Goal: Task Accomplishment & Management: Manage account settings

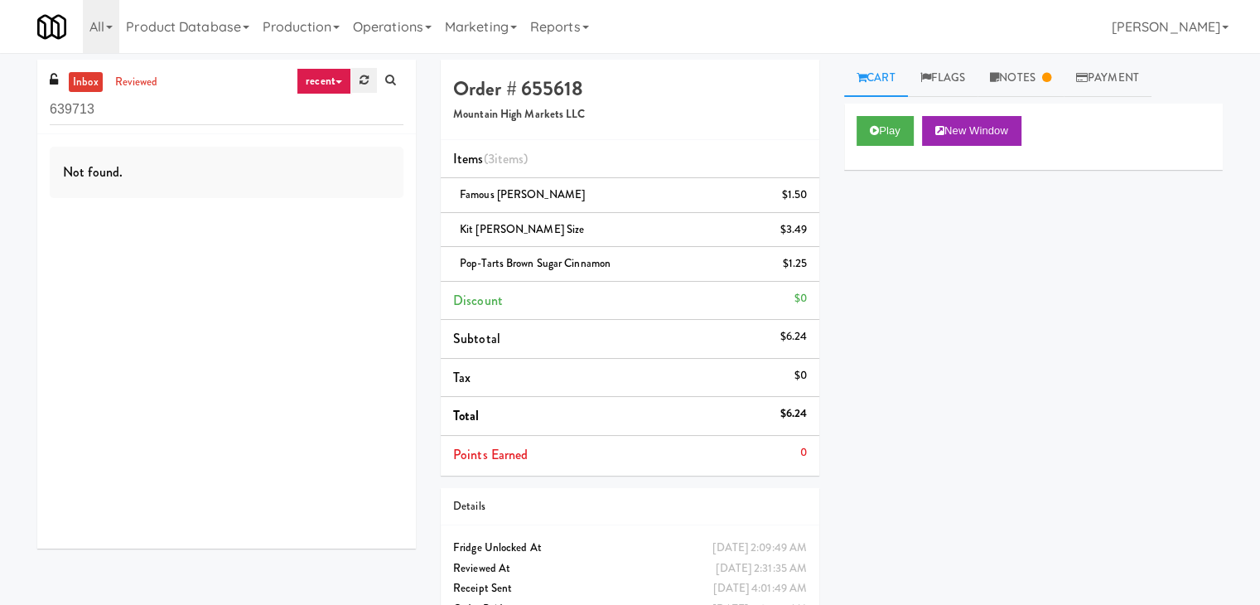
click at [368, 84] on link at bounding box center [364, 80] width 26 height 25
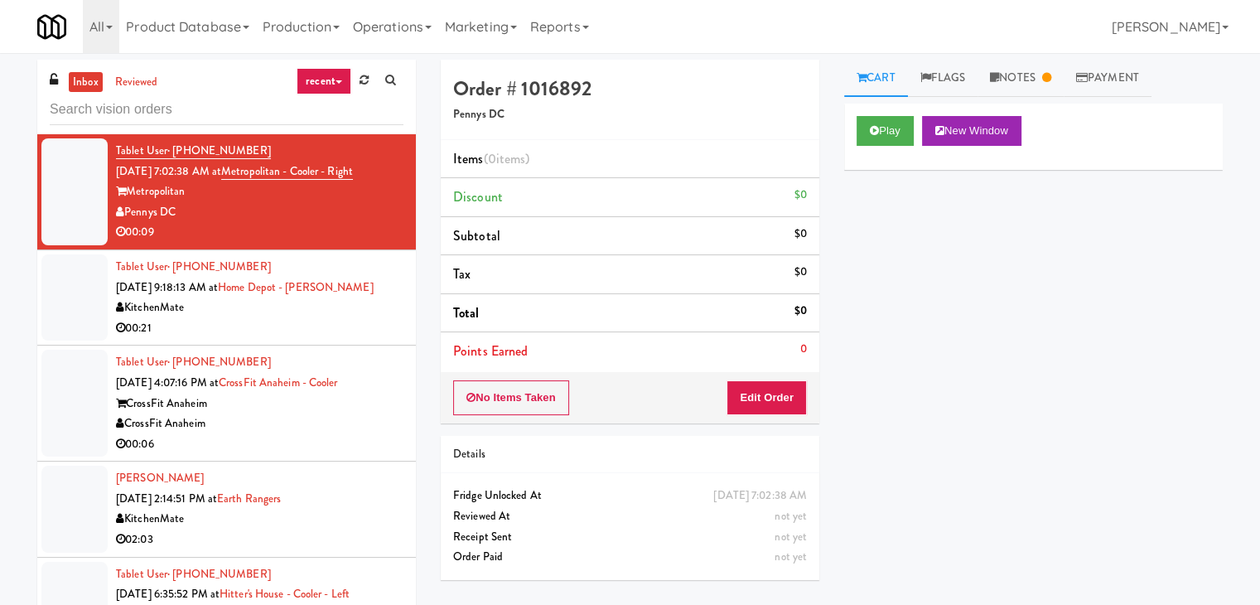
click at [338, 80] on icon at bounding box center [339, 81] width 7 height 3
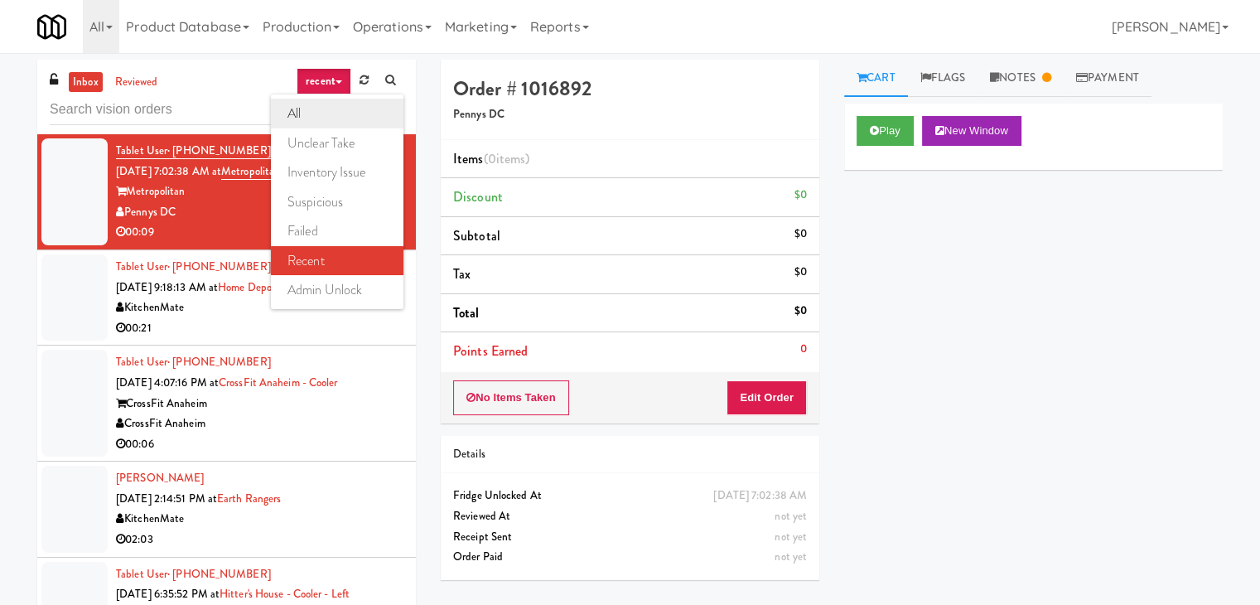
click at [325, 117] on link "all" at bounding box center [337, 114] width 133 height 30
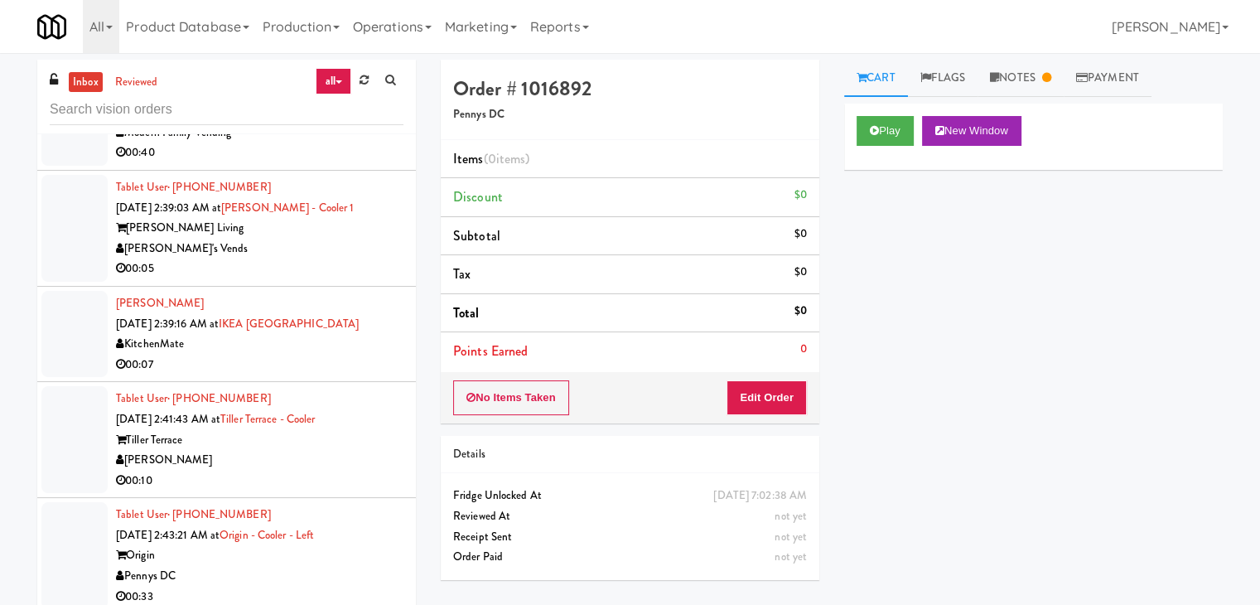
scroll to position [5328, 0]
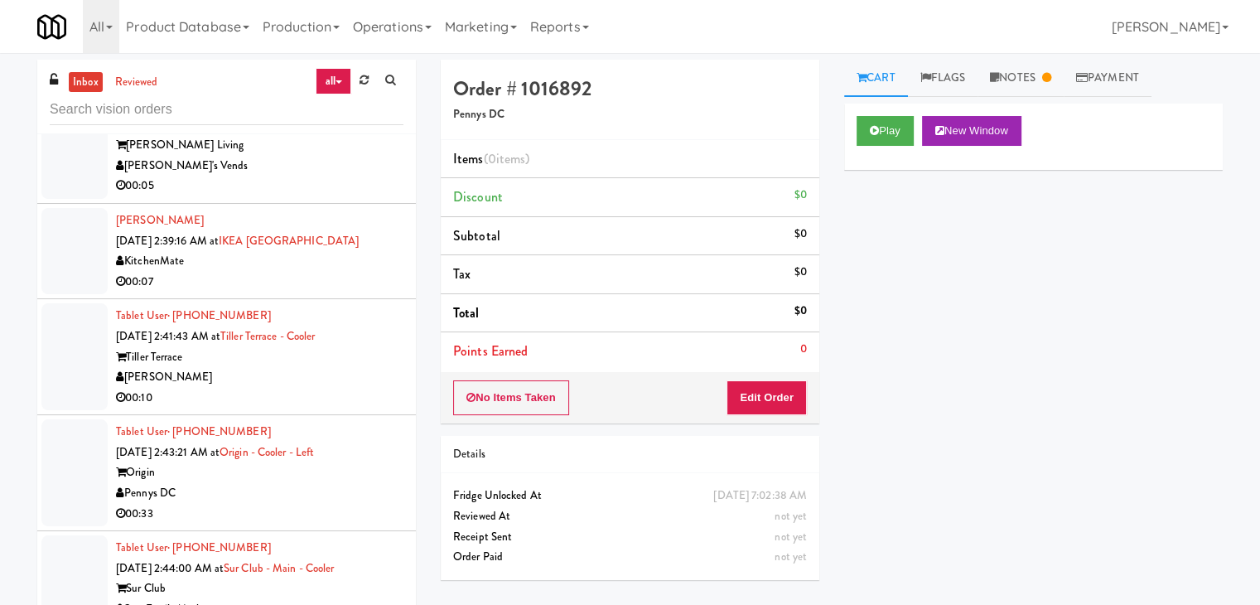
click at [328, 176] on div "[PERSON_NAME]'s Vends" at bounding box center [259, 166] width 287 height 21
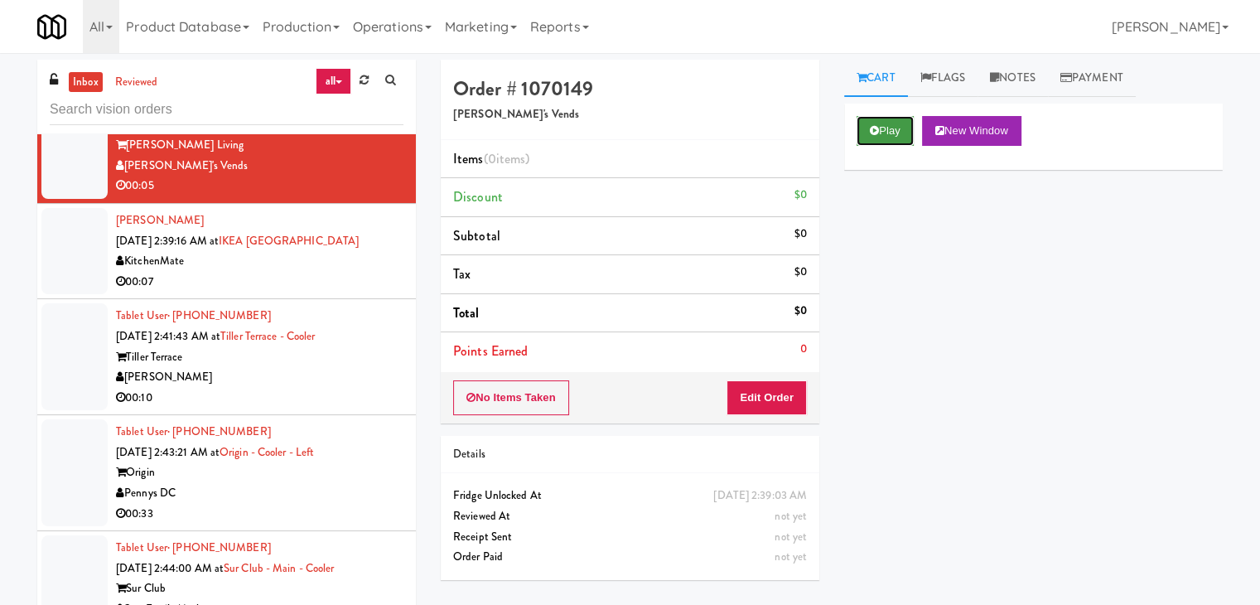
click at [881, 134] on button "Play" at bounding box center [885, 131] width 57 height 30
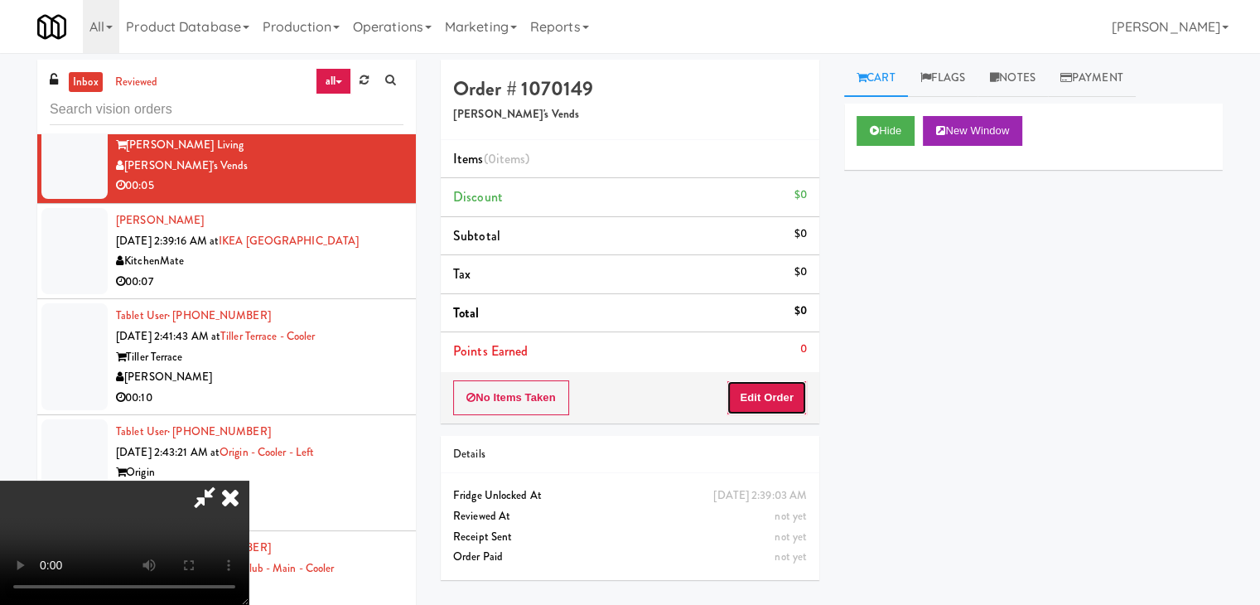
click at [785, 395] on button "Edit Order" at bounding box center [767, 397] width 80 height 35
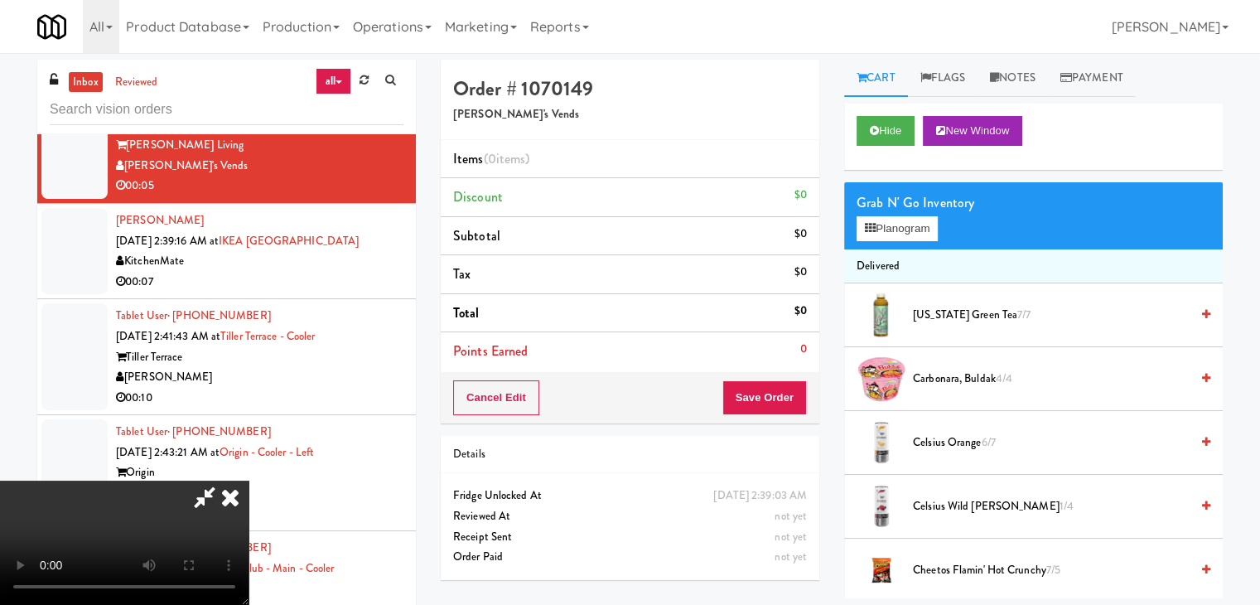
scroll to position [53, 0]
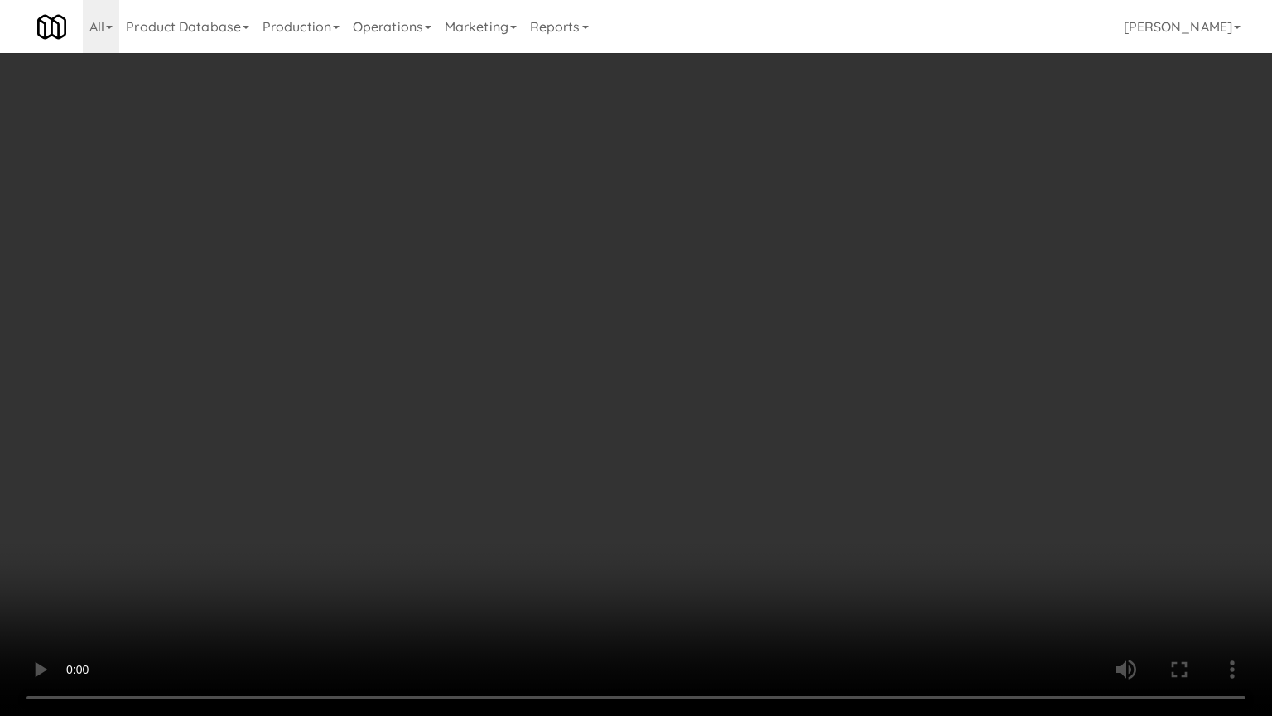
click at [852, 393] on video at bounding box center [636, 358] width 1272 height 716
drag, startPoint x: 852, startPoint y: 393, endPoint x: 834, endPoint y: 403, distance: 20.5
click at [848, 397] on video at bounding box center [636, 358] width 1272 height 716
click at [842, 388] on video at bounding box center [636, 358] width 1272 height 716
click at [862, 340] on video at bounding box center [636, 358] width 1272 height 716
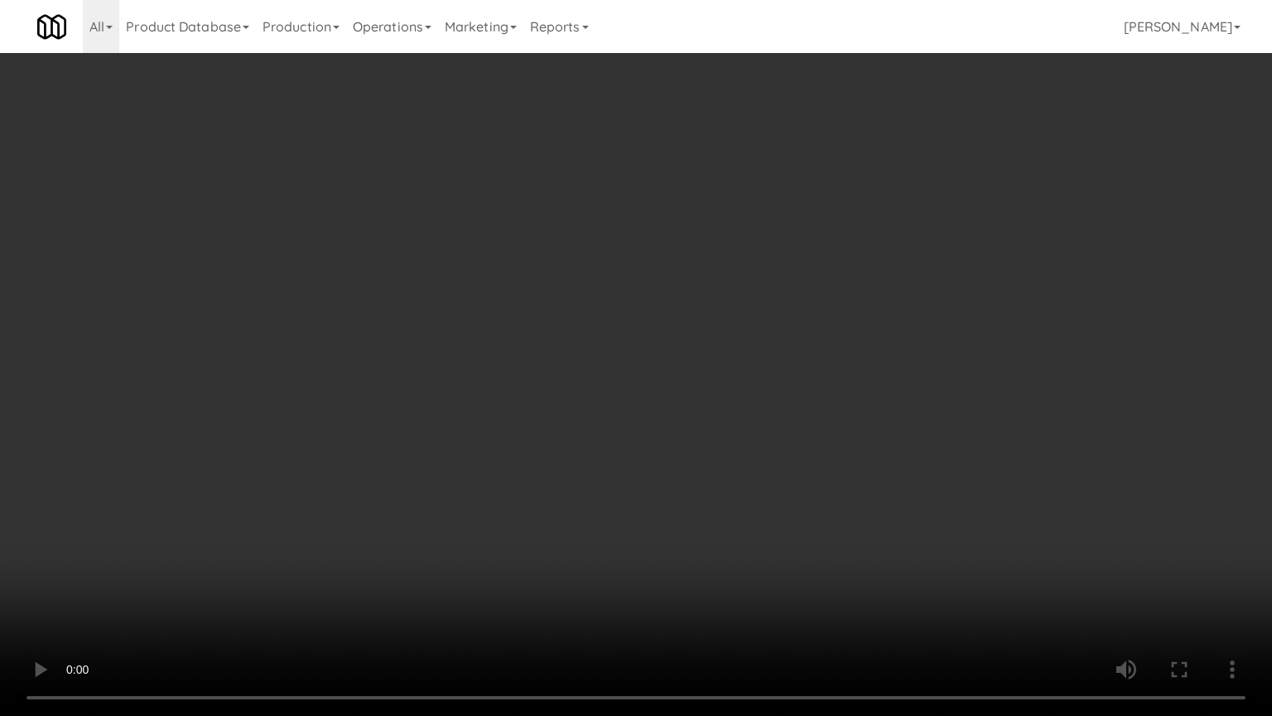
click at [869, 340] on video at bounding box center [636, 358] width 1272 height 716
click at [867, 345] on video at bounding box center [636, 358] width 1272 height 716
click at [871, 350] on video at bounding box center [636, 358] width 1272 height 716
click at [871, 349] on video at bounding box center [636, 358] width 1272 height 716
drag, startPoint x: 871, startPoint y: 349, endPoint x: 884, endPoint y: 255, distance: 94.4
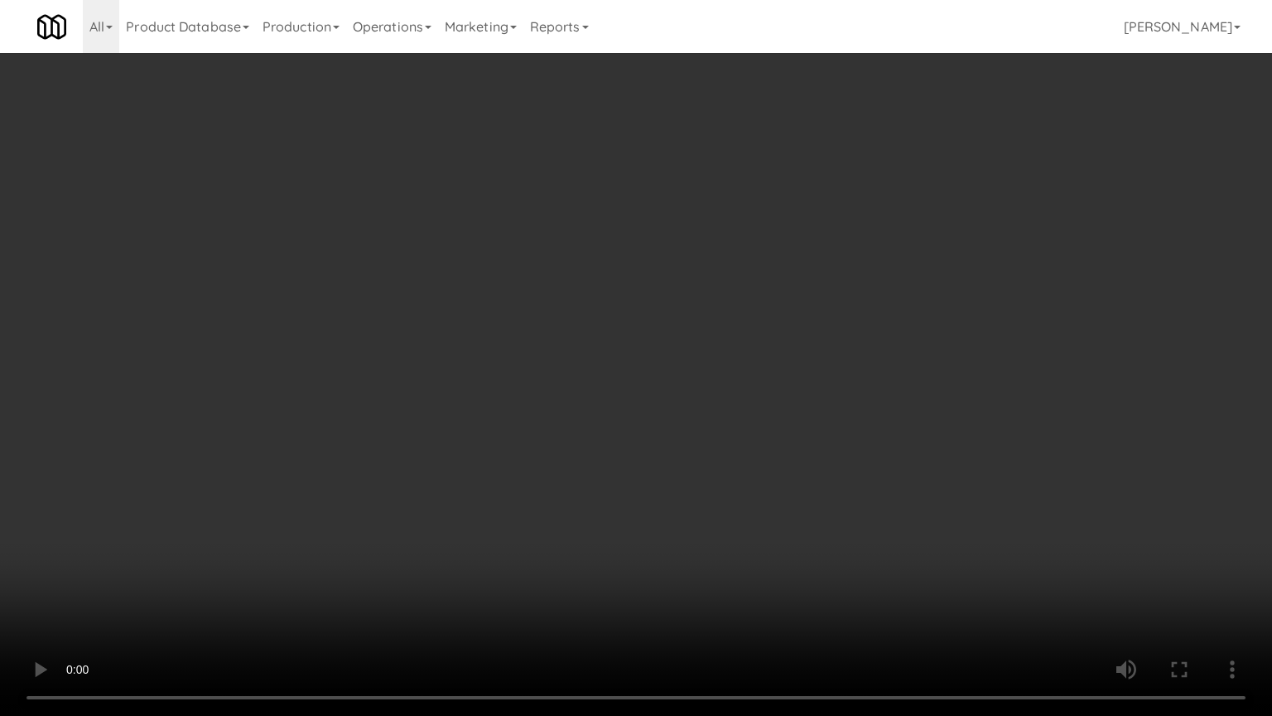
click at [871, 348] on video at bounding box center [636, 358] width 1272 height 716
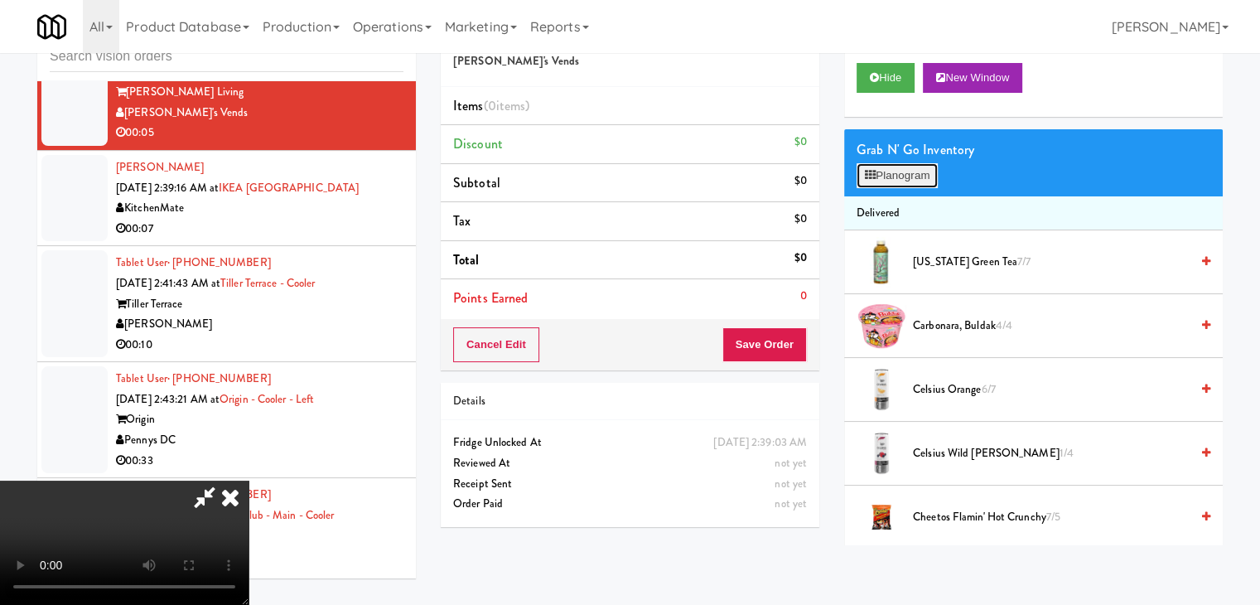
click at [911, 180] on button "Planogram" at bounding box center [897, 175] width 81 height 25
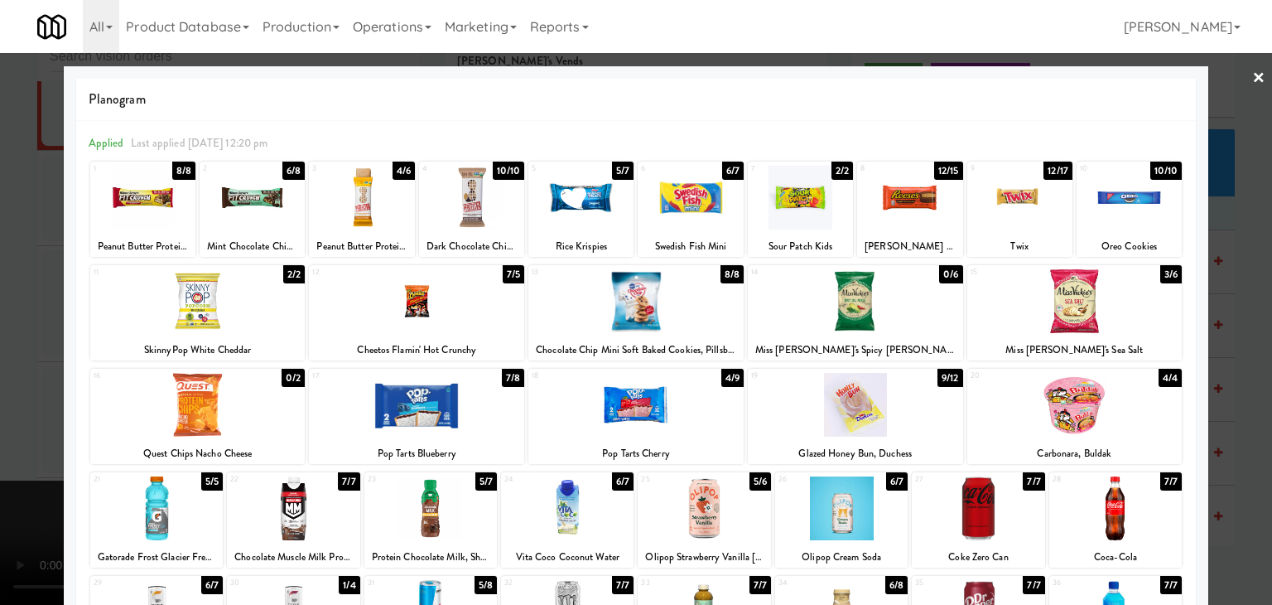
click at [879, 306] on div at bounding box center [855, 301] width 215 height 64
click at [355, 311] on div at bounding box center [416, 301] width 215 height 64
drag, startPoint x: 0, startPoint y: 350, endPoint x: 95, endPoint y: 345, distance: 95.4
click at [16, 347] on div at bounding box center [636, 302] width 1272 height 605
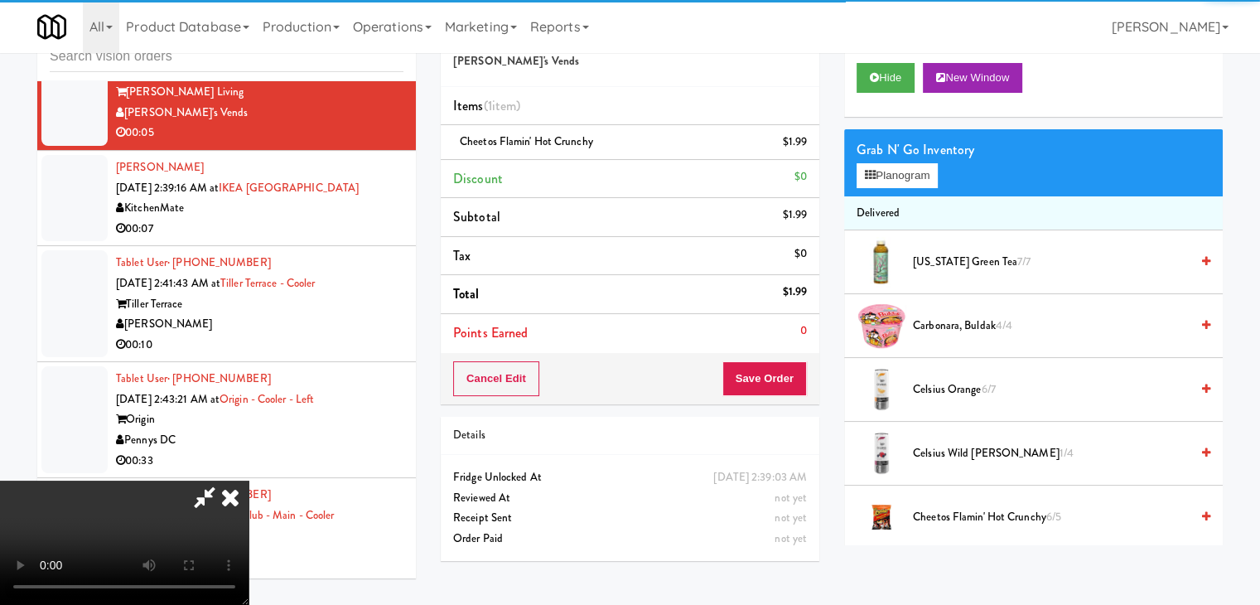
click at [249, 480] on video at bounding box center [124, 542] width 249 height 124
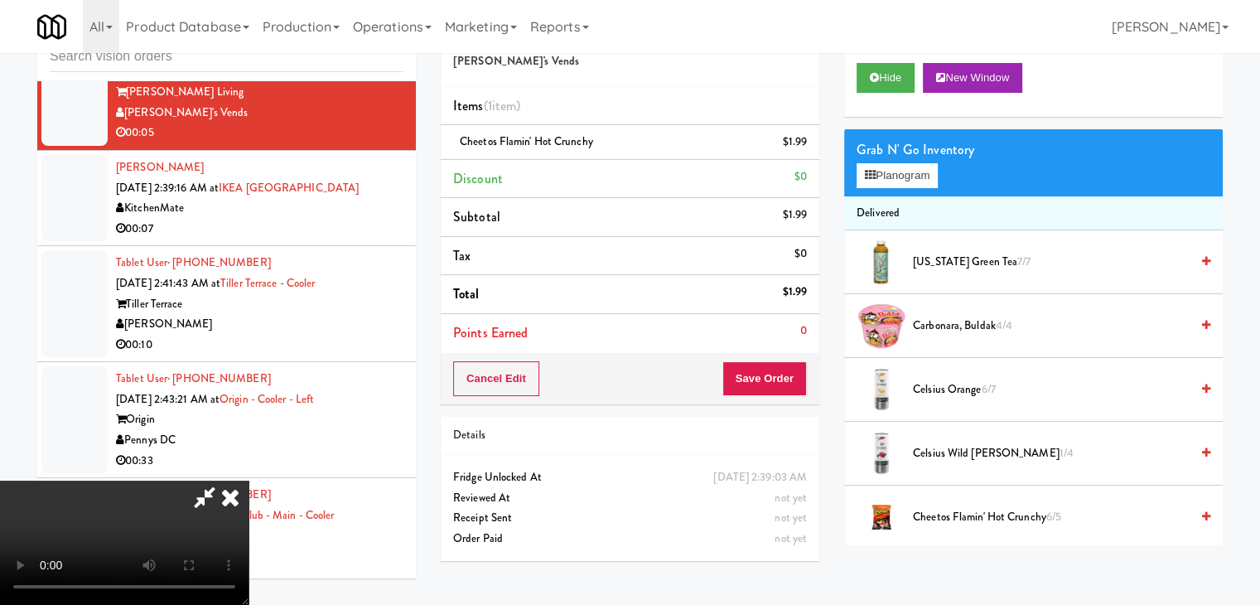
drag, startPoint x: 573, startPoint y: 397, endPoint x: 733, endPoint y: 467, distance: 174.7
click at [249, 480] on video at bounding box center [124, 542] width 249 height 124
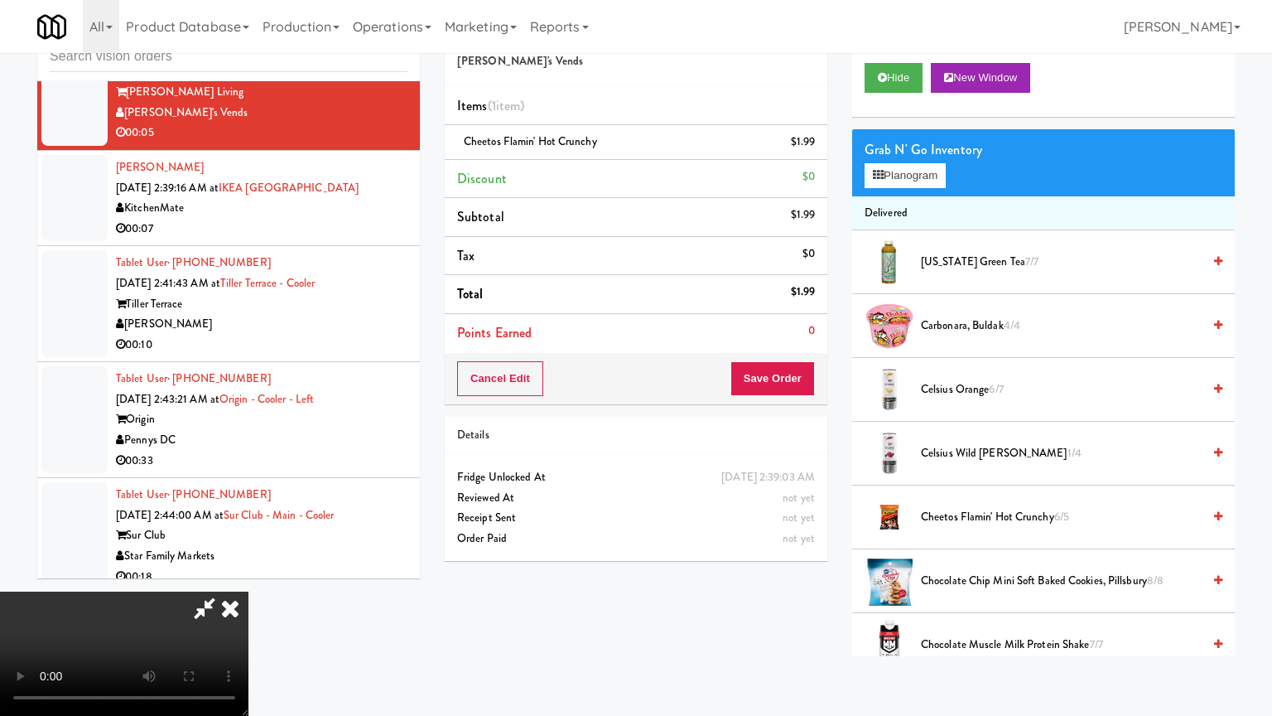
click at [249, 575] on video at bounding box center [124, 653] width 249 height 124
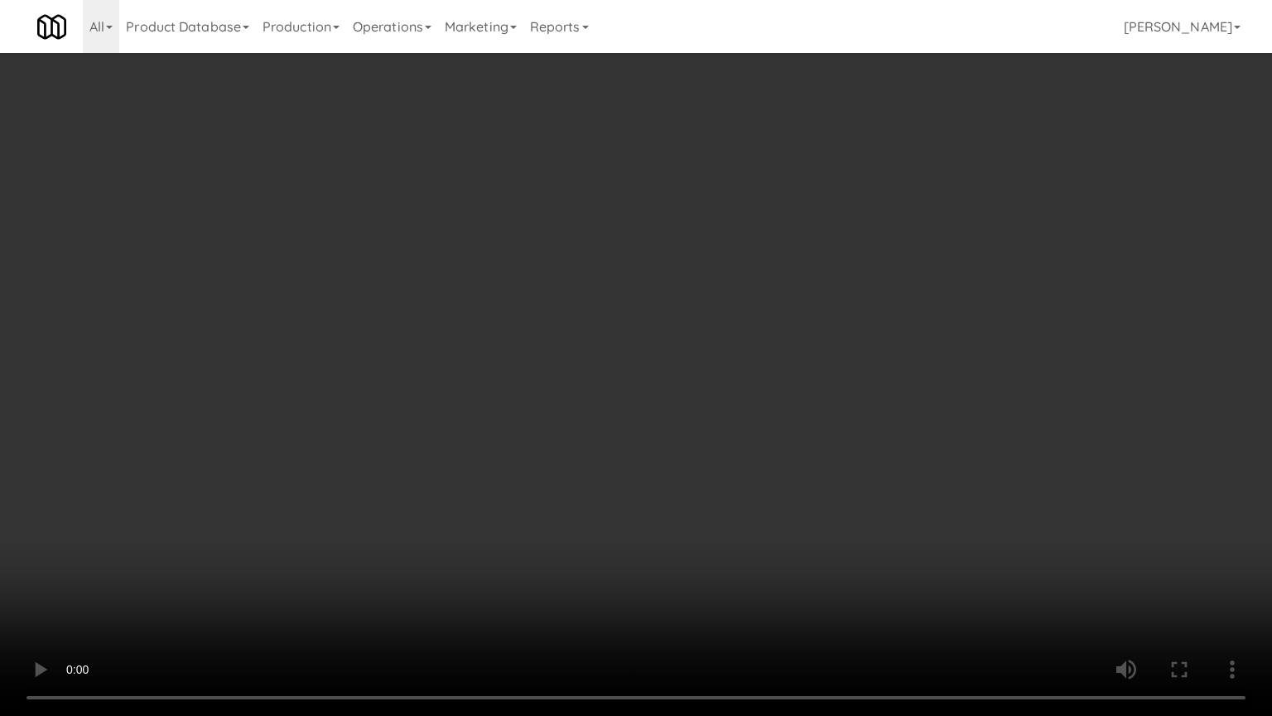
click at [748, 459] on video at bounding box center [636, 358] width 1272 height 716
click at [856, 567] on video at bounding box center [636, 358] width 1272 height 716
click at [851, 558] on video at bounding box center [636, 358] width 1272 height 716
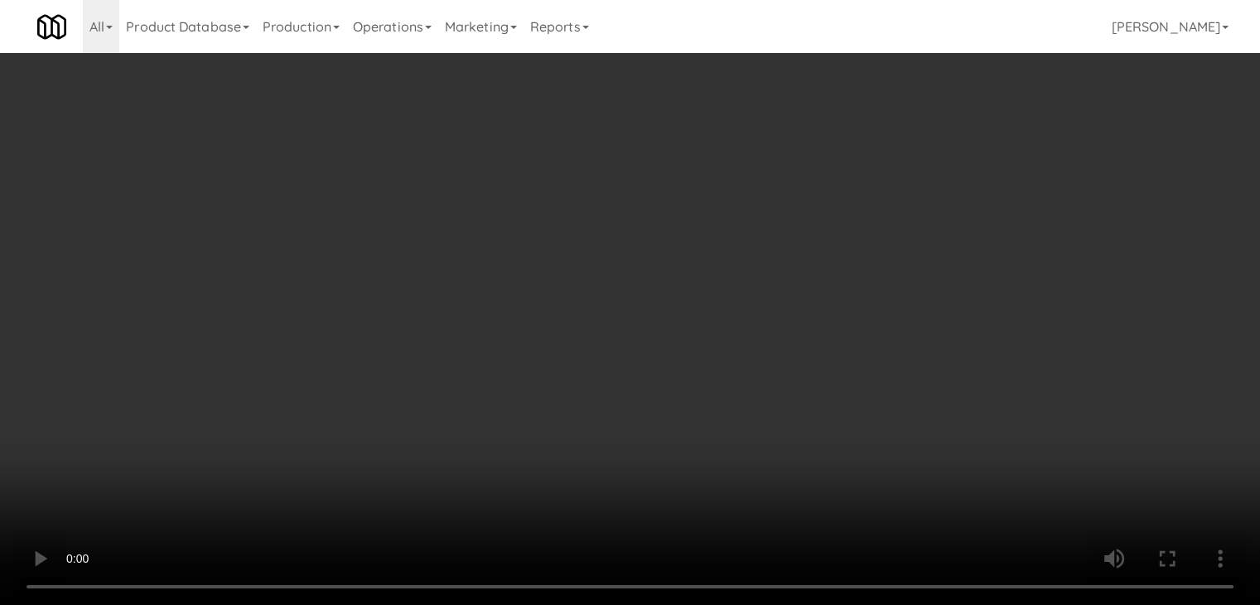
click at [805, 146] on icon at bounding box center [808, 147] width 8 height 11
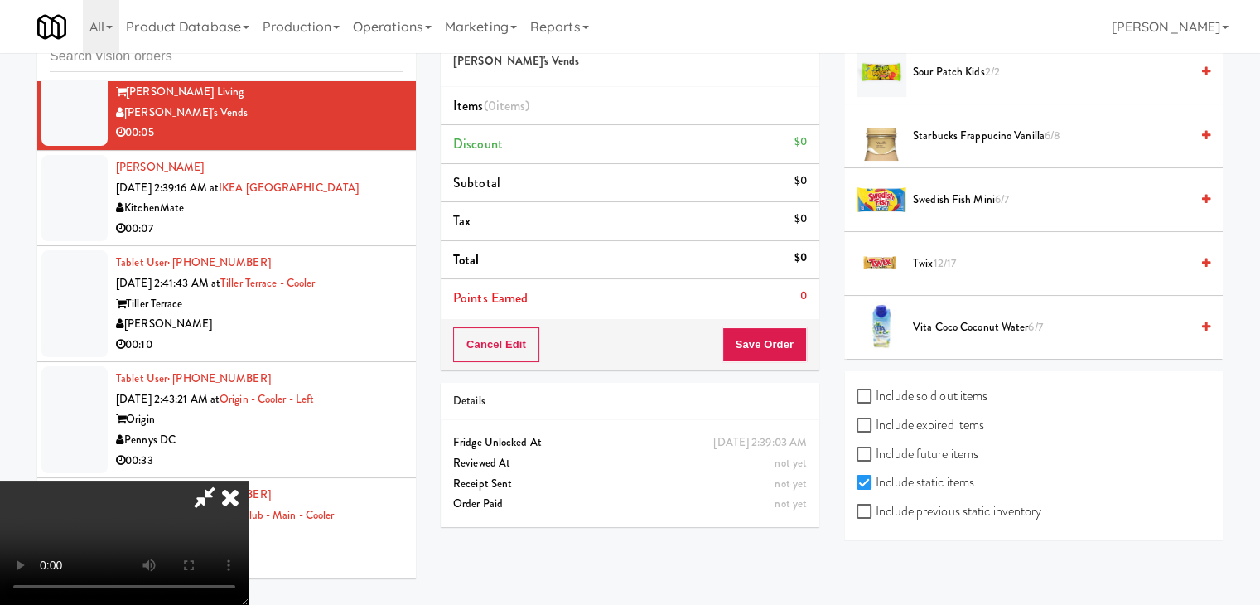
click at [1001, 508] on label "Include previous static inventory" at bounding box center [949, 511] width 185 height 25
click at [876, 508] on input "Include previous static inventory" at bounding box center [866, 511] width 19 height 13
checkbox input "true"
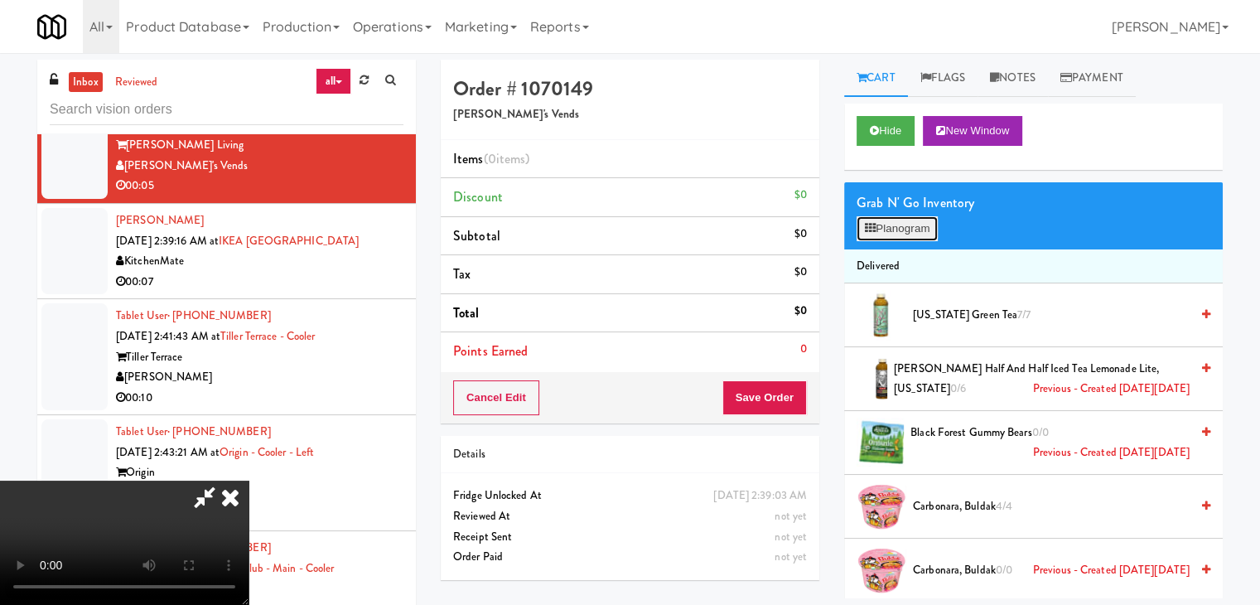
click at [916, 220] on button "Planogram" at bounding box center [897, 228] width 81 height 25
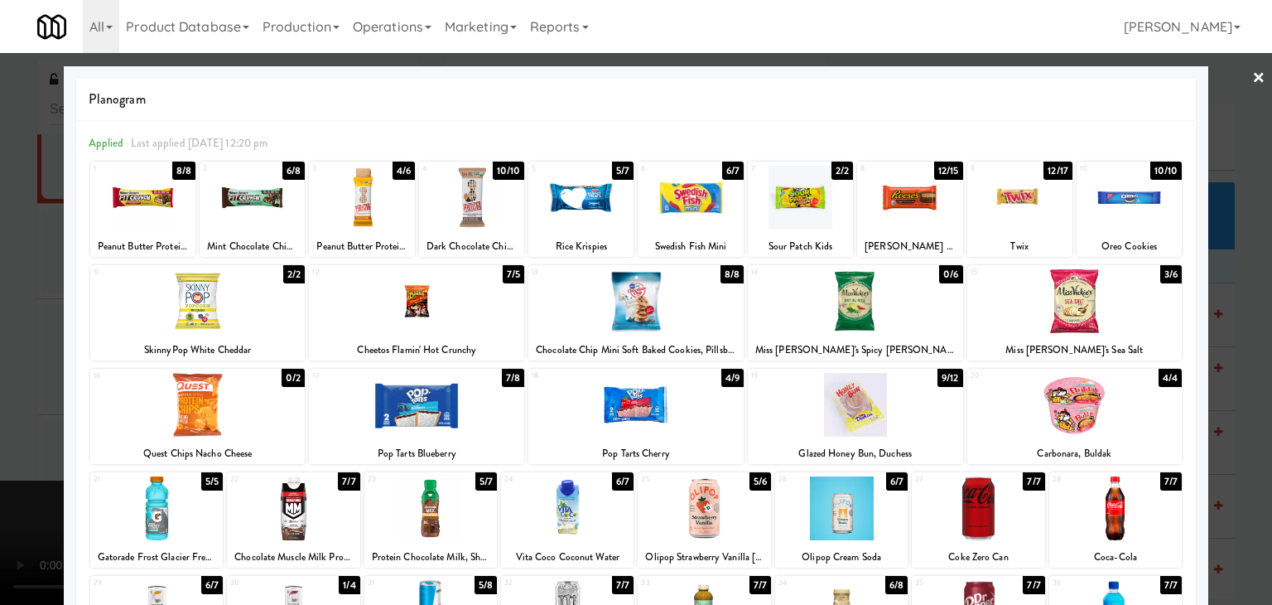
click at [1056, 297] on div at bounding box center [1075, 301] width 215 height 64
click at [203, 302] on div at bounding box center [197, 301] width 215 height 64
click at [0, 328] on div at bounding box center [636, 302] width 1272 height 605
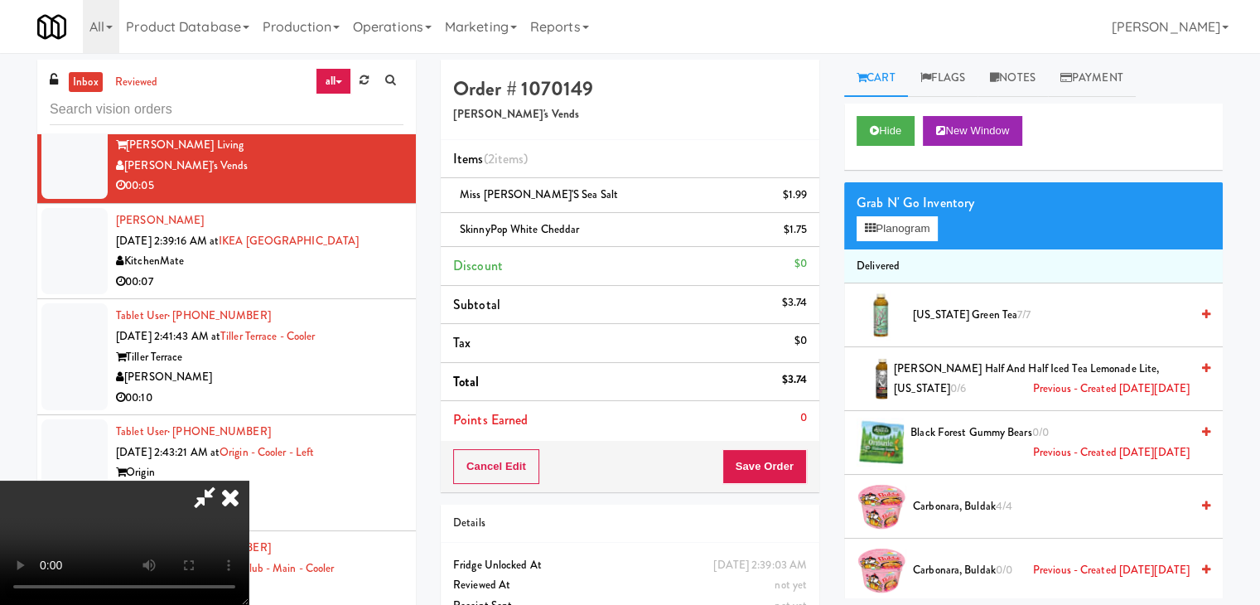
click at [812, 234] on icon at bounding box center [808, 235] width 8 height 11
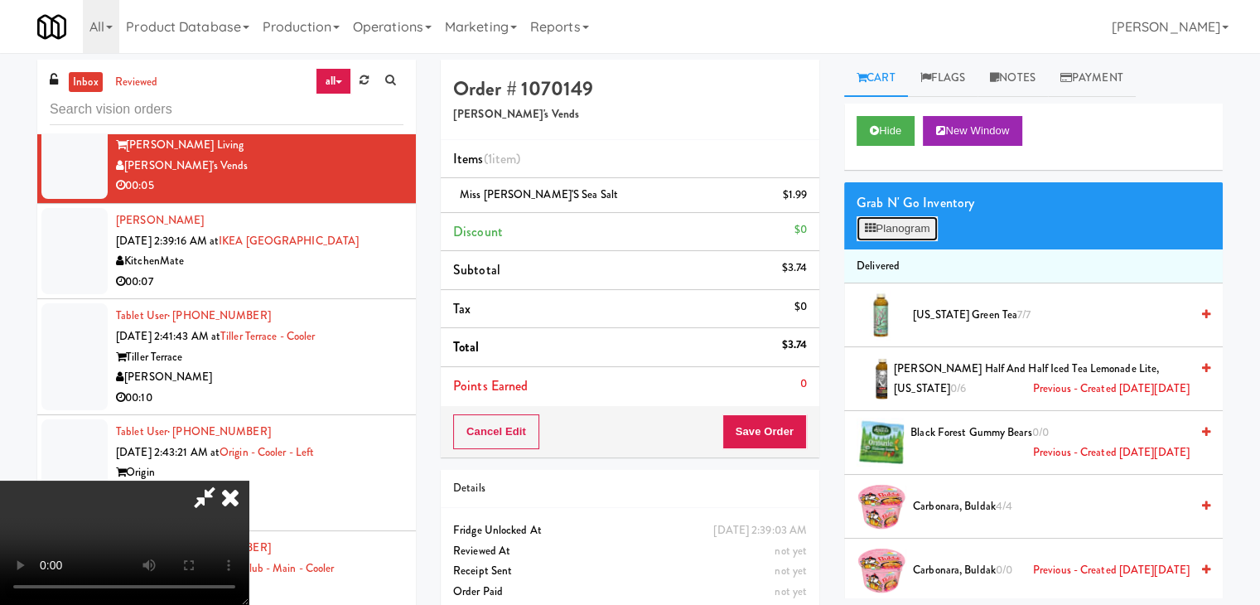
click at [888, 221] on button "Planogram" at bounding box center [897, 228] width 81 height 25
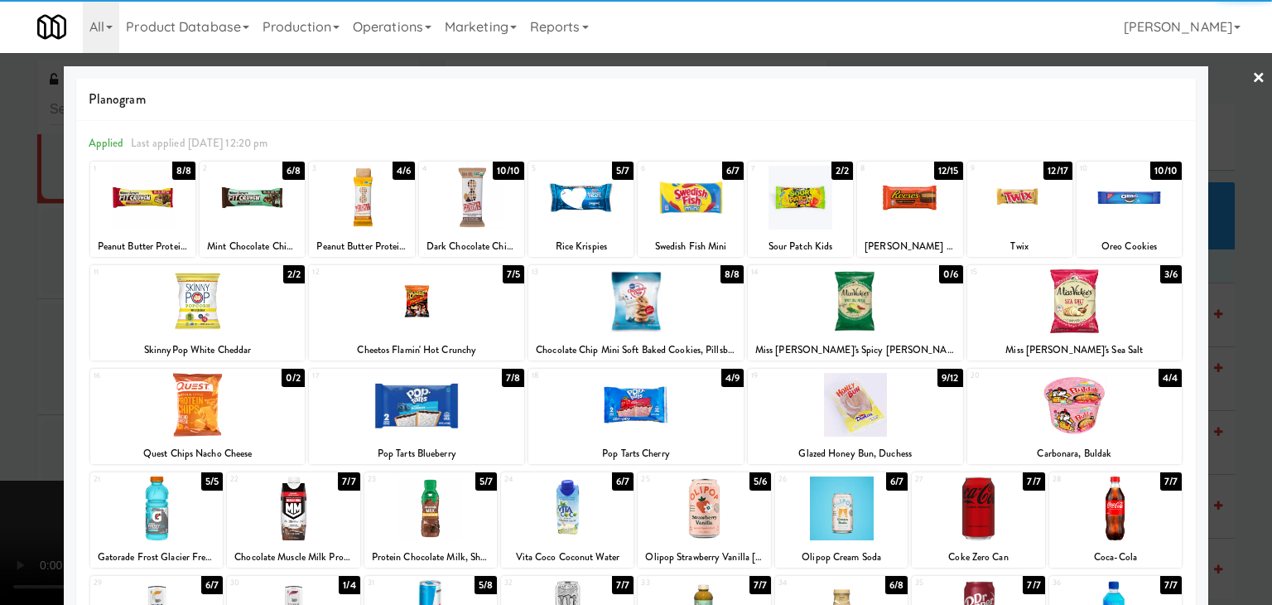
click at [415, 298] on div at bounding box center [416, 301] width 215 height 64
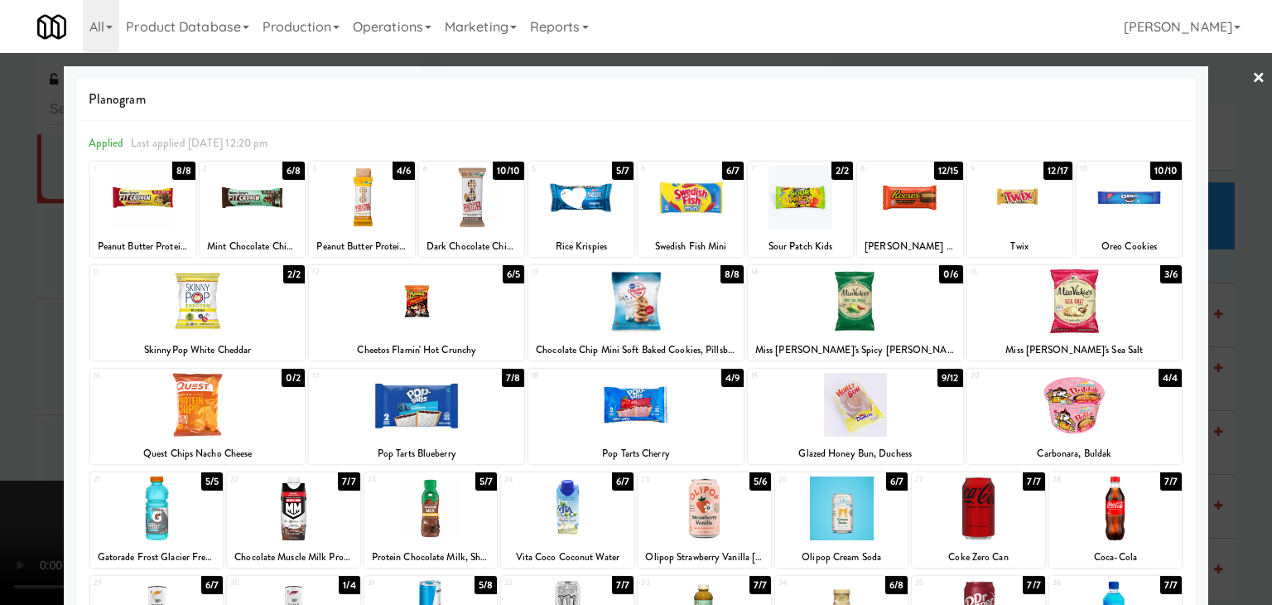
drag, startPoint x: 0, startPoint y: 324, endPoint x: 107, endPoint y: 321, distance: 106.9
click at [0, 322] on div at bounding box center [636, 302] width 1272 height 605
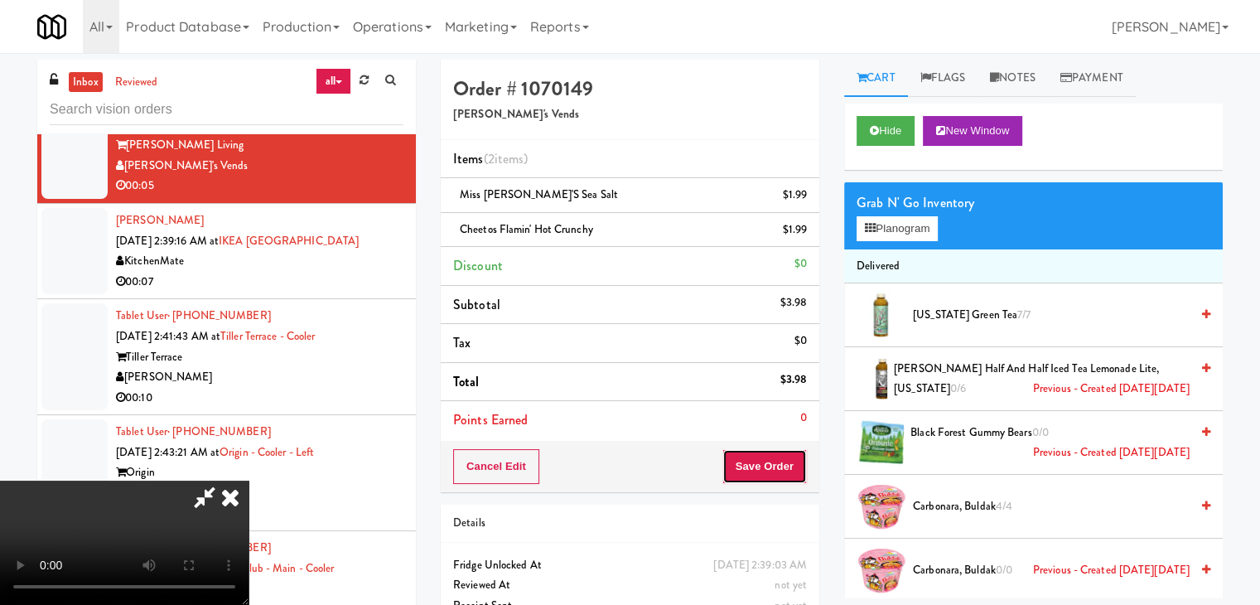
click at [797, 451] on button "Save Order" at bounding box center [764, 466] width 84 height 35
click at [797, 461] on button "Save Order" at bounding box center [764, 466] width 84 height 35
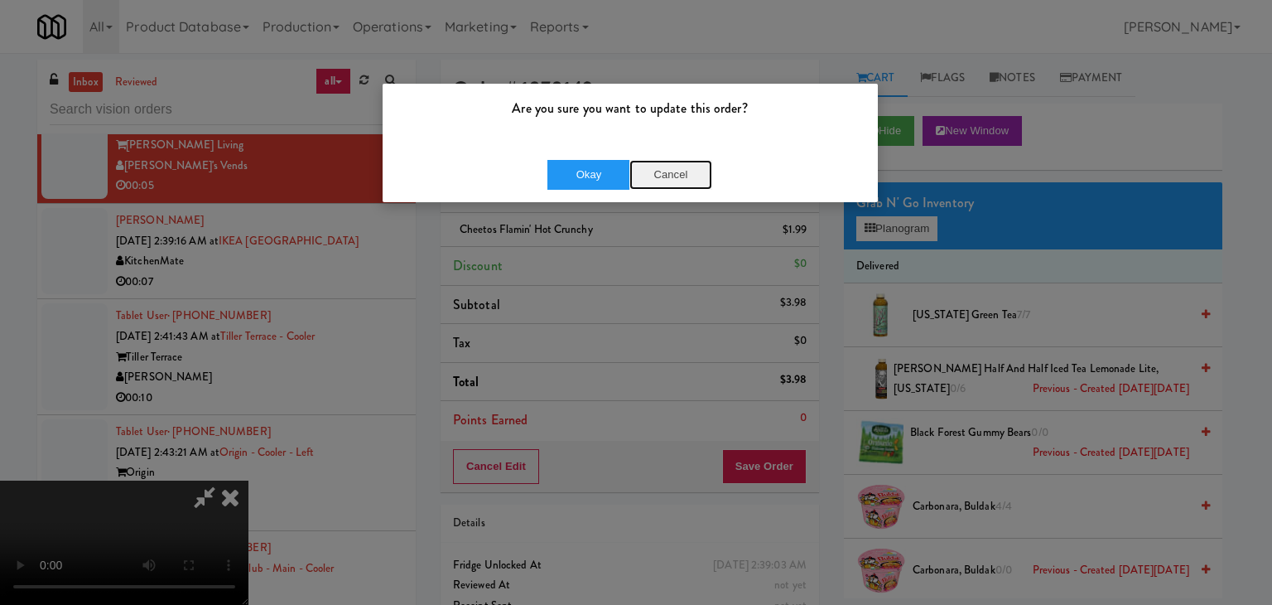
click at [679, 179] on button "Cancel" at bounding box center [671, 175] width 83 height 30
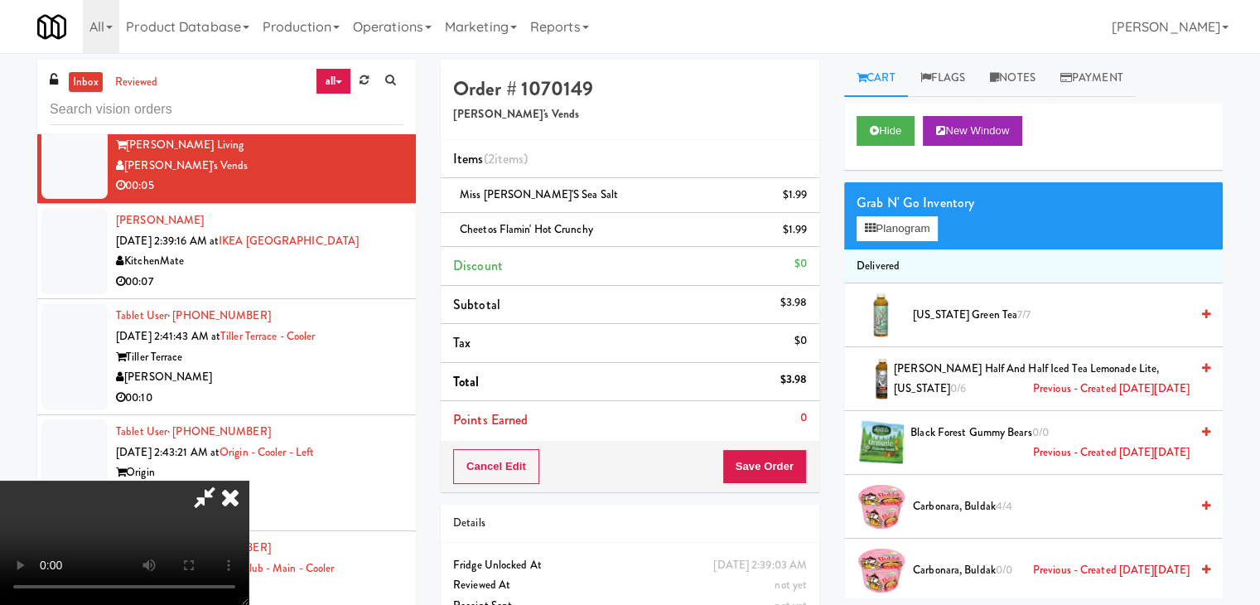
click at [249, 480] on video at bounding box center [124, 542] width 249 height 124
click at [789, 462] on button "Save Order" at bounding box center [764, 466] width 84 height 35
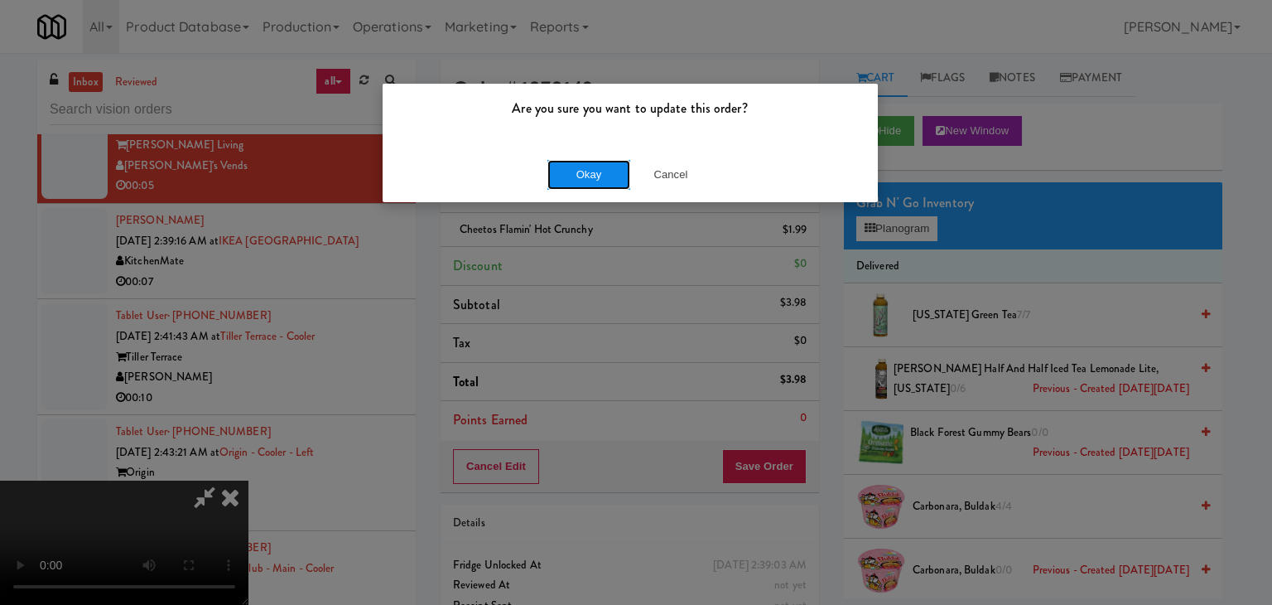
click at [580, 179] on button "Okay" at bounding box center [589, 175] width 83 height 30
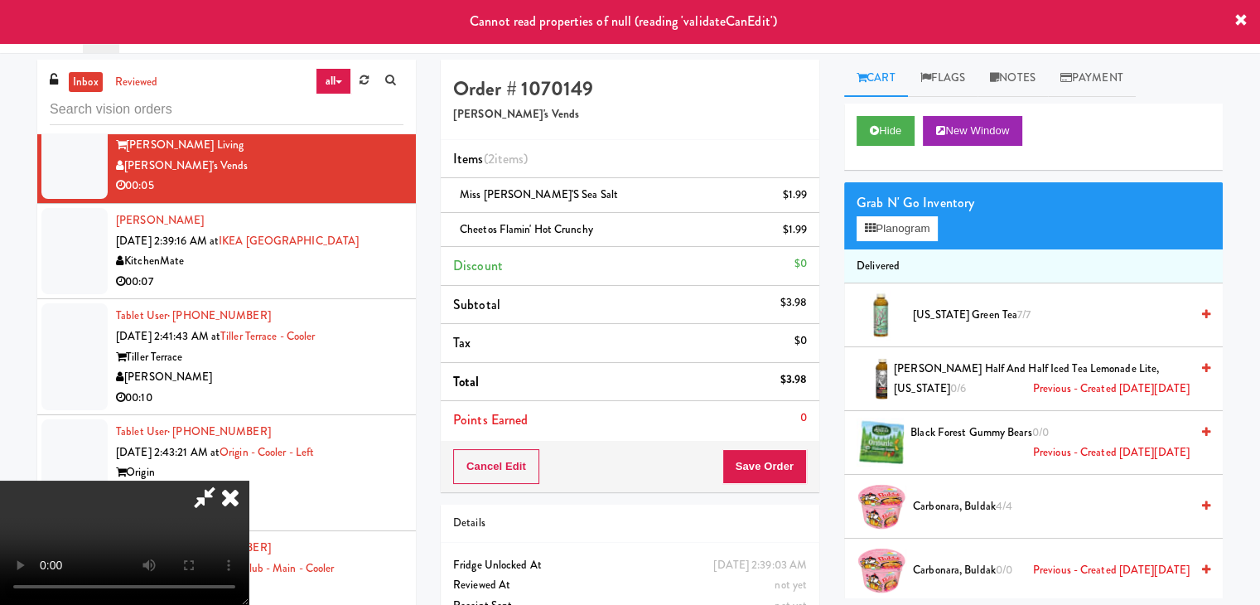
click at [249, 480] on icon at bounding box center [230, 496] width 36 height 33
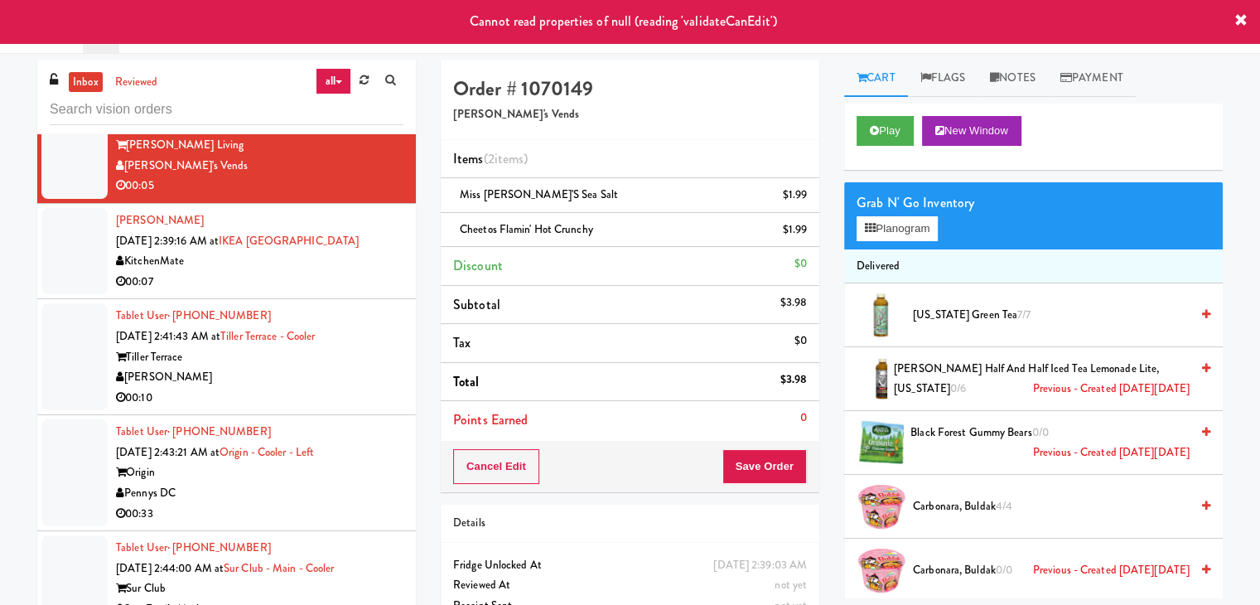
click at [294, 292] on div "00:07" at bounding box center [259, 282] width 287 height 21
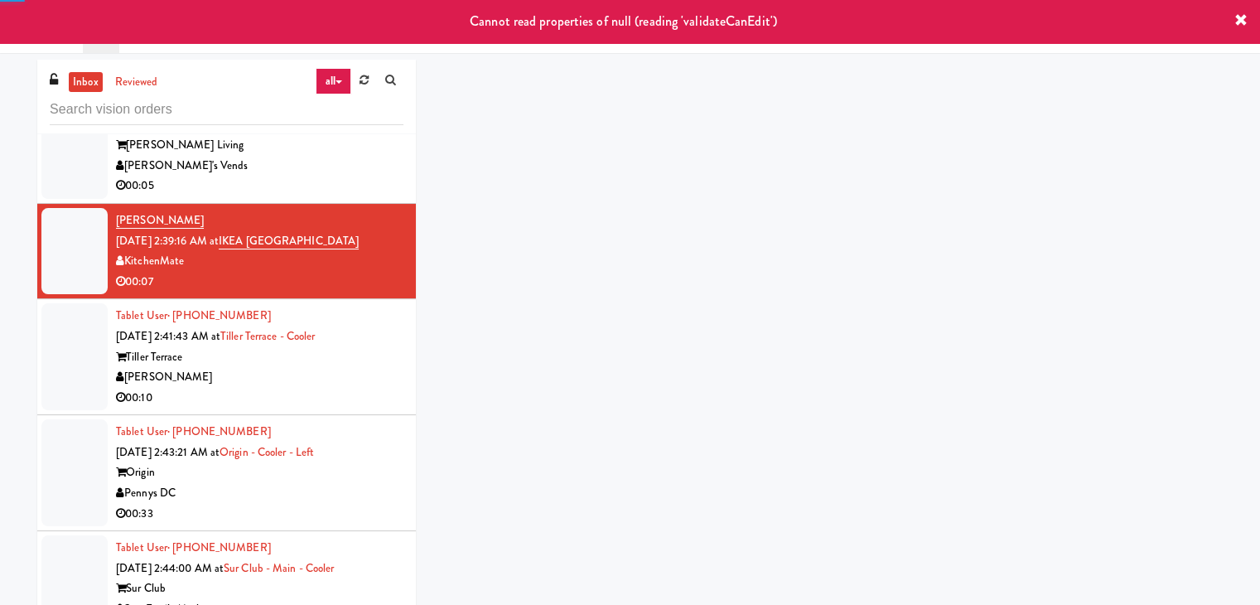
click at [312, 176] on div "[PERSON_NAME]'s Vends" at bounding box center [259, 166] width 287 height 21
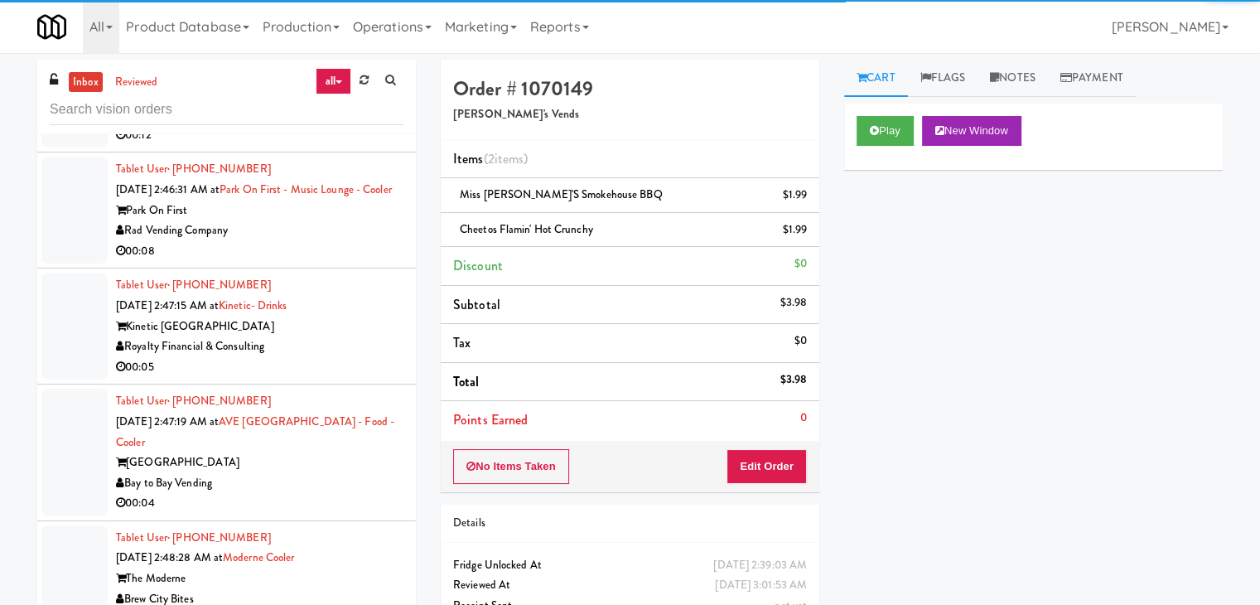
scroll to position [6157, 0]
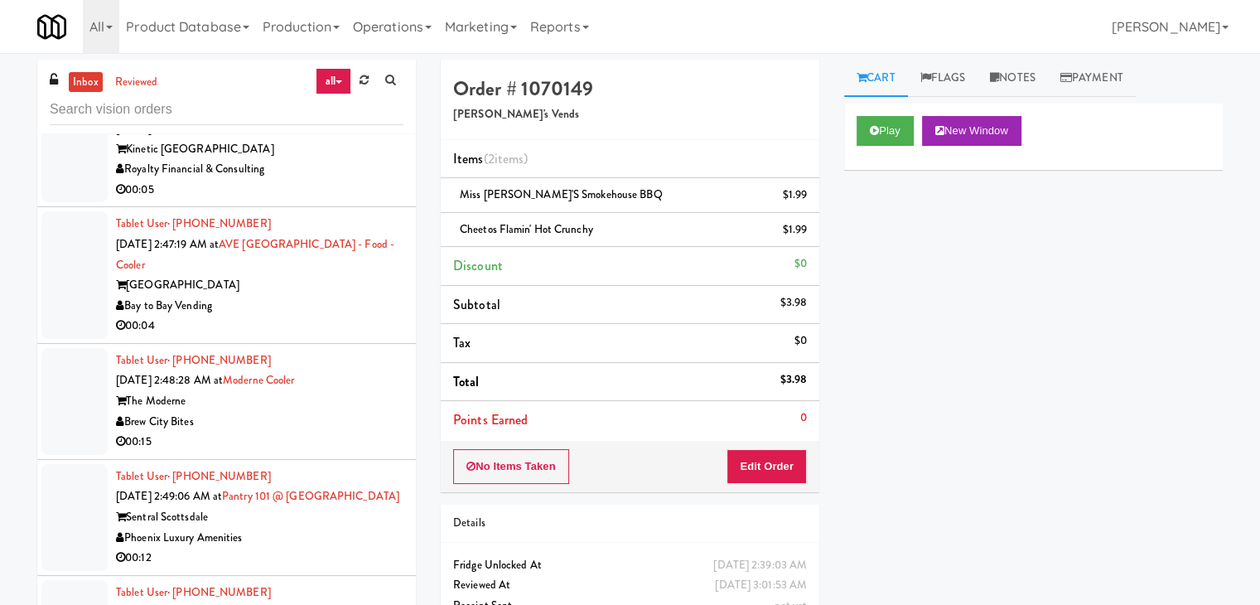
click at [374, 160] on div "Kinetic Atlanta" at bounding box center [259, 149] width 287 height 21
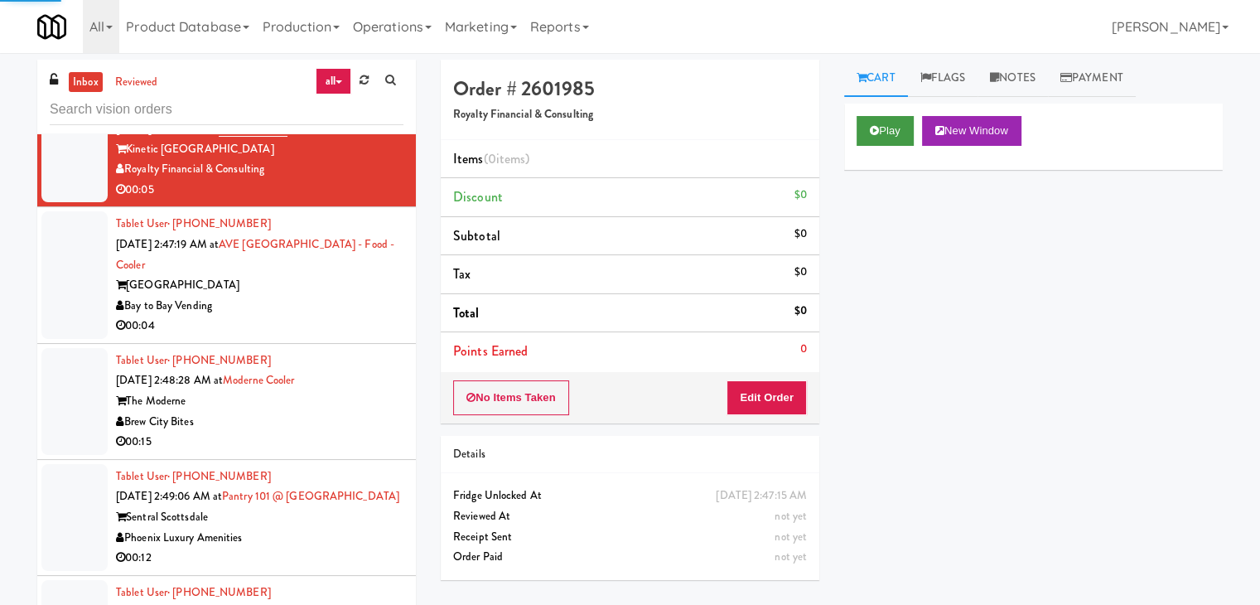
drag, startPoint x: 884, startPoint y: 113, endPoint x: 883, endPoint y: 128, distance: 14.9
click at [884, 117] on div "Play New Window" at bounding box center [1033, 137] width 379 height 66
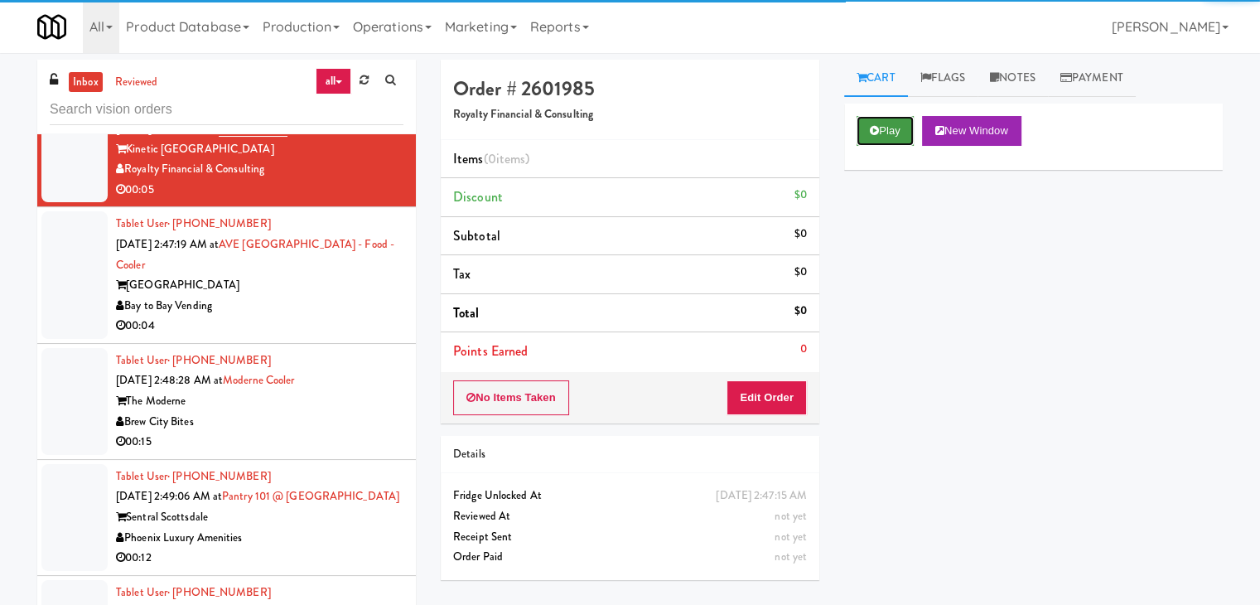
click at [891, 142] on button "Play" at bounding box center [885, 131] width 57 height 30
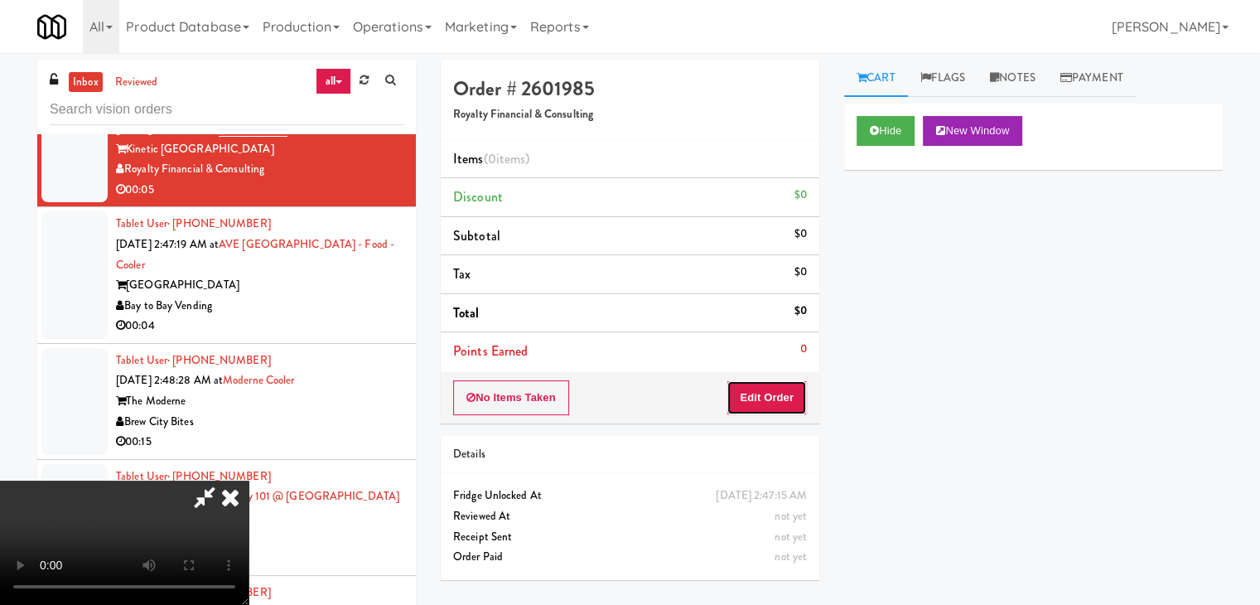
click at [771, 412] on button "Edit Order" at bounding box center [767, 397] width 80 height 35
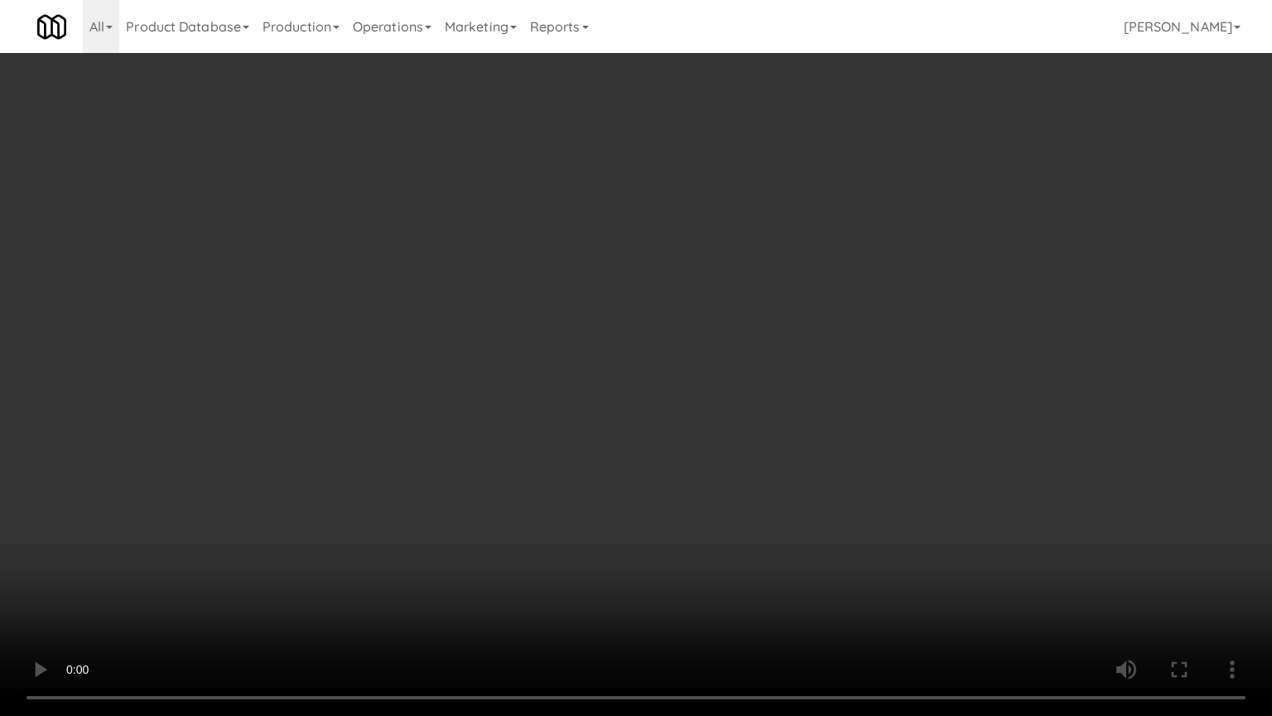
click at [763, 467] on video at bounding box center [636, 358] width 1272 height 716
click at [760, 467] on video at bounding box center [636, 358] width 1272 height 716
click at [781, 454] on video at bounding box center [636, 358] width 1272 height 716
drag, startPoint x: 781, startPoint y: 454, endPoint x: 785, endPoint y: 374, distance: 80.5
click at [781, 453] on video at bounding box center [636, 358] width 1272 height 716
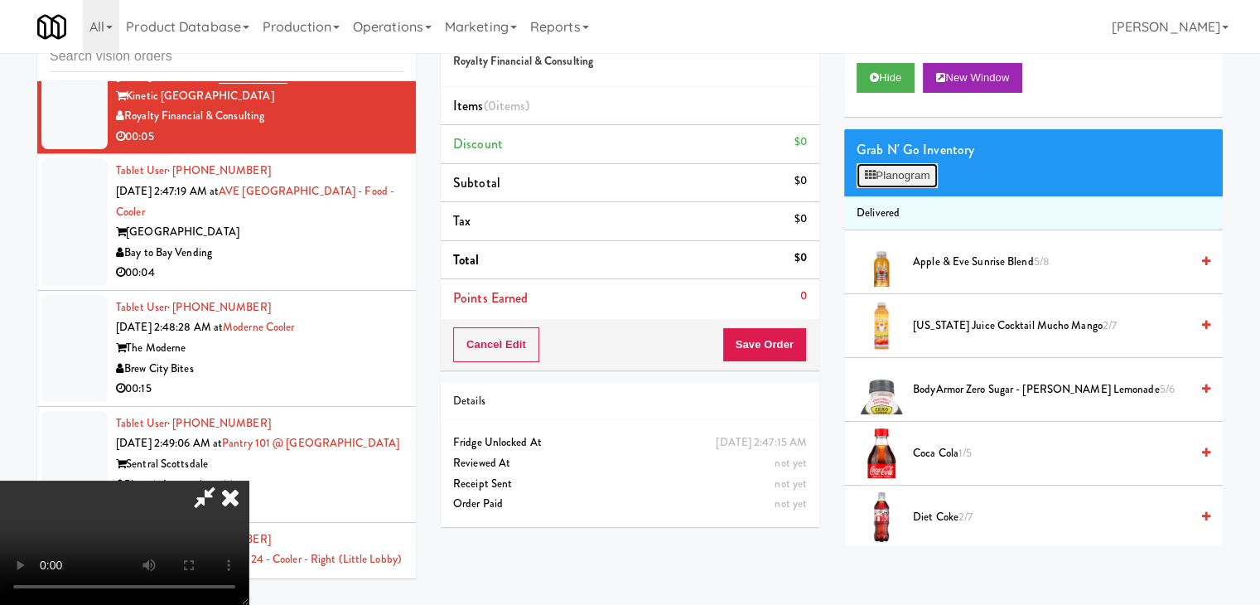
click at [910, 168] on button "Planogram" at bounding box center [897, 175] width 81 height 25
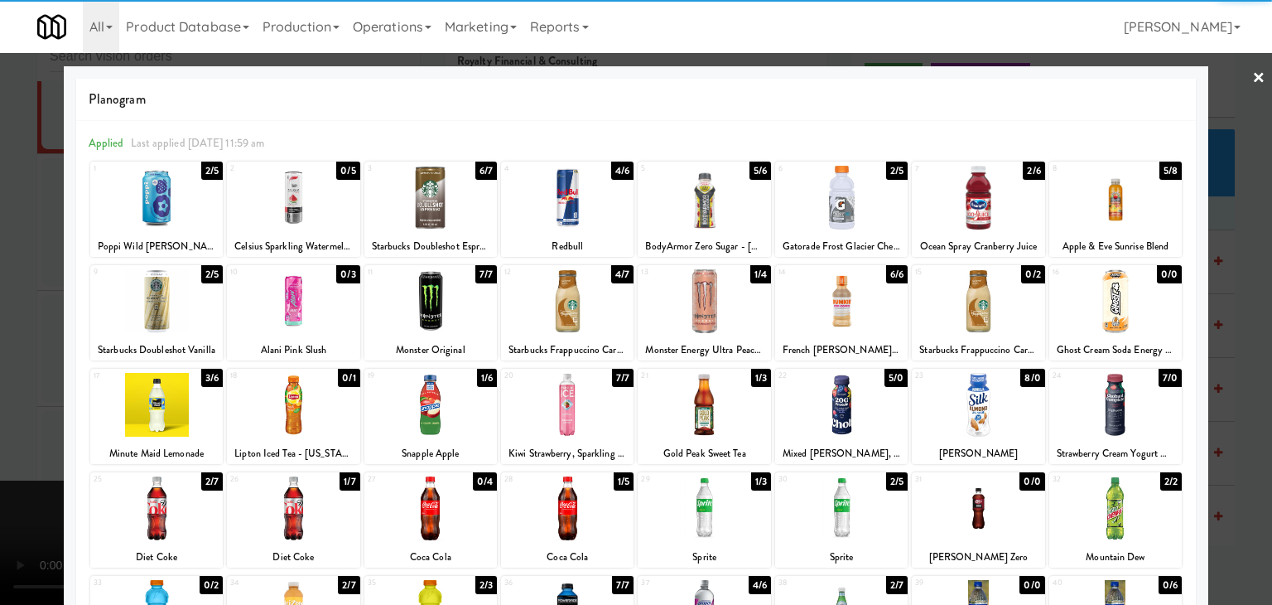
click at [705, 306] on div at bounding box center [704, 301] width 133 height 64
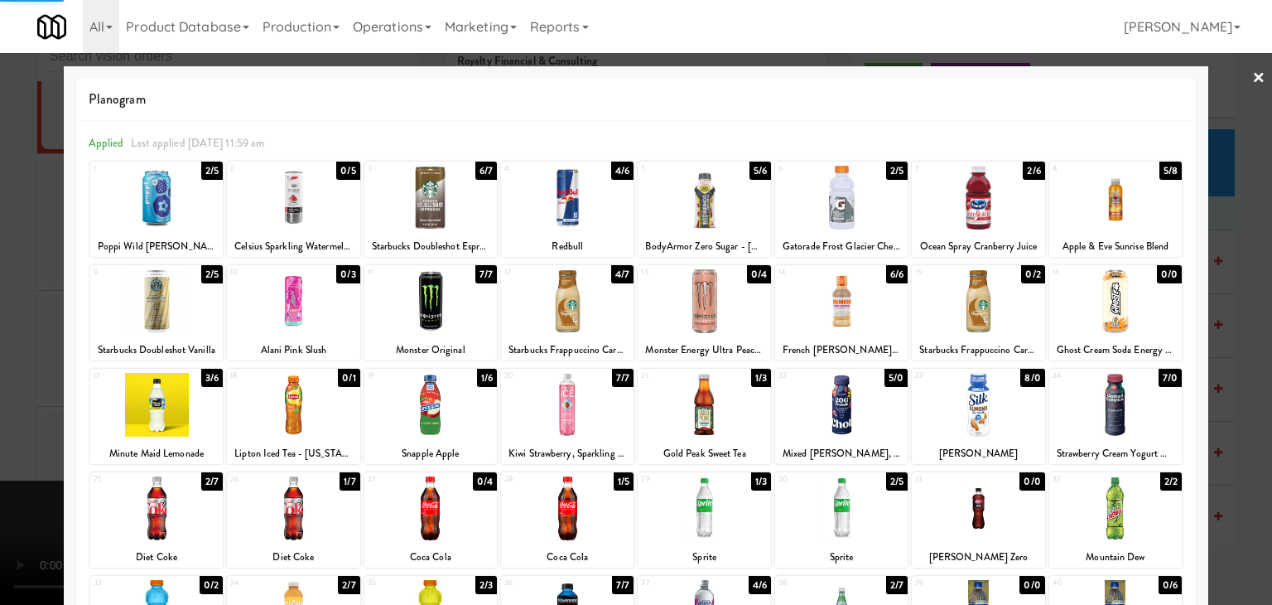
drag, startPoint x: 0, startPoint y: 367, endPoint x: 197, endPoint y: 362, distance: 197.2
click at [18, 364] on div at bounding box center [636, 302] width 1272 height 605
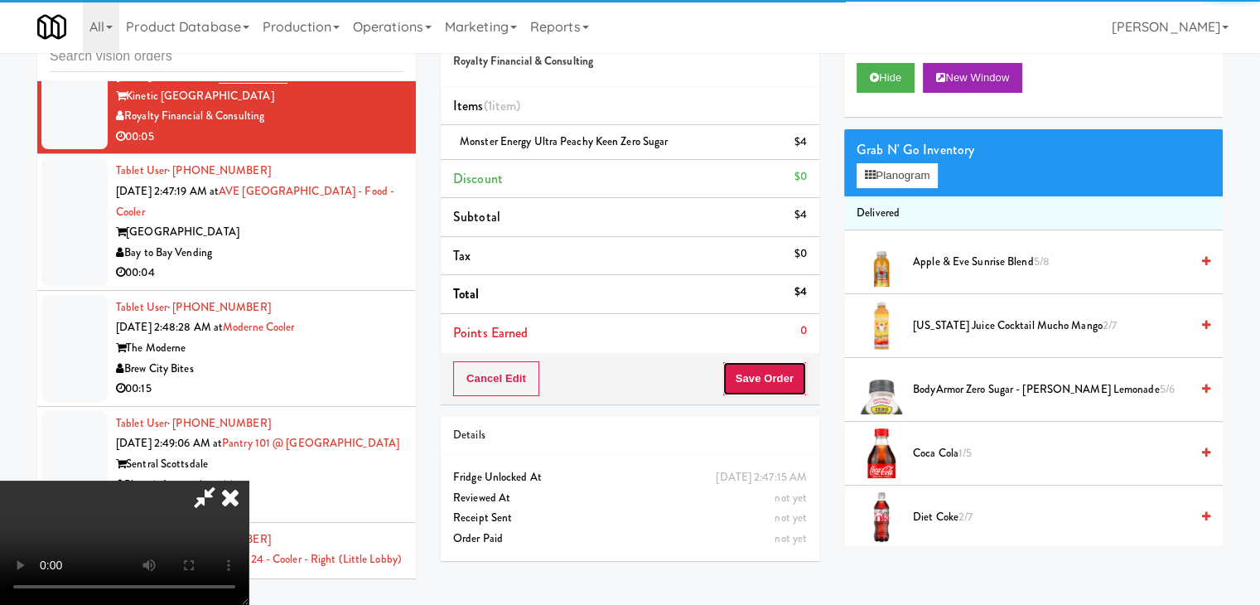
click at [785, 386] on button "Save Order" at bounding box center [764, 378] width 84 height 35
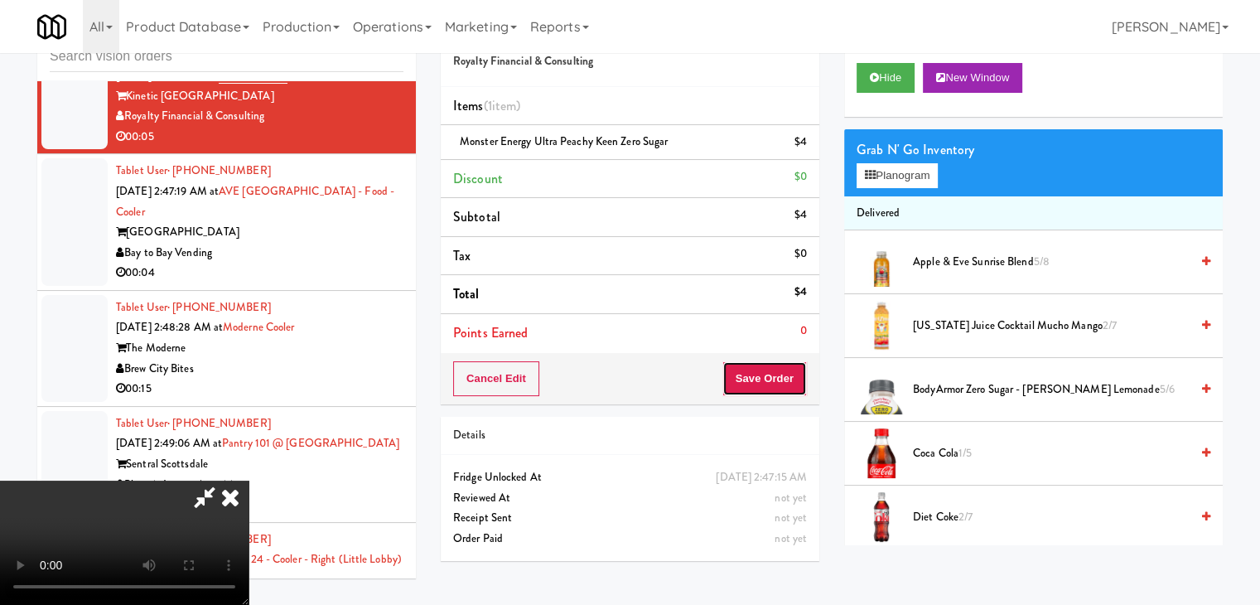
click at [785, 386] on button "Save Order" at bounding box center [764, 378] width 84 height 35
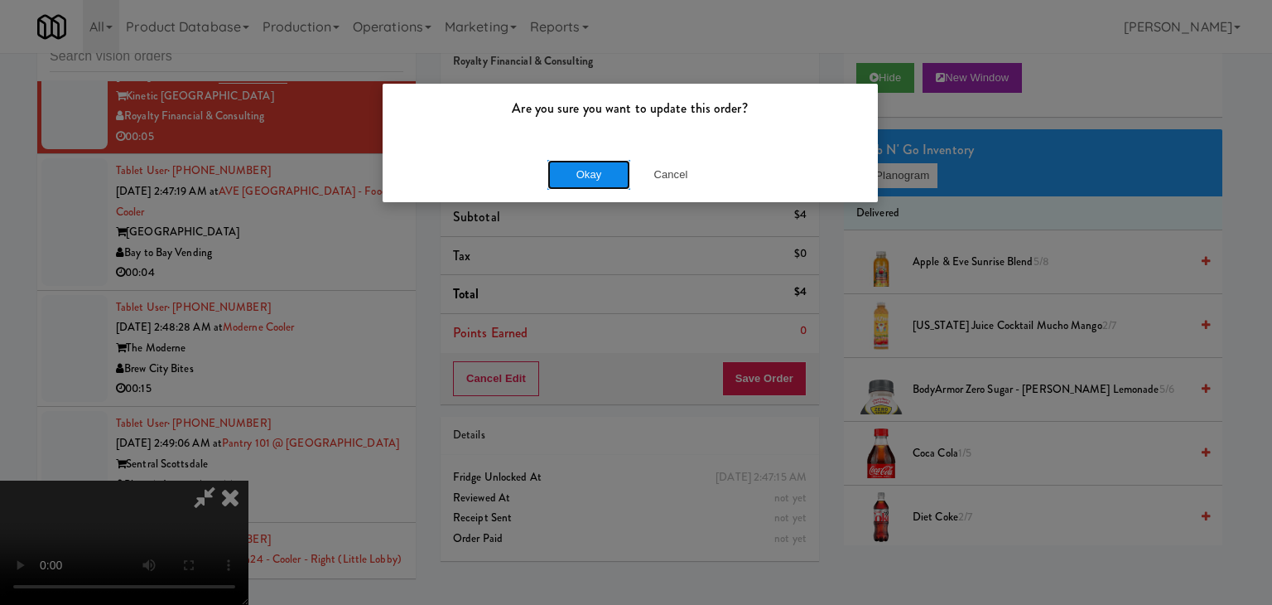
click at [582, 167] on button "Okay" at bounding box center [589, 175] width 83 height 30
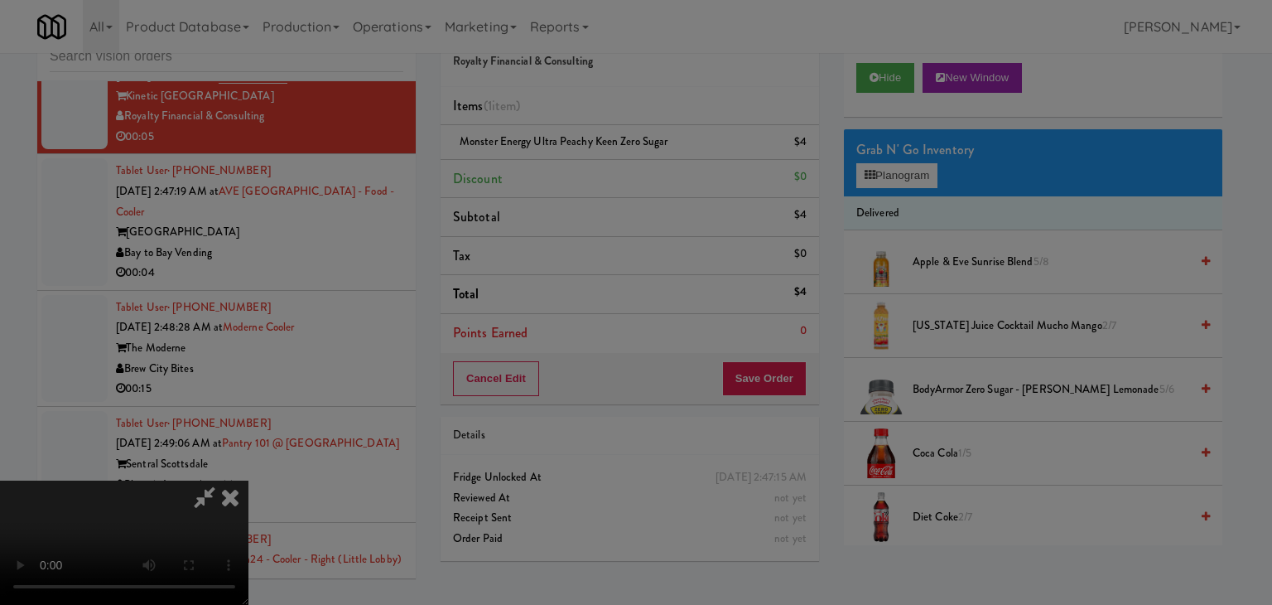
click at [583, 169] on div "Okay Cancel" at bounding box center [630, 144] width 495 height 56
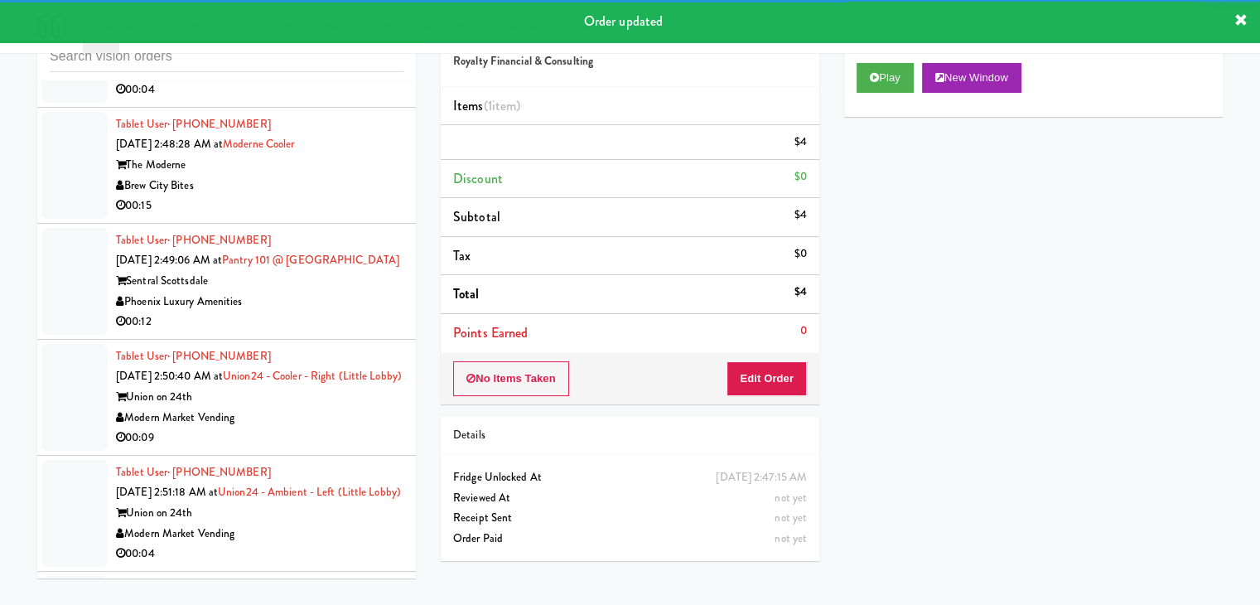
scroll to position [6342, 0]
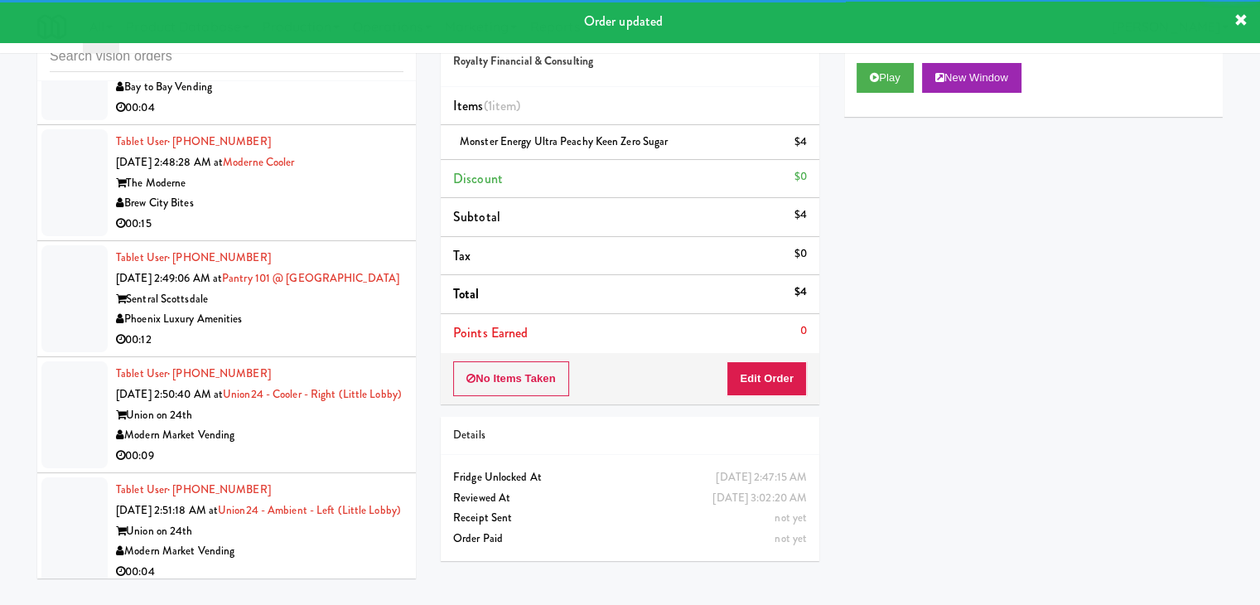
click at [358, 78] on div "AVE Tampa Riverwalk" at bounding box center [259, 67] width 287 height 21
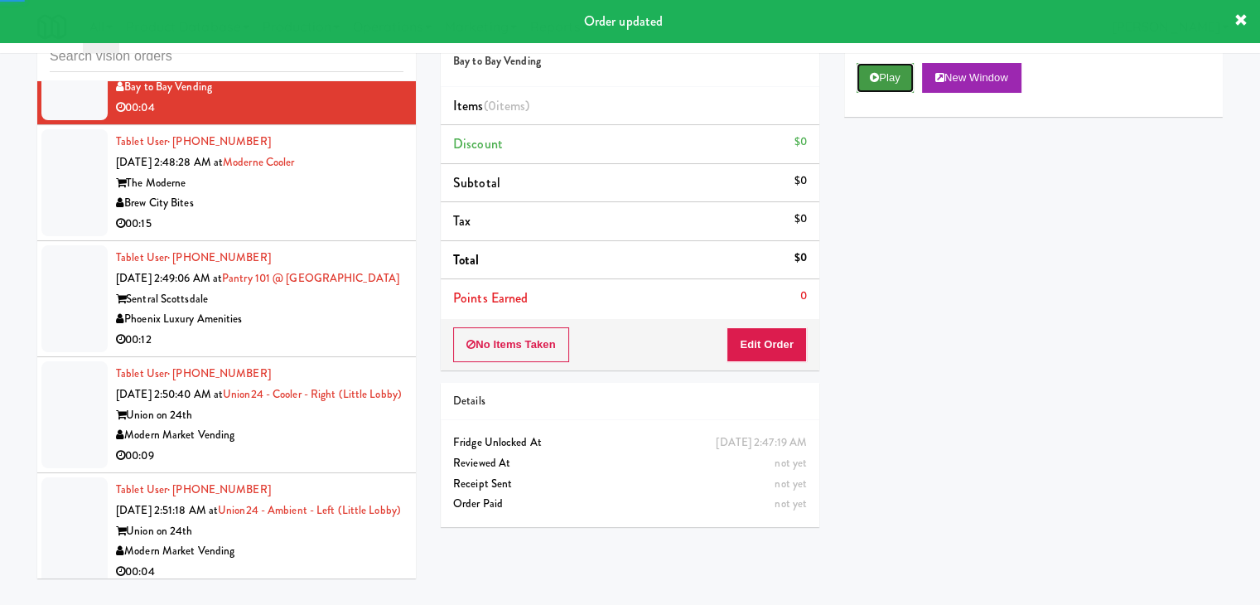
click at [875, 77] on icon at bounding box center [874, 77] width 9 height 11
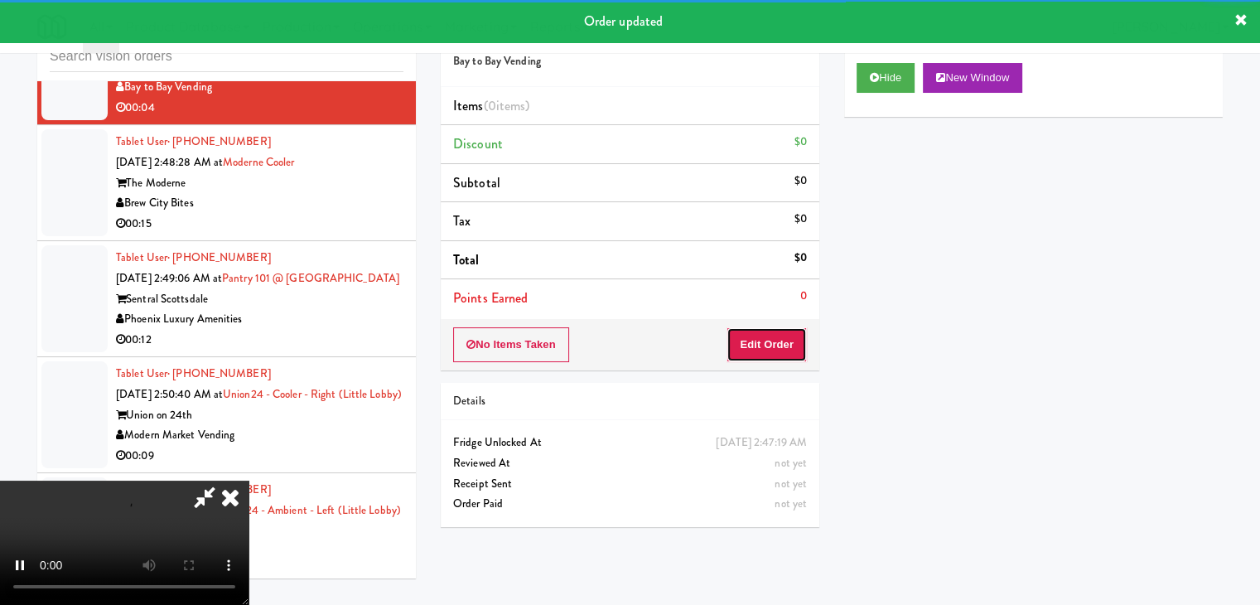
click at [779, 350] on button "Edit Order" at bounding box center [767, 344] width 80 height 35
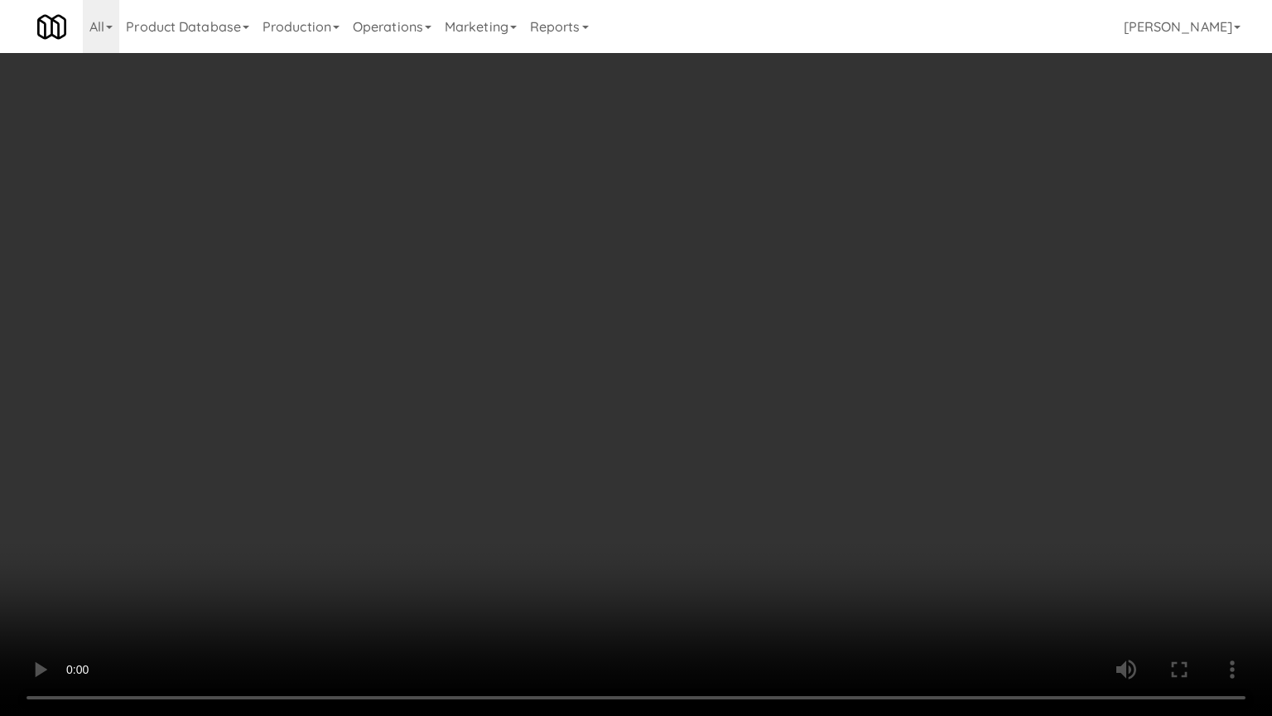
click at [814, 391] on video at bounding box center [636, 358] width 1272 height 716
click at [799, 394] on video at bounding box center [636, 358] width 1272 height 716
click at [822, 390] on video at bounding box center [636, 358] width 1272 height 716
click at [822, 383] on video at bounding box center [636, 358] width 1272 height 716
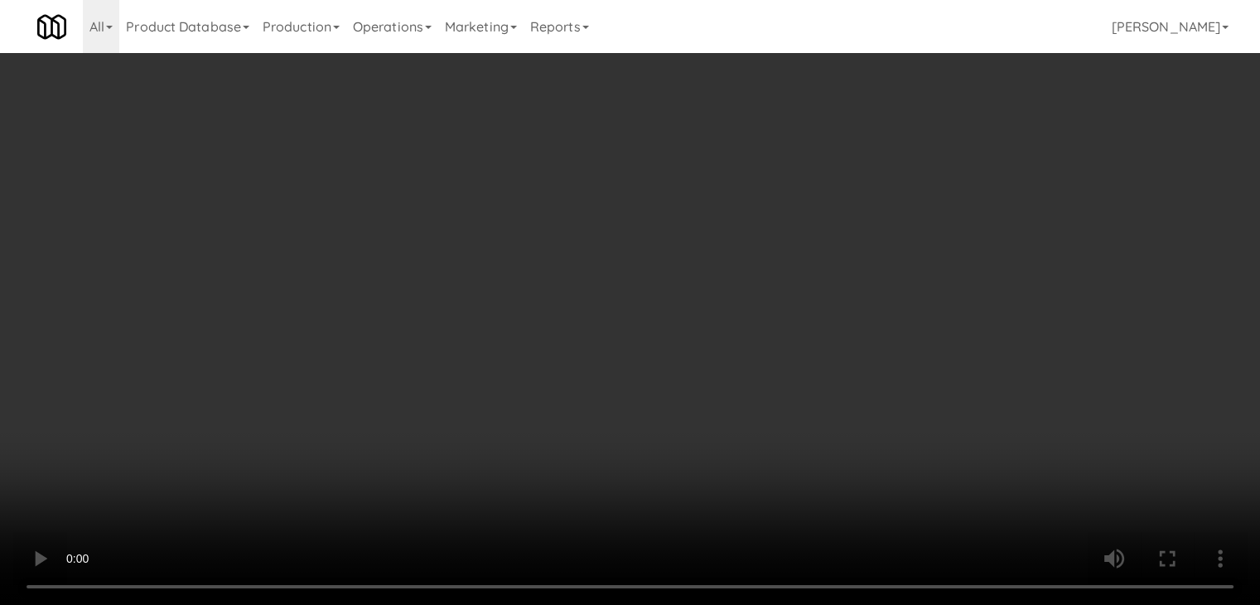
click at [888, 177] on button "Planogram" at bounding box center [897, 175] width 81 height 25
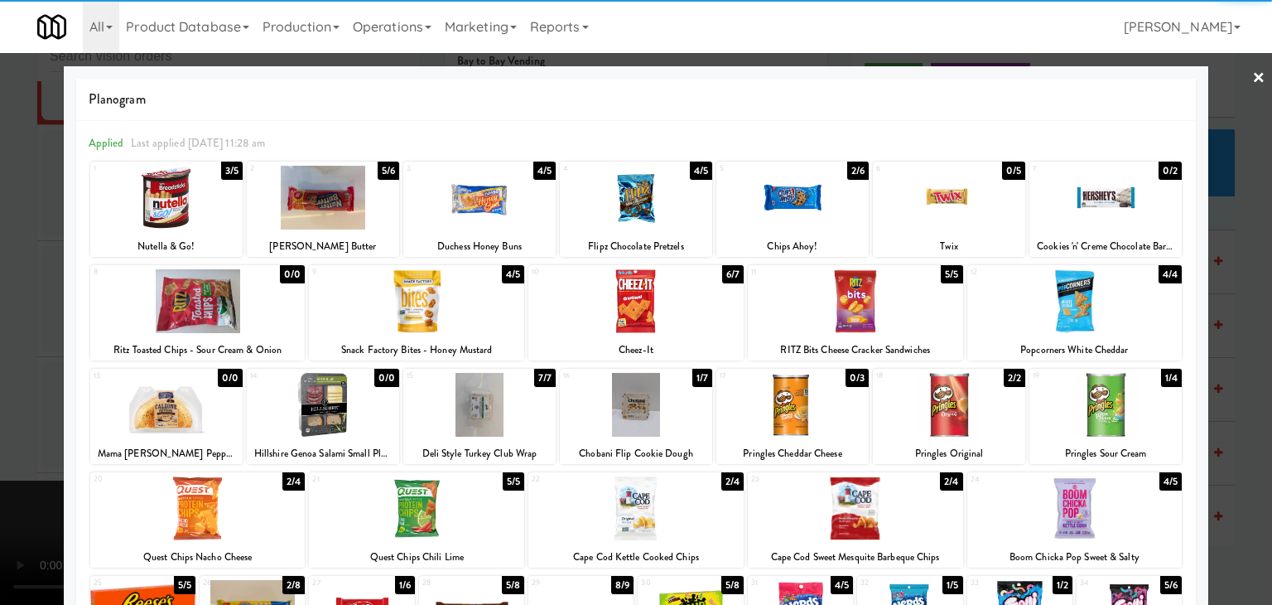
click at [794, 216] on div at bounding box center [793, 198] width 152 height 64
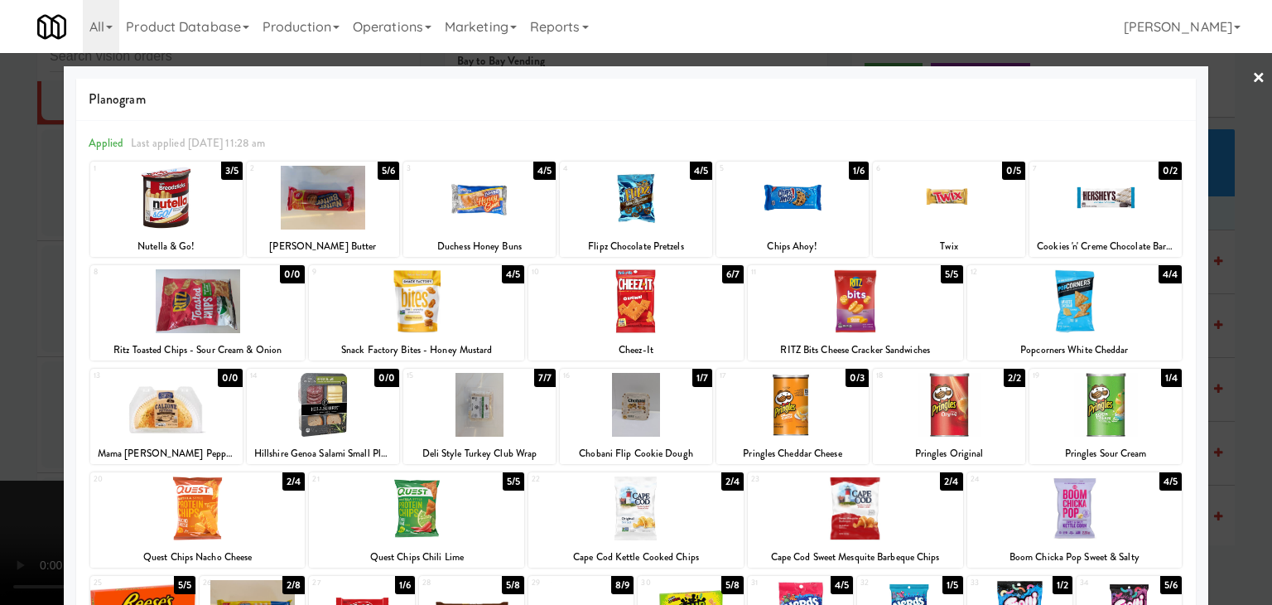
drag, startPoint x: 0, startPoint y: 307, endPoint x: 216, endPoint y: 305, distance: 216.2
click at [9, 302] on div at bounding box center [636, 302] width 1272 height 605
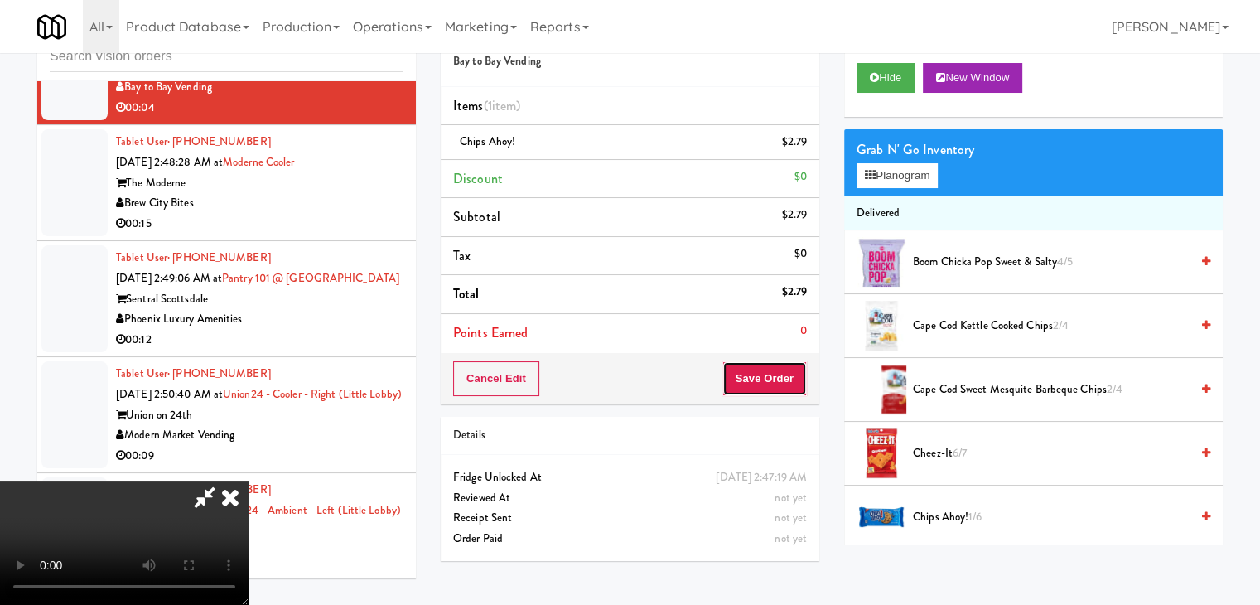
click at [780, 384] on button "Save Order" at bounding box center [764, 378] width 84 height 35
click at [780, 382] on button "Save Order" at bounding box center [764, 378] width 84 height 35
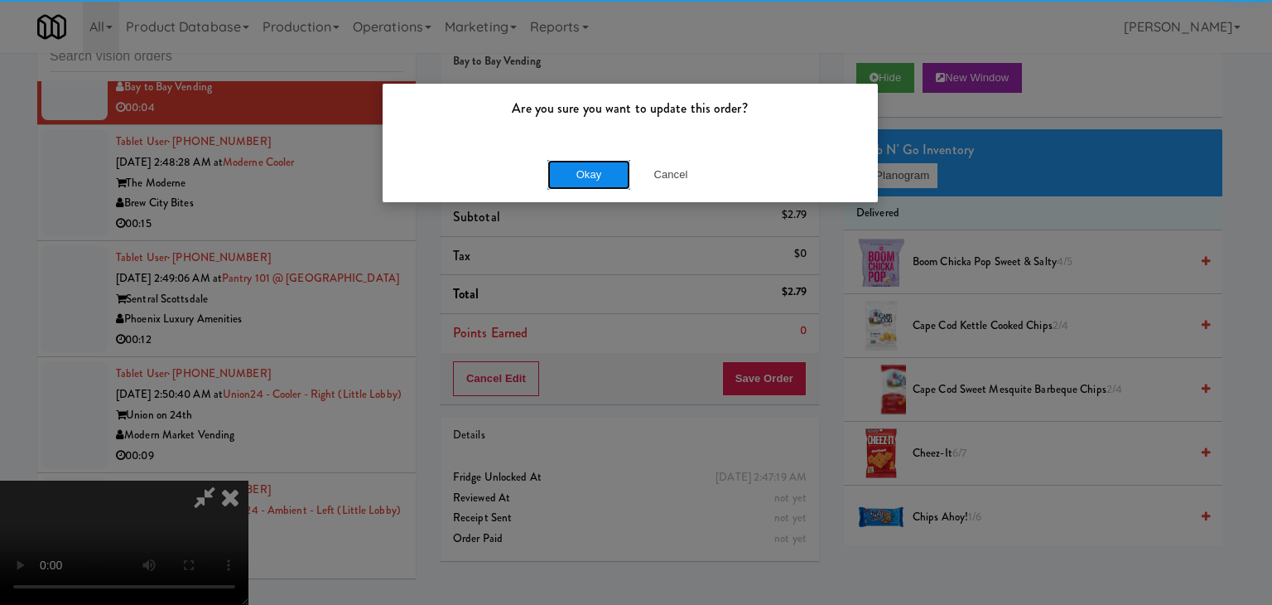
click at [596, 181] on button "Okay" at bounding box center [589, 175] width 83 height 30
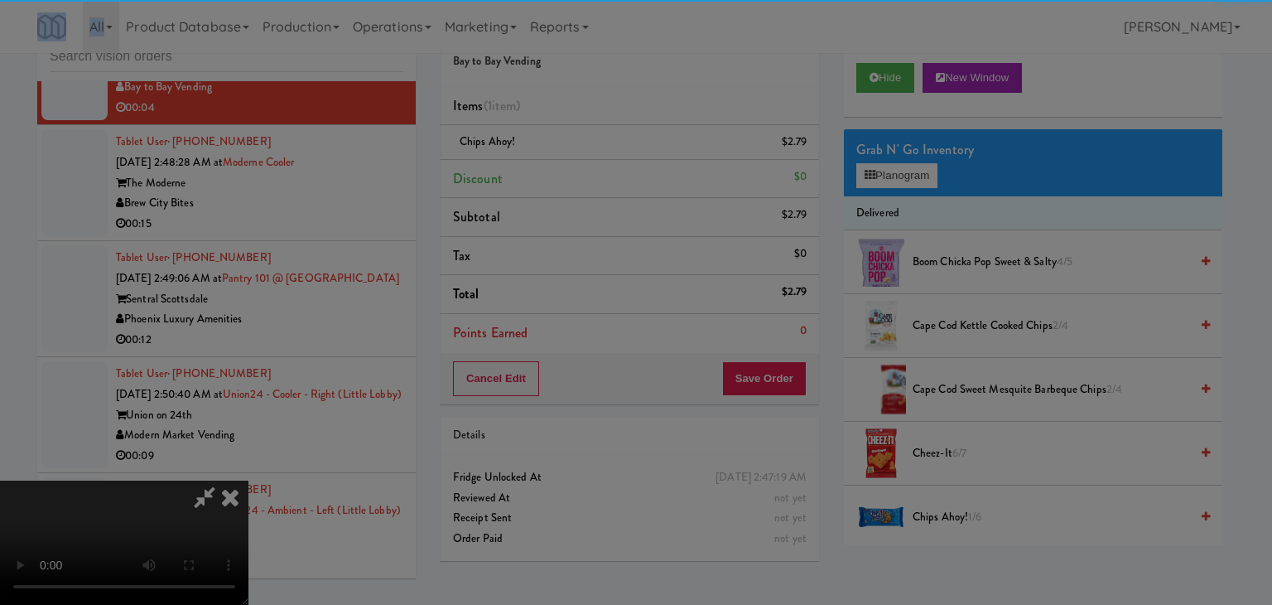
click at [596, 181] on div "Are you sure you want to update this order? Okay Cancel" at bounding box center [636, 302] width 1272 height 605
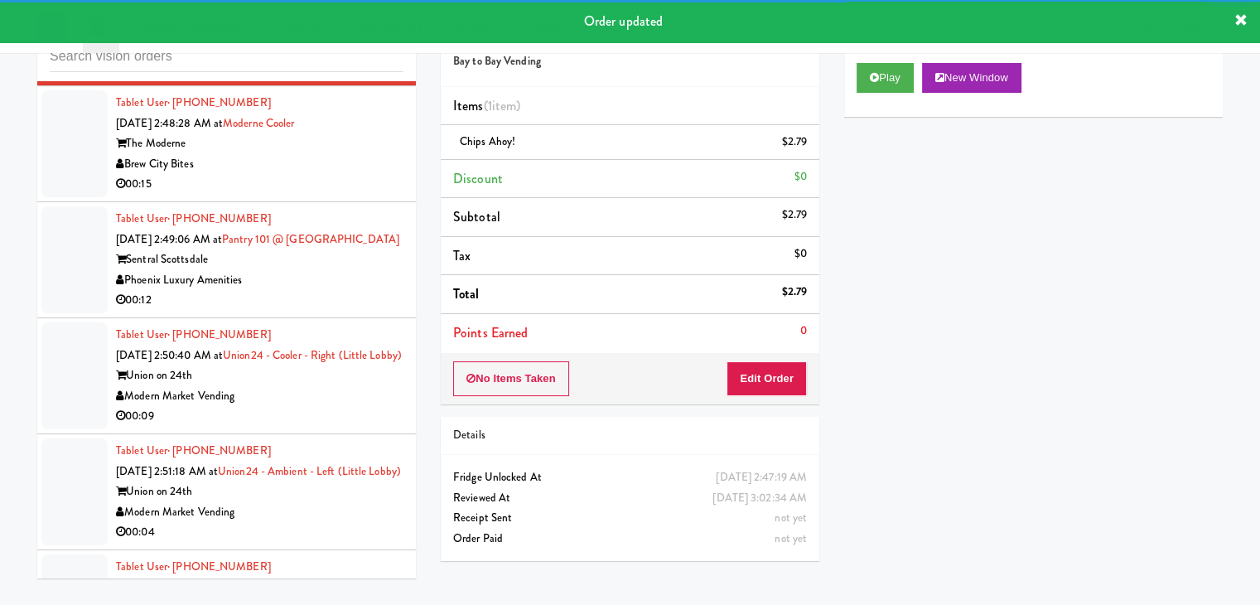
scroll to position [6508, 0]
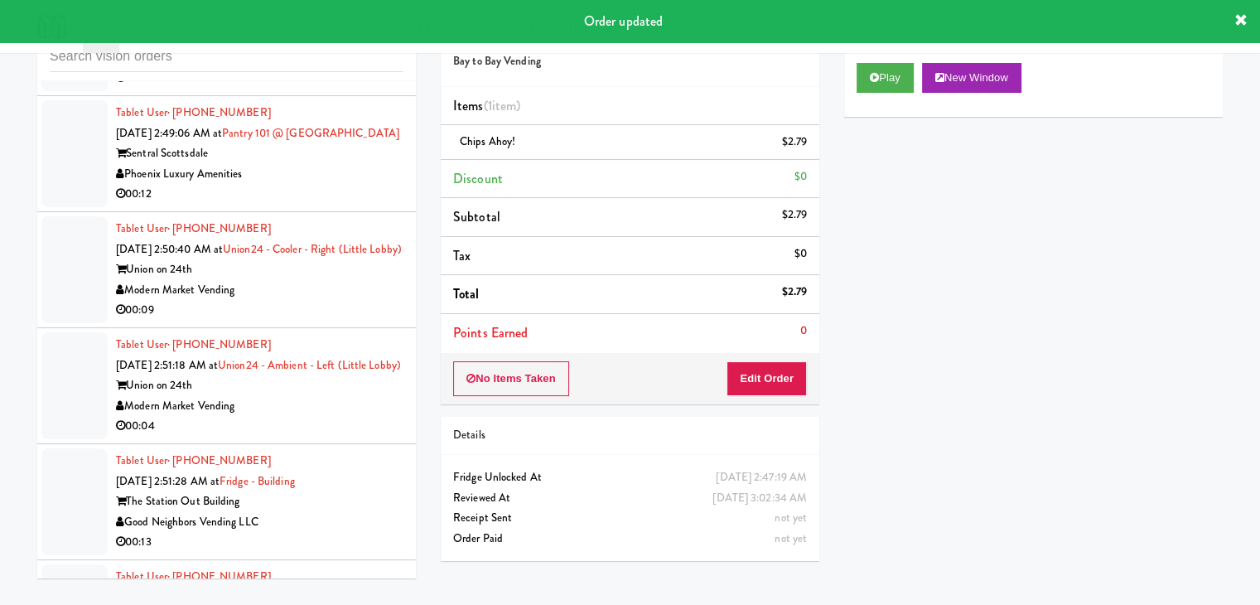
click at [355, 89] on div "00:15" at bounding box center [259, 78] width 287 height 21
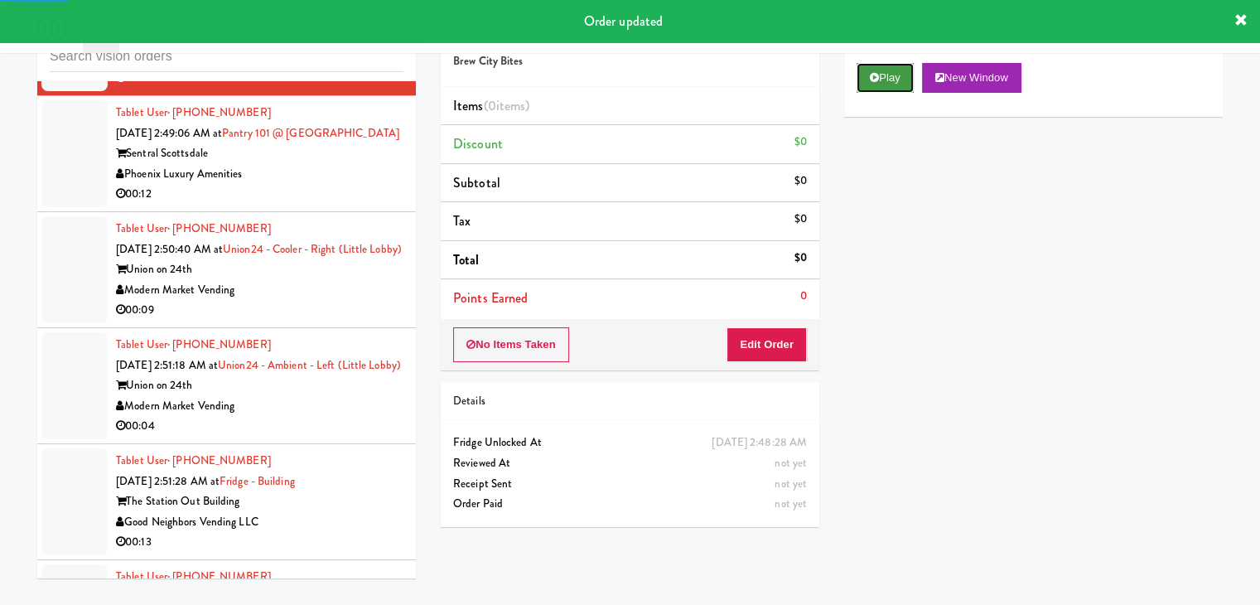
click at [914, 77] on button "Play" at bounding box center [885, 78] width 57 height 30
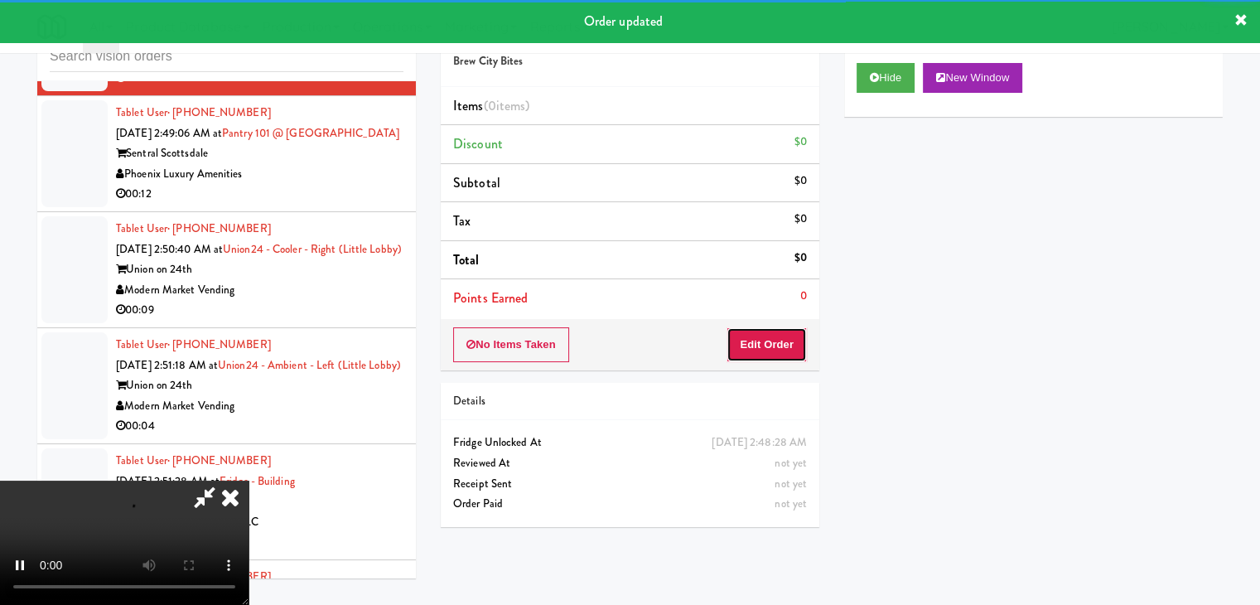
click at [778, 352] on button "Edit Order" at bounding box center [767, 344] width 80 height 35
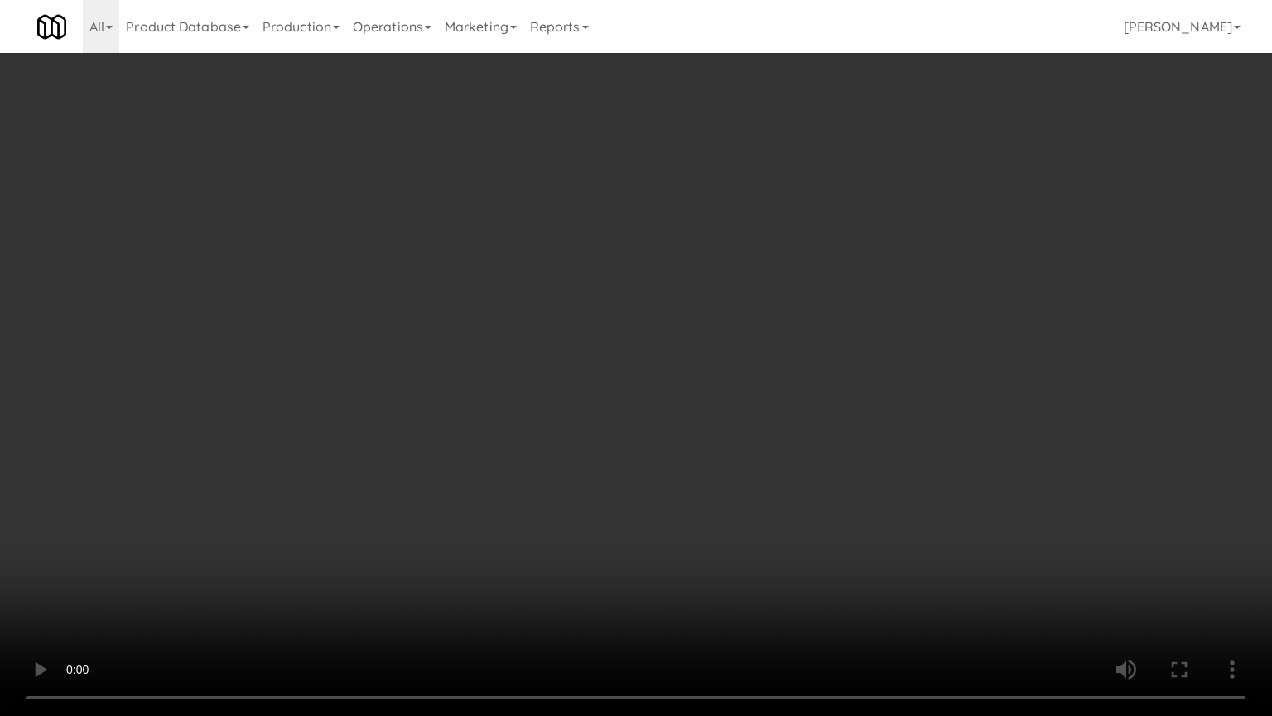
click at [842, 318] on video at bounding box center [636, 358] width 1272 height 716
click at [850, 333] on video at bounding box center [636, 358] width 1272 height 716
click at [854, 330] on video at bounding box center [636, 358] width 1272 height 716
click at [845, 331] on video at bounding box center [636, 358] width 1272 height 716
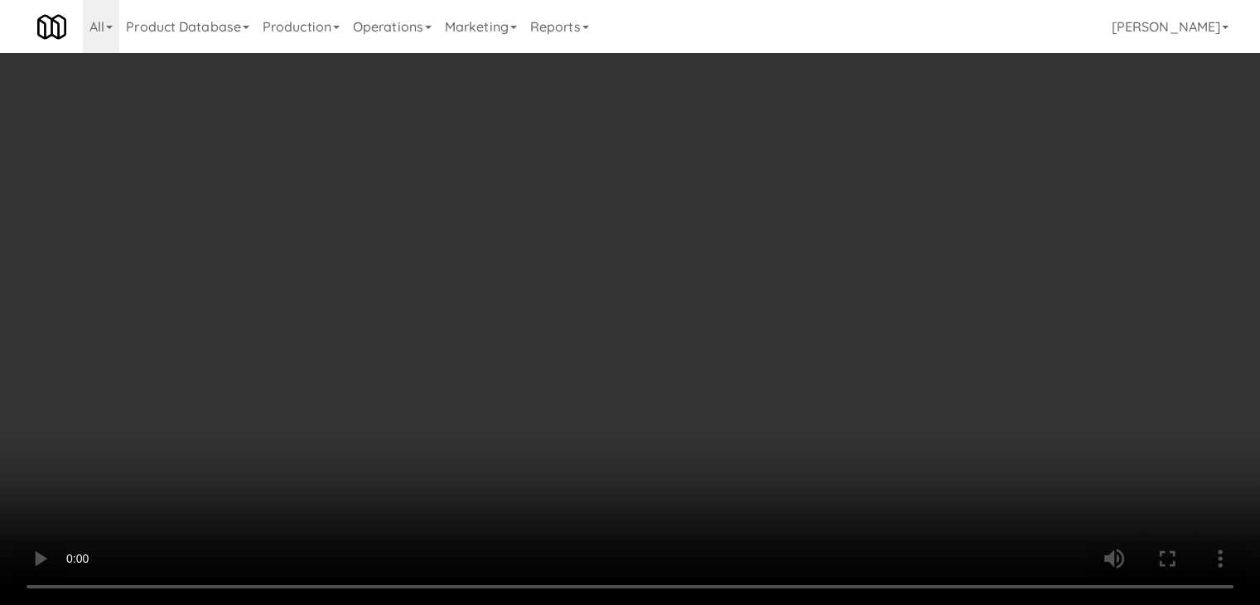
drag, startPoint x: 669, startPoint y: 290, endPoint x: 715, endPoint y: 278, distance: 47.2
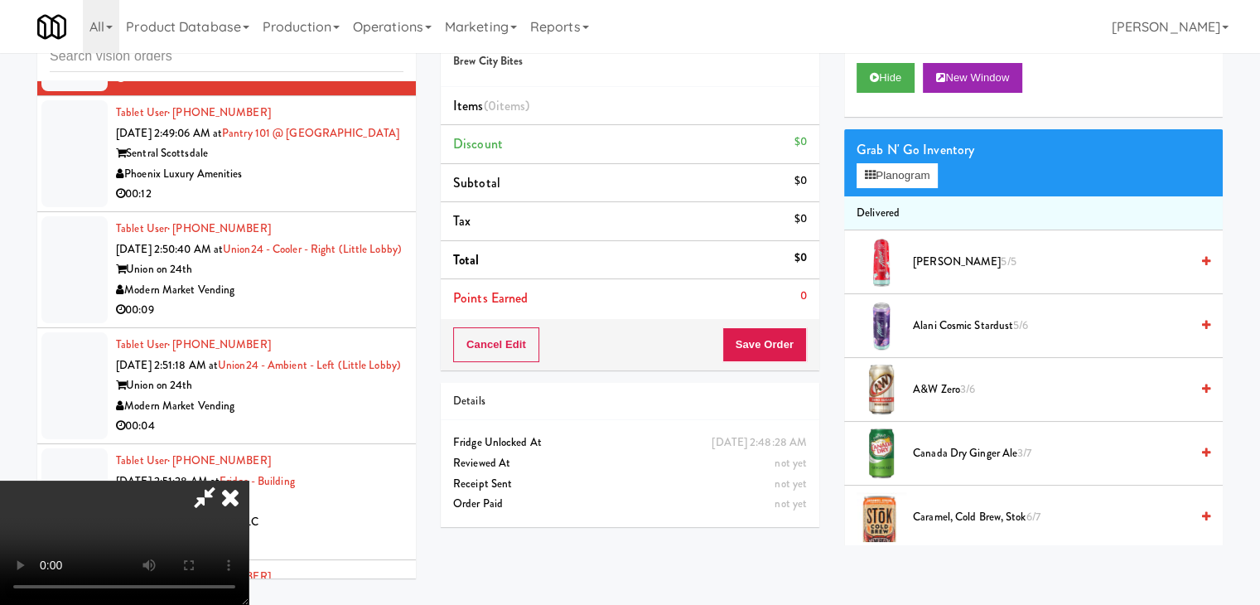
click at [249, 480] on video at bounding box center [124, 542] width 249 height 124
click at [895, 187] on div "Grab N' Go Inventory Planogram" at bounding box center [1033, 162] width 379 height 67
click at [900, 173] on button "Planogram" at bounding box center [897, 175] width 81 height 25
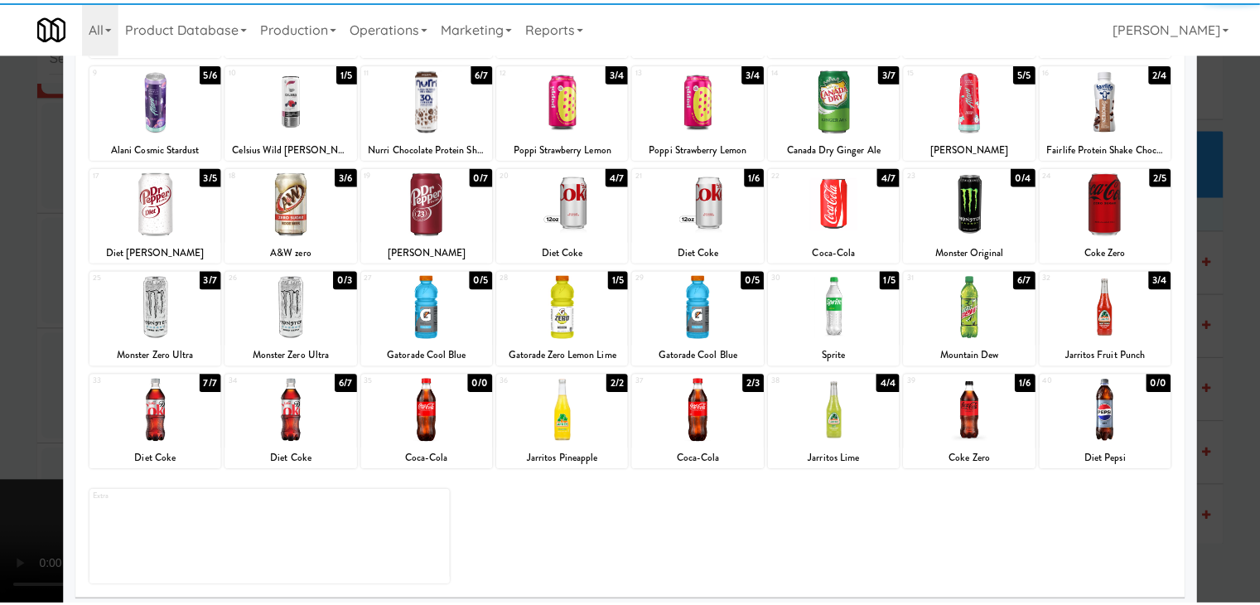
scroll to position [209, 0]
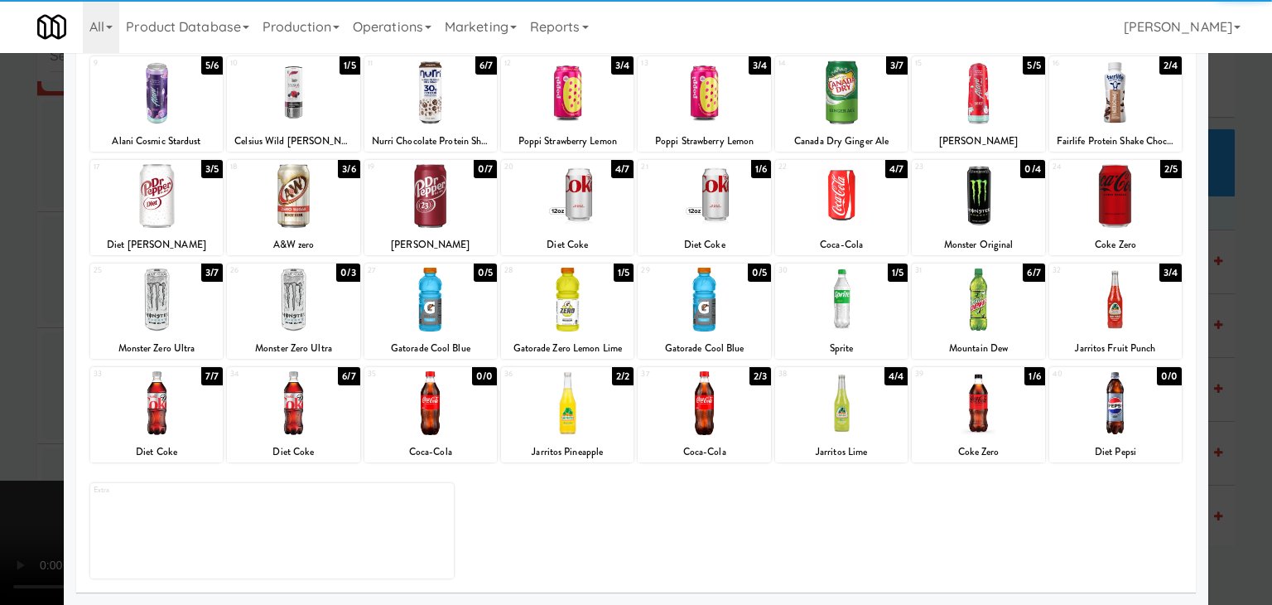
click at [555, 295] on div at bounding box center [567, 300] width 133 height 64
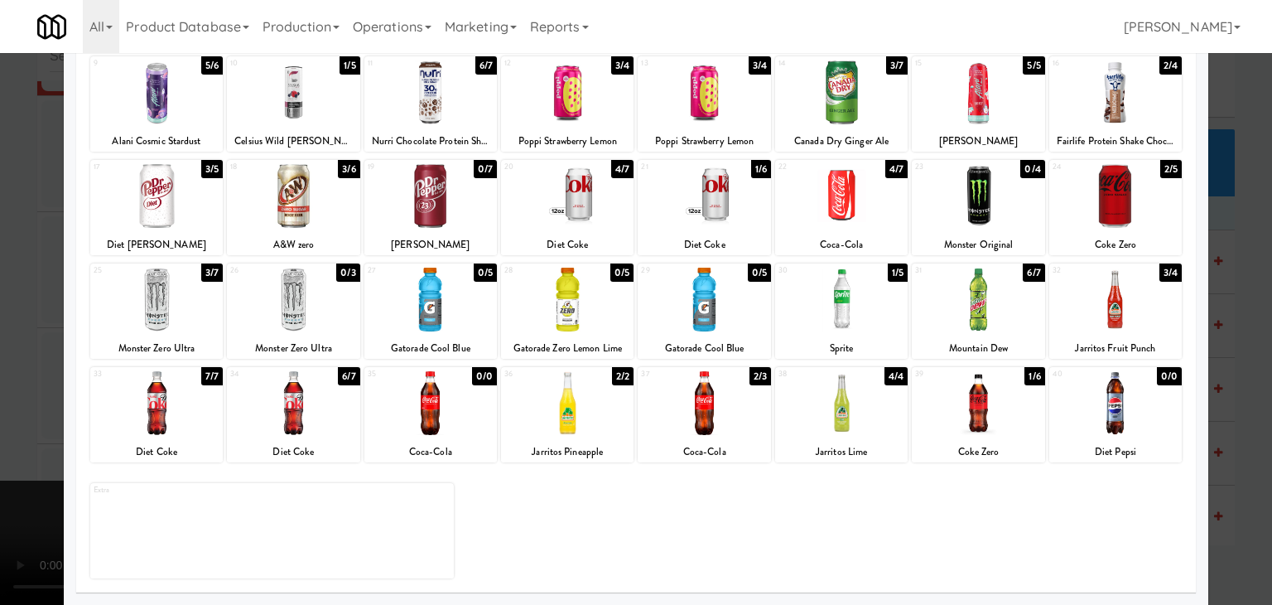
drag, startPoint x: 0, startPoint y: 331, endPoint x: 56, endPoint y: 331, distance: 55.5
click at [2, 331] on div at bounding box center [636, 302] width 1272 height 605
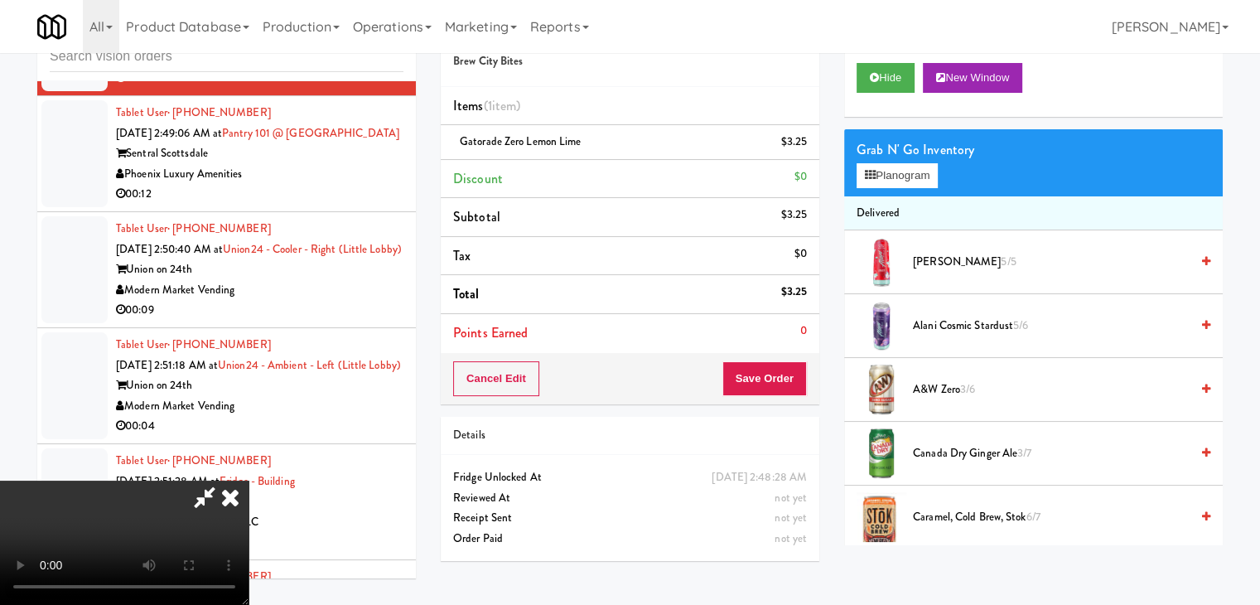
click at [249, 480] on video at bounding box center [124, 542] width 249 height 124
click at [789, 362] on button "Save Order" at bounding box center [764, 378] width 84 height 35
click at [789, 375] on button "Save Order" at bounding box center [764, 378] width 84 height 35
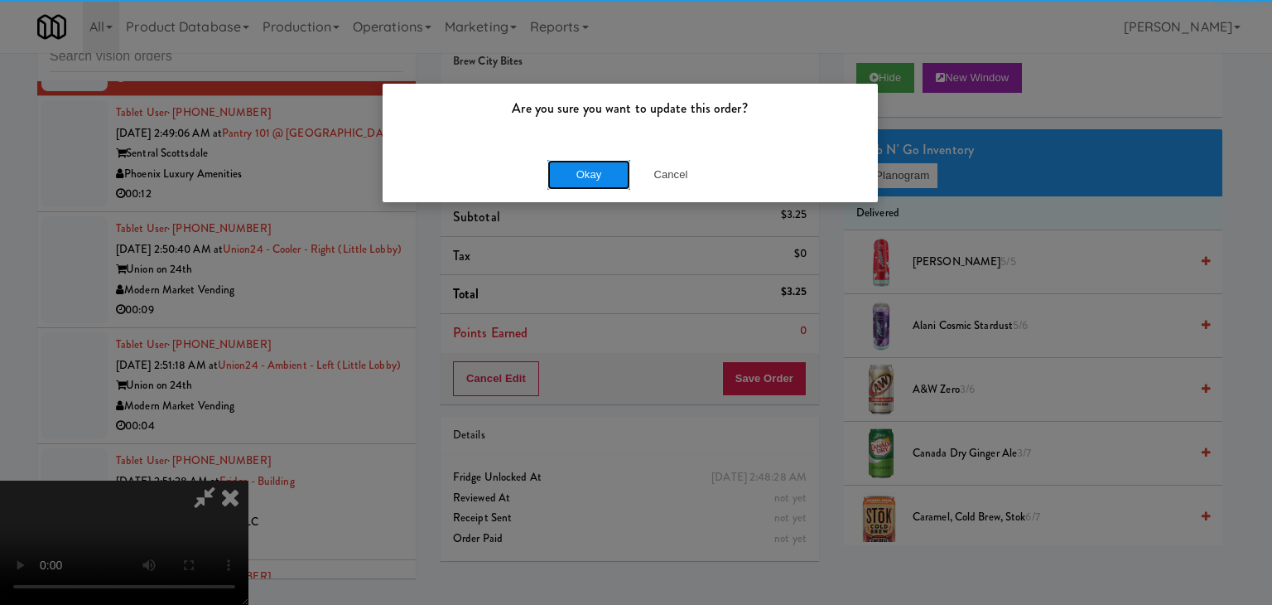
click at [605, 169] on button "Okay" at bounding box center [589, 175] width 83 height 30
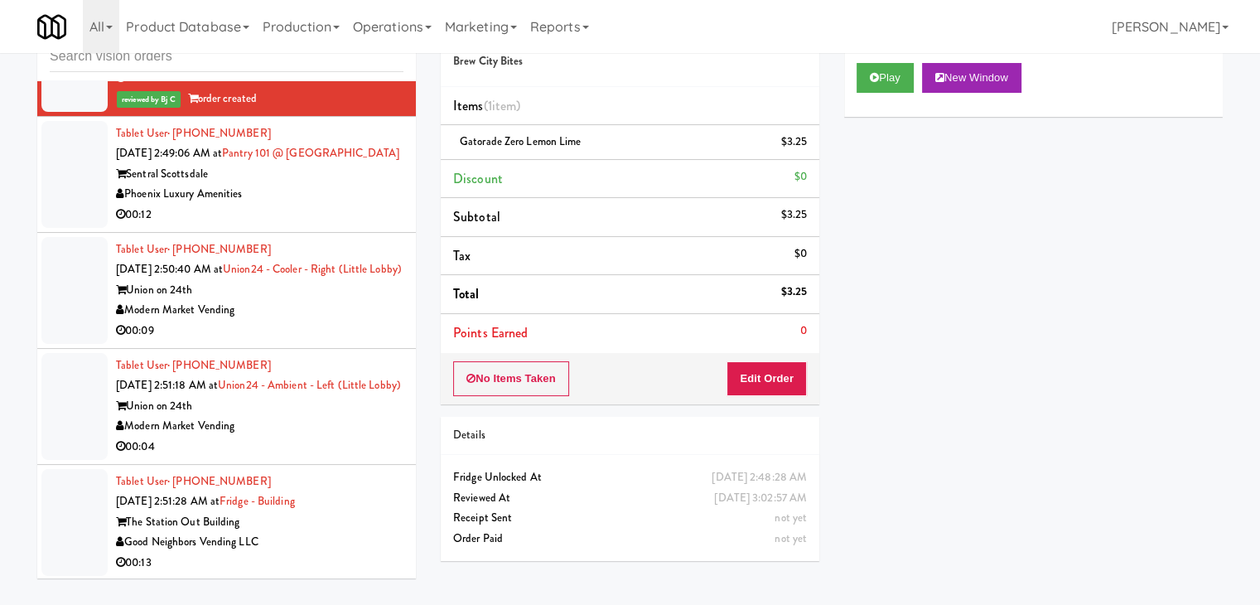
click at [326, 185] on div "Sentral Scottsdale" at bounding box center [259, 174] width 287 height 21
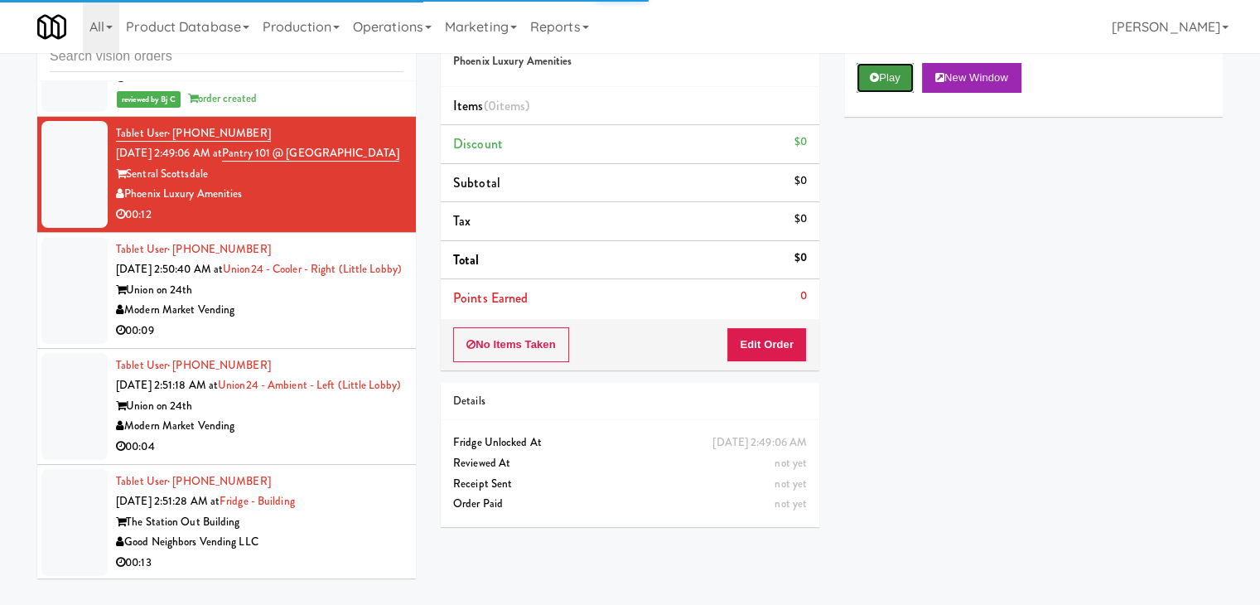
click at [890, 74] on button "Play" at bounding box center [885, 78] width 57 height 30
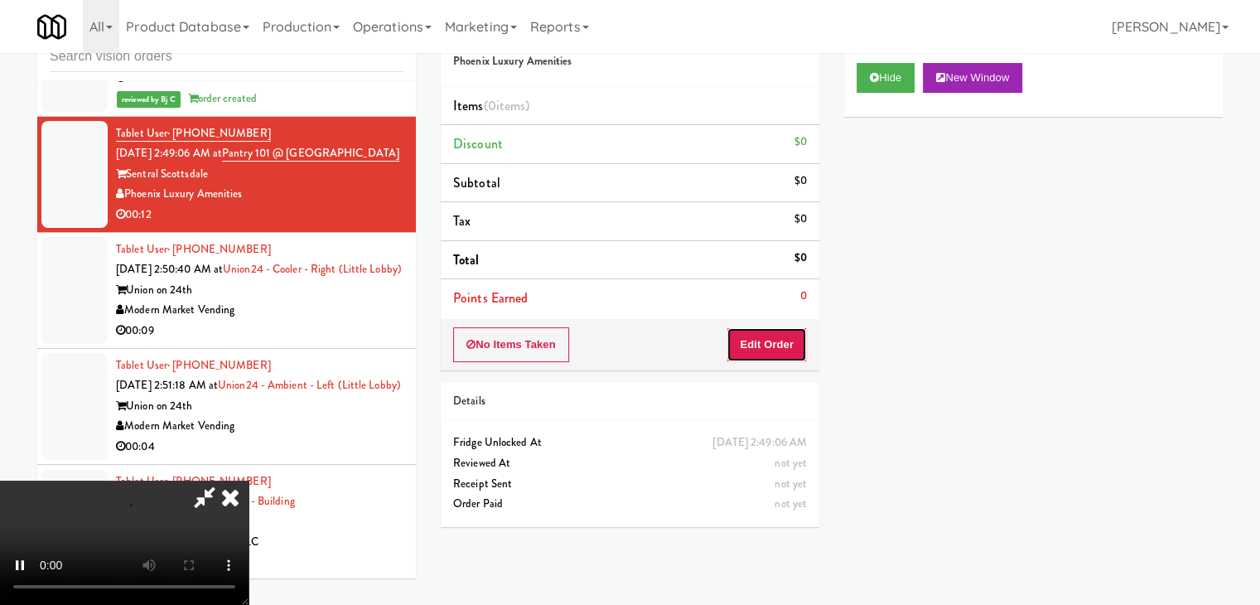
click at [765, 340] on button "Edit Order" at bounding box center [767, 344] width 80 height 35
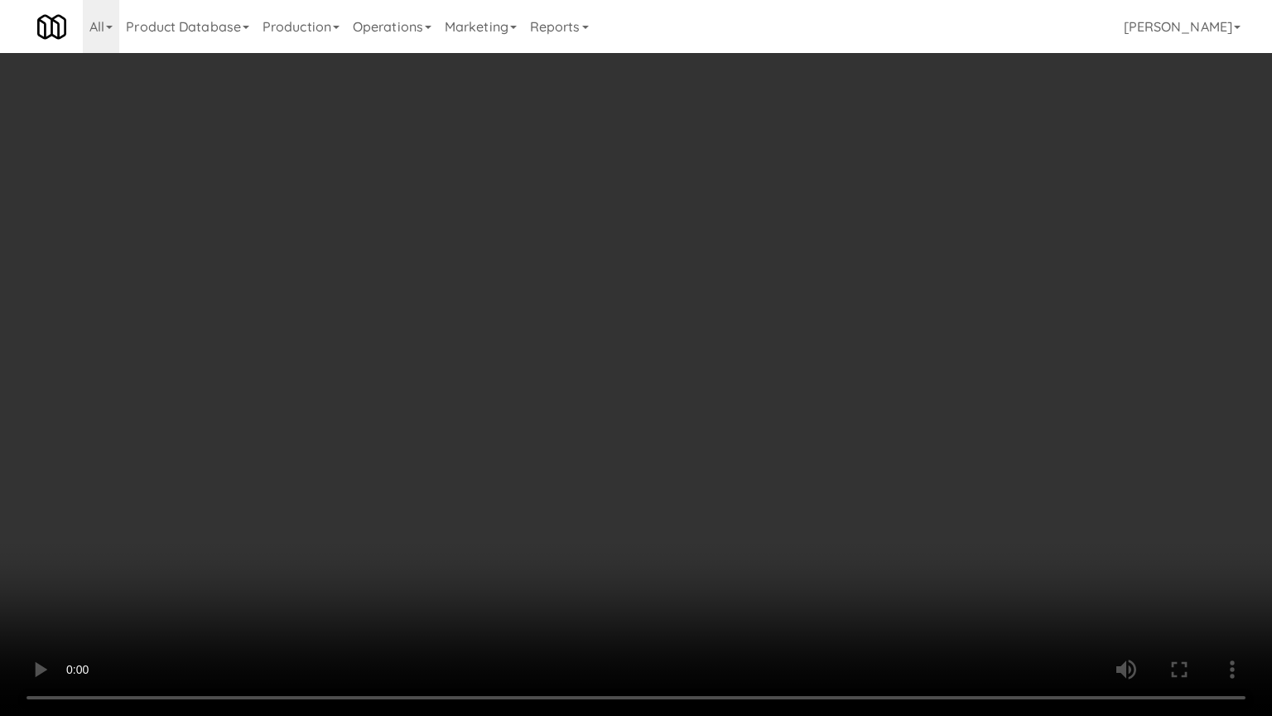
click at [818, 411] on video at bounding box center [636, 358] width 1272 height 716
click at [818, 415] on video at bounding box center [636, 358] width 1272 height 716
click at [818, 411] on video at bounding box center [636, 358] width 1272 height 716
click at [809, 362] on video at bounding box center [636, 358] width 1272 height 716
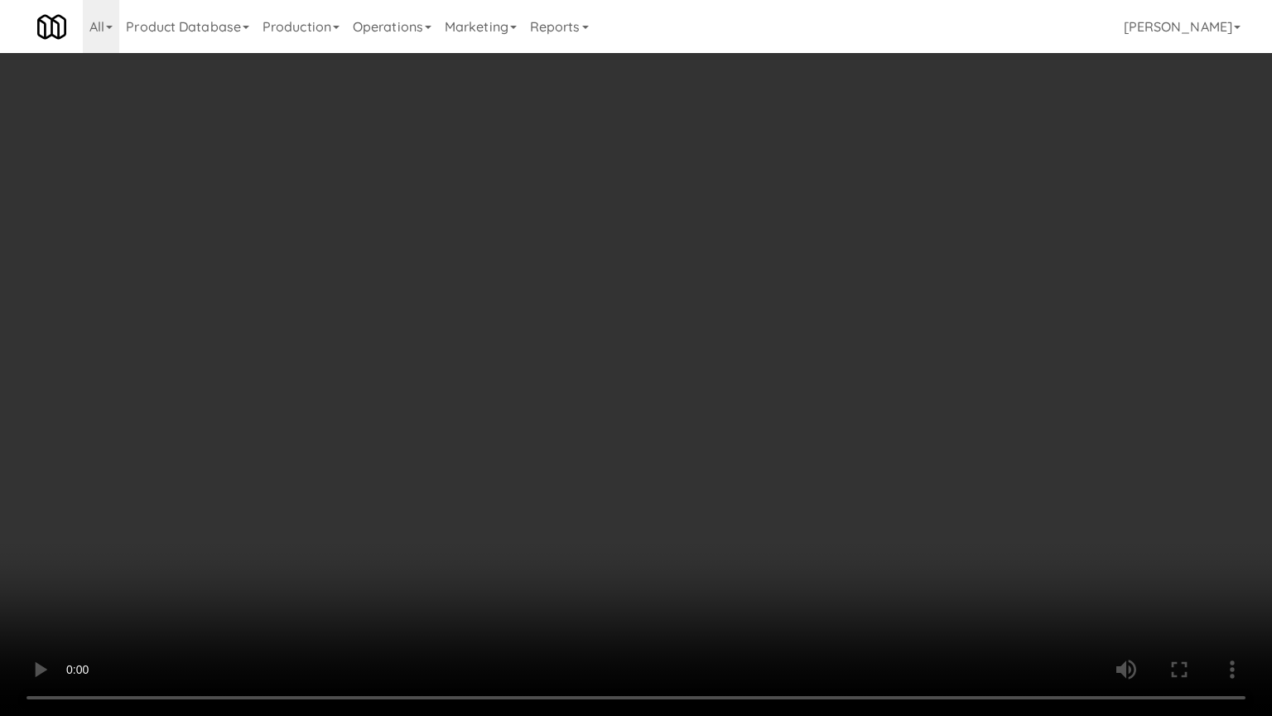
click at [809, 362] on video at bounding box center [636, 358] width 1272 height 716
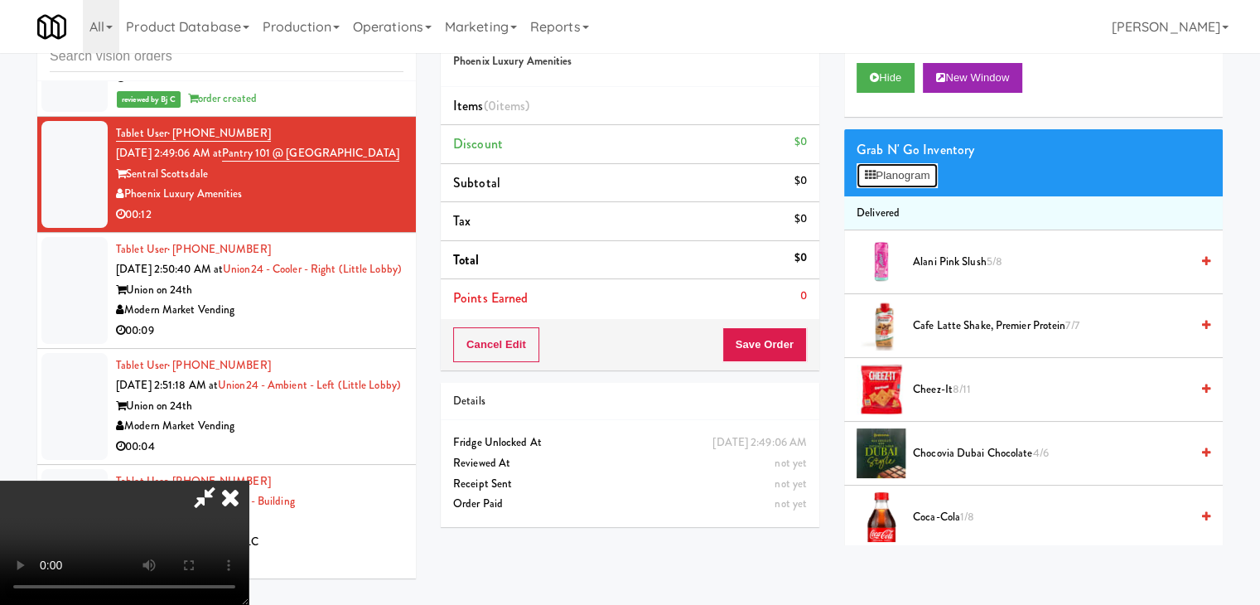
click at [908, 180] on button "Planogram" at bounding box center [897, 175] width 81 height 25
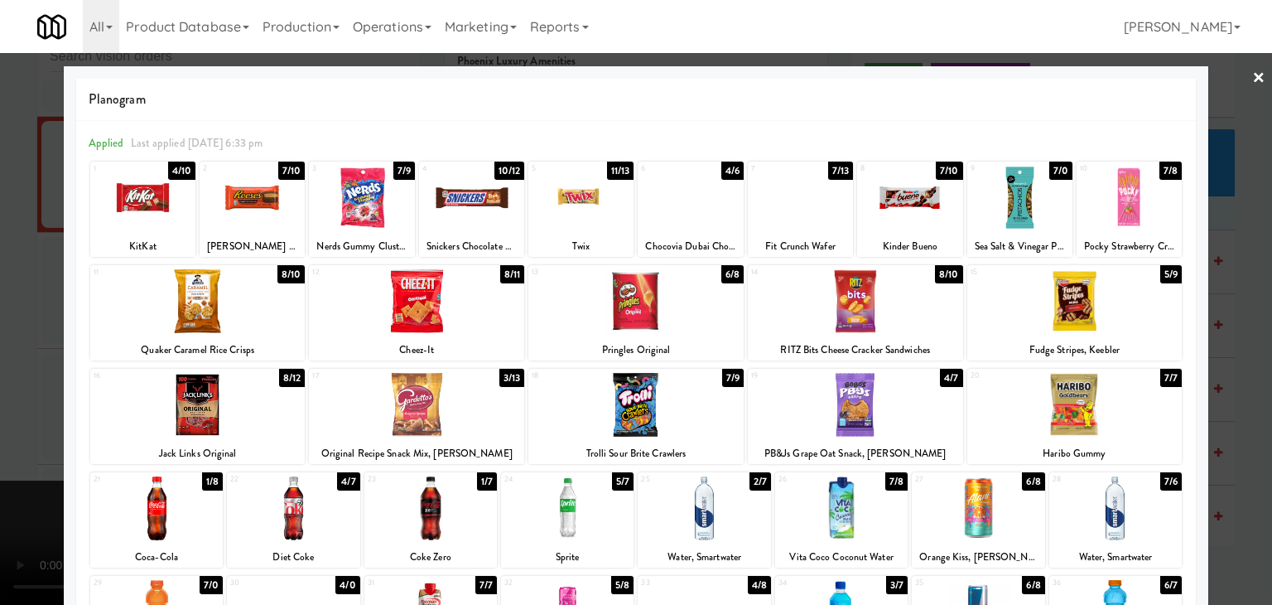
click at [563, 508] on div at bounding box center [567, 508] width 133 height 64
drag, startPoint x: 0, startPoint y: 429, endPoint x: 43, endPoint y: 417, distance: 44.8
click at [0, 427] on div at bounding box center [636, 302] width 1272 height 605
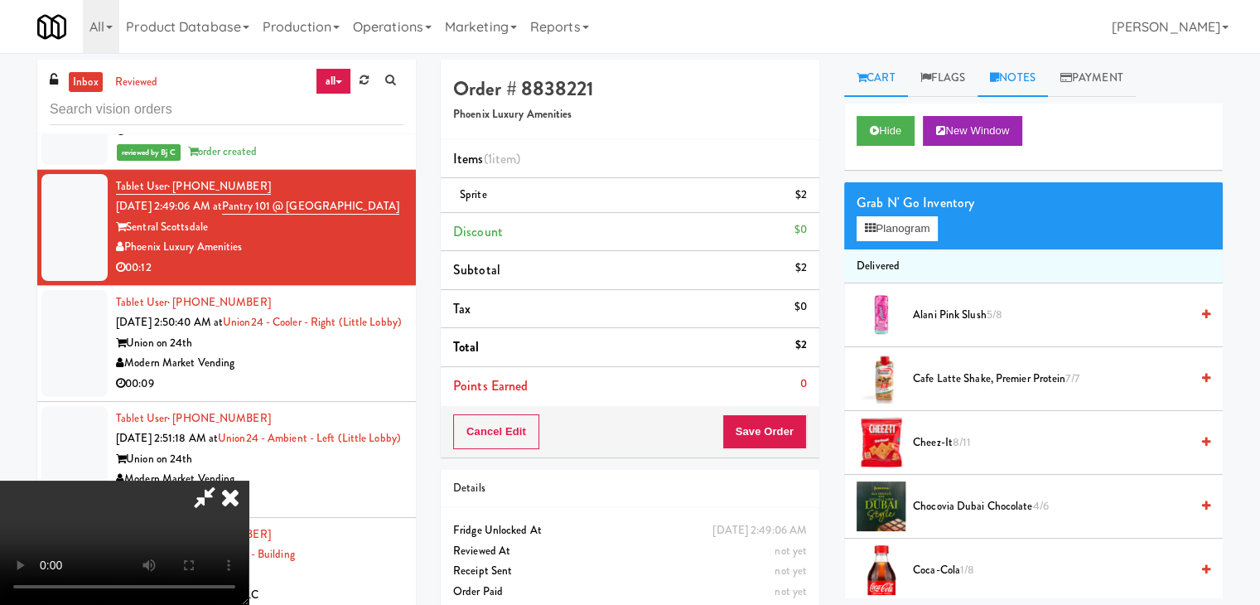
click at [1014, 77] on link "Notes" at bounding box center [1013, 78] width 70 height 37
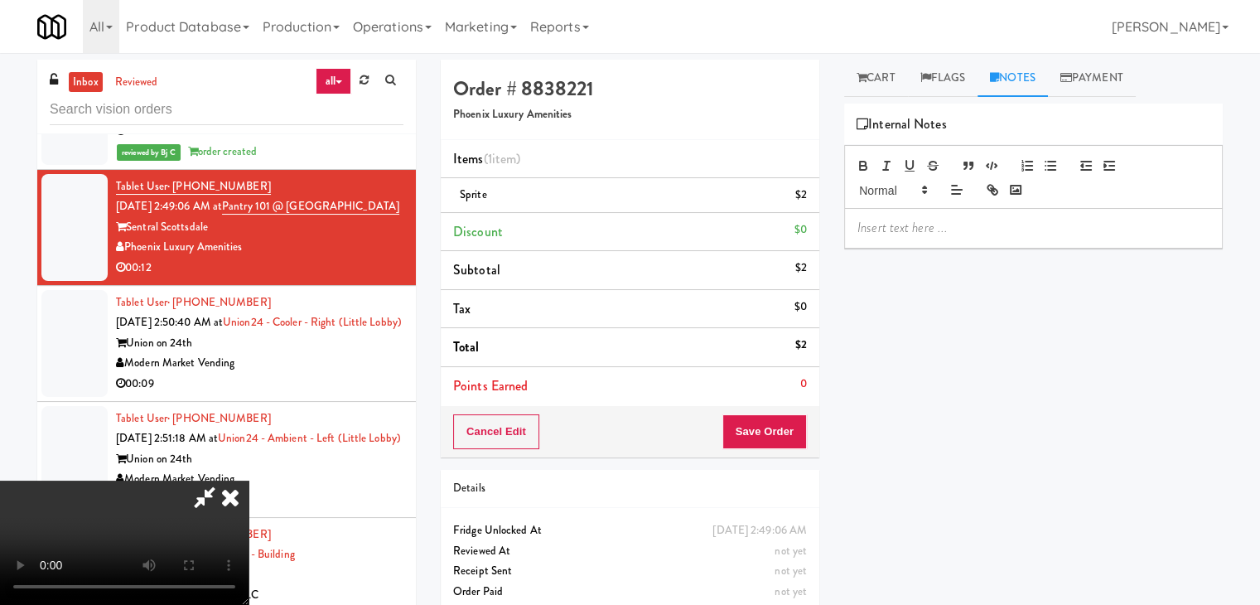
click at [922, 229] on p at bounding box center [1033, 228] width 352 height 18
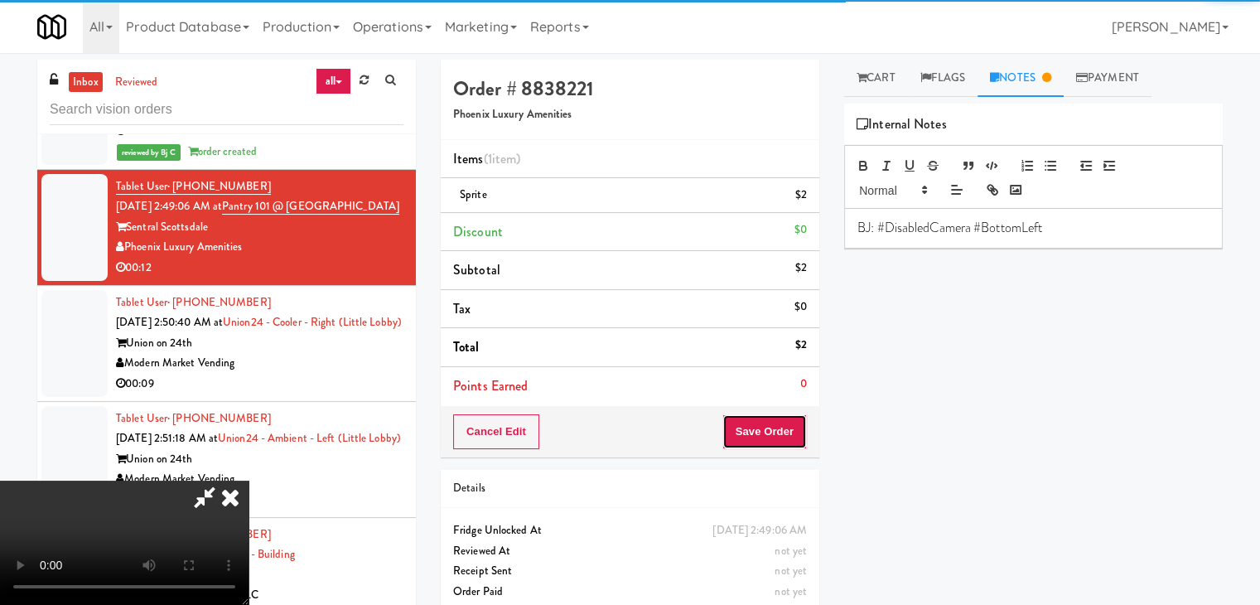
click at [777, 437] on button "Save Order" at bounding box center [764, 431] width 84 height 35
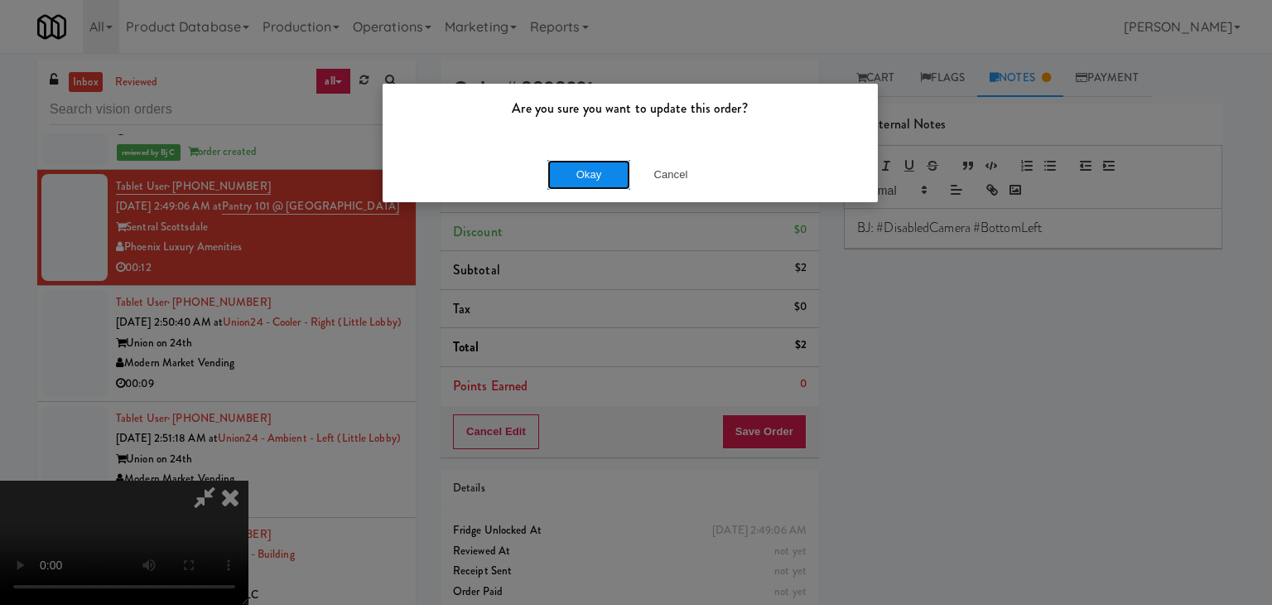
click at [595, 170] on button "Okay" at bounding box center [589, 175] width 83 height 30
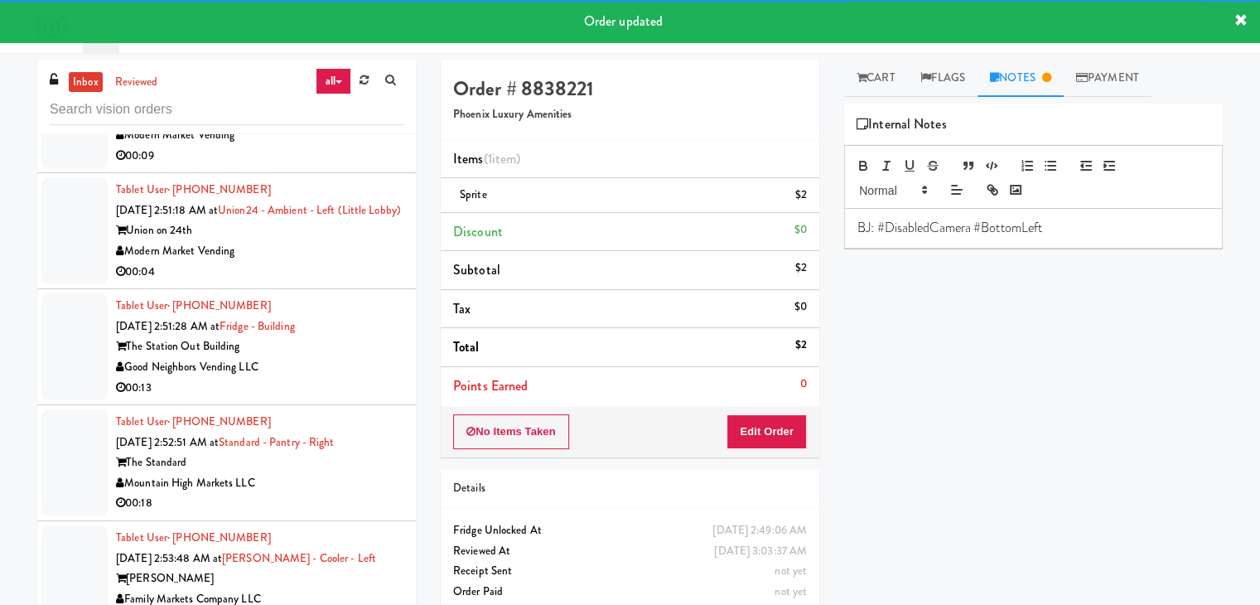
scroll to position [6757, 0]
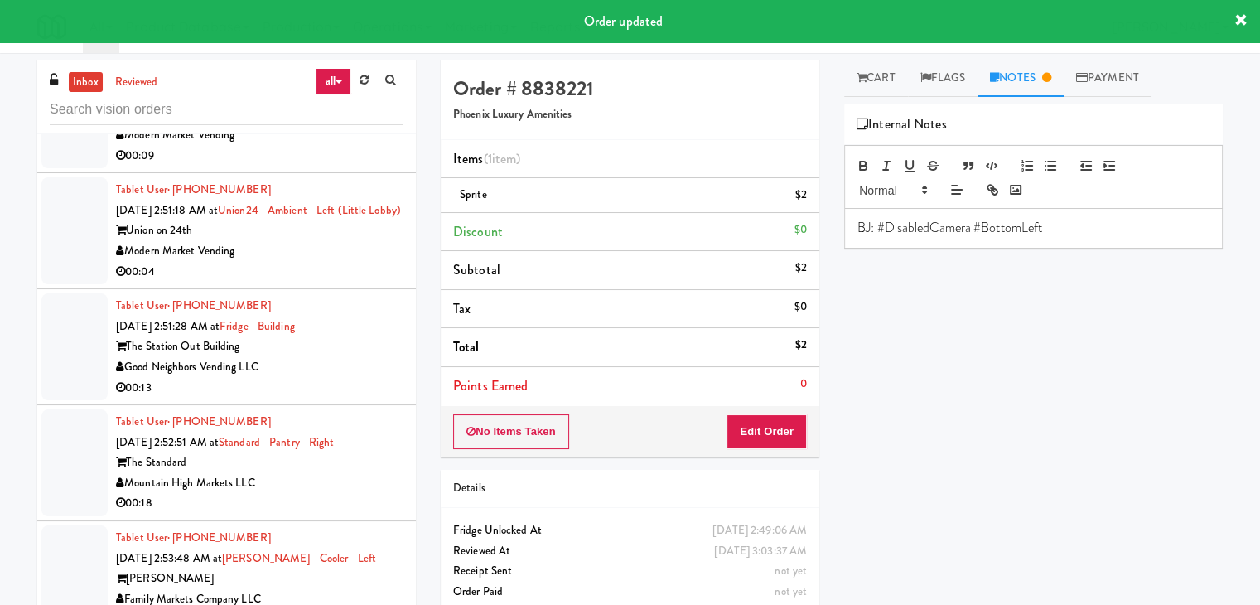
drag, startPoint x: 331, startPoint y: 248, endPoint x: 331, endPoint y: 259, distance: 11.6
click at [331, 167] on div "00:09" at bounding box center [259, 156] width 287 height 21
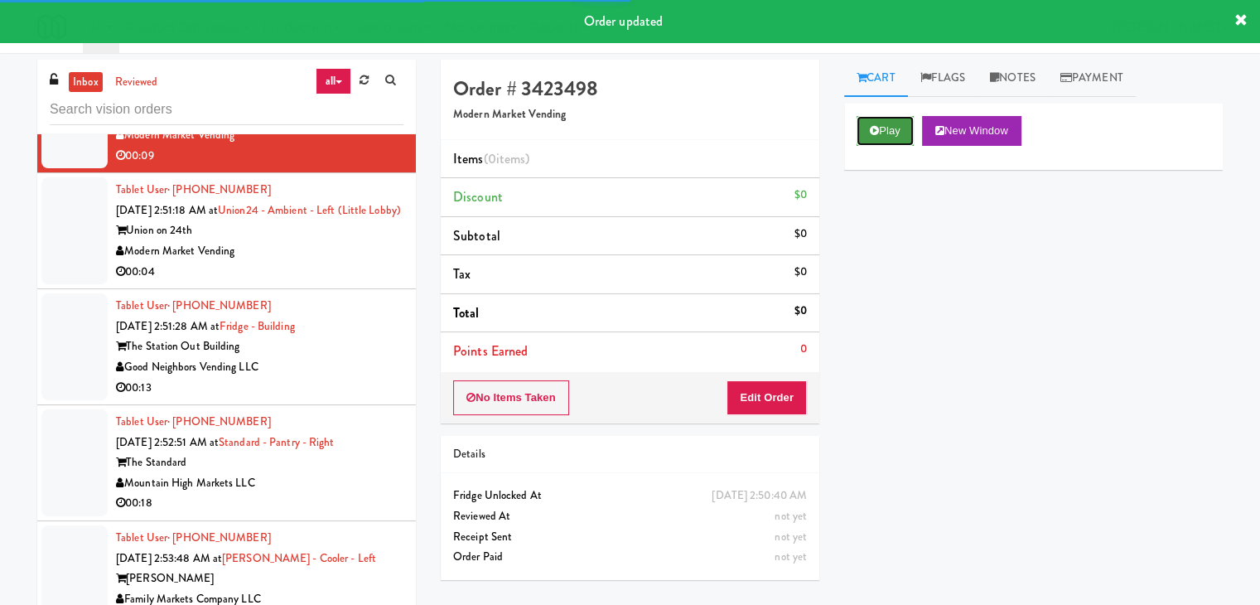
click at [890, 140] on button "Play" at bounding box center [885, 131] width 57 height 30
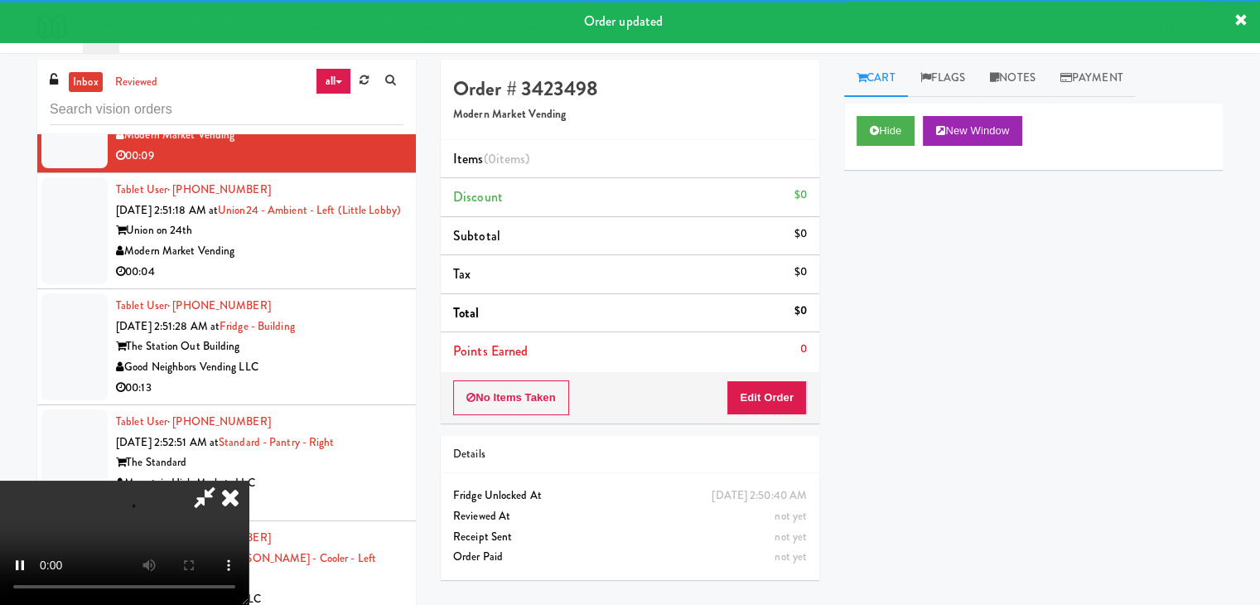
click at [755, 415] on div "No Items Taken Edit Order" at bounding box center [630, 397] width 379 height 51
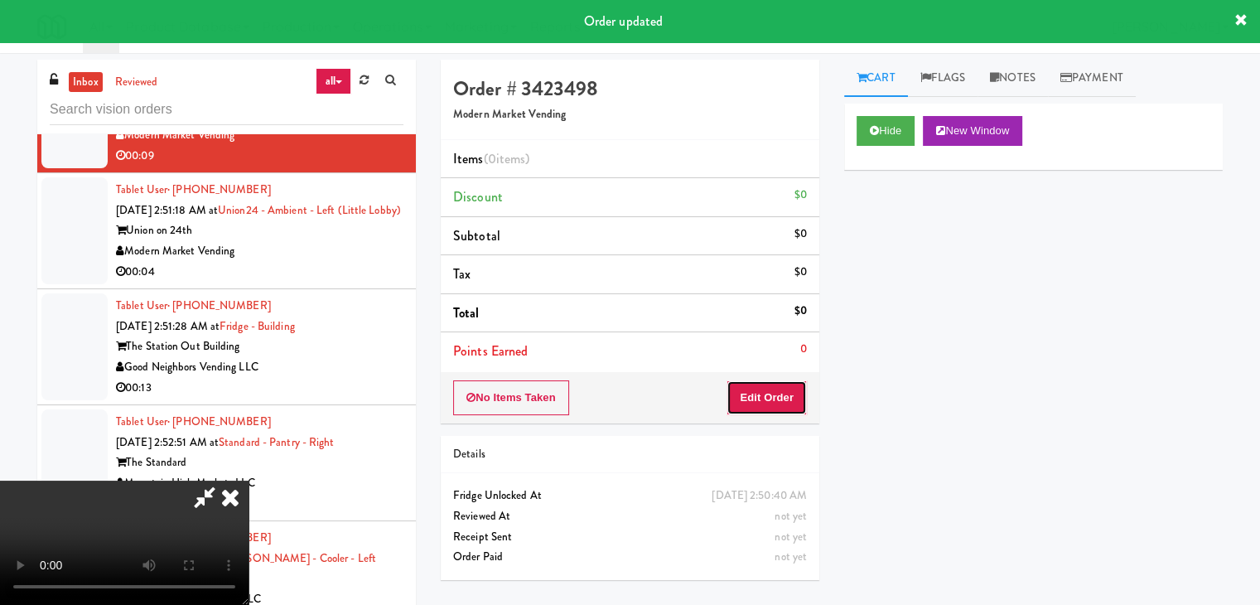
click at [759, 408] on button "Edit Order" at bounding box center [767, 397] width 80 height 35
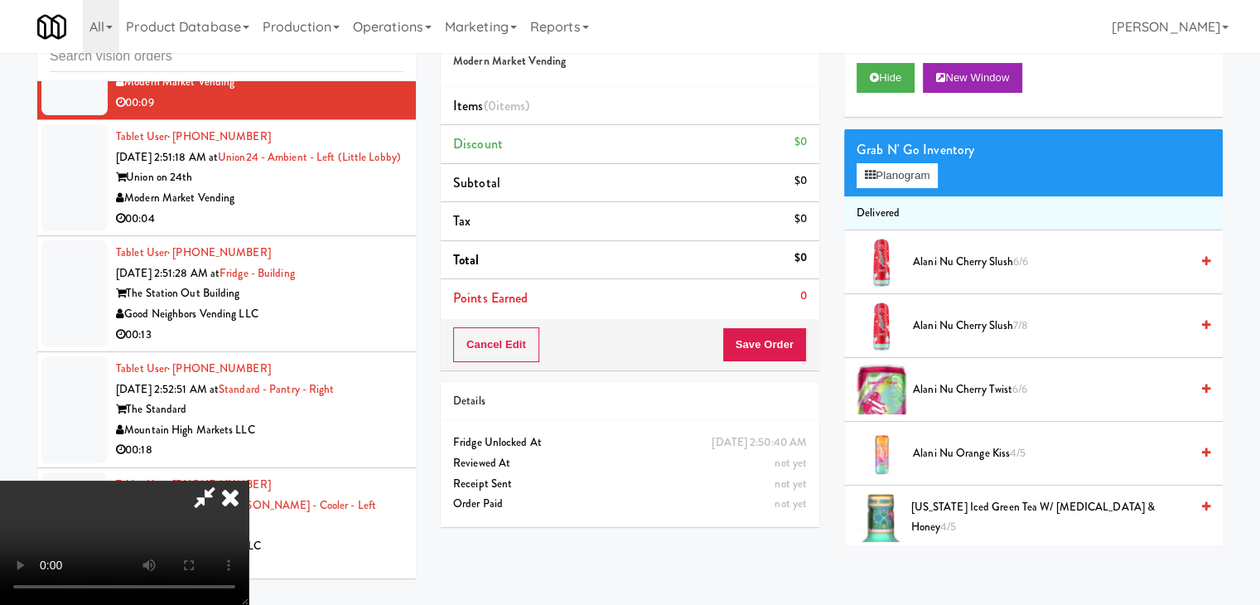
scroll to position [6737, 0]
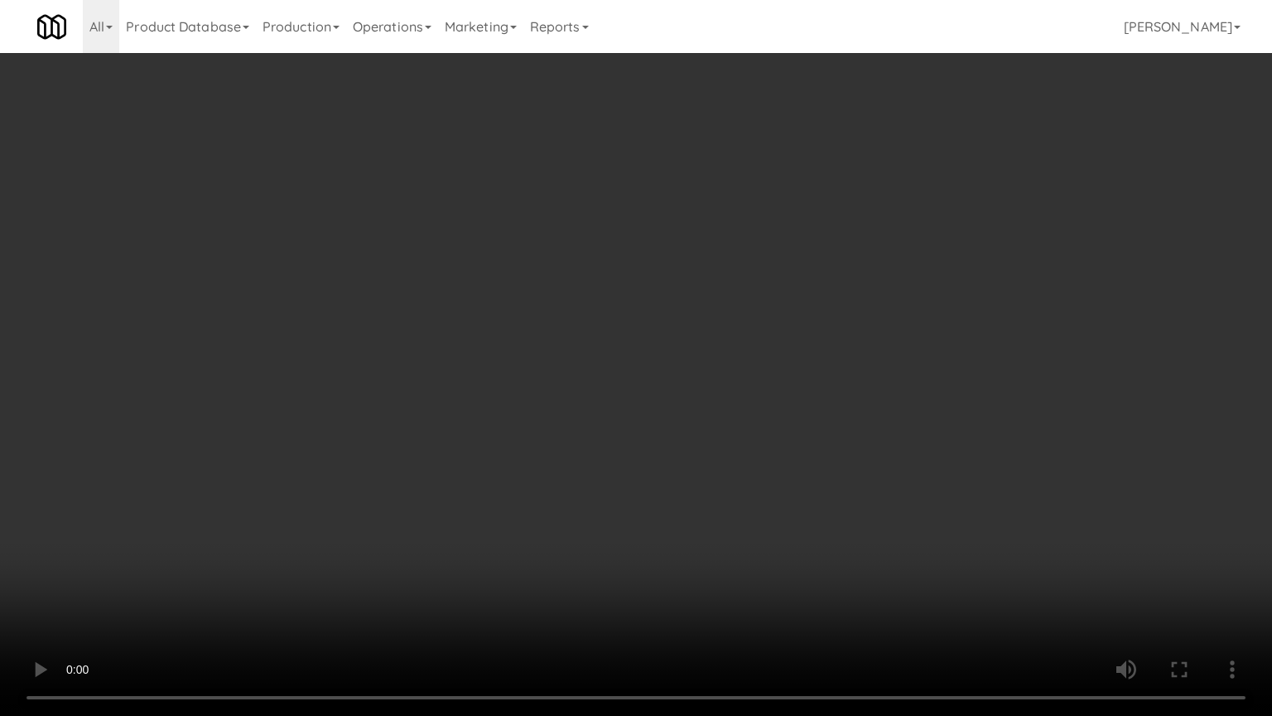
click at [855, 358] on video at bounding box center [636, 358] width 1272 height 716
click at [851, 383] on video at bounding box center [636, 358] width 1272 height 716
drag, startPoint x: 854, startPoint y: 374, endPoint x: 854, endPoint y: 385, distance: 10.8
click at [854, 377] on video at bounding box center [636, 358] width 1272 height 716
click at [782, 431] on video at bounding box center [636, 358] width 1272 height 716
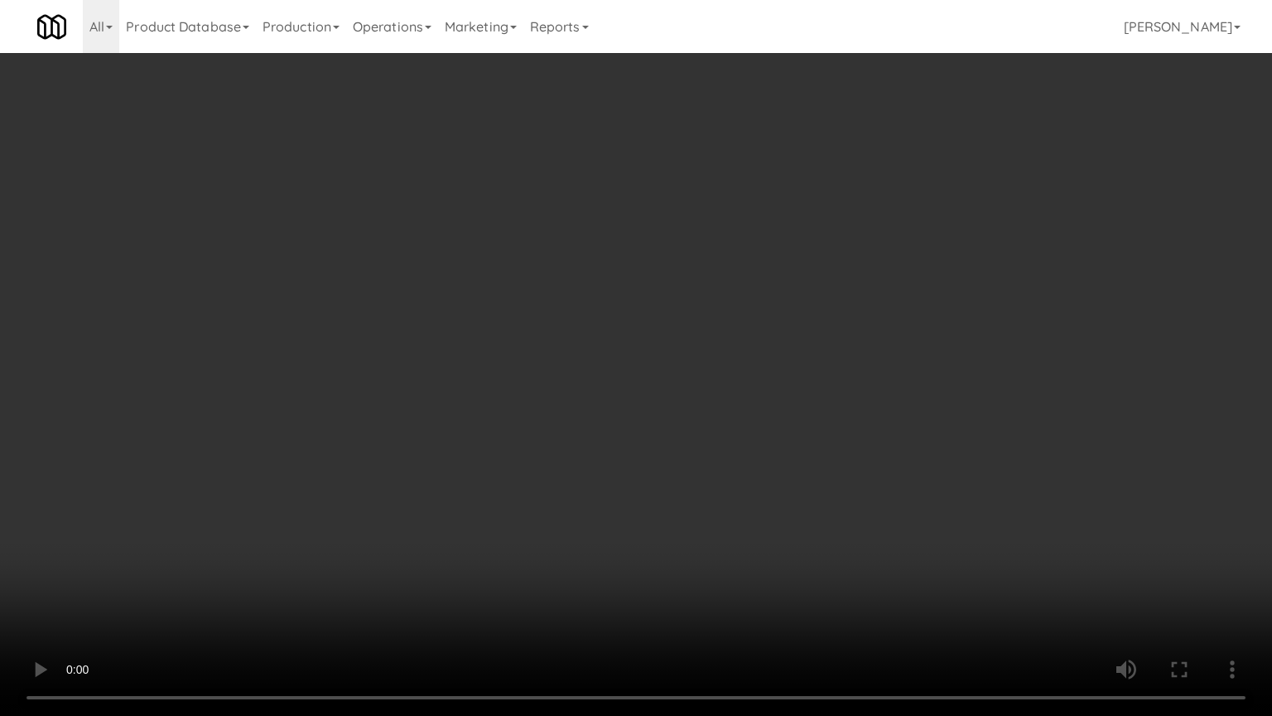
click at [802, 432] on video at bounding box center [636, 358] width 1272 height 716
click at [803, 433] on video at bounding box center [636, 358] width 1272 height 716
click at [817, 431] on video at bounding box center [636, 358] width 1272 height 716
click at [818, 430] on video at bounding box center [636, 358] width 1272 height 716
drag, startPoint x: 818, startPoint y: 430, endPoint x: 820, endPoint y: 349, distance: 81.2
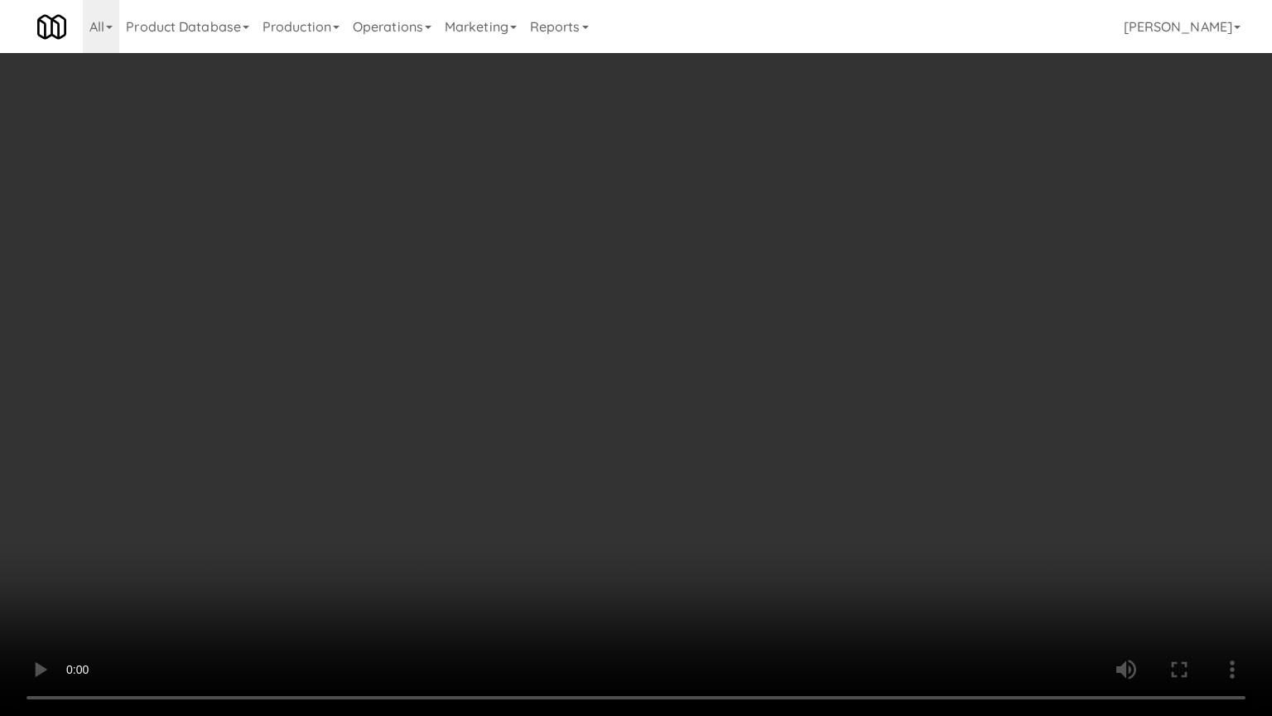
click at [818, 429] on video at bounding box center [636, 358] width 1272 height 716
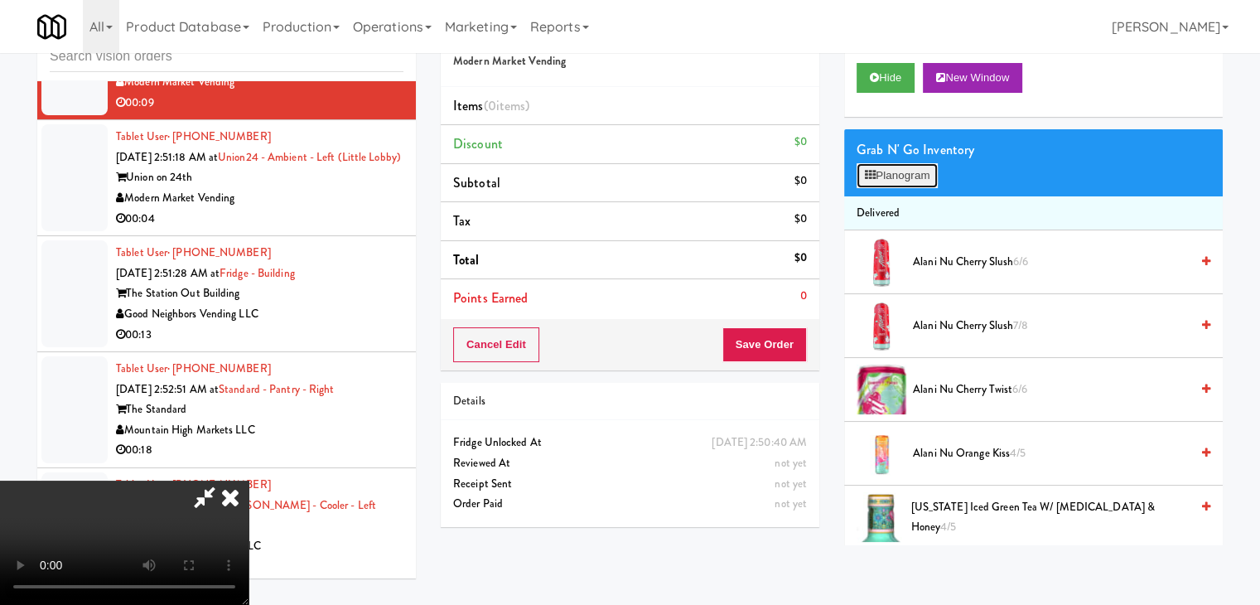
click at [923, 172] on button "Planogram" at bounding box center [897, 175] width 81 height 25
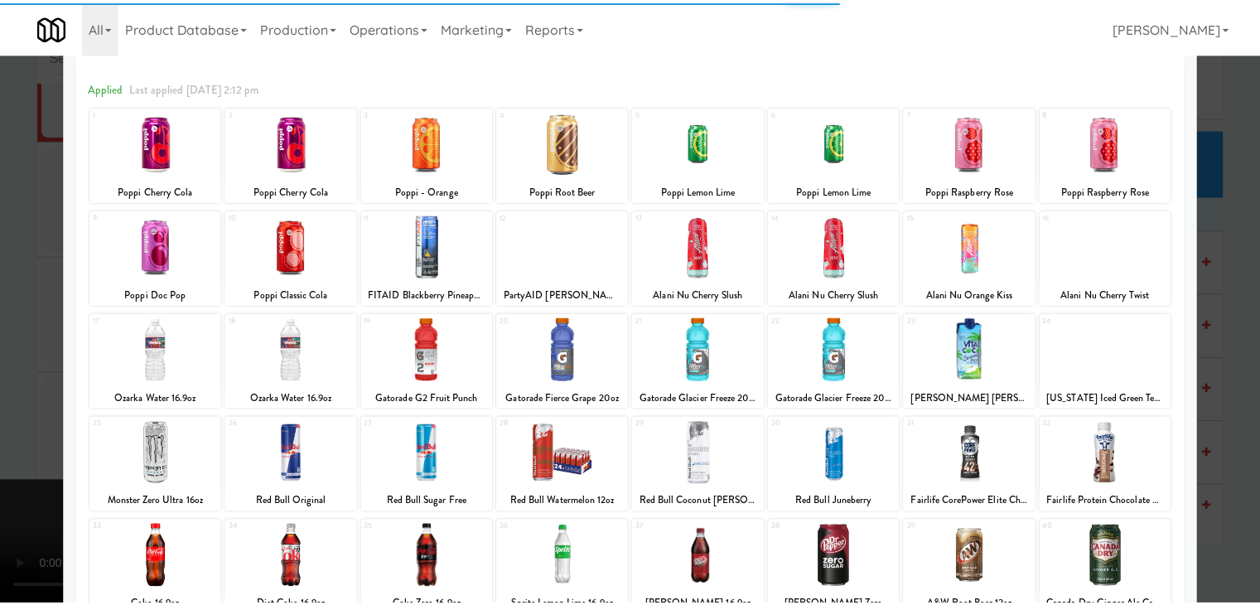
scroll to position [209, 0]
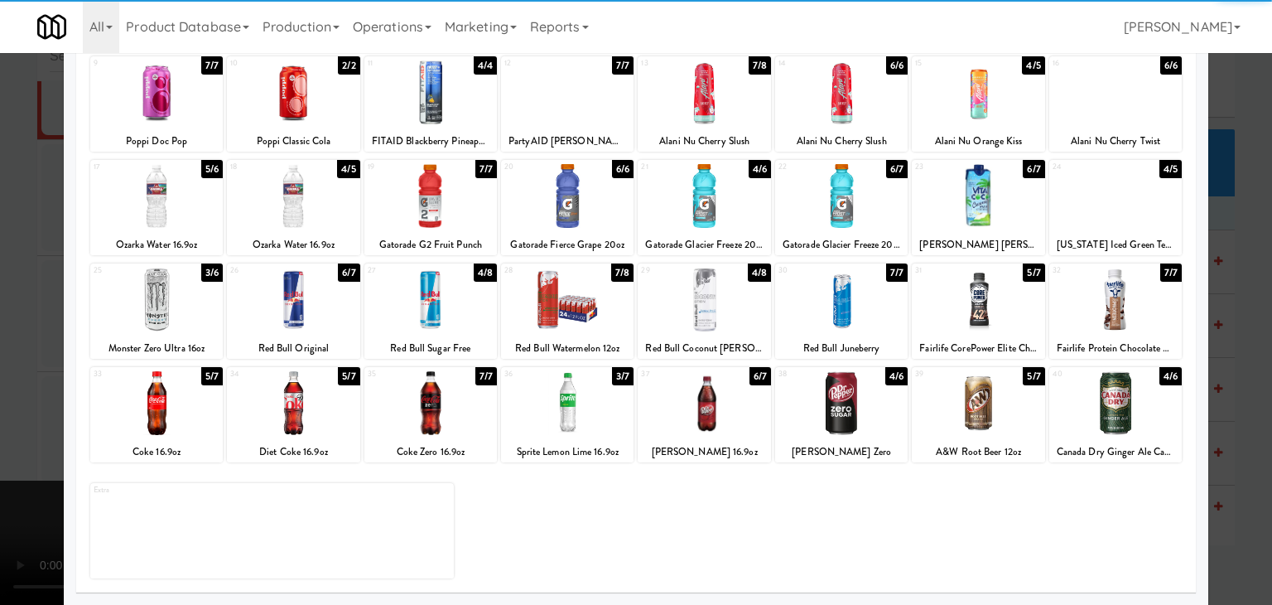
click at [712, 306] on div at bounding box center [704, 300] width 133 height 64
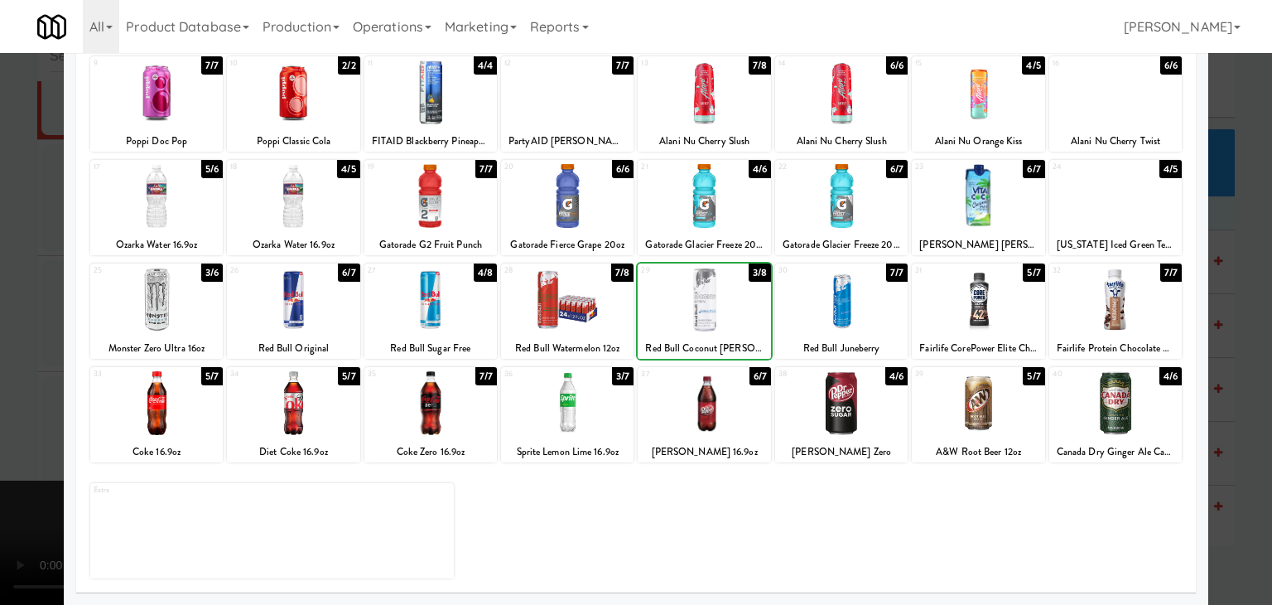
drag, startPoint x: 0, startPoint y: 336, endPoint x: 54, endPoint y: 340, distance: 54.0
click at [1, 336] on div at bounding box center [636, 302] width 1272 height 605
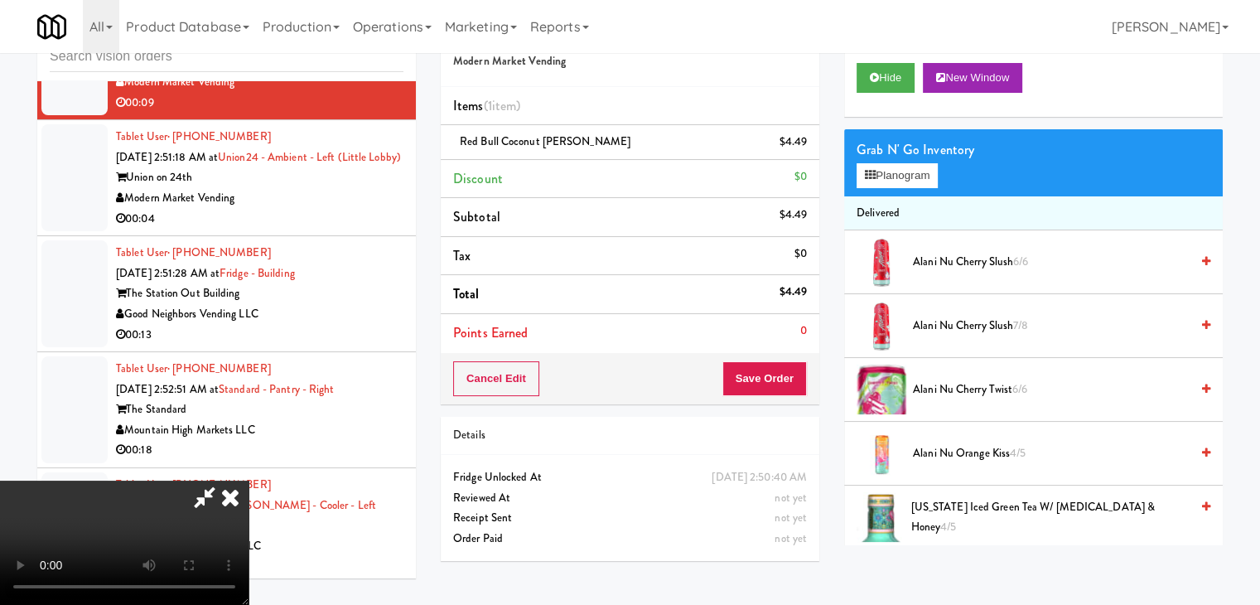
click at [249, 480] on video at bounding box center [124, 542] width 249 height 124
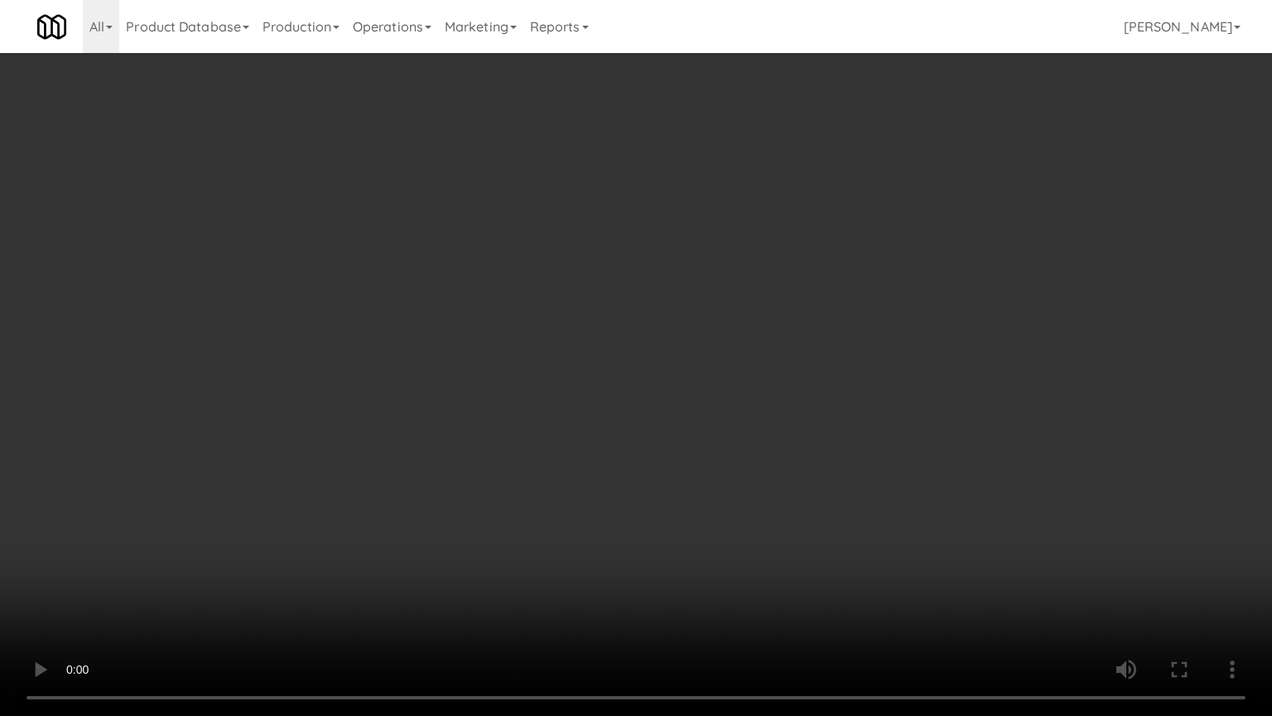
drag, startPoint x: 630, startPoint y: 451, endPoint x: 651, endPoint y: 464, distance: 24.9
click at [635, 451] on video at bounding box center [636, 358] width 1272 height 716
click at [673, 438] on video at bounding box center [636, 358] width 1272 height 716
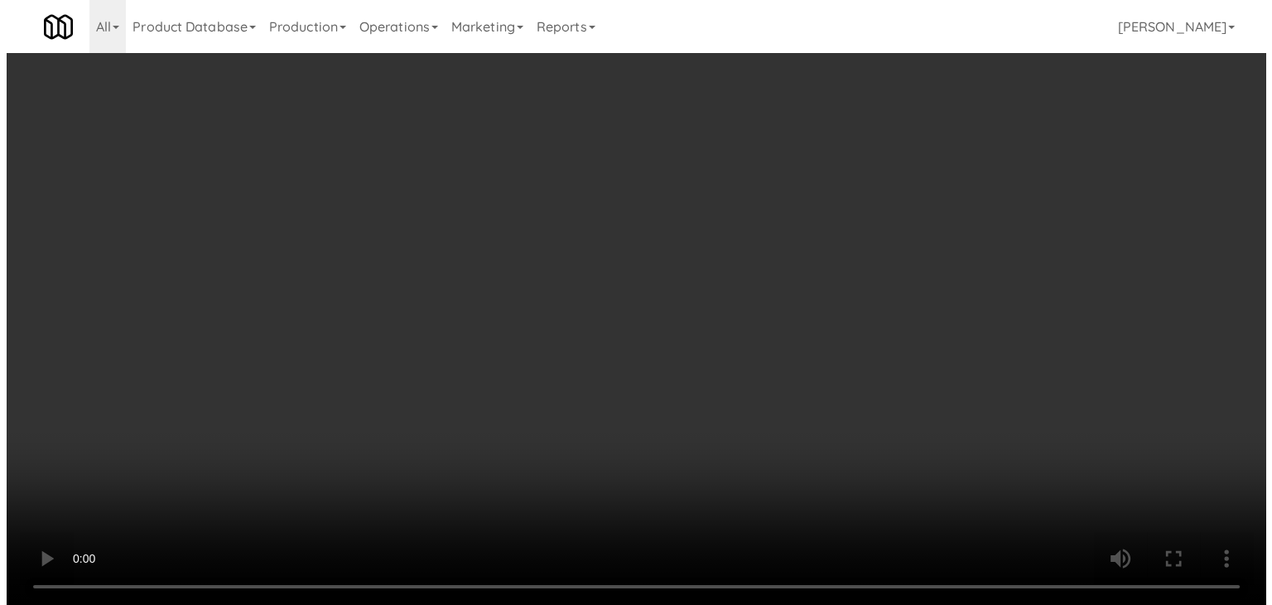
scroll to position [6757, 0]
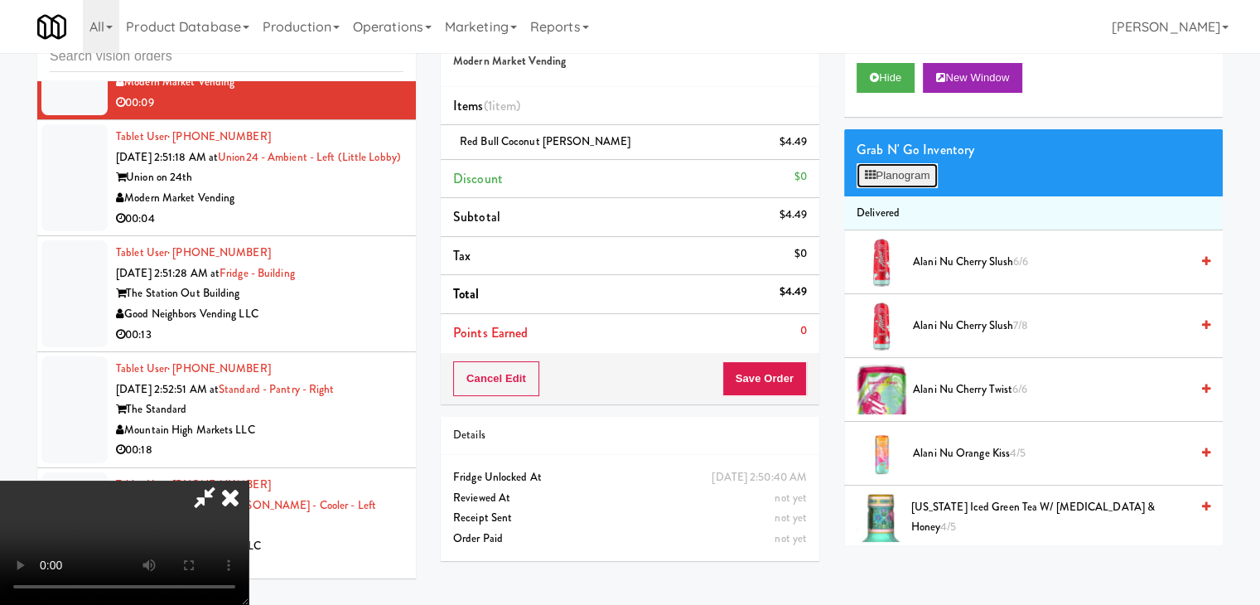
click at [905, 176] on button "Planogram" at bounding box center [897, 175] width 81 height 25
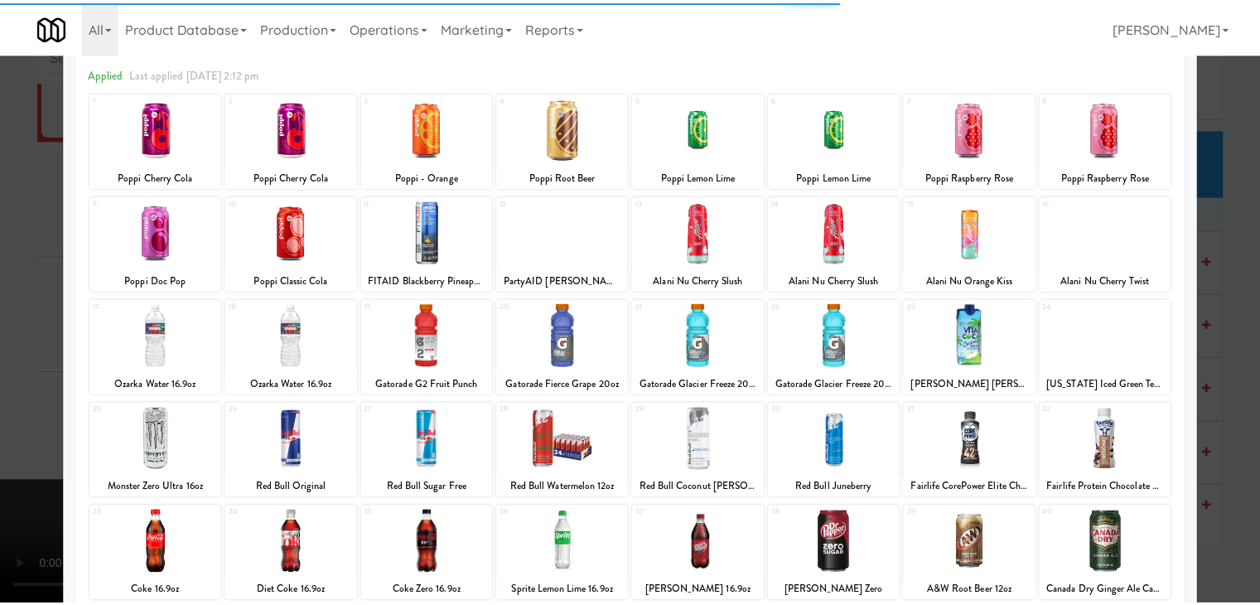
scroll to position [166, 0]
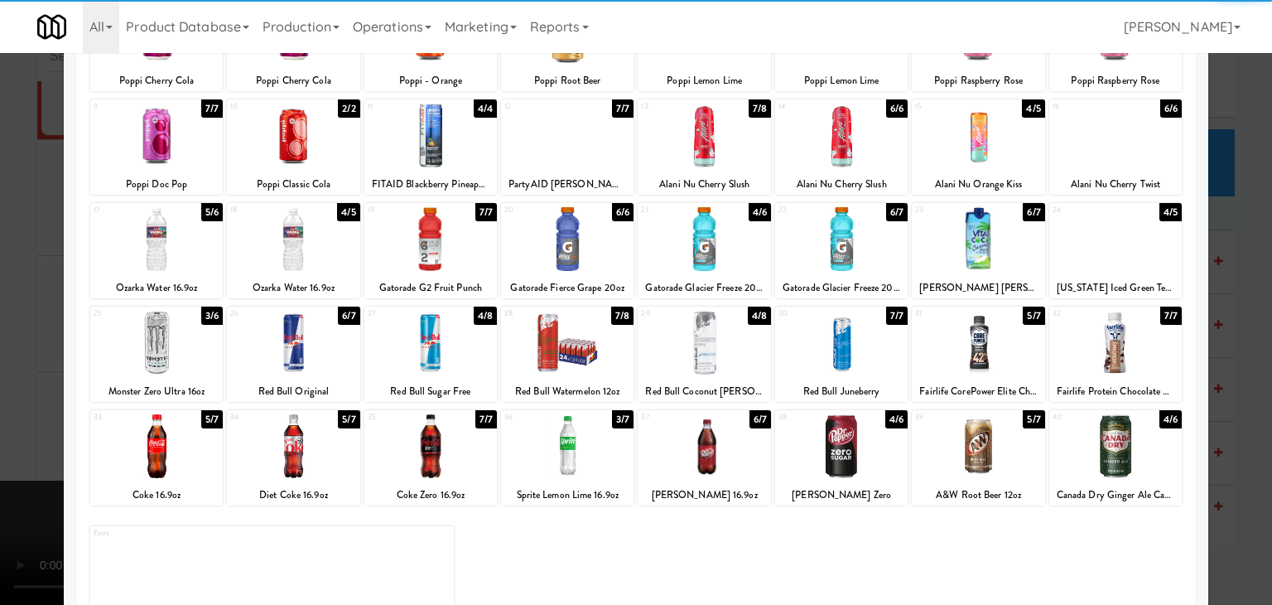
click at [450, 339] on div at bounding box center [431, 343] width 133 height 64
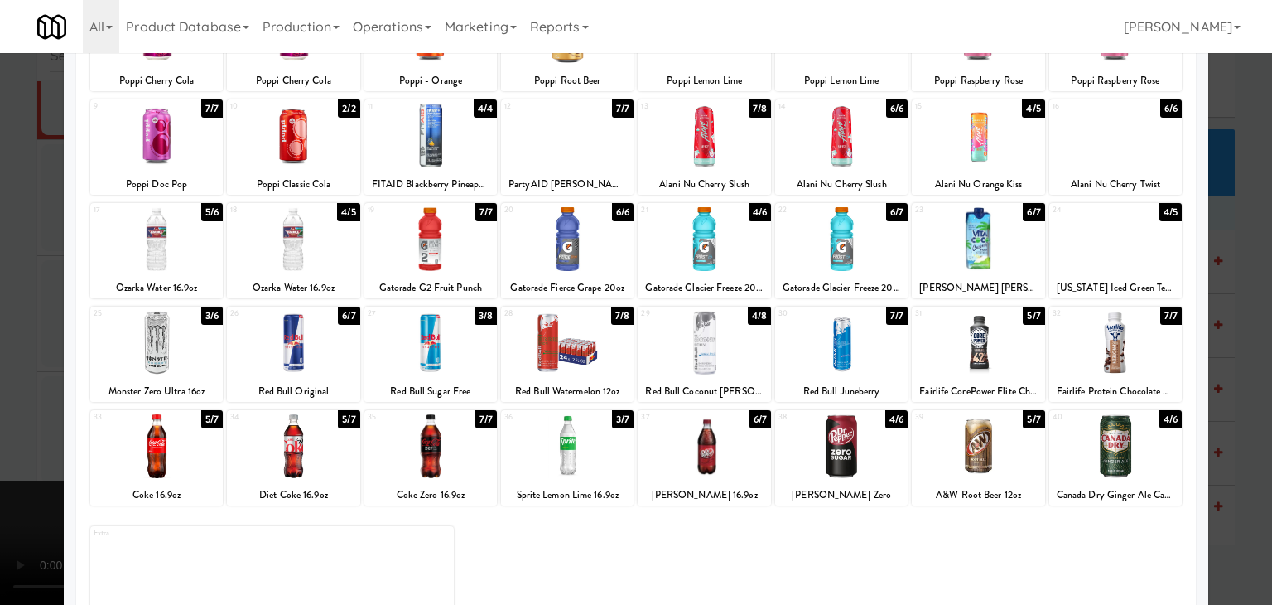
drag, startPoint x: 0, startPoint y: 370, endPoint x: 414, endPoint y: 384, distance: 414.4
click at [13, 369] on div at bounding box center [636, 302] width 1272 height 605
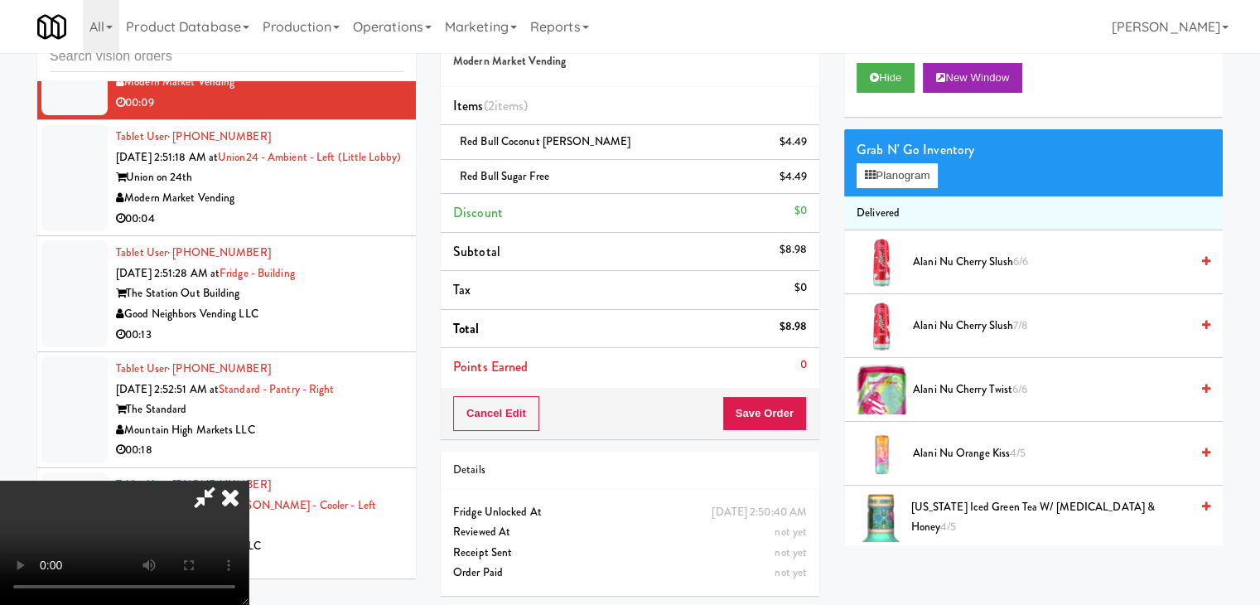
click at [249, 480] on video at bounding box center [124, 542] width 249 height 124
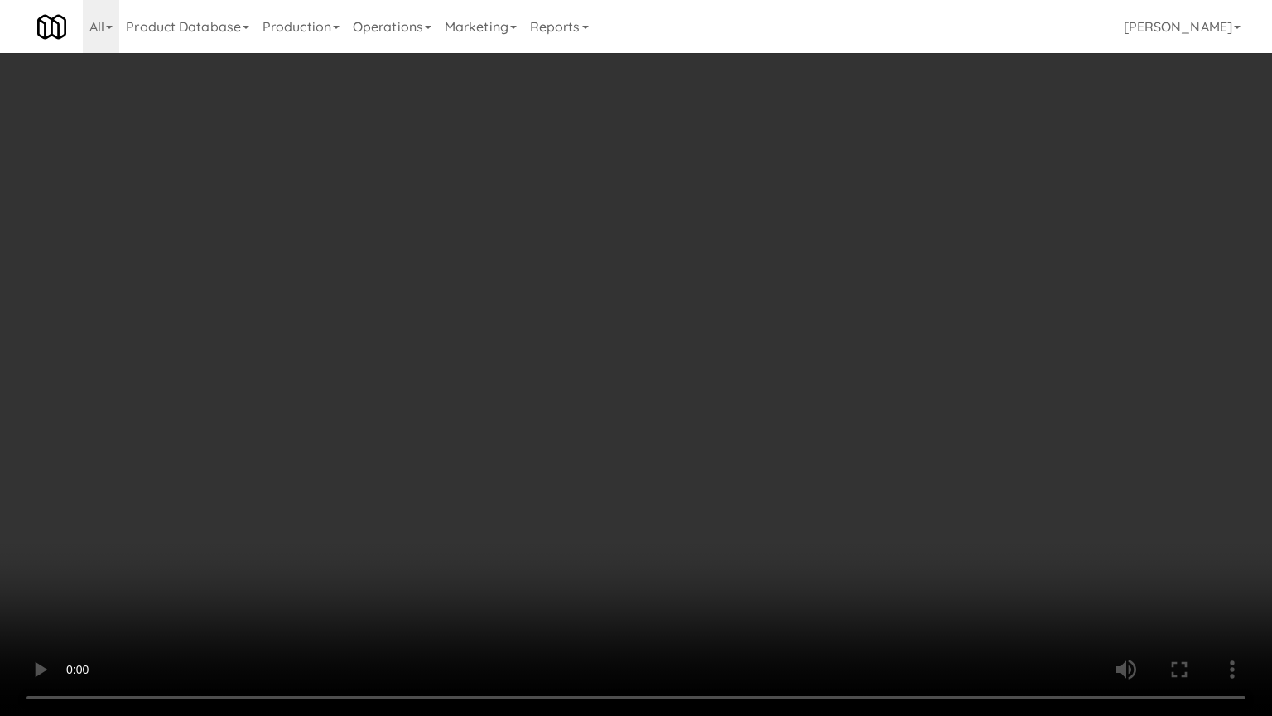
click at [692, 486] on video at bounding box center [636, 358] width 1272 height 716
click at [697, 476] on video at bounding box center [636, 358] width 1272 height 716
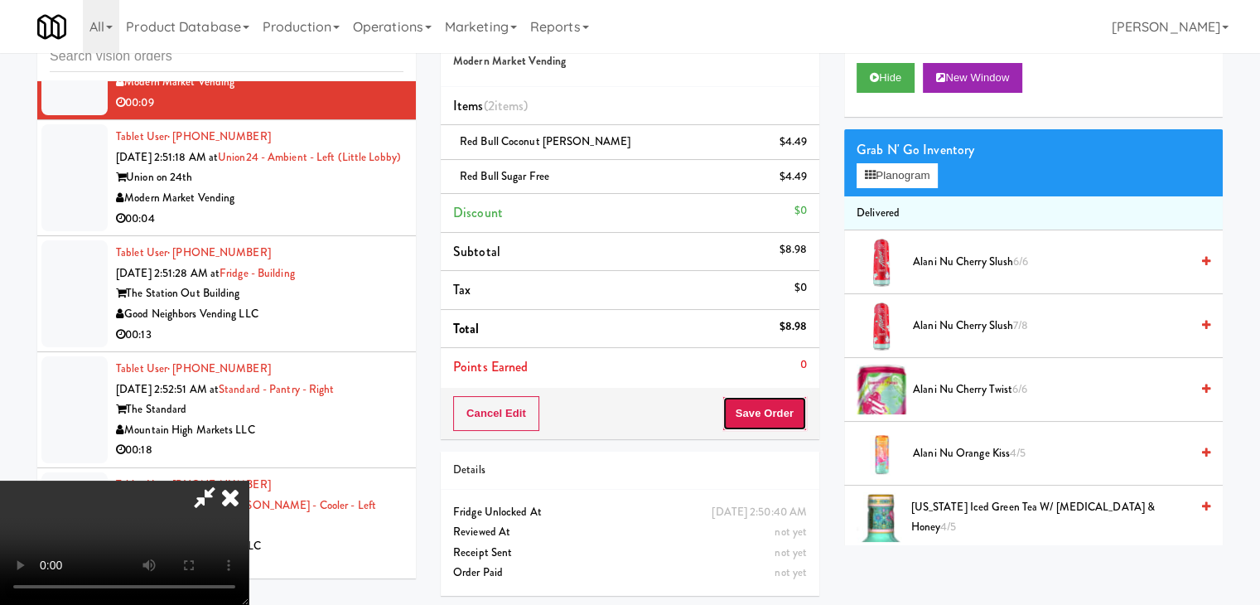
click at [785, 413] on button "Save Order" at bounding box center [764, 413] width 84 height 35
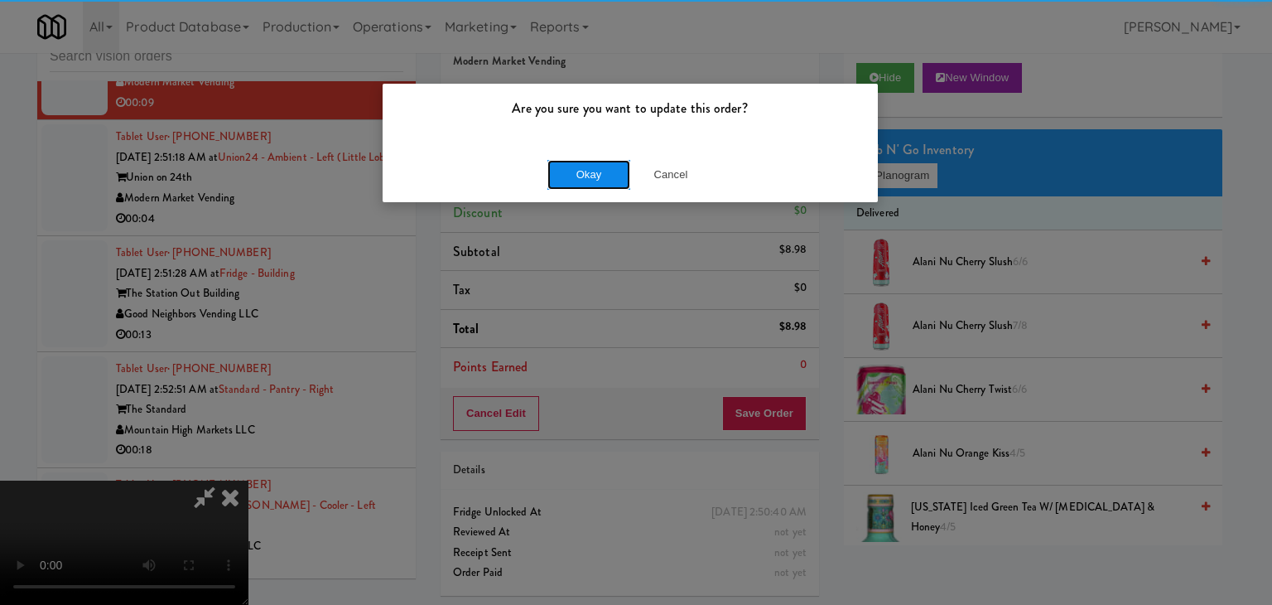
click at [597, 162] on button "Okay" at bounding box center [589, 175] width 83 height 30
click at [596, 163] on button "Okay" at bounding box center [589, 175] width 83 height 30
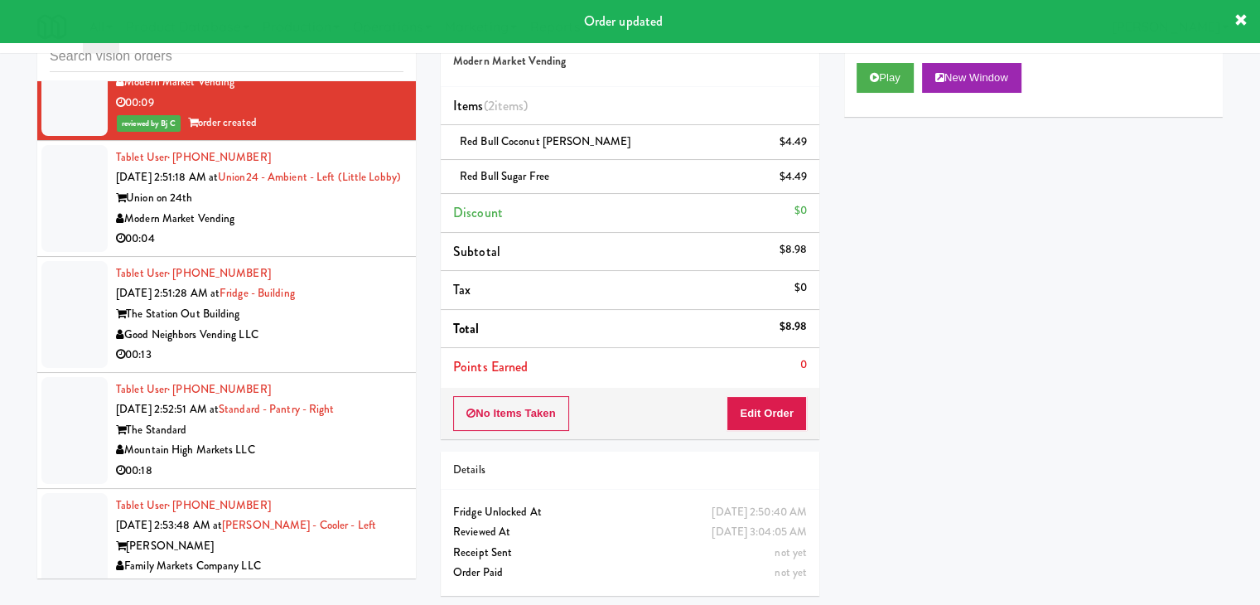
click at [336, 229] on div "Modern Market Vending" at bounding box center [259, 219] width 287 height 21
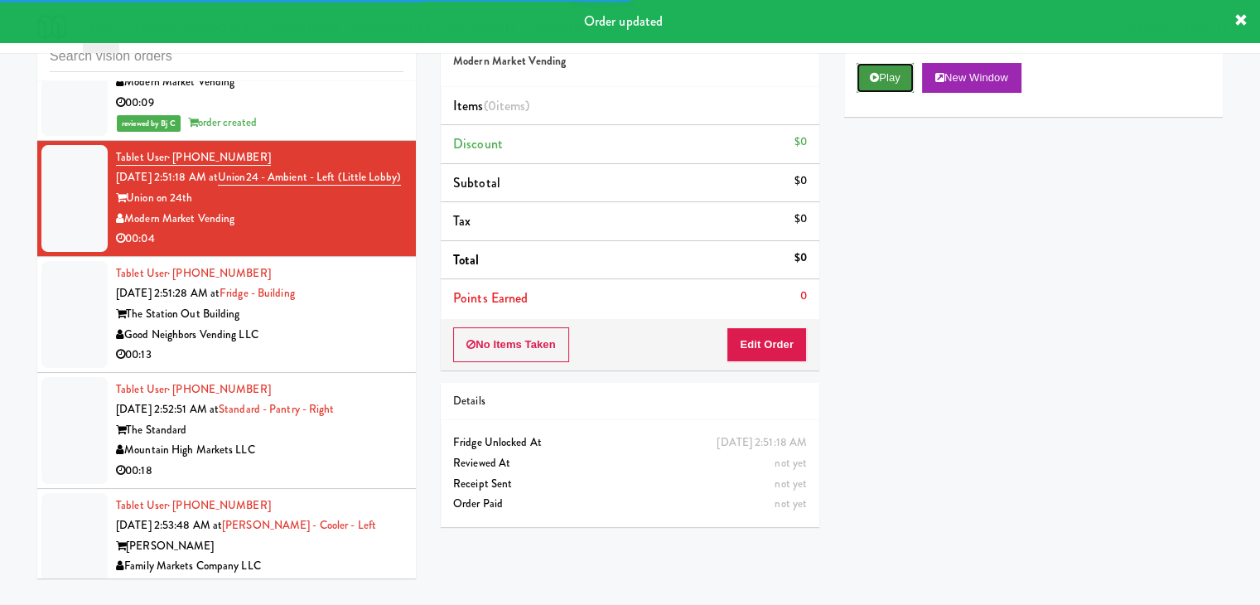
click at [885, 80] on button "Play" at bounding box center [885, 78] width 57 height 30
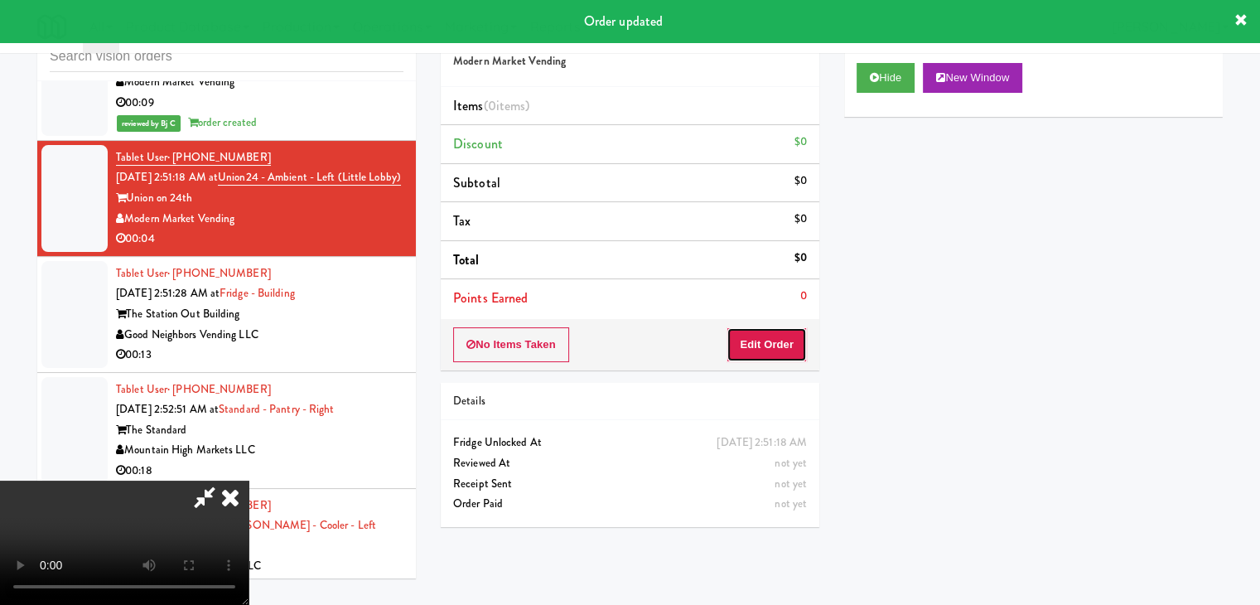
click at [748, 352] on button "Edit Order" at bounding box center [767, 344] width 80 height 35
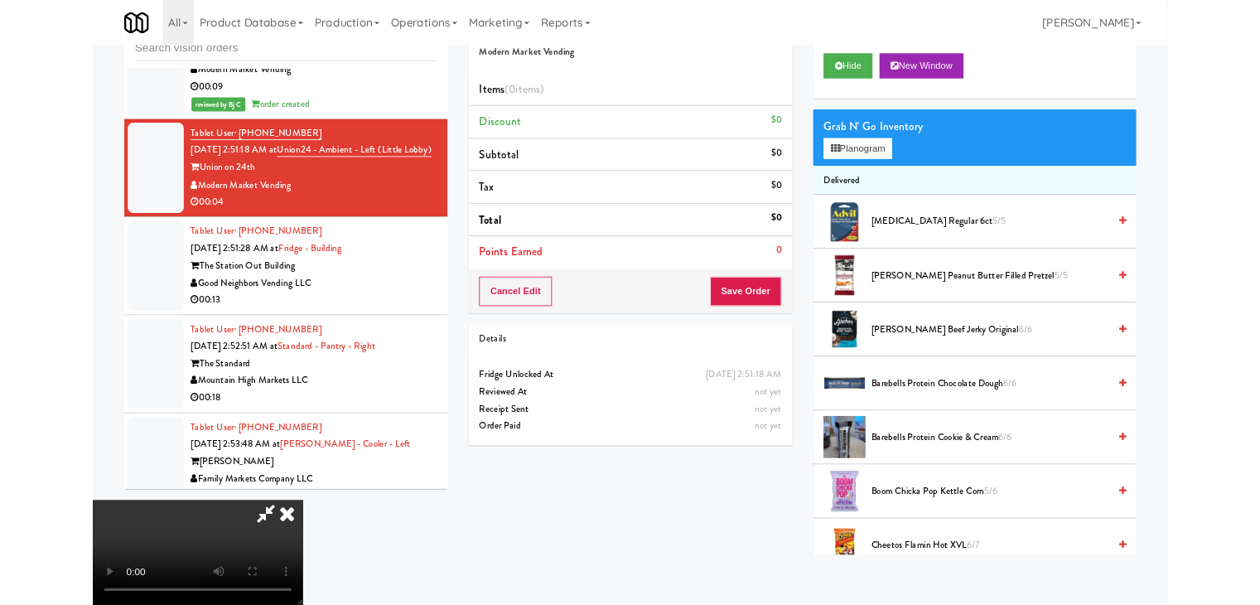
scroll to position [6737, 0]
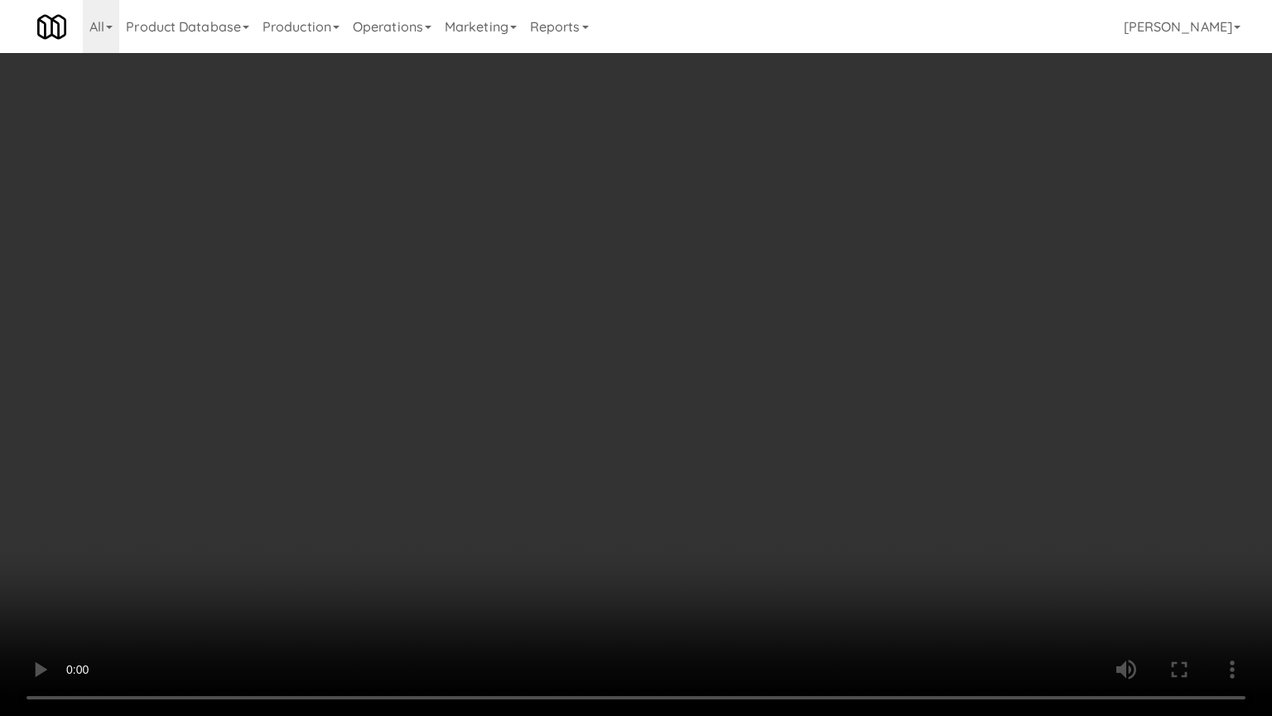
click at [813, 424] on video at bounding box center [636, 358] width 1272 height 716
click at [813, 425] on video at bounding box center [636, 358] width 1272 height 716
click at [822, 421] on video at bounding box center [636, 358] width 1272 height 716
click at [823, 417] on video at bounding box center [636, 358] width 1272 height 716
drag, startPoint x: 823, startPoint y: 417, endPoint x: 888, endPoint y: 263, distance: 167.1
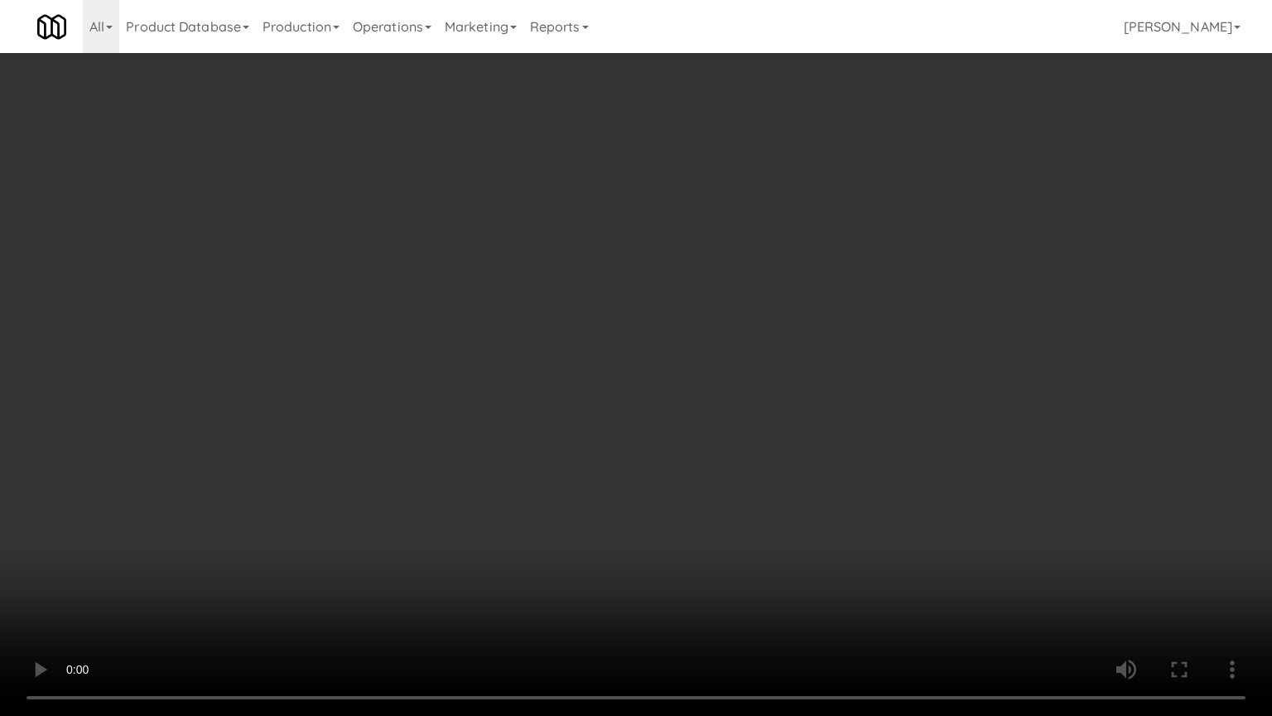
click at [825, 411] on video at bounding box center [636, 358] width 1272 height 716
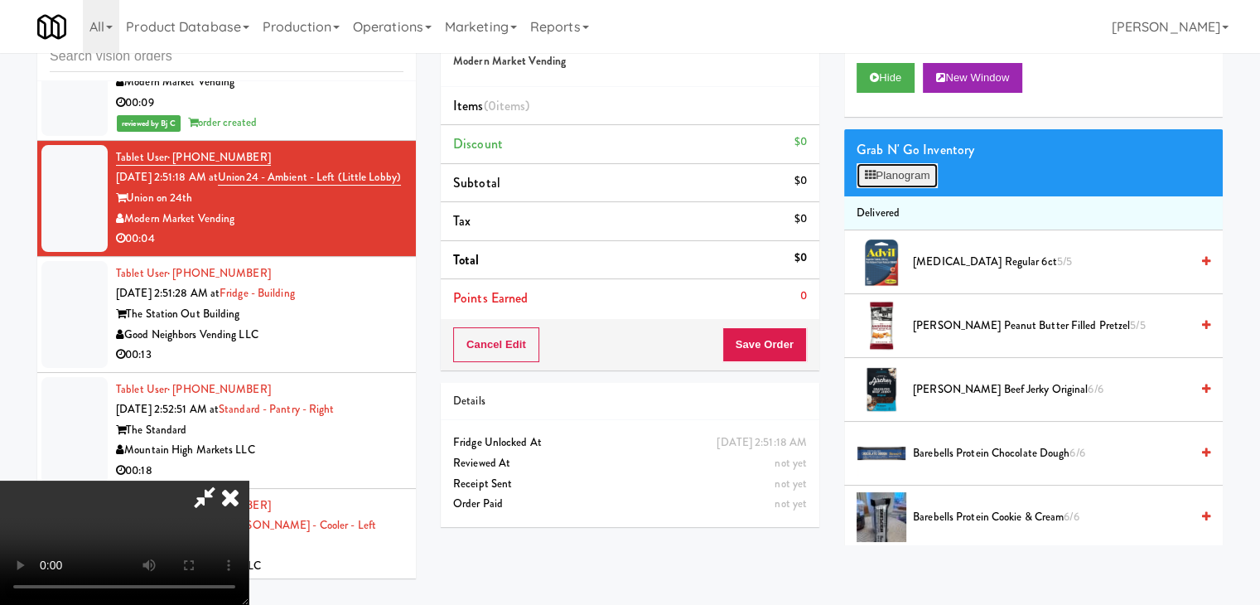
click at [921, 178] on button "Planogram" at bounding box center [897, 175] width 81 height 25
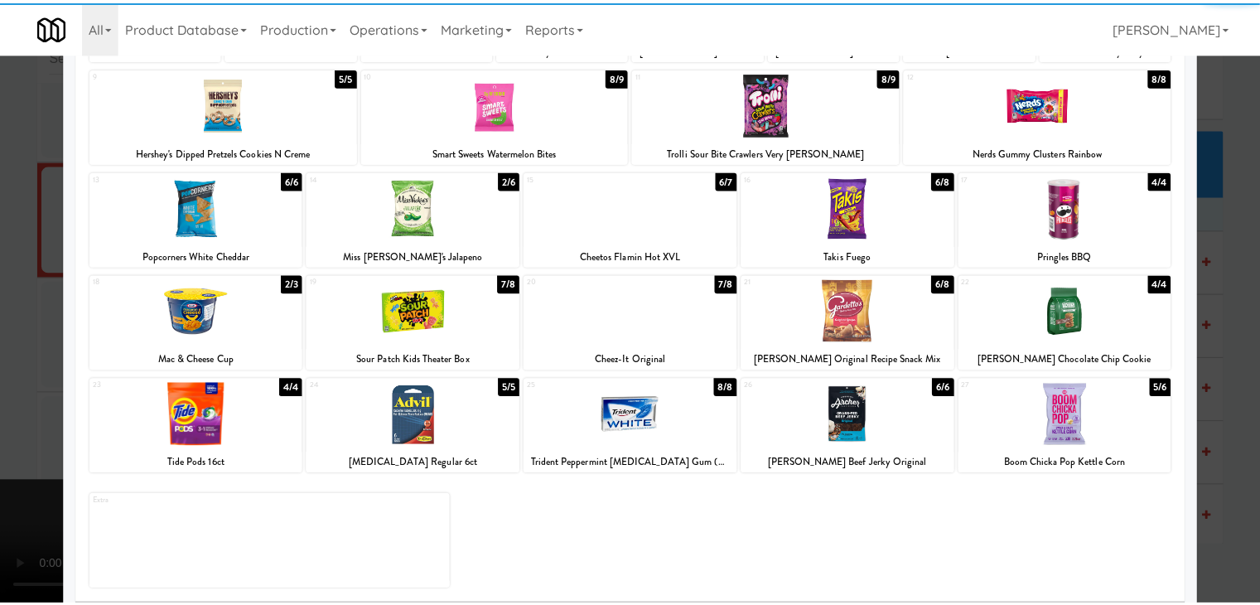
scroll to position [209, 0]
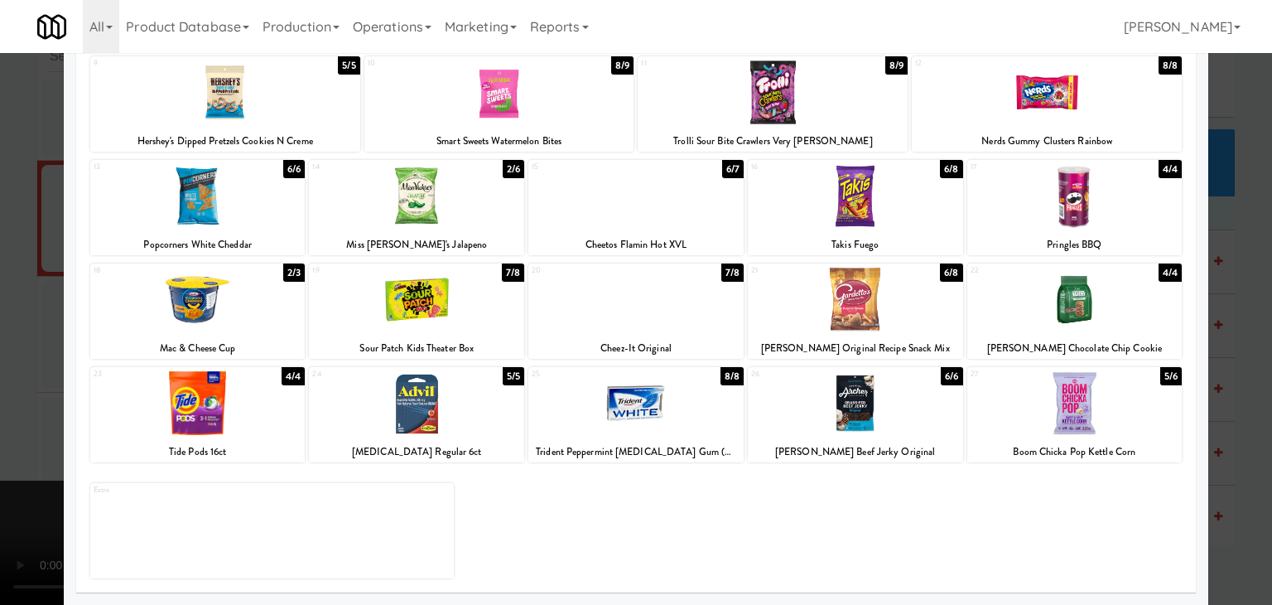
click at [653, 307] on div at bounding box center [636, 300] width 215 height 64
drag, startPoint x: 653, startPoint y: 307, endPoint x: 141, endPoint y: 344, distance: 513.3
click at [650, 308] on div at bounding box center [636, 300] width 215 height 64
drag, startPoint x: 0, startPoint y: 355, endPoint x: 66, endPoint y: 351, distance: 66.4
click at [3, 353] on div at bounding box center [636, 302] width 1272 height 605
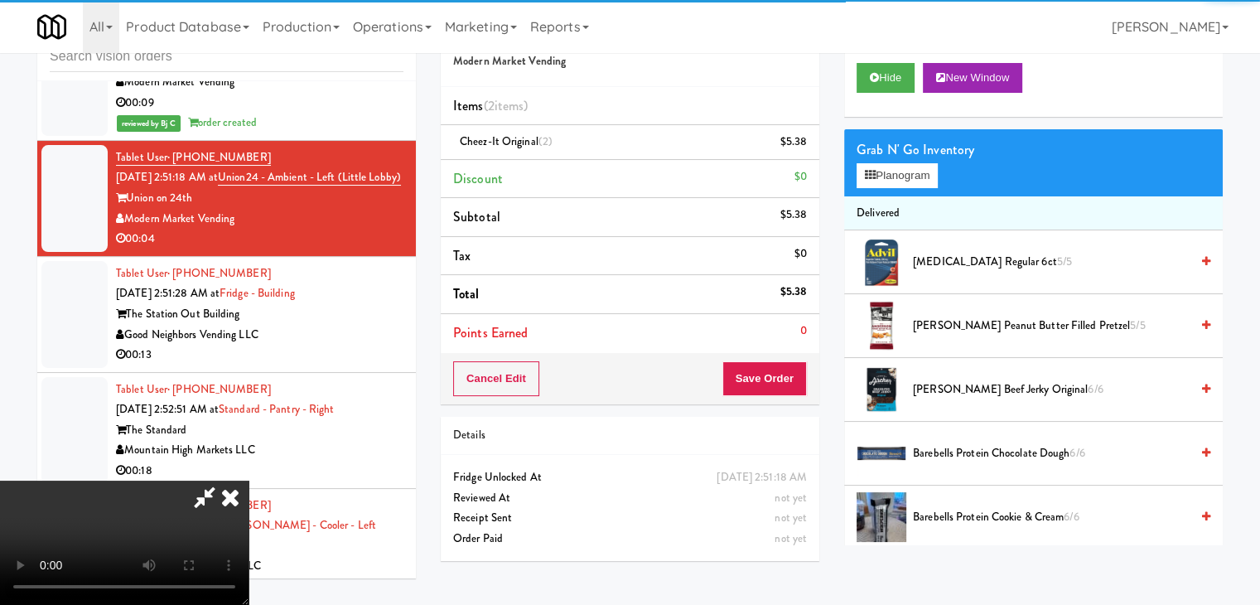
click at [249, 480] on video at bounding box center [124, 542] width 249 height 124
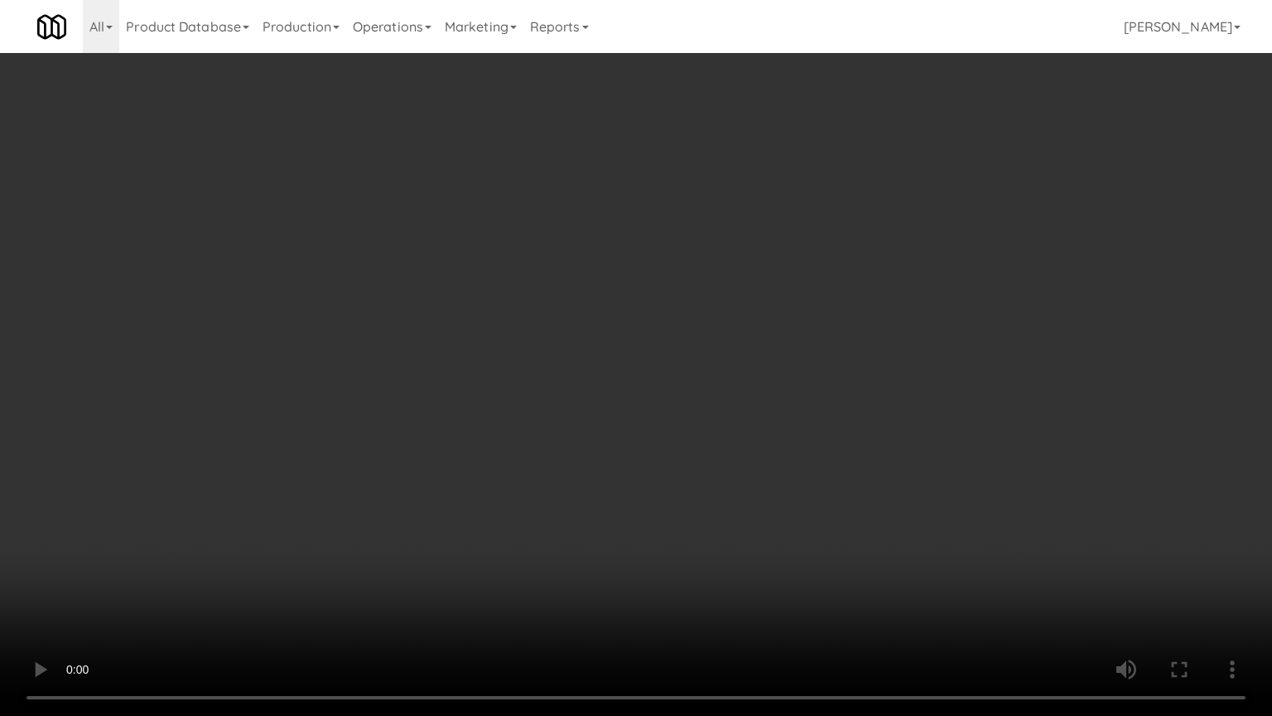
click at [717, 434] on video at bounding box center [636, 358] width 1272 height 716
click at [729, 433] on video at bounding box center [636, 358] width 1272 height 716
drag, startPoint x: 729, startPoint y: 433, endPoint x: 748, endPoint y: 359, distance: 77.0
click at [729, 432] on video at bounding box center [636, 358] width 1272 height 716
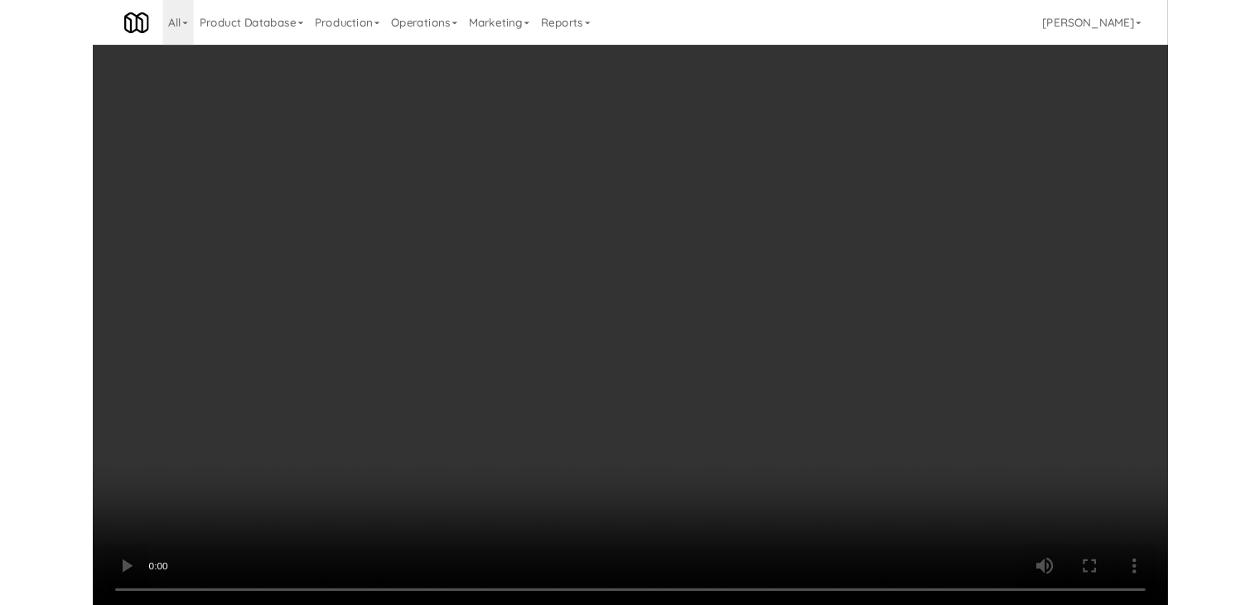
scroll to position [6757, 0]
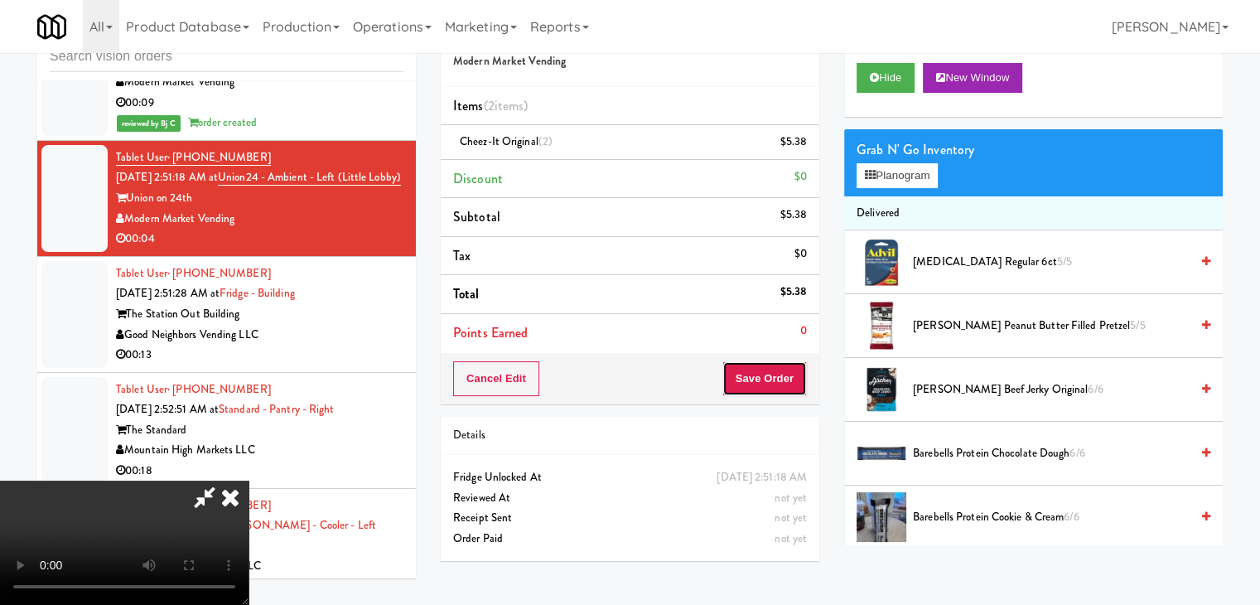
click at [789, 380] on button "Save Order" at bounding box center [764, 378] width 84 height 35
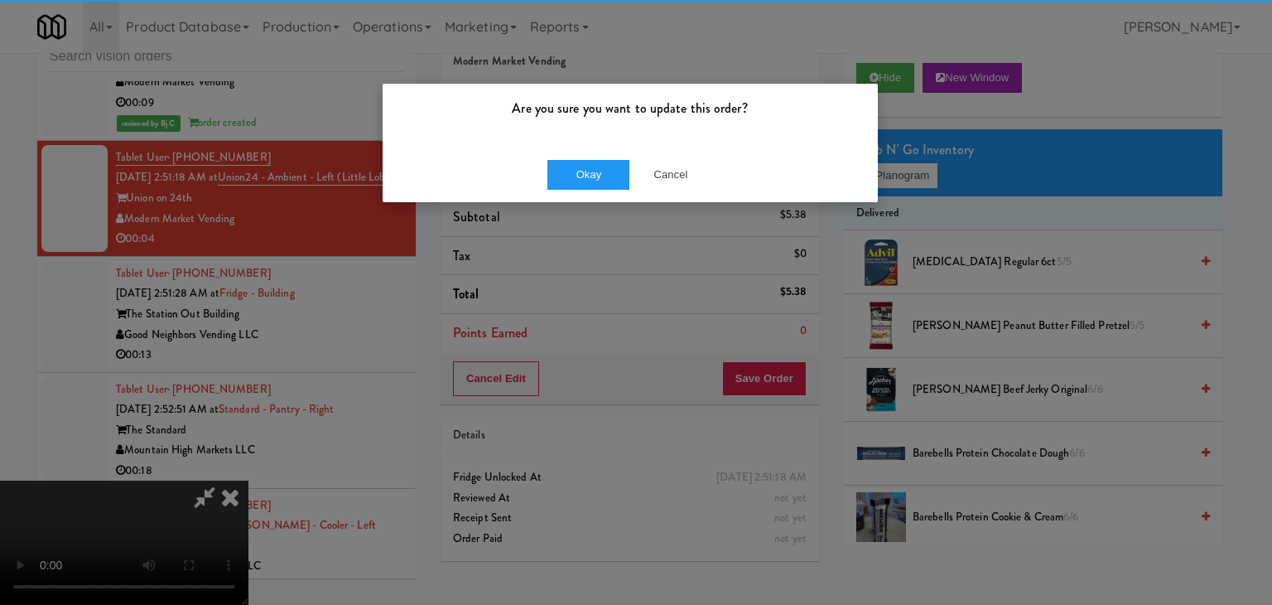
click at [606, 153] on div "Okay Cancel" at bounding box center [630, 175] width 495 height 56
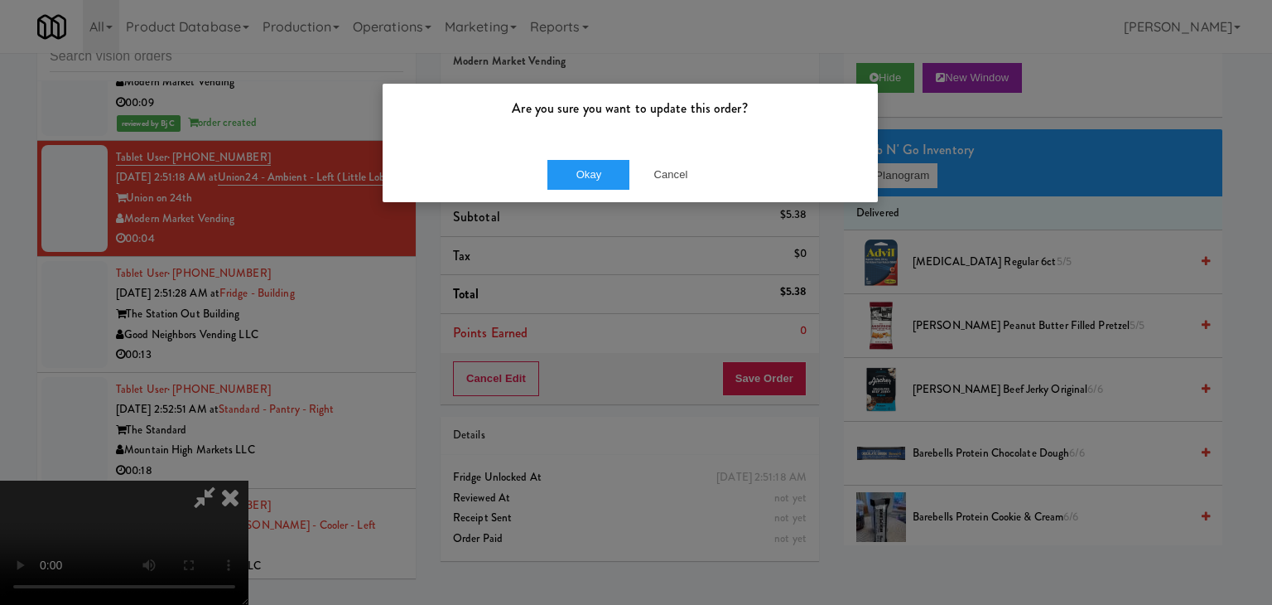
click at [603, 159] on div "Okay Cancel" at bounding box center [630, 175] width 495 height 56
click at [600, 166] on button "Okay" at bounding box center [589, 175] width 83 height 30
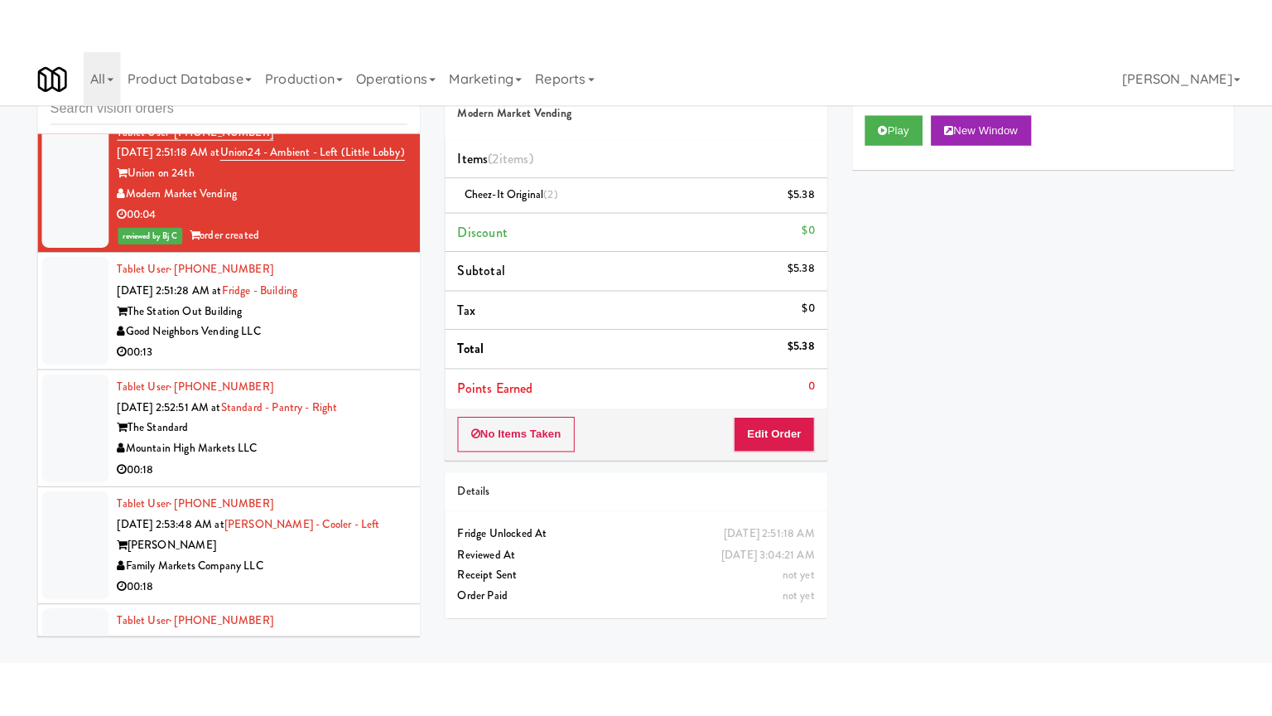
scroll to position [6922, 0]
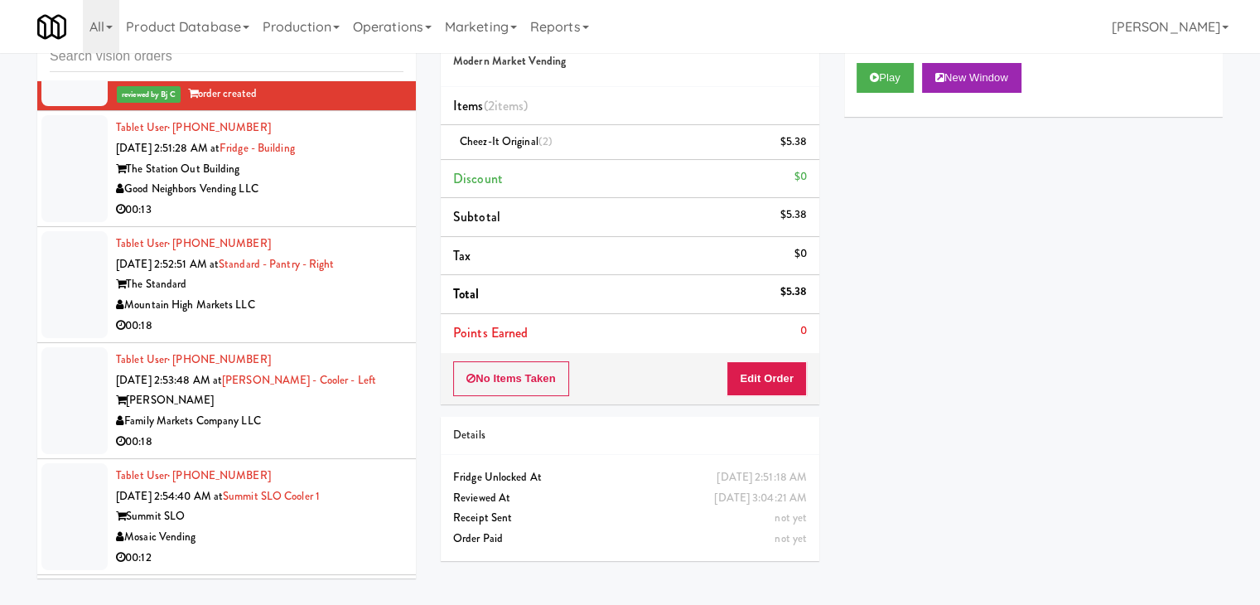
click at [335, 200] on div "Good Neighbors Vending LLC" at bounding box center [259, 189] width 287 height 21
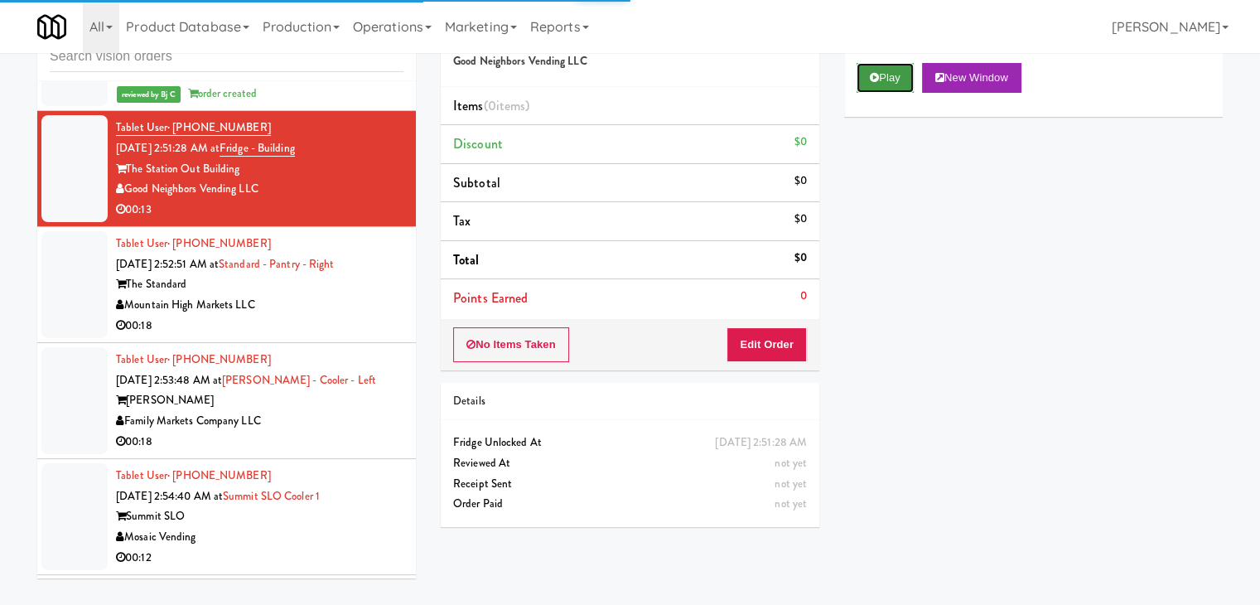
click at [876, 83] on button "Play" at bounding box center [885, 78] width 57 height 30
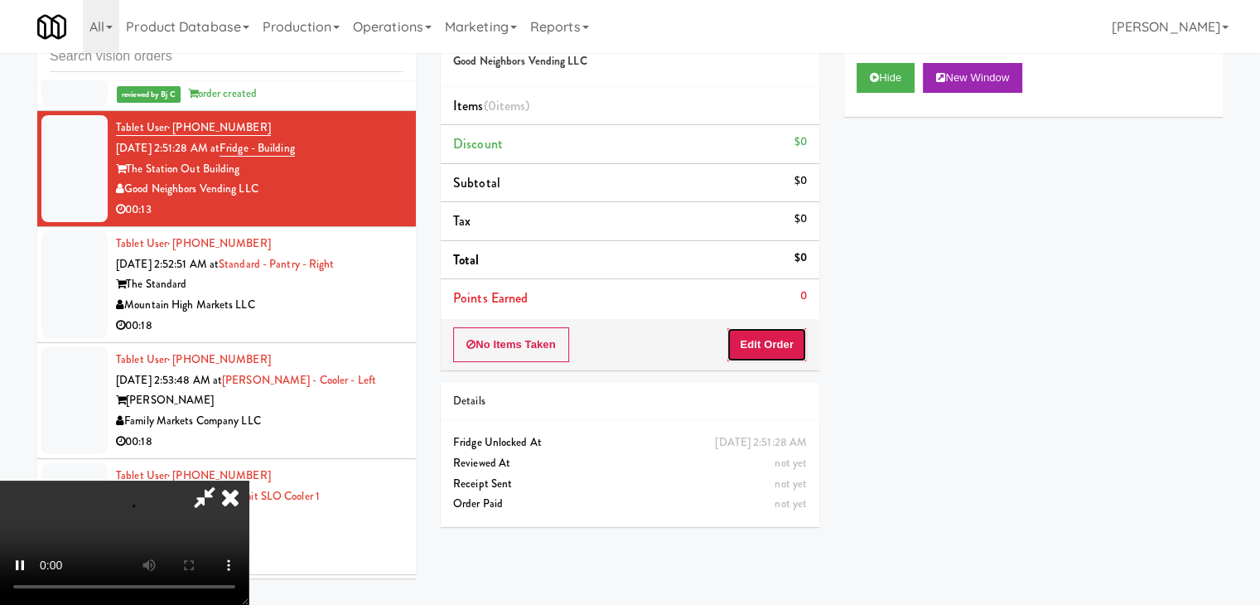
click at [788, 339] on button "Edit Order" at bounding box center [767, 344] width 80 height 35
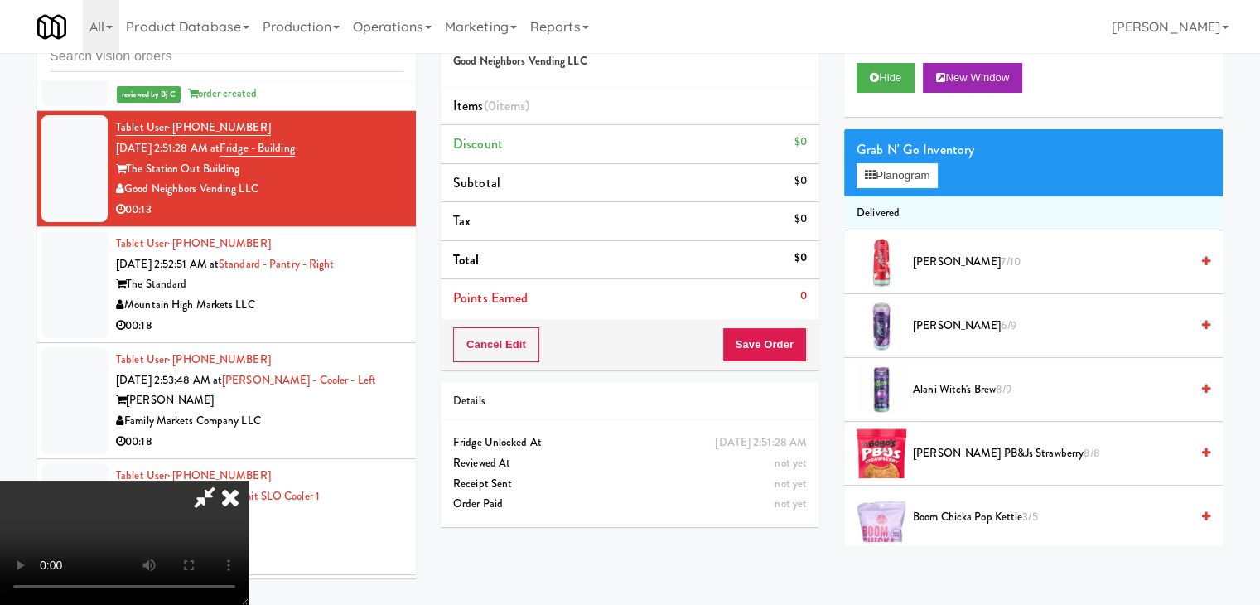
scroll to position [6902, 0]
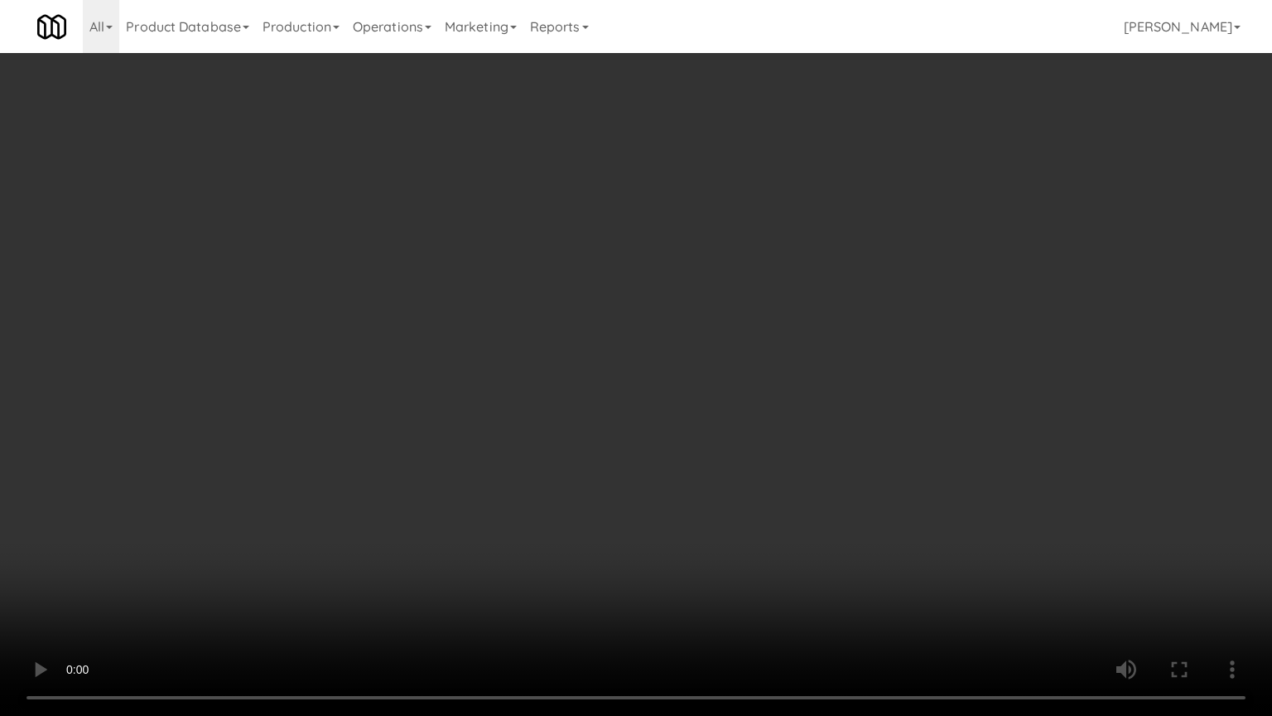
click at [741, 431] on video at bounding box center [636, 358] width 1272 height 716
click at [747, 425] on video at bounding box center [636, 358] width 1272 height 716
click at [803, 367] on video at bounding box center [636, 358] width 1272 height 716
click at [799, 366] on video at bounding box center [636, 358] width 1272 height 716
click at [830, 350] on video at bounding box center [636, 358] width 1272 height 716
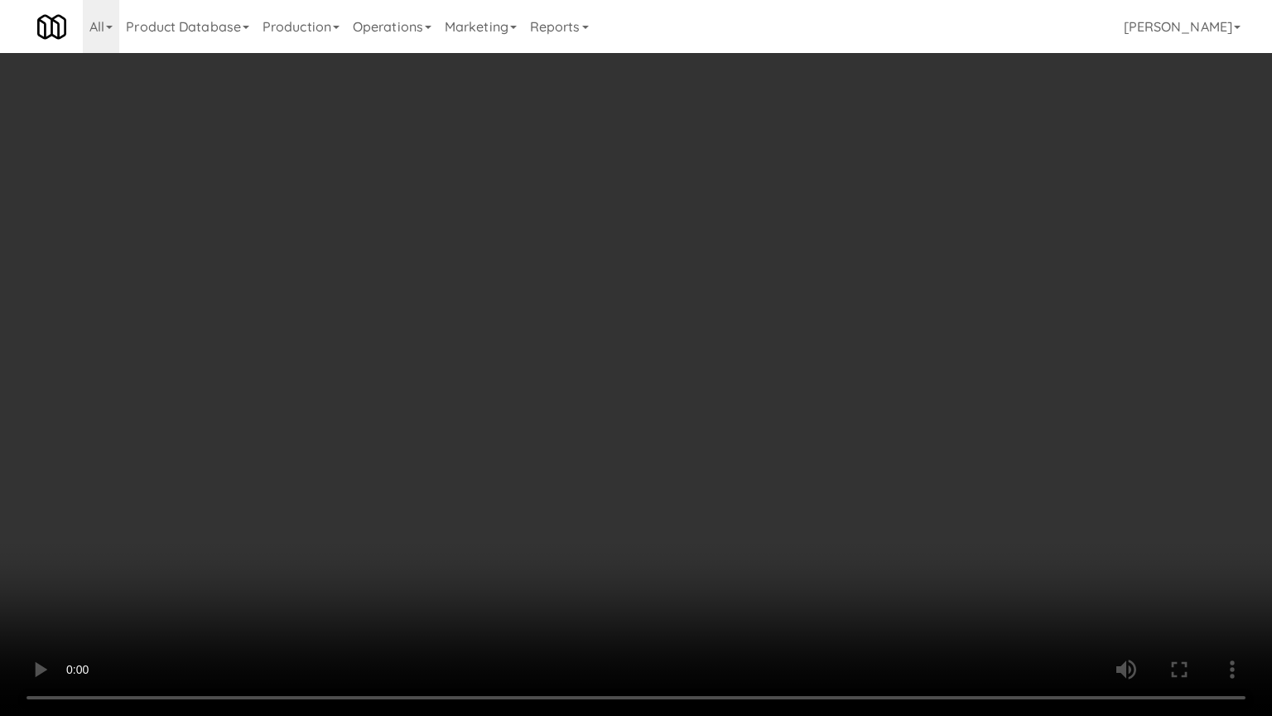
drag, startPoint x: 830, startPoint y: 350, endPoint x: 822, endPoint y: 355, distance: 10.1
click at [830, 351] on video at bounding box center [636, 358] width 1272 height 716
click at [847, 337] on video at bounding box center [636, 358] width 1272 height 716
click at [839, 341] on video at bounding box center [636, 358] width 1272 height 716
click at [847, 331] on video at bounding box center [636, 358] width 1272 height 716
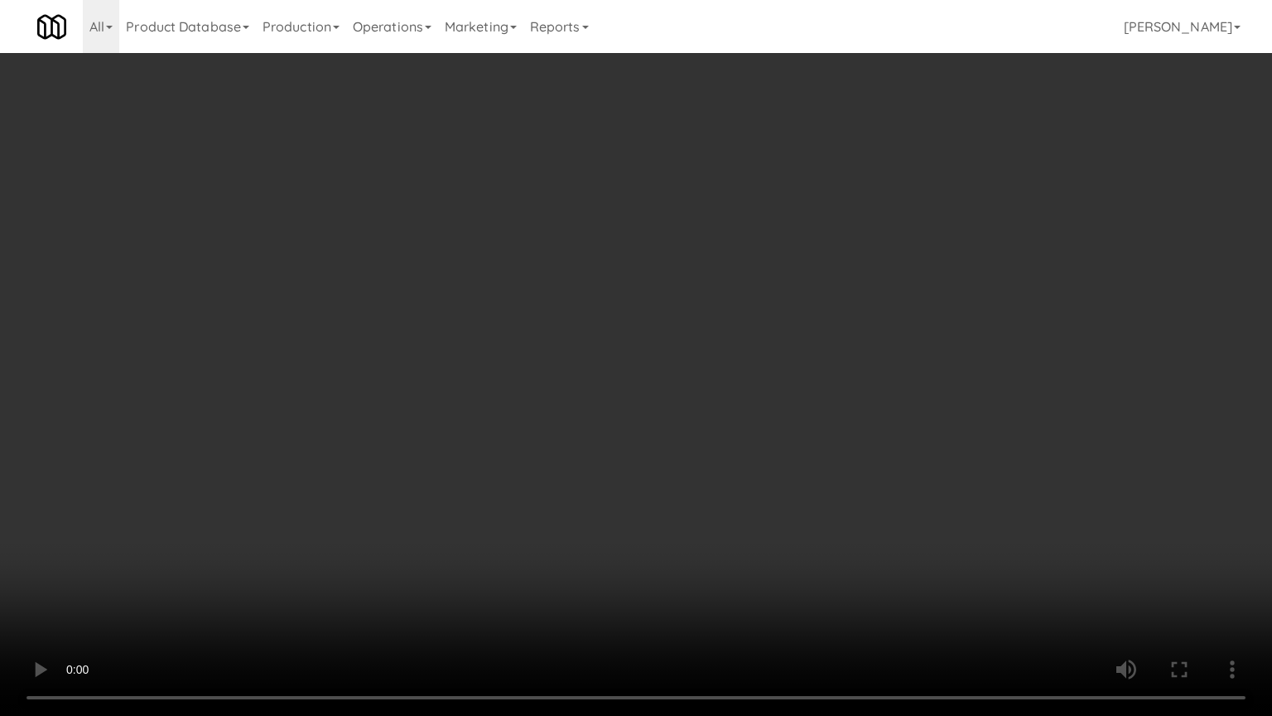
drag, startPoint x: 848, startPoint y: 331, endPoint x: 848, endPoint y: 321, distance: 10.8
click at [848, 334] on video at bounding box center [636, 358] width 1272 height 716
click at [852, 314] on video at bounding box center [636, 358] width 1272 height 716
click at [868, 303] on video at bounding box center [636, 358] width 1272 height 716
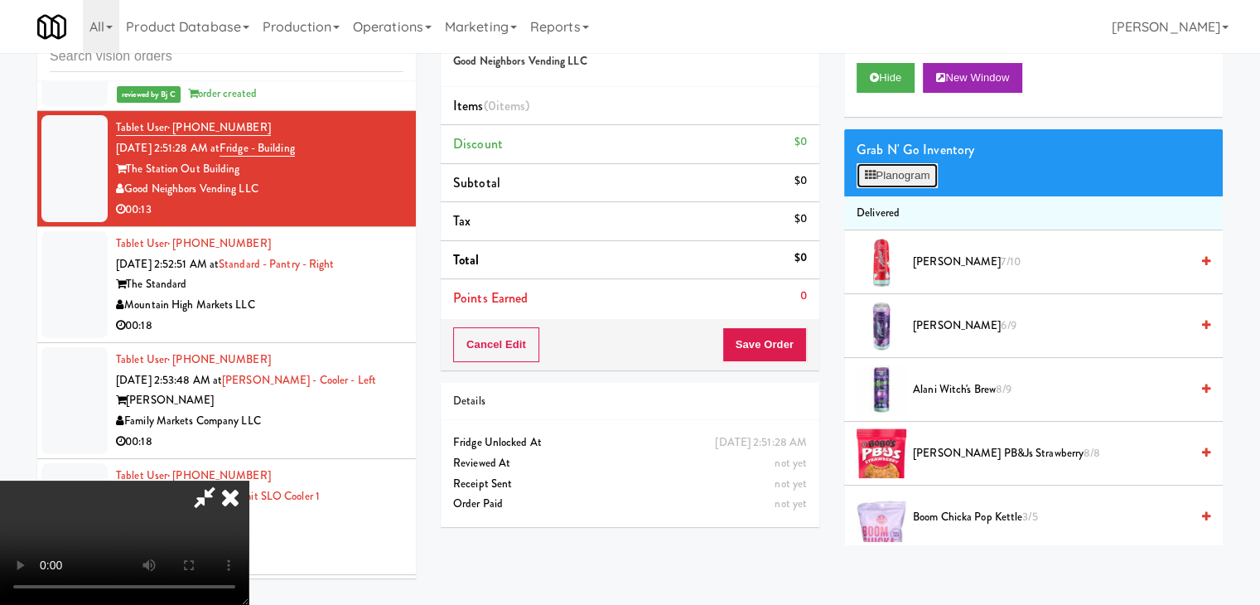
click at [915, 179] on button "Planogram" at bounding box center [897, 175] width 81 height 25
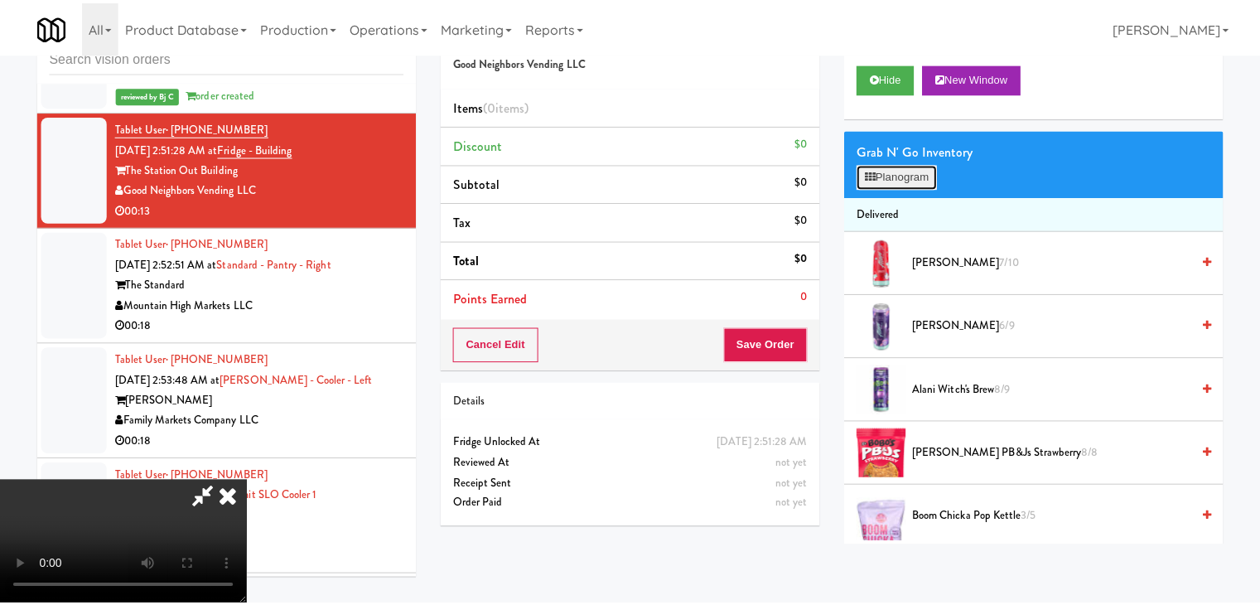
scroll to position [6902, 0]
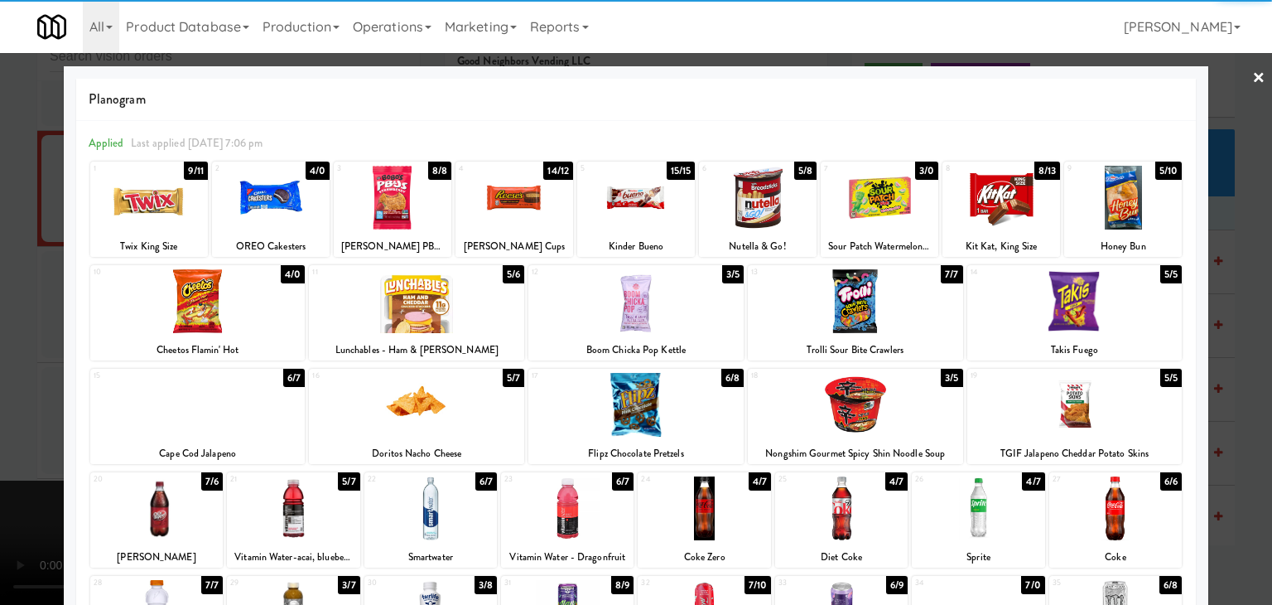
click at [282, 196] on div at bounding box center [271, 198] width 118 height 64
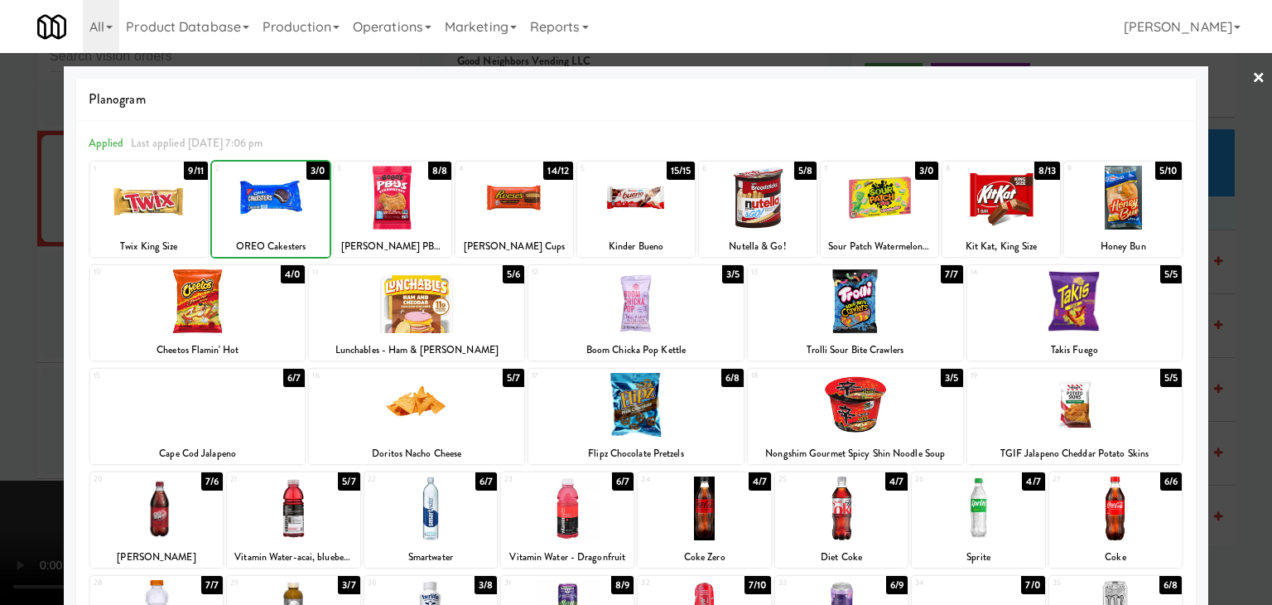
click at [0, 278] on div at bounding box center [636, 302] width 1272 height 605
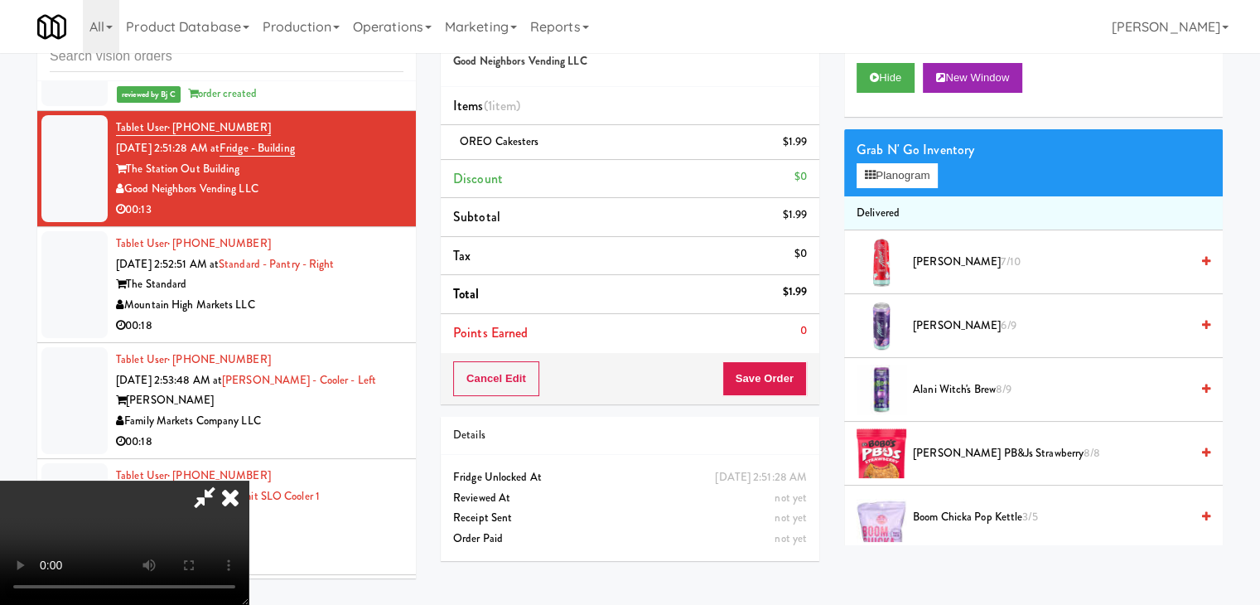
click at [249, 480] on video at bounding box center [124, 542] width 249 height 124
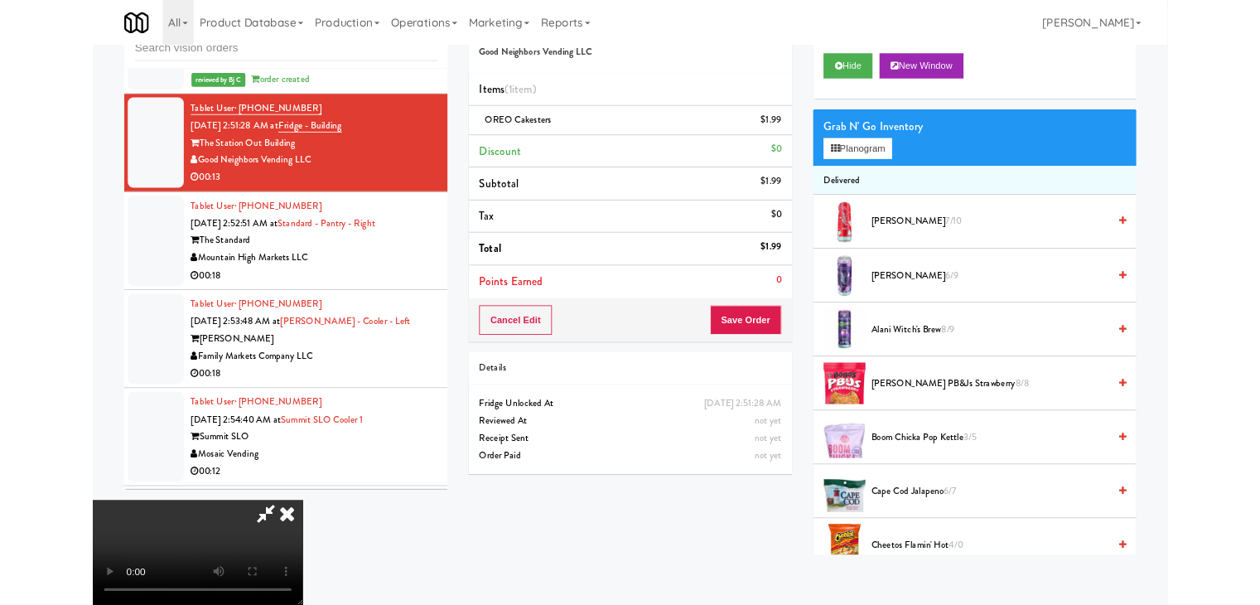
scroll to position [6902, 0]
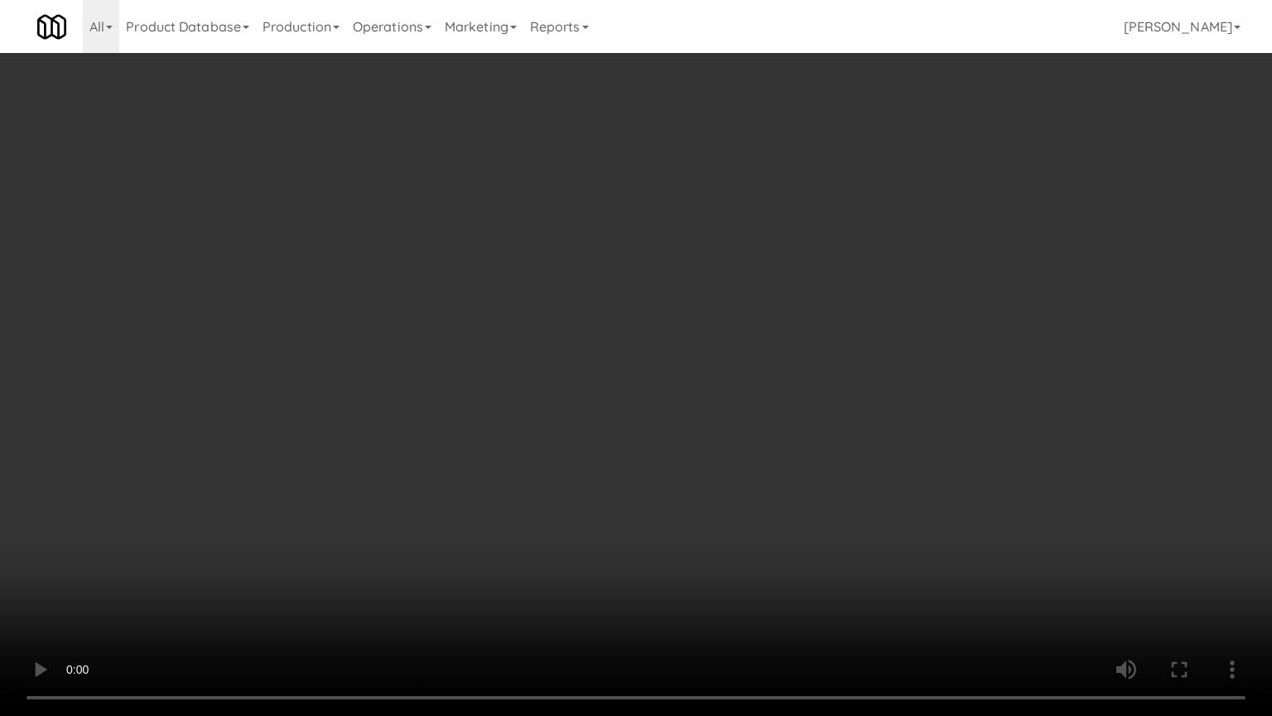
click at [663, 367] on video at bounding box center [636, 358] width 1272 height 716
click at [684, 365] on video at bounding box center [636, 358] width 1272 height 716
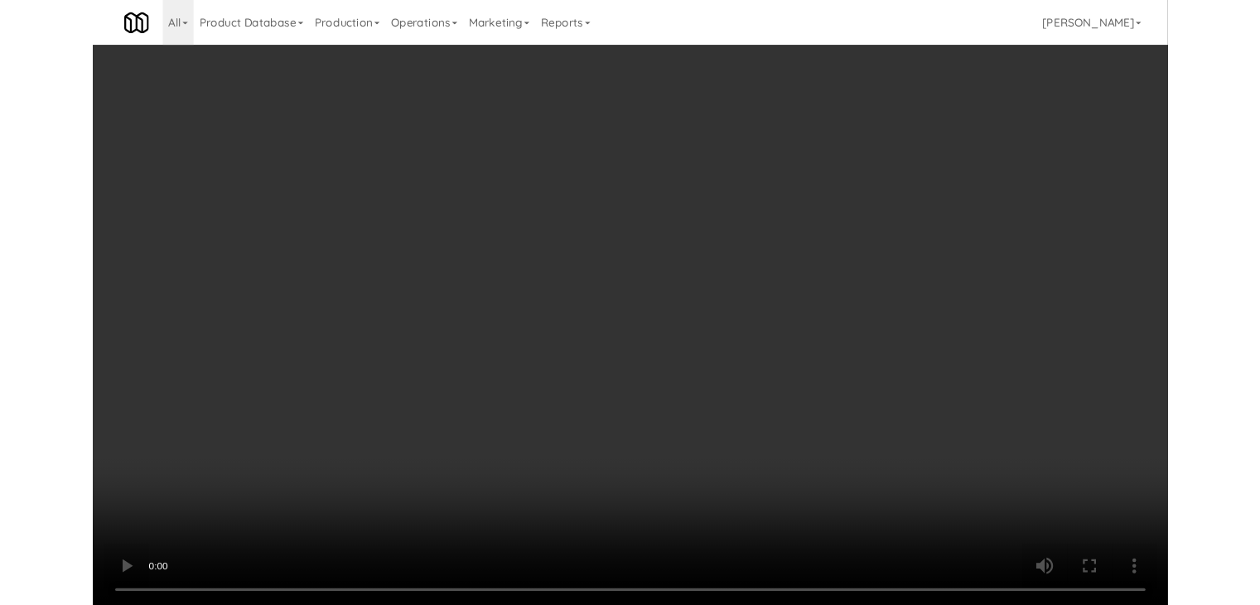
scroll to position [6922, 0]
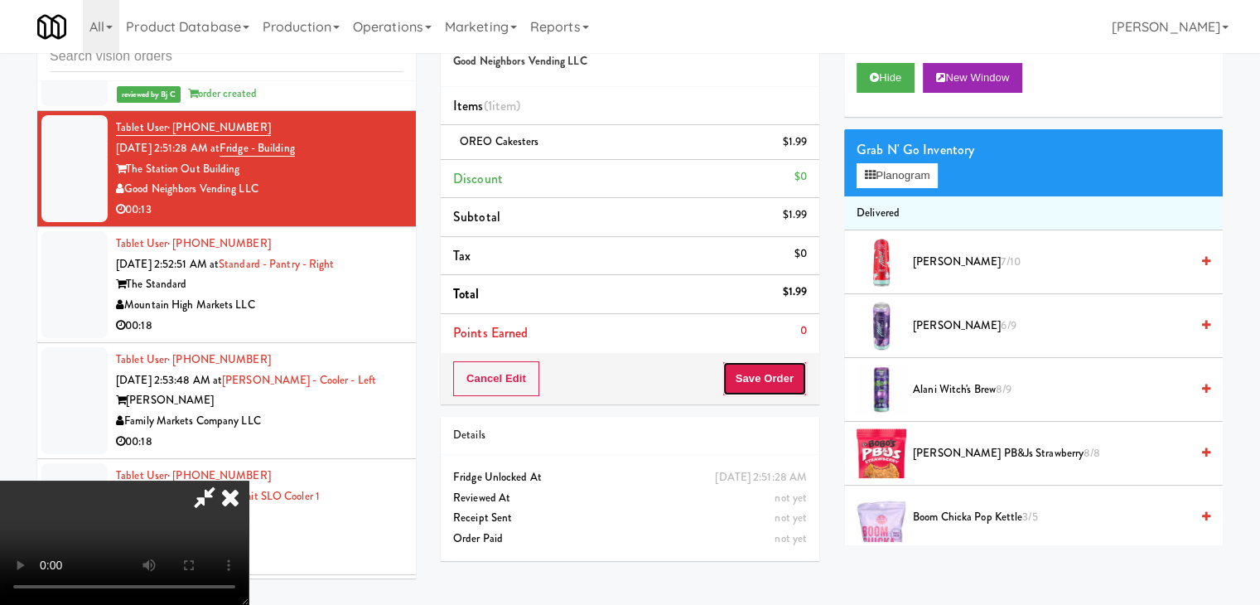
click at [795, 380] on button "Save Order" at bounding box center [764, 378] width 84 height 35
click at [796, 382] on button "Save Order" at bounding box center [764, 378] width 84 height 35
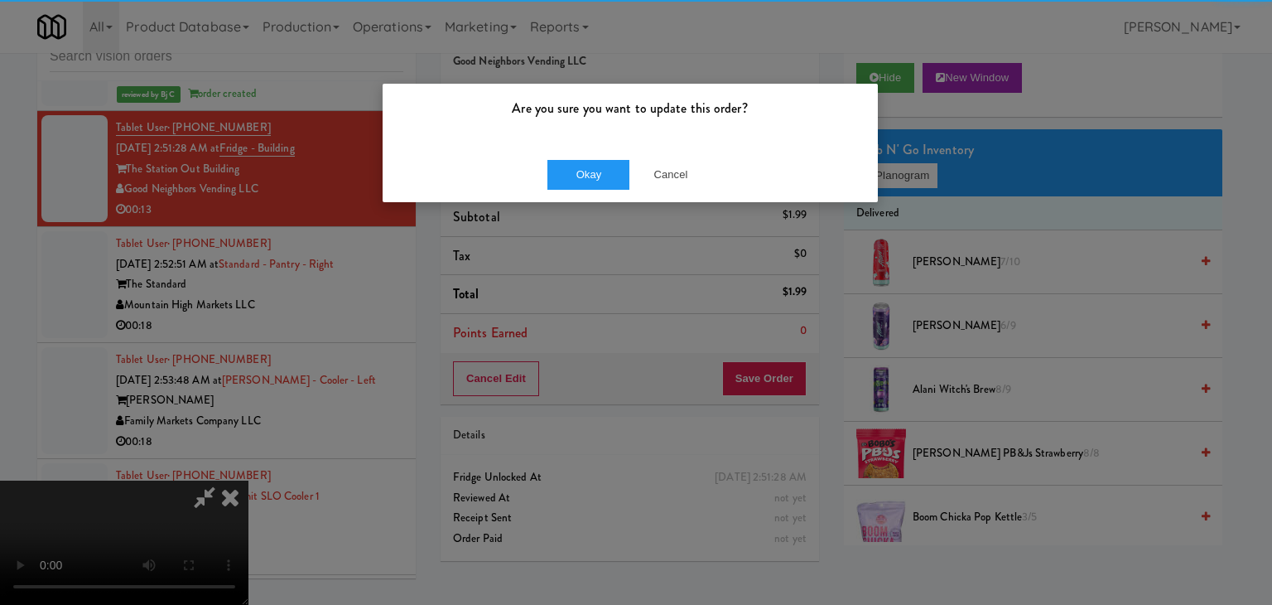
click at [577, 155] on div "Okay Cancel" at bounding box center [630, 175] width 495 height 56
click at [573, 162] on button "Okay" at bounding box center [589, 175] width 83 height 30
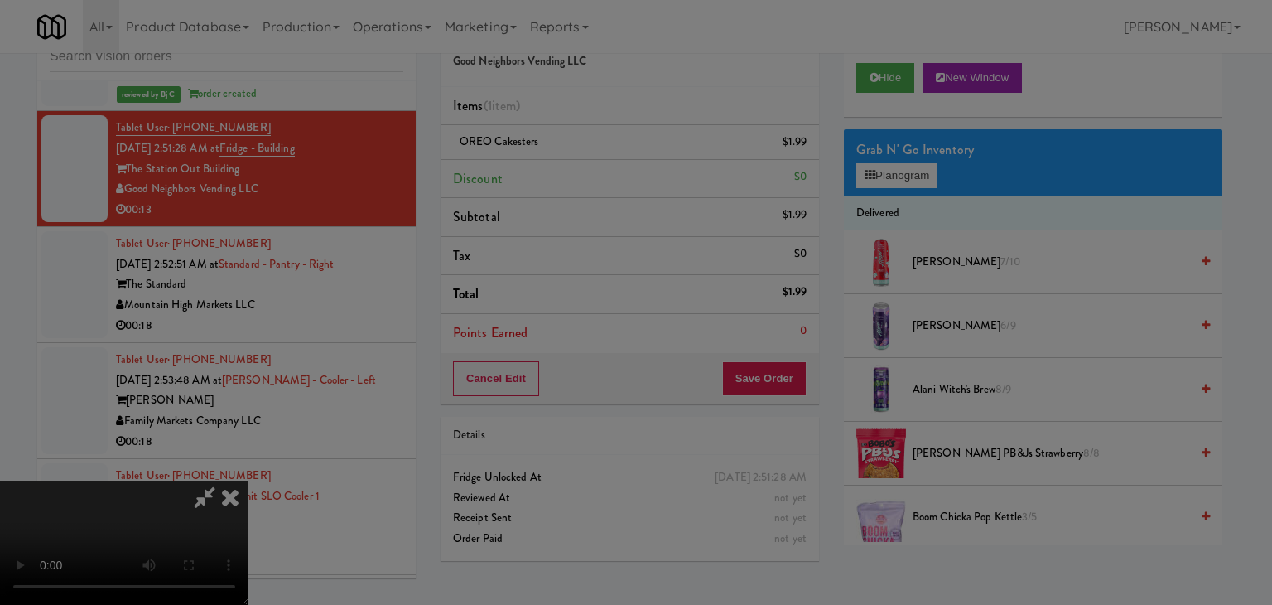
click at [573, 164] on body "Are you sure you want to update this order? Okay Cancel Okay Are you sure you w…" at bounding box center [636, 302] width 1272 height 605
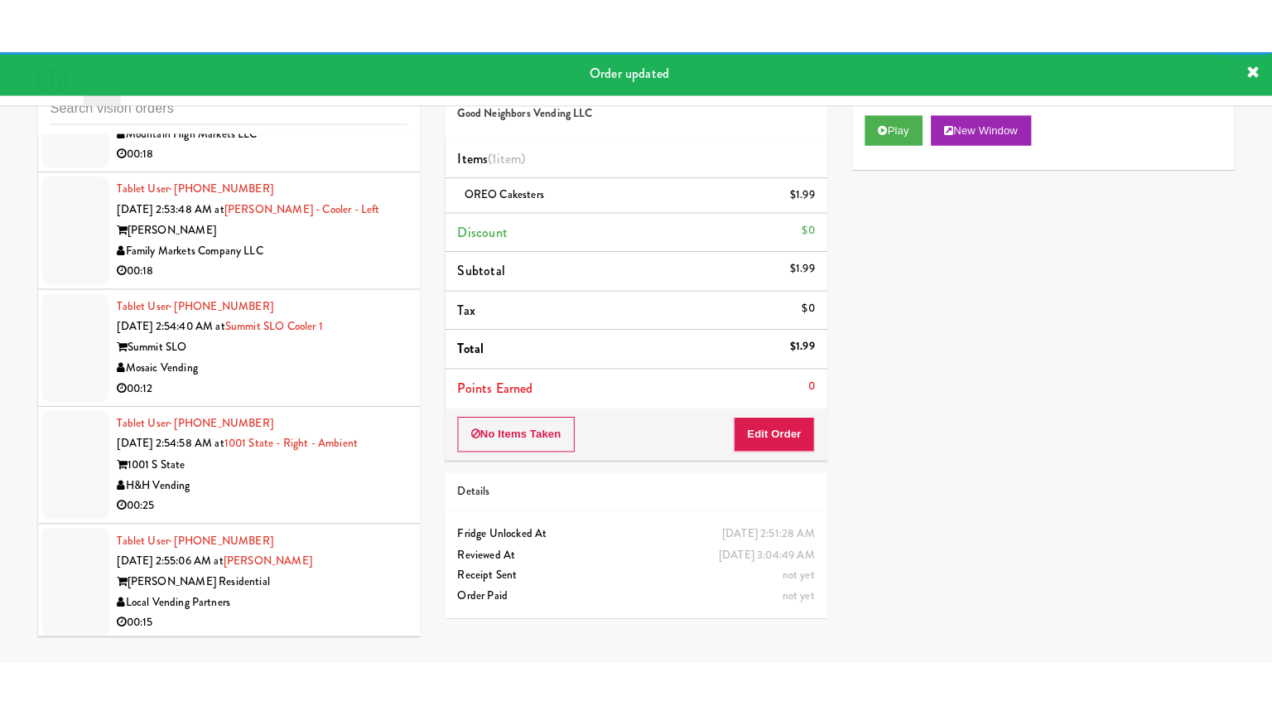
scroll to position [7171, 0]
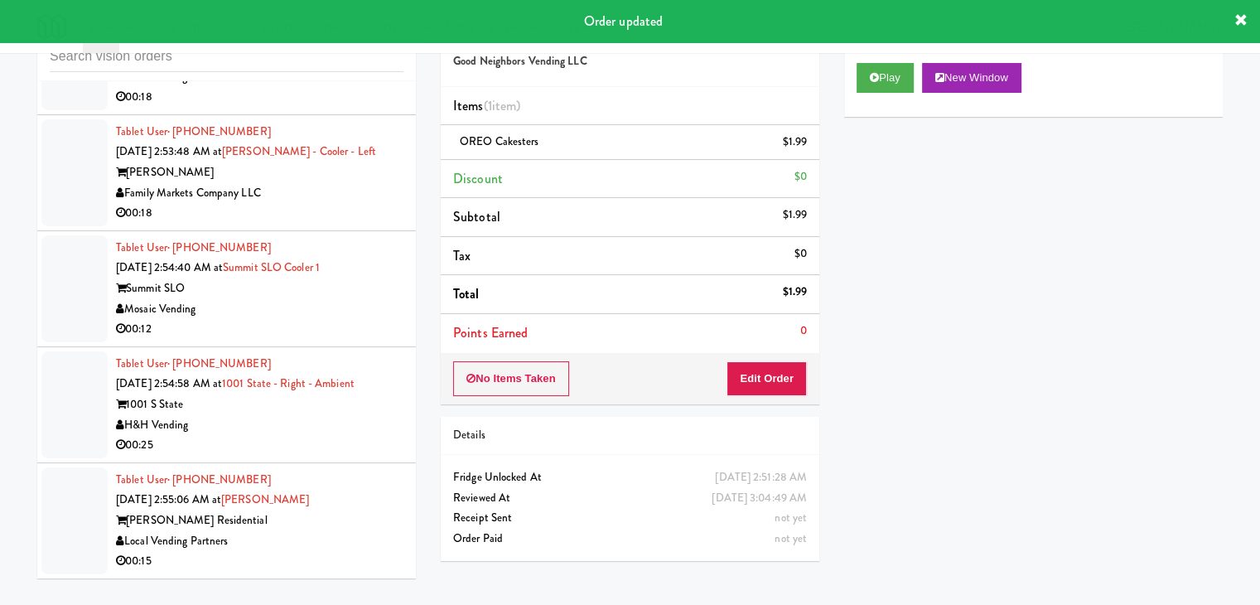
click at [352, 108] on div "00:18" at bounding box center [259, 97] width 287 height 21
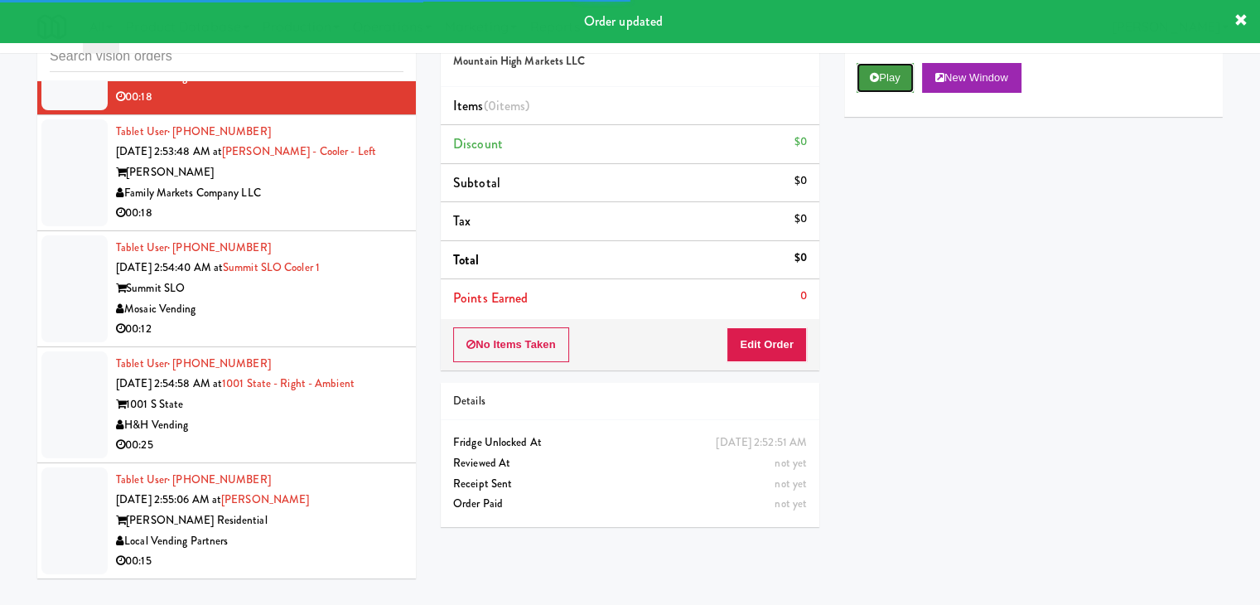
click at [881, 82] on button "Play" at bounding box center [885, 78] width 57 height 30
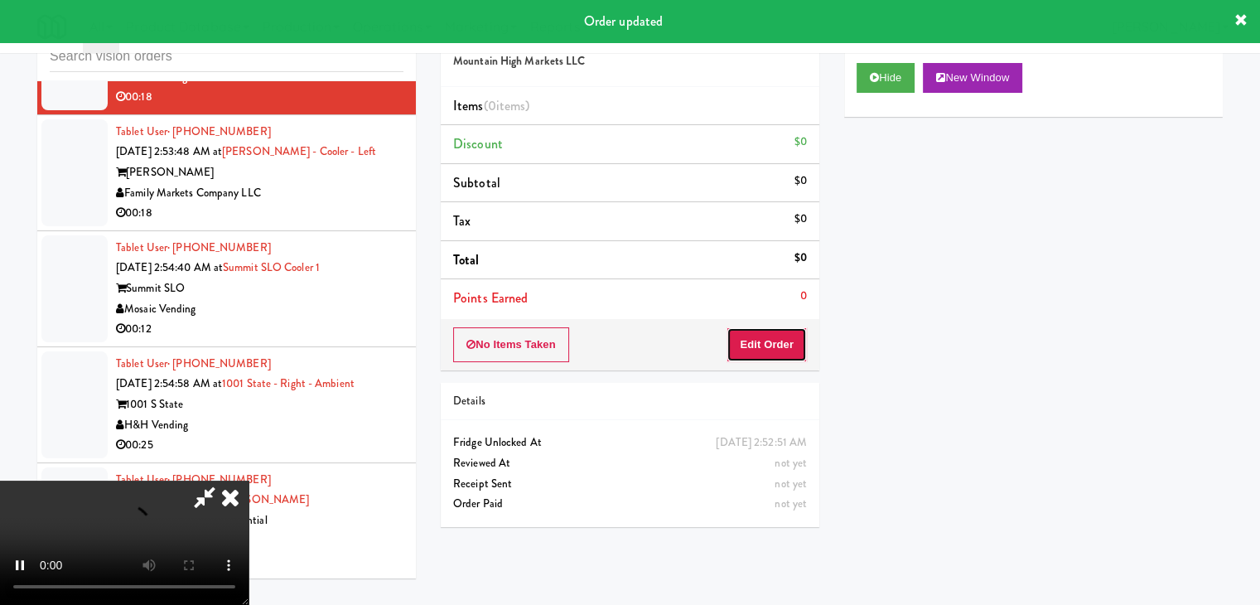
click at [742, 339] on button "Edit Order" at bounding box center [767, 344] width 80 height 35
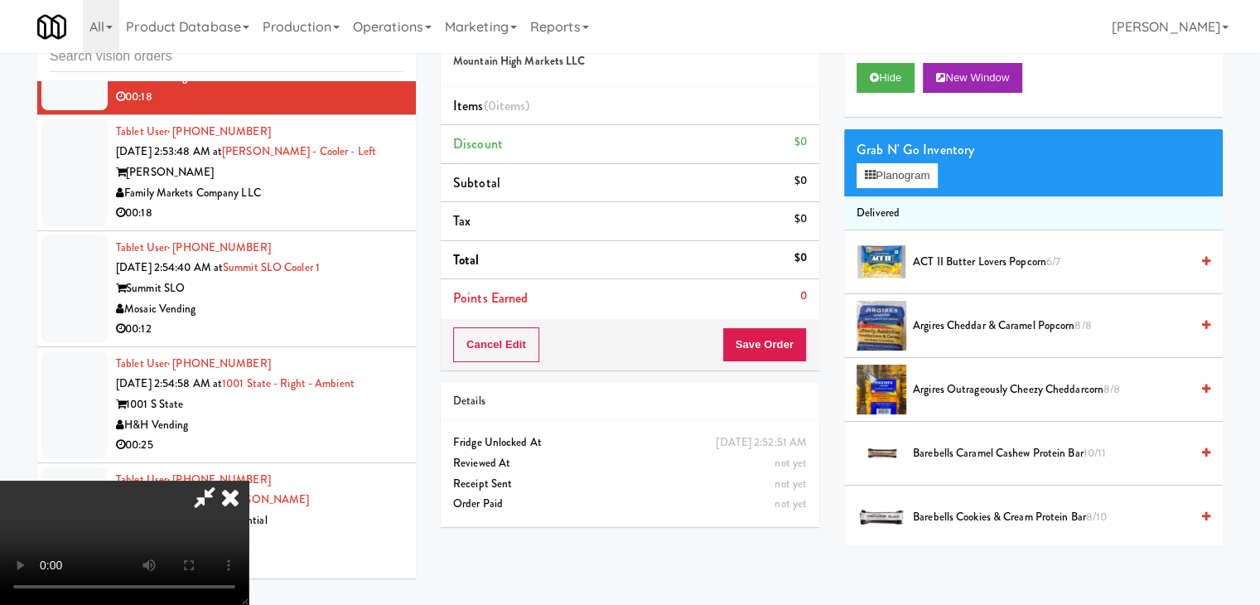
scroll to position [7151, 0]
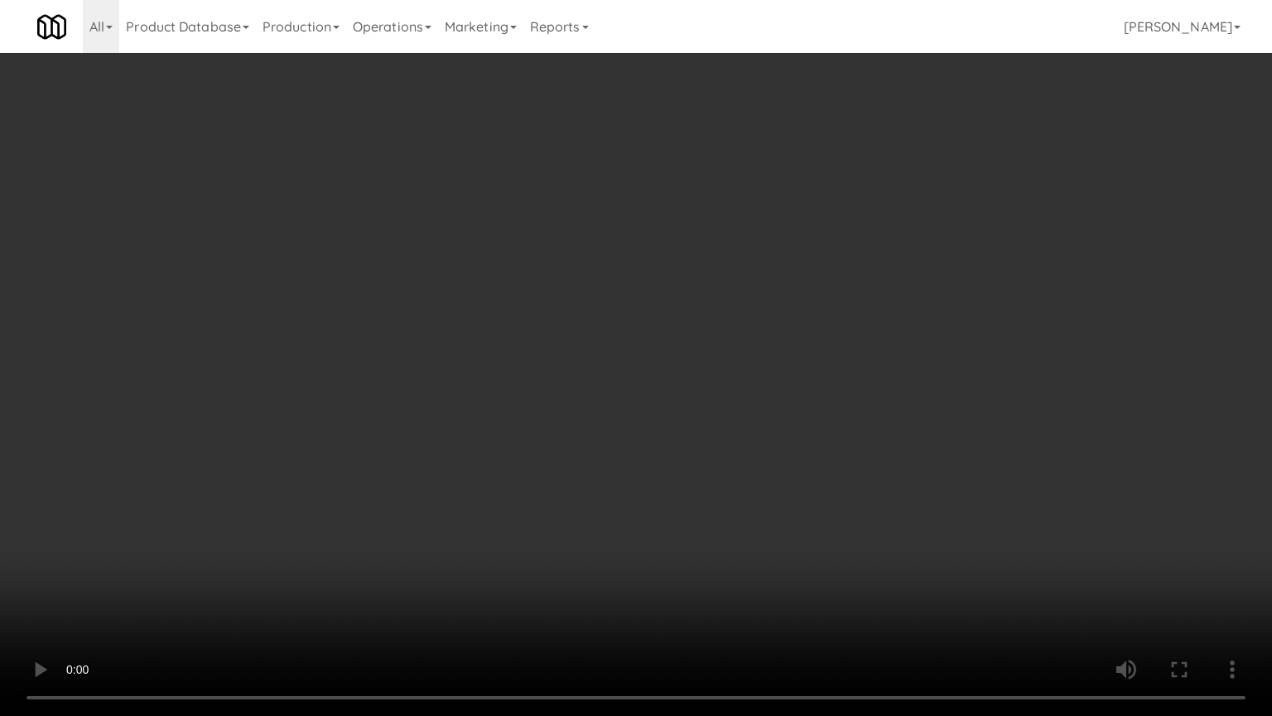
click at [807, 365] on video at bounding box center [636, 358] width 1272 height 716
click at [779, 381] on video at bounding box center [636, 358] width 1272 height 716
drag, startPoint x: 779, startPoint y: 381, endPoint x: 819, endPoint y: 262, distance: 126.0
click at [779, 376] on video at bounding box center [636, 358] width 1272 height 716
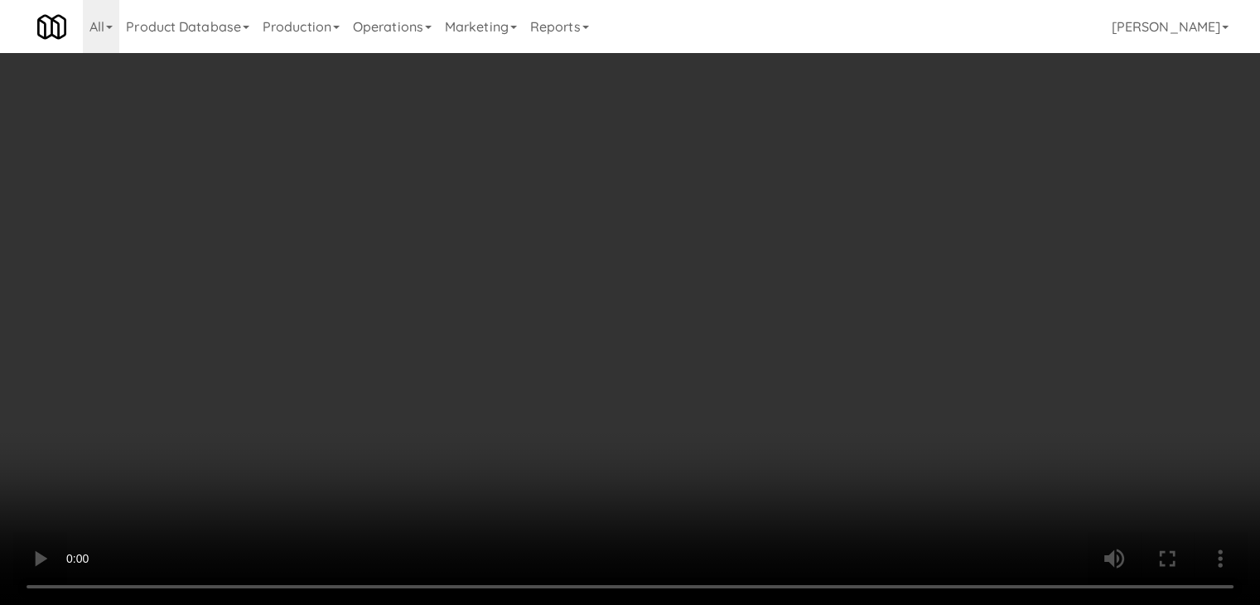
click at [908, 182] on button "Planogram" at bounding box center [897, 175] width 81 height 25
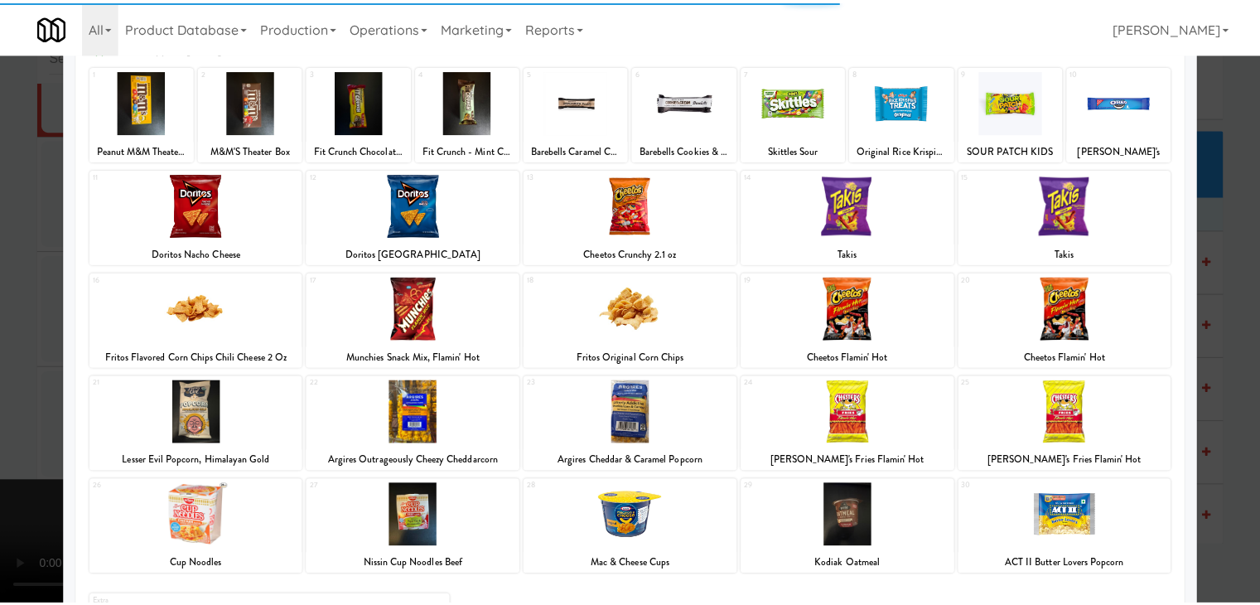
scroll to position [209, 0]
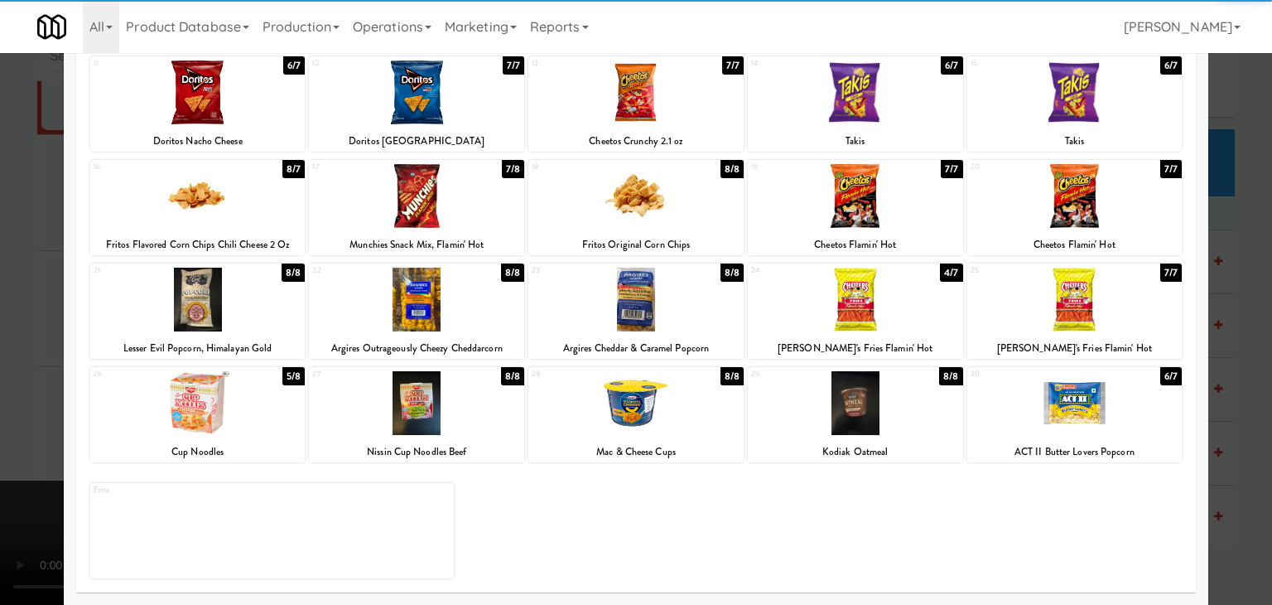
click at [1124, 402] on div at bounding box center [1075, 403] width 215 height 64
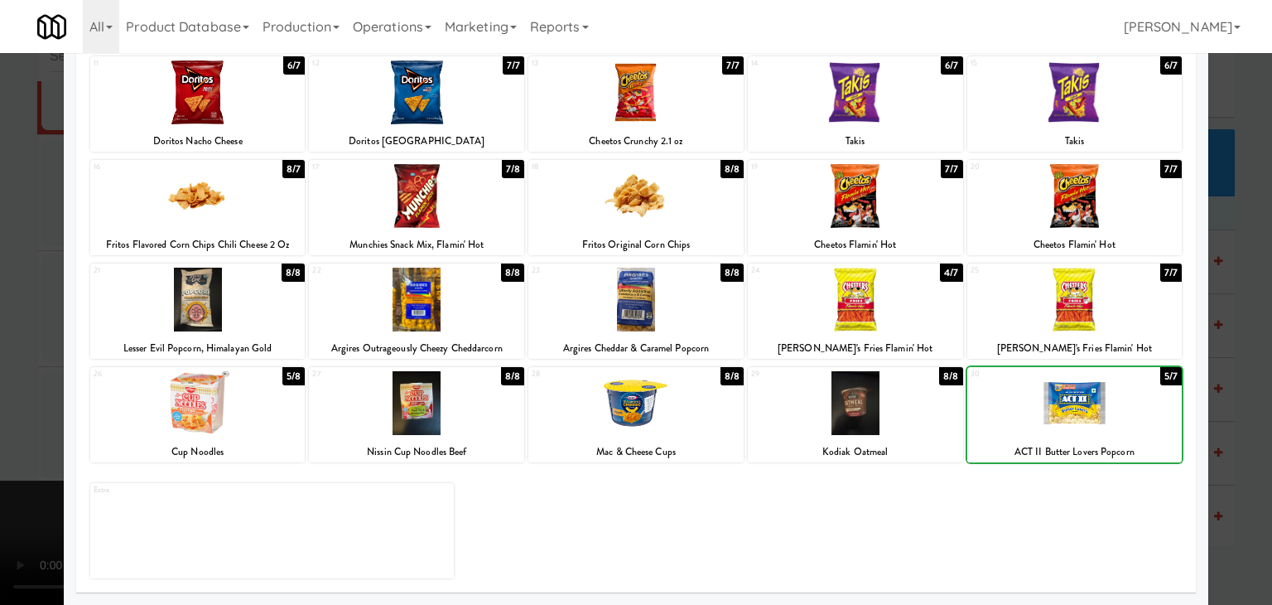
click at [1233, 405] on div at bounding box center [636, 302] width 1272 height 605
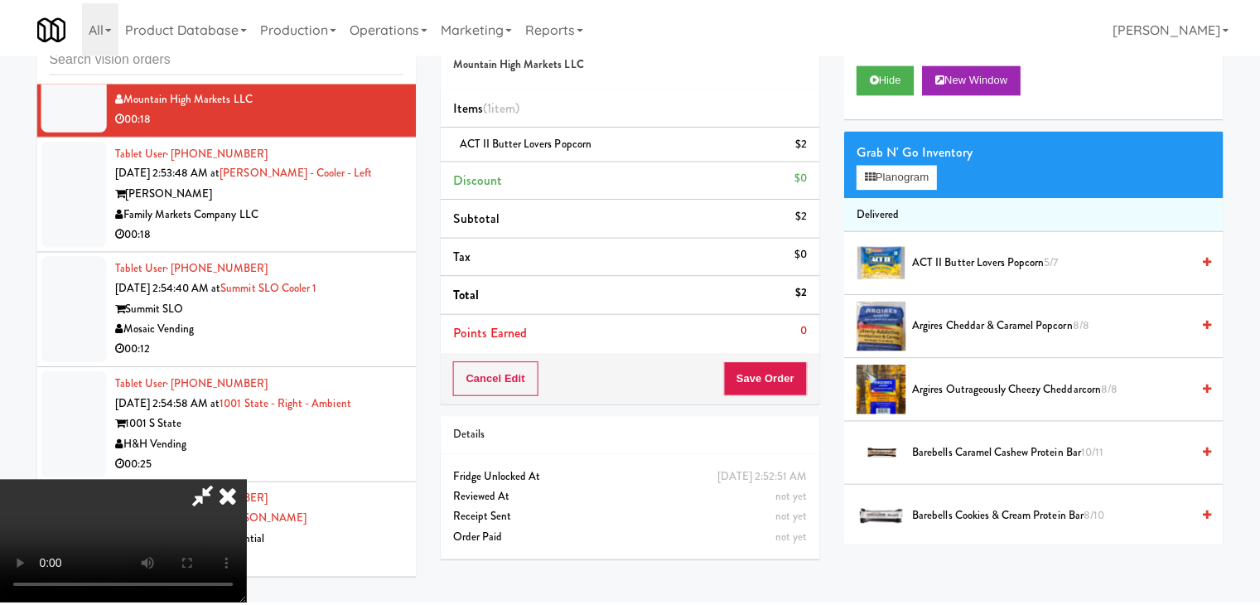
scroll to position [7171, 0]
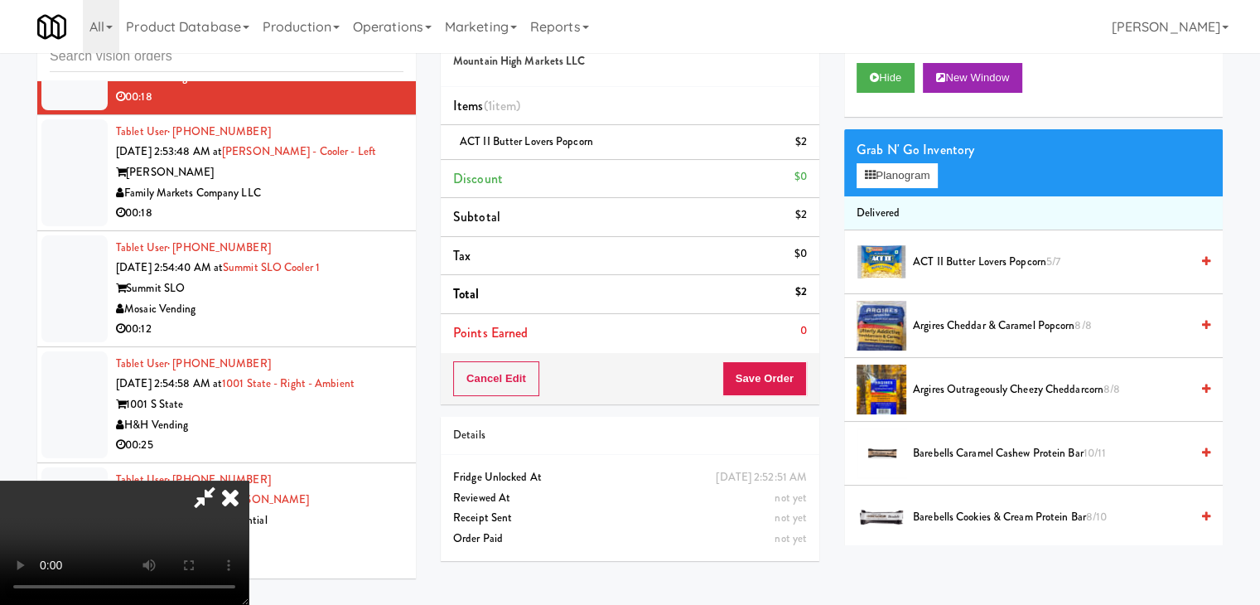
click at [249, 480] on video at bounding box center [124, 542] width 249 height 124
click at [778, 382] on button "Save Order" at bounding box center [764, 378] width 84 height 35
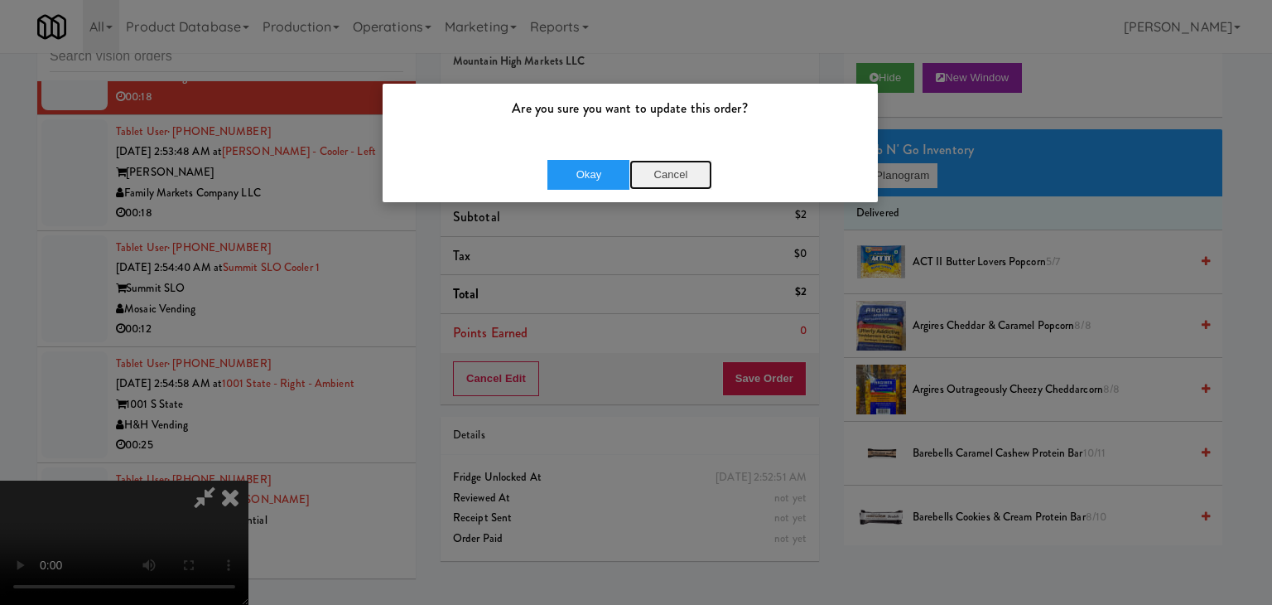
click at [676, 173] on button "Cancel" at bounding box center [671, 175] width 83 height 30
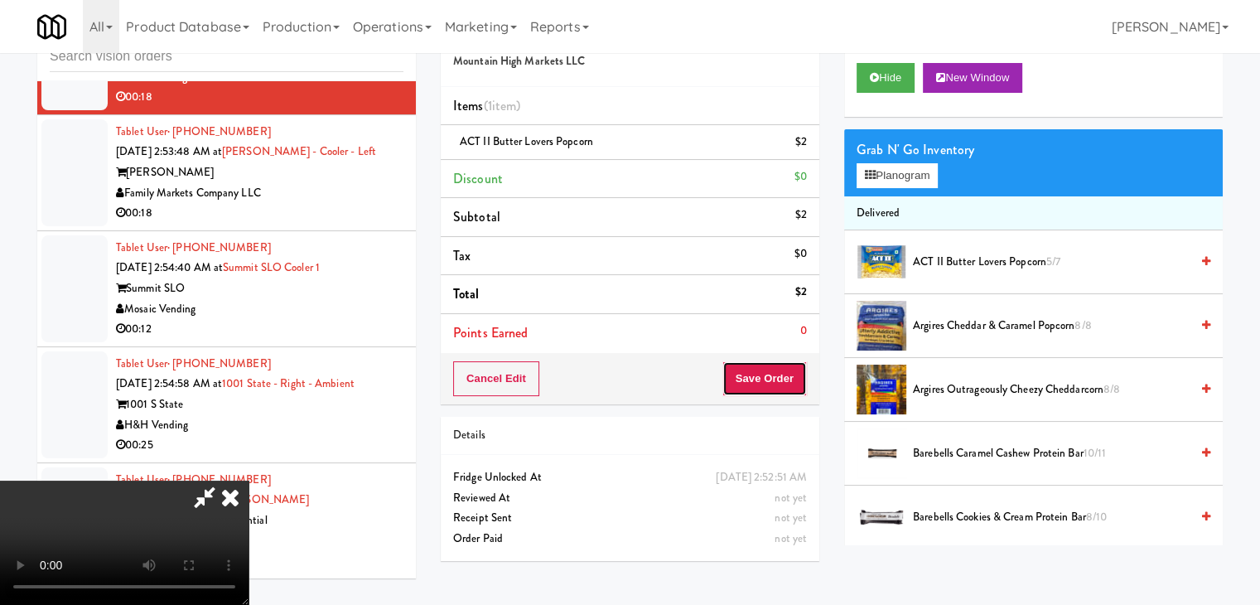
click at [782, 379] on button "Save Order" at bounding box center [764, 378] width 84 height 35
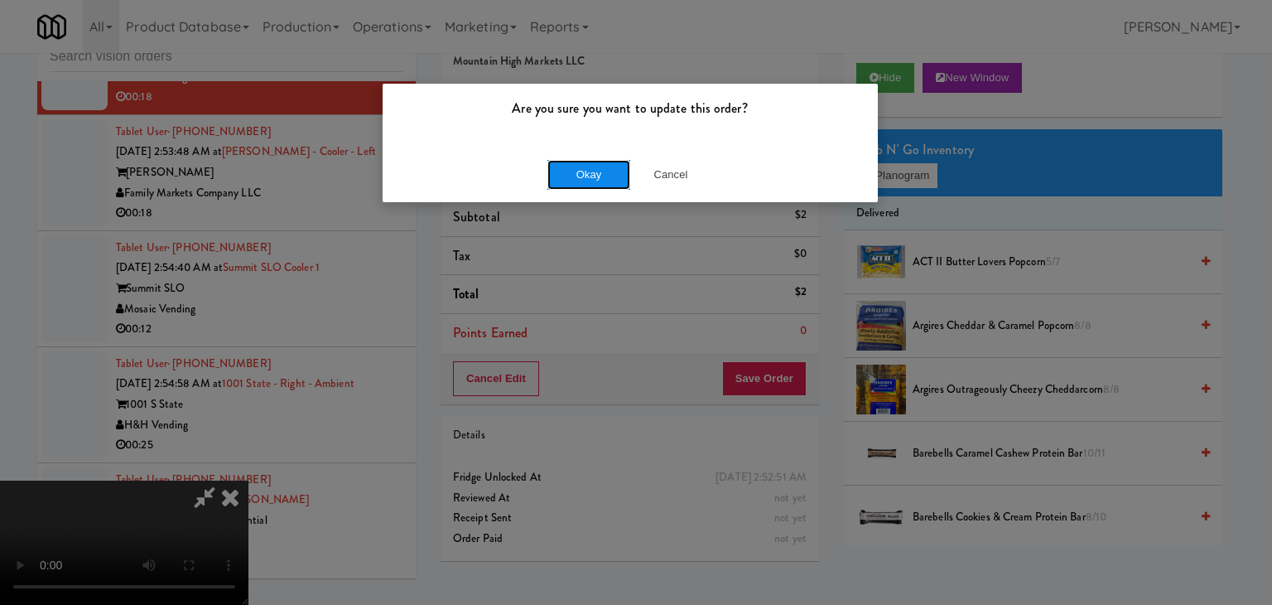
drag, startPoint x: 567, startPoint y: 159, endPoint x: 578, endPoint y: 177, distance: 21.6
click at [570, 166] on button "Okay" at bounding box center [589, 175] width 83 height 30
click at [578, 177] on div "Okay Cancel" at bounding box center [630, 175] width 495 height 56
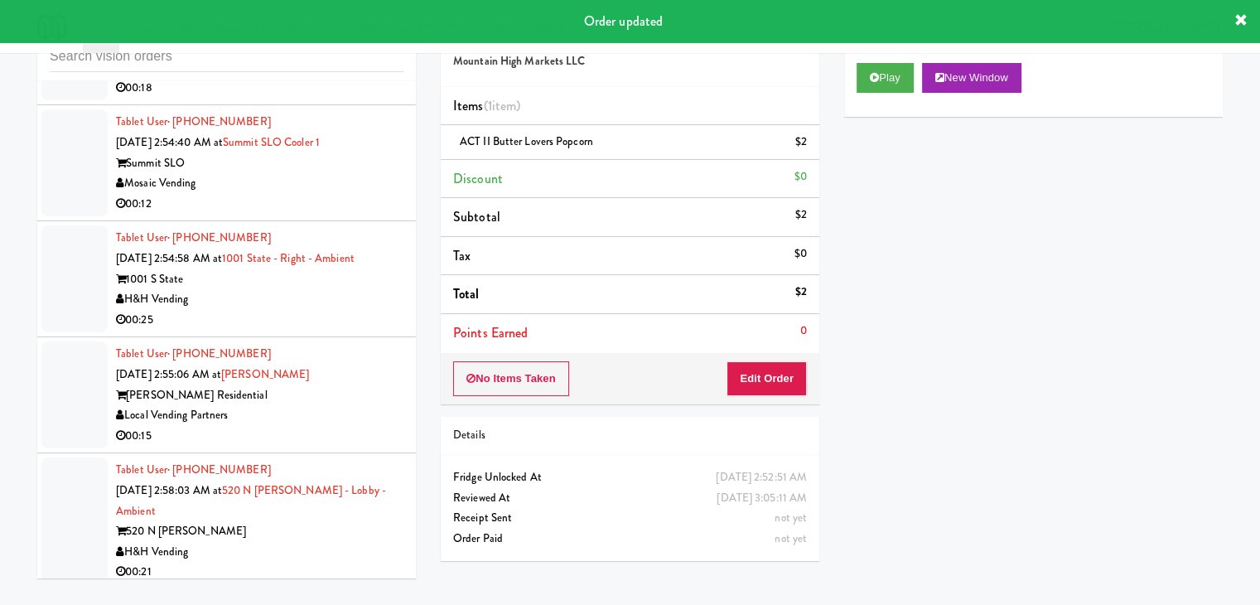
scroll to position [7336, 0]
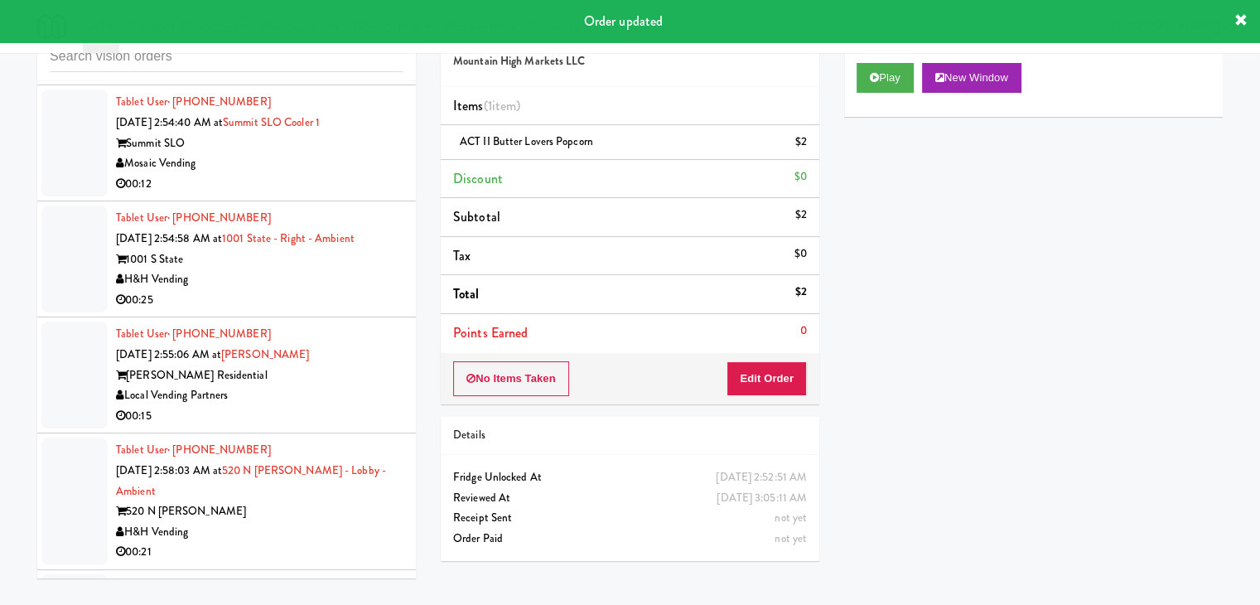
click at [331, 79] on div "00:18" at bounding box center [259, 68] width 287 height 21
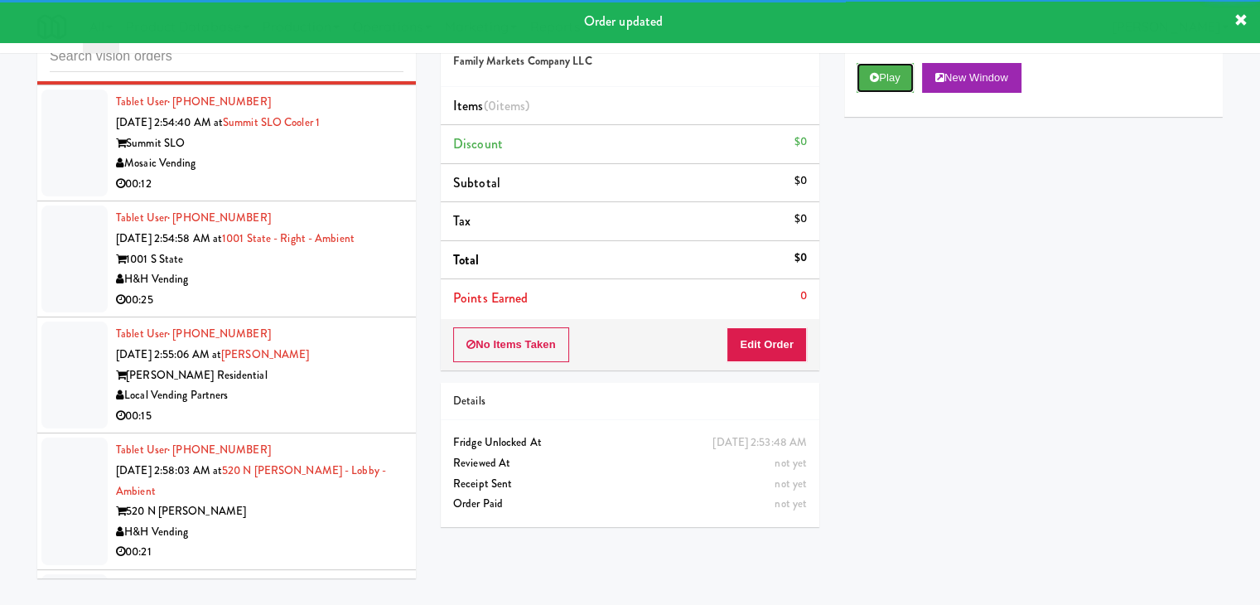
drag, startPoint x: 876, startPoint y: 68, endPoint x: 870, endPoint y: 101, distance: 33.6
click at [876, 74] on button "Play" at bounding box center [885, 78] width 57 height 30
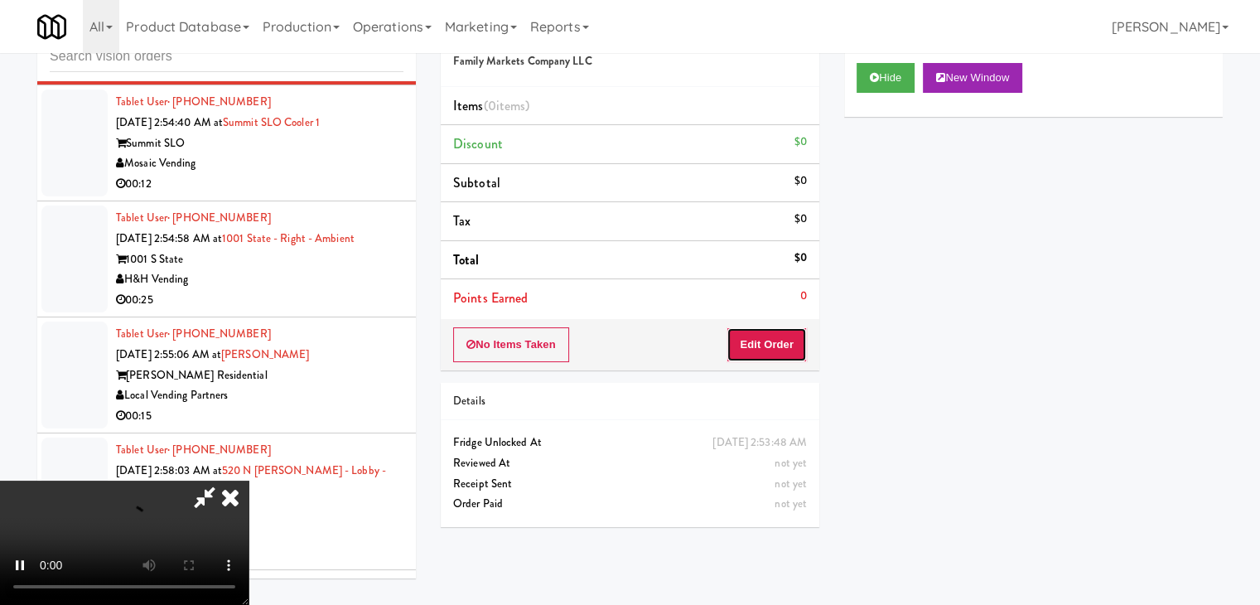
click at [760, 350] on button "Edit Order" at bounding box center [767, 344] width 80 height 35
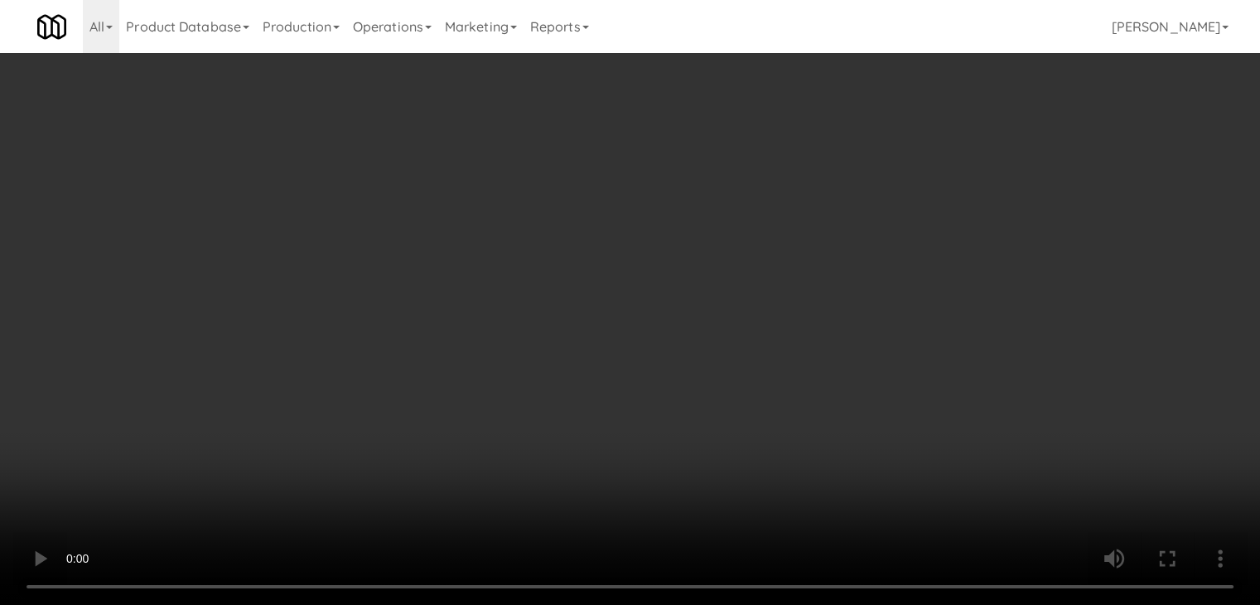
scroll to position [7317, 0]
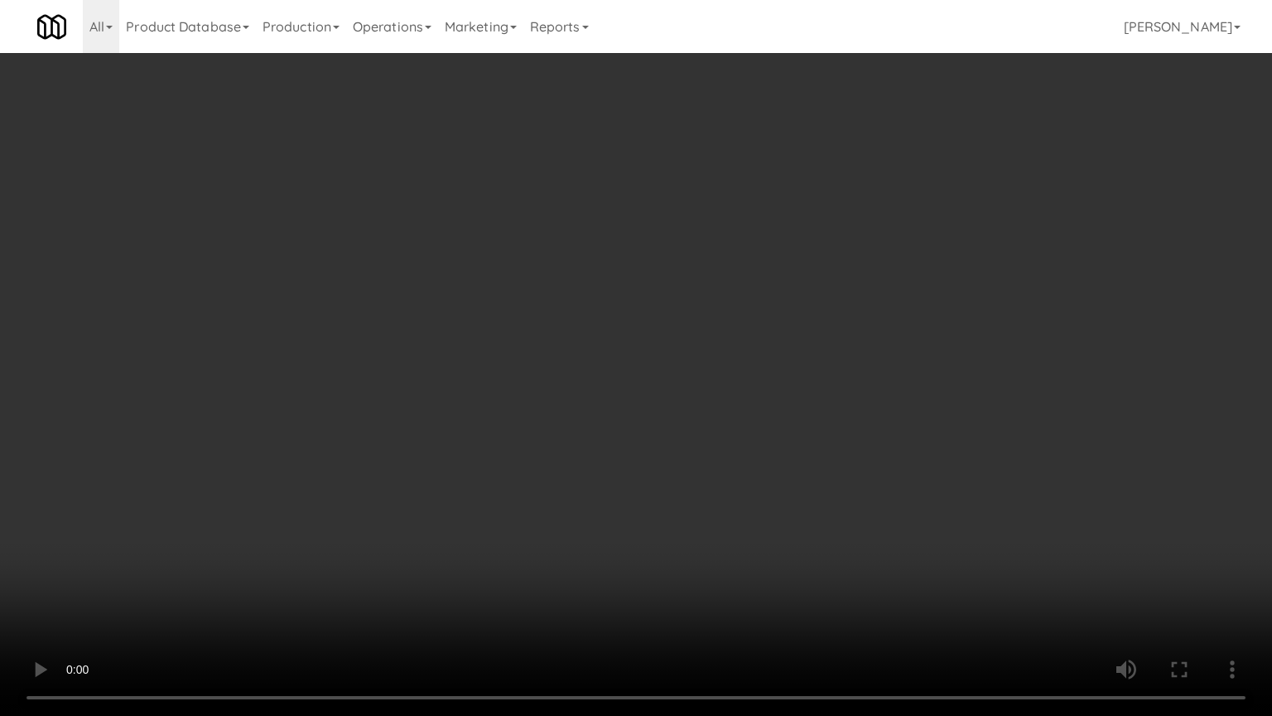
click at [753, 416] on video at bounding box center [636, 358] width 1272 height 716
click at [722, 429] on video at bounding box center [636, 358] width 1272 height 716
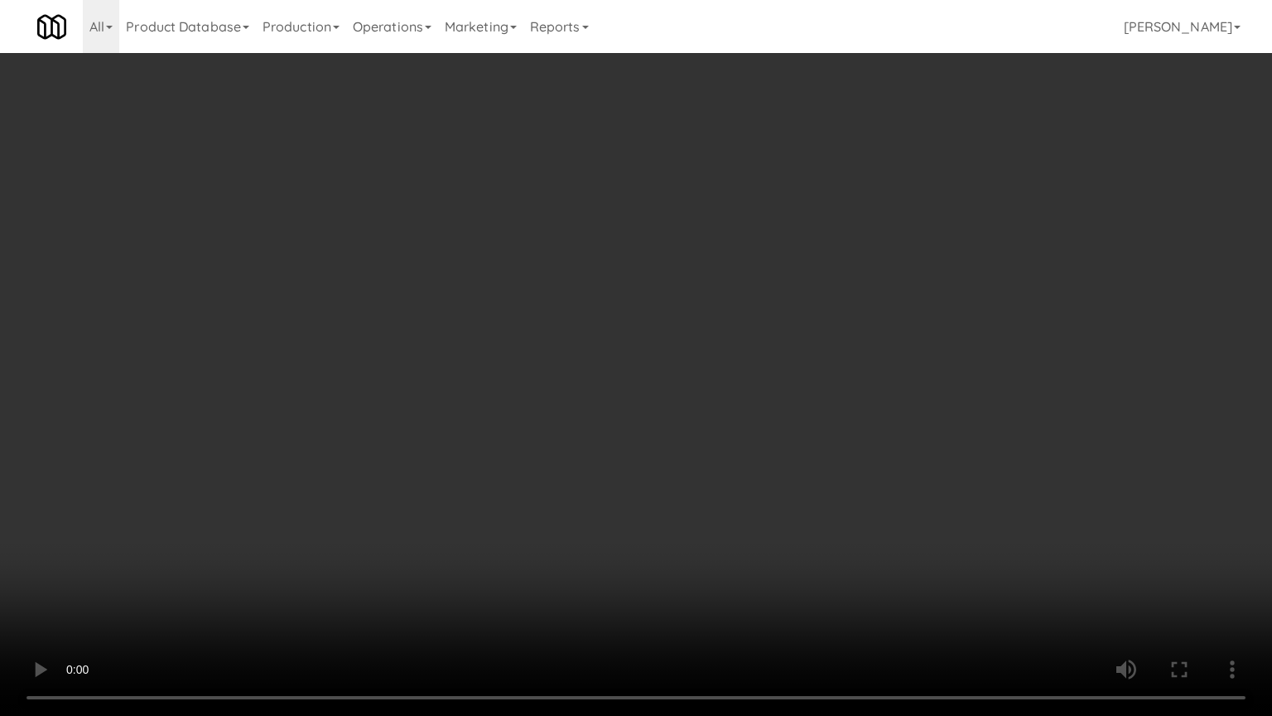
click at [716, 439] on video at bounding box center [636, 358] width 1272 height 716
click at [725, 427] on video at bounding box center [636, 358] width 1272 height 716
click at [727, 427] on video at bounding box center [636, 358] width 1272 height 716
click at [729, 427] on video at bounding box center [636, 358] width 1272 height 716
click at [731, 427] on video at bounding box center [636, 358] width 1272 height 716
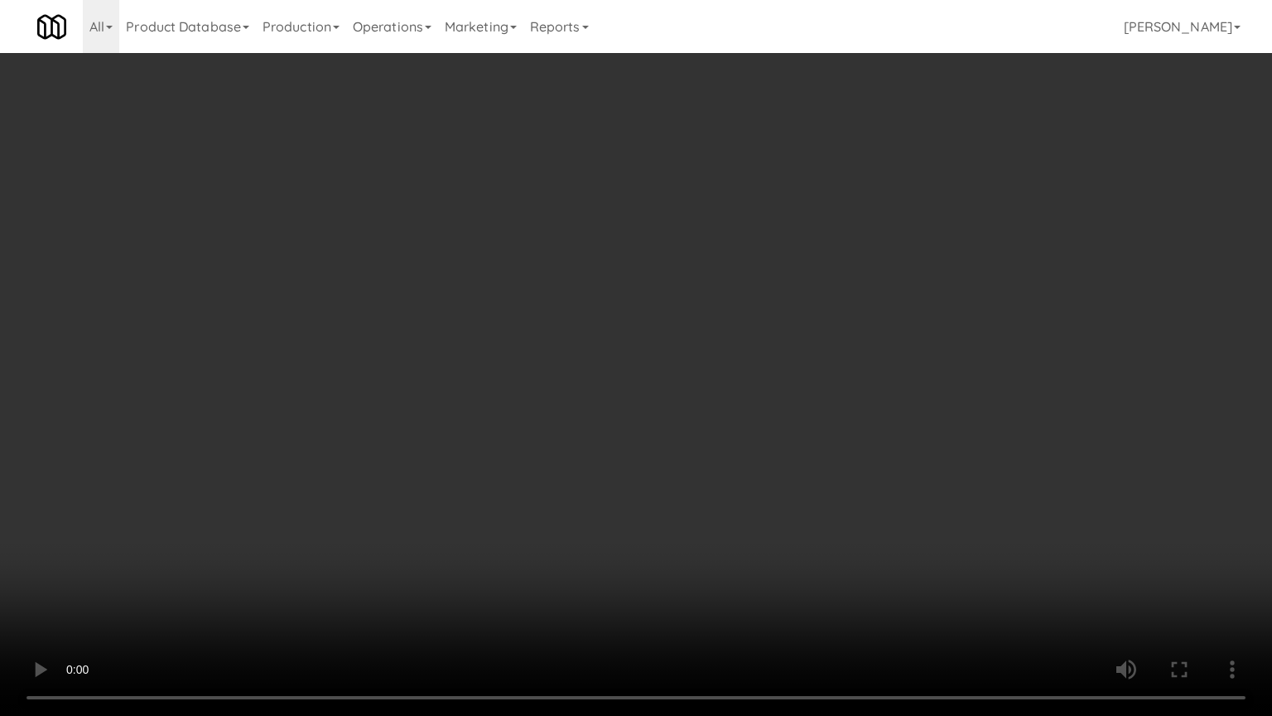
click at [744, 427] on video at bounding box center [636, 358] width 1272 height 716
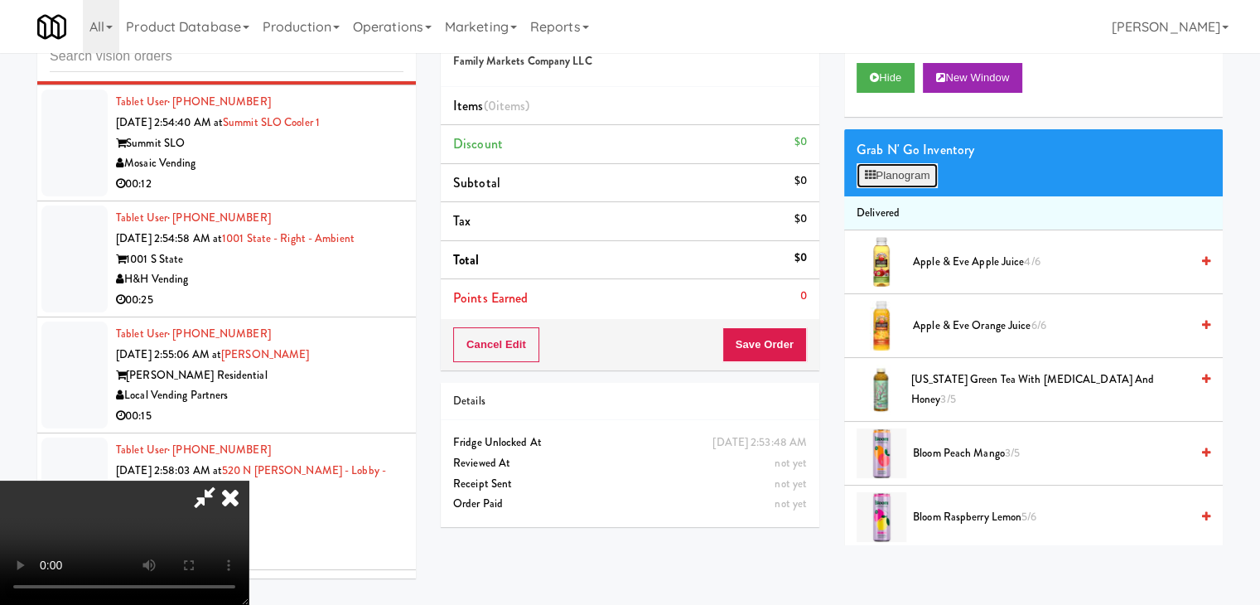
click at [928, 170] on button "Planogram" at bounding box center [897, 175] width 81 height 25
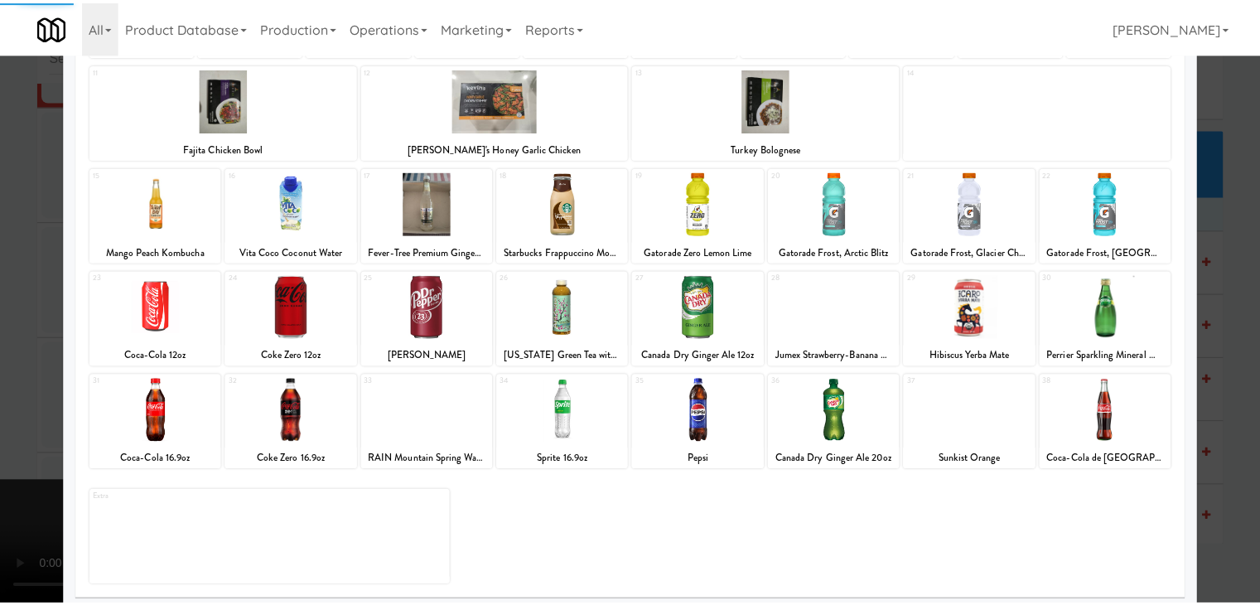
scroll to position [209, 0]
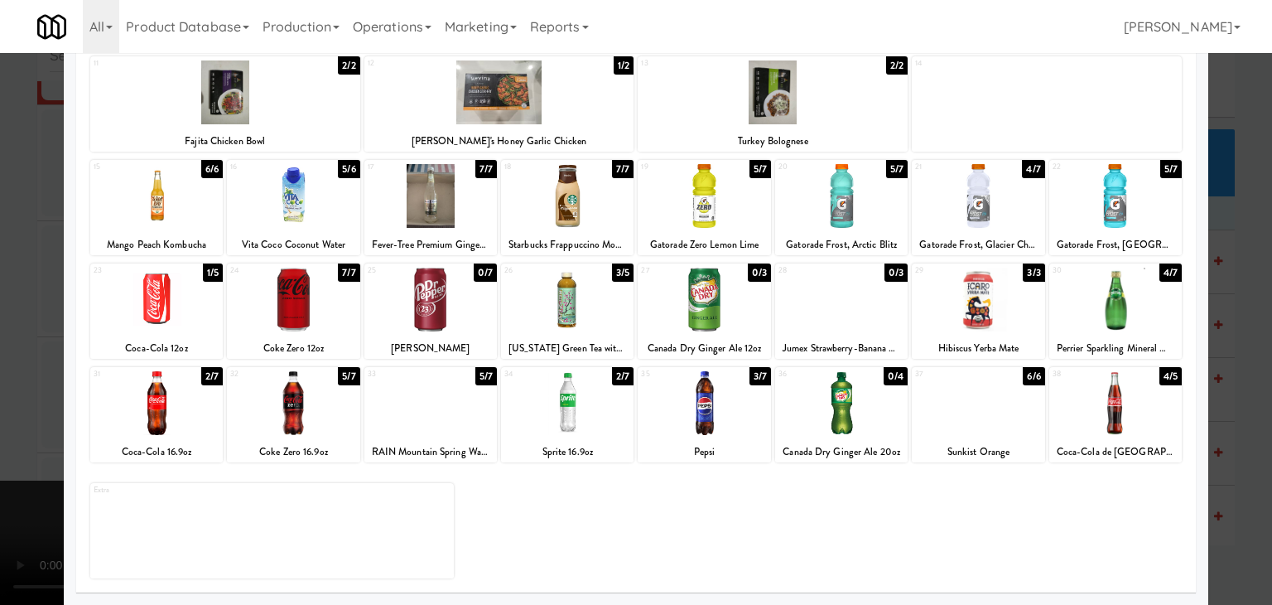
click at [565, 406] on div at bounding box center [567, 403] width 133 height 64
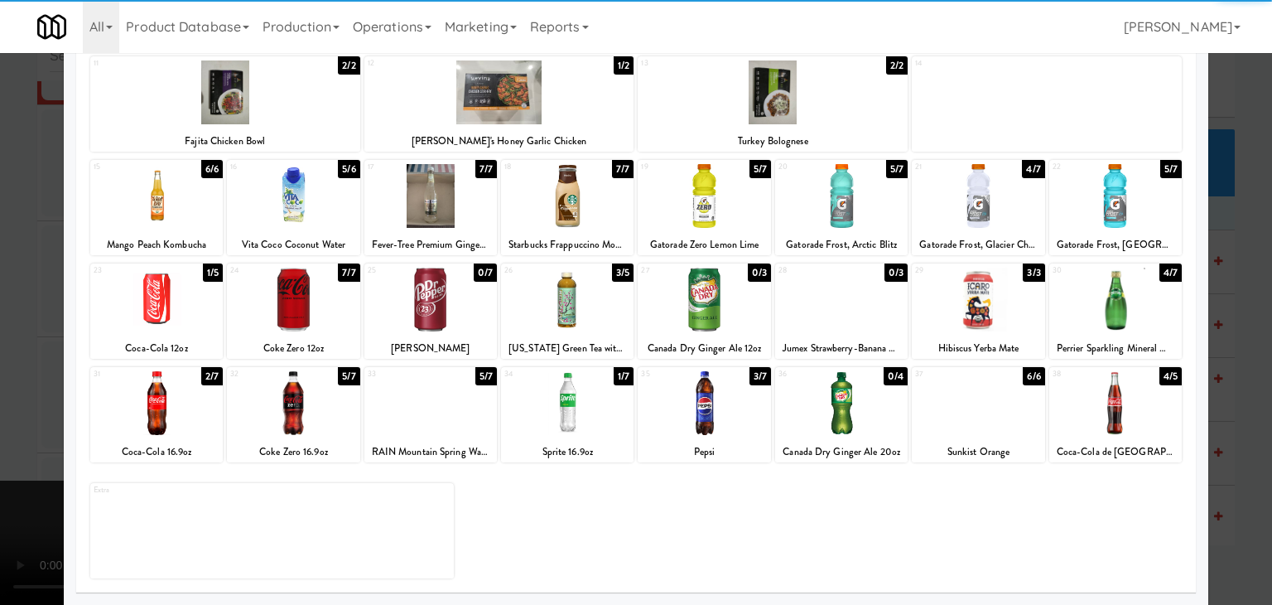
click at [948, 393] on div at bounding box center [978, 403] width 133 height 64
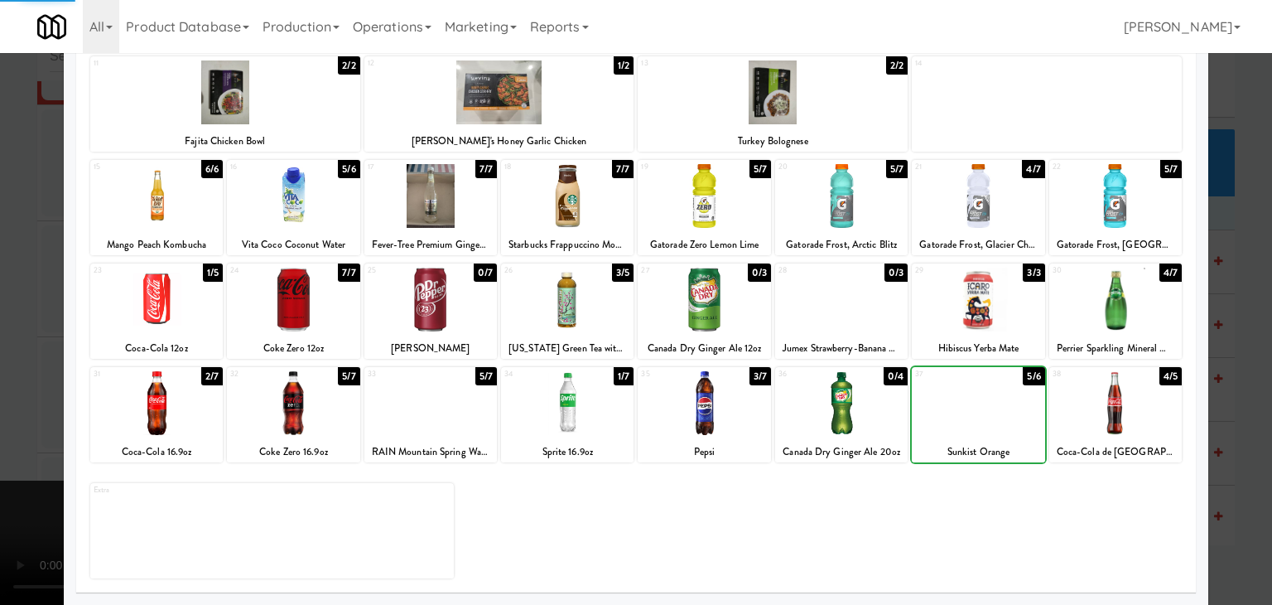
drag, startPoint x: 0, startPoint y: 368, endPoint x: 56, endPoint y: 365, distance: 56.4
click at [0, 366] on div at bounding box center [636, 302] width 1272 height 605
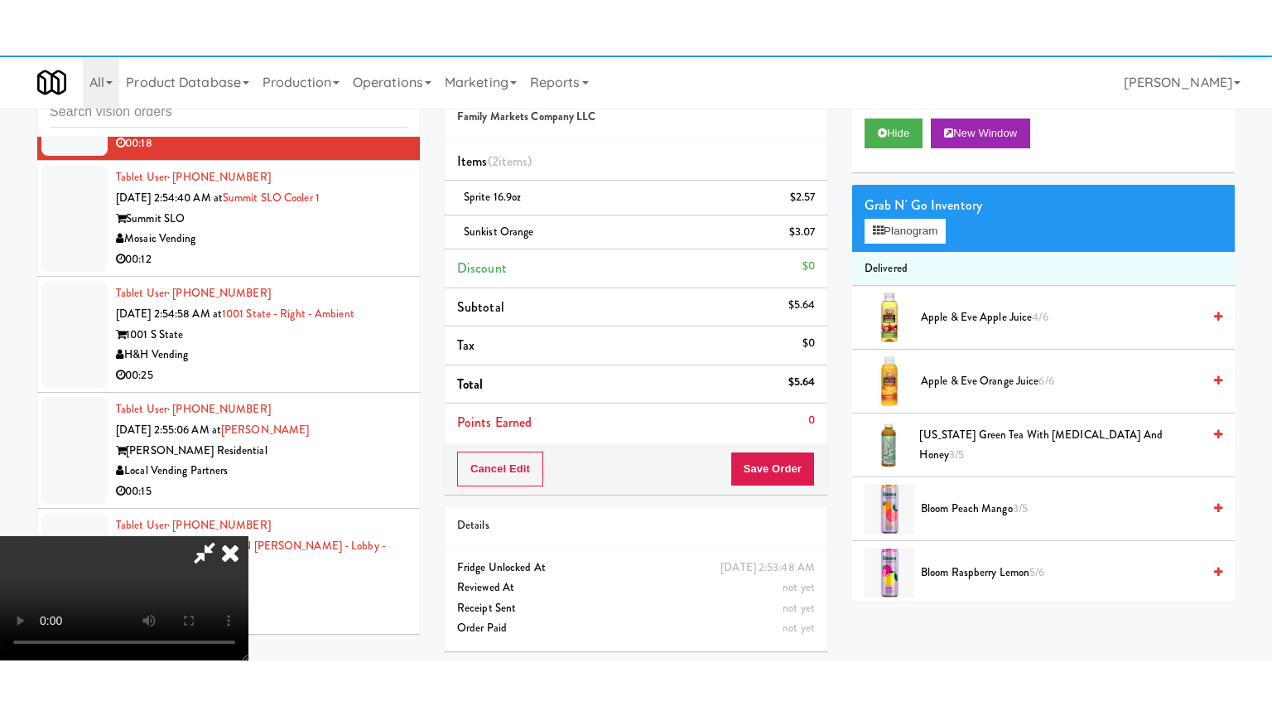
scroll to position [7336, 0]
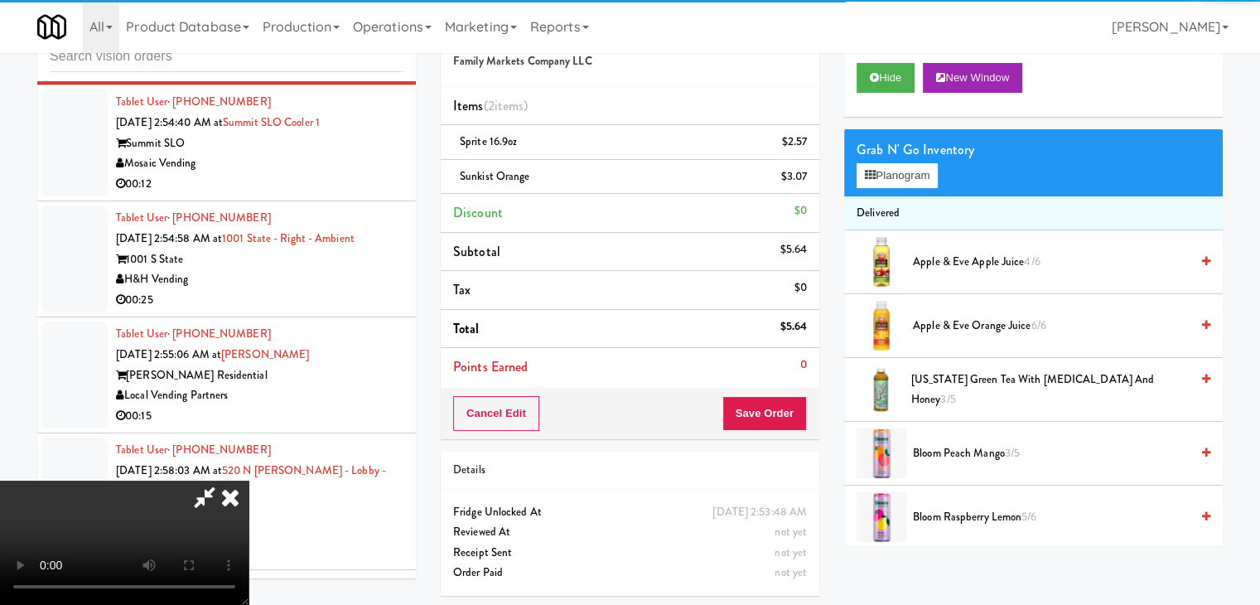
click at [249, 480] on video at bounding box center [124, 542] width 249 height 124
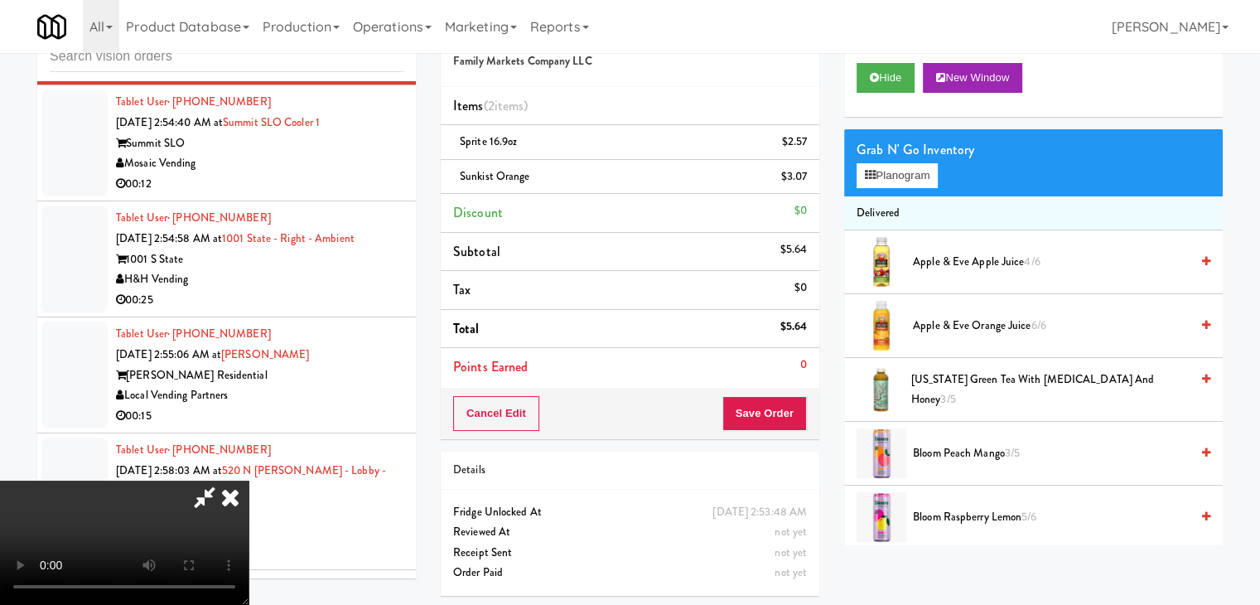
click at [249, 480] on video at bounding box center [124, 542] width 249 height 124
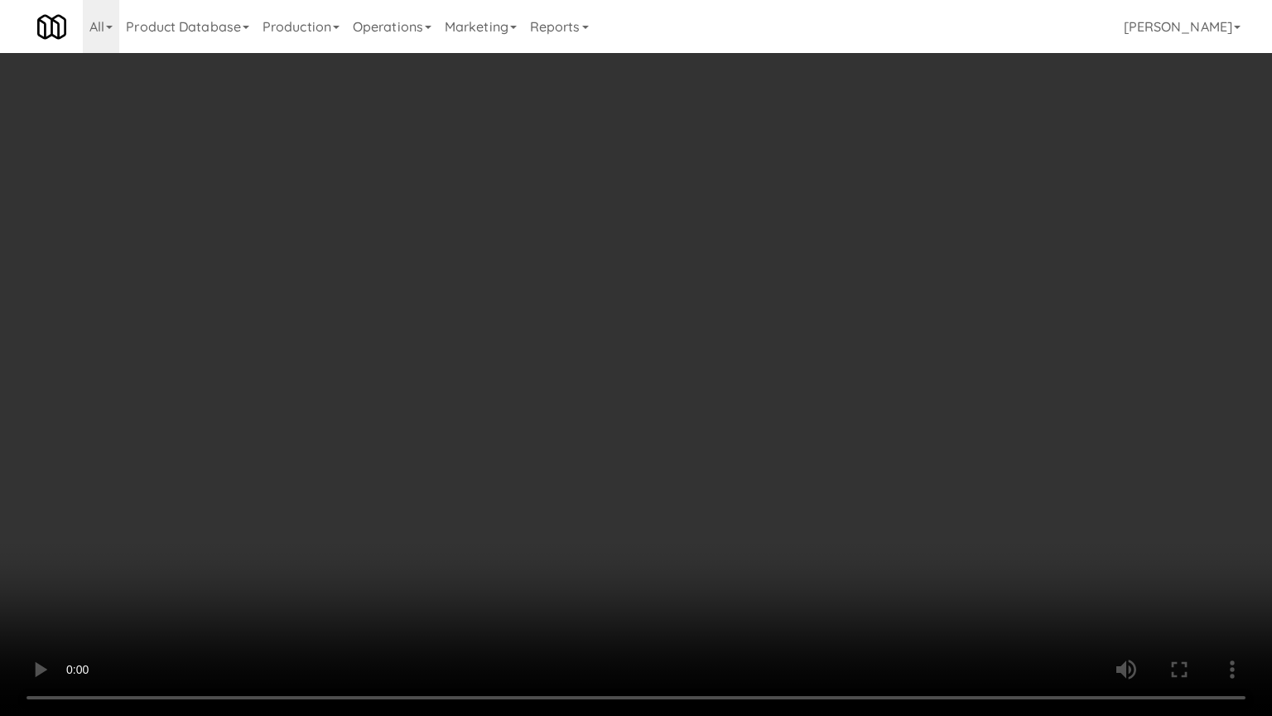
click at [708, 437] on video at bounding box center [636, 358] width 1272 height 716
click at [712, 429] on video at bounding box center [636, 358] width 1272 height 716
click at [711, 434] on video at bounding box center [636, 358] width 1272 height 716
click at [713, 418] on video at bounding box center [636, 358] width 1272 height 716
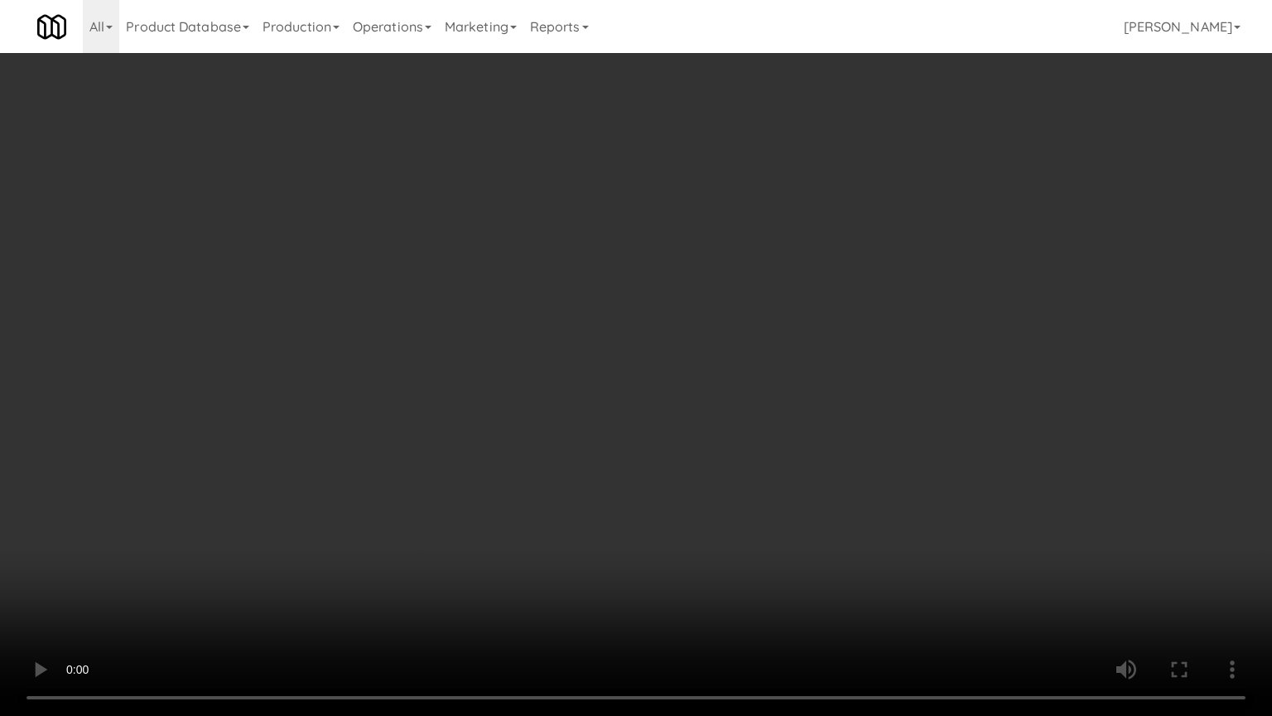
click at [713, 418] on video at bounding box center [636, 358] width 1272 height 716
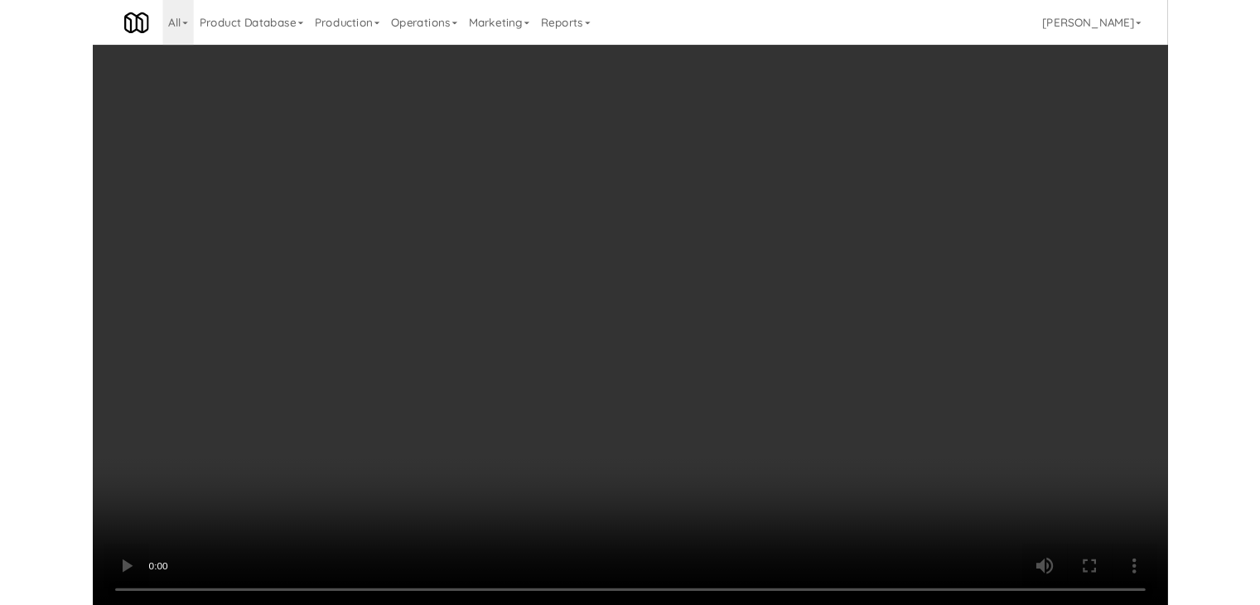
scroll to position [7336, 0]
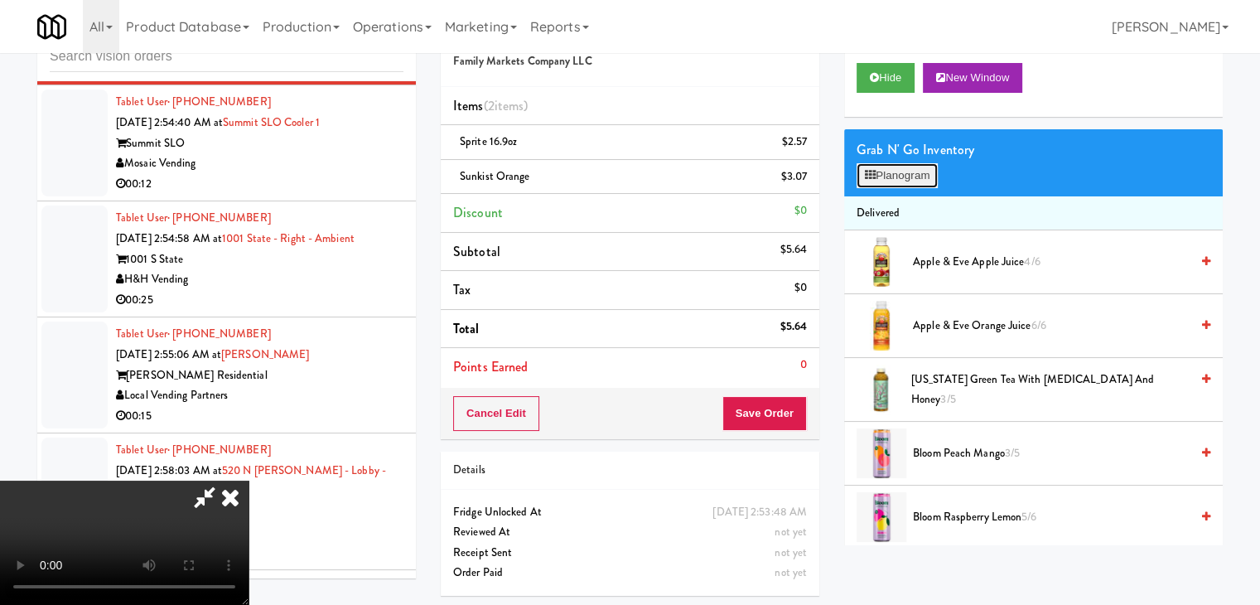
click at [928, 167] on button "Planogram" at bounding box center [897, 175] width 81 height 25
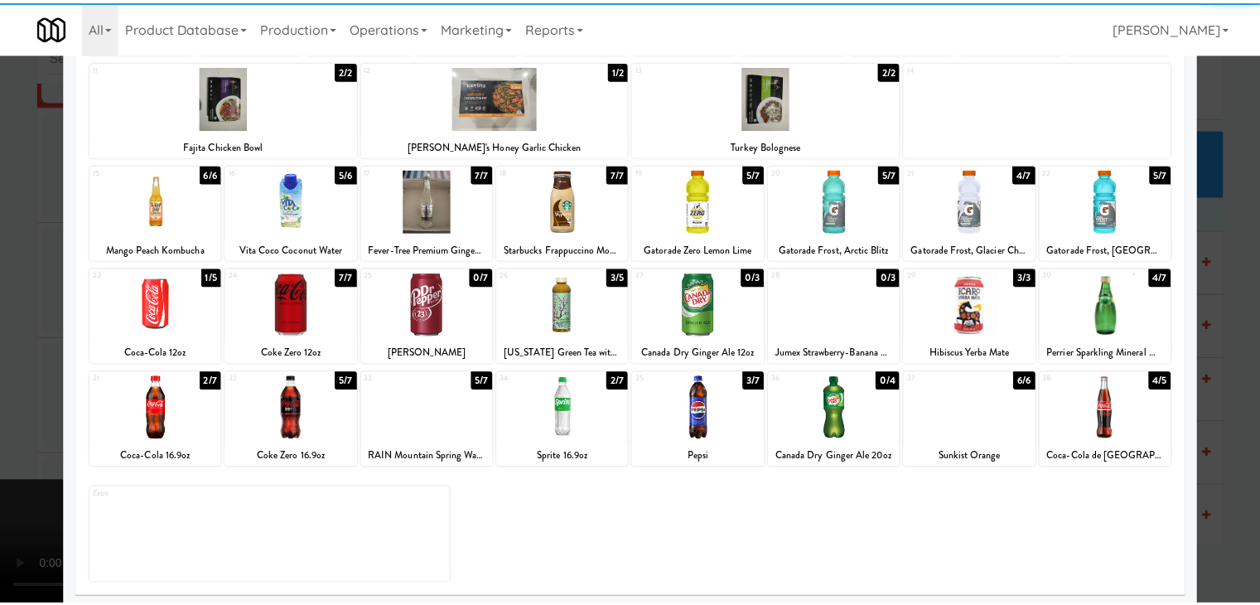
scroll to position [209, 0]
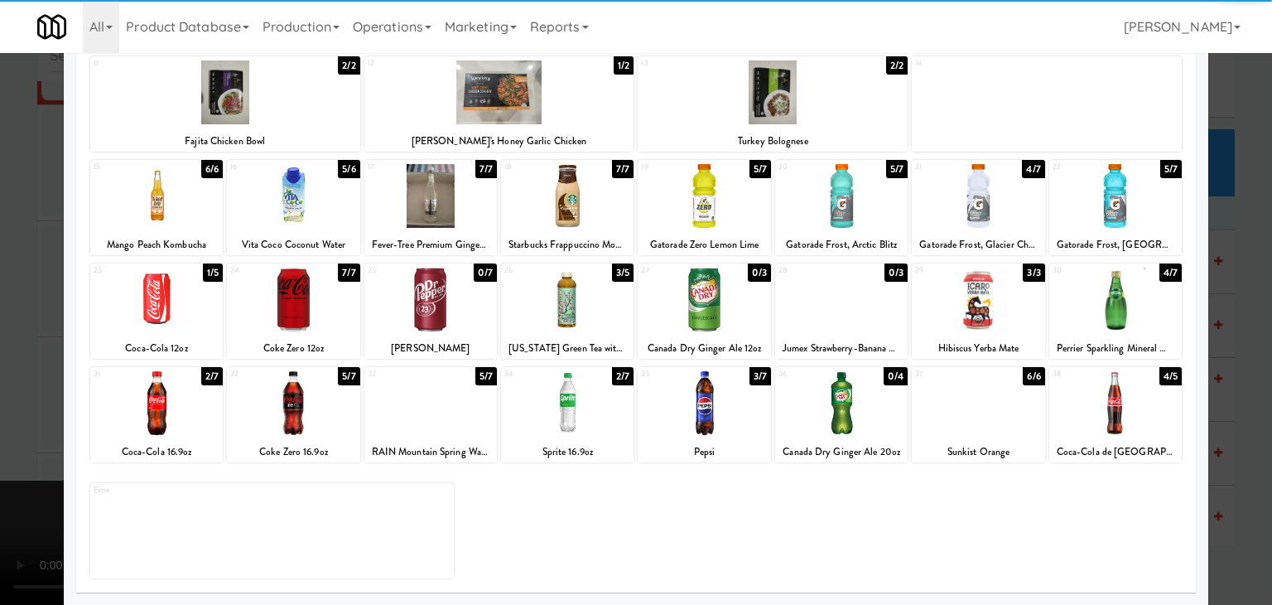
click at [577, 425] on div at bounding box center [567, 403] width 133 height 64
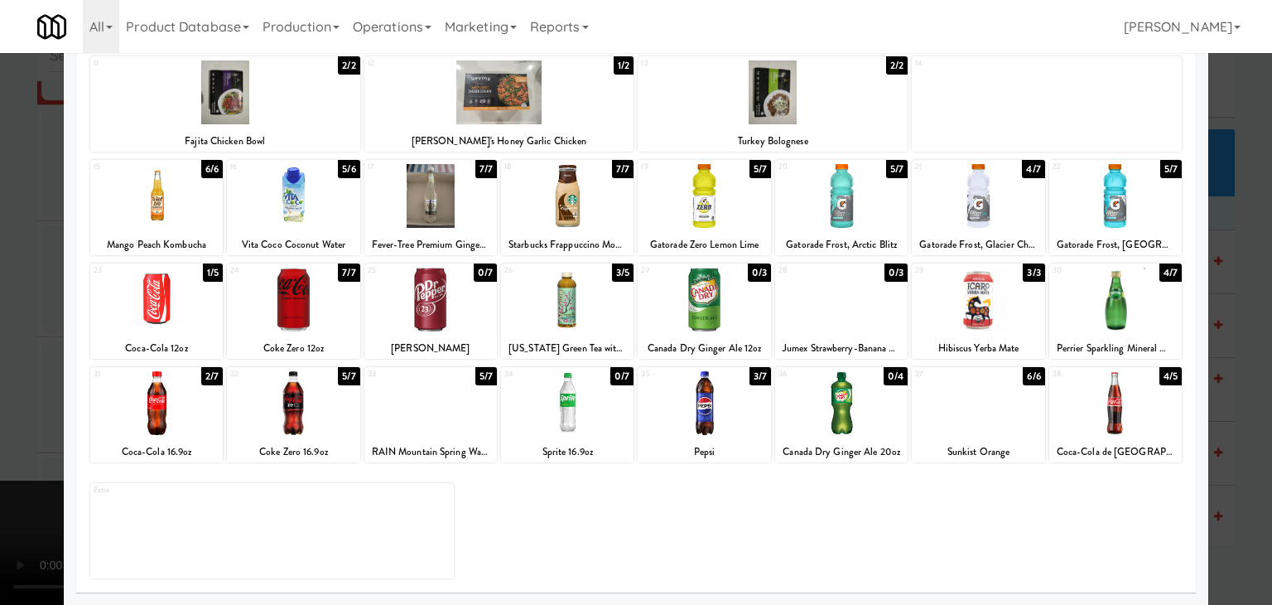
drag, startPoint x: 0, startPoint y: 404, endPoint x: 46, endPoint y: 402, distance: 46.5
click at [0, 403] on div at bounding box center [636, 302] width 1272 height 605
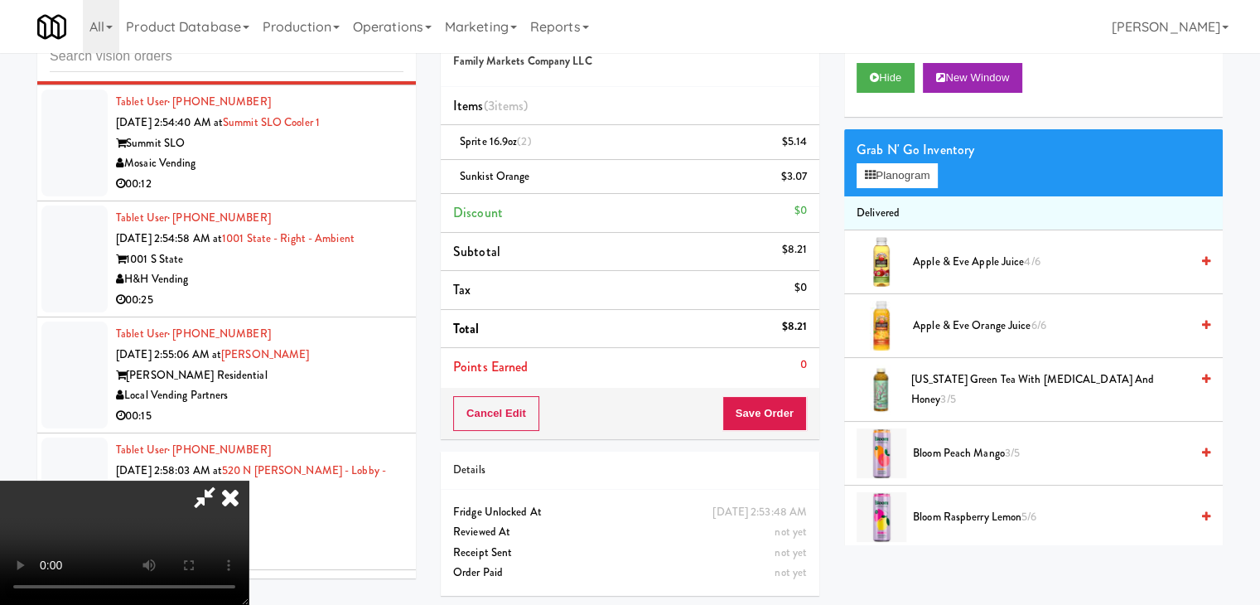
scroll to position [233, 0]
click at [249, 480] on video at bounding box center [124, 542] width 249 height 124
click at [795, 422] on button "Save Order" at bounding box center [764, 413] width 84 height 35
click at [789, 420] on button "Save Order" at bounding box center [764, 413] width 84 height 35
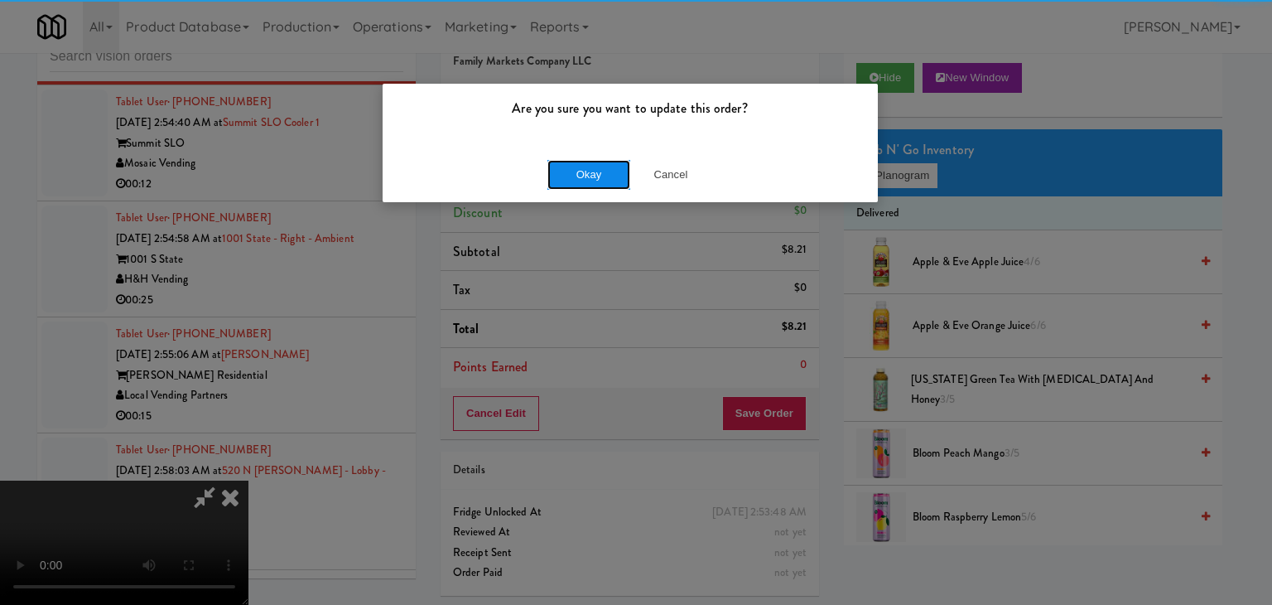
click at [608, 181] on button "Okay" at bounding box center [589, 175] width 83 height 30
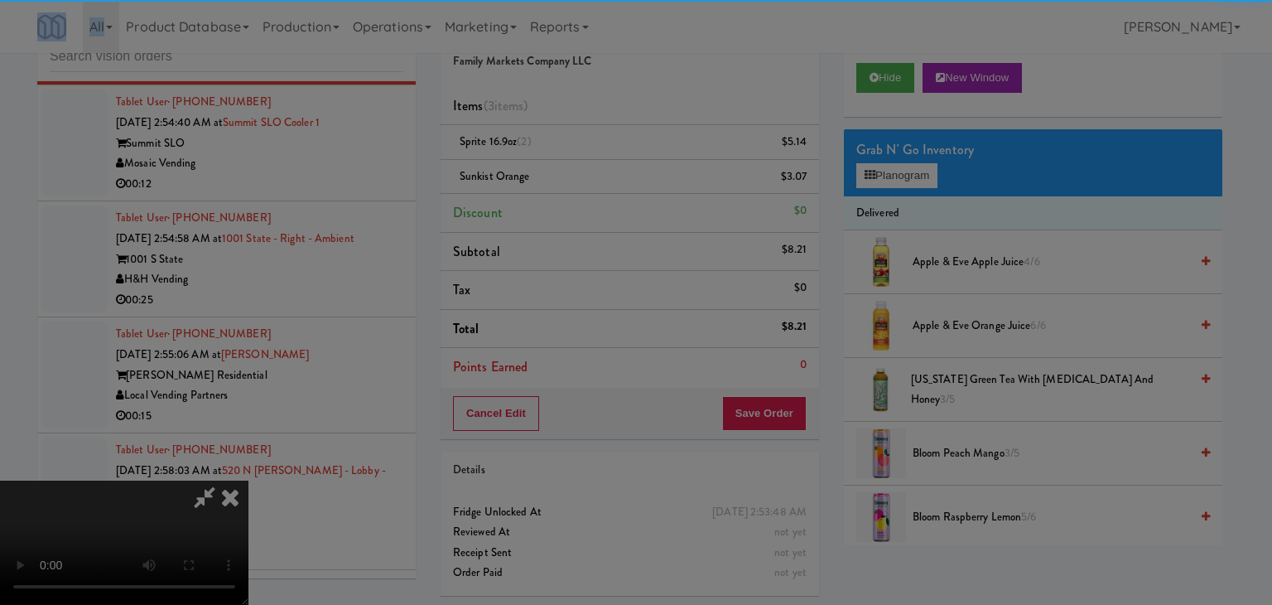
click at [608, 181] on body "Are you sure you want to update this order? Okay Cancel Okay Are you sure you w…" at bounding box center [636, 302] width 1272 height 605
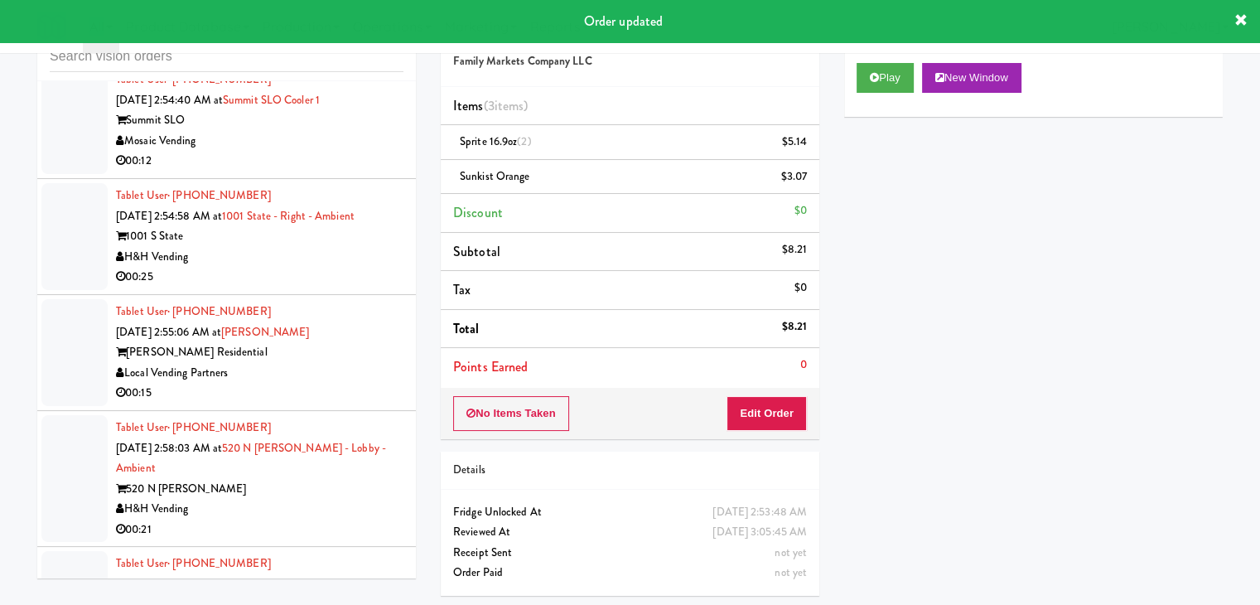
scroll to position [7419, 0]
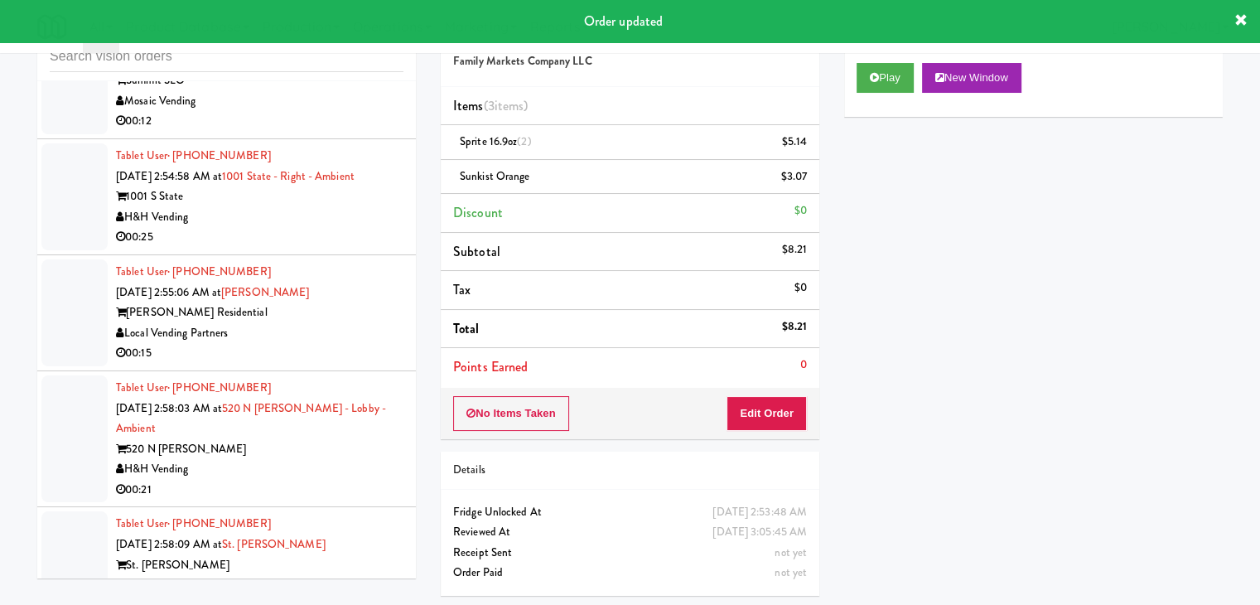
click at [335, 112] on div "Mosaic Vending" at bounding box center [259, 101] width 287 height 21
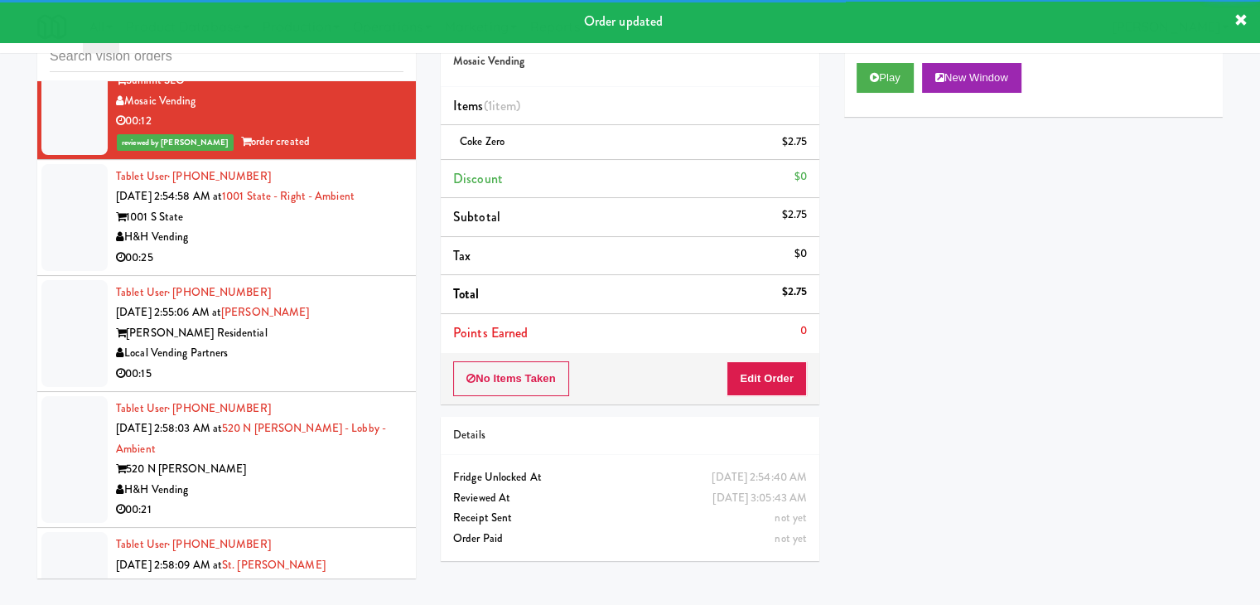
scroll to position [7585, 0]
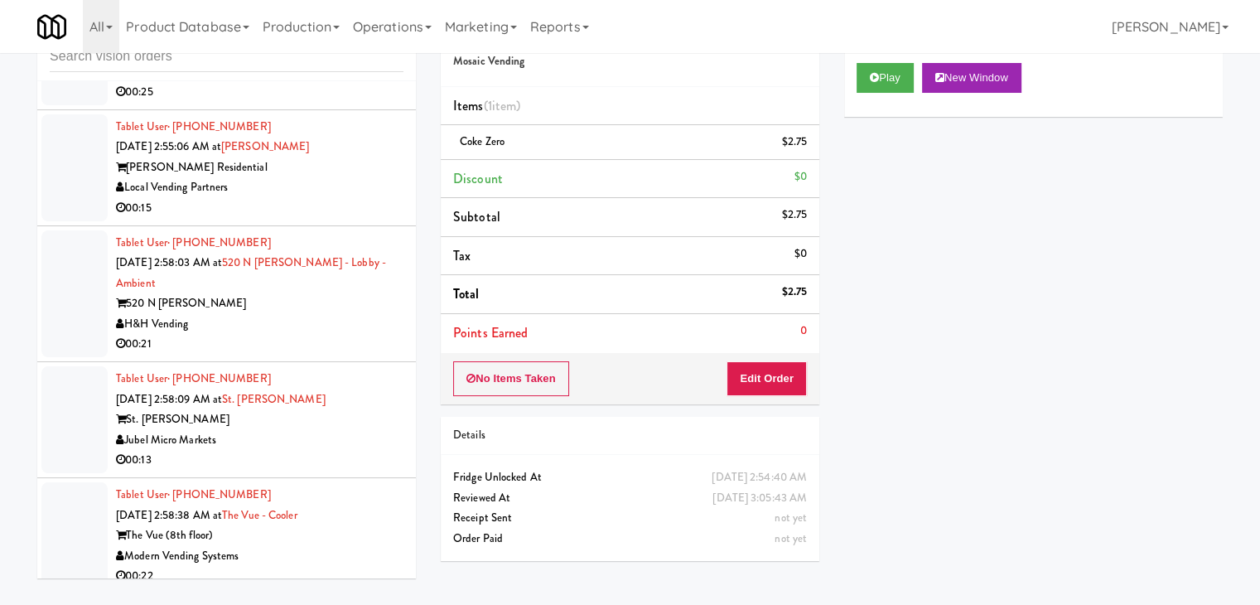
click at [324, 82] on div "H&H Vending" at bounding box center [259, 71] width 287 height 21
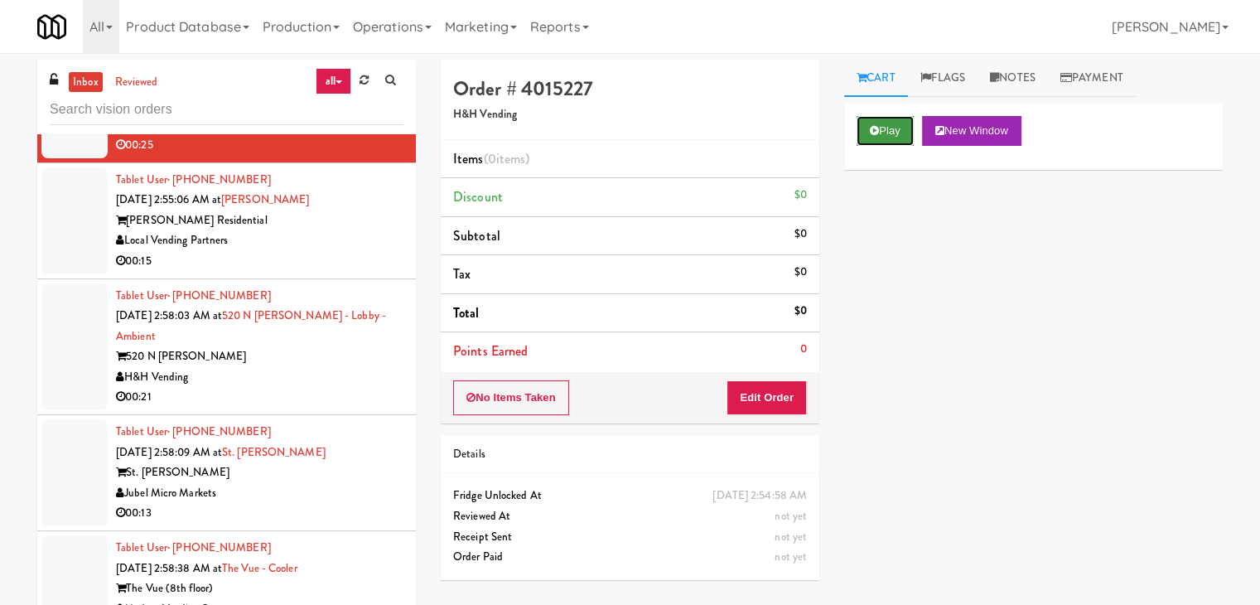
click at [895, 127] on button "Play" at bounding box center [885, 131] width 57 height 30
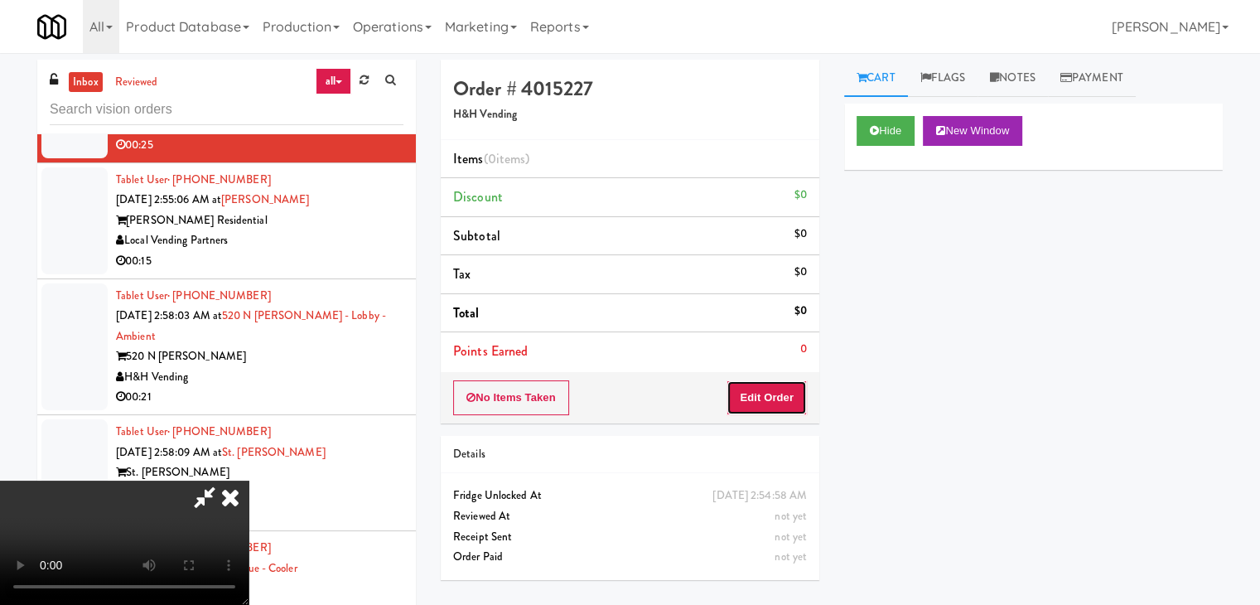
click at [788, 393] on button "Edit Order" at bounding box center [767, 397] width 80 height 35
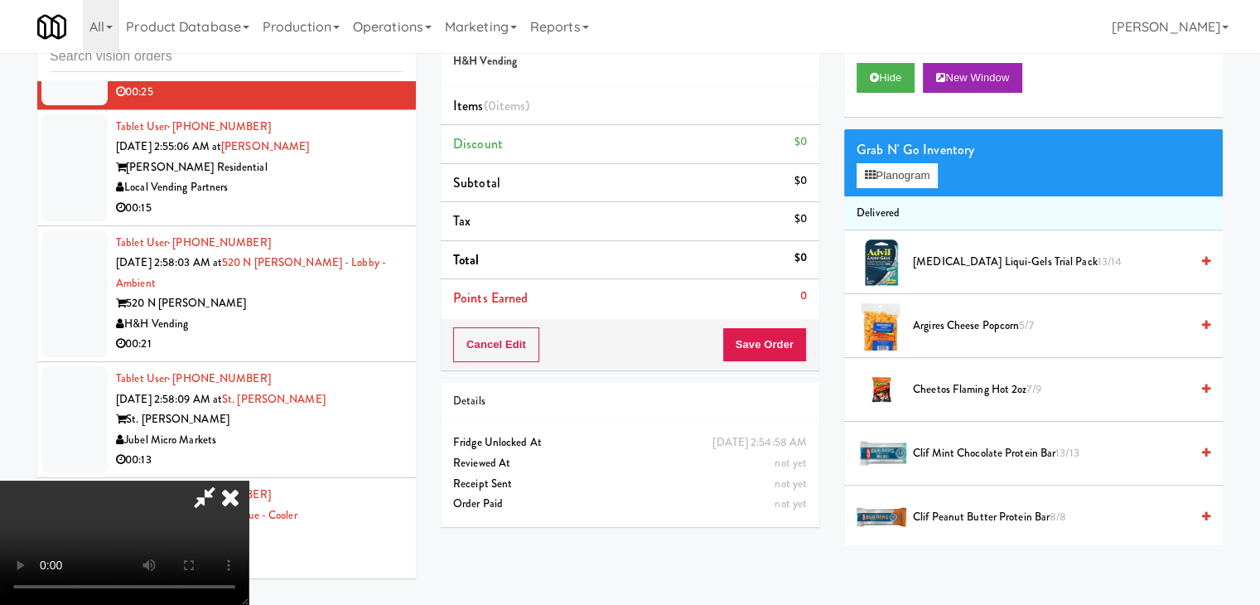
scroll to position [7565, 0]
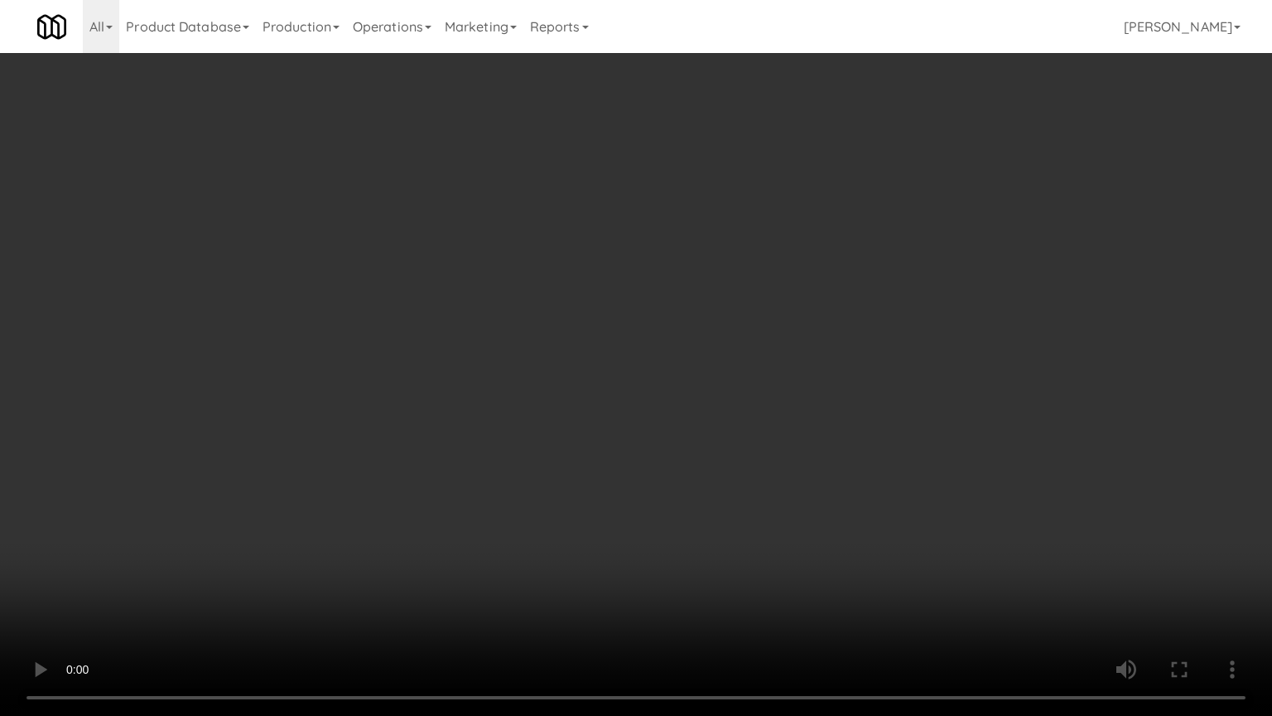
click at [1019, 325] on video at bounding box center [636, 358] width 1272 height 716
click at [997, 337] on video at bounding box center [636, 358] width 1272 height 716
click at [997, 335] on video at bounding box center [636, 358] width 1272 height 716
click at [993, 337] on video at bounding box center [636, 358] width 1272 height 716
click at [928, 310] on video at bounding box center [636, 358] width 1272 height 716
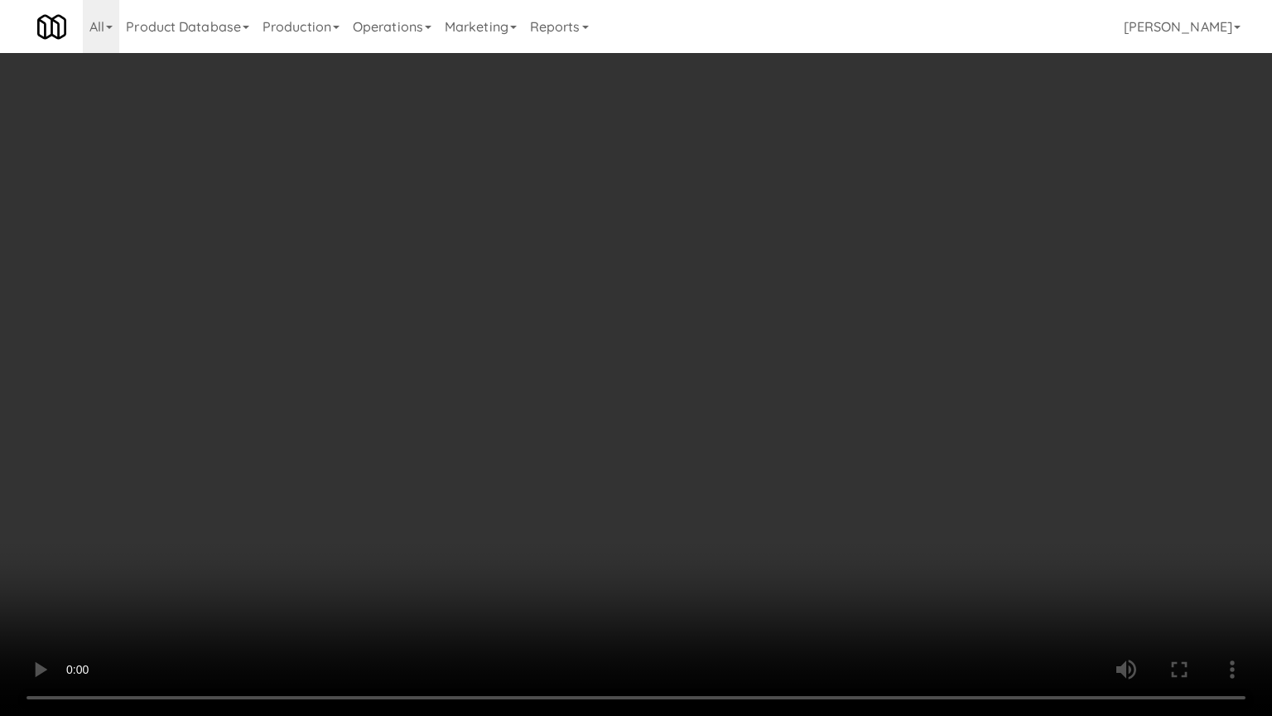
click at [928, 313] on video at bounding box center [636, 358] width 1272 height 716
click at [931, 311] on video at bounding box center [636, 358] width 1272 height 716
click at [932, 311] on video at bounding box center [636, 358] width 1272 height 716
click at [932, 305] on video at bounding box center [636, 358] width 1272 height 716
click at [933, 303] on video at bounding box center [636, 358] width 1272 height 716
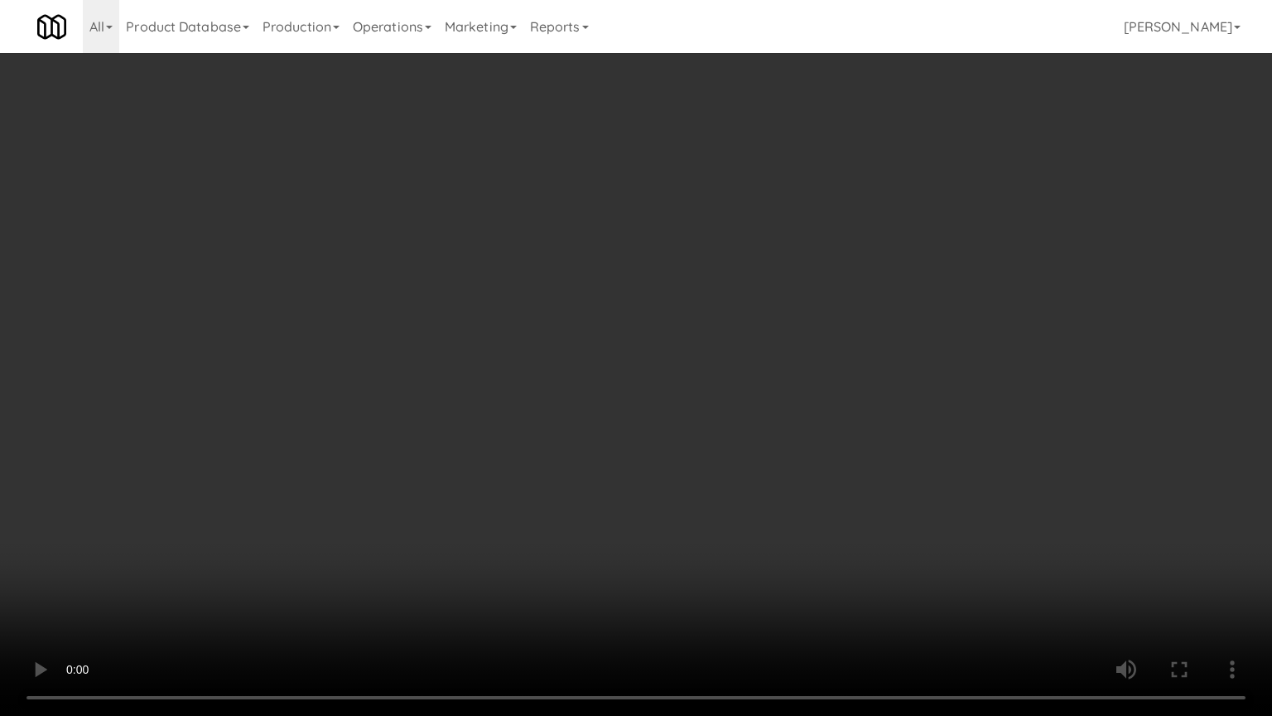
click at [933, 303] on video at bounding box center [636, 358] width 1272 height 716
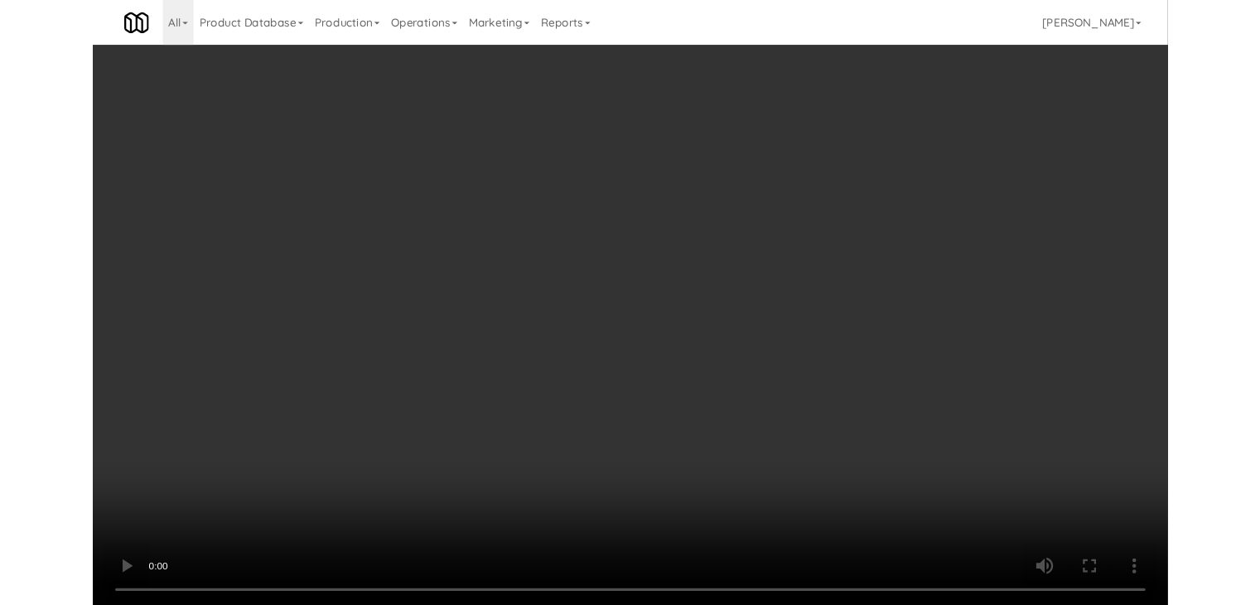
scroll to position [7585, 0]
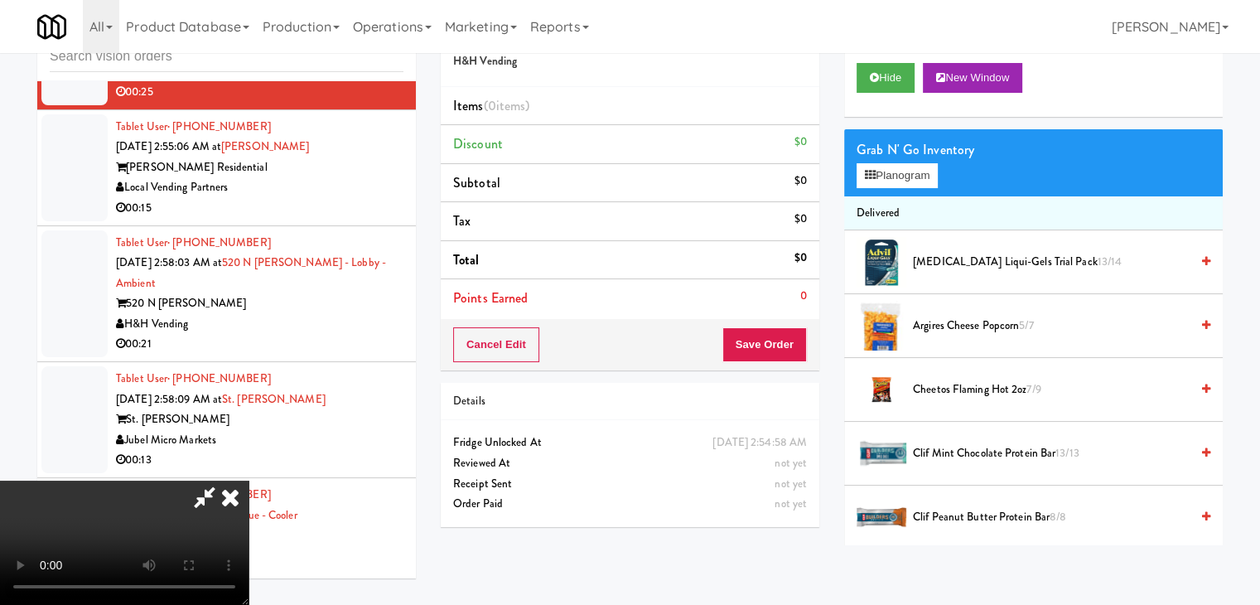
click at [249, 480] on video at bounding box center [124, 542] width 249 height 124
click at [912, 183] on button "Planogram" at bounding box center [897, 175] width 81 height 25
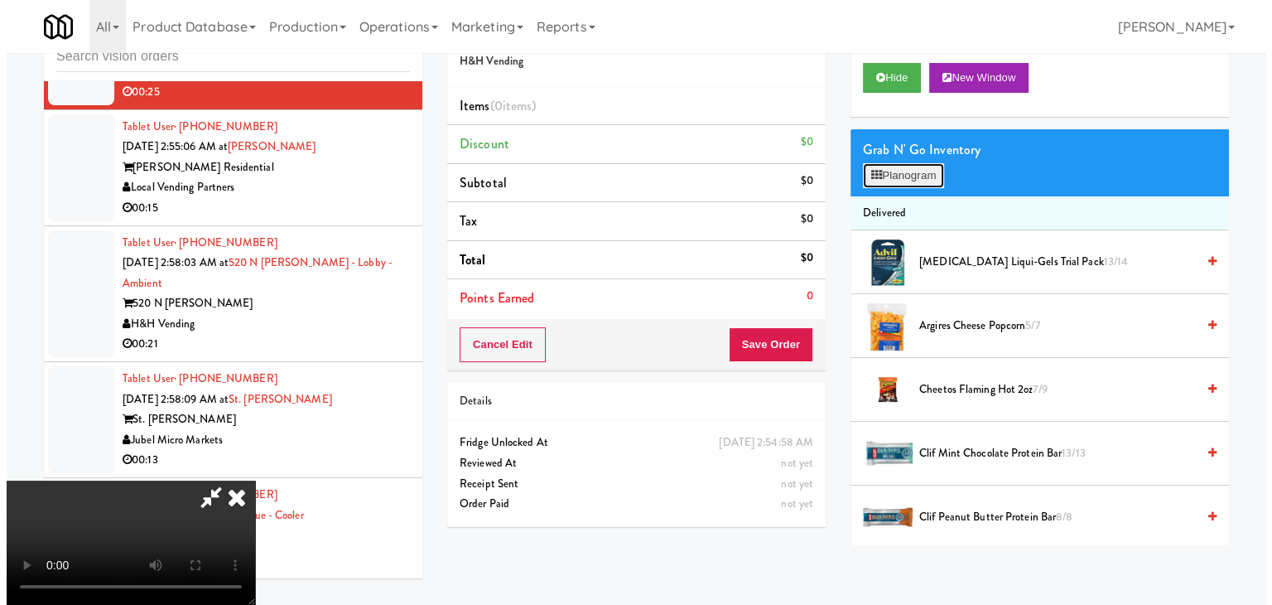
scroll to position [7565, 0]
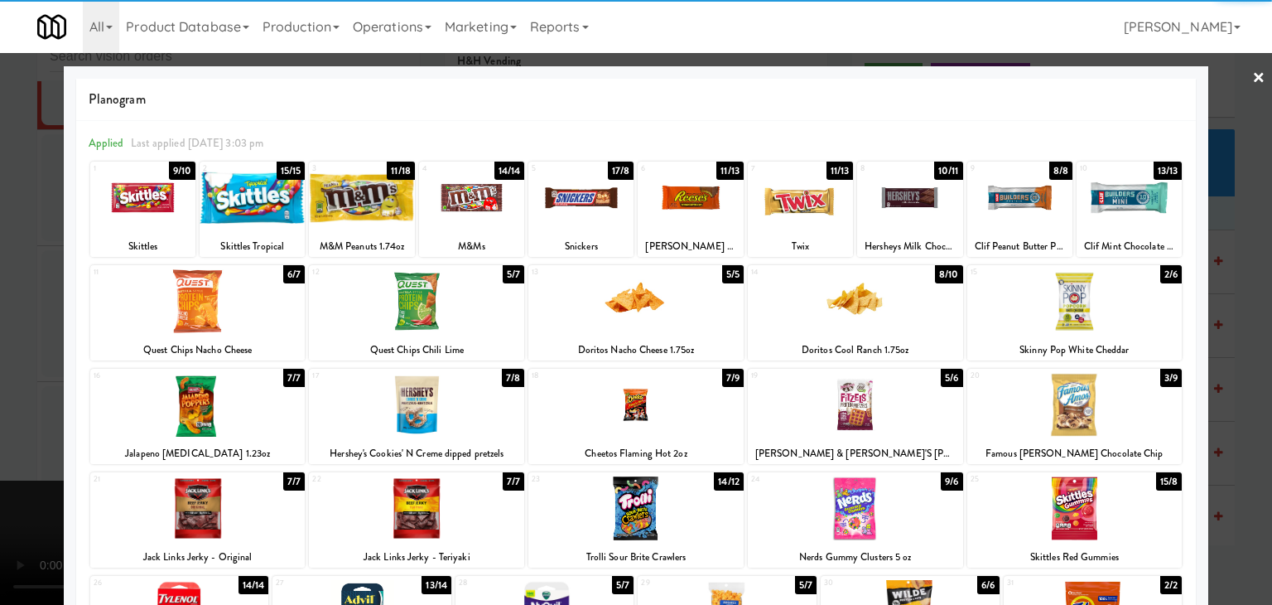
click at [164, 196] on div at bounding box center [142, 198] width 105 height 64
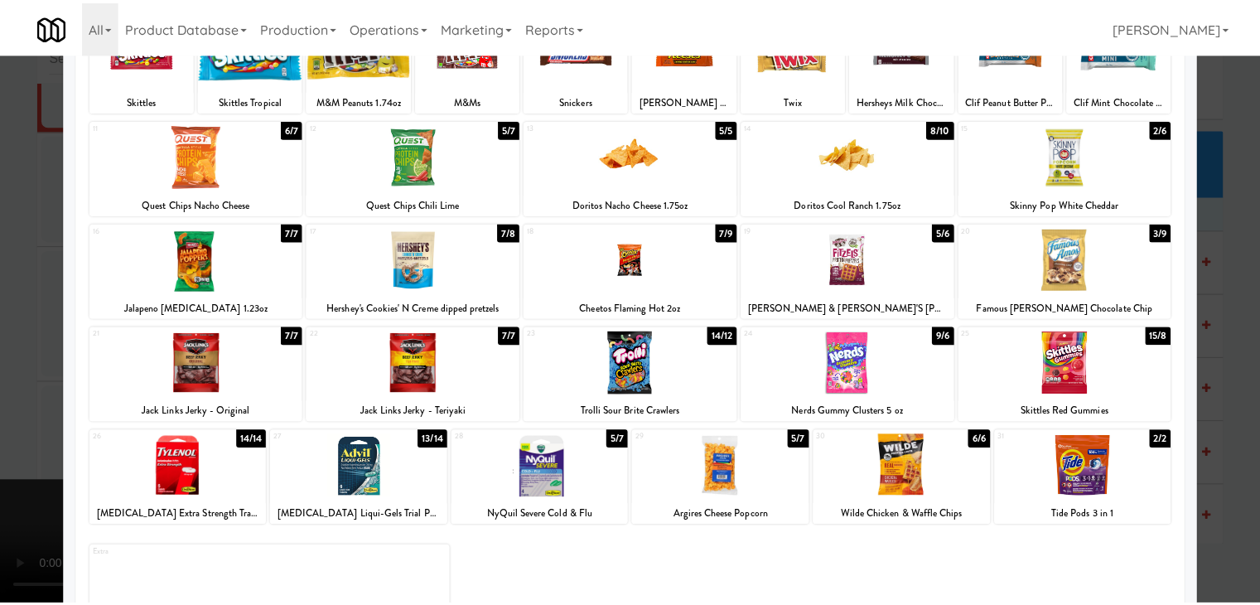
scroll to position [166, 0]
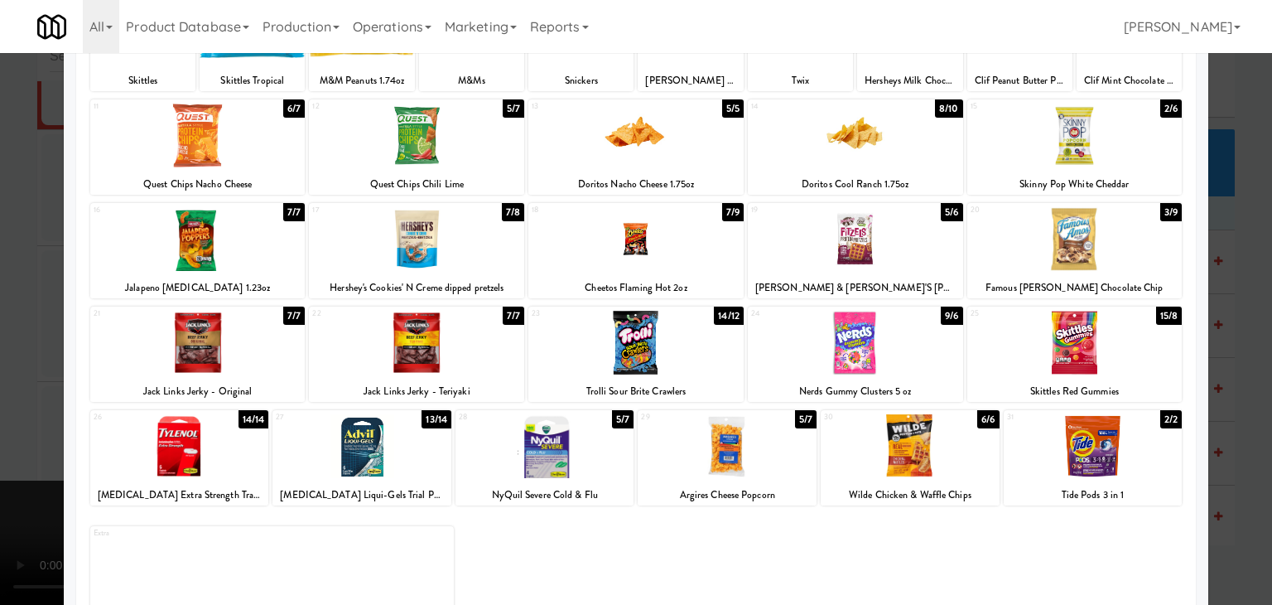
drag, startPoint x: 657, startPoint y: 357, endPoint x: 620, endPoint y: 357, distance: 37.3
click at [656, 356] on div at bounding box center [636, 343] width 215 height 64
click at [2, 345] on div at bounding box center [636, 302] width 1272 height 605
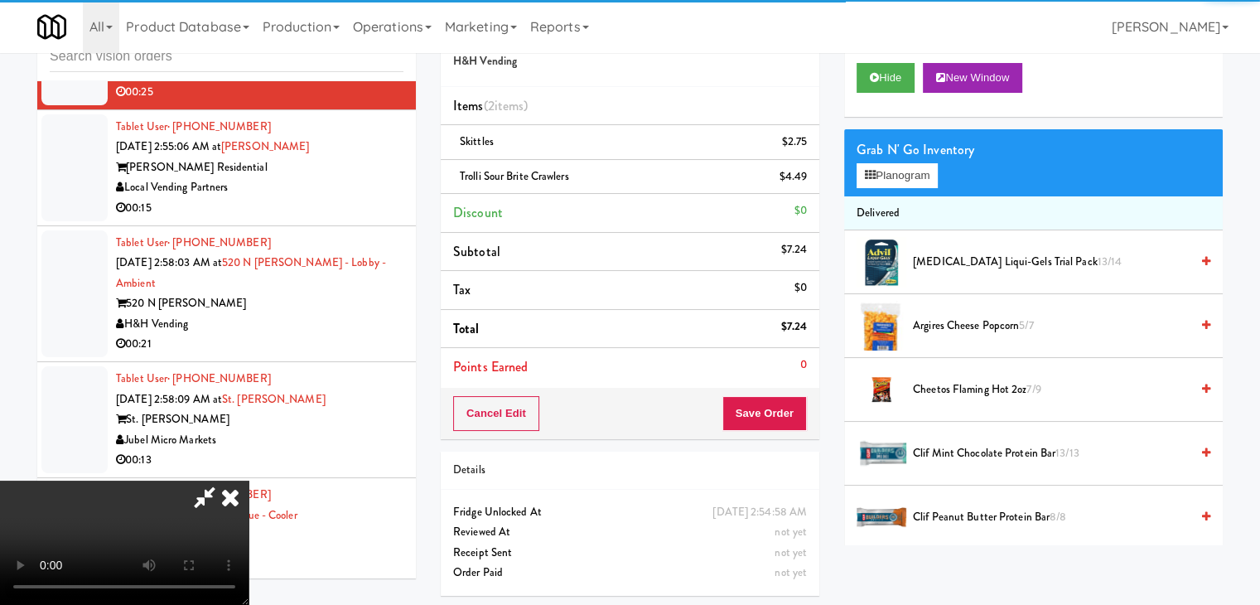
click at [249, 480] on video at bounding box center [124, 542] width 249 height 124
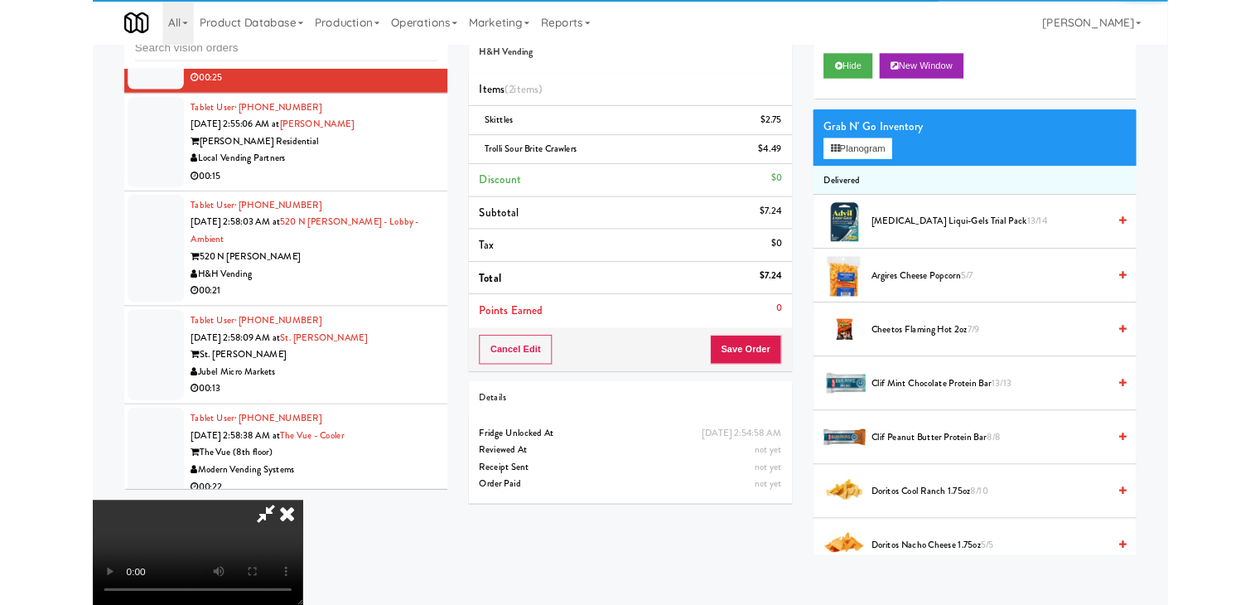
scroll to position [7565, 0]
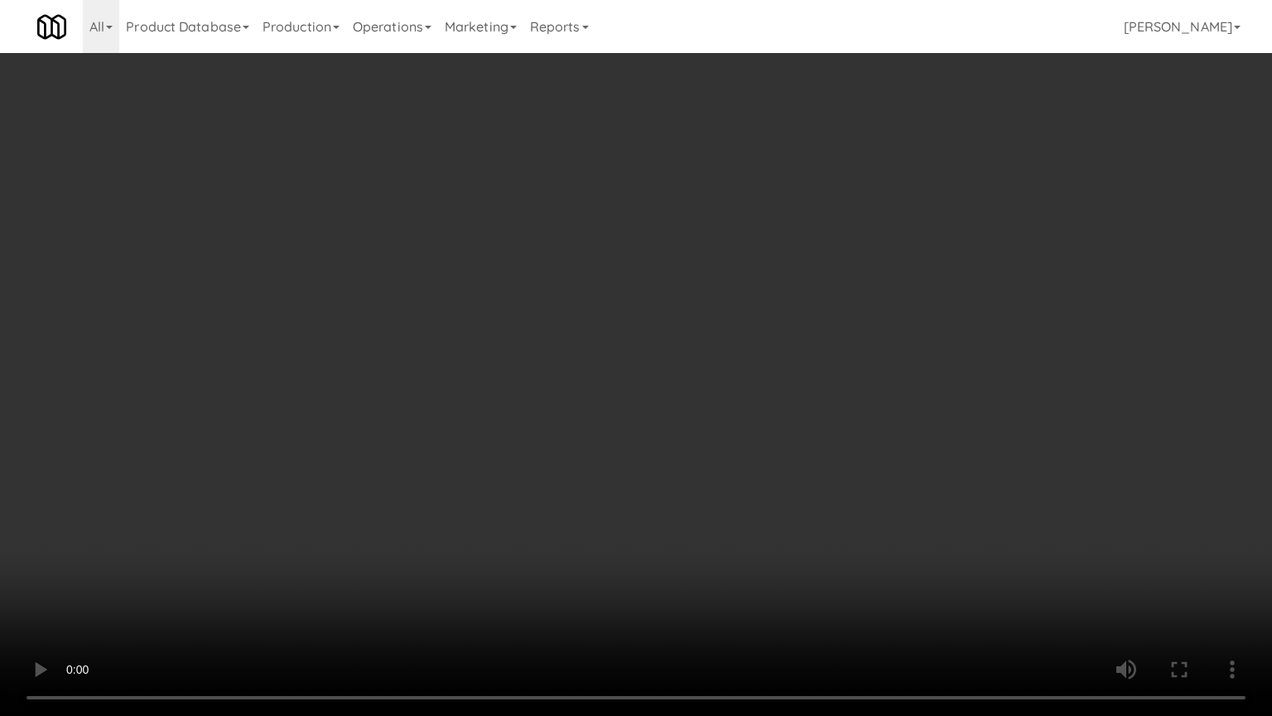
click at [666, 448] on video at bounding box center [636, 358] width 1272 height 716
click at [712, 429] on video at bounding box center [636, 358] width 1272 height 716
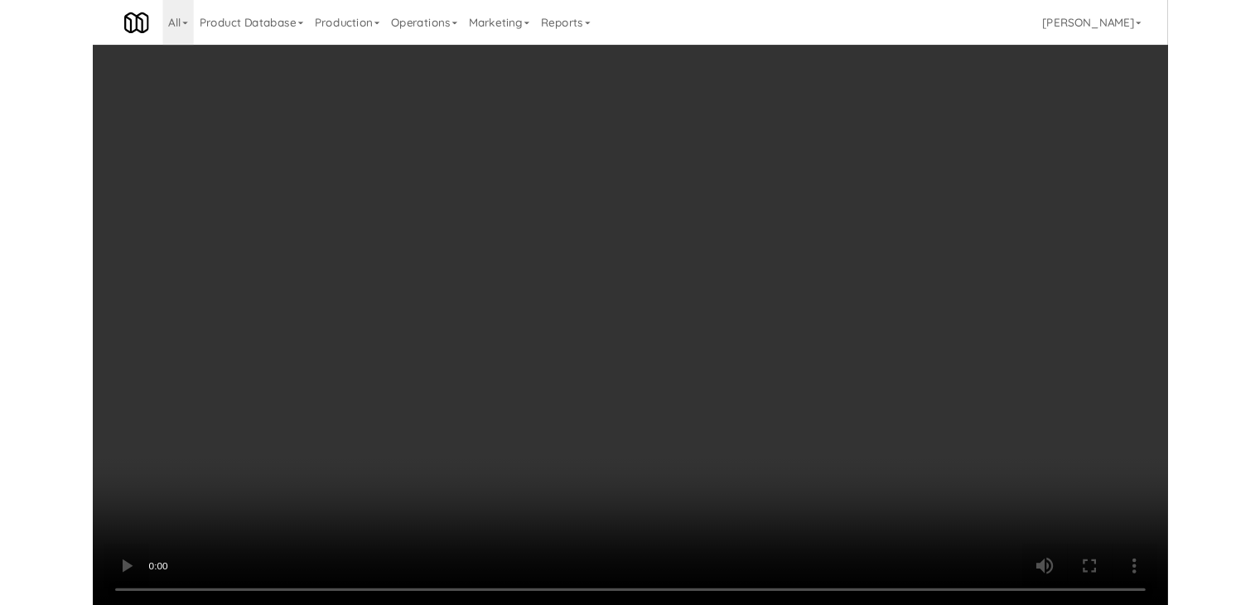
scroll to position [7585, 0]
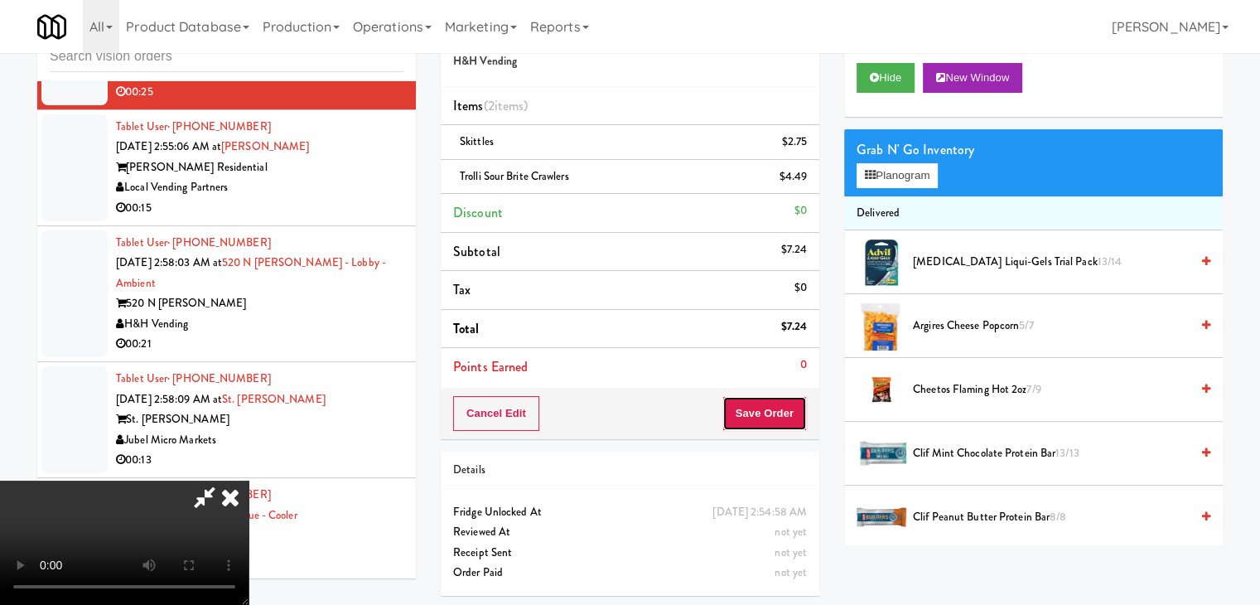
click at [795, 408] on button "Save Order" at bounding box center [764, 413] width 84 height 35
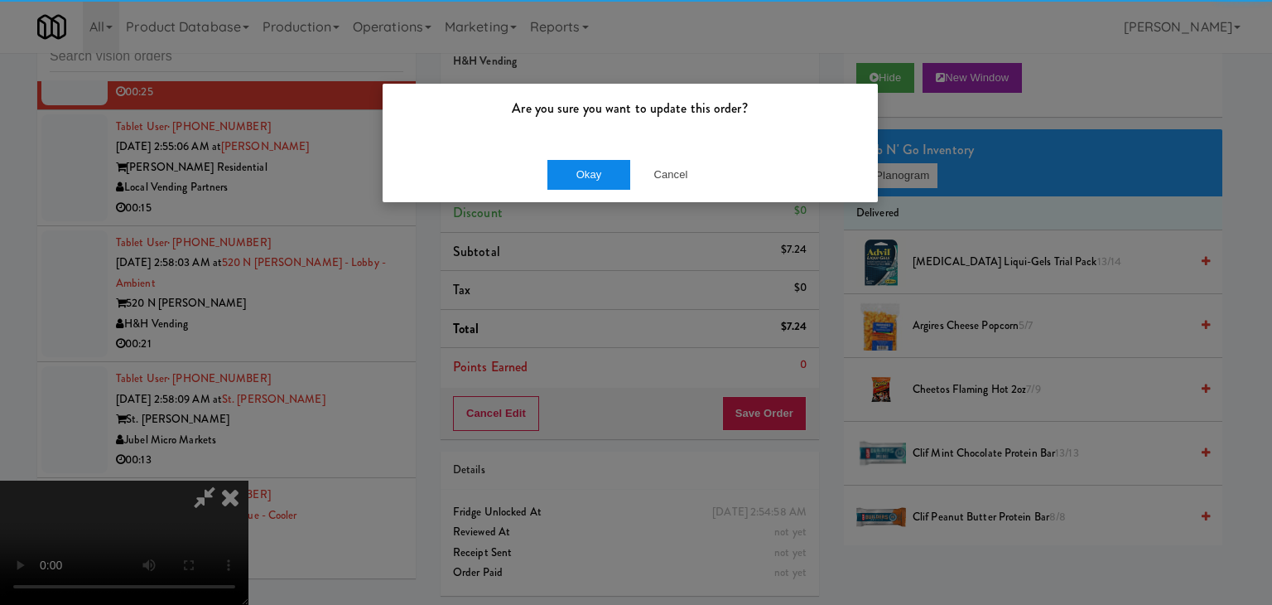
click at [614, 191] on div "Okay Cancel" at bounding box center [630, 175] width 495 height 56
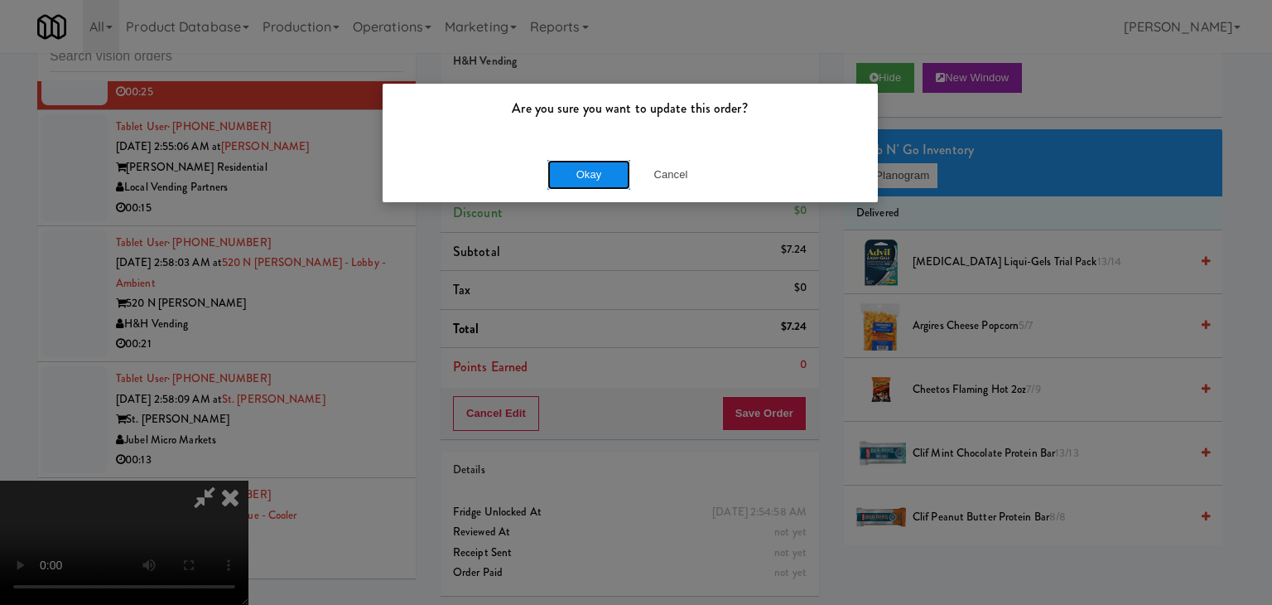
click at [614, 184] on button "Okay" at bounding box center [589, 175] width 83 height 30
click at [614, 184] on div "Okay Cancel" at bounding box center [630, 175] width 495 height 56
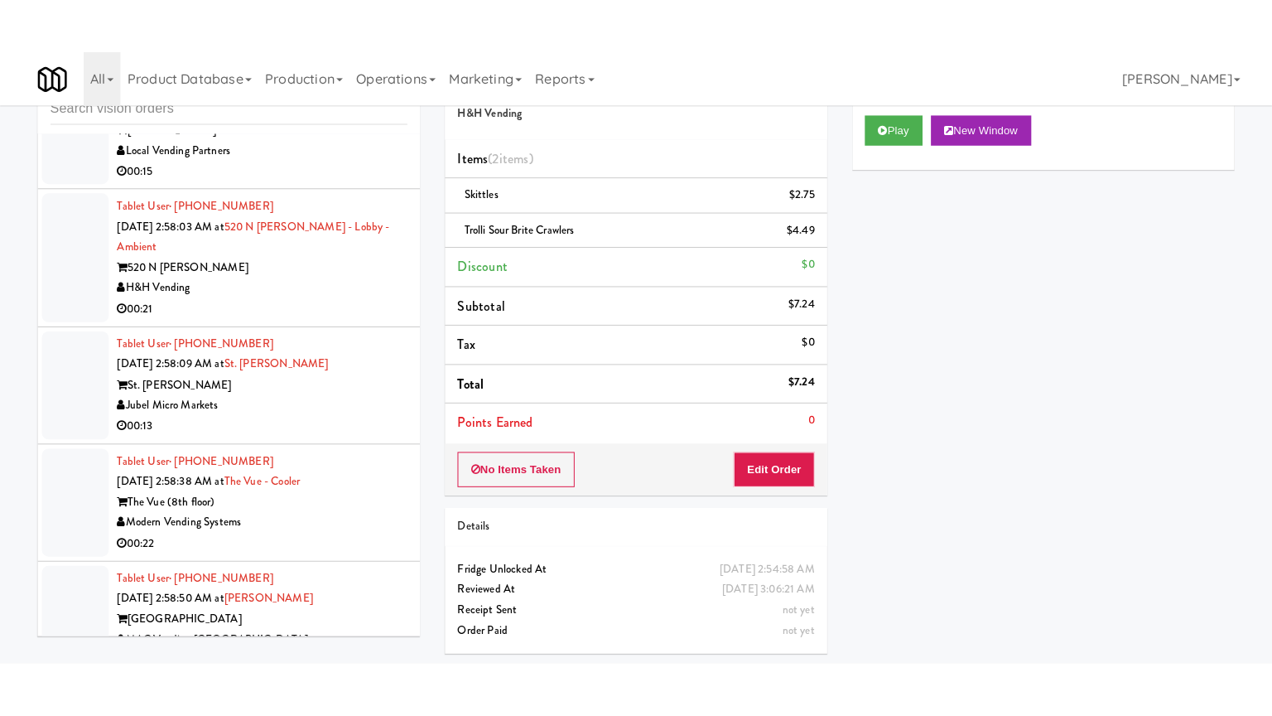
scroll to position [7668, 0]
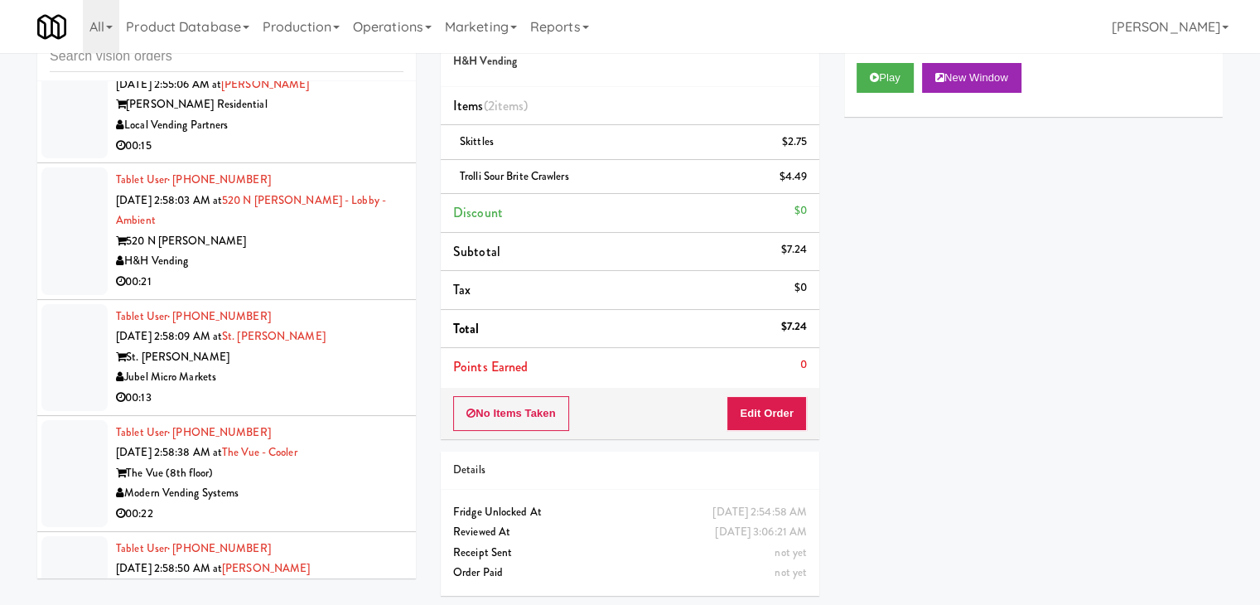
click at [350, 136] on div "Local Vending Partners" at bounding box center [259, 125] width 287 height 21
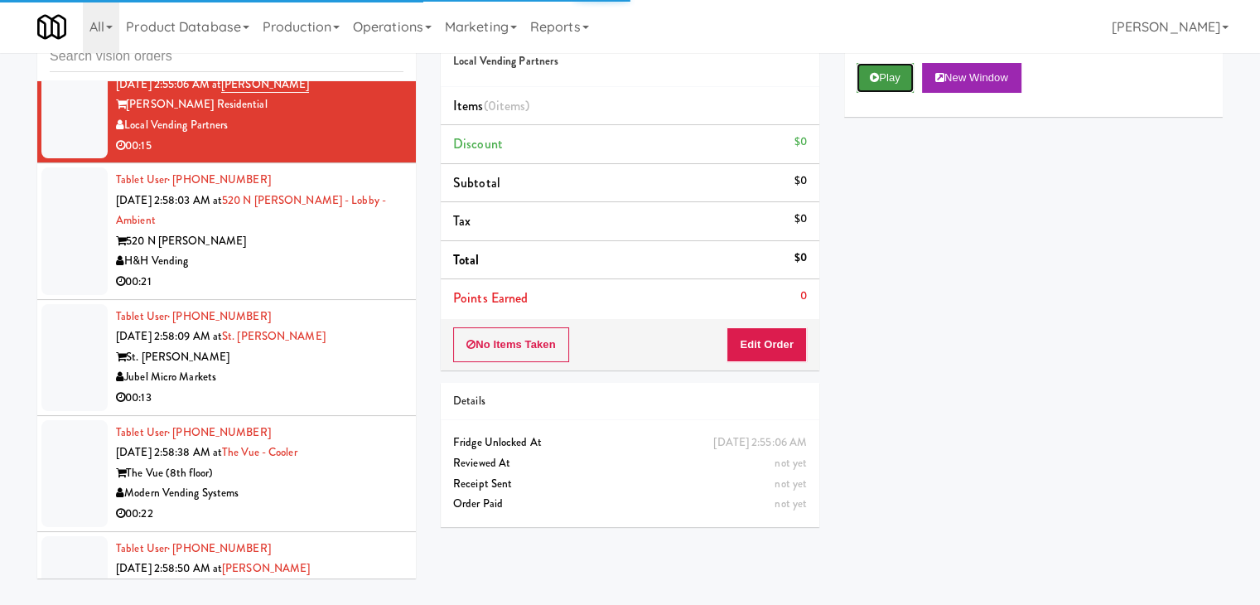
click at [881, 83] on button "Play" at bounding box center [885, 78] width 57 height 30
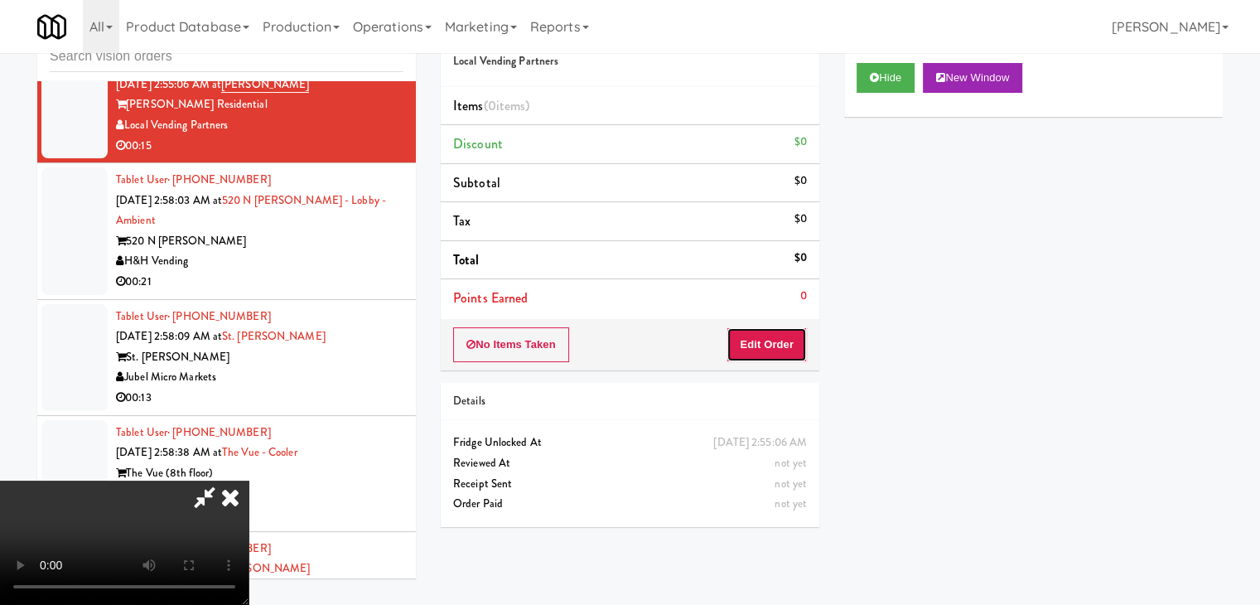
click at [752, 347] on button "Edit Order" at bounding box center [767, 344] width 80 height 35
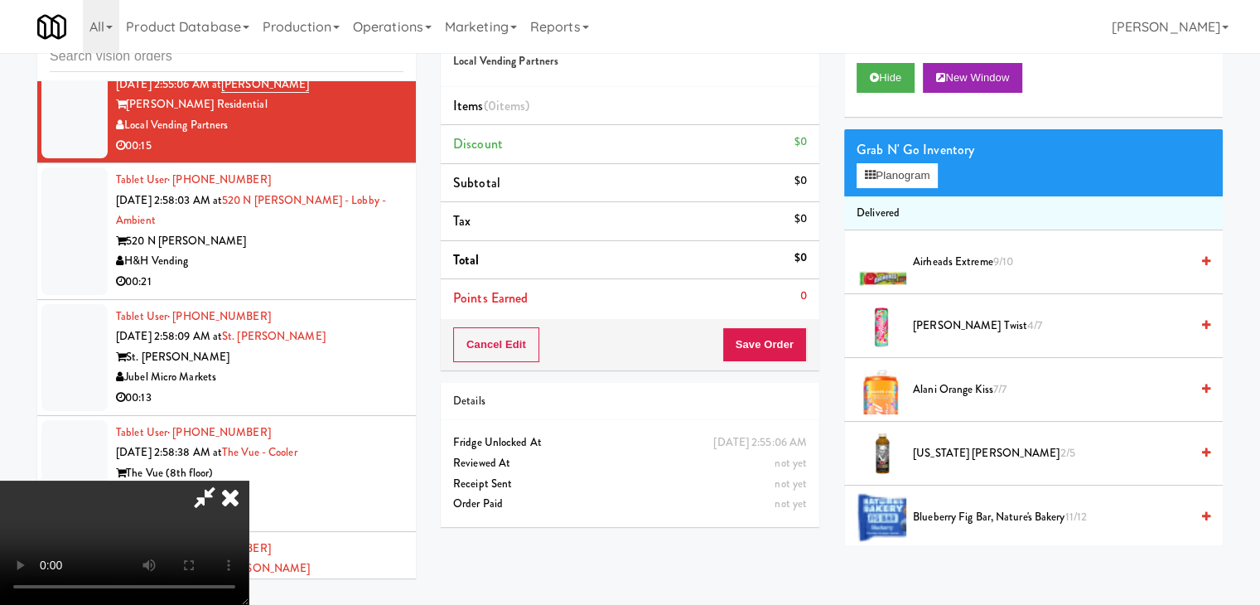
scroll to position [7648, 0]
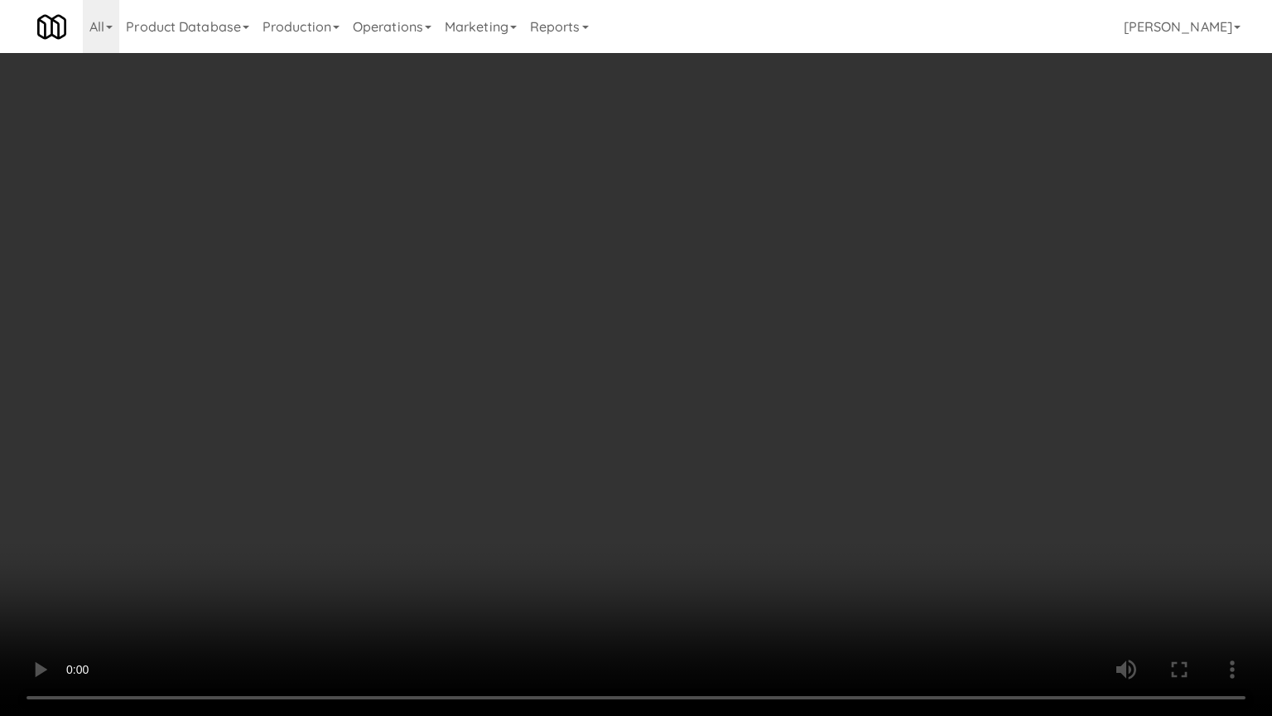
click at [739, 384] on video at bounding box center [636, 358] width 1272 height 716
click at [737, 379] on video at bounding box center [636, 358] width 1272 height 716
click at [775, 329] on video at bounding box center [636, 358] width 1272 height 716
click at [772, 325] on video at bounding box center [636, 358] width 1272 height 716
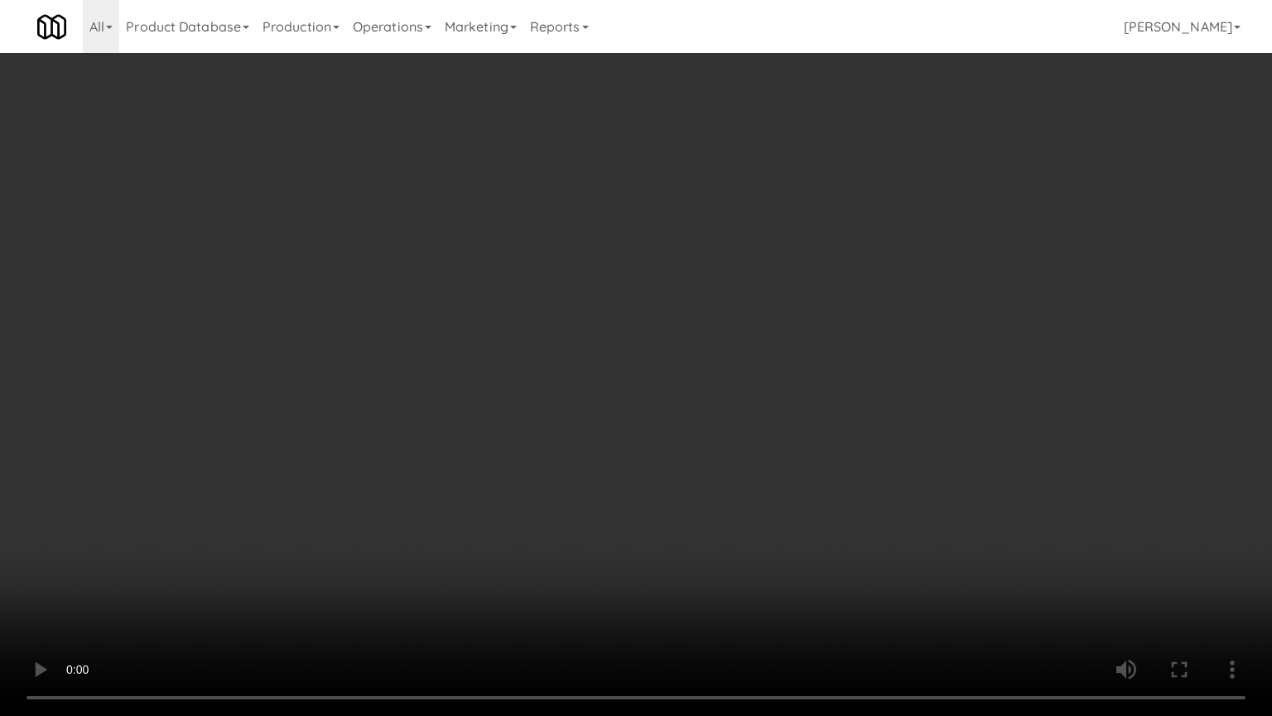
click at [772, 325] on video at bounding box center [636, 358] width 1272 height 716
click at [774, 315] on video at bounding box center [636, 358] width 1272 height 716
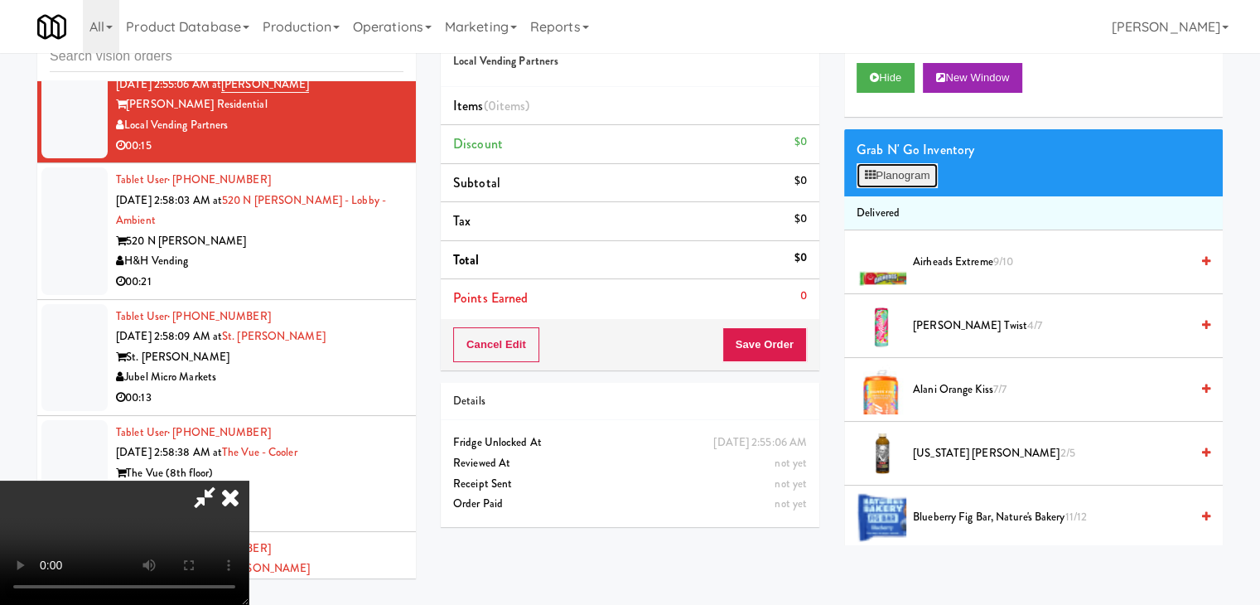
click at [905, 168] on button "Planogram" at bounding box center [897, 175] width 81 height 25
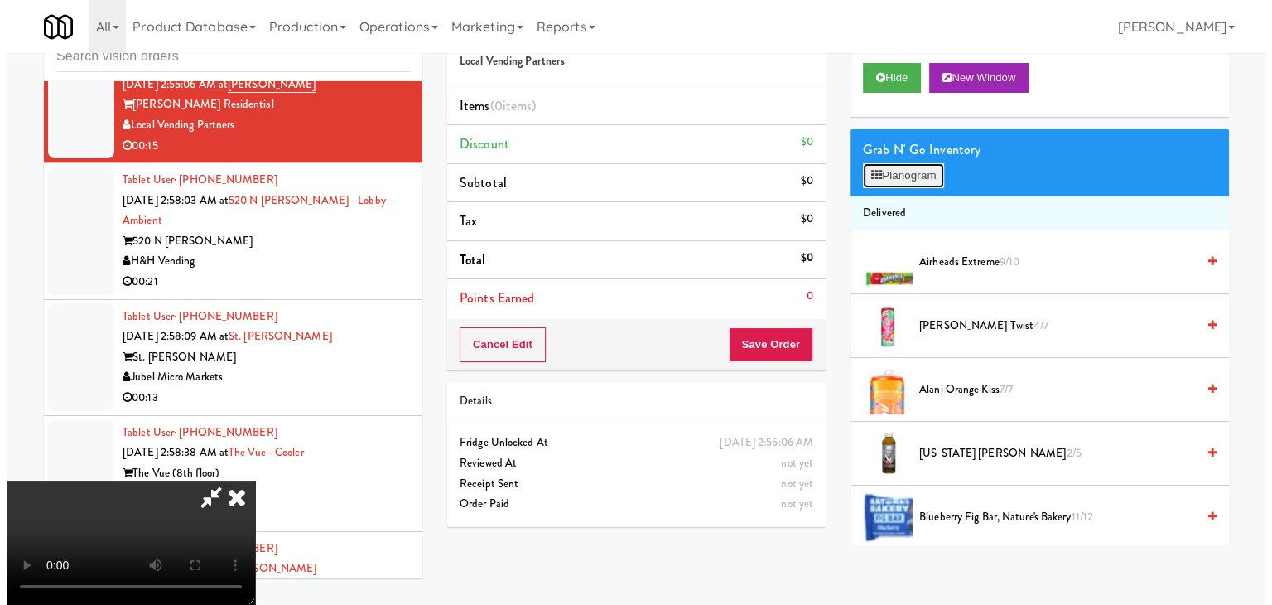
scroll to position [7648, 0]
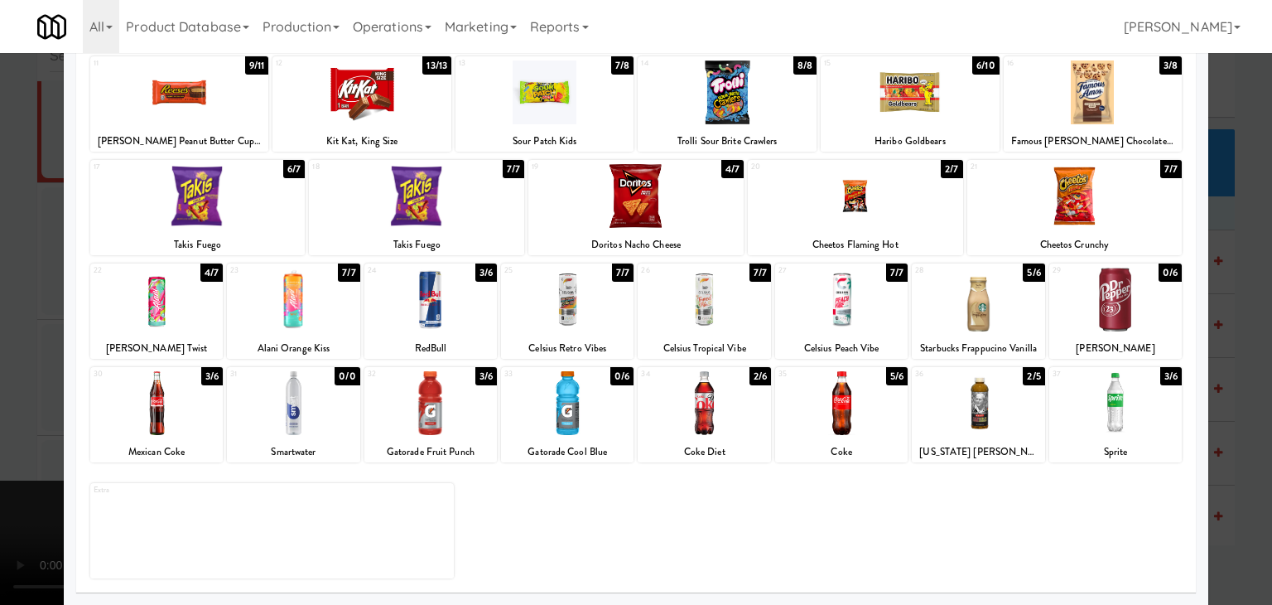
click at [848, 408] on div at bounding box center [841, 403] width 133 height 64
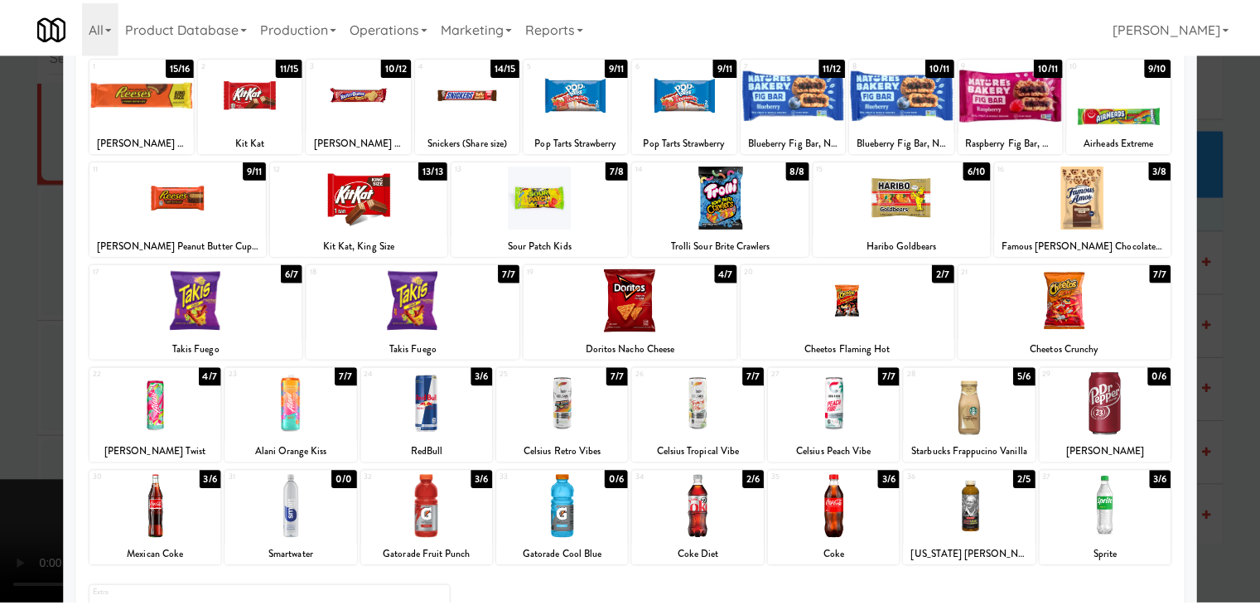
scroll to position [0, 0]
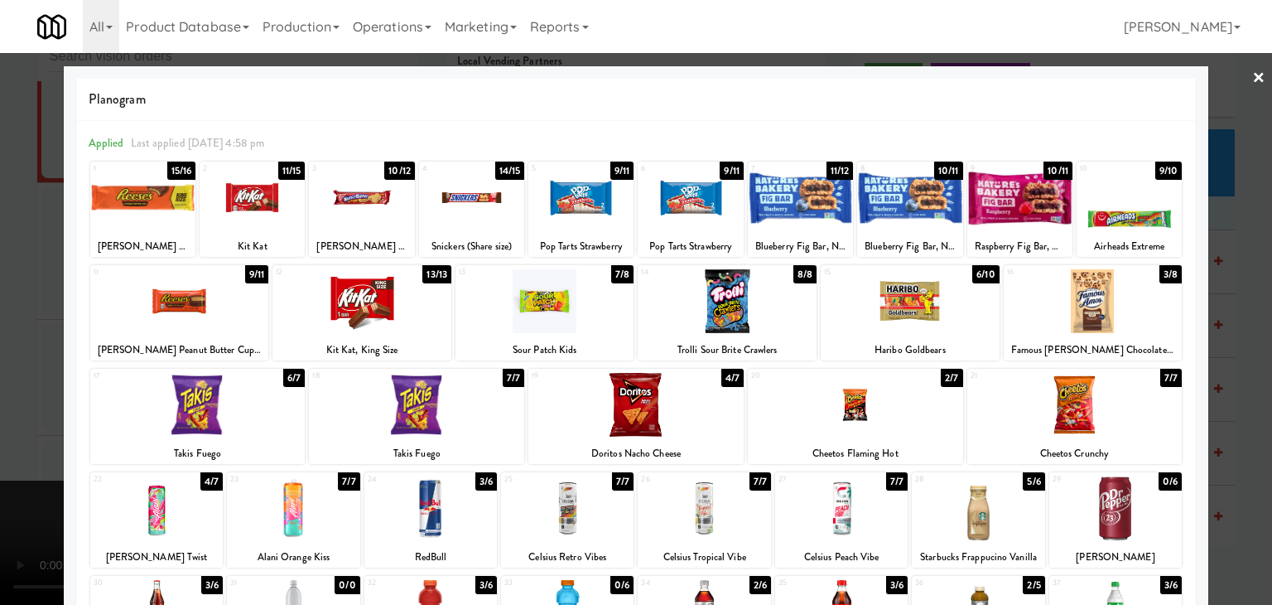
click at [174, 210] on div at bounding box center [142, 198] width 105 height 64
drag, startPoint x: 0, startPoint y: 249, endPoint x: 54, endPoint y: 251, distance: 53.9
click at [0, 249] on div at bounding box center [636, 302] width 1272 height 605
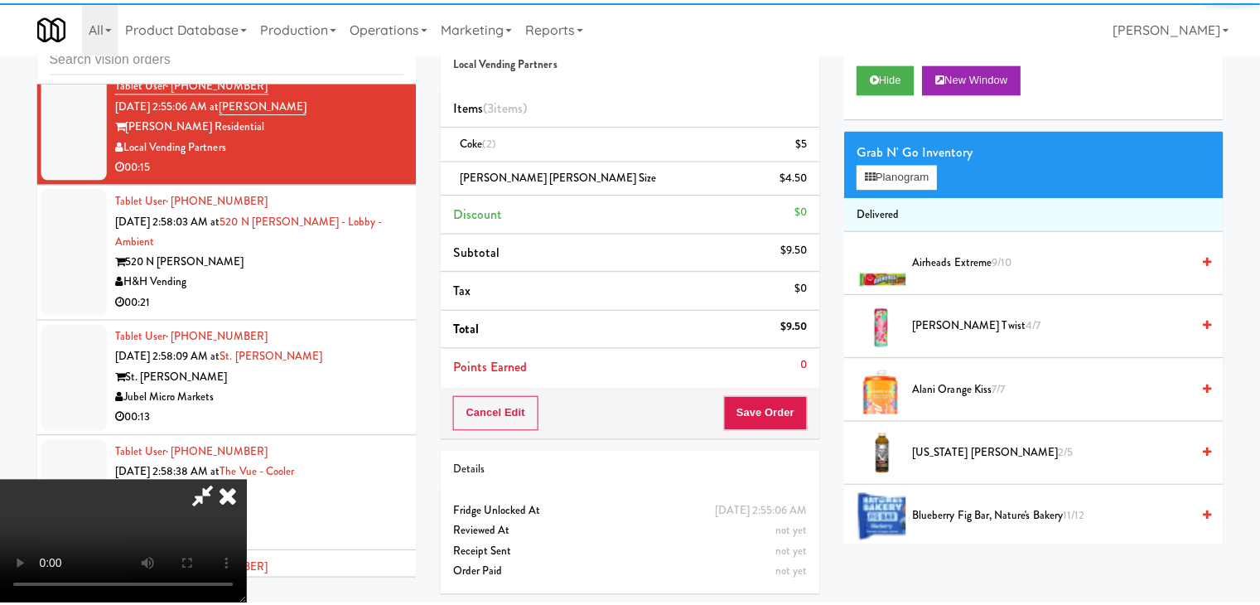
scroll to position [7668, 0]
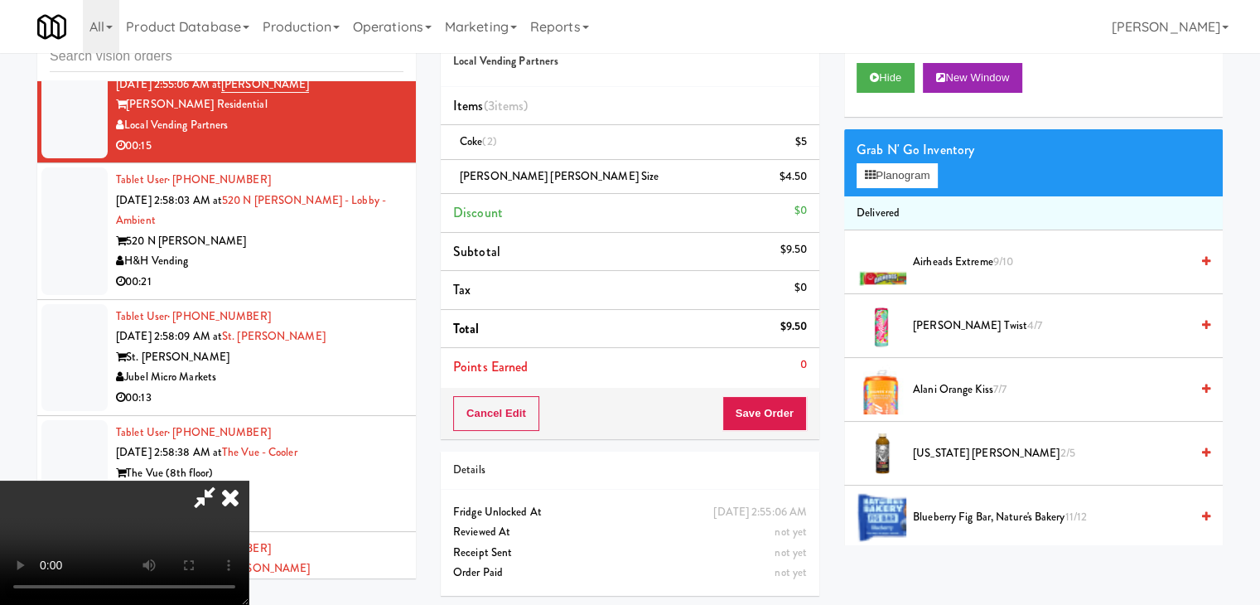
click at [793, 394] on div "Cancel Edit Save Order" at bounding box center [630, 413] width 379 height 51
click at [788, 402] on button "Save Order" at bounding box center [764, 413] width 84 height 35
drag, startPoint x: 788, startPoint y: 402, endPoint x: 748, endPoint y: 358, distance: 59.2
click at [782, 396] on button "Save Order" at bounding box center [764, 413] width 84 height 35
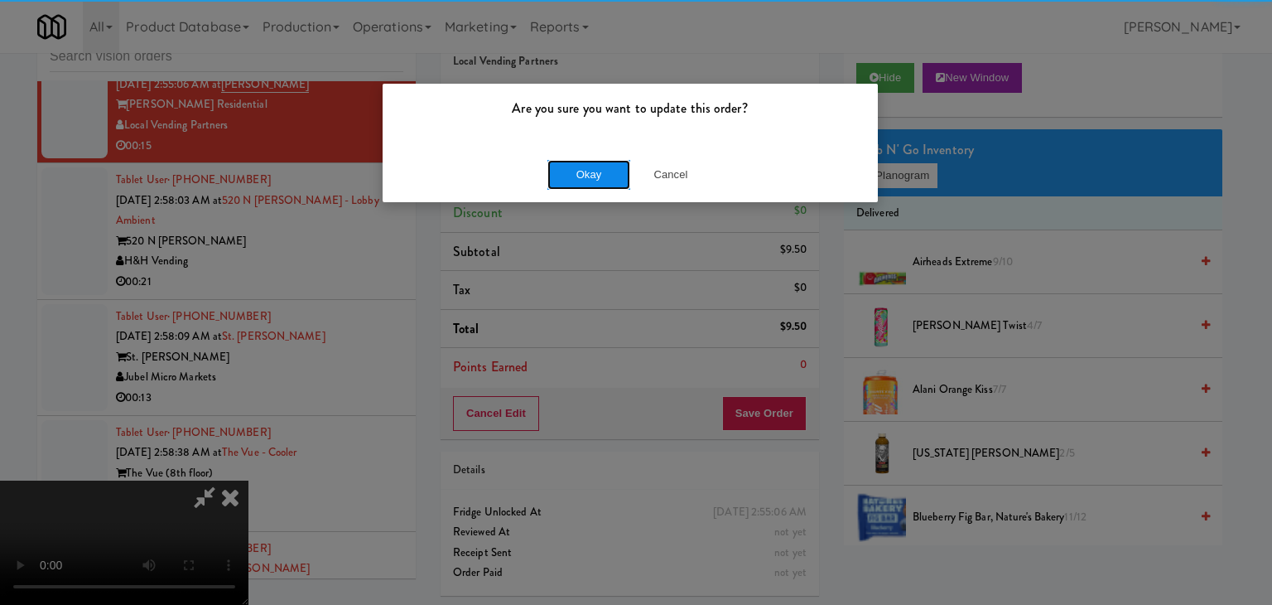
click at [577, 164] on button "Okay" at bounding box center [589, 175] width 83 height 30
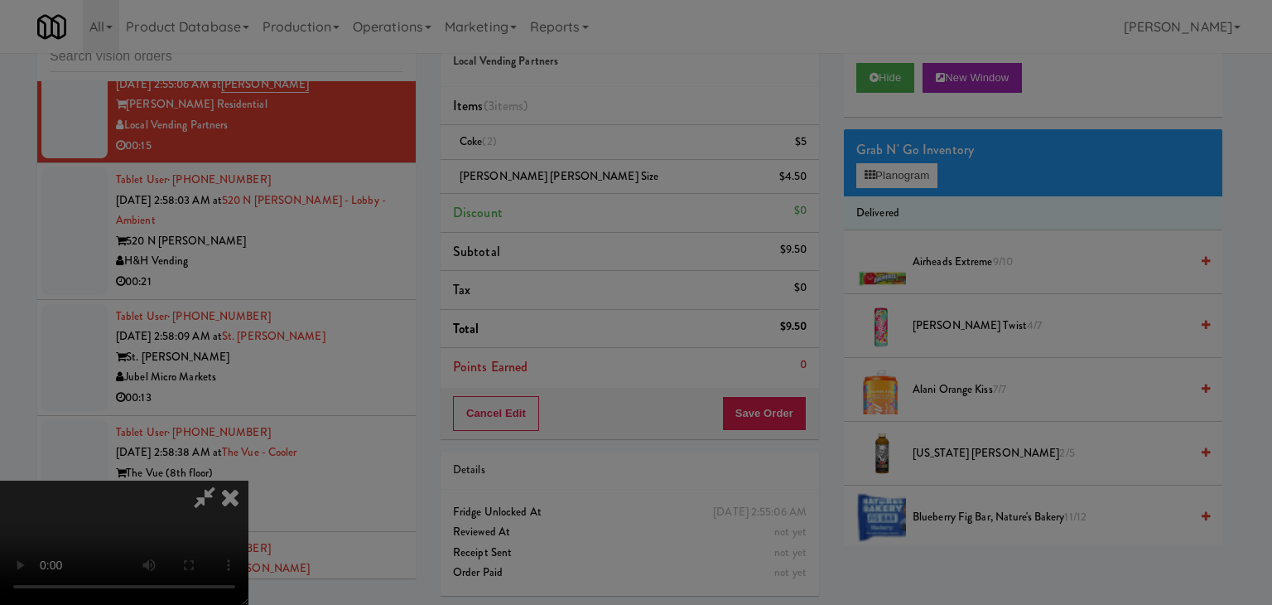
click at [577, 159] on button "Okay" at bounding box center [589, 144] width 83 height 30
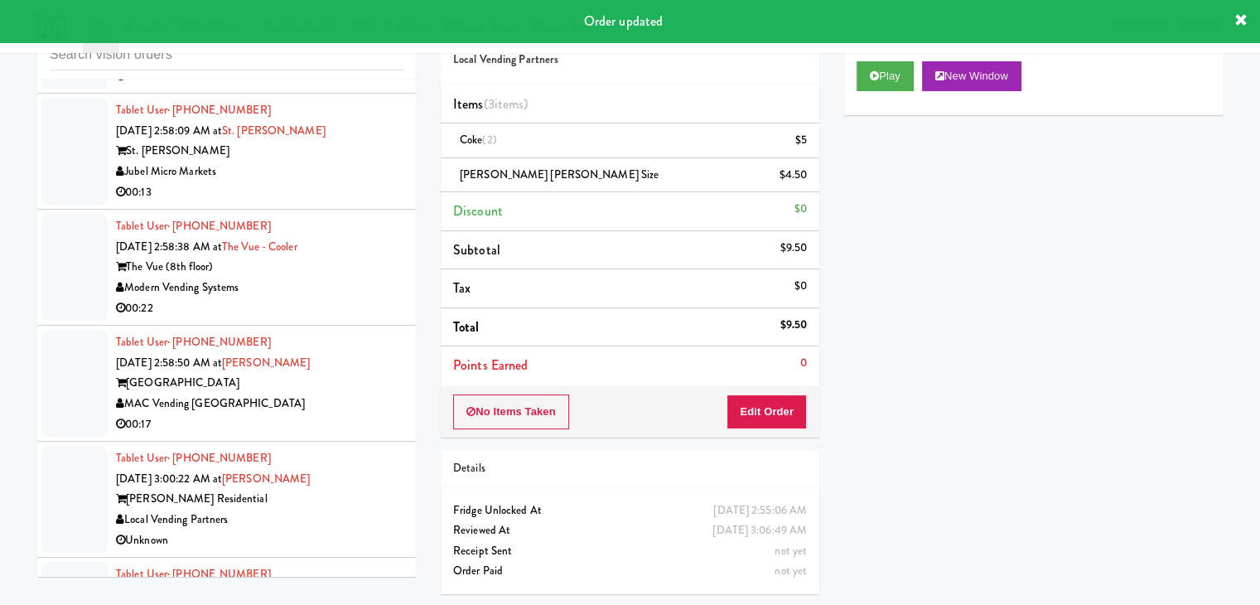
scroll to position [7916, 0]
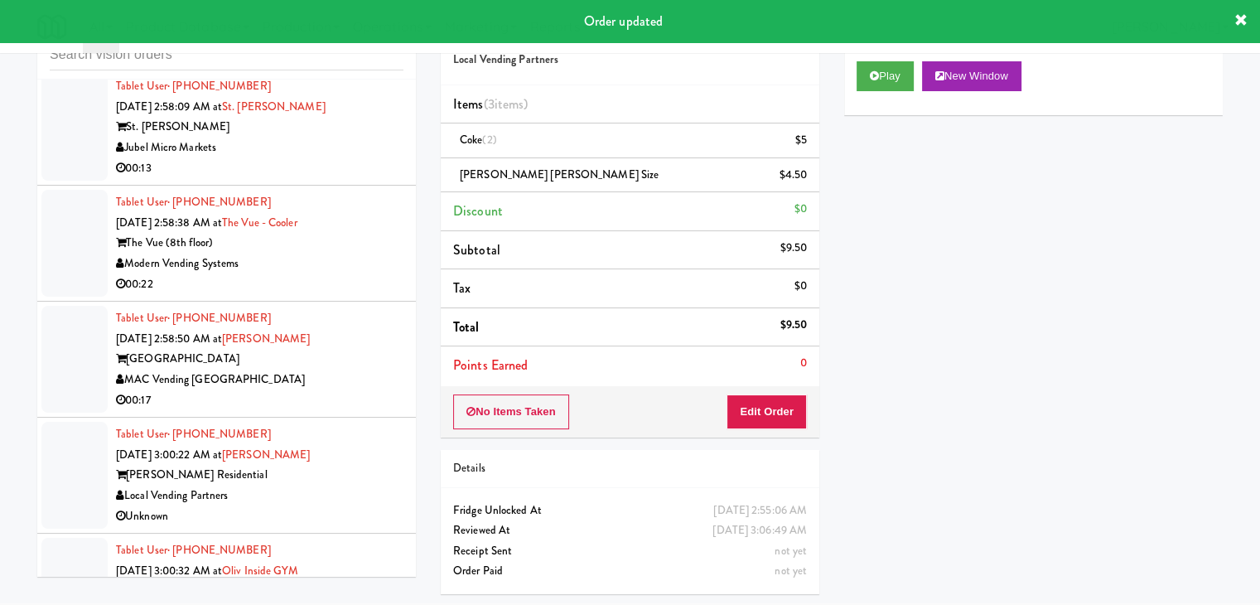
drag, startPoint x: 327, startPoint y: 146, endPoint x: 321, endPoint y: 167, distance: 21.5
click at [331, 42] on div "H&H Vending" at bounding box center [259, 32] width 287 height 21
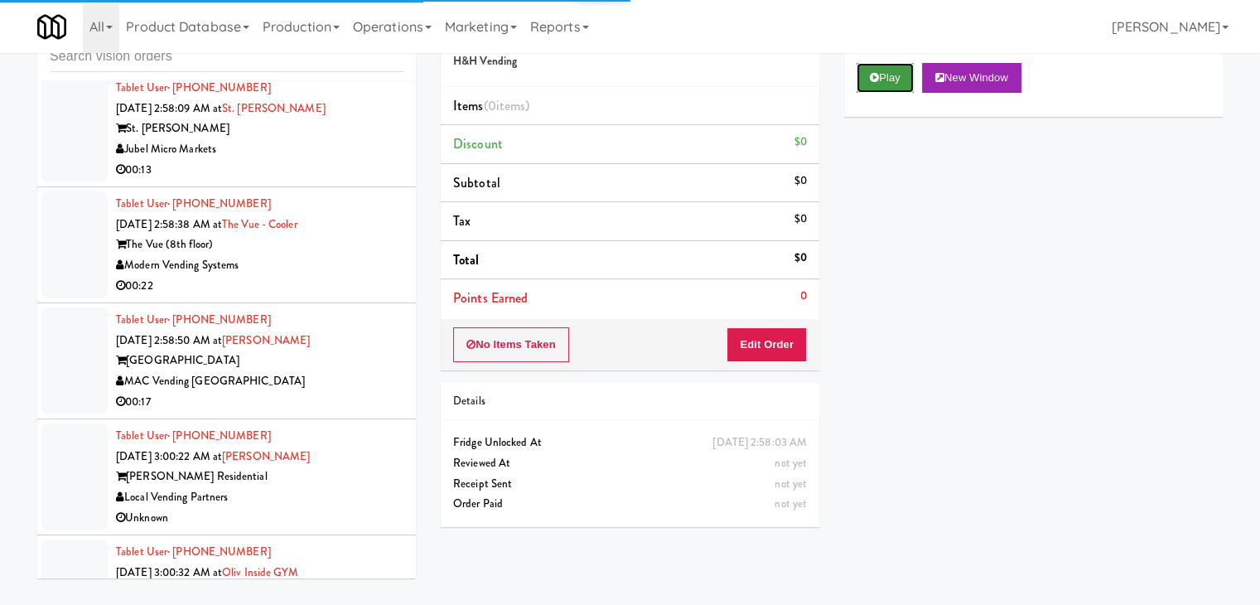
click at [891, 80] on button "Play" at bounding box center [885, 78] width 57 height 30
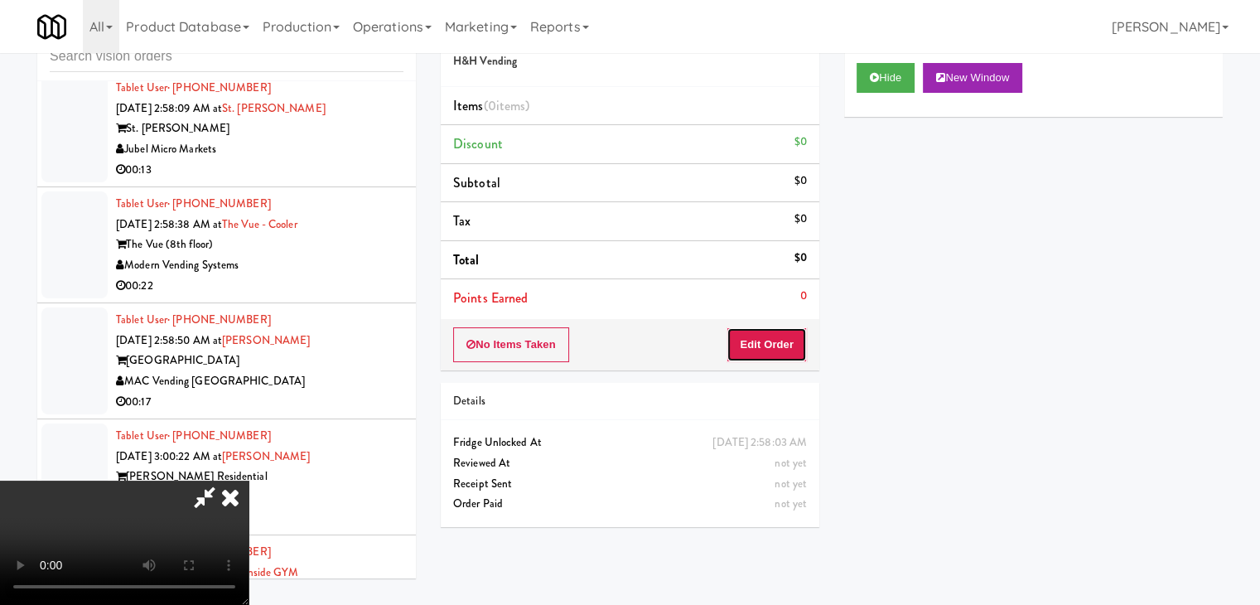
click at [775, 342] on button "Edit Order" at bounding box center [767, 344] width 80 height 35
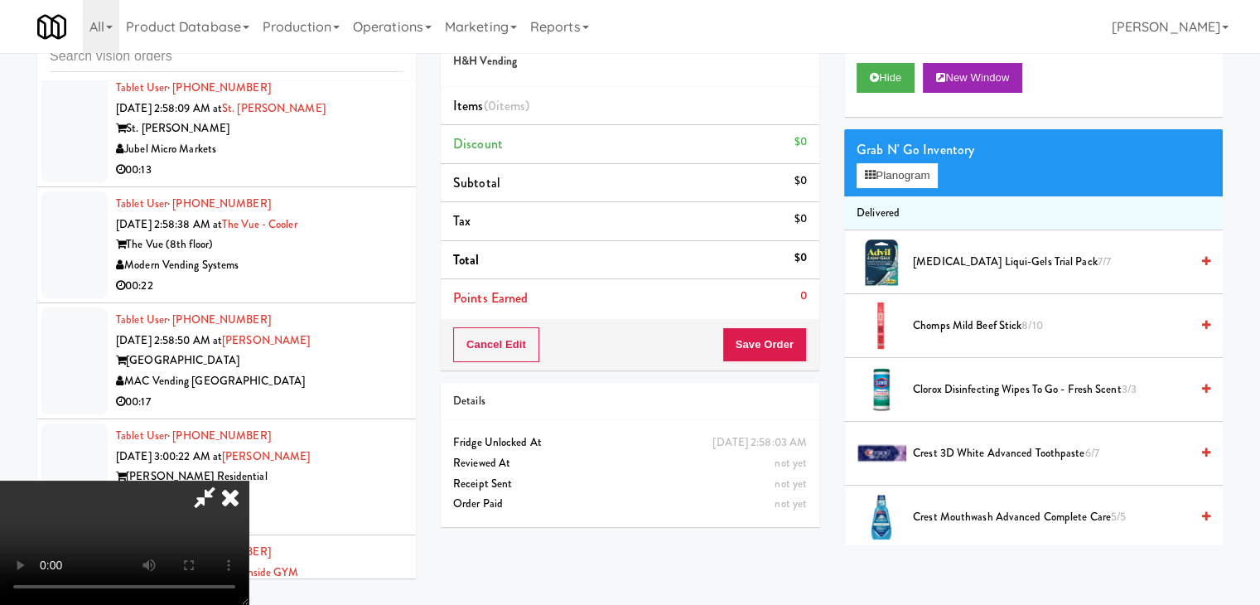
click at [249, 480] on video at bounding box center [124, 542] width 249 height 124
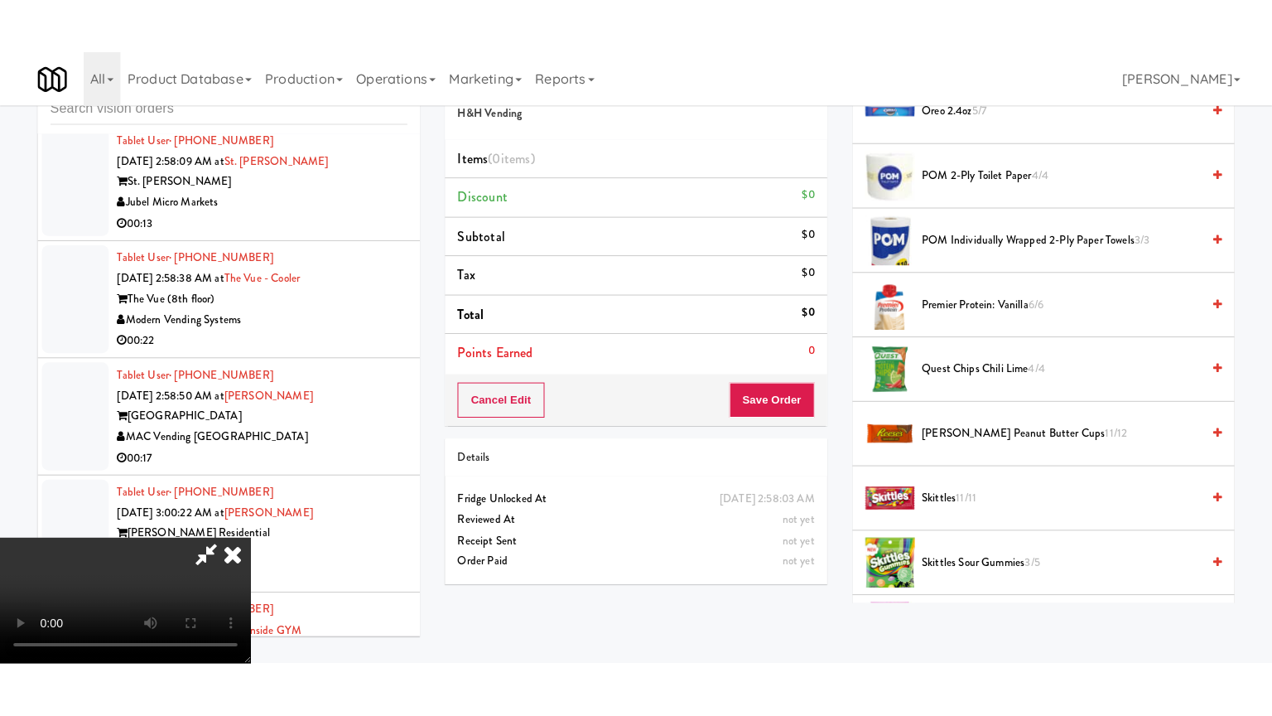
scroll to position [1721, 0]
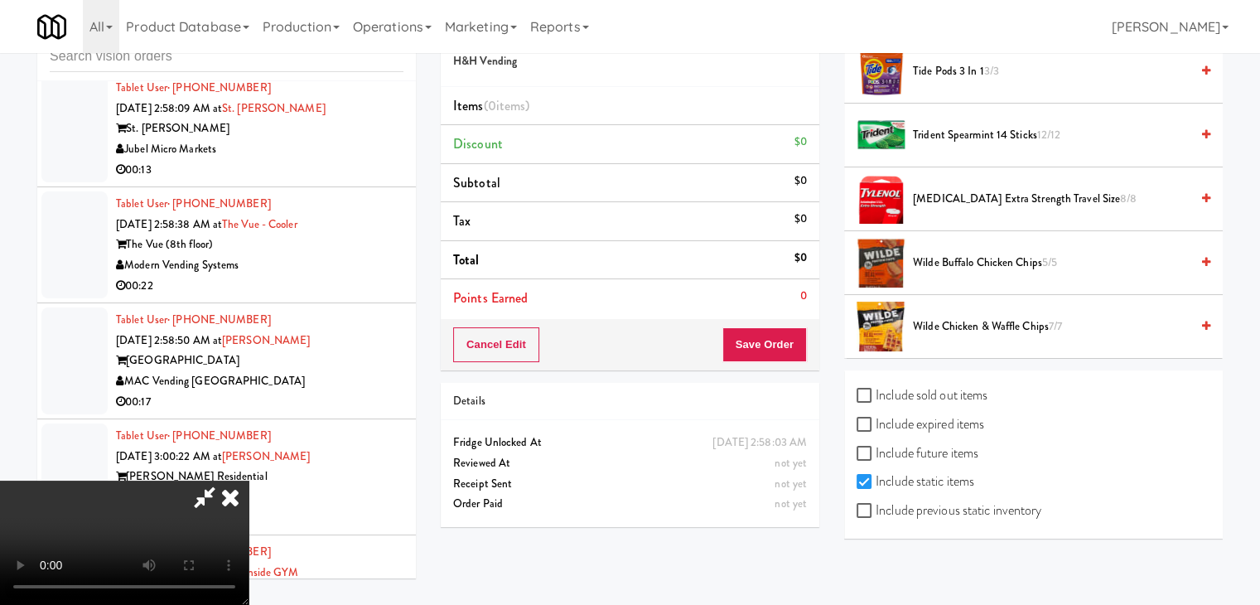
click at [977, 503] on label "Include previous static inventory" at bounding box center [949, 510] width 185 height 25
click at [876, 505] on input "Include previous static inventory" at bounding box center [866, 511] width 19 height 13
checkbox input "true"
click at [249, 480] on video at bounding box center [124, 542] width 249 height 124
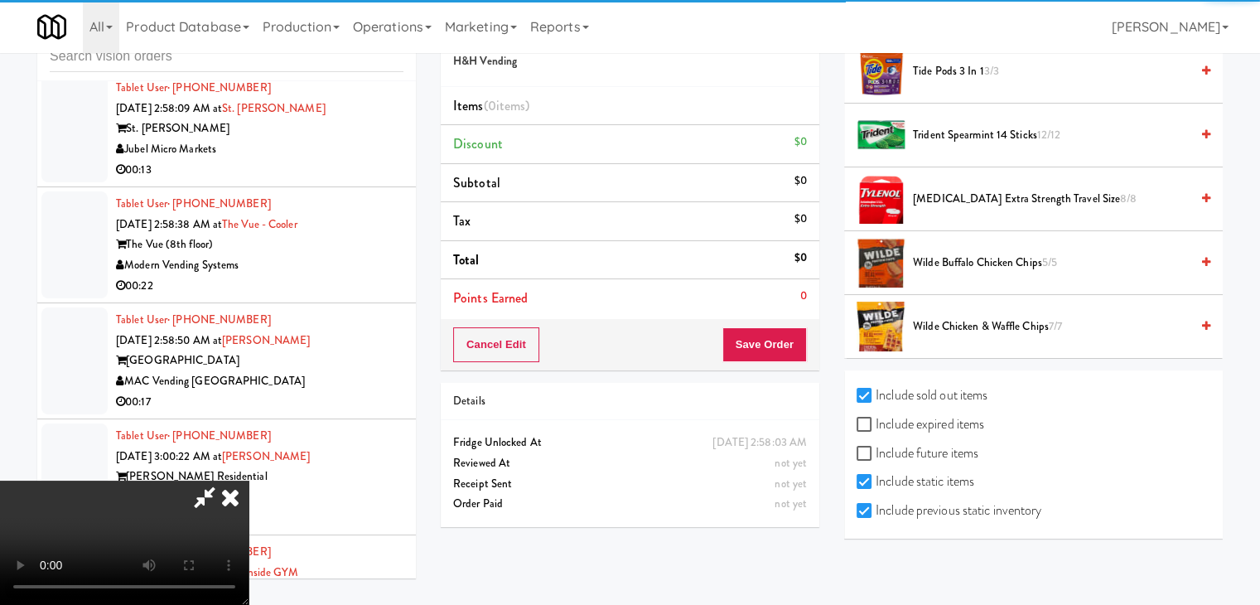
click at [249, 480] on video at bounding box center [124, 542] width 249 height 124
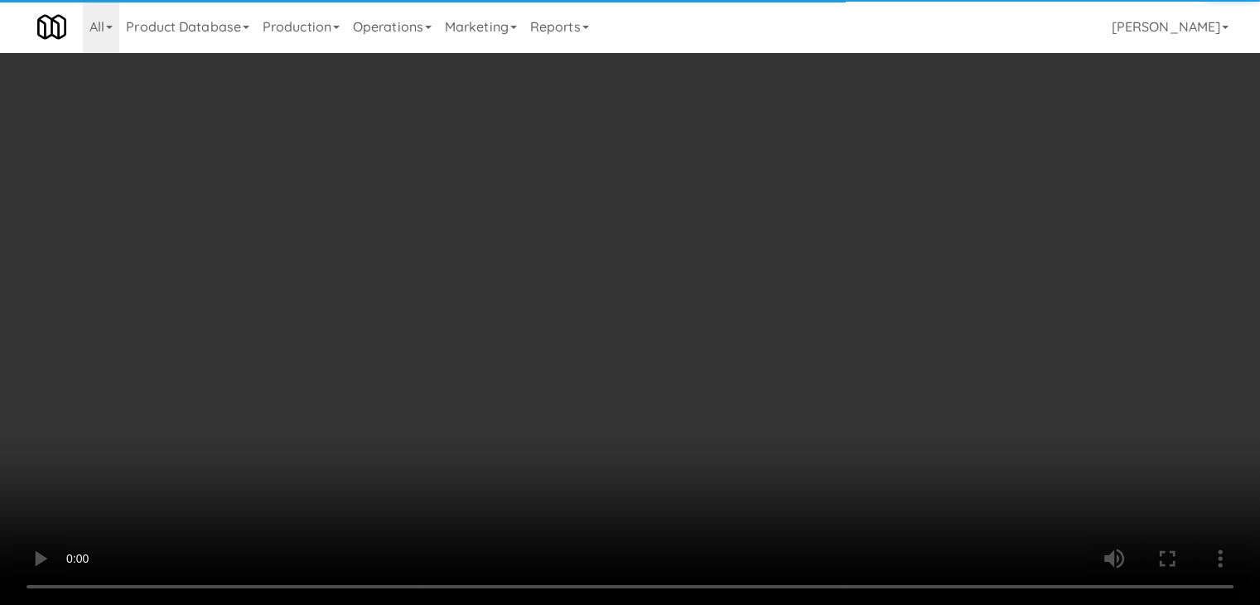
scroll to position [7896, 0]
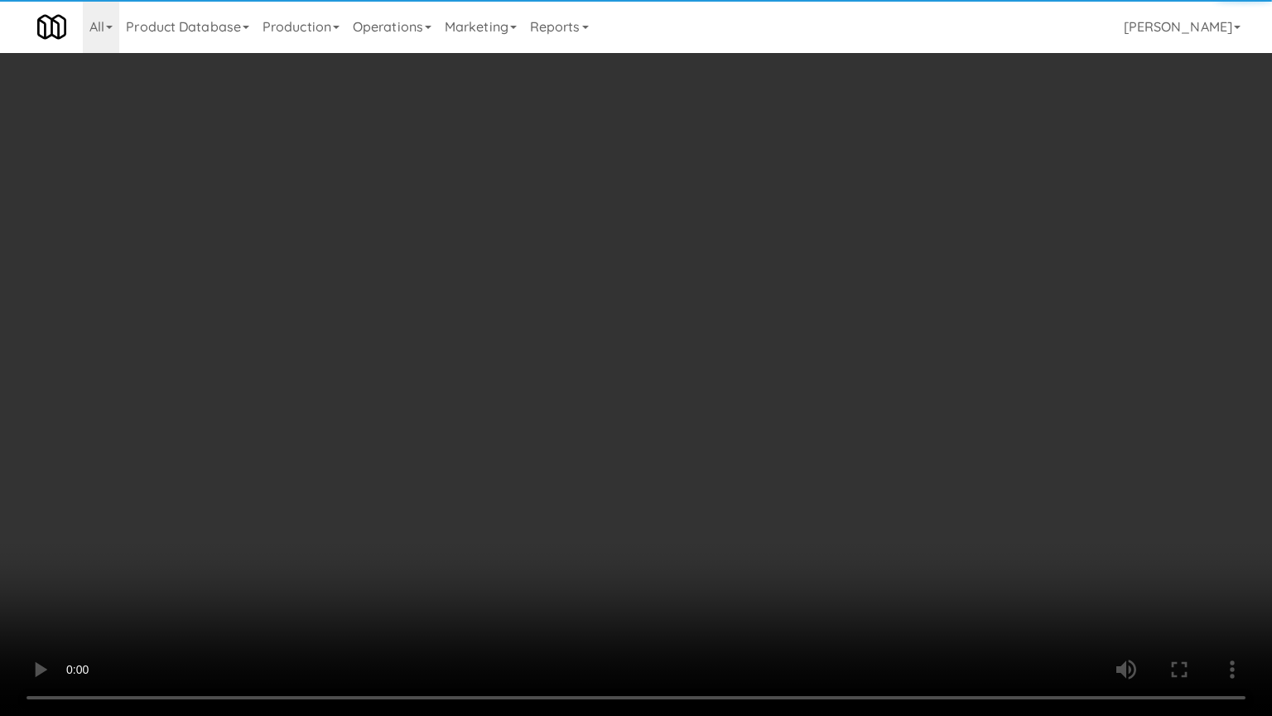
click at [792, 463] on video at bounding box center [636, 358] width 1272 height 716
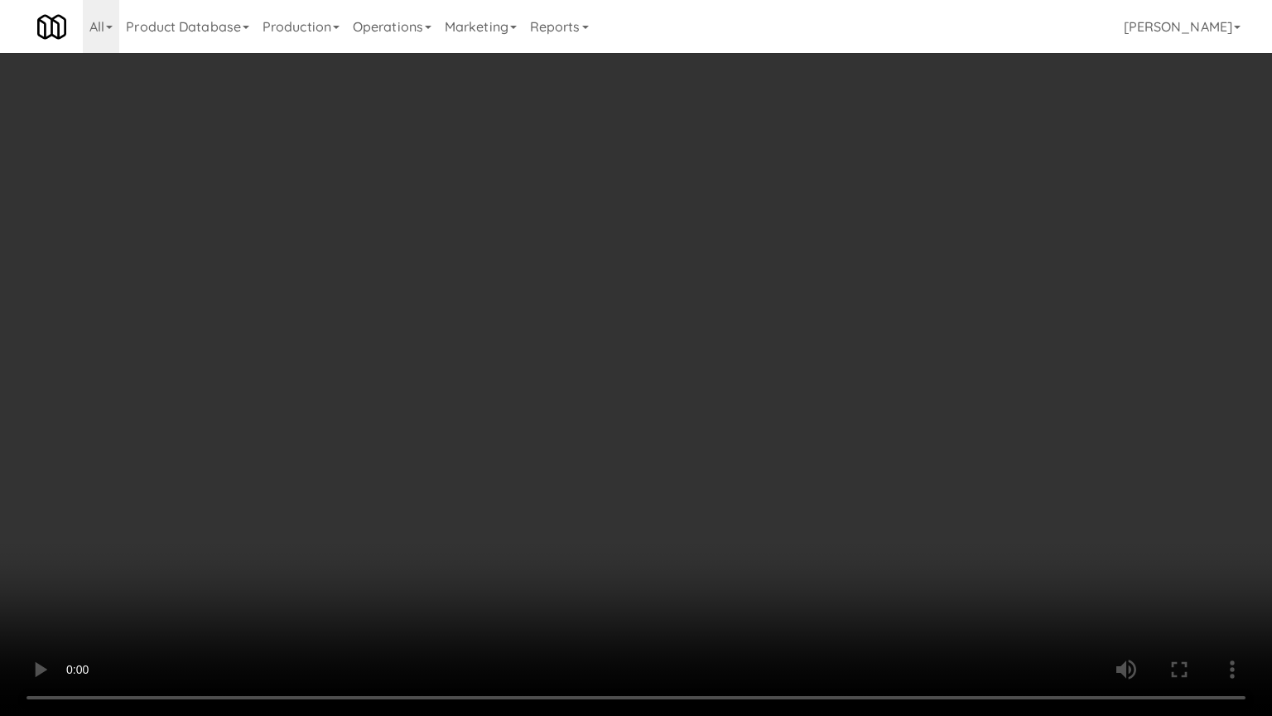
click at [899, 279] on video at bounding box center [636, 358] width 1272 height 716
drag, startPoint x: 899, startPoint y: 279, endPoint x: 848, endPoint y: 204, distance: 90.8
click at [891, 278] on video at bounding box center [636, 358] width 1272 height 716
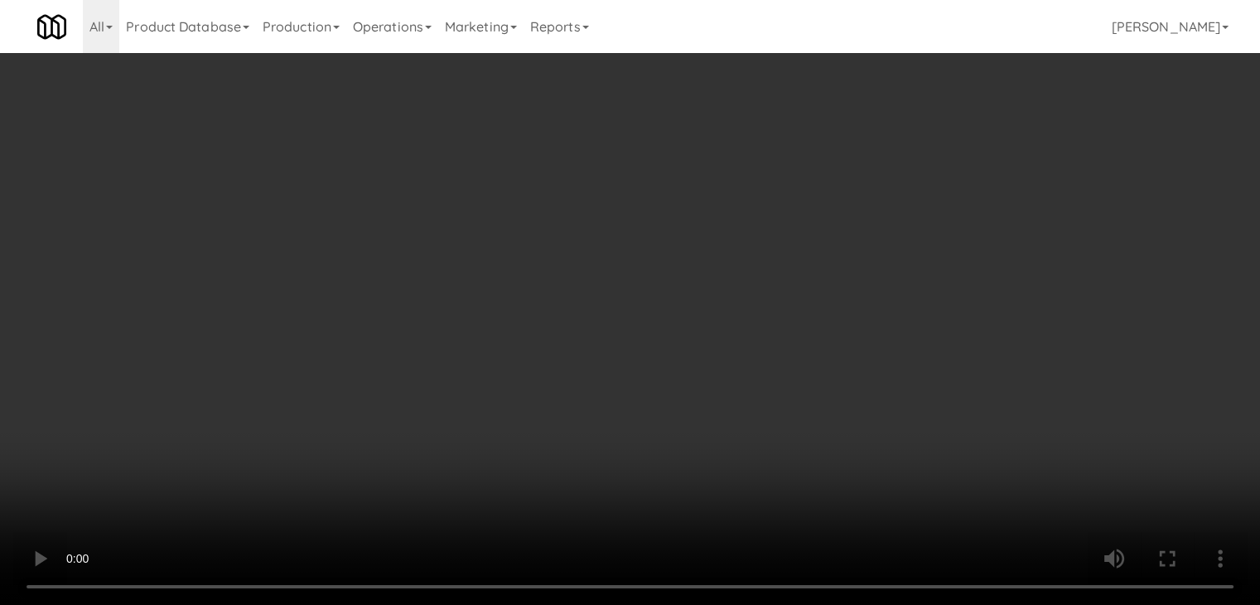
scroll to position [7916, 0]
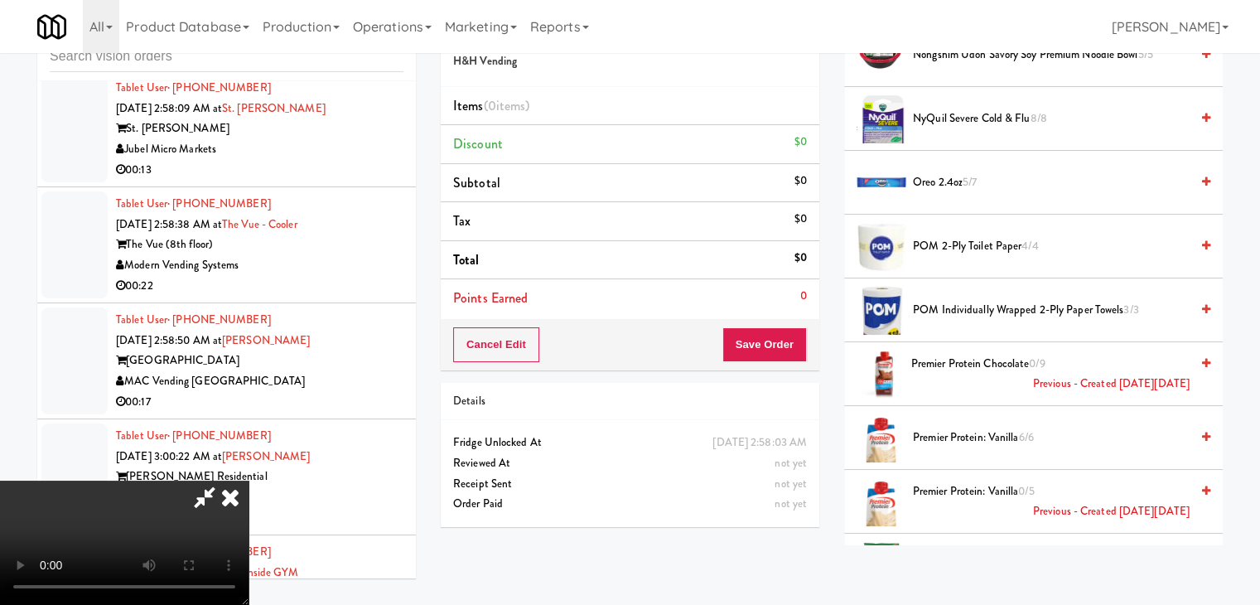
click at [249, 480] on video at bounding box center [124, 542] width 249 height 124
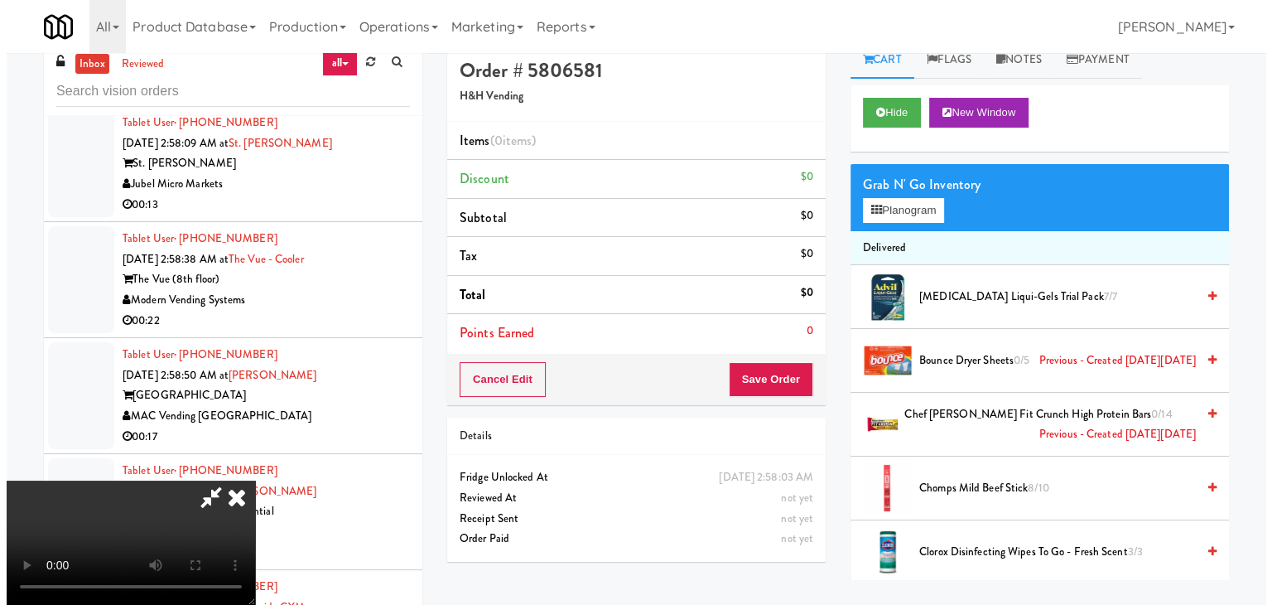
scroll to position [0, 0]
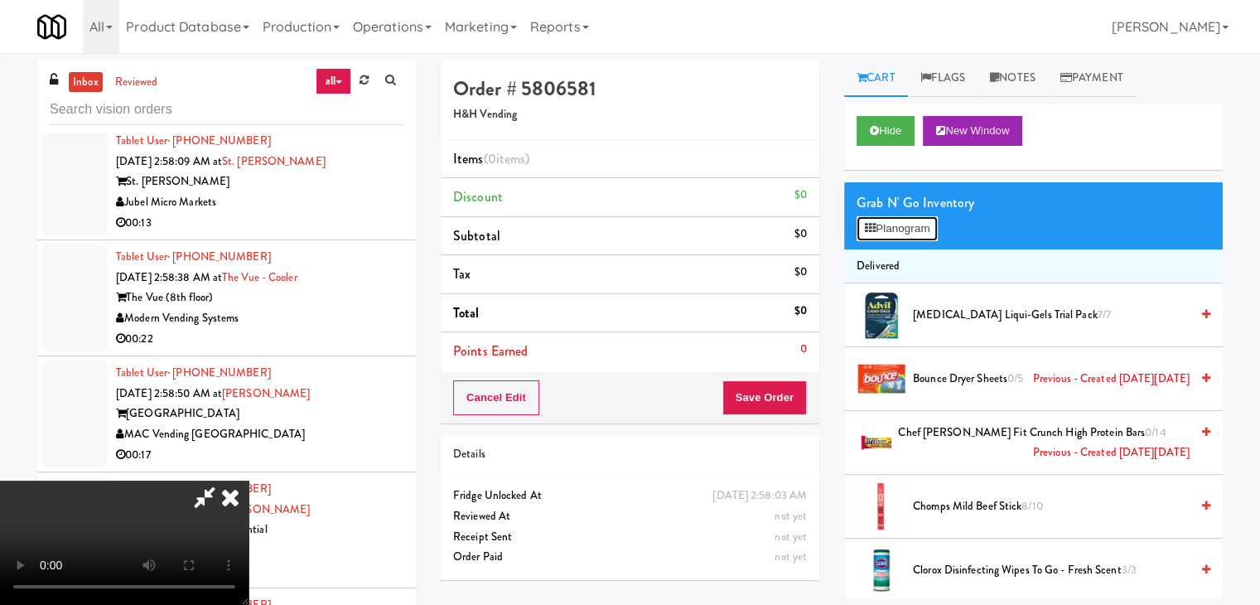
click at [924, 226] on button "Planogram" at bounding box center [897, 228] width 81 height 25
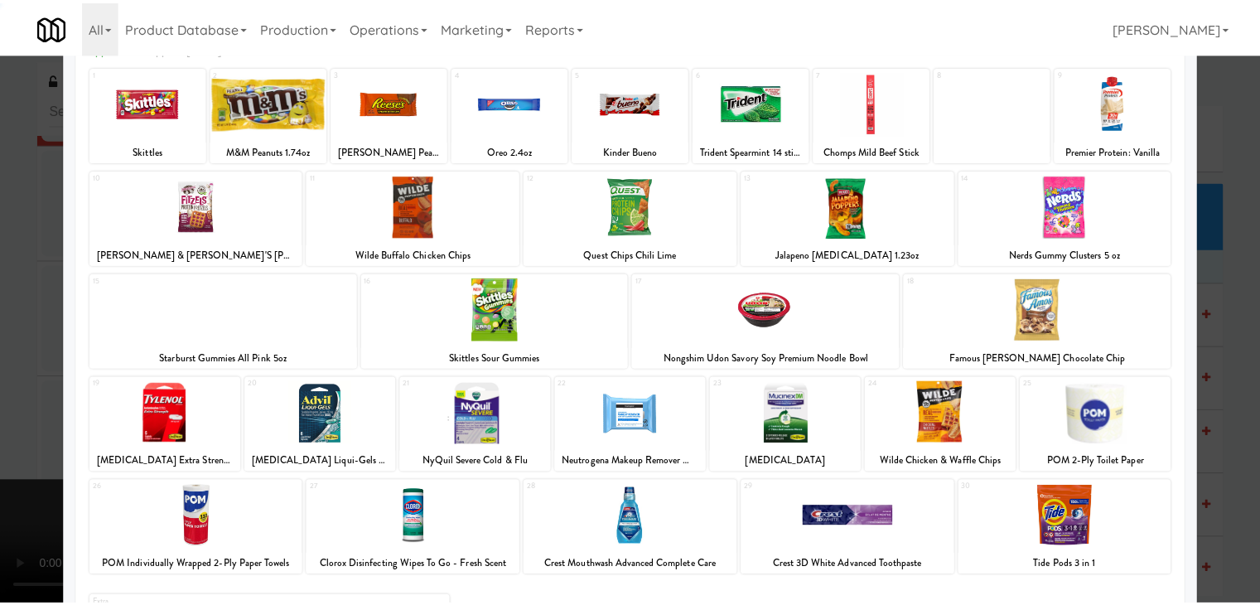
scroll to position [209, 0]
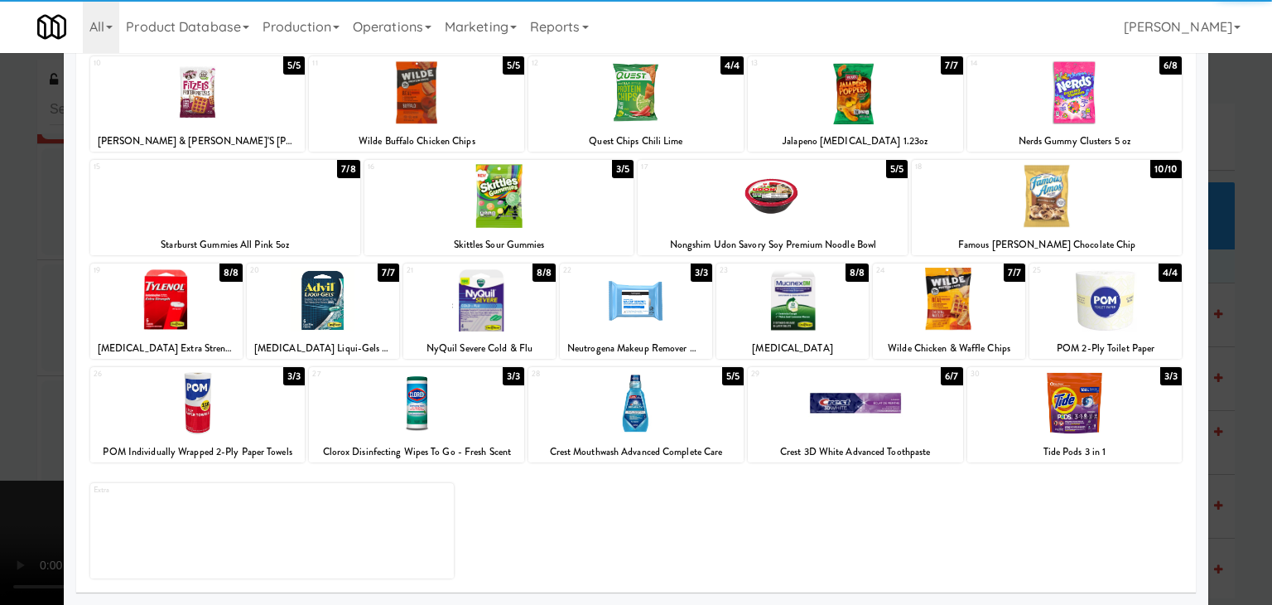
click at [1115, 198] on div at bounding box center [1047, 196] width 270 height 64
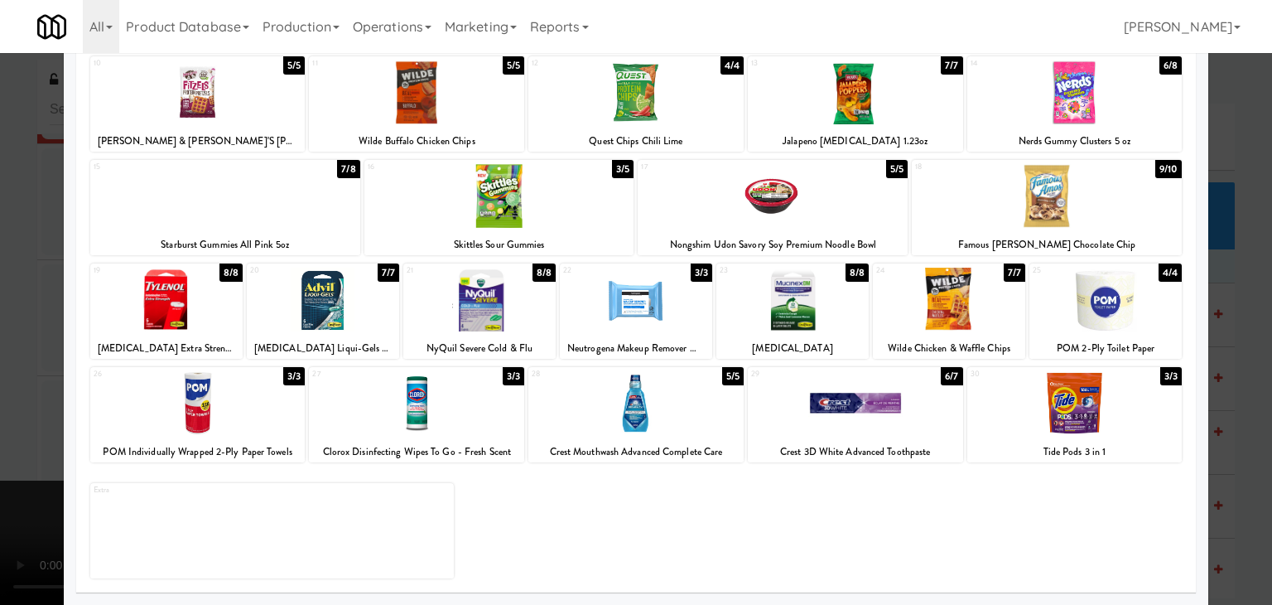
click at [1233, 232] on div at bounding box center [636, 302] width 1272 height 605
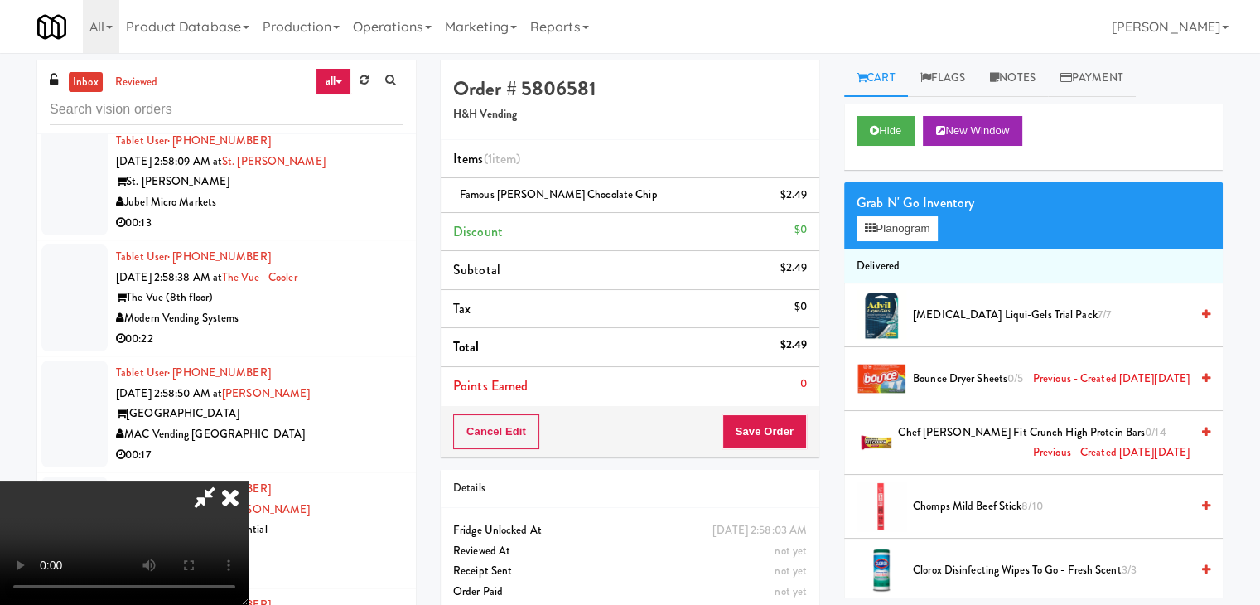
click at [249, 480] on video at bounding box center [124, 542] width 249 height 124
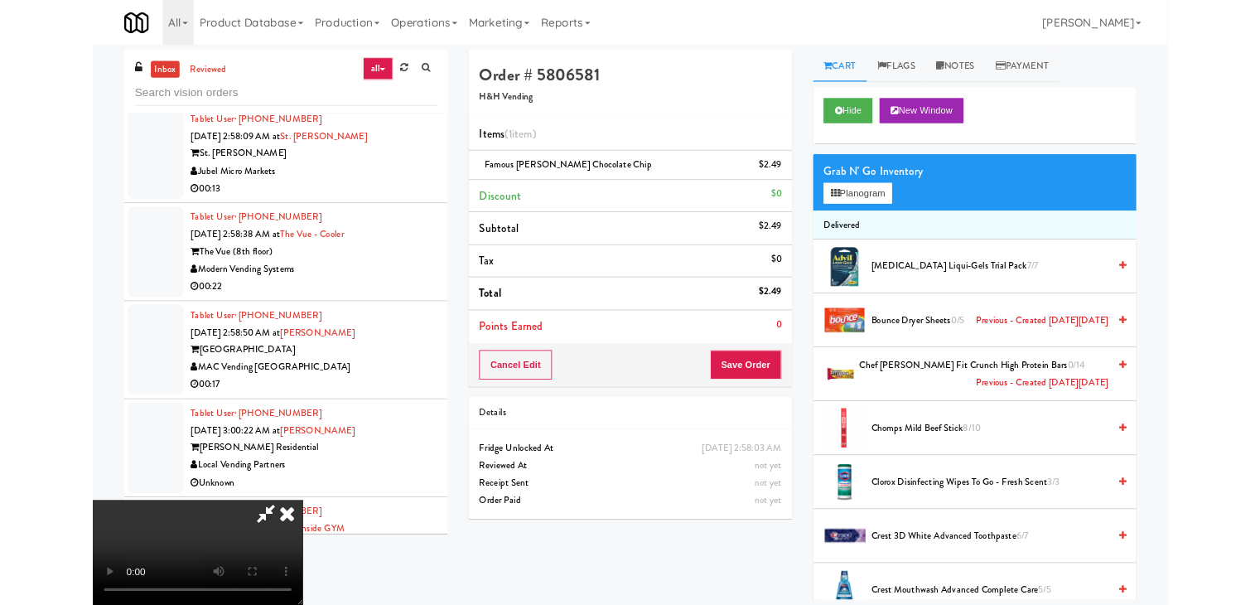
scroll to position [7896, 0]
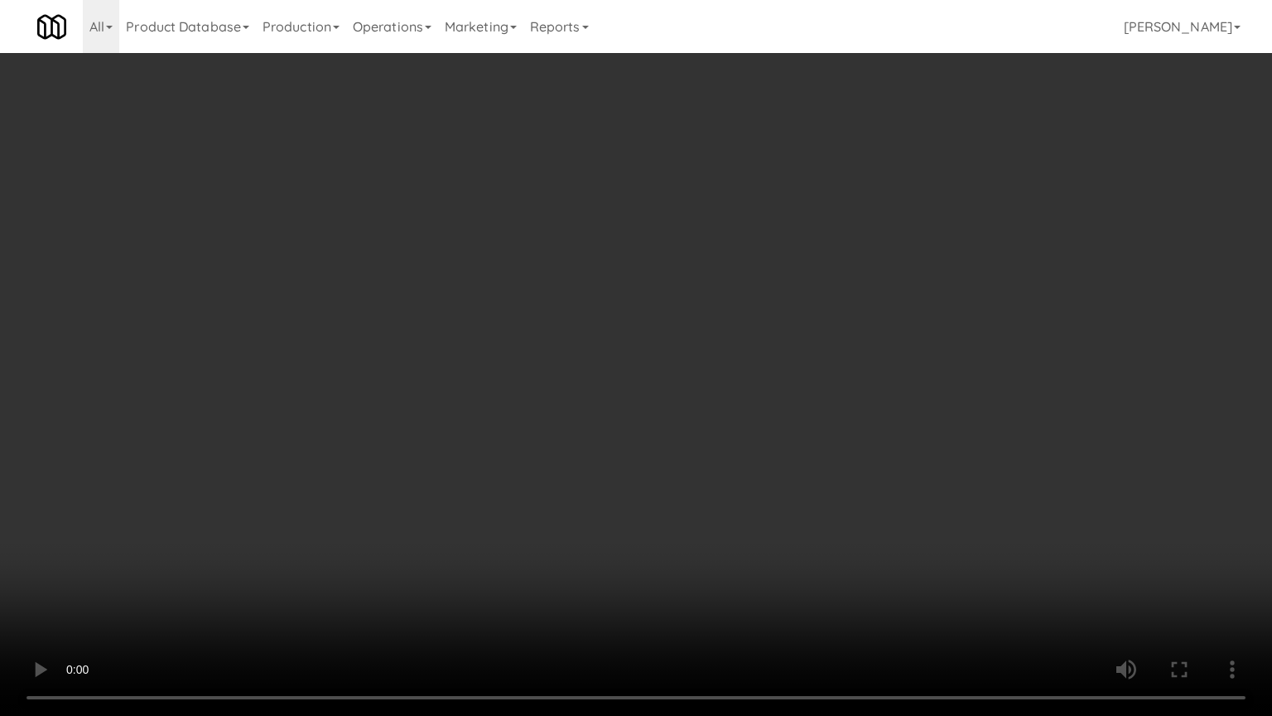
click at [556, 418] on video at bounding box center [636, 358] width 1272 height 716
click at [739, 317] on video at bounding box center [636, 358] width 1272 height 716
click at [739, 316] on video at bounding box center [636, 358] width 1272 height 716
click at [763, 302] on video at bounding box center [636, 358] width 1272 height 716
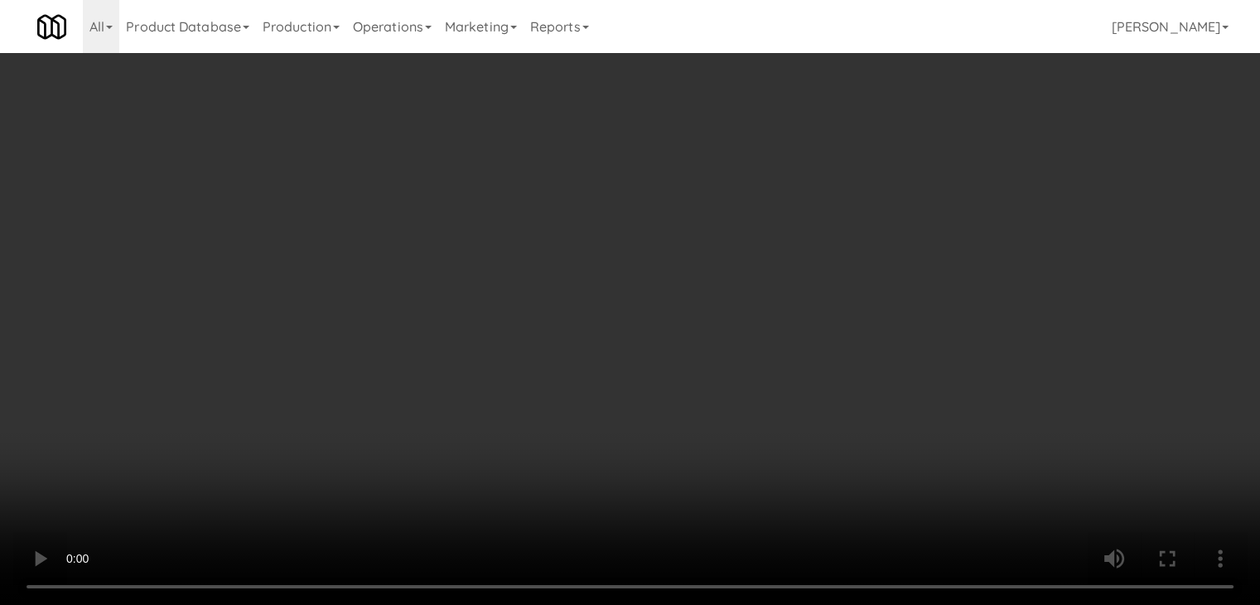
scroll to position [7916, 0]
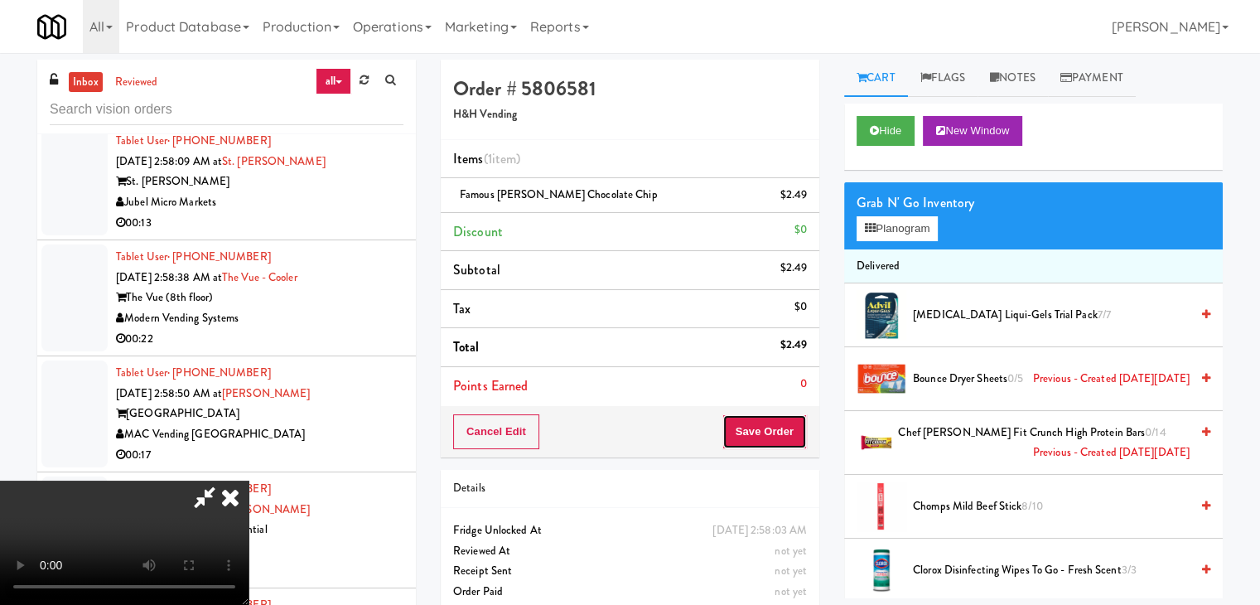
click at [795, 427] on button "Save Order" at bounding box center [764, 431] width 84 height 35
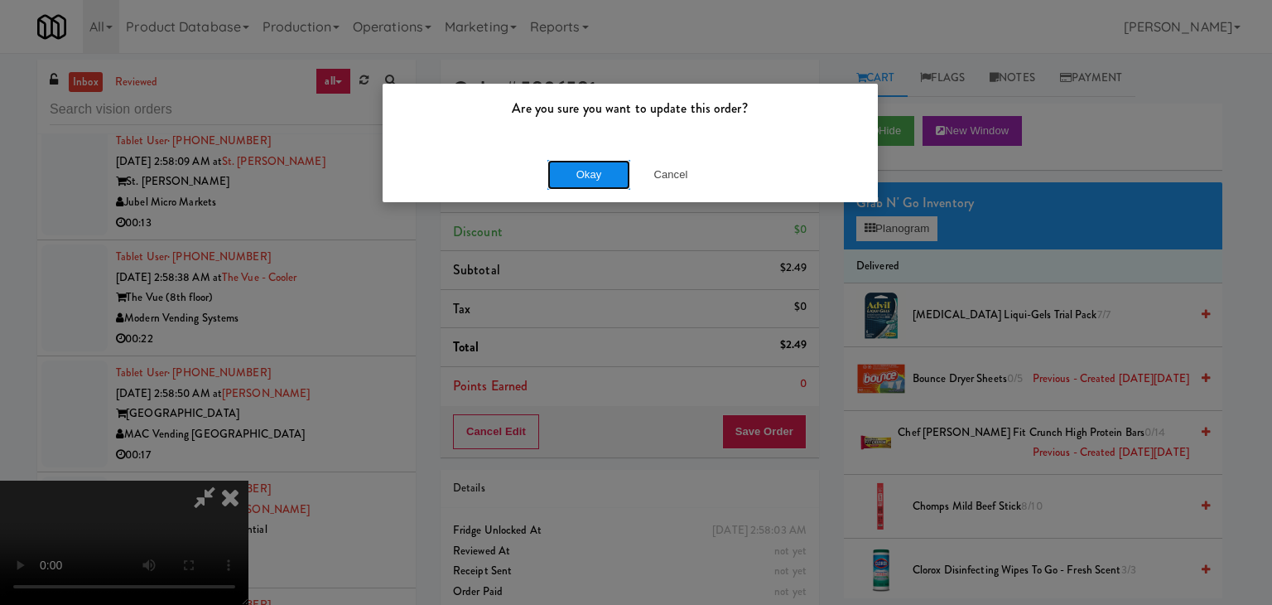
click at [596, 172] on button "Okay" at bounding box center [589, 175] width 83 height 30
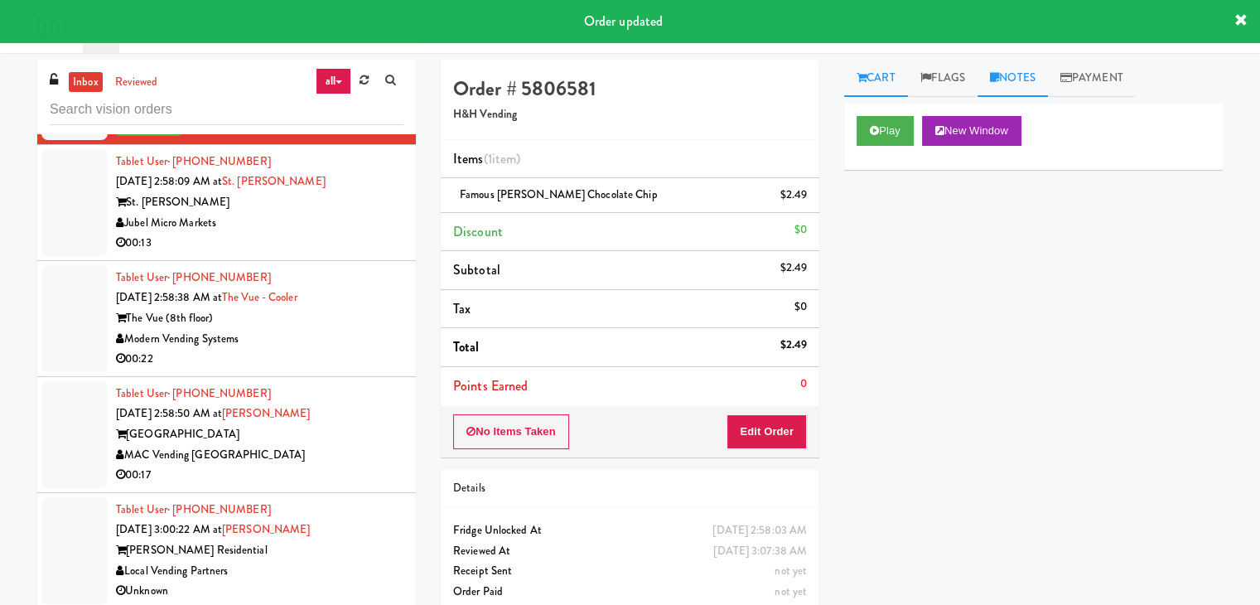
click at [1012, 70] on link "Notes" at bounding box center [1013, 78] width 70 height 37
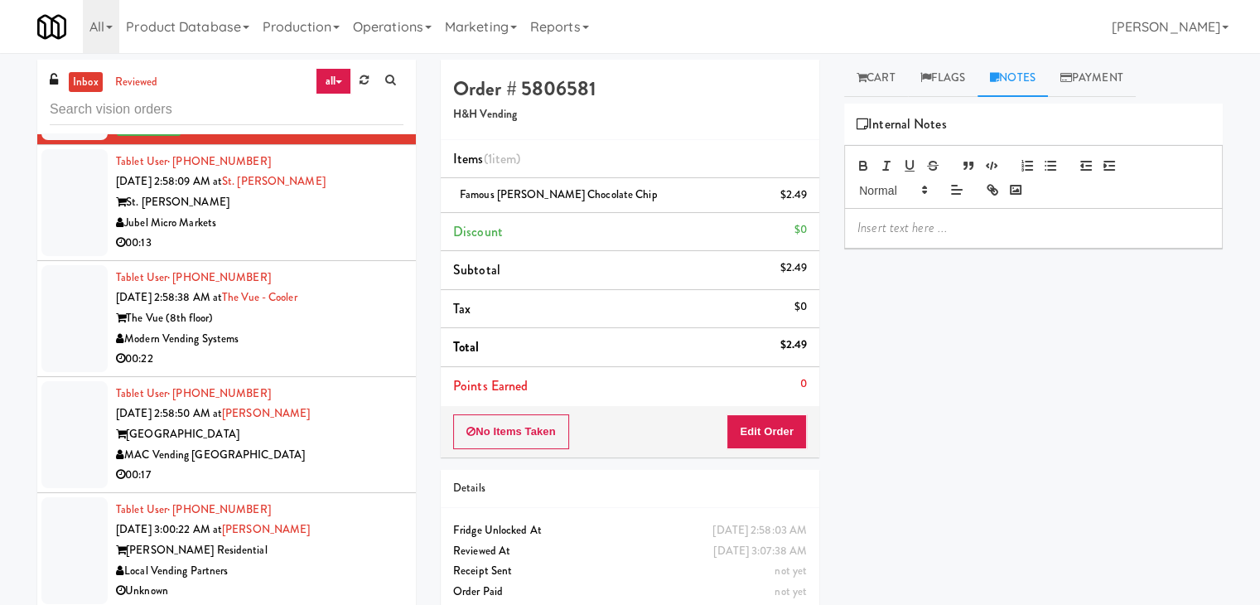
click at [942, 237] on div at bounding box center [1033, 228] width 377 height 38
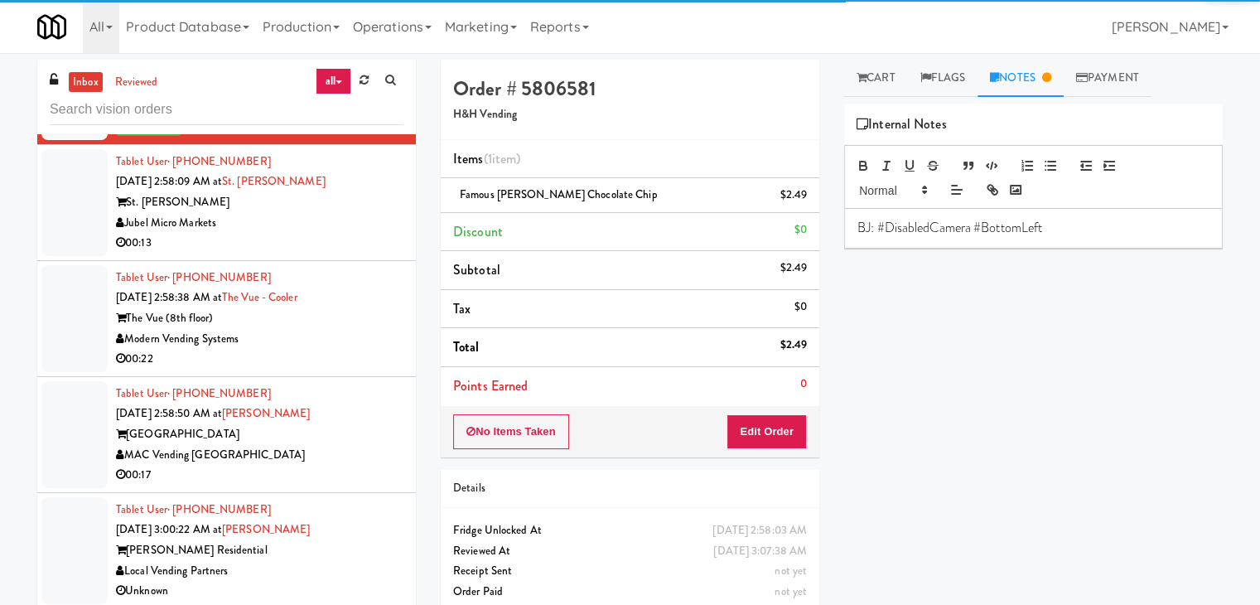
click at [317, 234] on div "Jubel Micro Markets" at bounding box center [259, 223] width 287 height 21
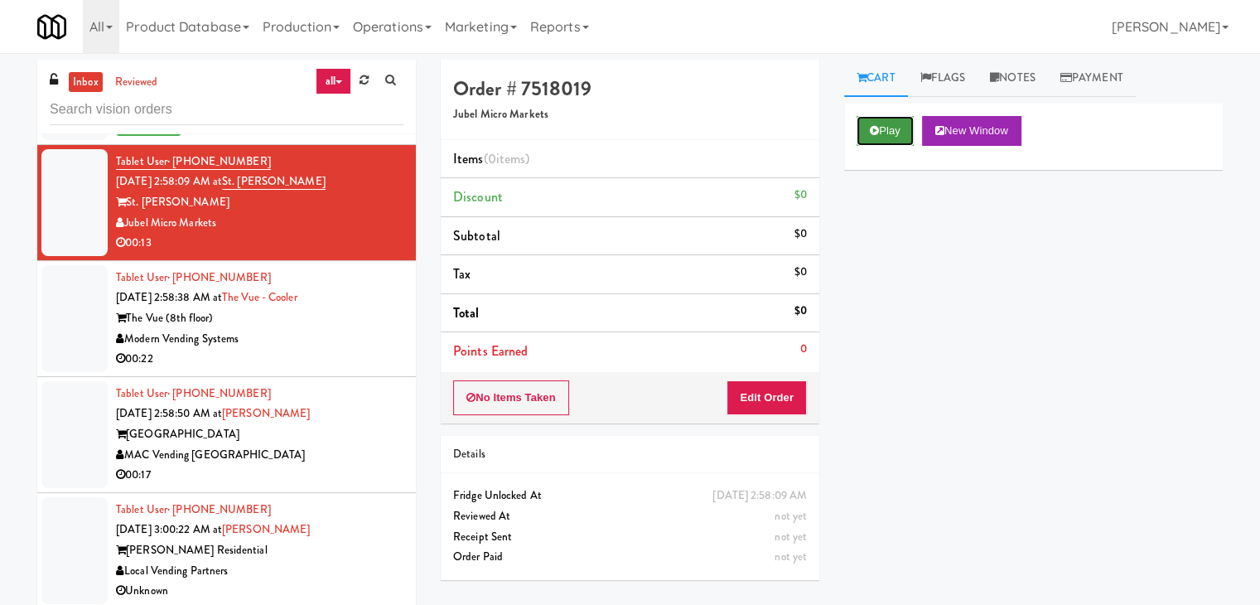
click at [890, 138] on button "Play" at bounding box center [885, 131] width 57 height 30
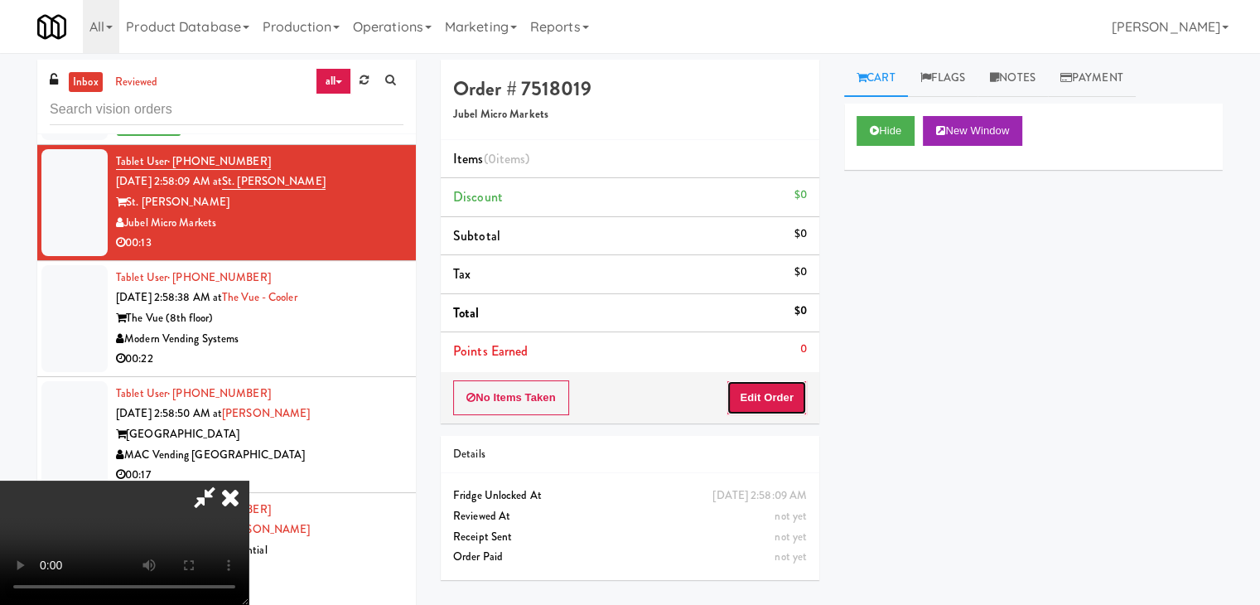
click at [770, 392] on button "Edit Order" at bounding box center [767, 397] width 80 height 35
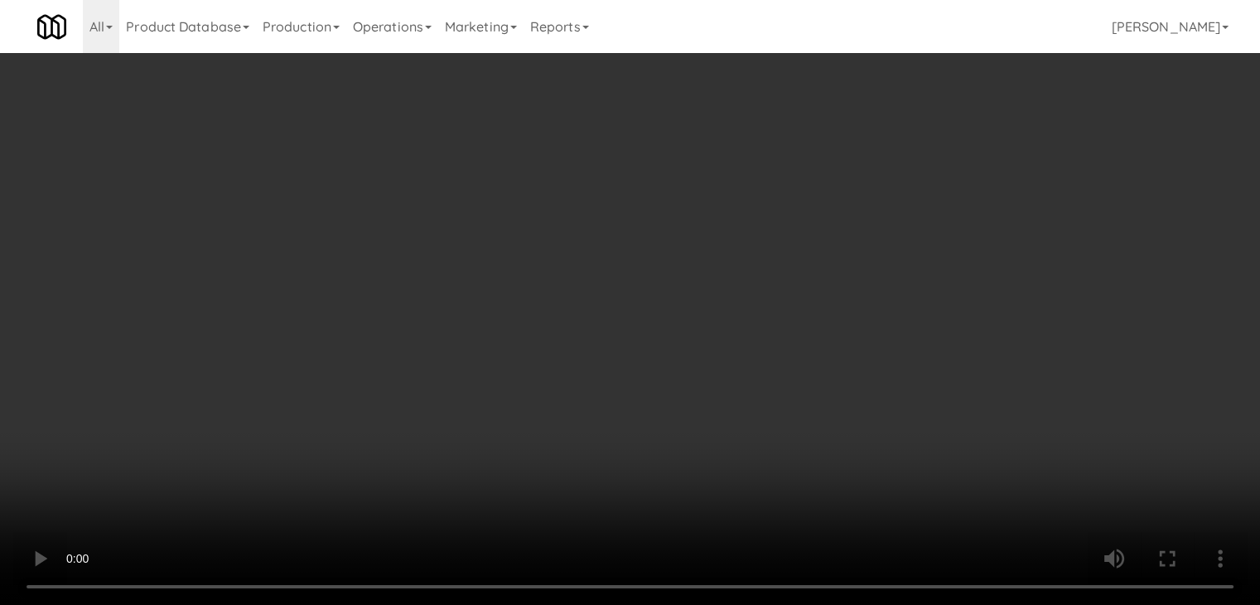
scroll to position [7896, 0]
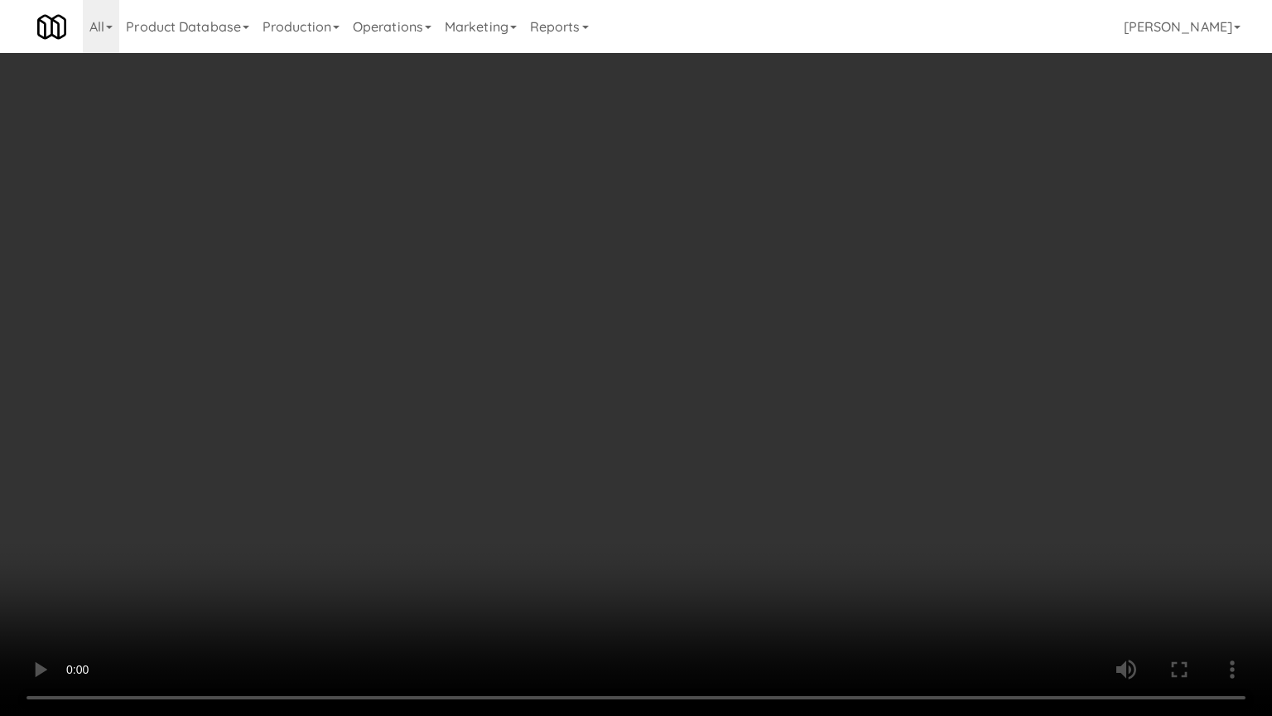
click at [881, 362] on video at bounding box center [636, 358] width 1272 height 716
click at [885, 362] on video at bounding box center [636, 358] width 1272 height 716
click at [890, 360] on video at bounding box center [636, 358] width 1272 height 716
drag, startPoint x: 891, startPoint y: 360, endPoint x: 752, endPoint y: 366, distance: 139.3
click at [891, 365] on video at bounding box center [636, 358] width 1272 height 716
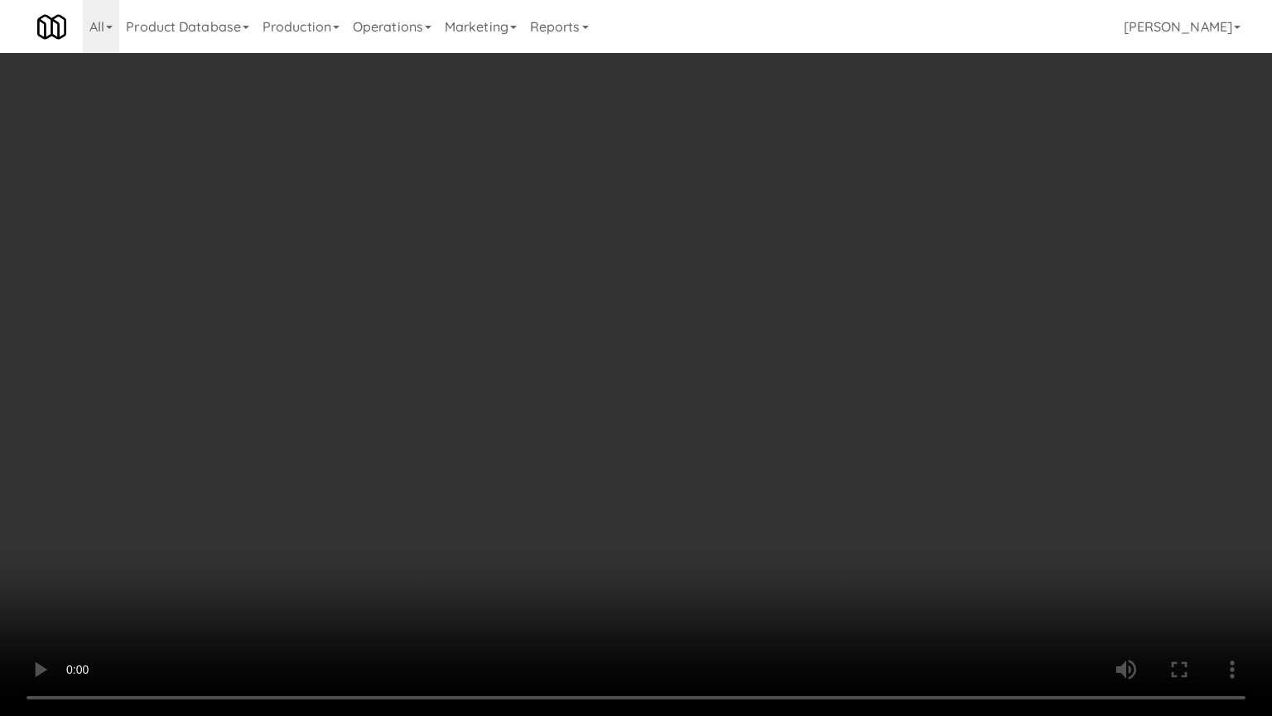
click at [764, 359] on video at bounding box center [636, 358] width 1272 height 716
click at [760, 357] on video at bounding box center [636, 358] width 1272 height 716
click at [766, 355] on video at bounding box center [636, 358] width 1272 height 716
click at [775, 345] on video at bounding box center [636, 358] width 1272 height 716
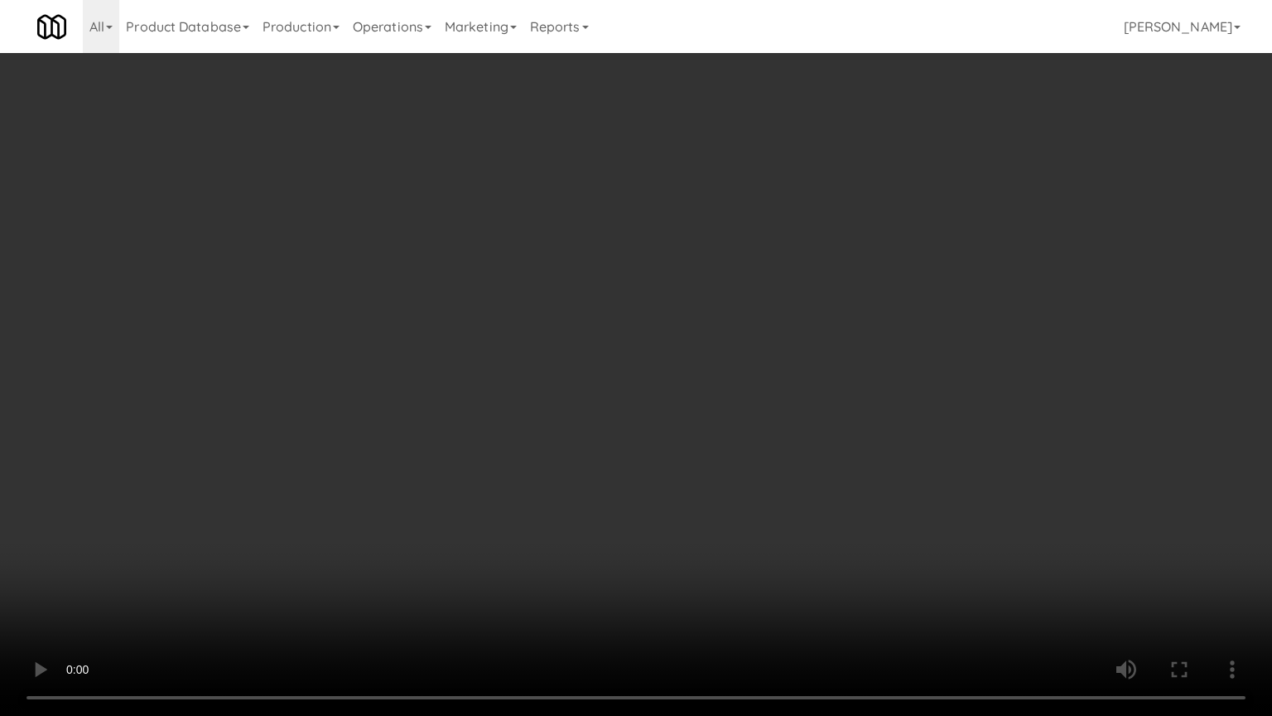
click at [775, 345] on video at bounding box center [636, 358] width 1272 height 716
click at [784, 336] on video at bounding box center [636, 358] width 1272 height 716
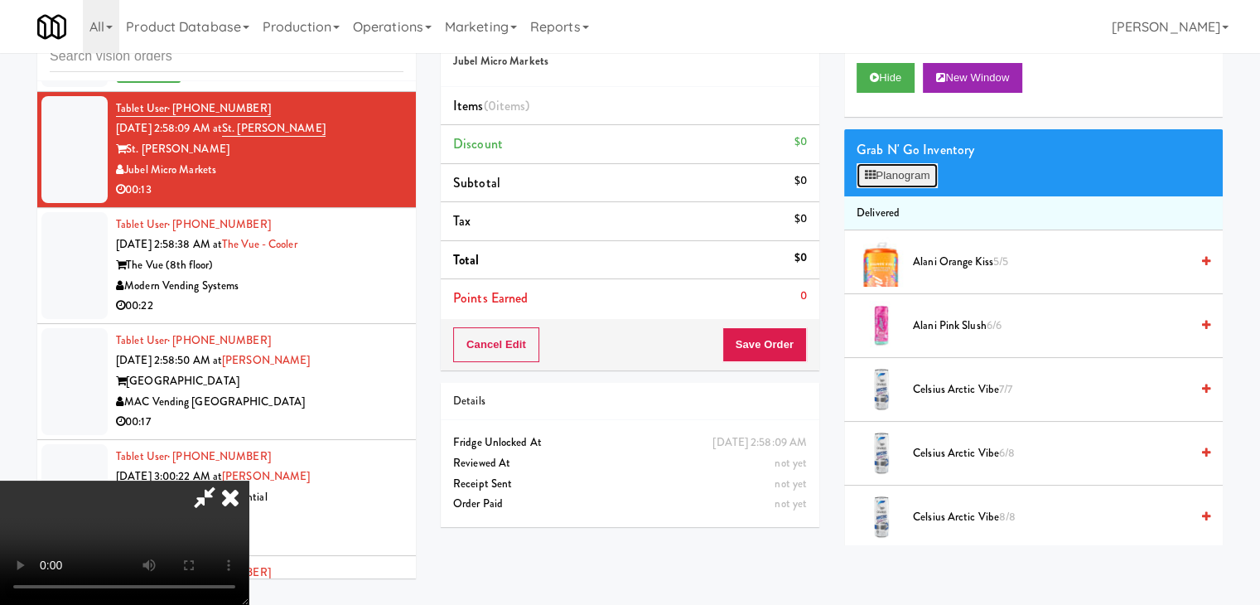
click at [927, 174] on button "Planogram" at bounding box center [897, 175] width 81 height 25
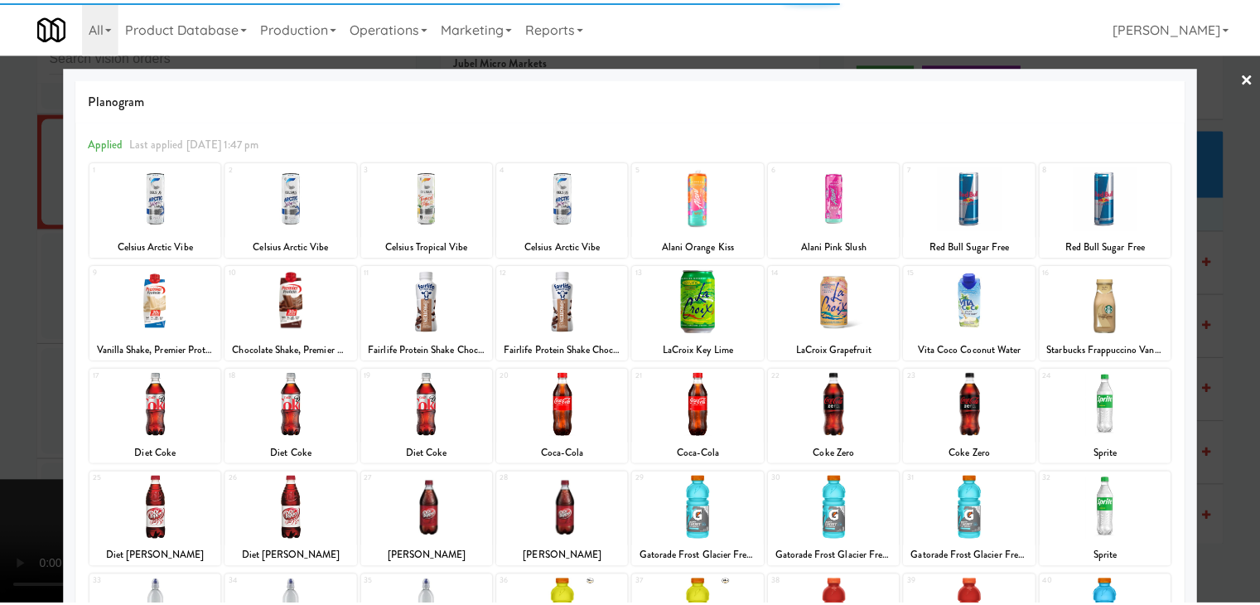
scroll to position [166, 0]
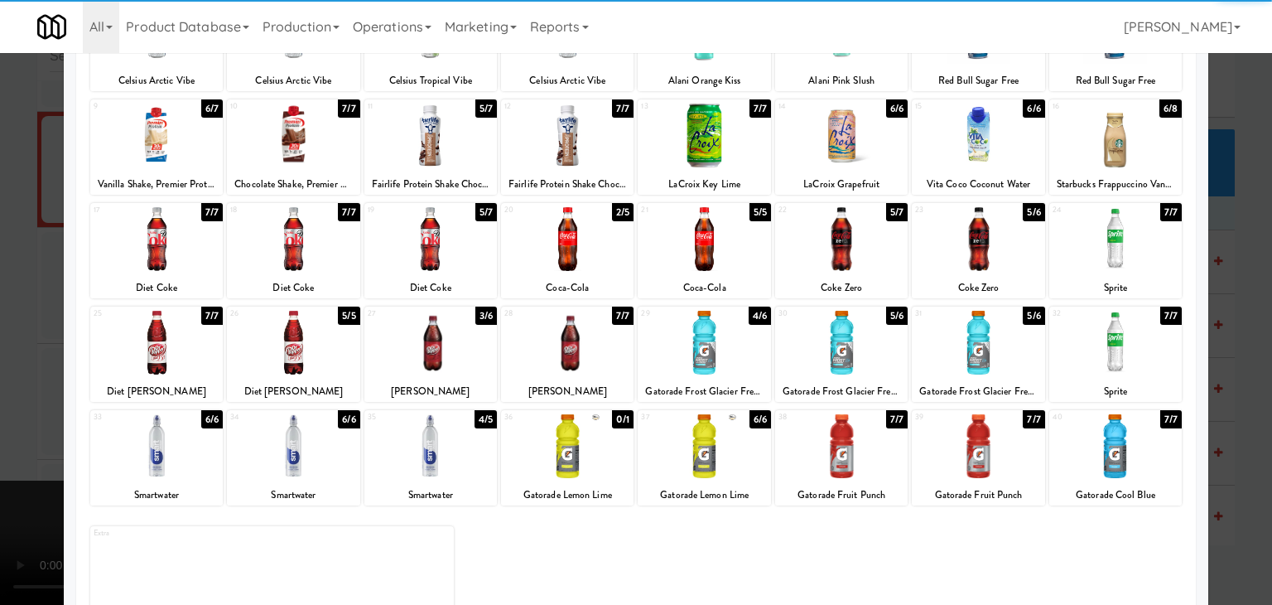
click at [707, 345] on div at bounding box center [704, 343] width 133 height 64
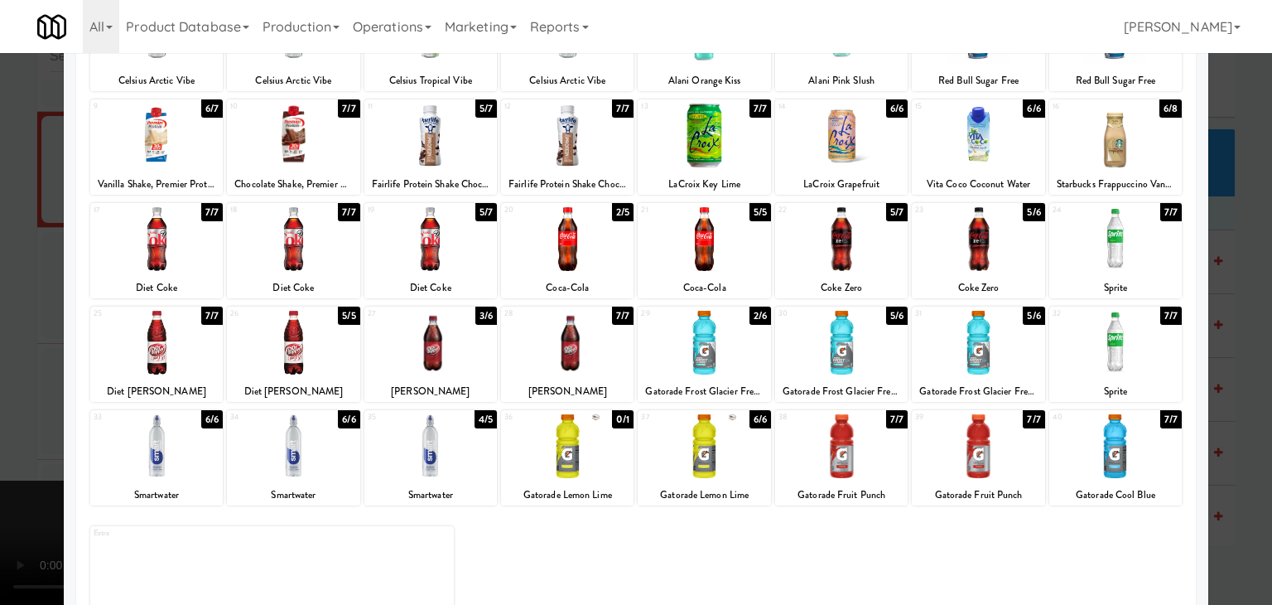
drag, startPoint x: 0, startPoint y: 344, endPoint x: 282, endPoint y: 342, distance: 282.5
click at [4, 341] on div at bounding box center [636, 302] width 1272 height 605
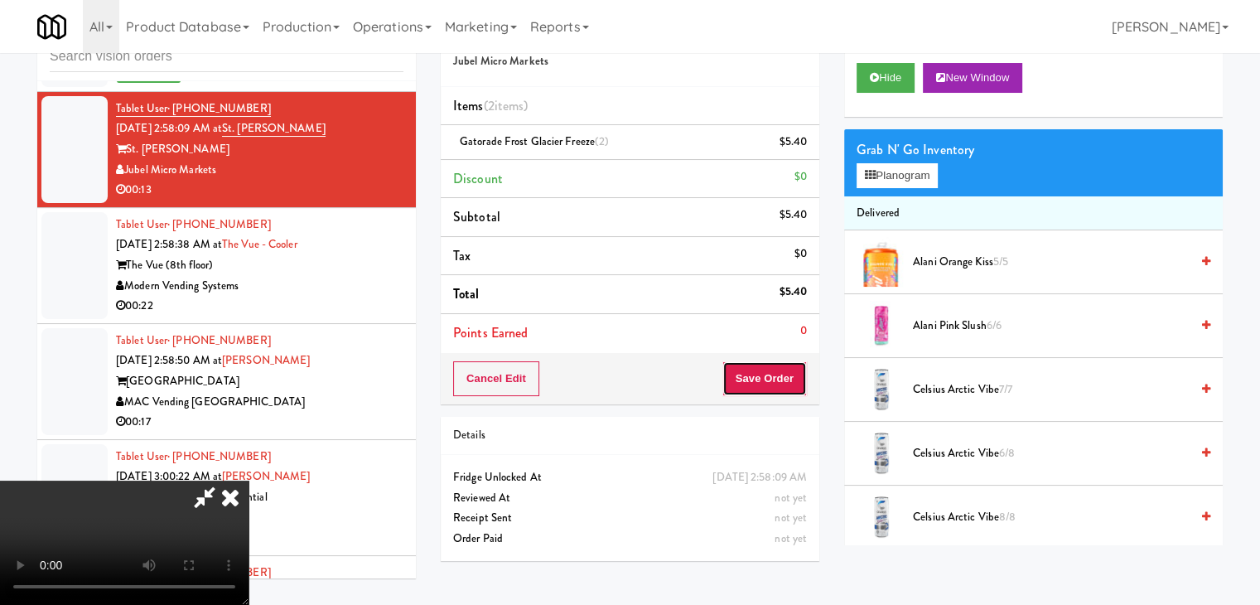
click at [785, 385] on button "Save Order" at bounding box center [764, 378] width 84 height 35
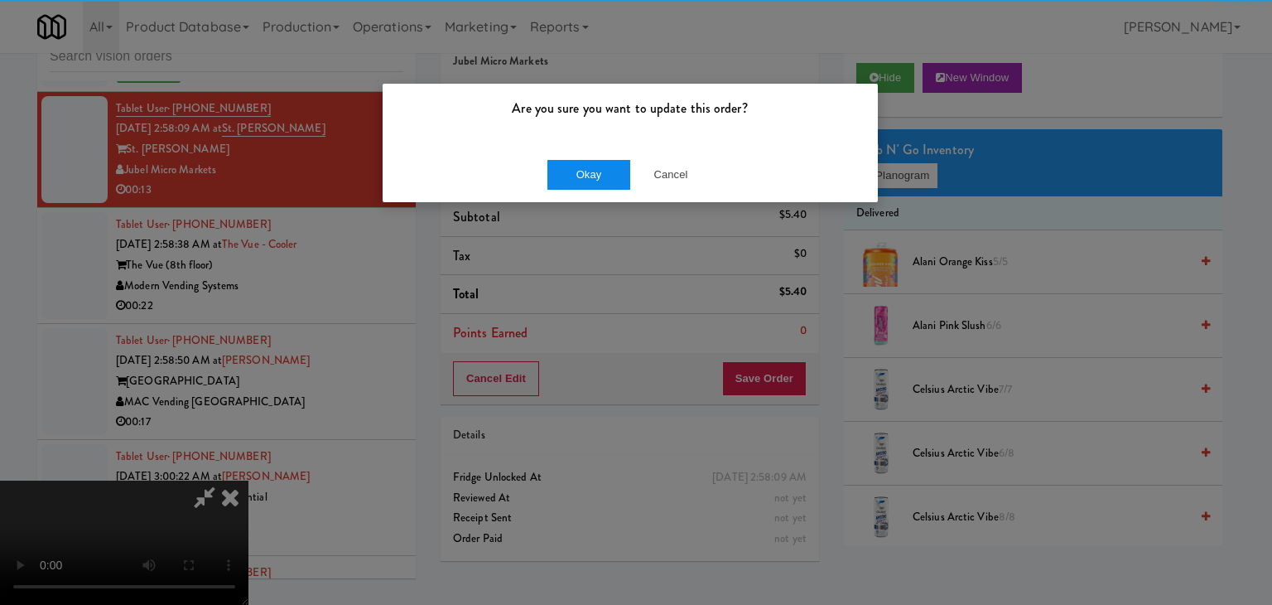
click at [591, 154] on div "Okay Cancel" at bounding box center [630, 175] width 495 height 56
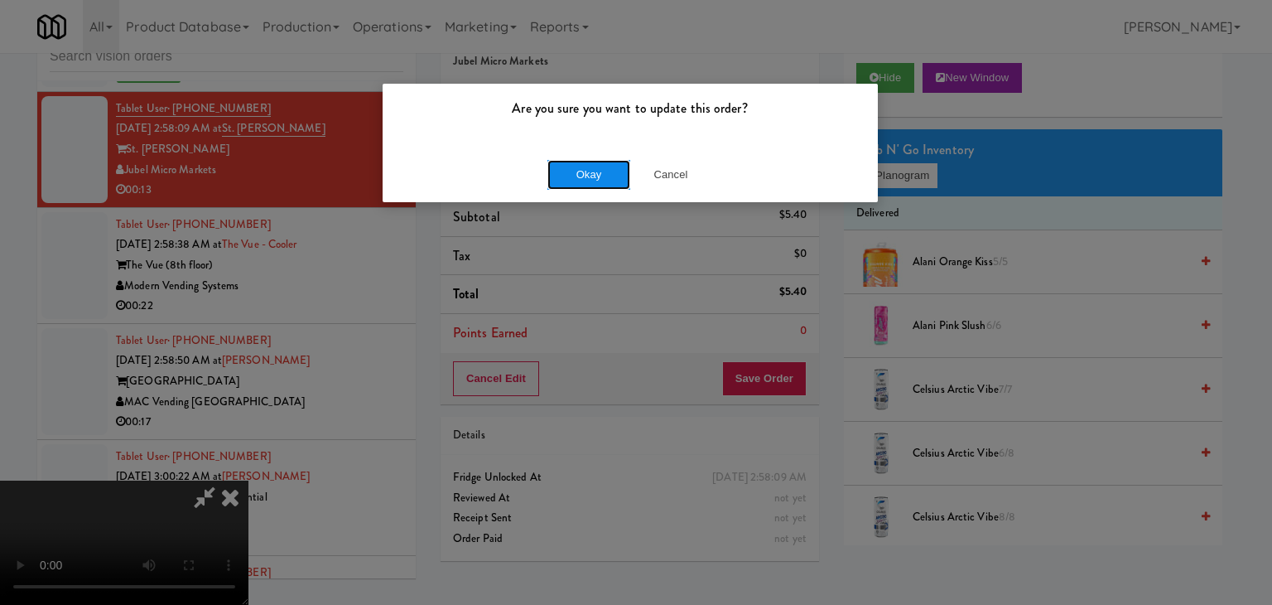
click at [590, 160] on button "Okay" at bounding box center [589, 175] width 83 height 30
click at [590, 162] on button "Okay" at bounding box center [589, 175] width 83 height 30
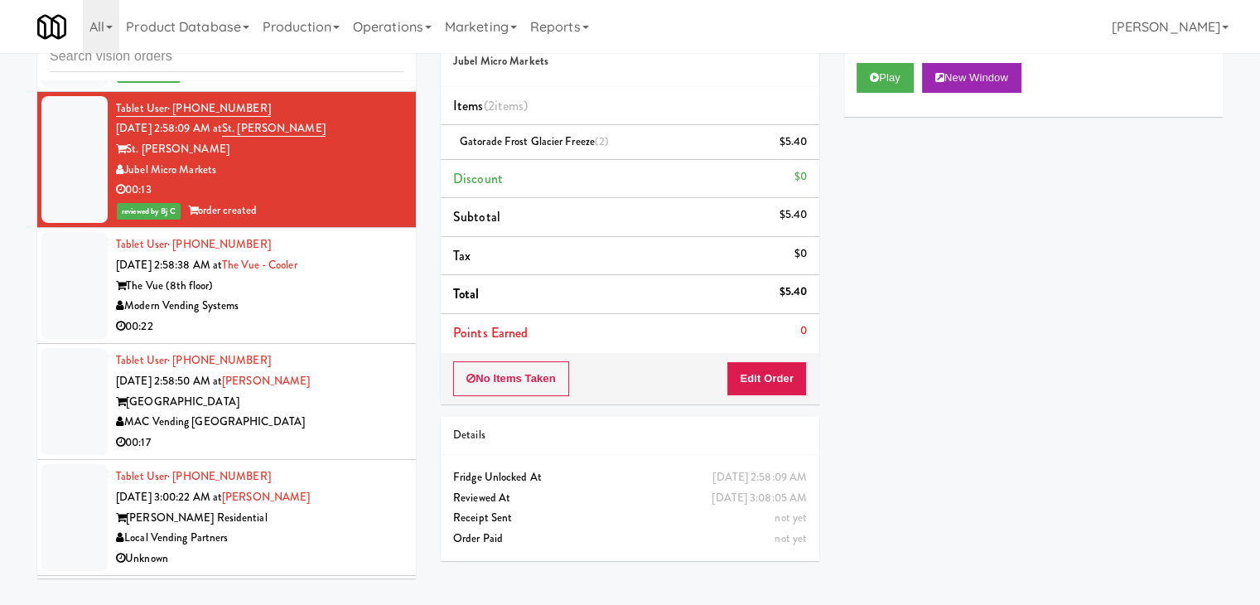
scroll to position [8082, 0]
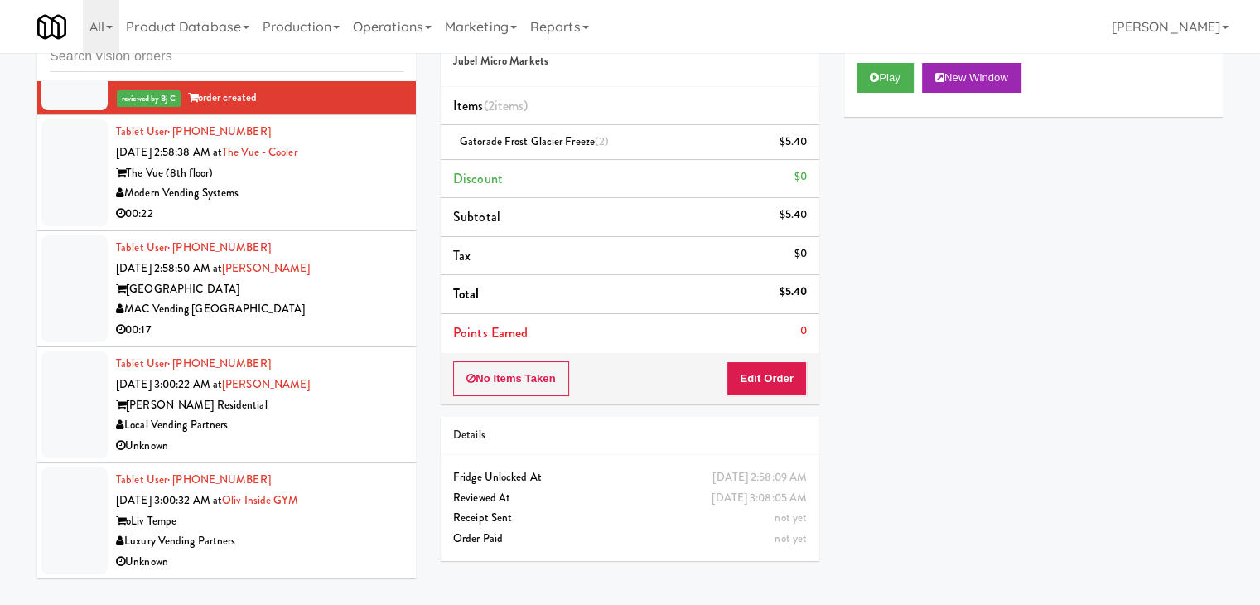
click at [346, 204] on div "Modern Vending Systems" at bounding box center [259, 193] width 287 height 21
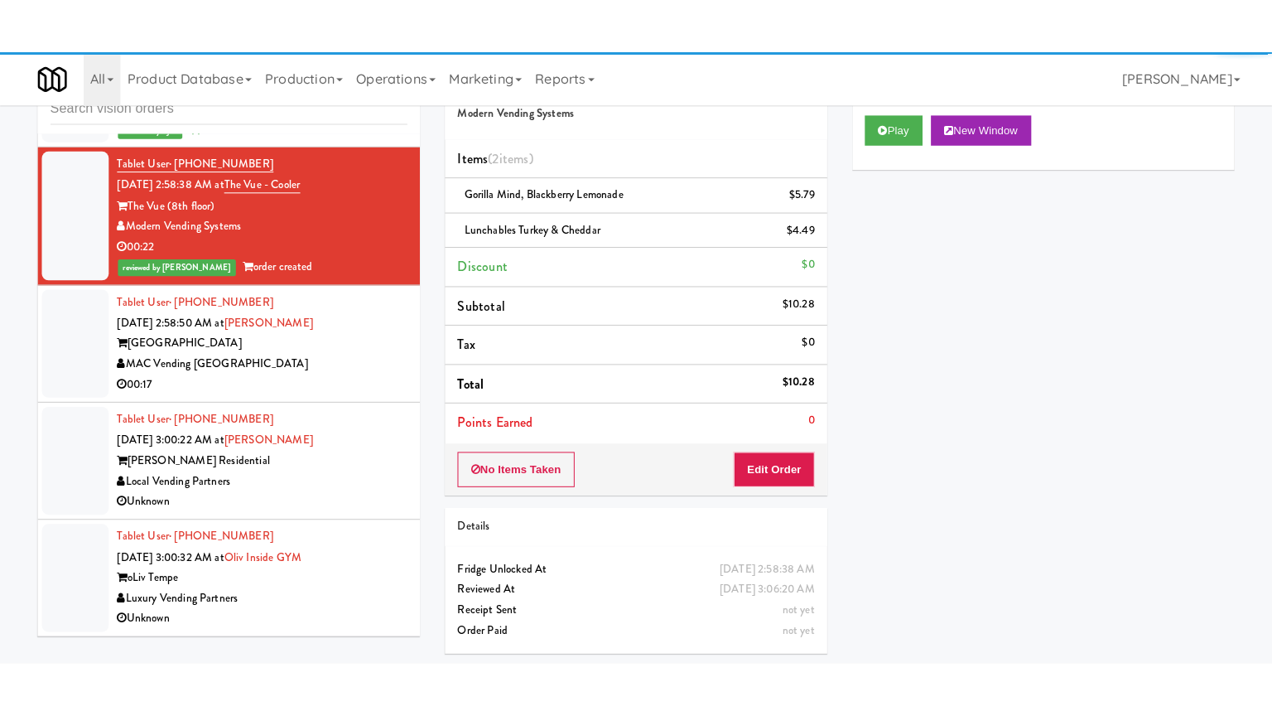
scroll to position [8165, 0]
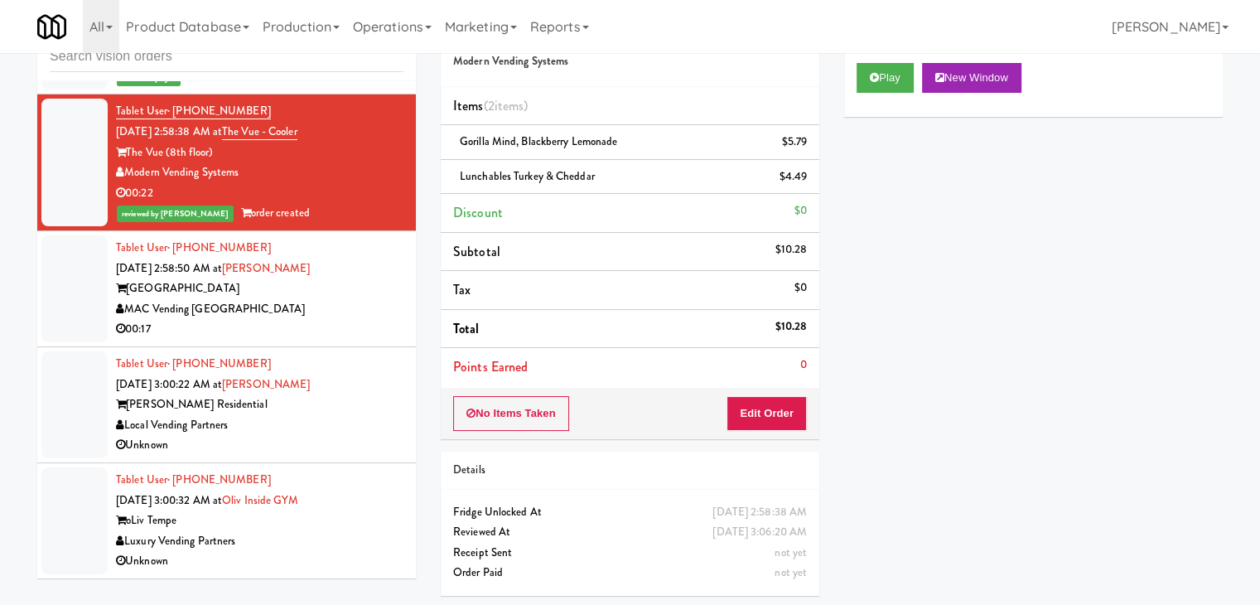
click at [371, 299] on div "MAC Vending [GEOGRAPHIC_DATA]" at bounding box center [259, 309] width 287 height 21
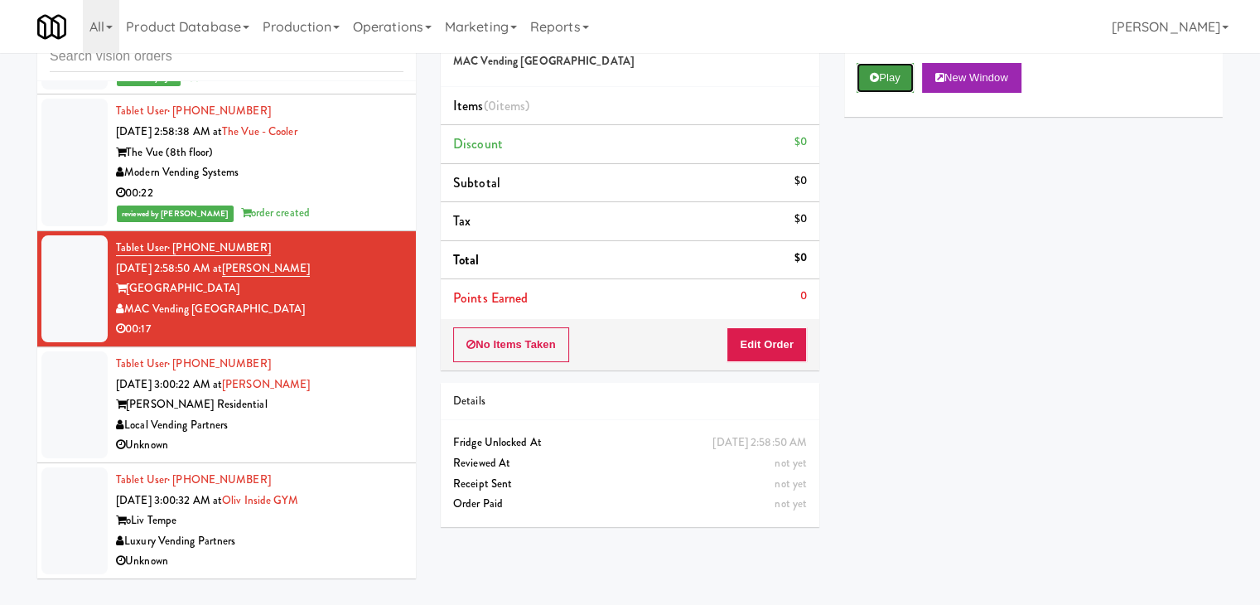
click at [894, 80] on button "Play" at bounding box center [885, 78] width 57 height 30
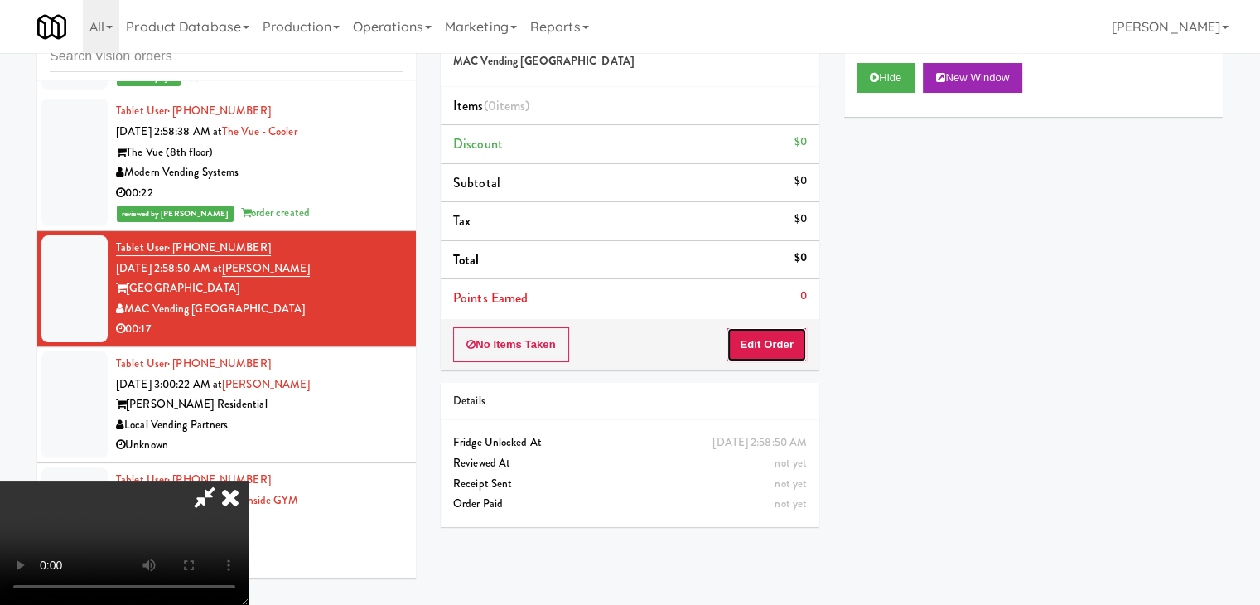
click at [795, 339] on button "Edit Order" at bounding box center [767, 344] width 80 height 35
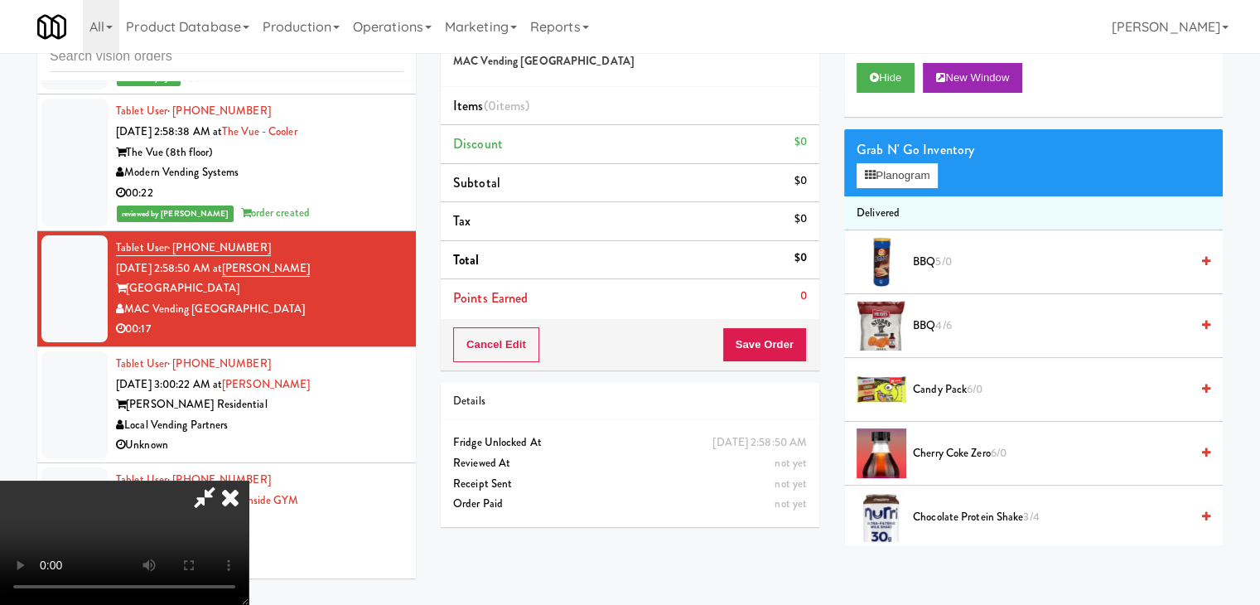
scroll to position [8144, 0]
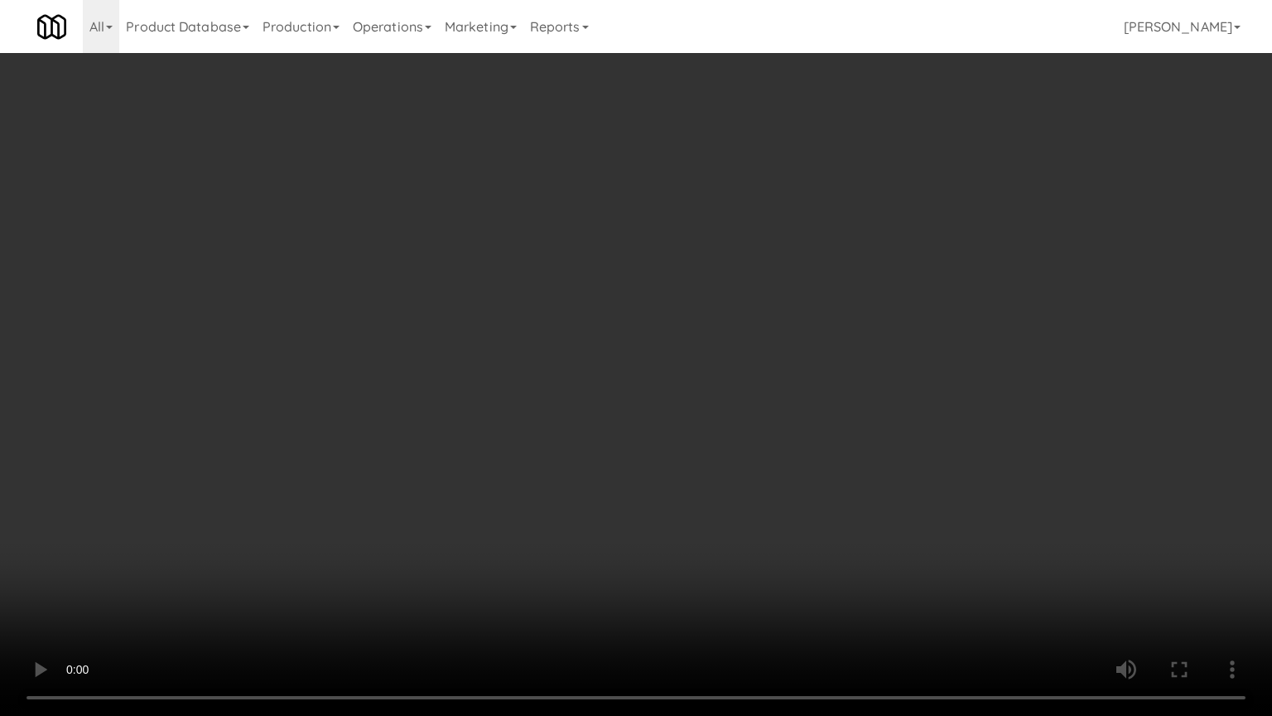
click at [834, 381] on video at bounding box center [636, 358] width 1272 height 716
click at [833, 387] on video at bounding box center [636, 358] width 1272 height 716
click at [837, 388] on video at bounding box center [636, 358] width 1272 height 716
click at [839, 388] on video at bounding box center [636, 358] width 1272 height 716
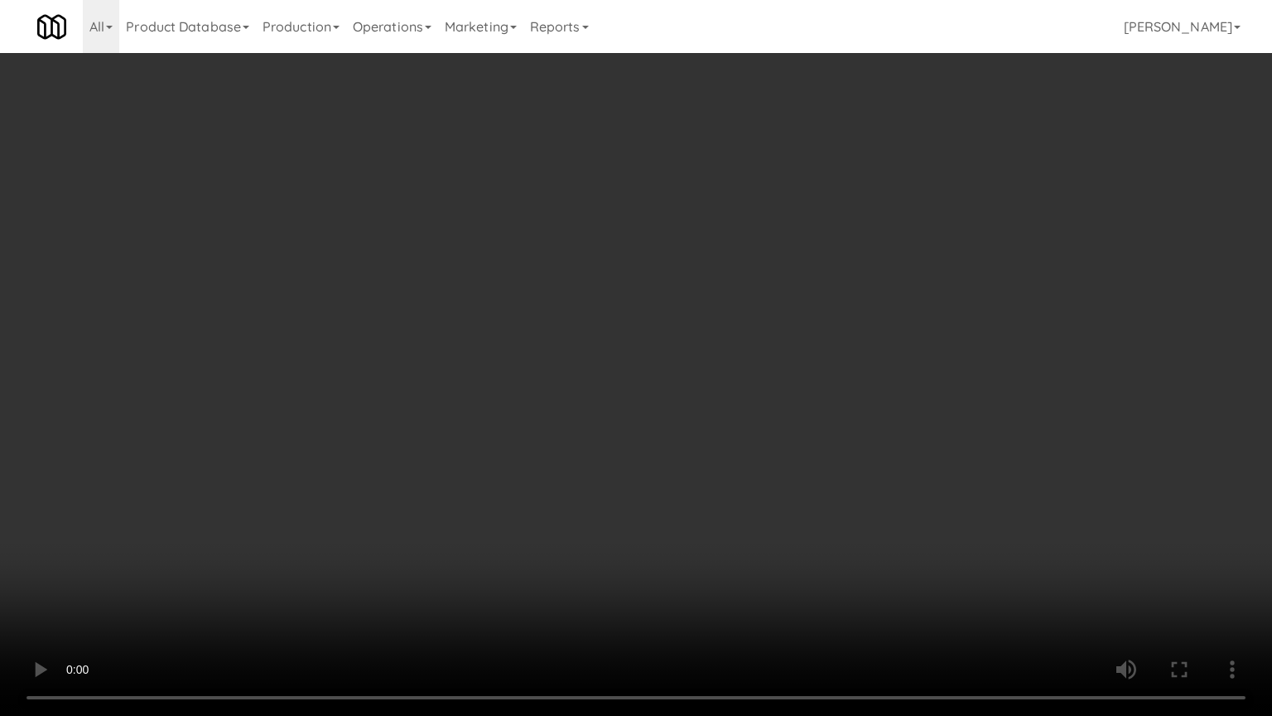
click at [839, 388] on video at bounding box center [636, 358] width 1272 height 716
click at [834, 376] on video at bounding box center [636, 358] width 1272 height 716
drag, startPoint x: 834, startPoint y: 378, endPoint x: 835, endPoint y: 387, distance: 9.2
click at [836, 384] on video at bounding box center [636, 358] width 1272 height 716
click at [845, 378] on video at bounding box center [636, 358] width 1272 height 716
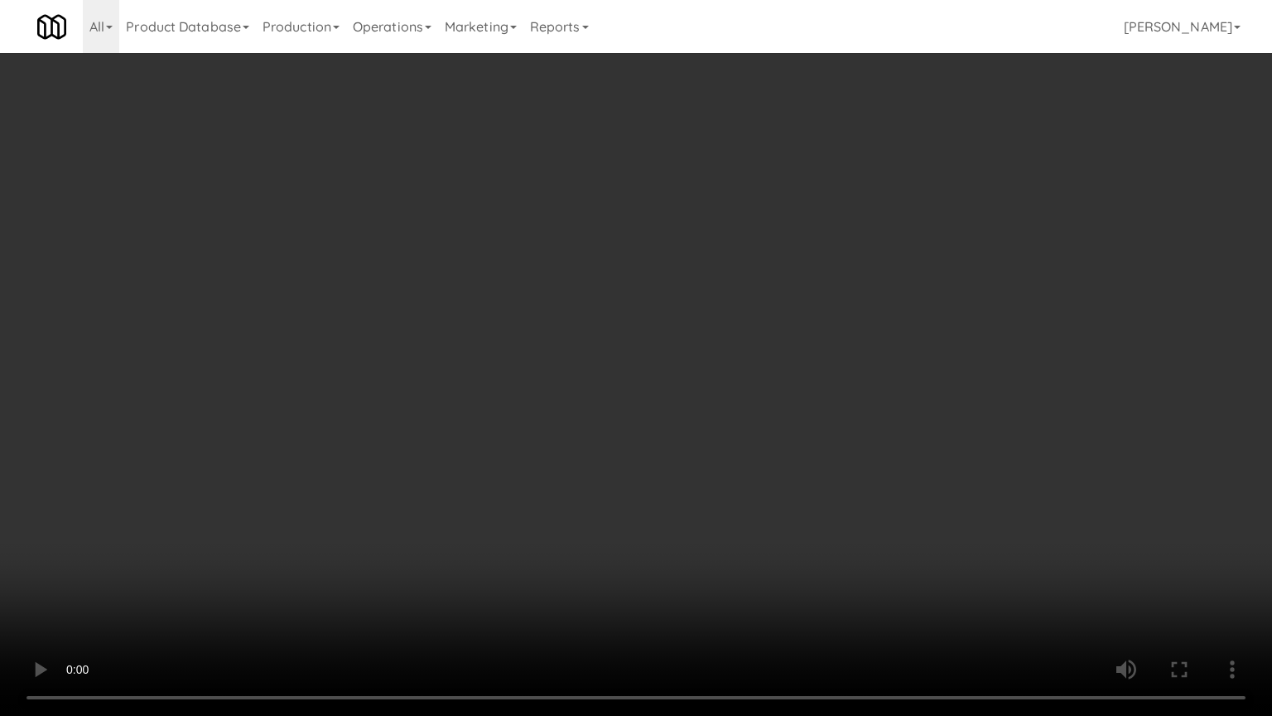
click at [845, 379] on video at bounding box center [636, 358] width 1272 height 716
click at [853, 378] on video at bounding box center [636, 358] width 1272 height 716
click at [851, 381] on video at bounding box center [636, 358] width 1272 height 716
click at [838, 371] on video at bounding box center [636, 358] width 1272 height 716
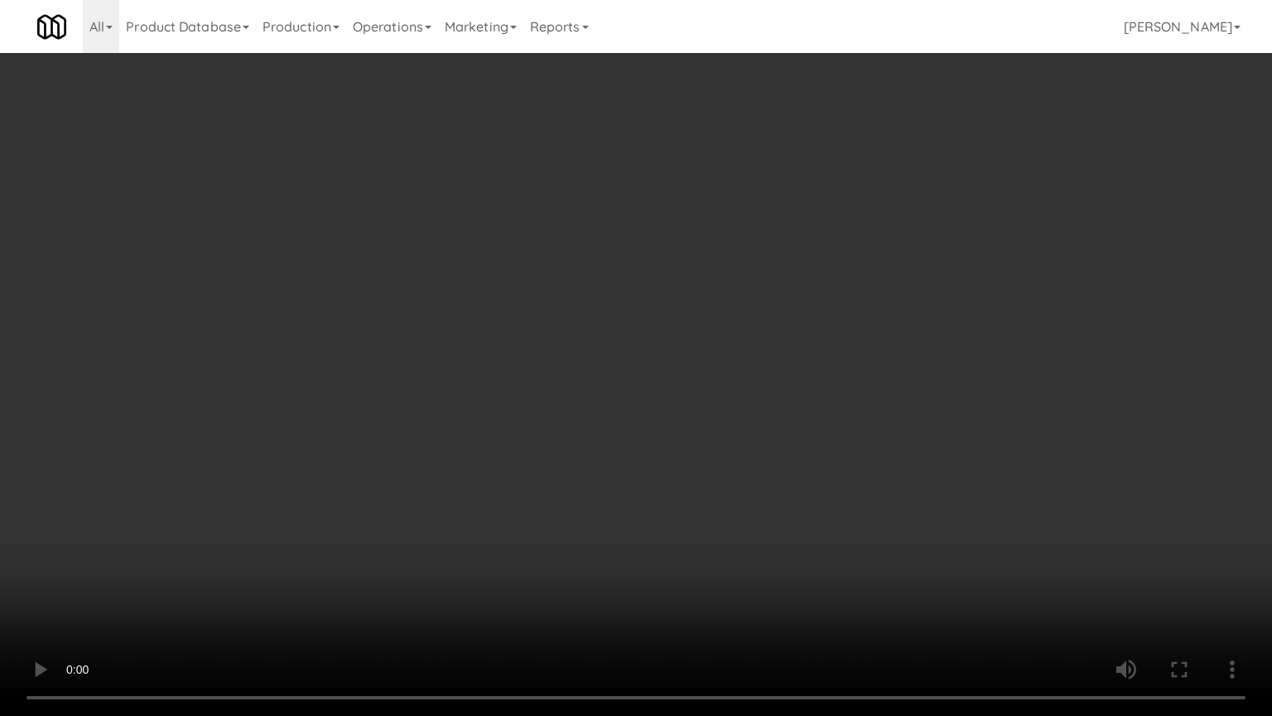
click at [842, 365] on video at bounding box center [636, 358] width 1272 height 716
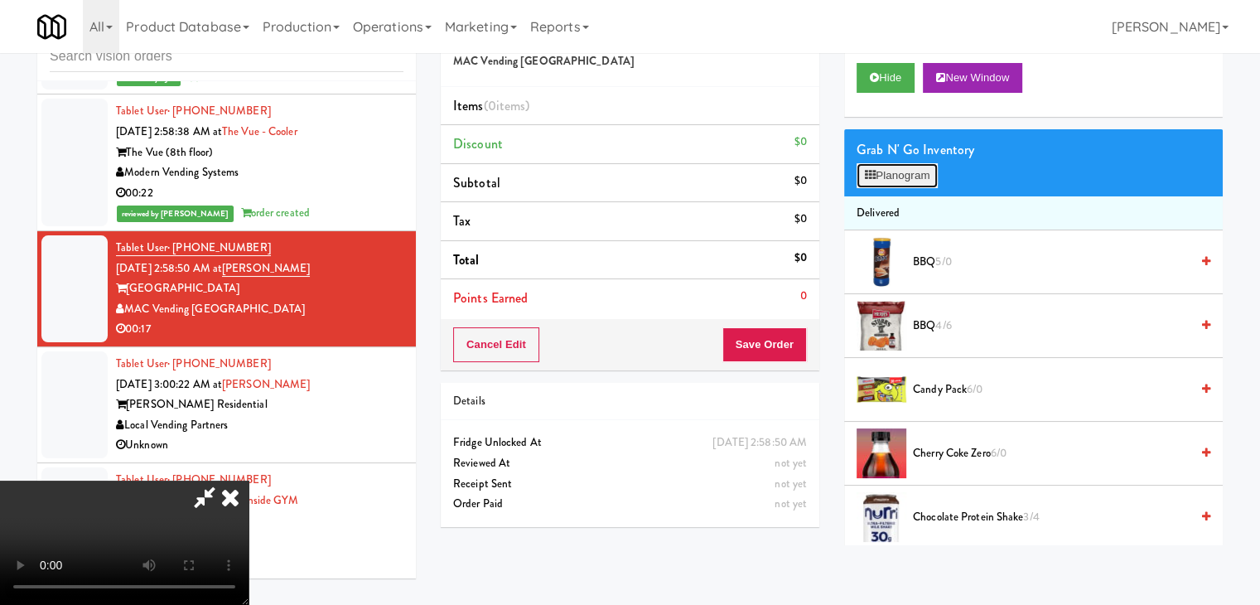
click at [925, 174] on button "Planogram" at bounding box center [897, 175] width 81 height 25
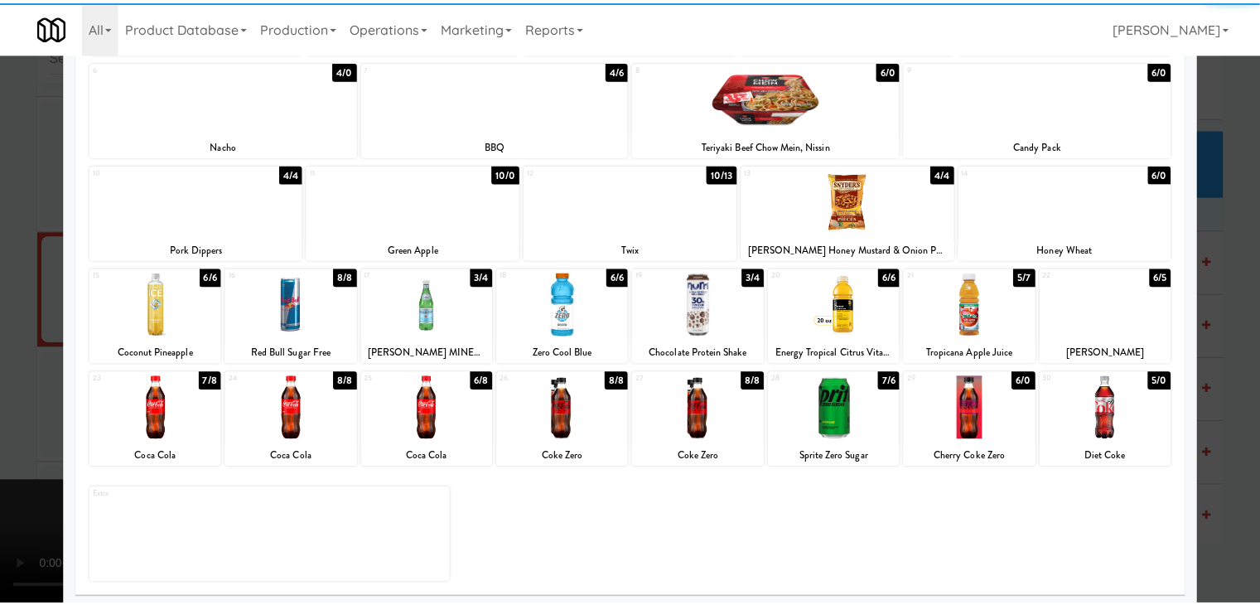
scroll to position [209, 0]
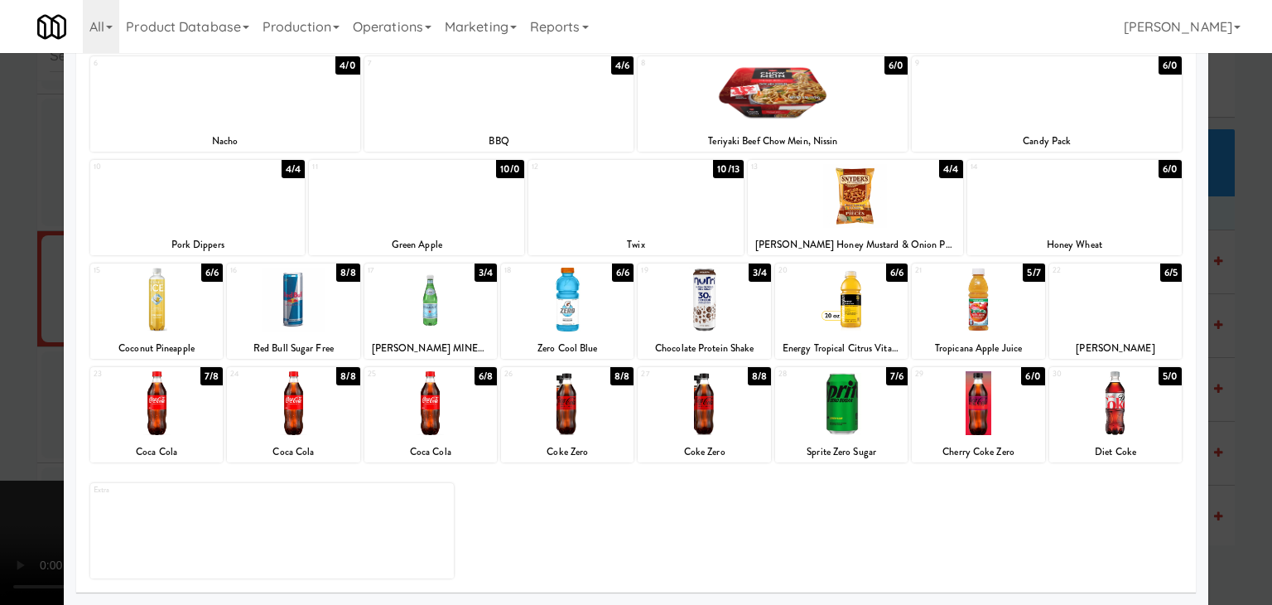
click at [543, 405] on div at bounding box center [567, 403] width 133 height 64
drag, startPoint x: 2, startPoint y: 382, endPoint x: 82, endPoint y: 382, distance: 79.5
click at [7, 382] on div at bounding box center [636, 302] width 1272 height 605
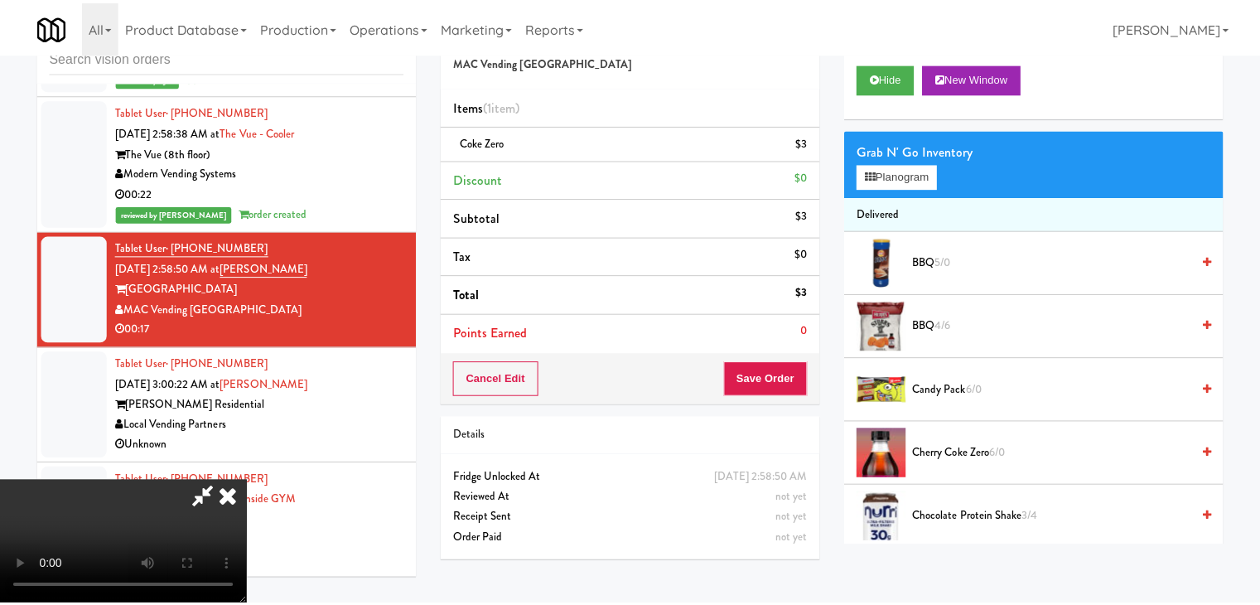
scroll to position [8165, 0]
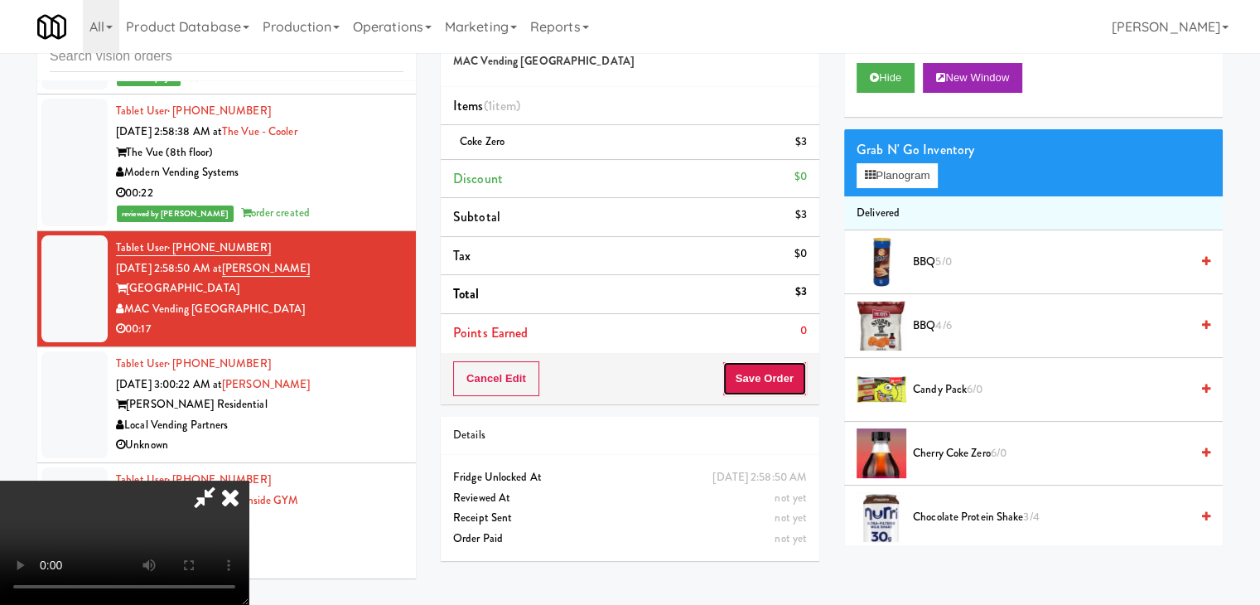
click at [785, 381] on button "Save Order" at bounding box center [764, 378] width 84 height 35
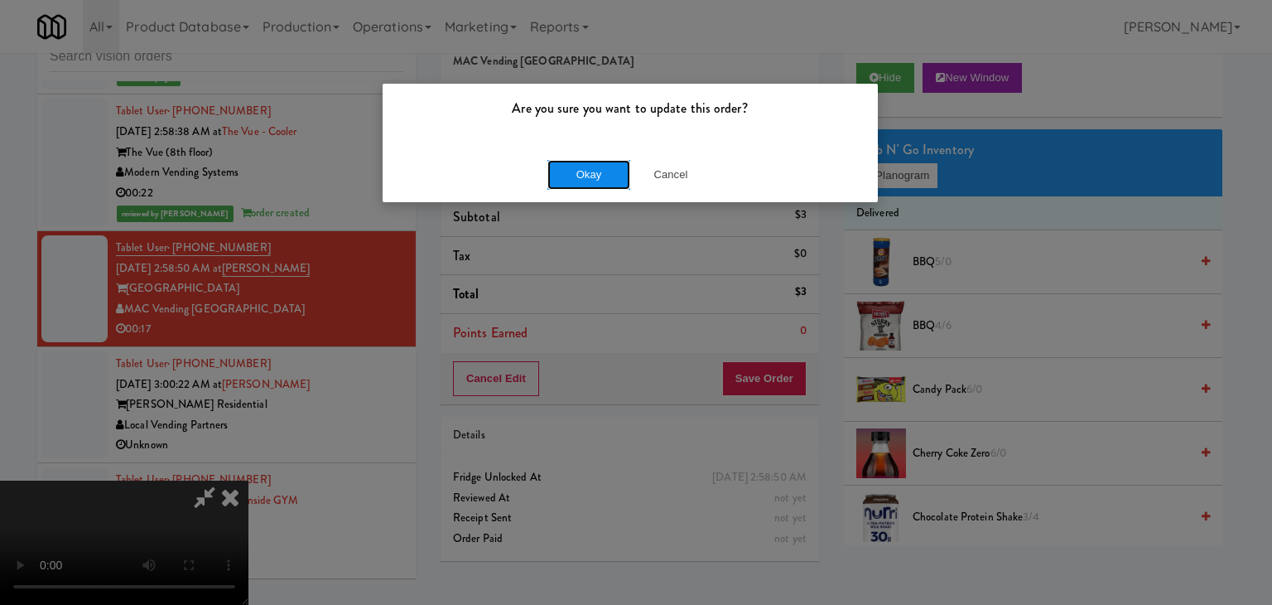
click at [606, 178] on button "Okay" at bounding box center [589, 175] width 83 height 30
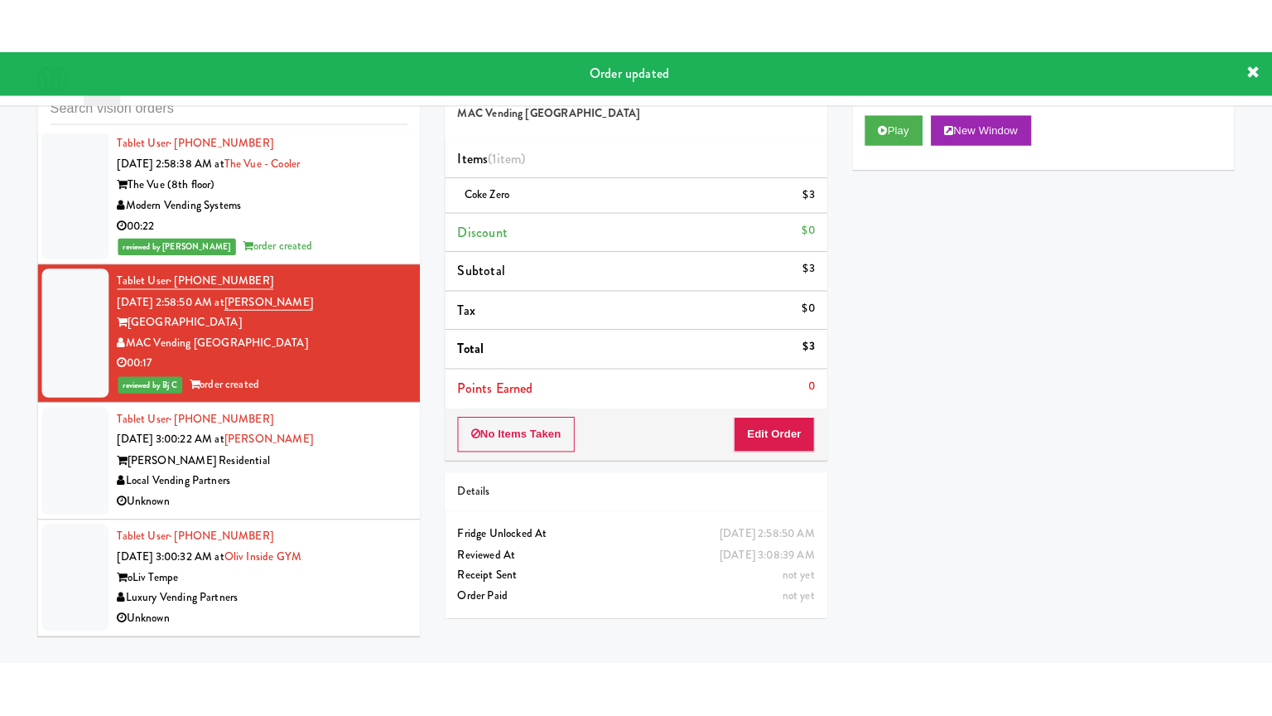
scroll to position [8185, 0]
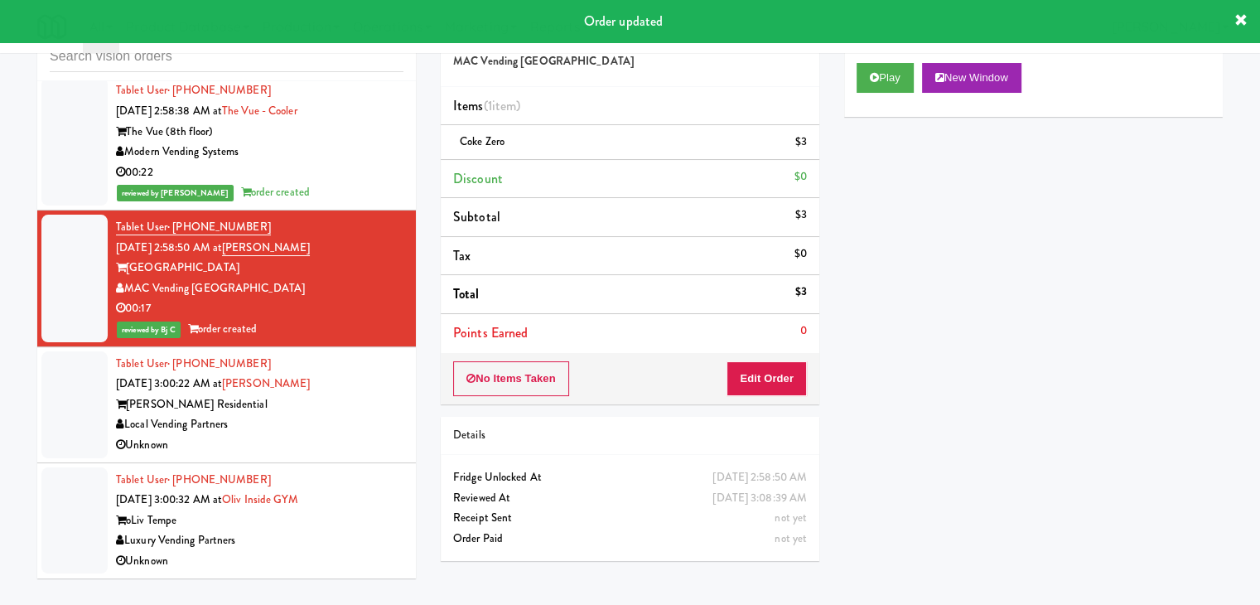
click at [336, 395] on div "Tablet User · (520) 222-2977 Sep 25, 2025 3:00:22 AM at Herbert - Fridge Herber…" at bounding box center [259, 405] width 287 height 102
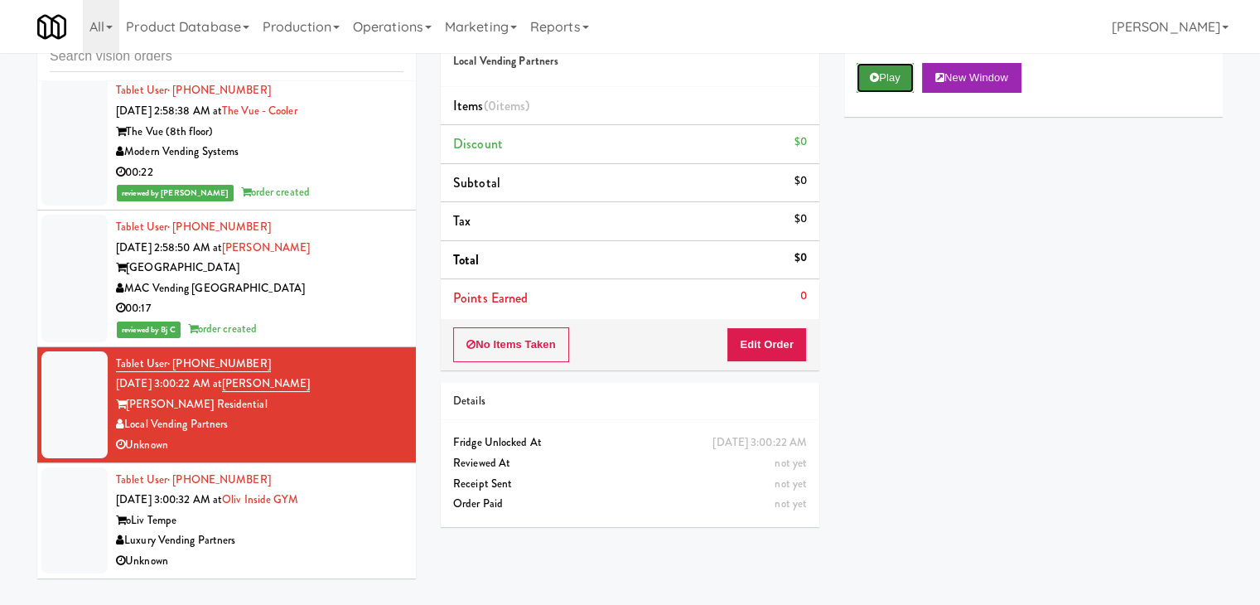
click at [881, 70] on button "Play" at bounding box center [885, 78] width 57 height 30
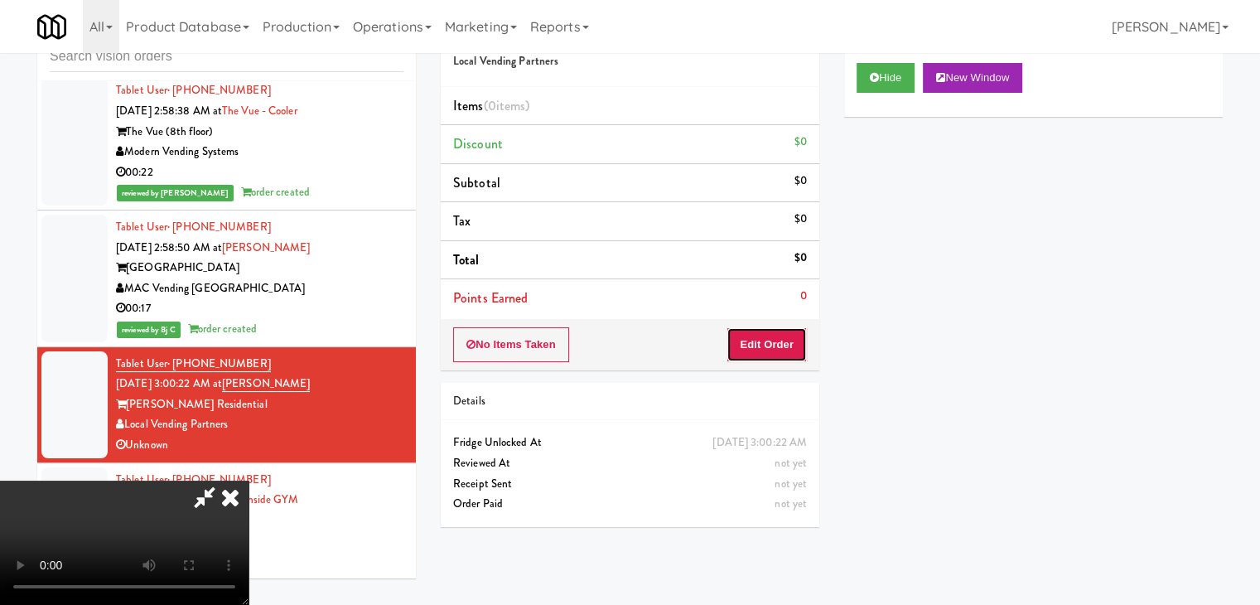
click at [772, 329] on button "Edit Order" at bounding box center [767, 344] width 80 height 35
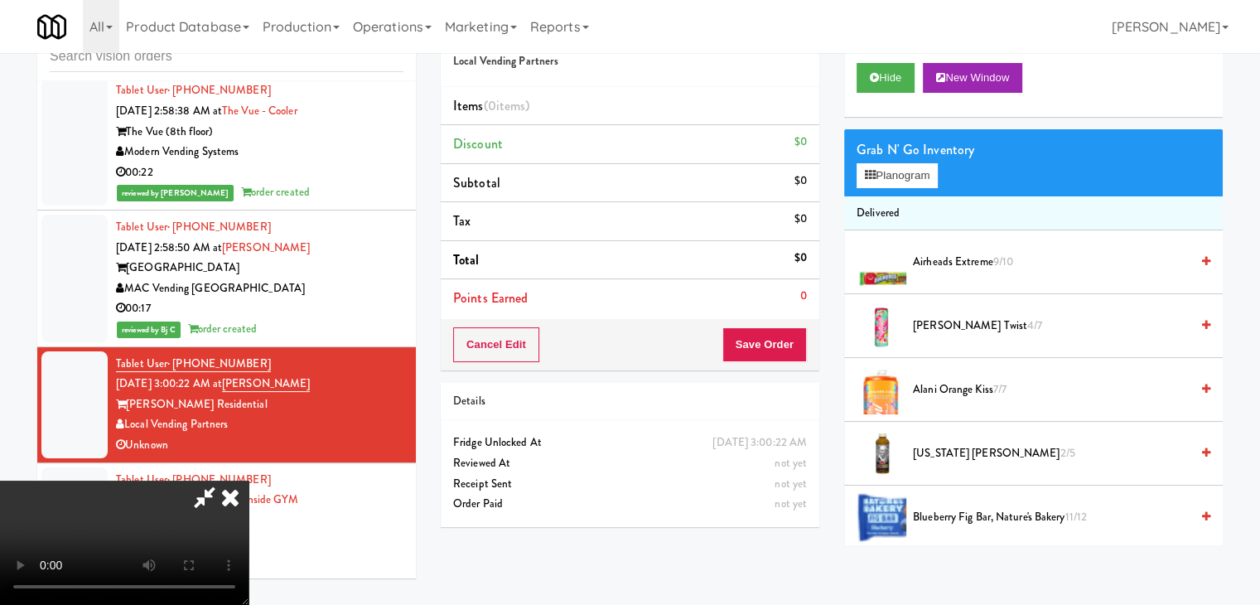
scroll to position [8165, 0]
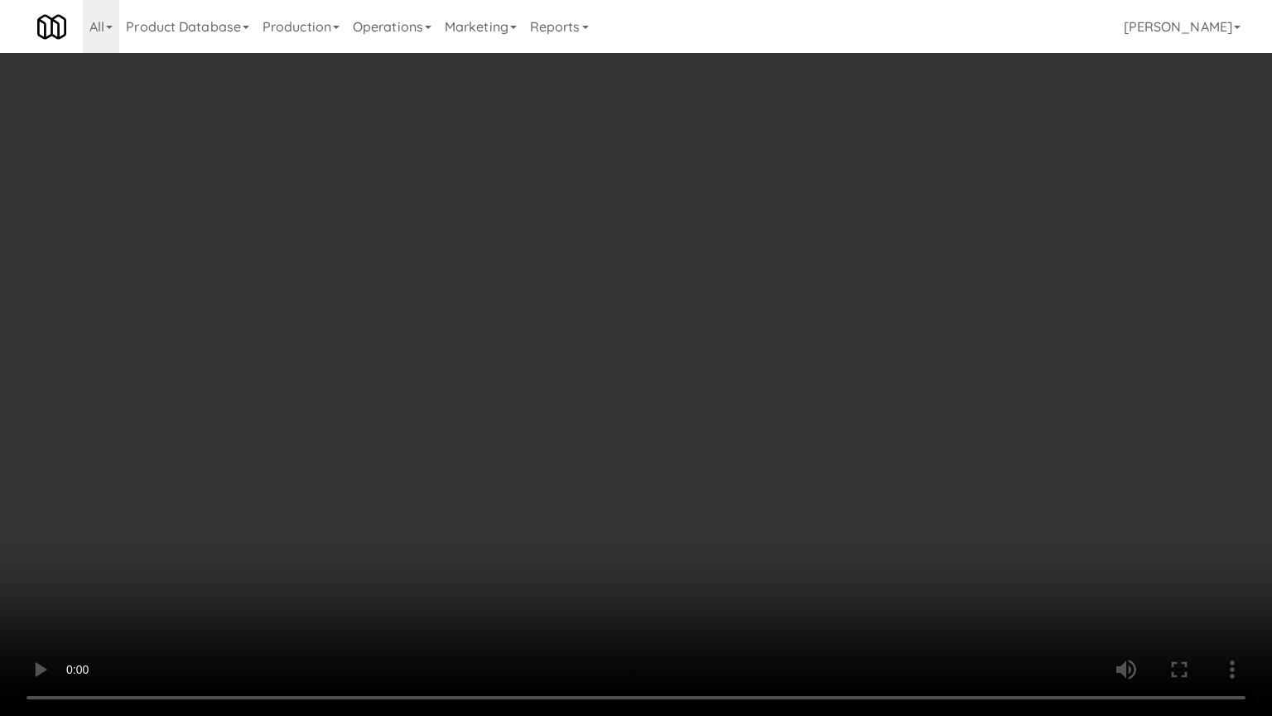
click at [785, 323] on video at bounding box center [636, 358] width 1272 height 716
drag, startPoint x: 785, startPoint y: 323, endPoint x: 781, endPoint y: 331, distance: 8.5
click at [785, 325] on video at bounding box center [636, 358] width 1272 height 716
click at [785, 317] on video at bounding box center [636, 358] width 1272 height 716
click at [514, 575] on video at bounding box center [636, 358] width 1272 height 716
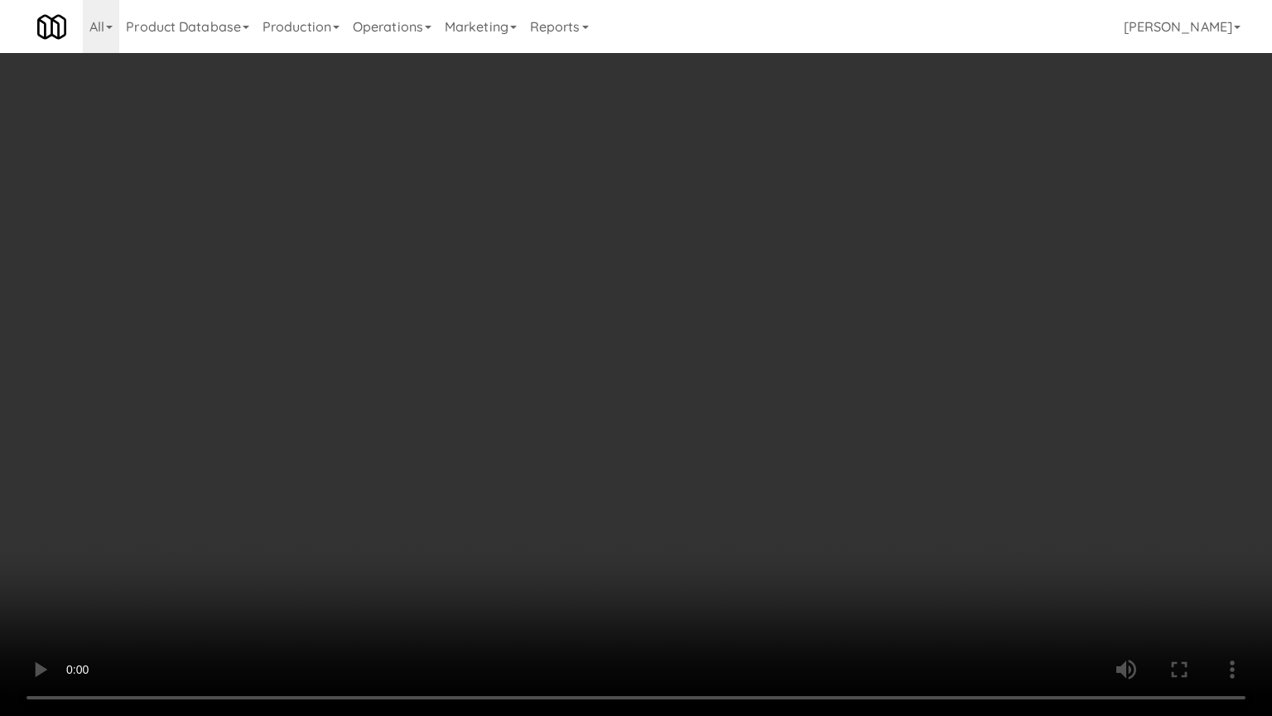
click at [739, 414] on video at bounding box center [636, 358] width 1272 height 716
click at [746, 418] on video at bounding box center [636, 358] width 1272 height 716
click at [756, 419] on video at bounding box center [636, 358] width 1272 height 716
click at [763, 411] on video at bounding box center [636, 358] width 1272 height 716
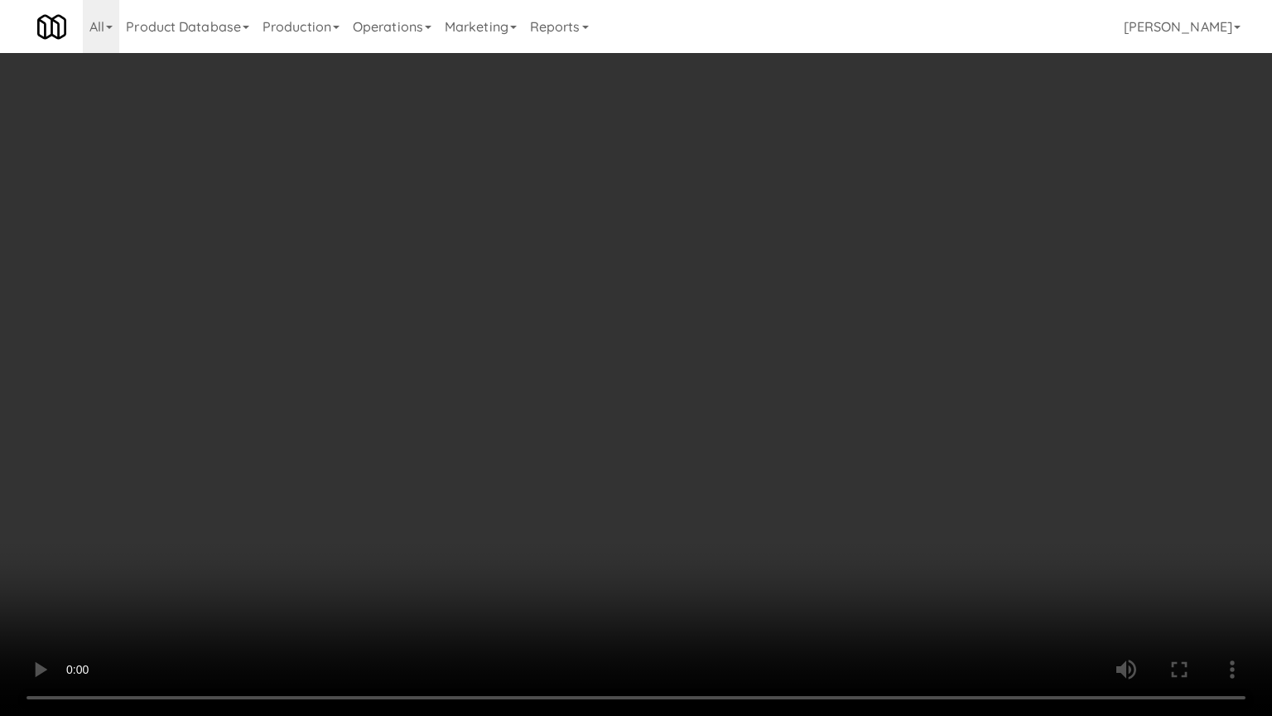
drag, startPoint x: 763, startPoint y: 411, endPoint x: 890, endPoint y: 233, distance: 218.6
click at [769, 404] on video at bounding box center [636, 358] width 1272 height 716
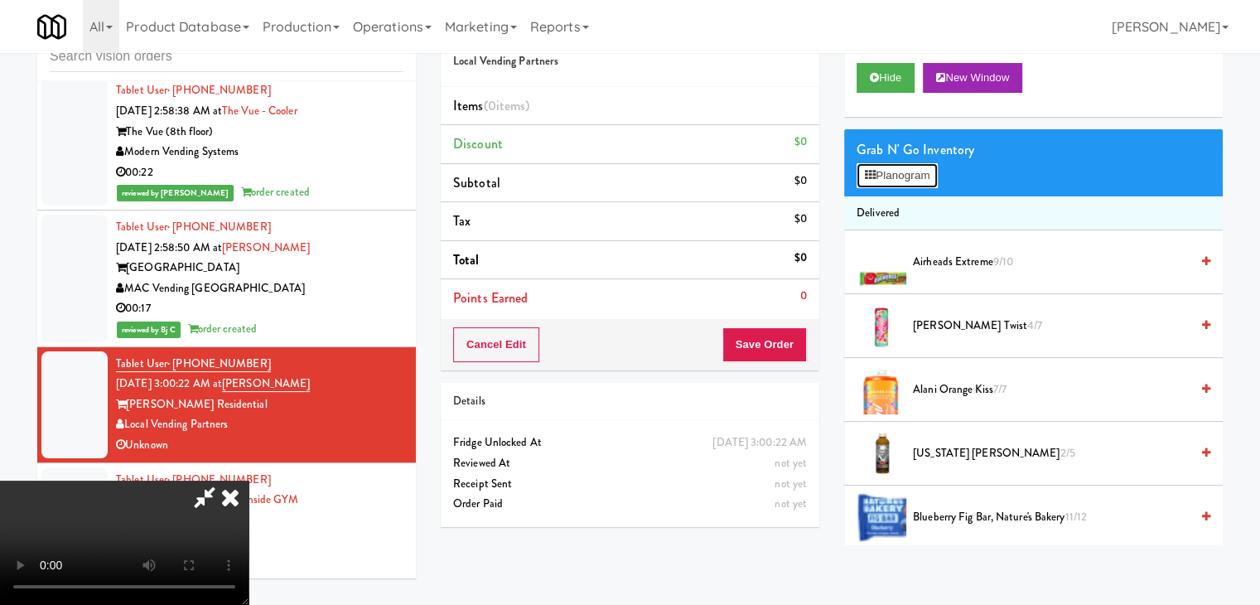
drag, startPoint x: 913, startPoint y: 174, endPoint x: 565, endPoint y: 310, distance: 373.5
click at [565, 311] on div "Order # 7987075 Local Vending Partners Items (0 items ) Discount $0 Subtotal $0…" at bounding box center [832, 276] width 782 height 538
click at [249, 480] on video at bounding box center [124, 542] width 249 height 124
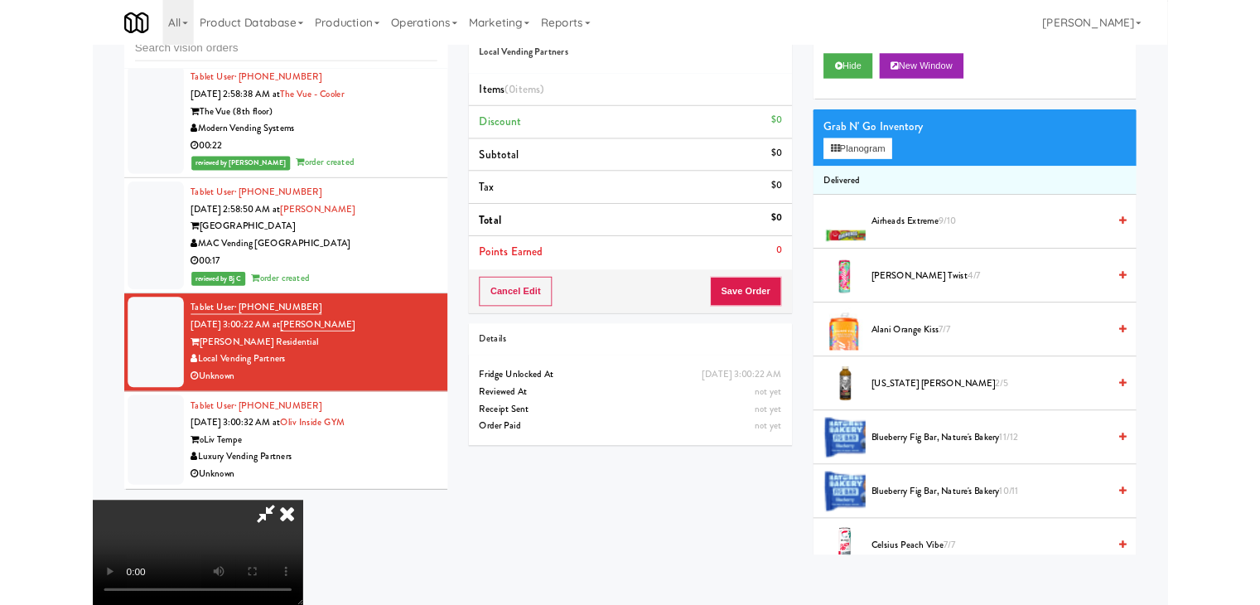
scroll to position [8165, 0]
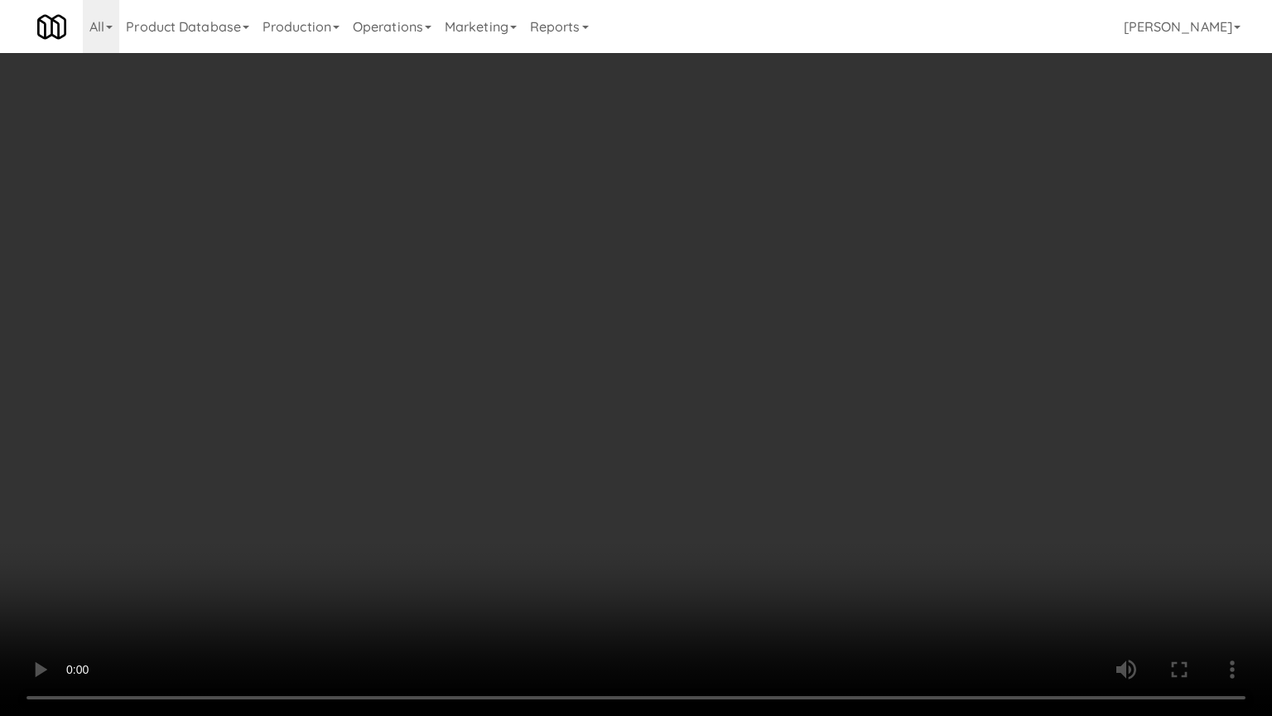
click at [693, 376] on video at bounding box center [636, 358] width 1272 height 716
drag, startPoint x: 693, startPoint y: 378, endPoint x: 689, endPoint y: 386, distance: 9.3
click at [693, 380] on video at bounding box center [636, 358] width 1272 height 716
click at [710, 360] on video at bounding box center [636, 358] width 1272 height 716
drag, startPoint x: 710, startPoint y: 360, endPoint x: 769, endPoint y: 246, distance: 128.6
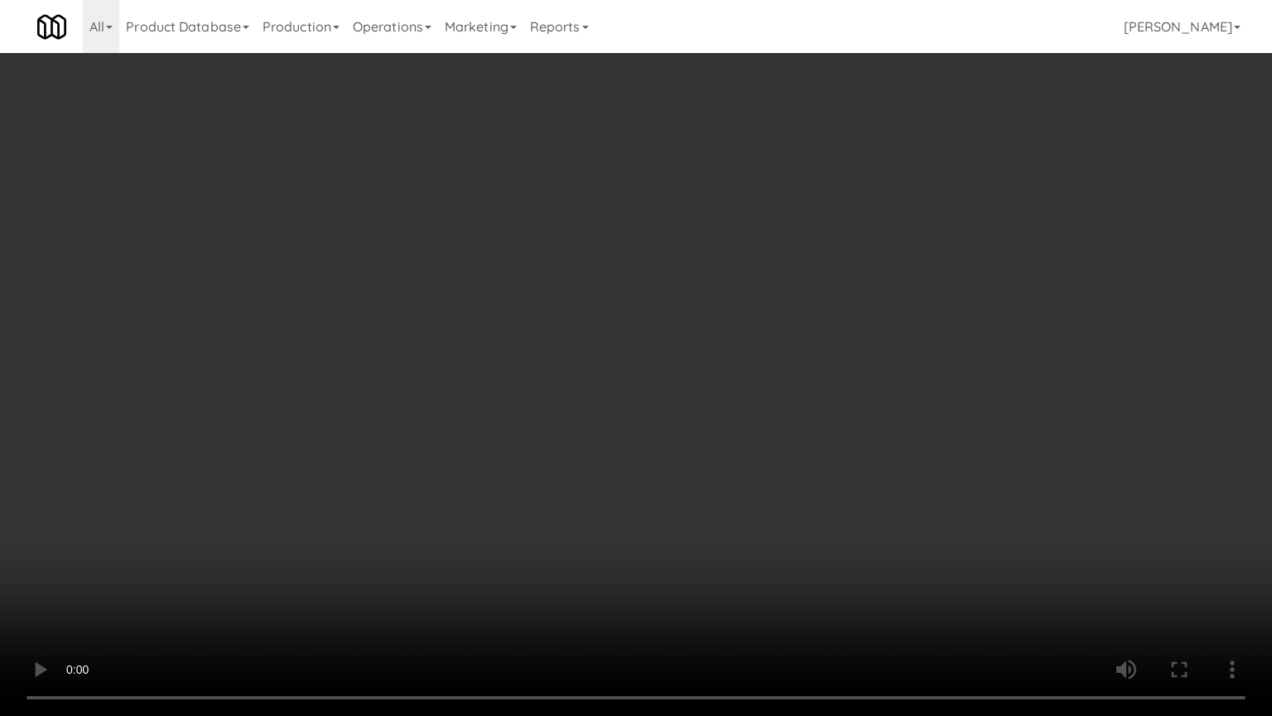
click at [716, 352] on video at bounding box center [636, 358] width 1272 height 716
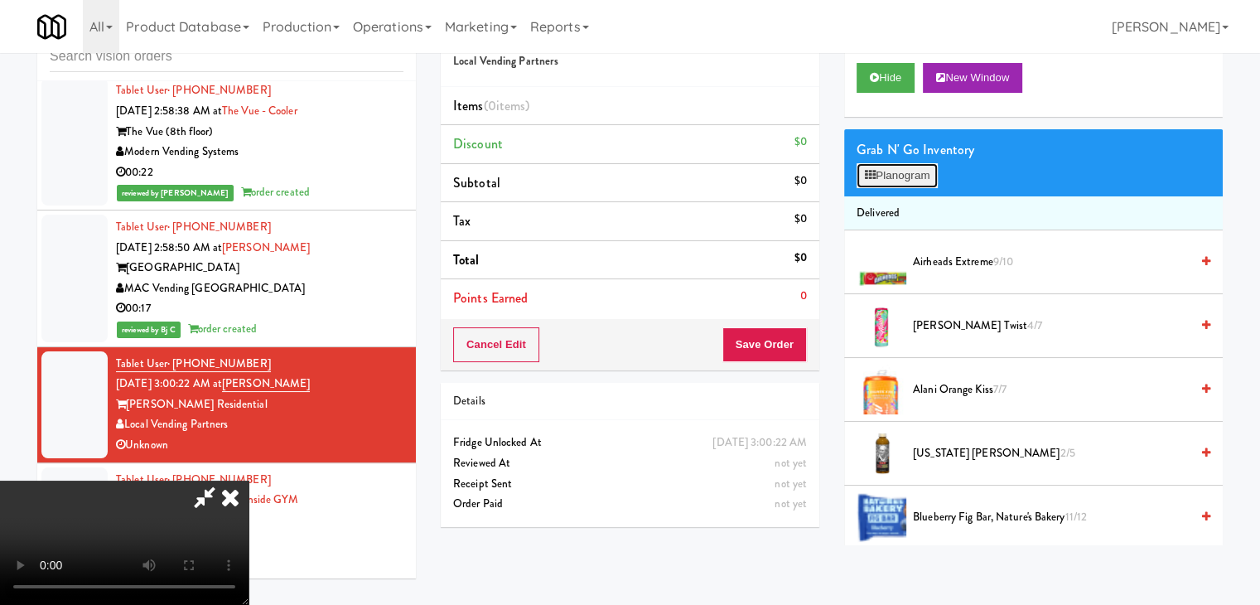
click at [905, 170] on button "Planogram" at bounding box center [897, 175] width 81 height 25
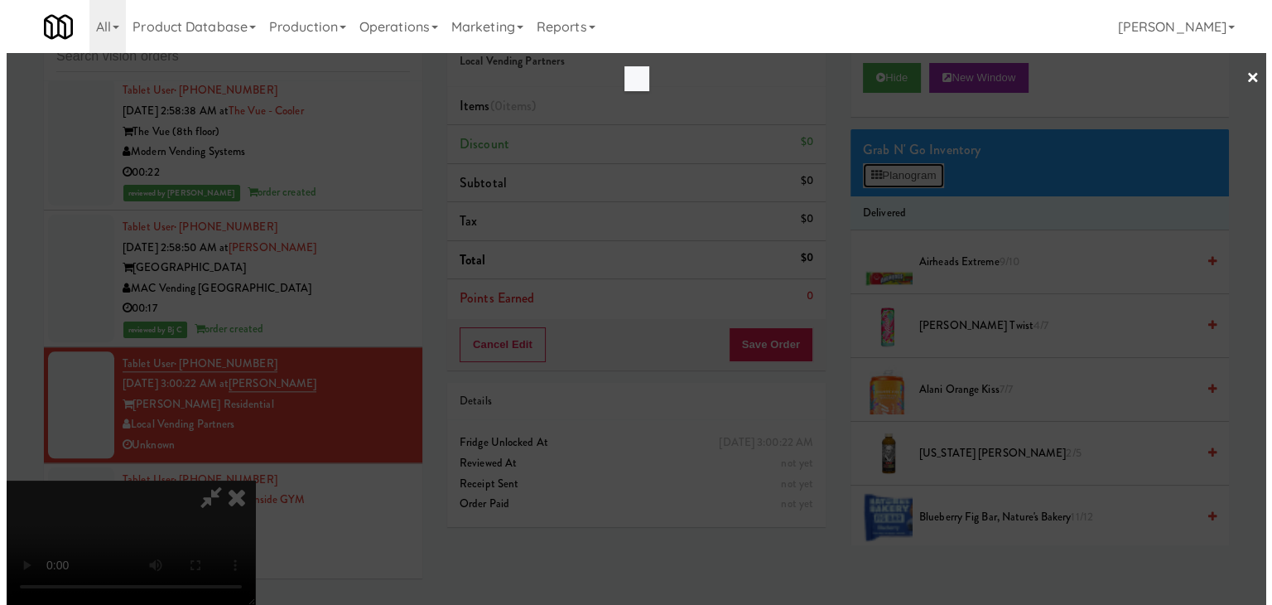
scroll to position [8165, 0]
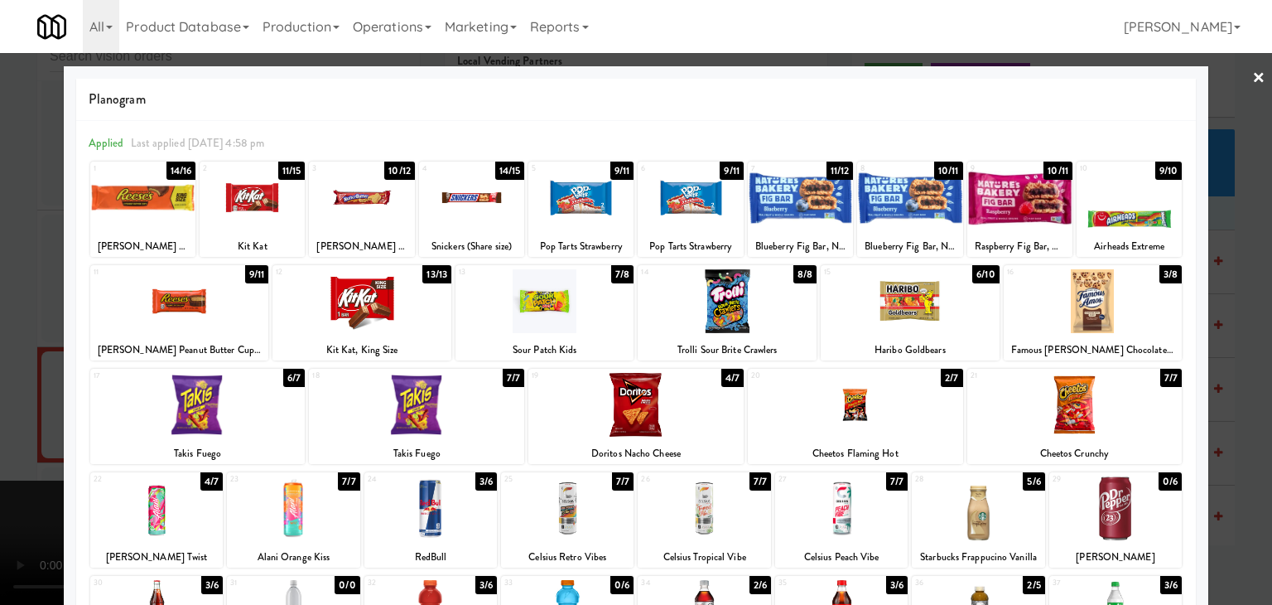
click at [1094, 402] on div at bounding box center [1075, 405] width 215 height 64
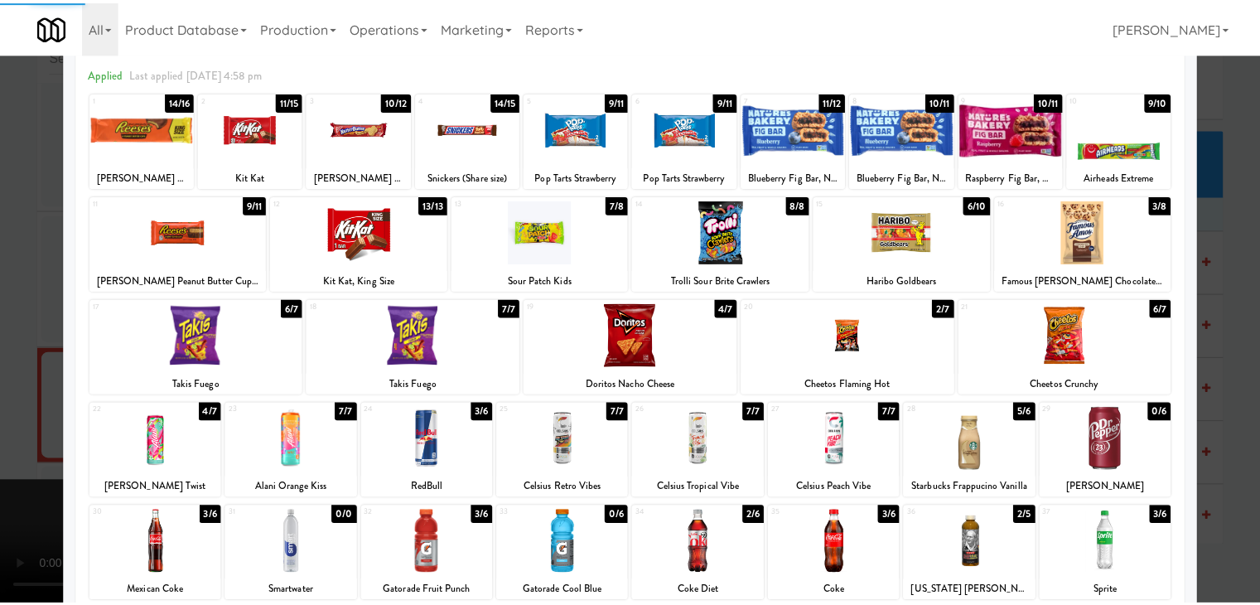
scroll to position [166, 0]
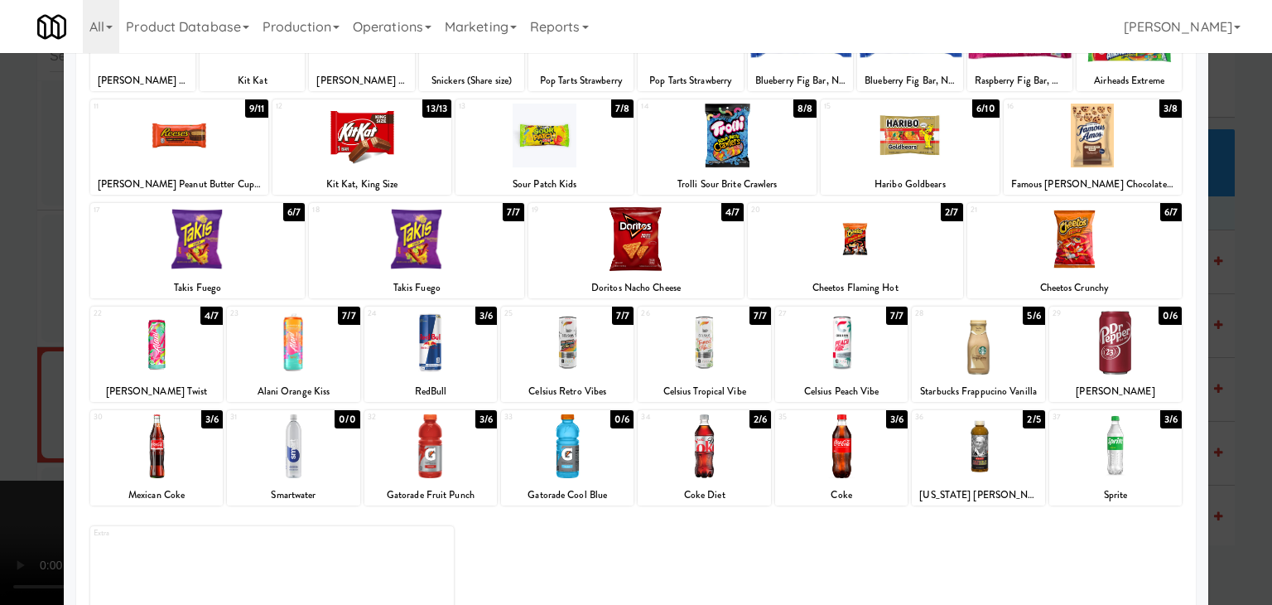
click at [189, 440] on div at bounding box center [156, 446] width 133 height 64
drag, startPoint x: 0, startPoint y: 436, endPoint x: 139, endPoint y: 429, distance: 139.3
click at [9, 432] on div at bounding box center [636, 302] width 1272 height 605
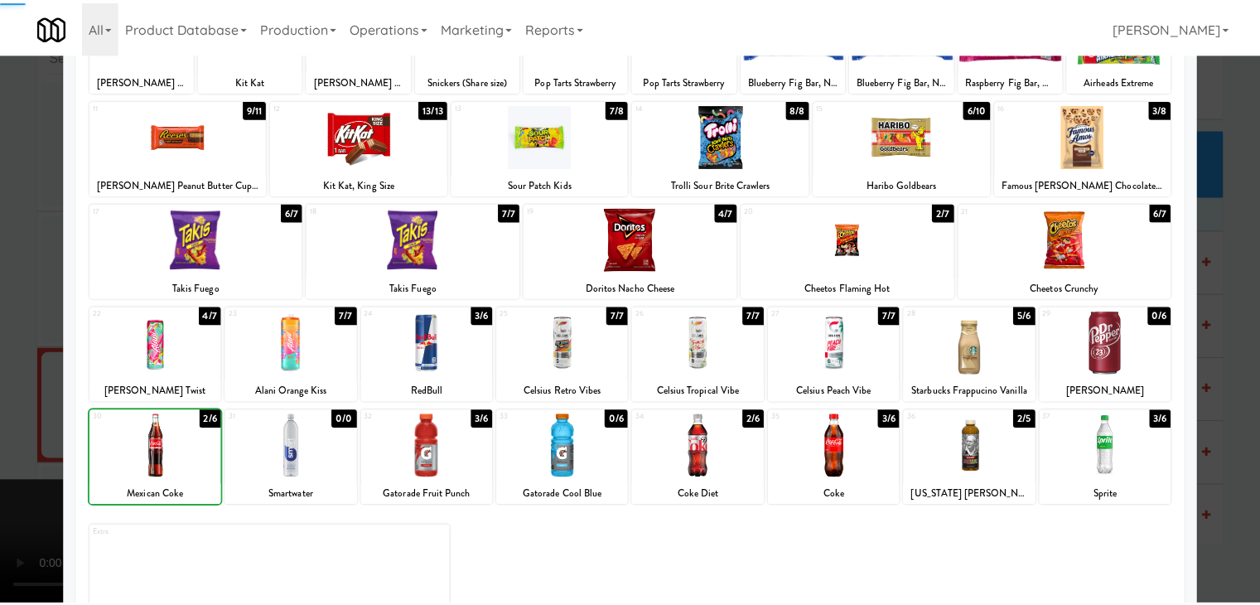
scroll to position [8185, 0]
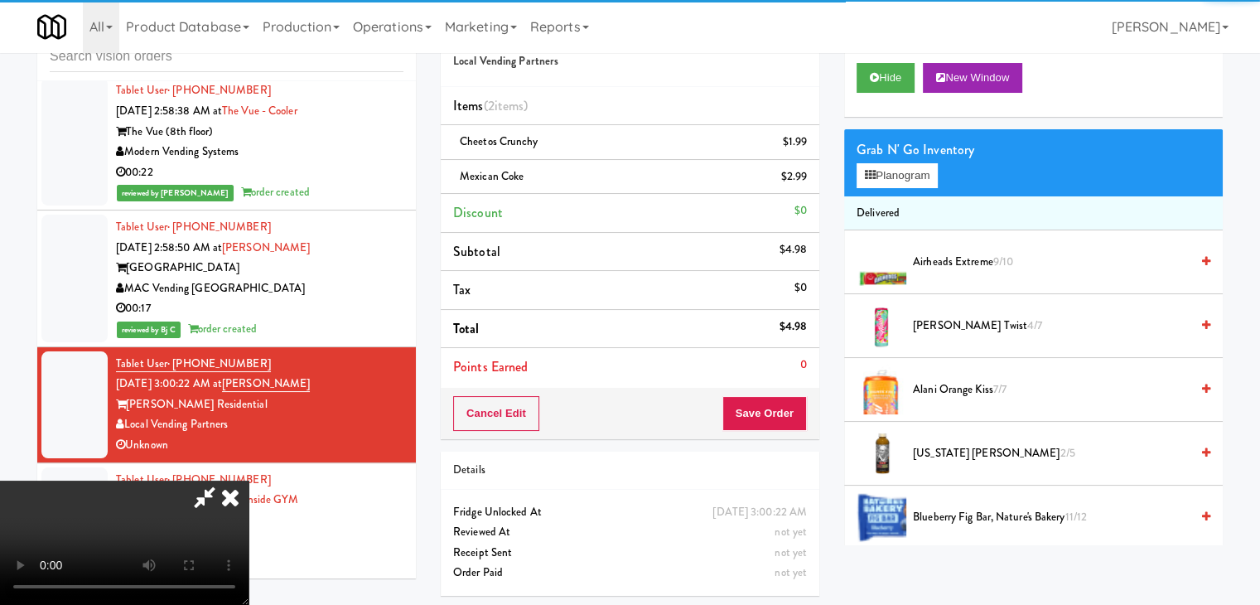
click at [249, 480] on video at bounding box center [124, 542] width 249 height 124
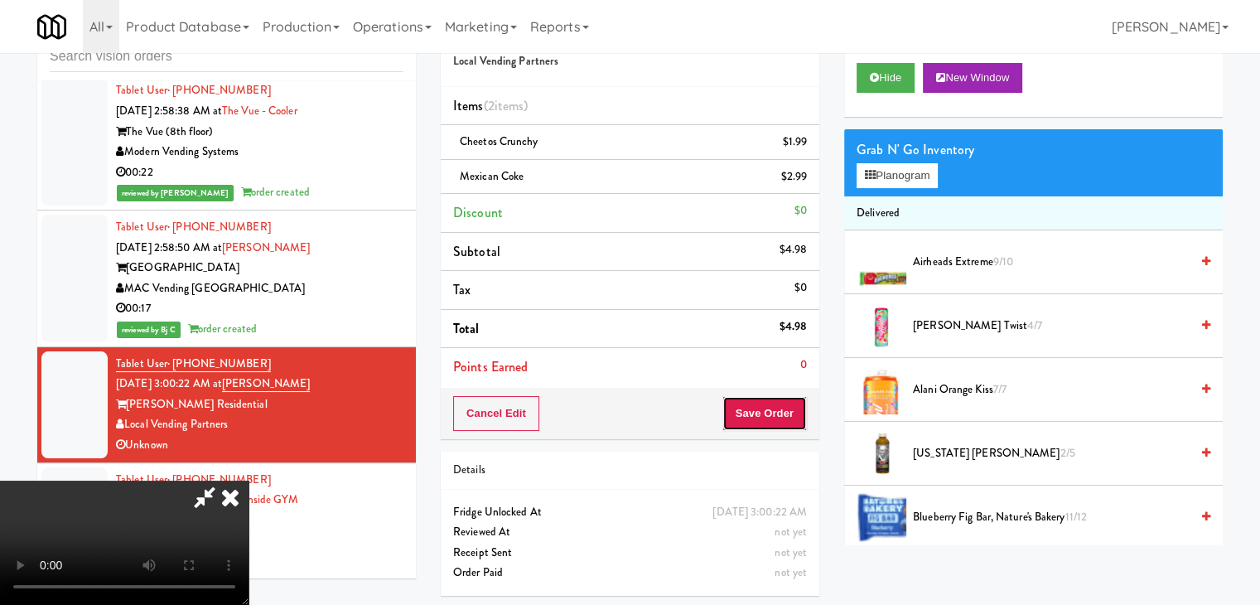
click at [789, 422] on button "Save Order" at bounding box center [764, 413] width 84 height 35
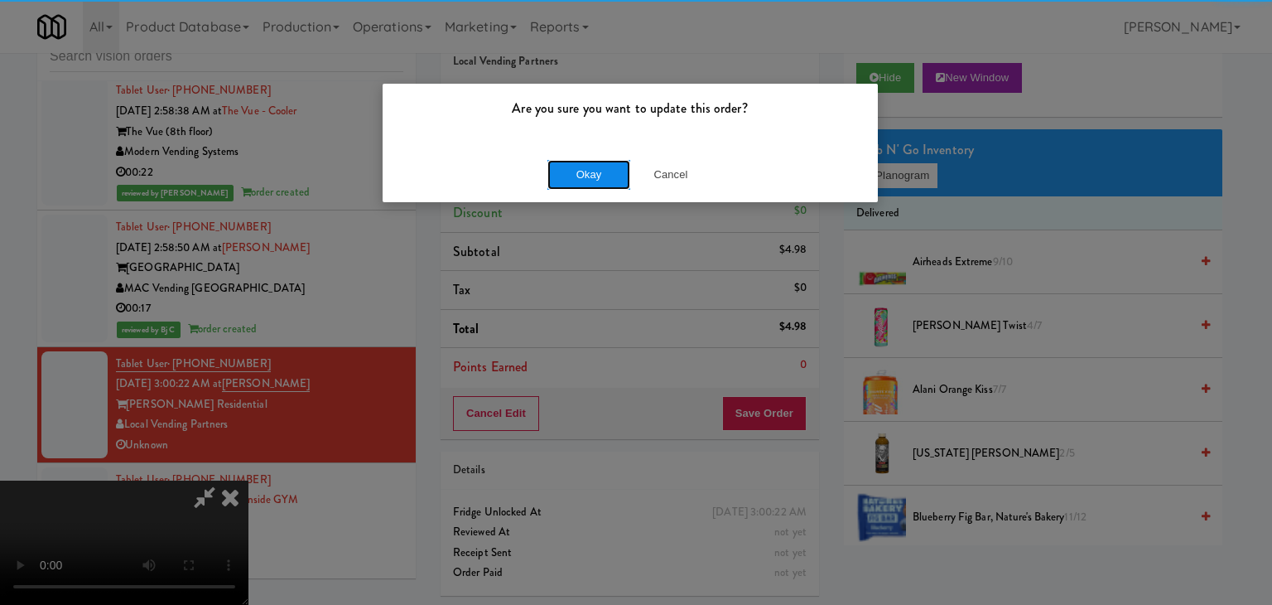
click at [612, 171] on button "Okay" at bounding box center [589, 175] width 83 height 30
click at [610, 171] on div "Okay Cancel" at bounding box center [630, 175] width 495 height 56
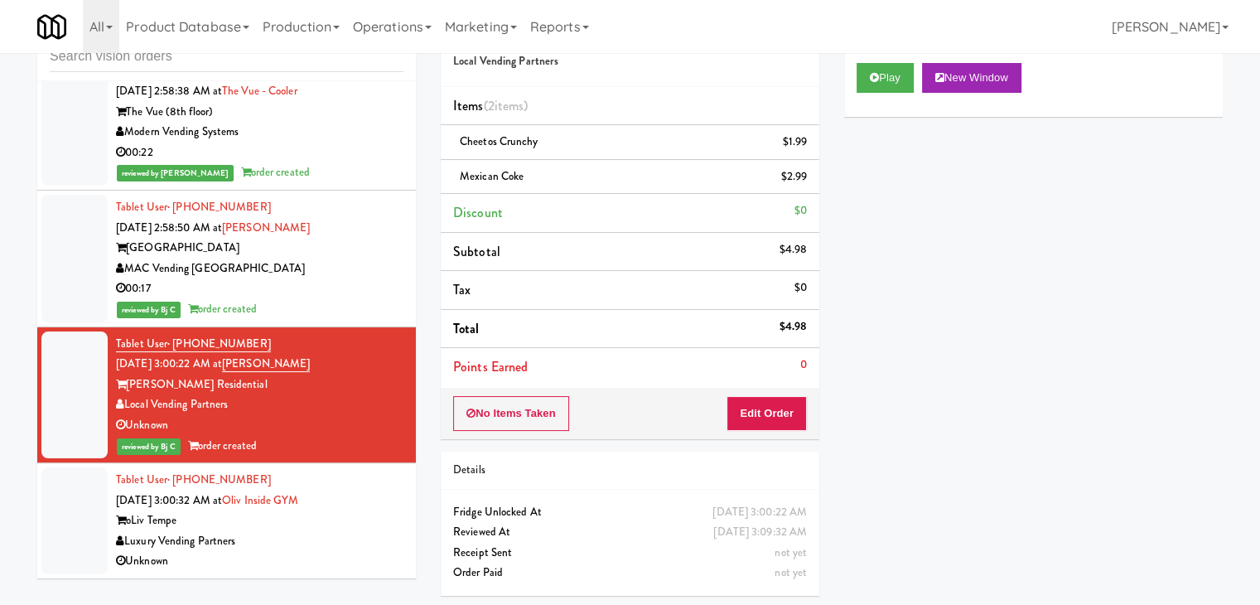
scroll to position [8205, 0]
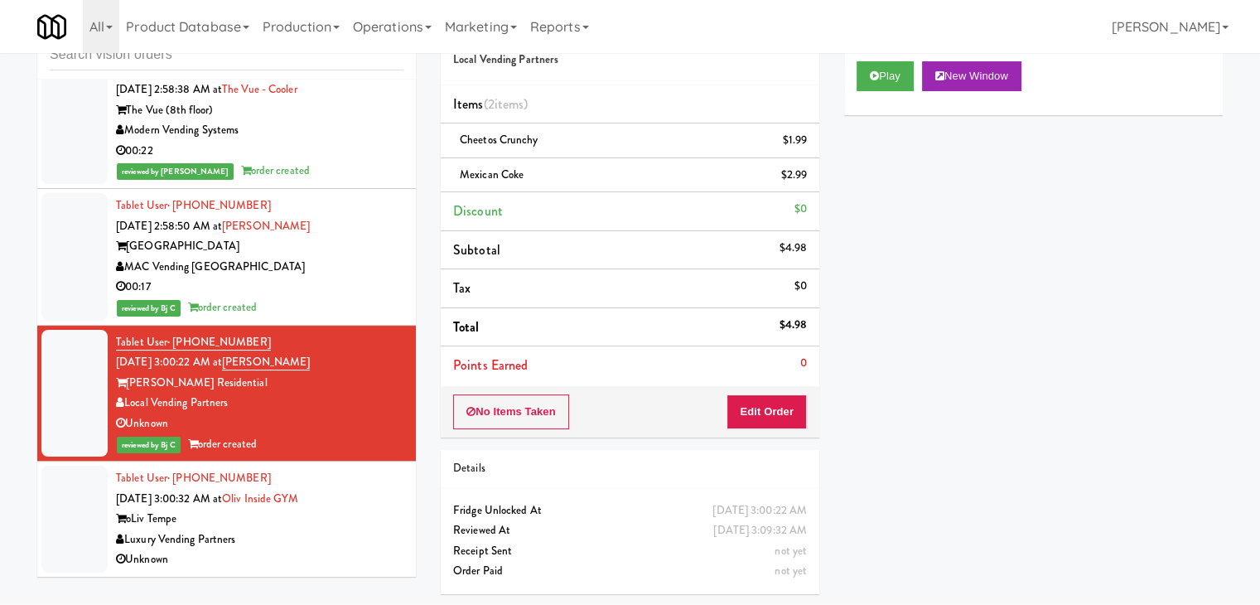
drag, startPoint x: 305, startPoint y: 535, endPoint x: 606, endPoint y: 373, distance: 341.7
click at [307, 534] on div "Luxury Vending Partners" at bounding box center [259, 539] width 287 height 21
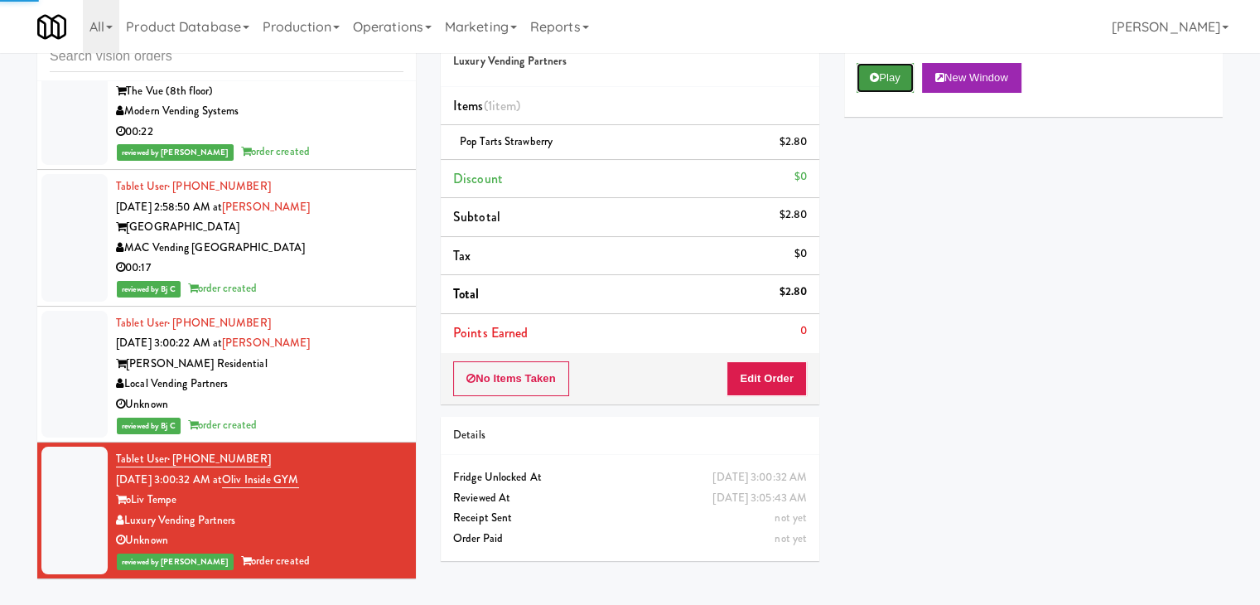
drag, startPoint x: 897, startPoint y: 76, endPoint x: 894, endPoint y: 85, distance: 9.7
click at [897, 77] on button "Play" at bounding box center [885, 78] width 57 height 30
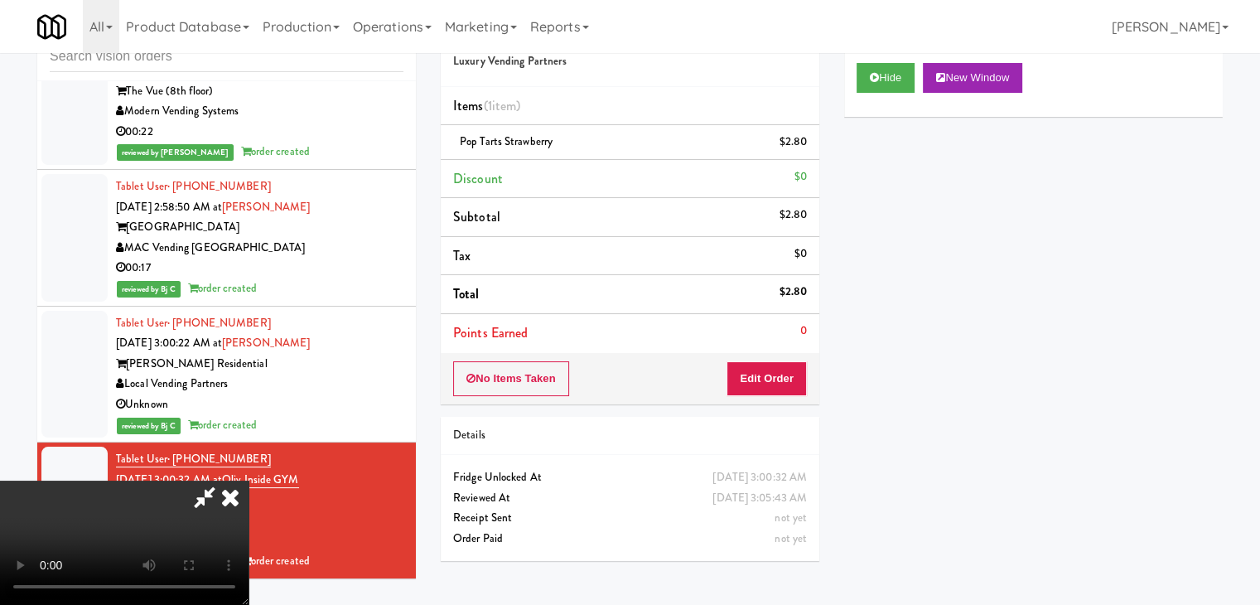
click at [221, 505] on icon at bounding box center [205, 496] width 38 height 33
click at [228, 502] on icon at bounding box center [230, 496] width 36 height 33
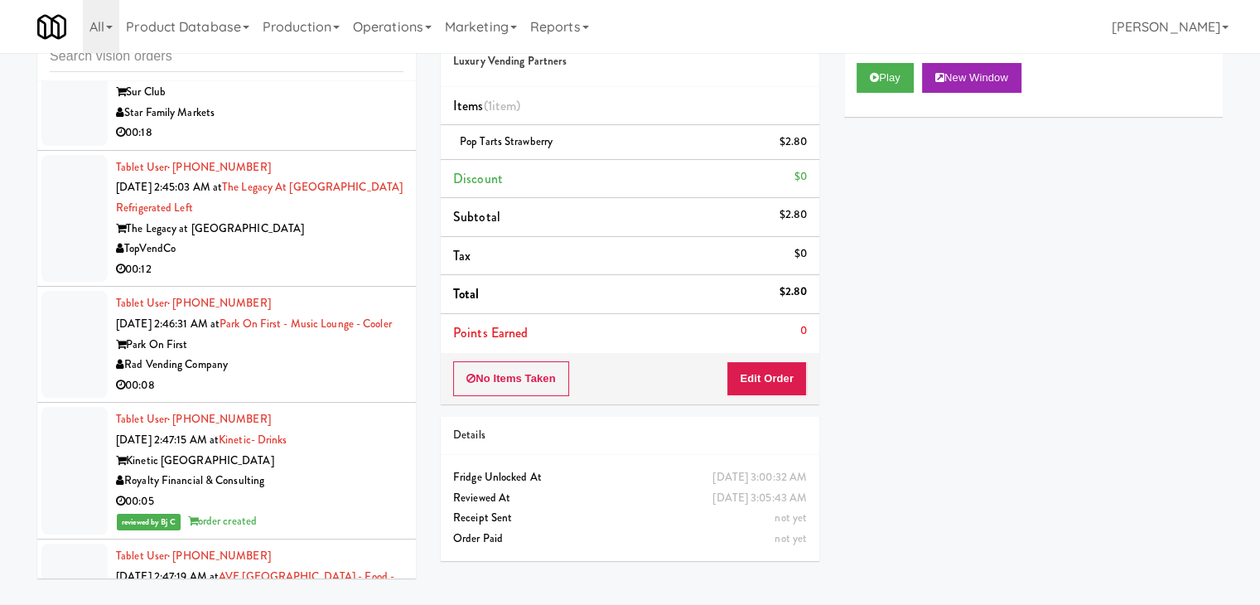
scroll to position [5741, 0]
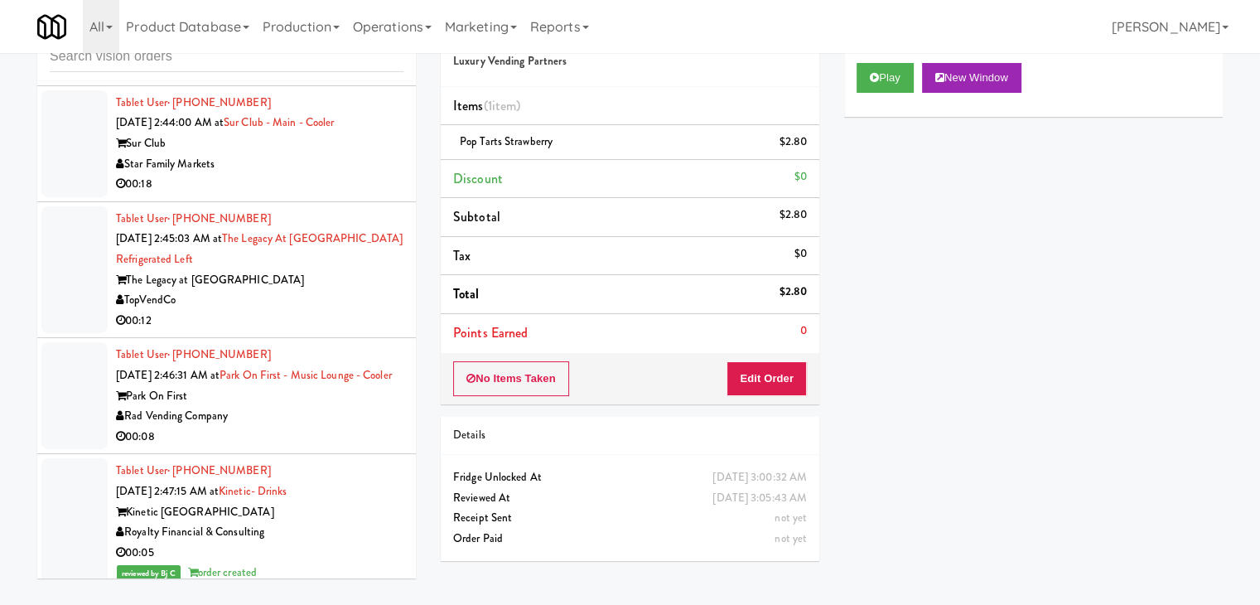
click at [325, 427] on div "Rad Vending Company" at bounding box center [259, 416] width 287 height 21
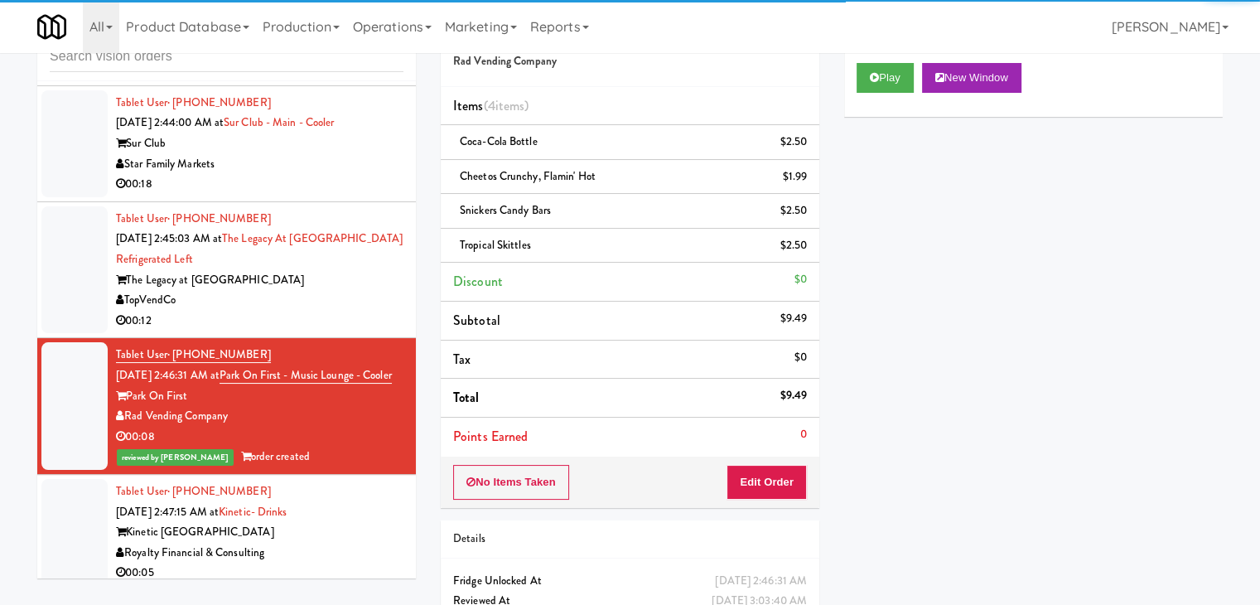
click at [311, 311] on div "TopVendCo" at bounding box center [259, 300] width 287 height 21
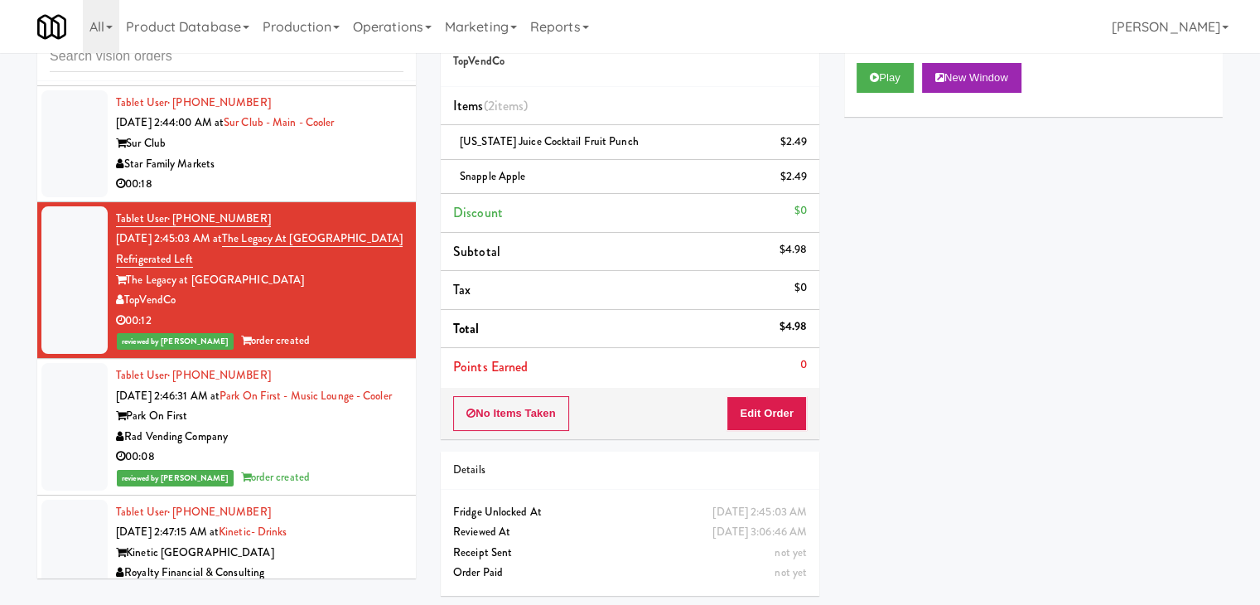
click at [327, 195] on div "00:18" at bounding box center [259, 184] width 287 height 21
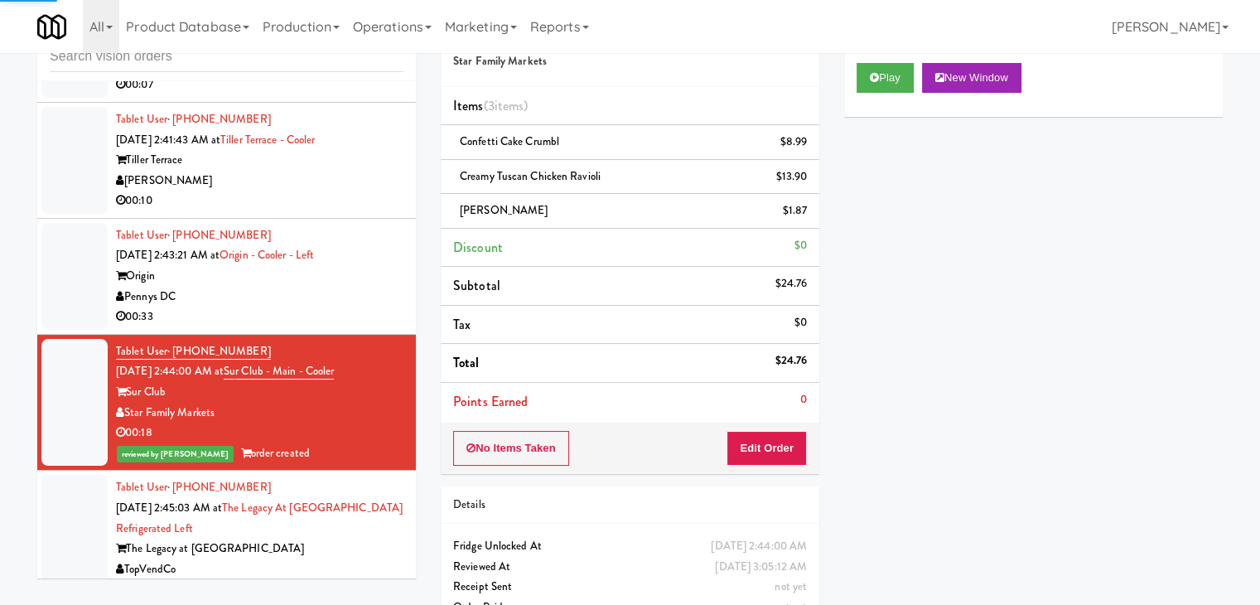
click at [353, 307] on div "Pennys DC" at bounding box center [259, 297] width 287 height 21
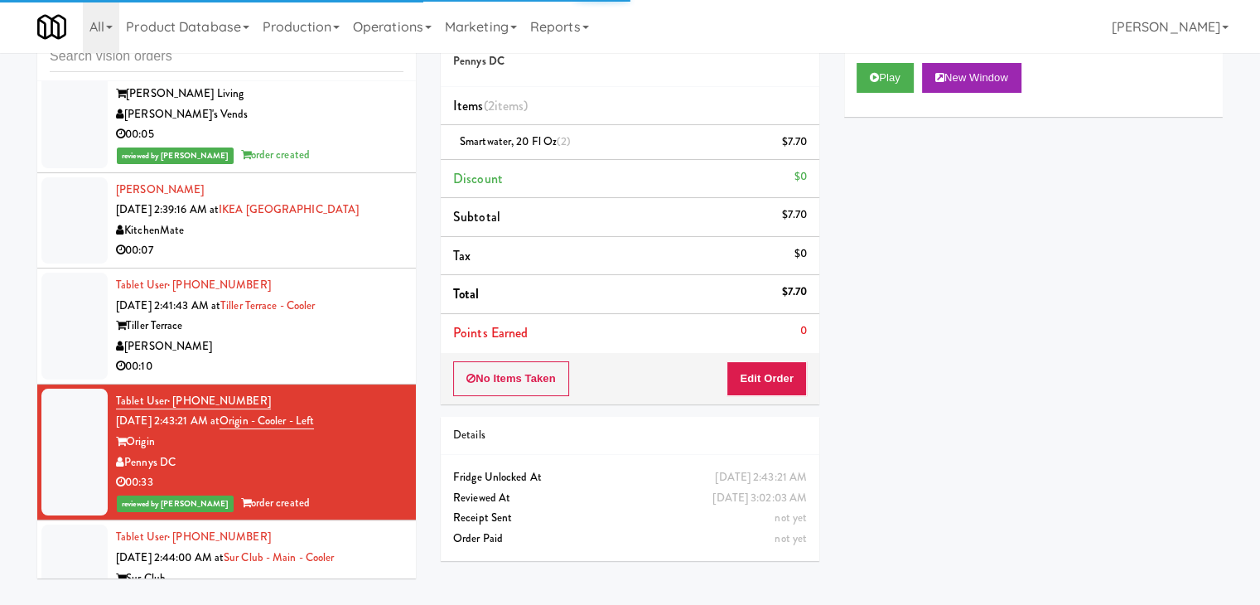
click at [376, 357] on div "[PERSON_NAME]" at bounding box center [259, 346] width 287 height 21
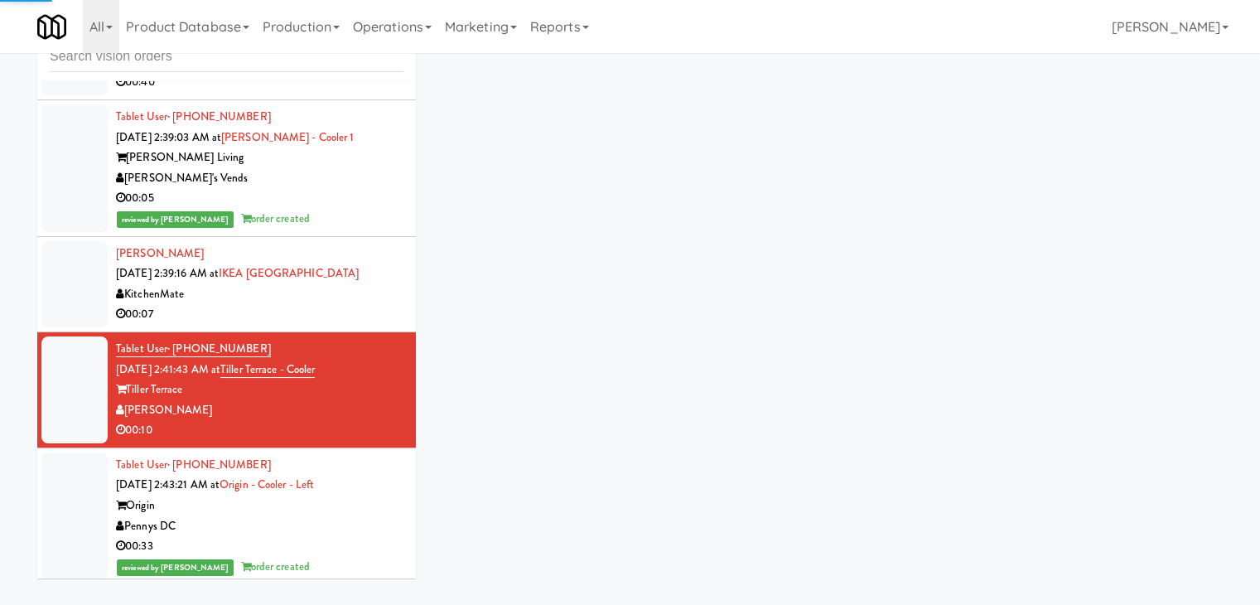
scroll to position [5161, 0]
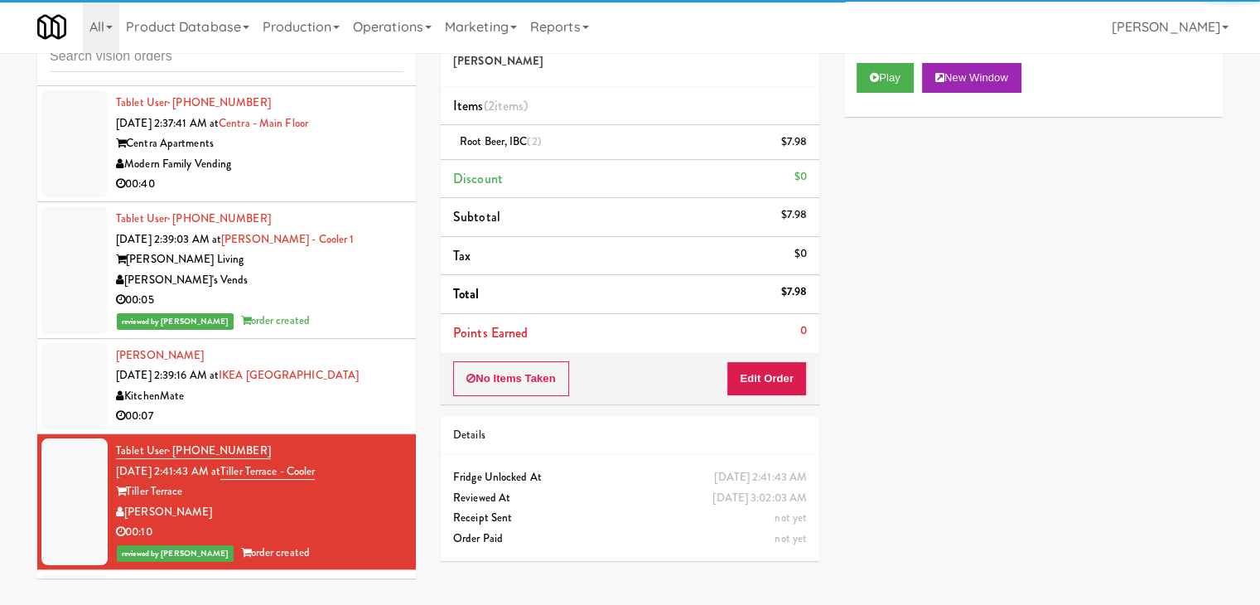
click at [373, 415] on div "Mohamed Ali Sep 25, 2025 2:39:16 AM at IKEA North York Store KitchenMate 00:07" at bounding box center [259, 385] width 287 height 81
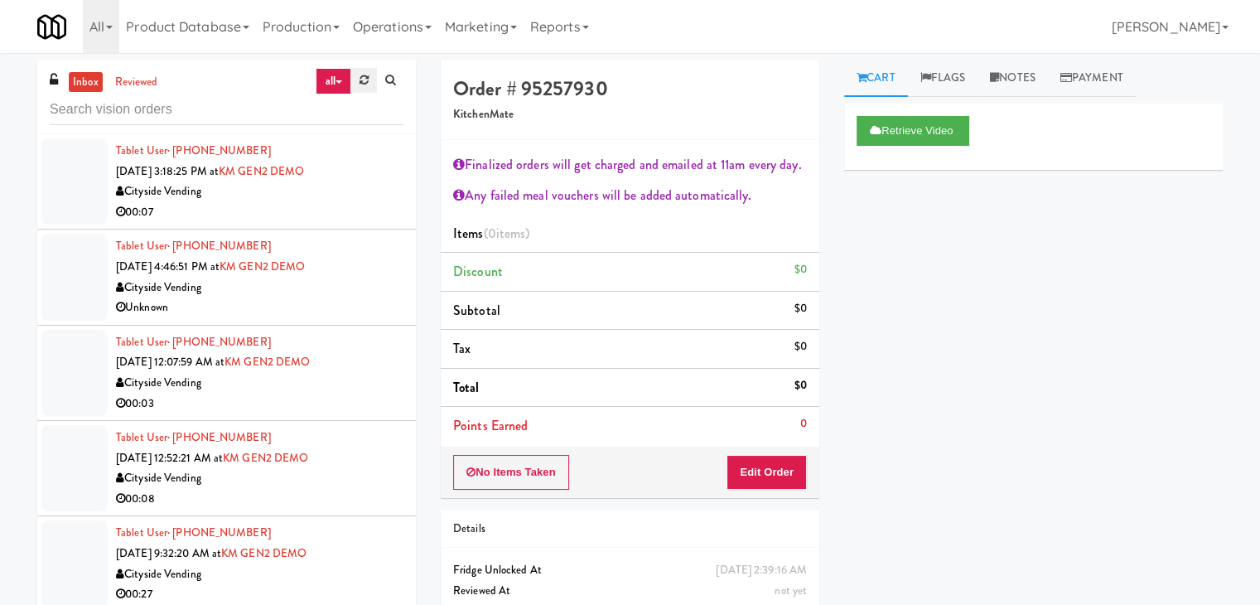
click at [365, 81] on icon at bounding box center [364, 80] width 9 height 11
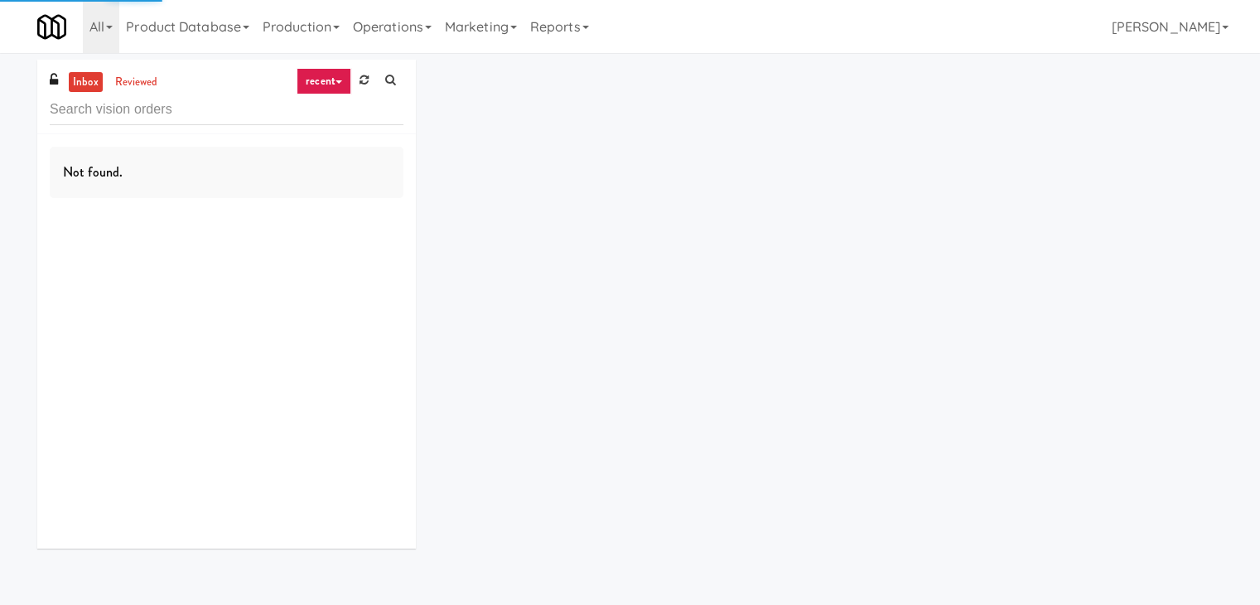
click at [333, 76] on link "recent" at bounding box center [324, 81] width 55 height 27
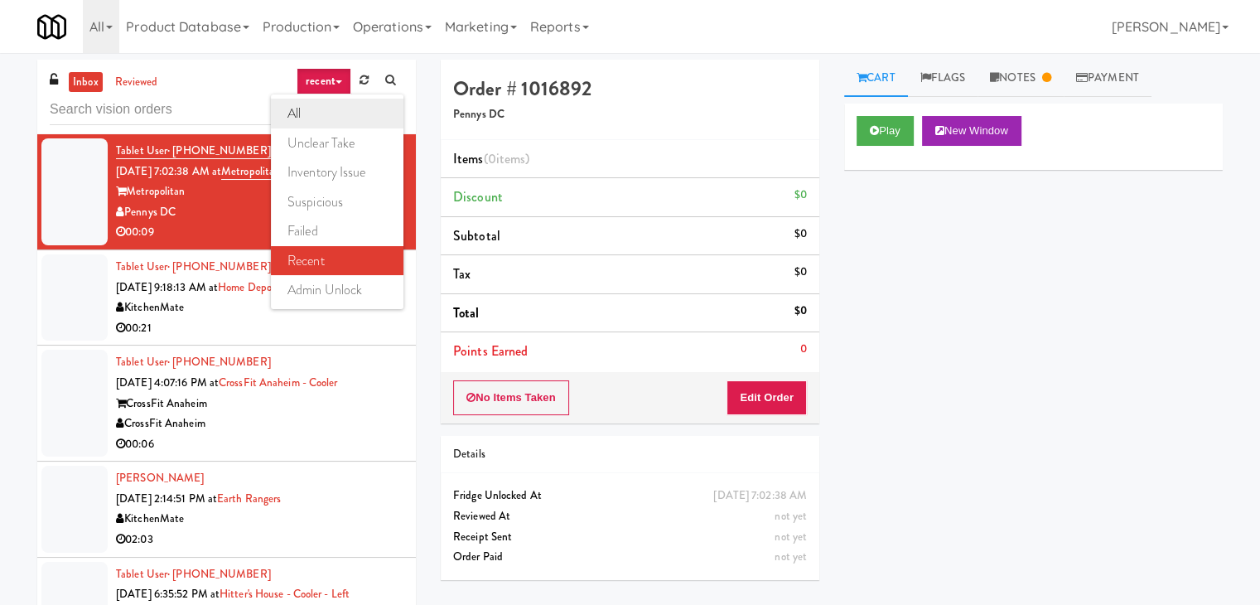
click at [330, 113] on link "all" at bounding box center [337, 114] width 133 height 30
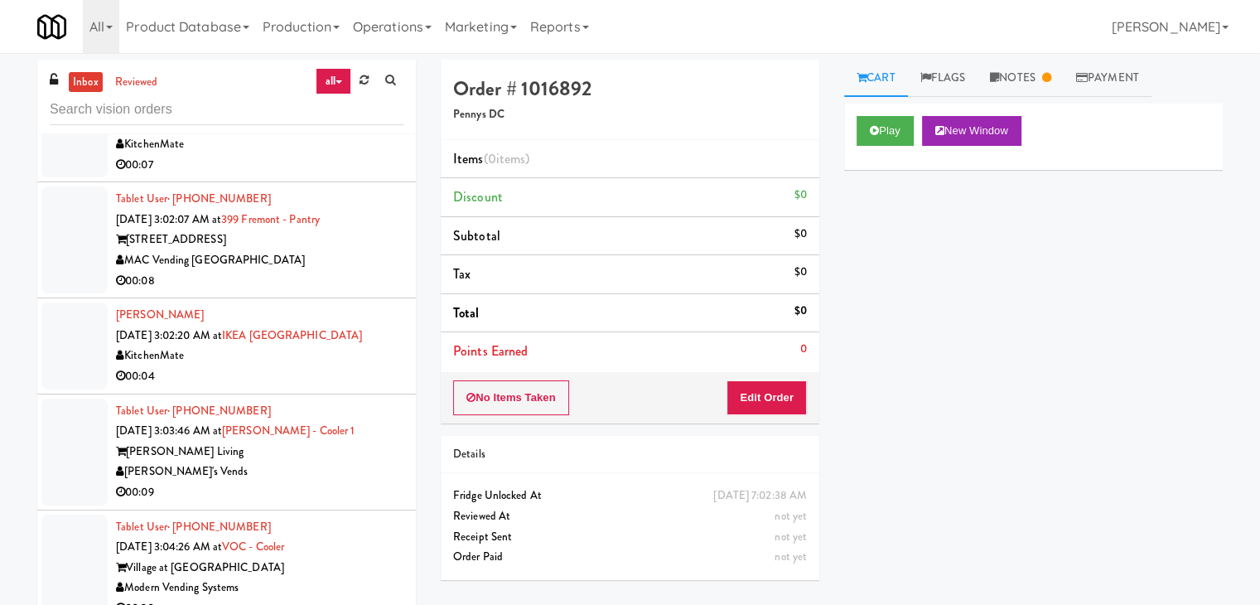
scroll to position [4334, 0]
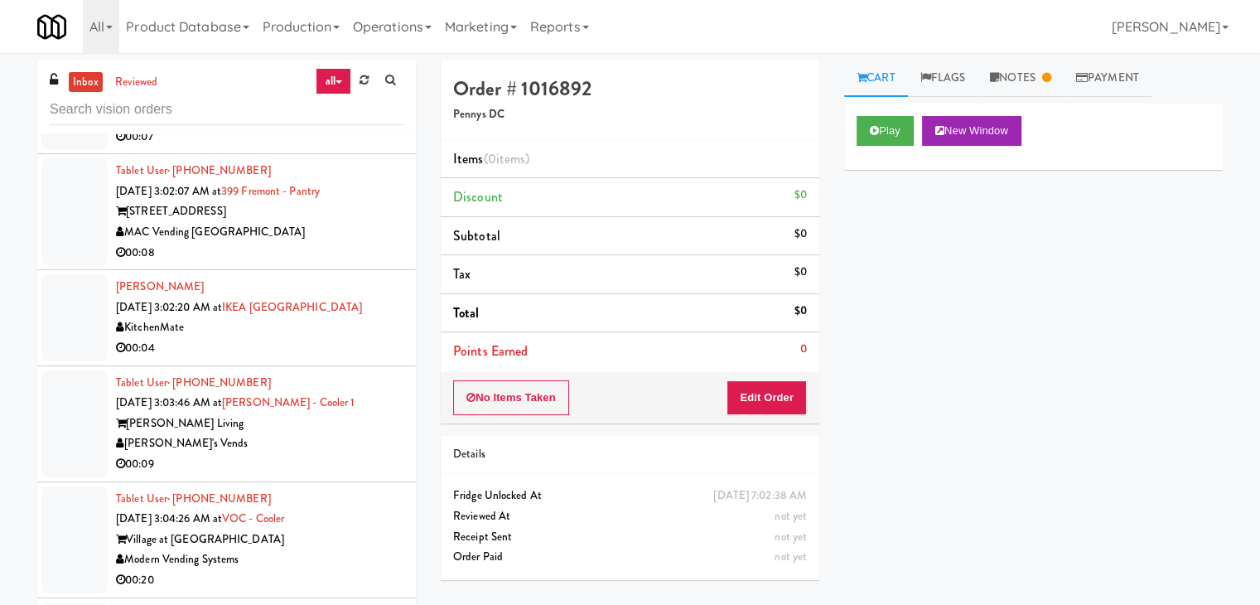
click at [296, 259] on div "00:08" at bounding box center [259, 253] width 287 height 21
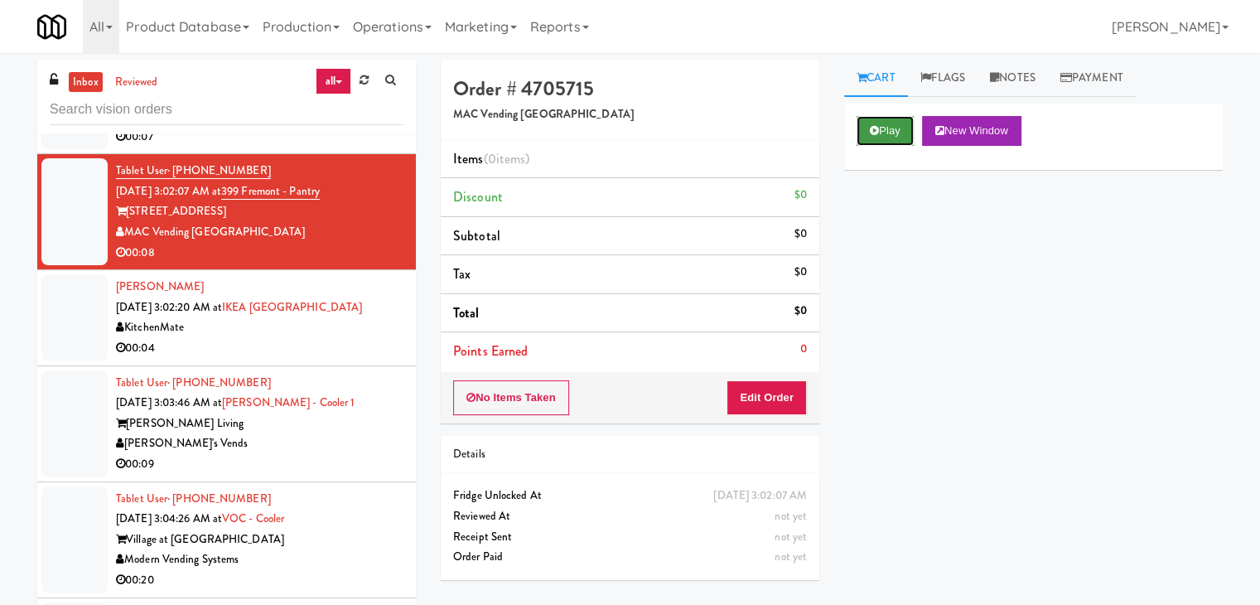
click at [874, 131] on icon at bounding box center [874, 130] width 9 height 11
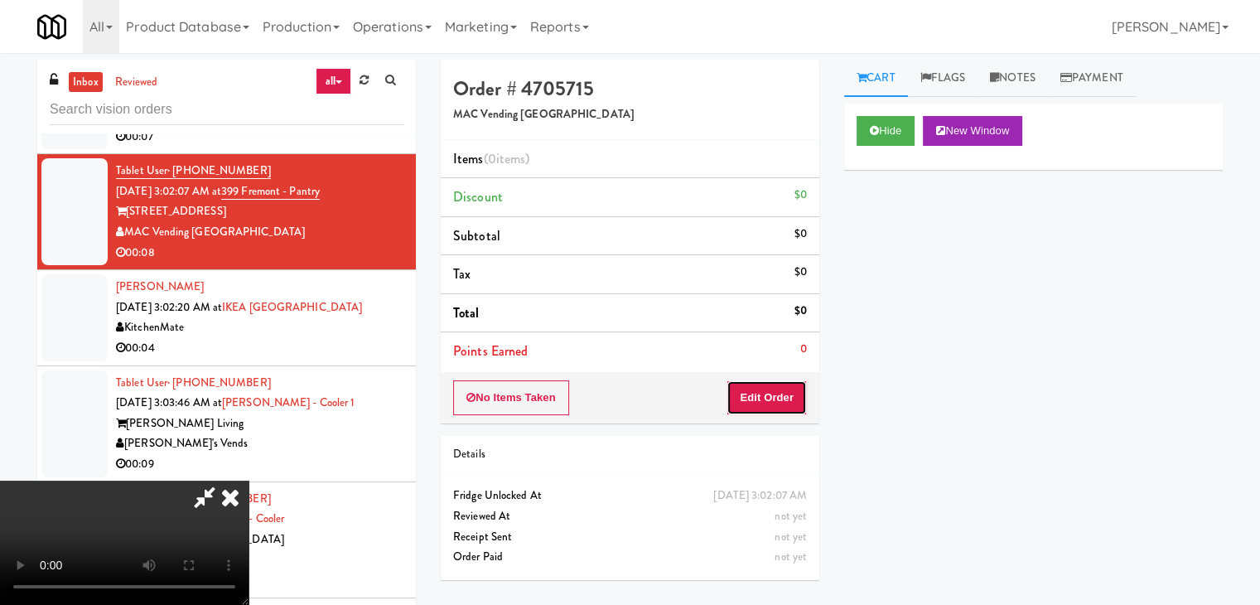
click at [775, 395] on button "Edit Order" at bounding box center [767, 397] width 80 height 35
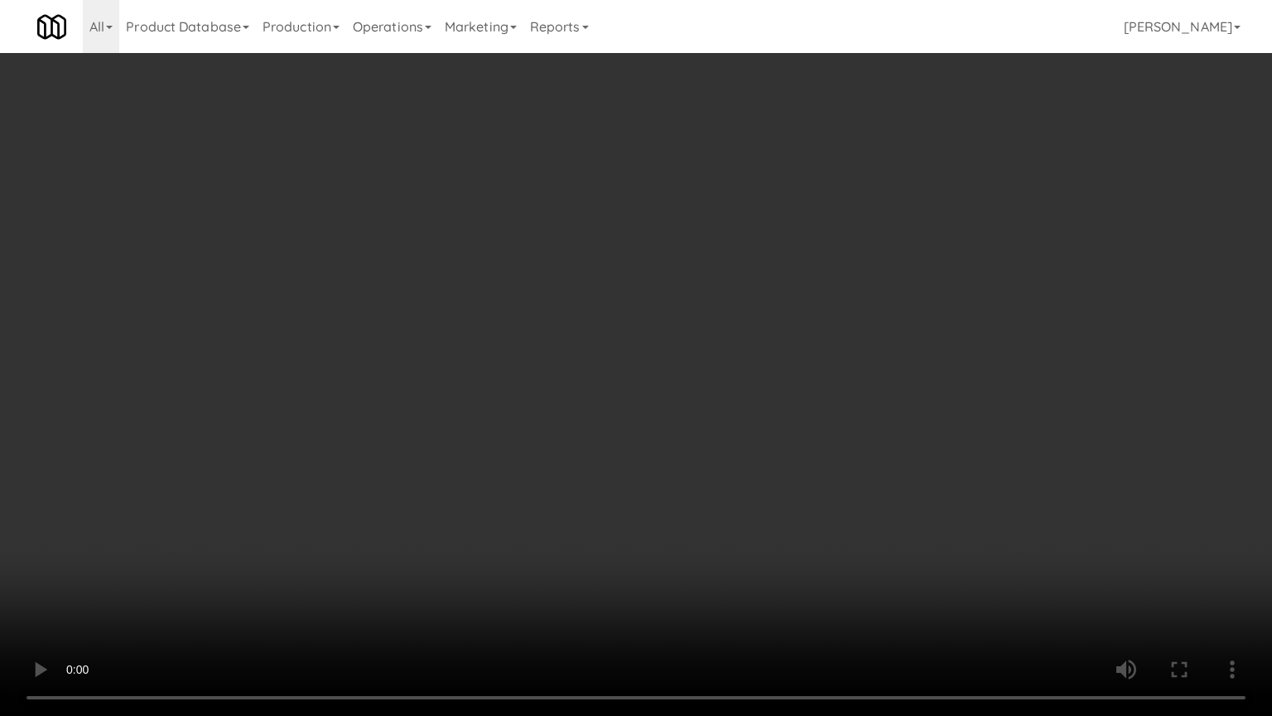
click at [692, 527] on video at bounding box center [636, 358] width 1272 height 716
drag, startPoint x: 693, startPoint y: 527, endPoint x: 693, endPoint y: 463, distance: 63.8
click at [693, 527] on video at bounding box center [636, 358] width 1272 height 716
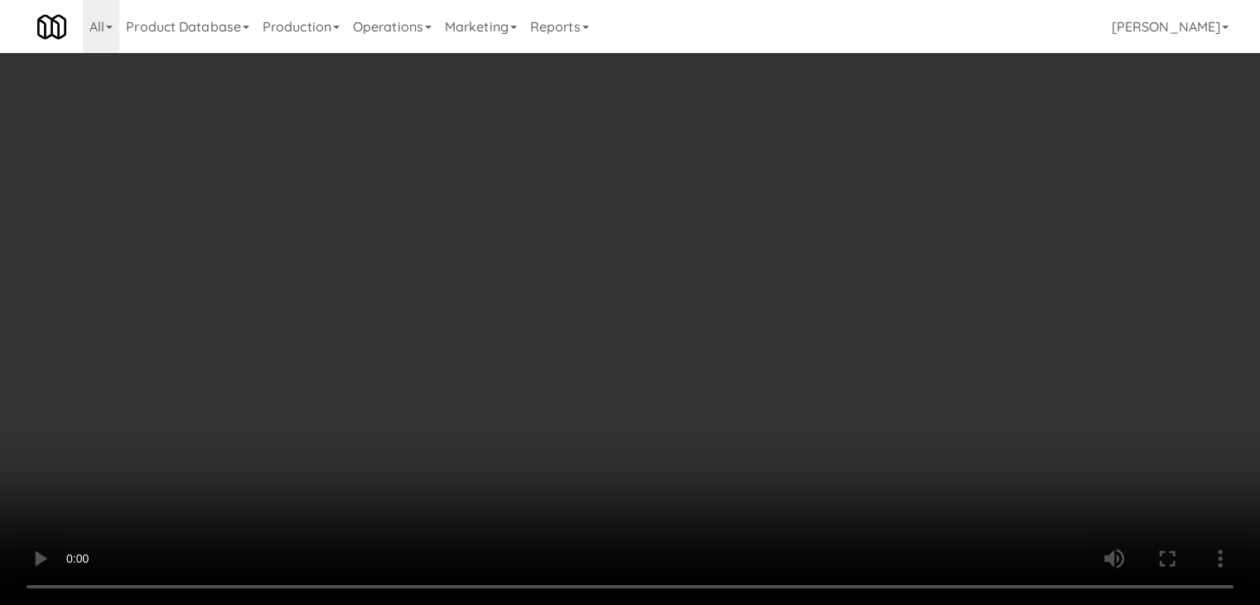
click at [638, 410] on video at bounding box center [630, 302] width 1260 height 605
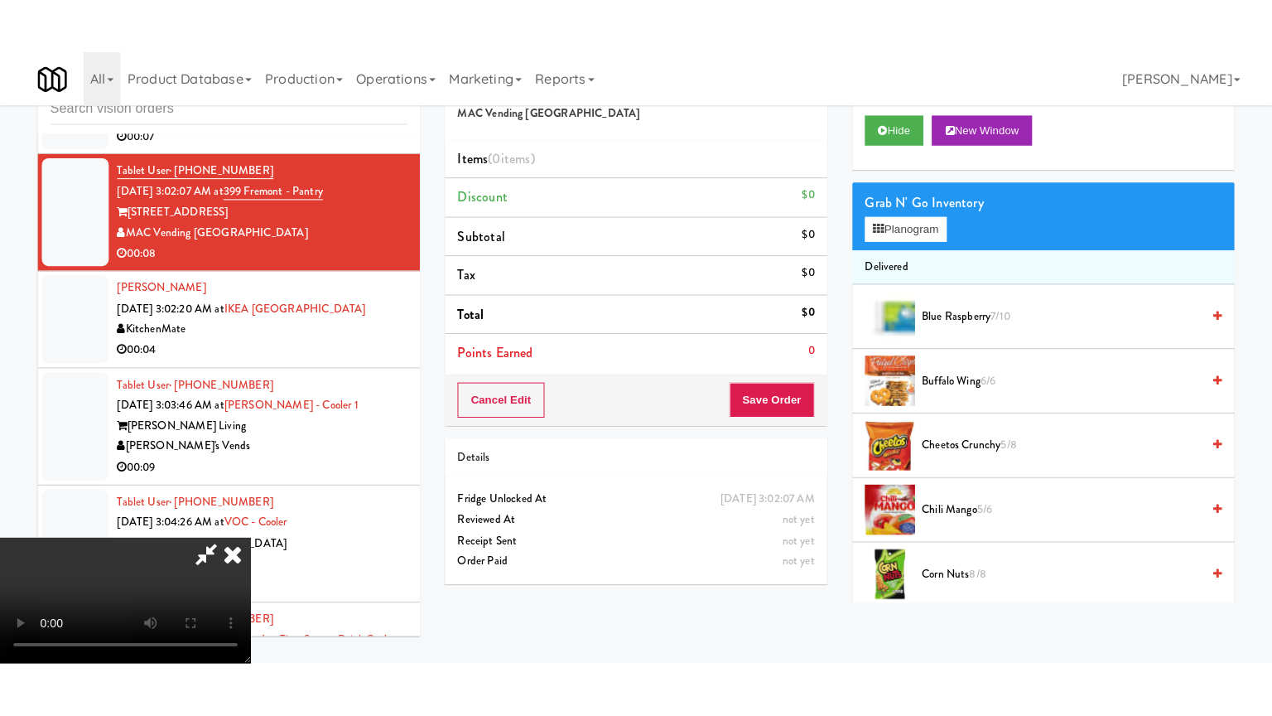
scroll to position [233, 0]
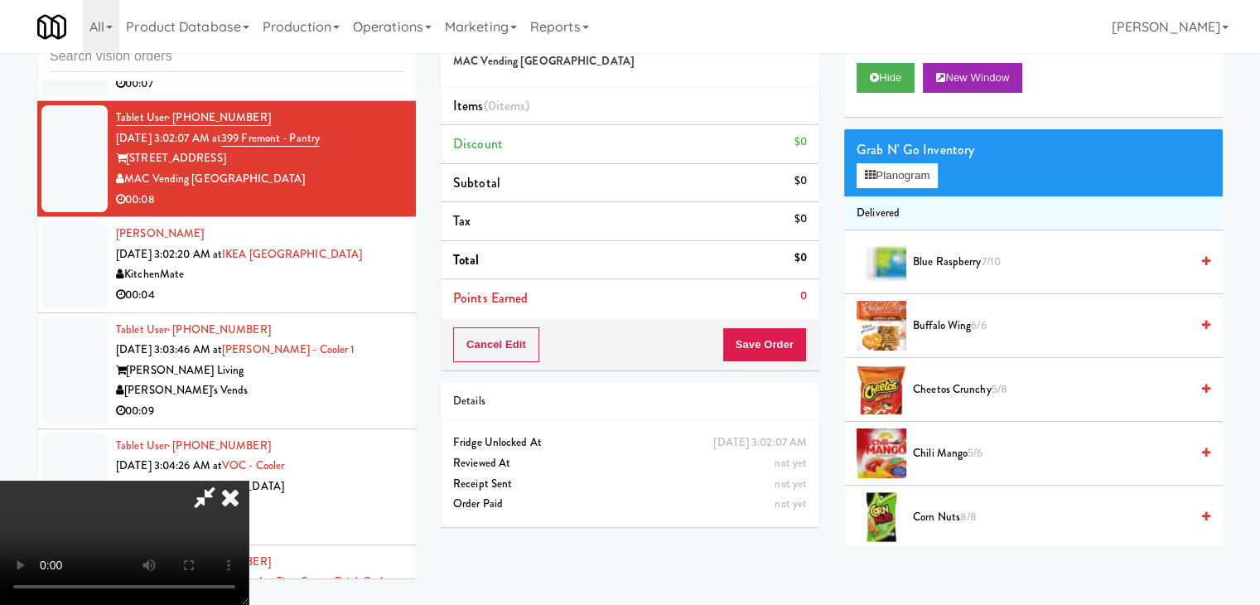
click at [249, 480] on video at bounding box center [124, 542] width 249 height 124
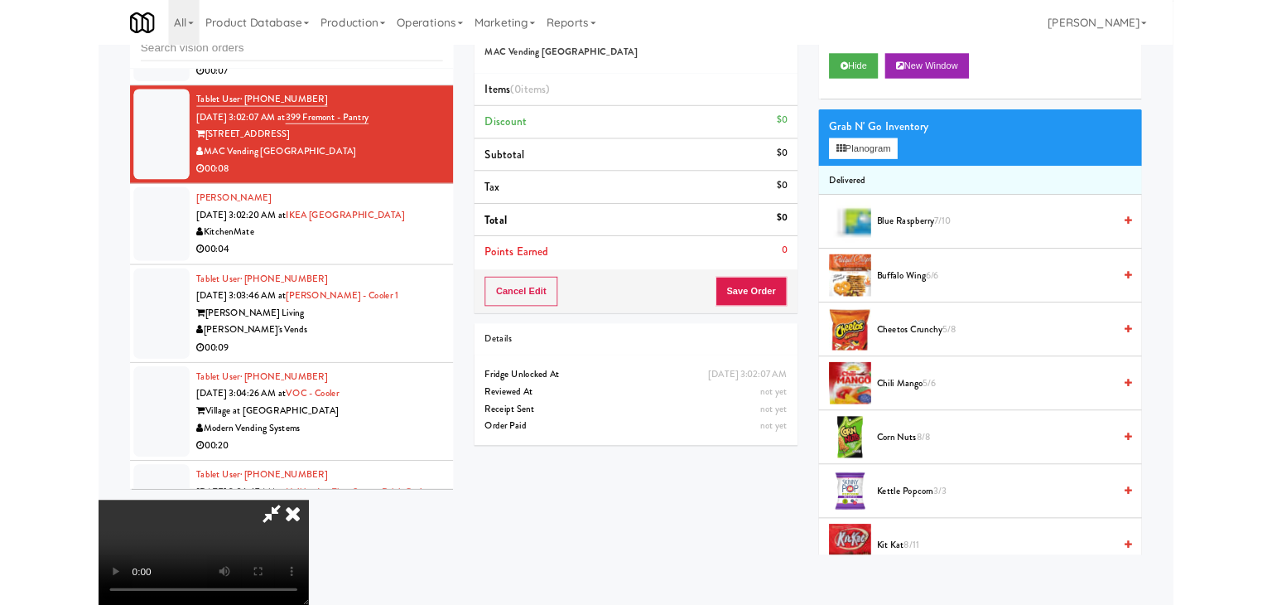
scroll to position [0, 0]
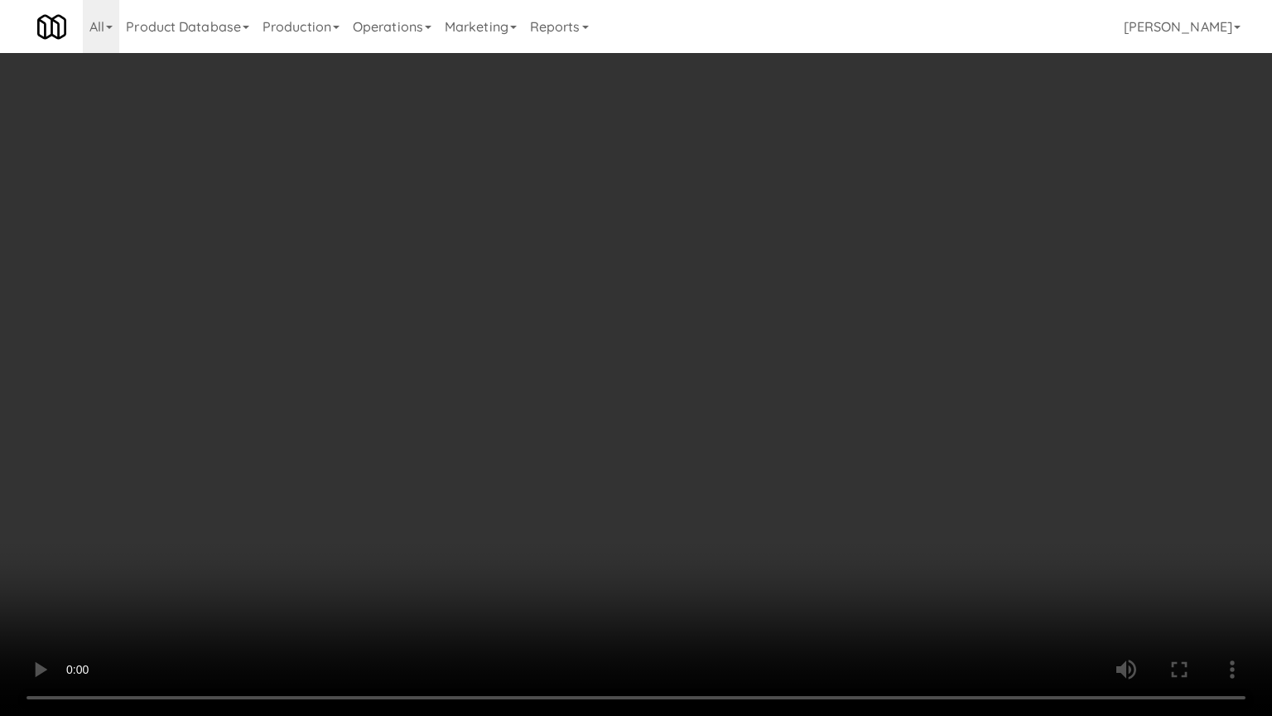
click at [642, 413] on video at bounding box center [636, 358] width 1272 height 716
click at [759, 513] on video at bounding box center [636, 358] width 1272 height 716
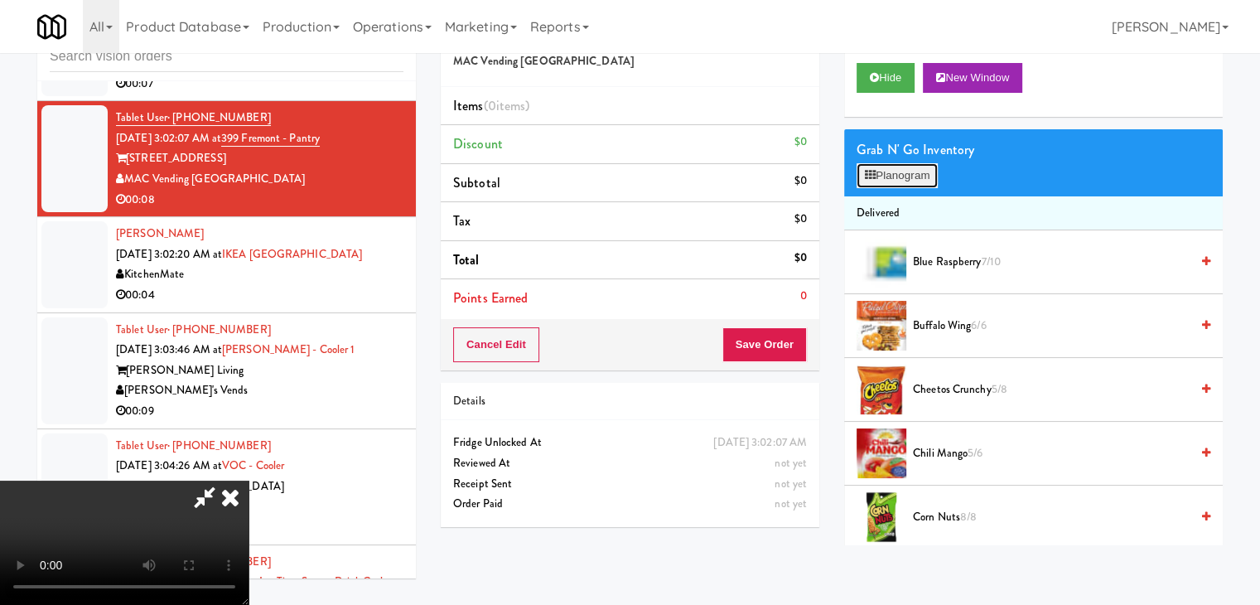
click at [910, 175] on button "Planogram" at bounding box center [897, 175] width 81 height 25
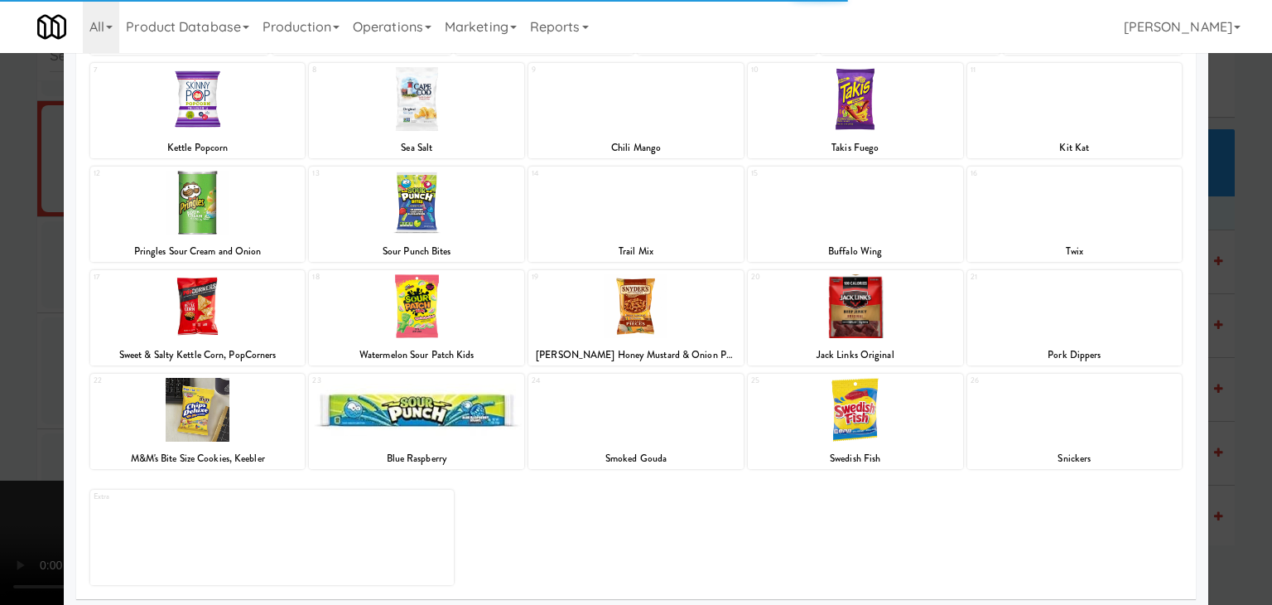
scroll to position [209, 0]
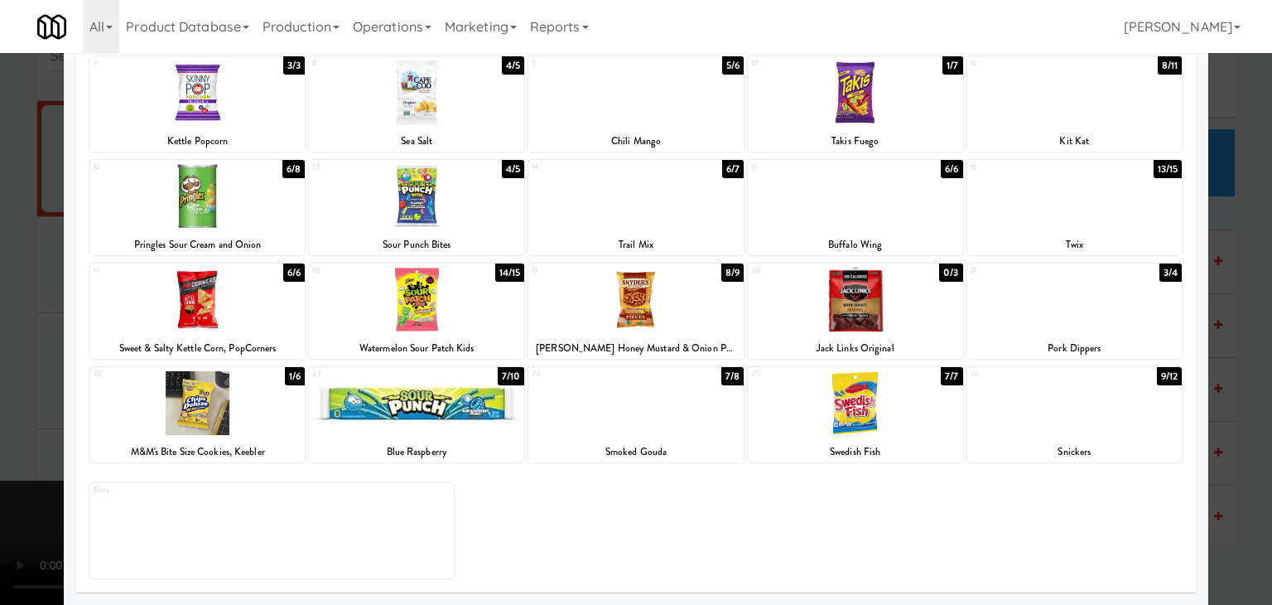
click at [460, 290] on div at bounding box center [416, 300] width 215 height 64
click at [0, 442] on div at bounding box center [636, 302] width 1272 height 605
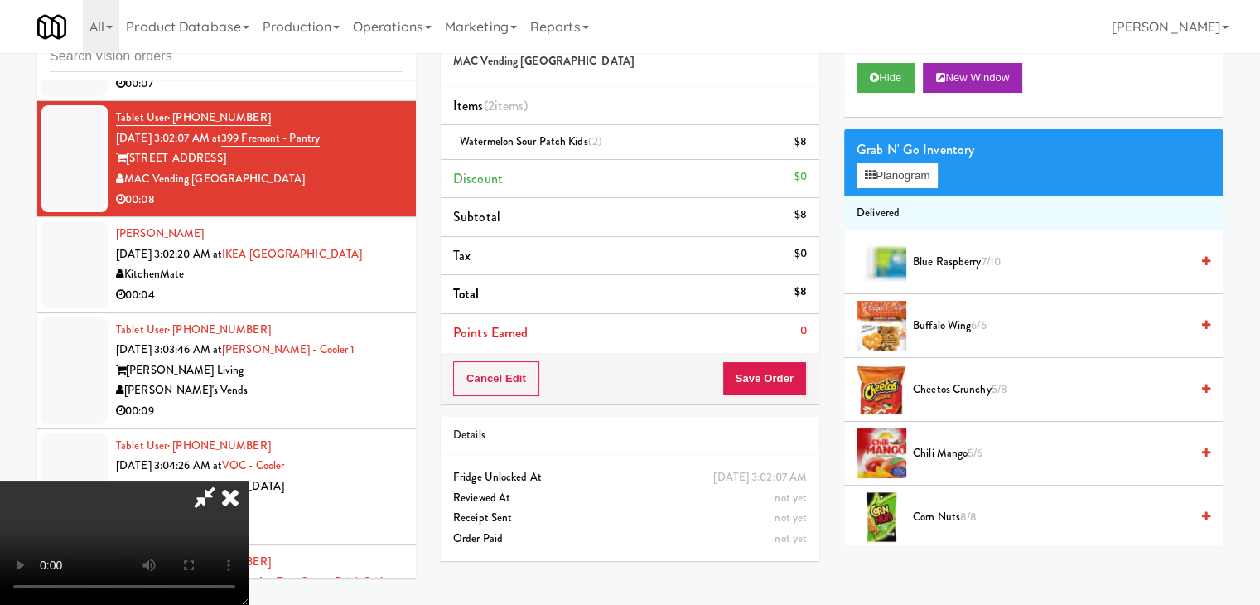
click at [249, 480] on video at bounding box center [124, 542] width 249 height 124
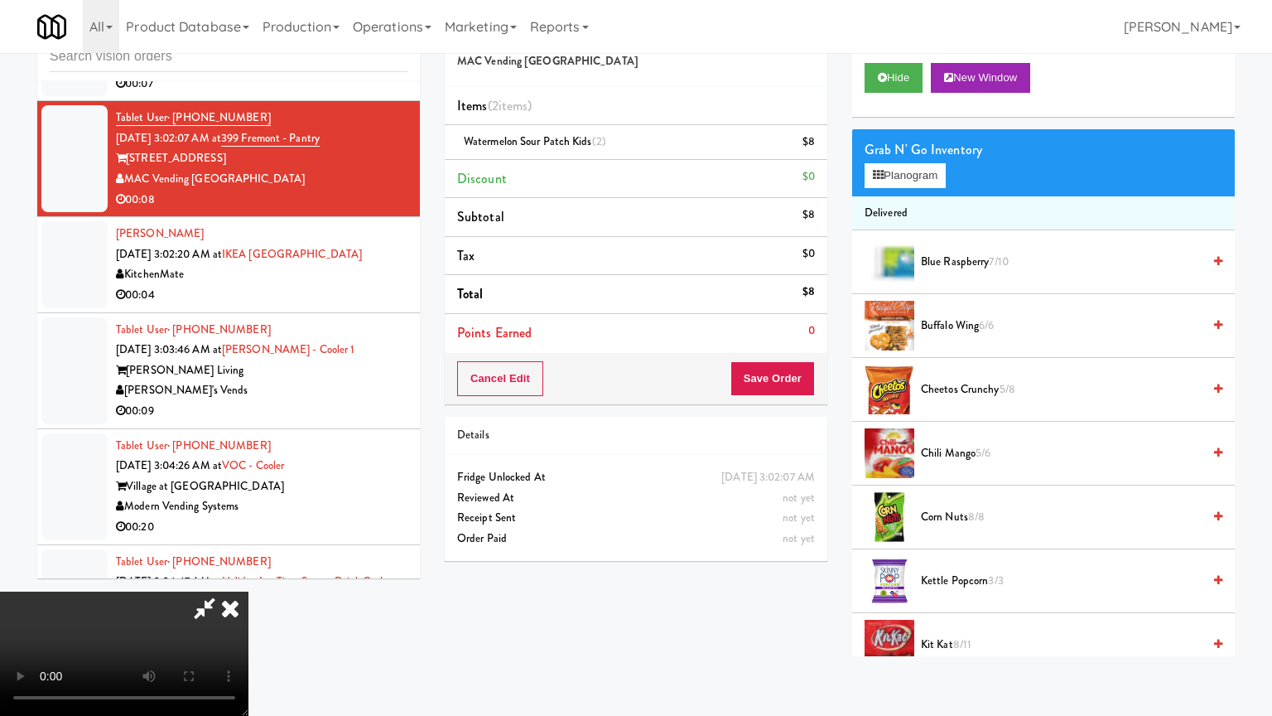
click at [249, 575] on video at bounding box center [124, 653] width 249 height 124
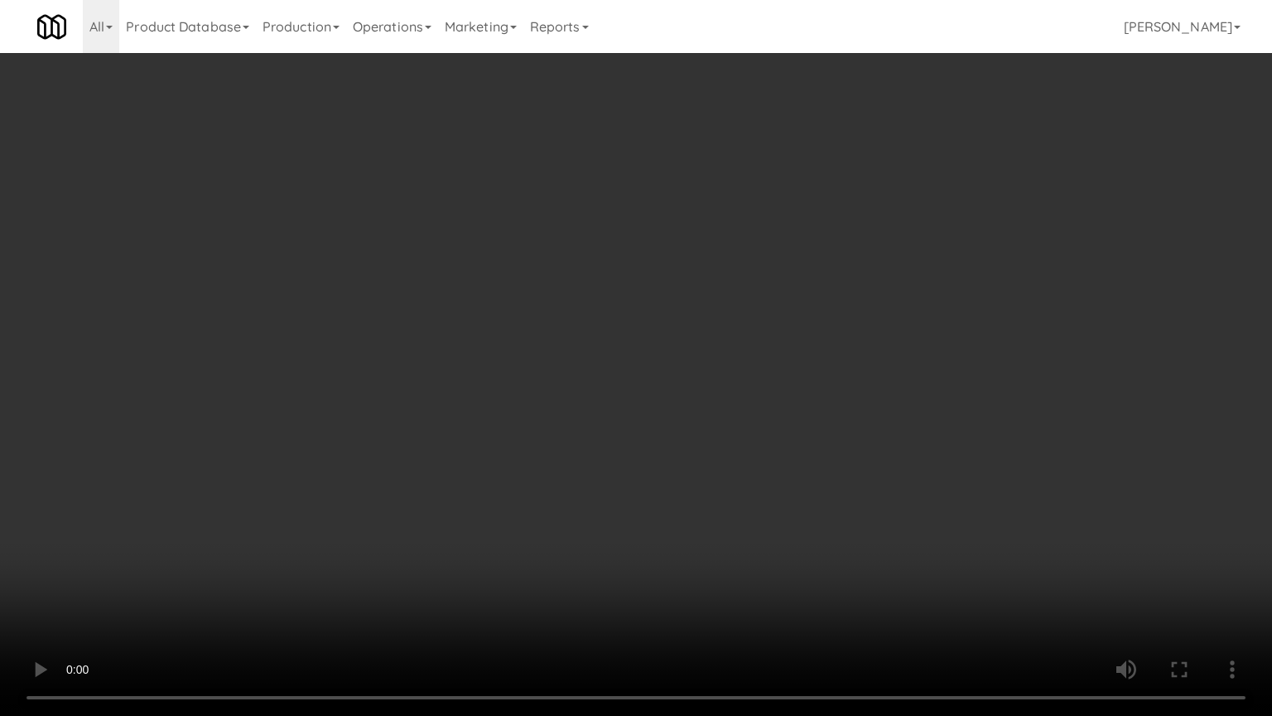
click at [739, 553] on video at bounding box center [636, 358] width 1272 height 716
click at [721, 533] on video at bounding box center [636, 358] width 1272 height 716
drag, startPoint x: 721, startPoint y: 533, endPoint x: 768, endPoint y: 390, distance: 150.9
click at [725, 524] on video at bounding box center [636, 358] width 1272 height 716
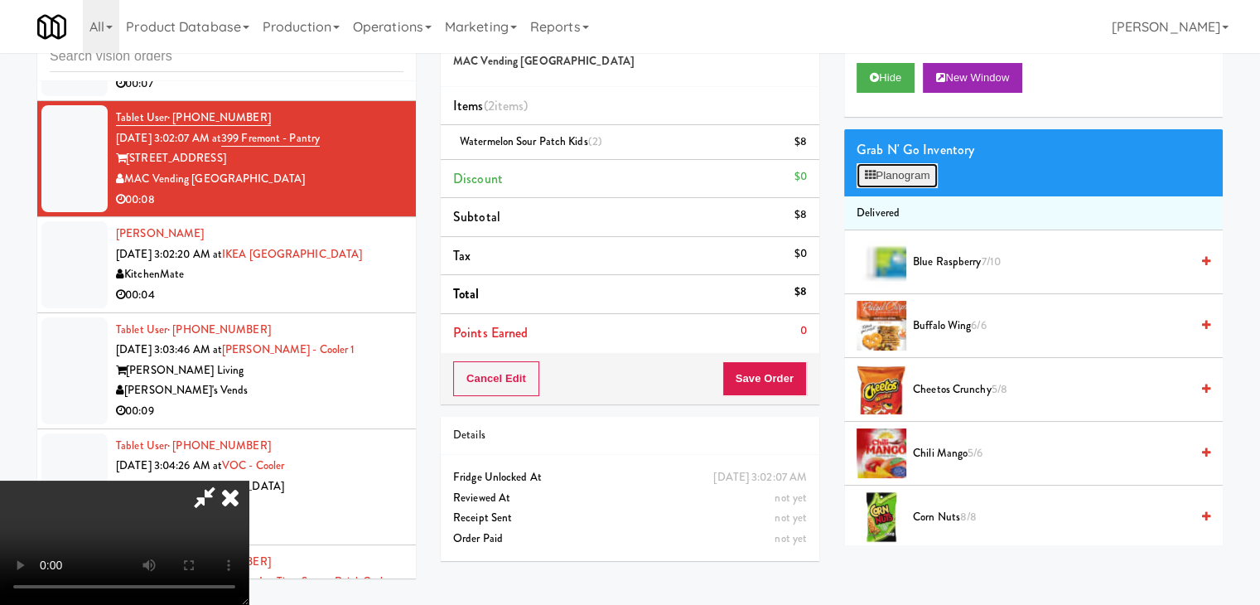
click at [916, 176] on button "Planogram" at bounding box center [897, 175] width 81 height 25
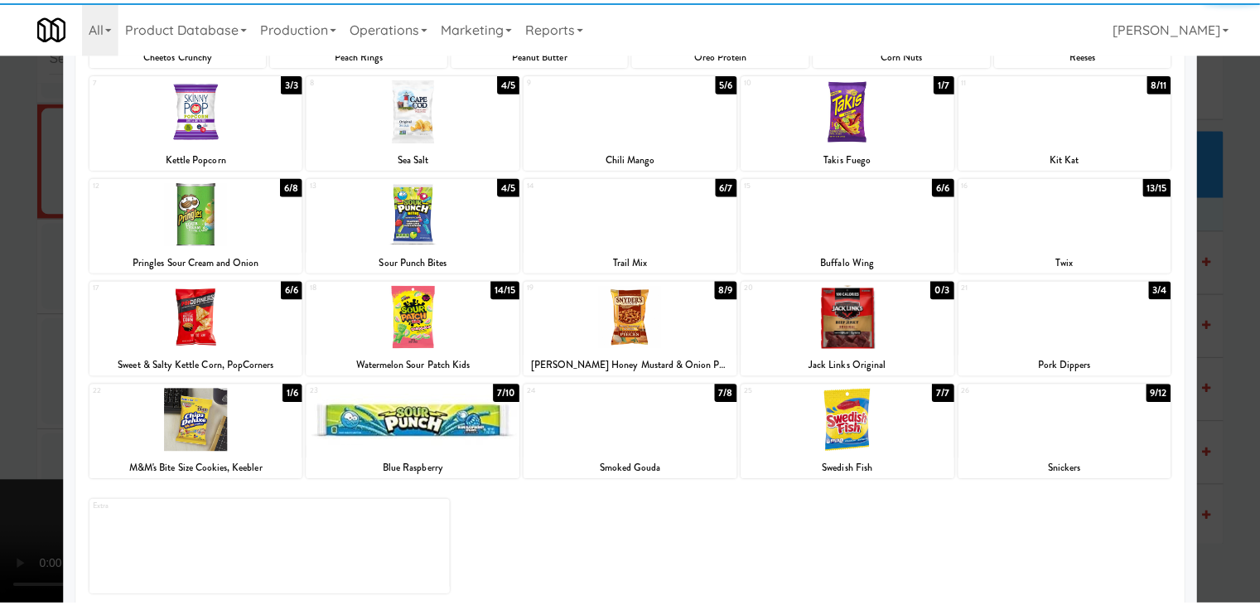
scroll to position [209, 0]
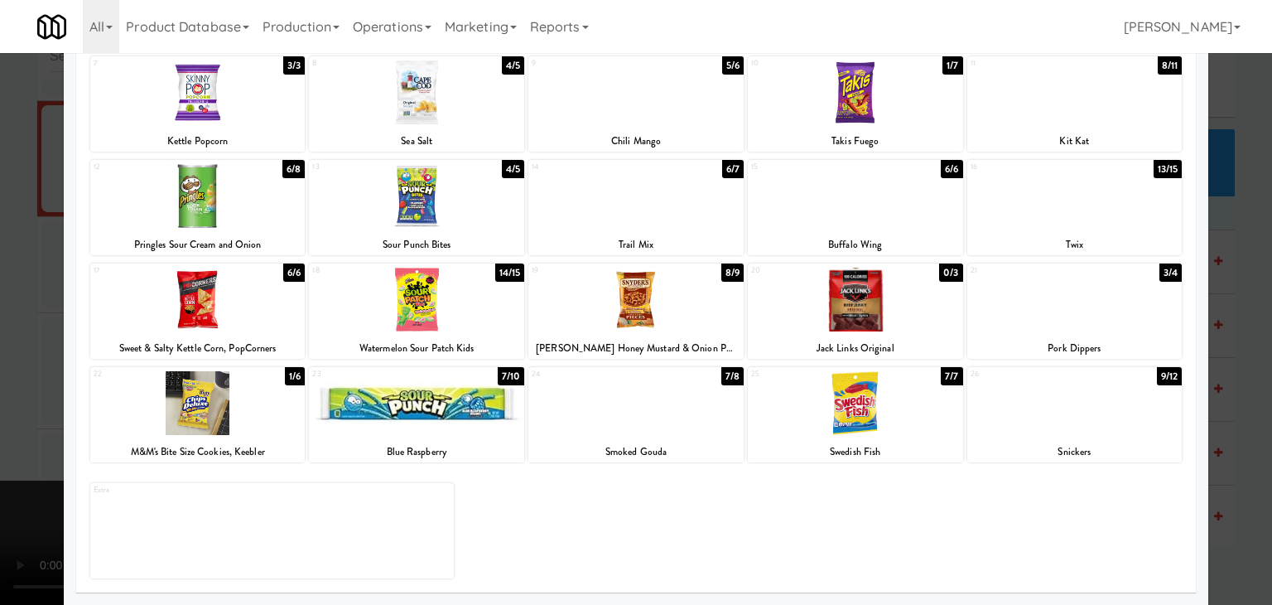
click at [0, 354] on div at bounding box center [636, 302] width 1272 height 605
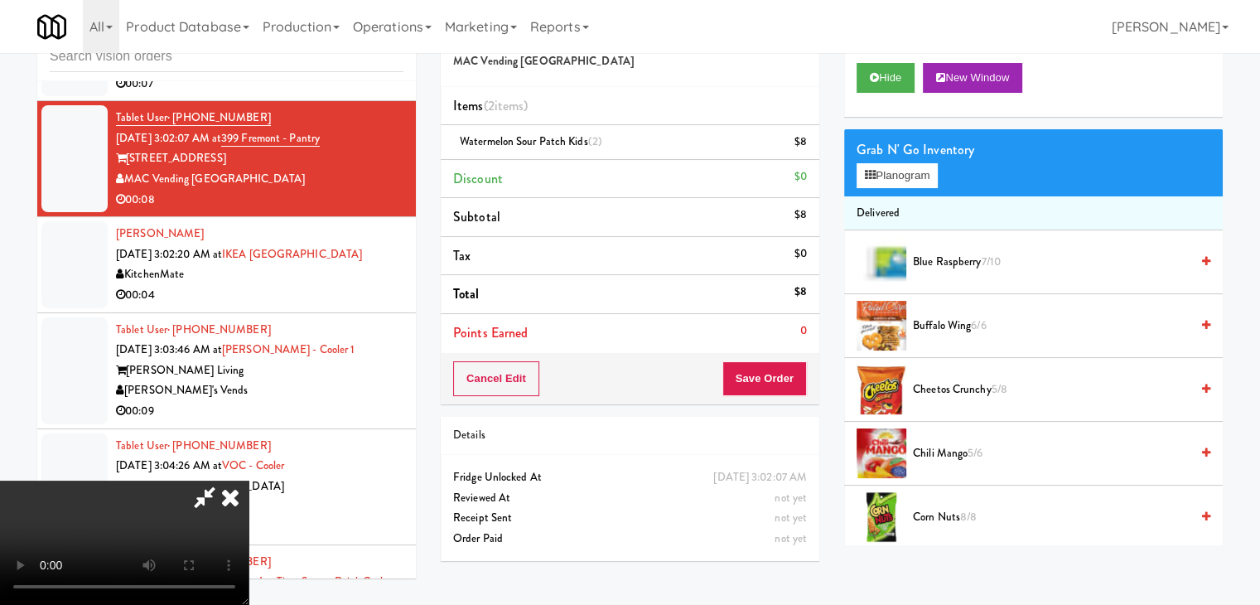
click at [249, 480] on video at bounding box center [124, 542] width 249 height 124
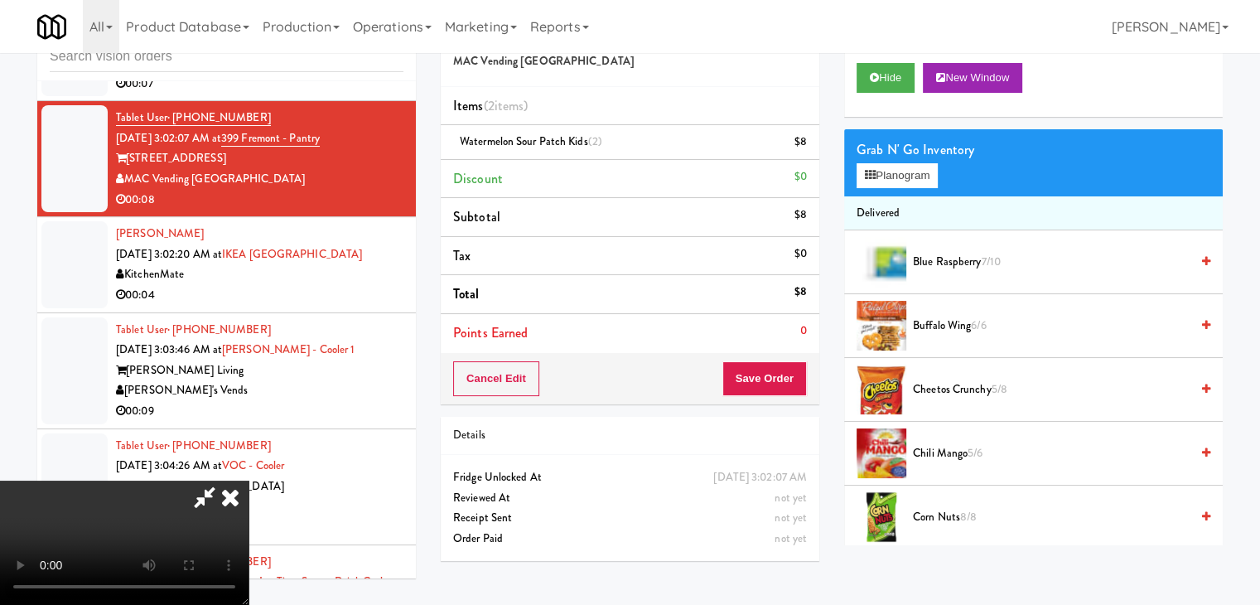
click at [249, 480] on video at bounding box center [124, 542] width 249 height 124
click at [249, 488] on video at bounding box center [124, 542] width 249 height 124
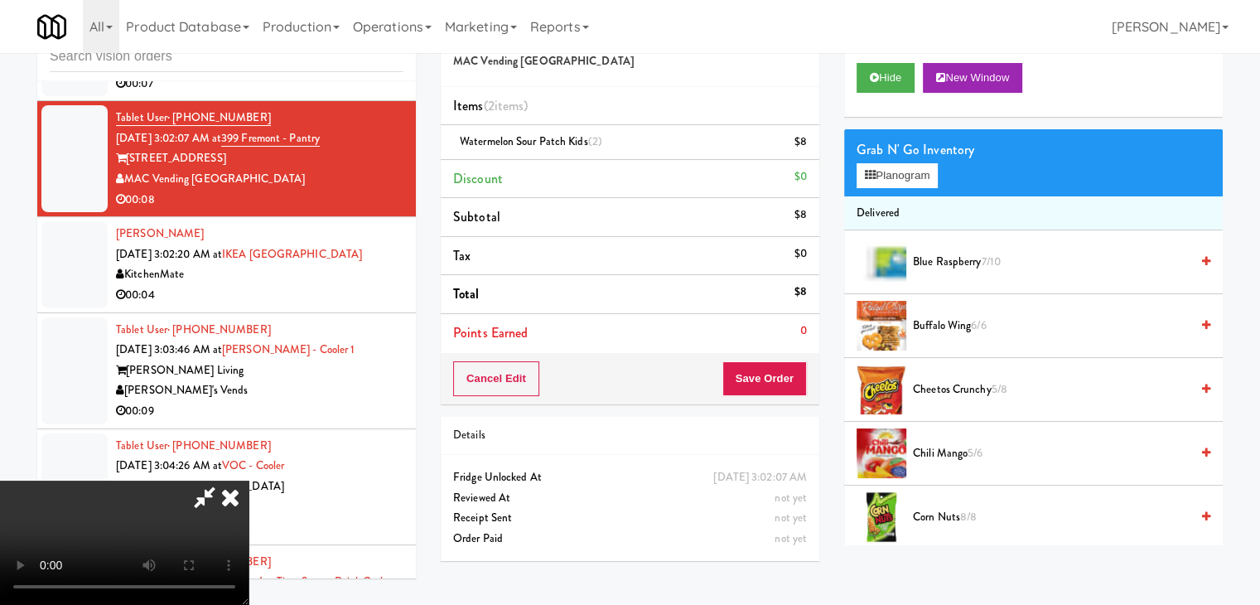
click at [249, 487] on video at bounding box center [124, 542] width 249 height 124
click at [249, 480] on video at bounding box center [124, 542] width 249 height 124
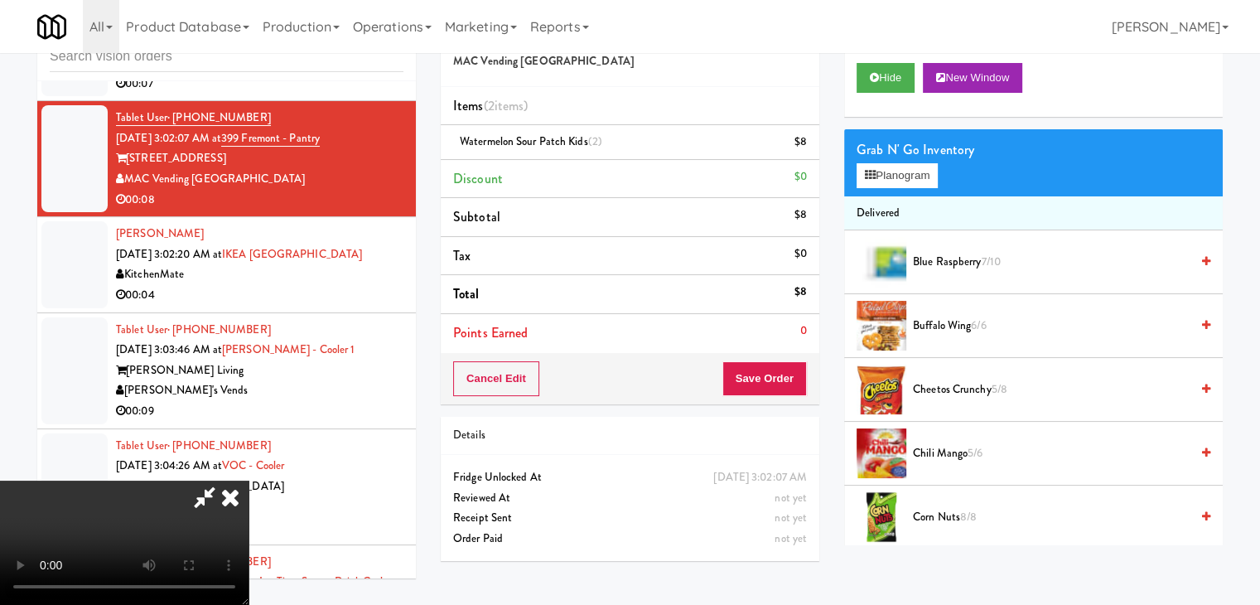
click at [249, 480] on video at bounding box center [124, 542] width 249 height 124
click at [920, 171] on button "Planogram" at bounding box center [897, 175] width 81 height 25
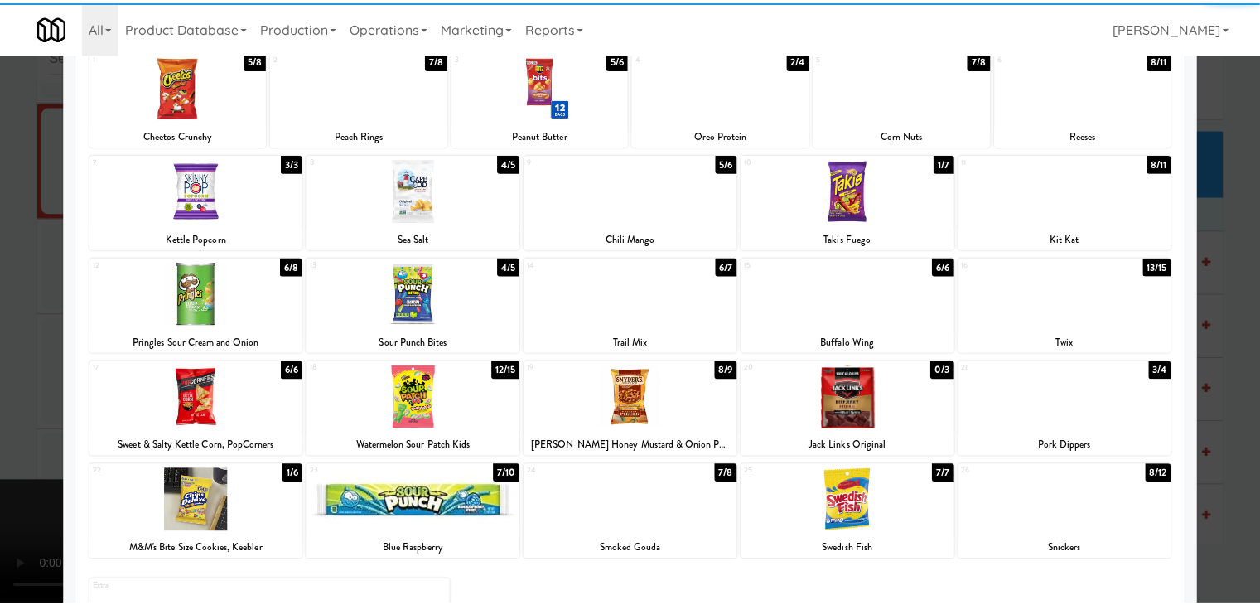
scroll to position [209, 0]
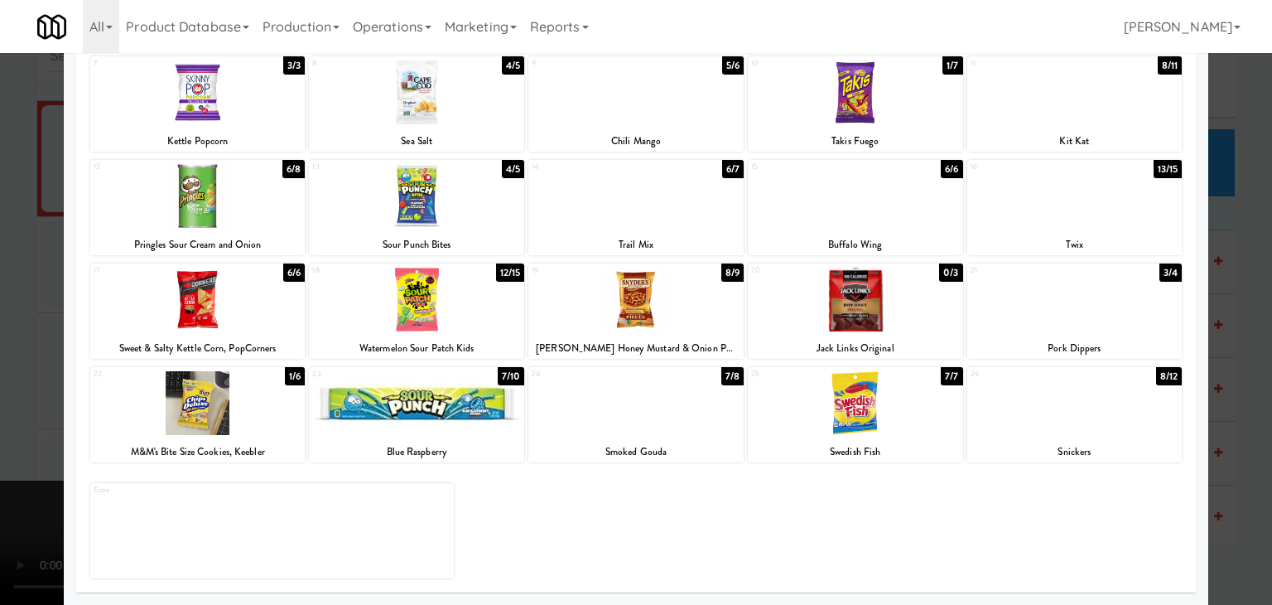
click at [623, 418] on div at bounding box center [636, 403] width 215 height 64
drag, startPoint x: 0, startPoint y: 369, endPoint x: 24, endPoint y: 367, distance: 24.1
click at [0, 368] on div at bounding box center [636, 302] width 1272 height 605
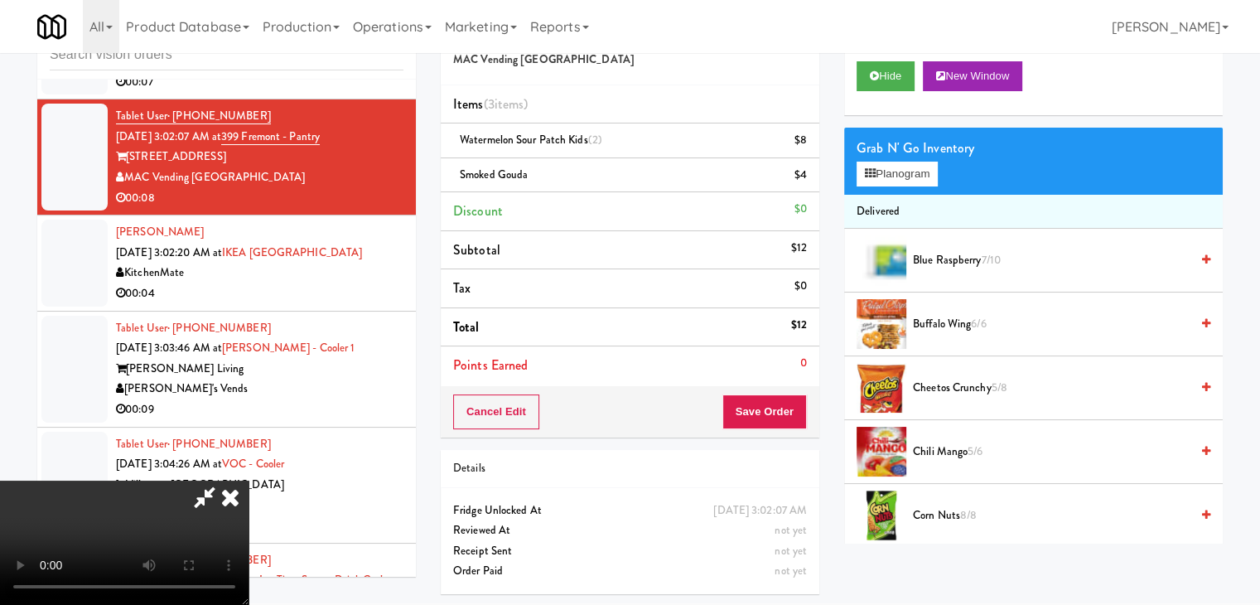
click at [249, 480] on video at bounding box center [124, 542] width 249 height 124
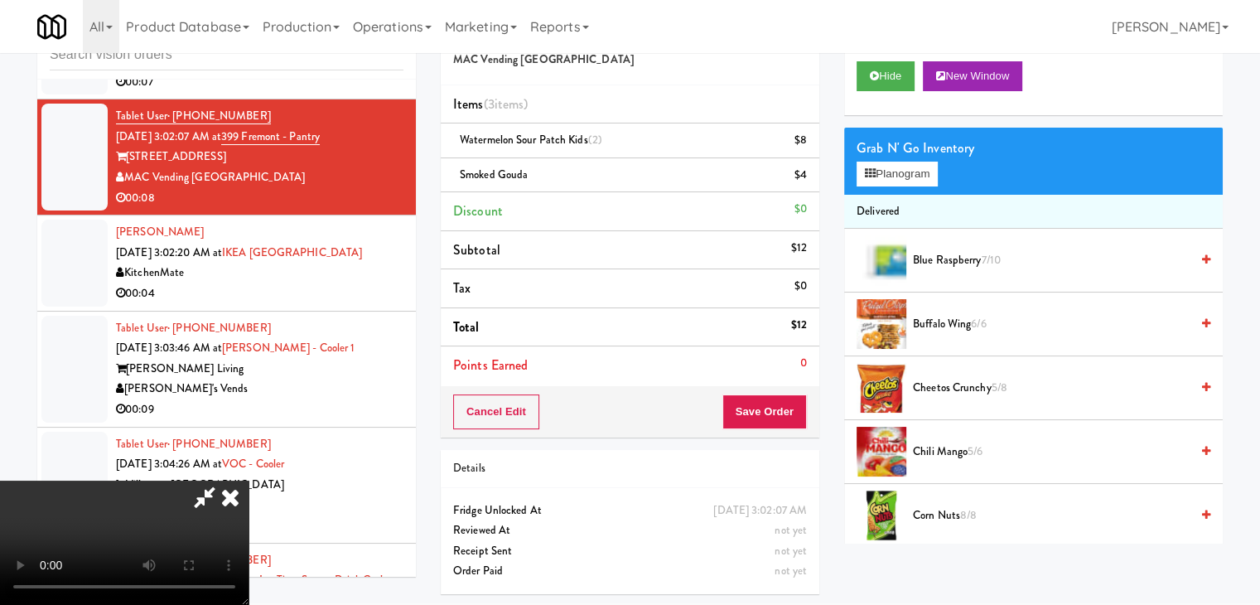
scroll to position [53, 0]
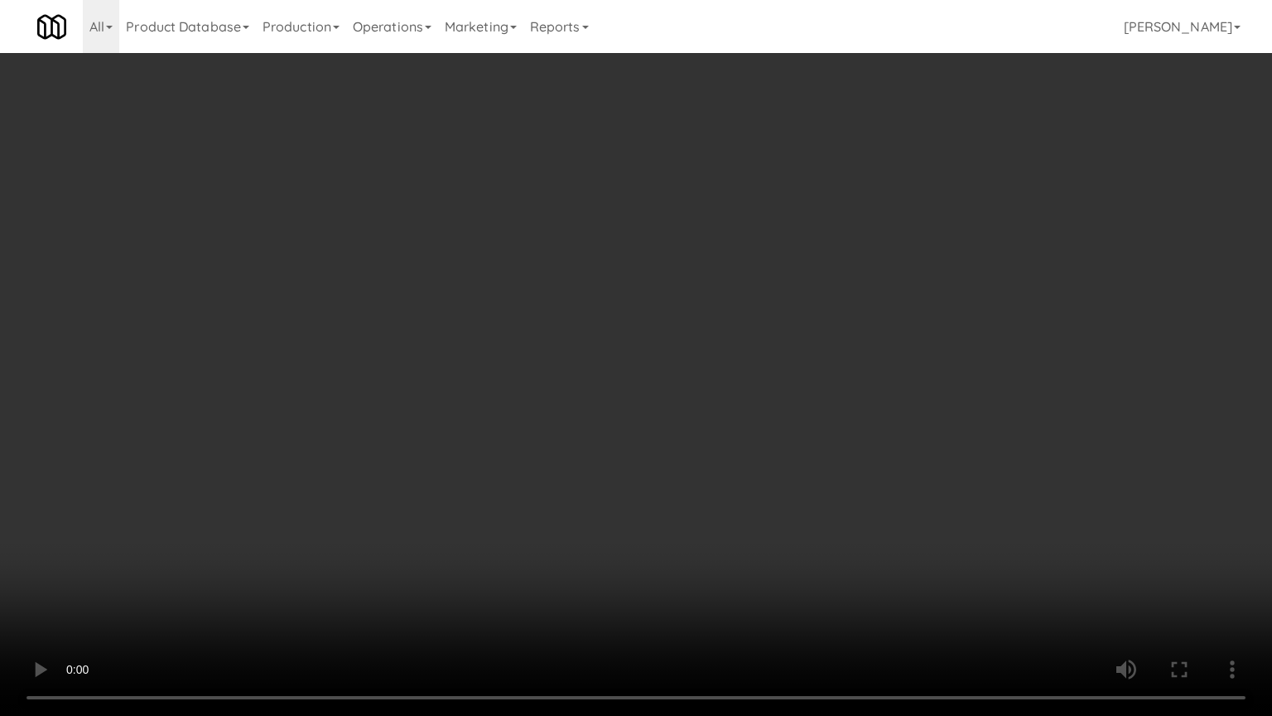
click at [520, 500] on video at bounding box center [636, 358] width 1272 height 716
click at [755, 479] on video at bounding box center [636, 358] width 1272 height 716
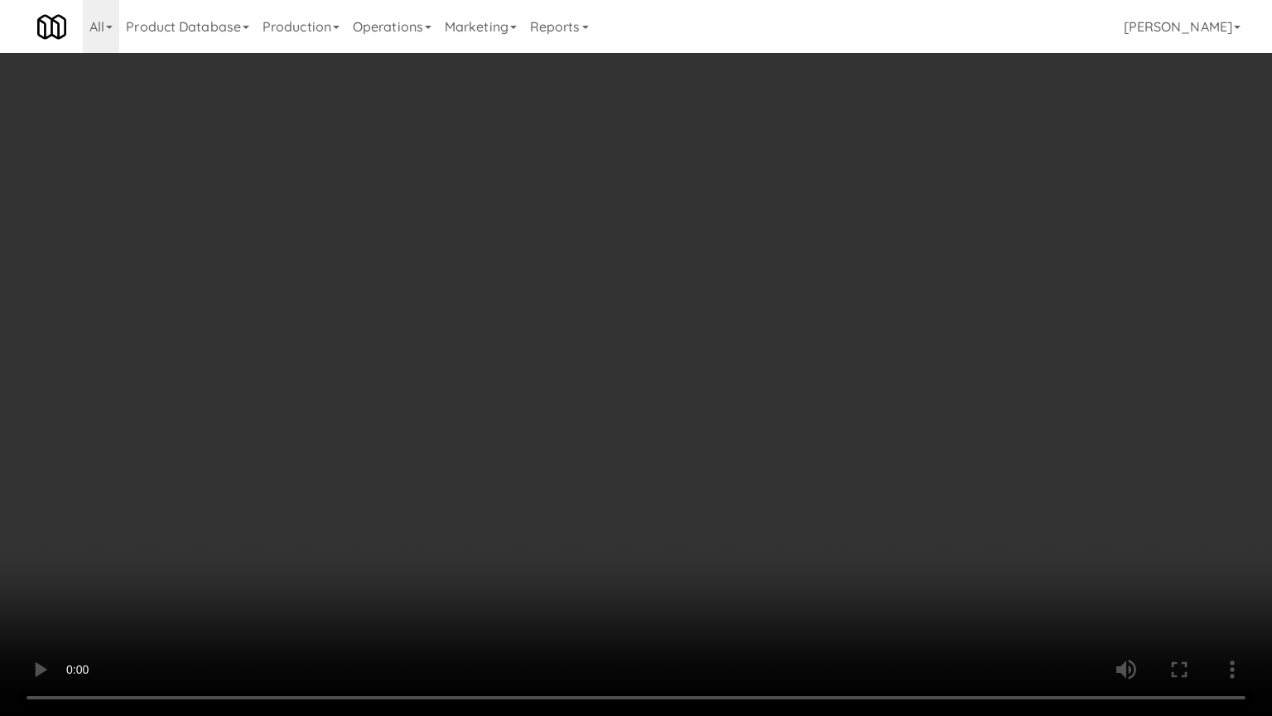
click at [749, 481] on video at bounding box center [636, 358] width 1272 height 716
drag, startPoint x: 749, startPoint y: 481, endPoint x: 746, endPoint y: 399, distance: 82.1
click at [747, 477] on video at bounding box center [636, 358] width 1272 height 716
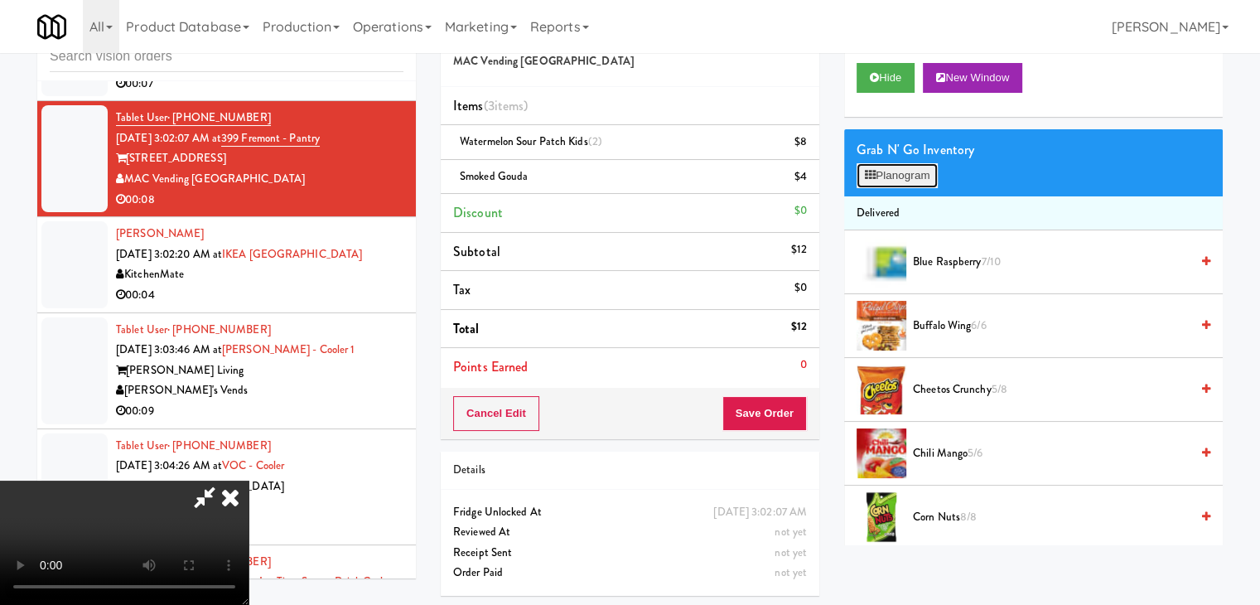
click at [908, 171] on button "Planogram" at bounding box center [897, 175] width 81 height 25
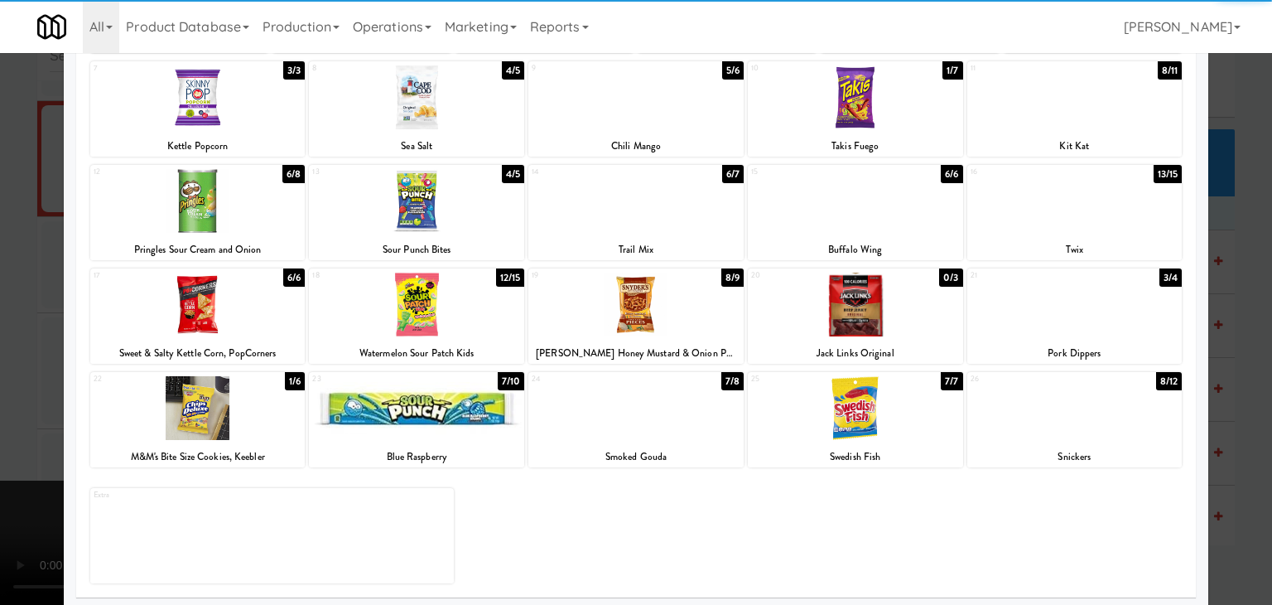
scroll to position [209, 0]
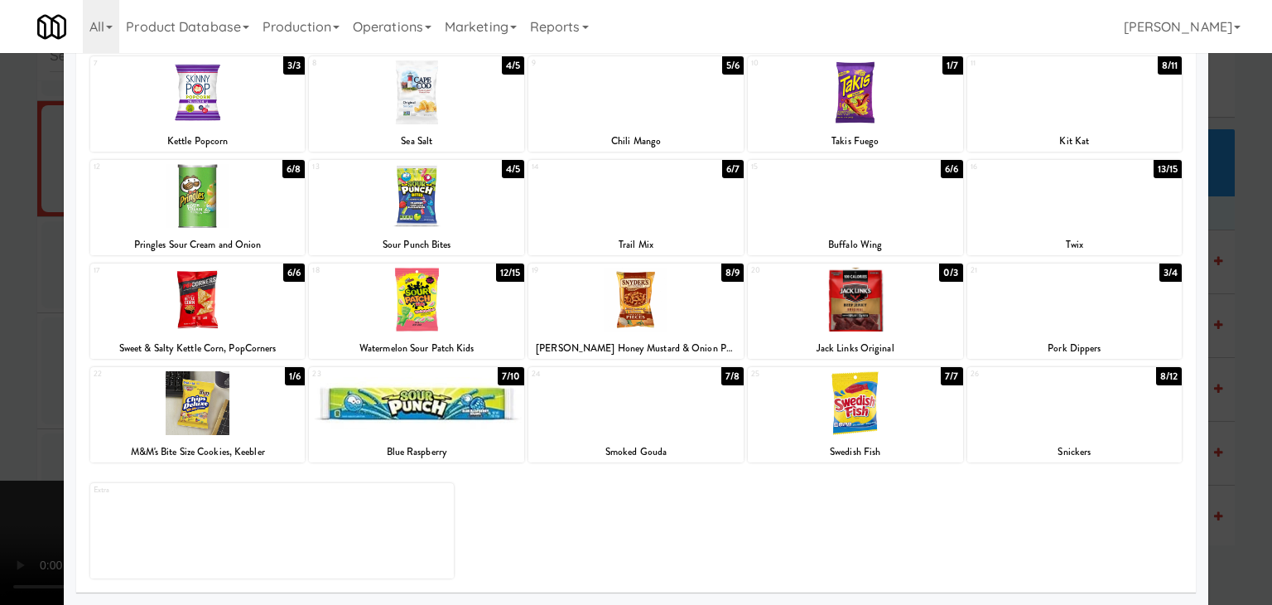
click at [11, 369] on div at bounding box center [636, 302] width 1272 height 605
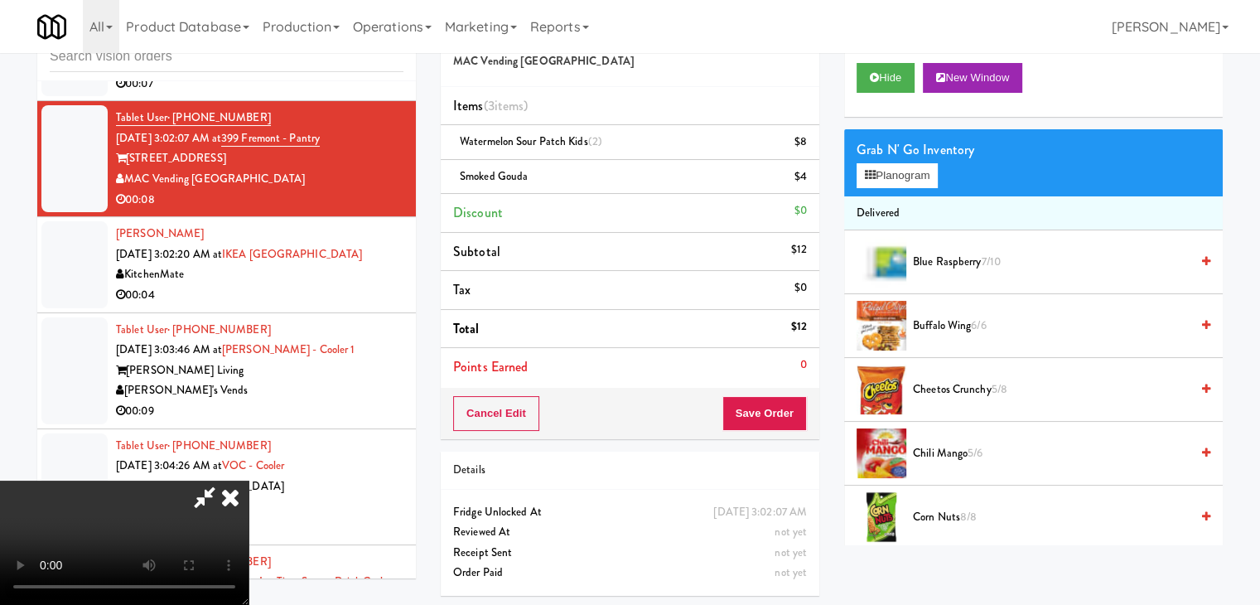
click at [249, 480] on video at bounding box center [124, 542] width 249 height 124
click at [915, 184] on button "Planogram" at bounding box center [897, 175] width 81 height 25
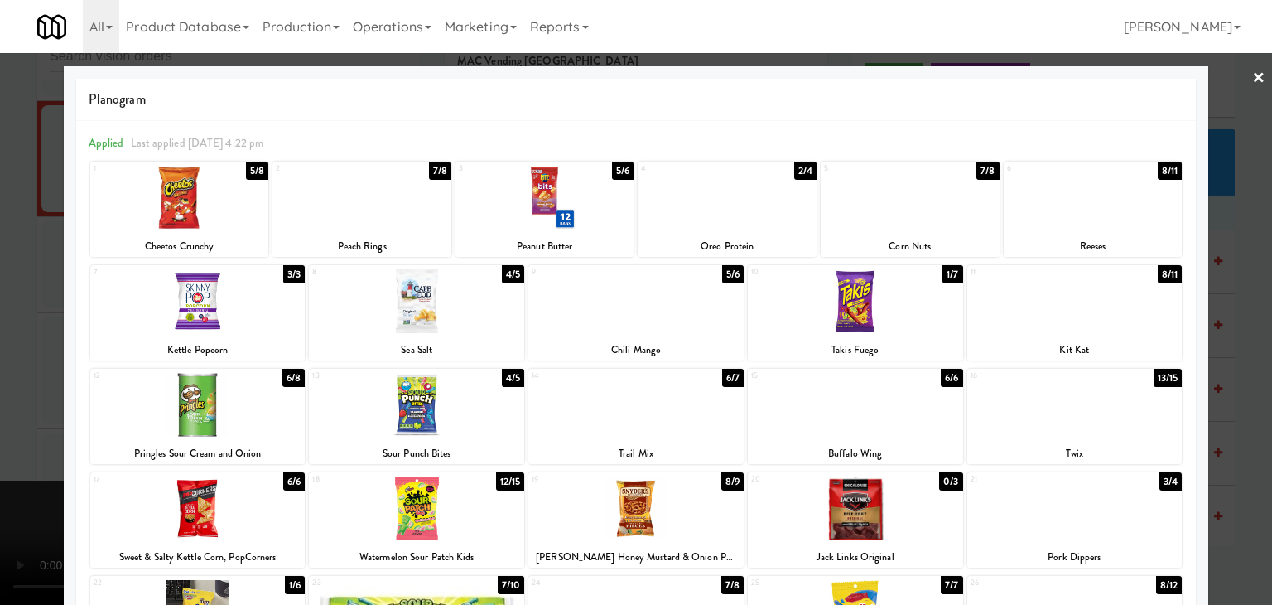
click at [0, 306] on div at bounding box center [636, 302] width 1272 height 605
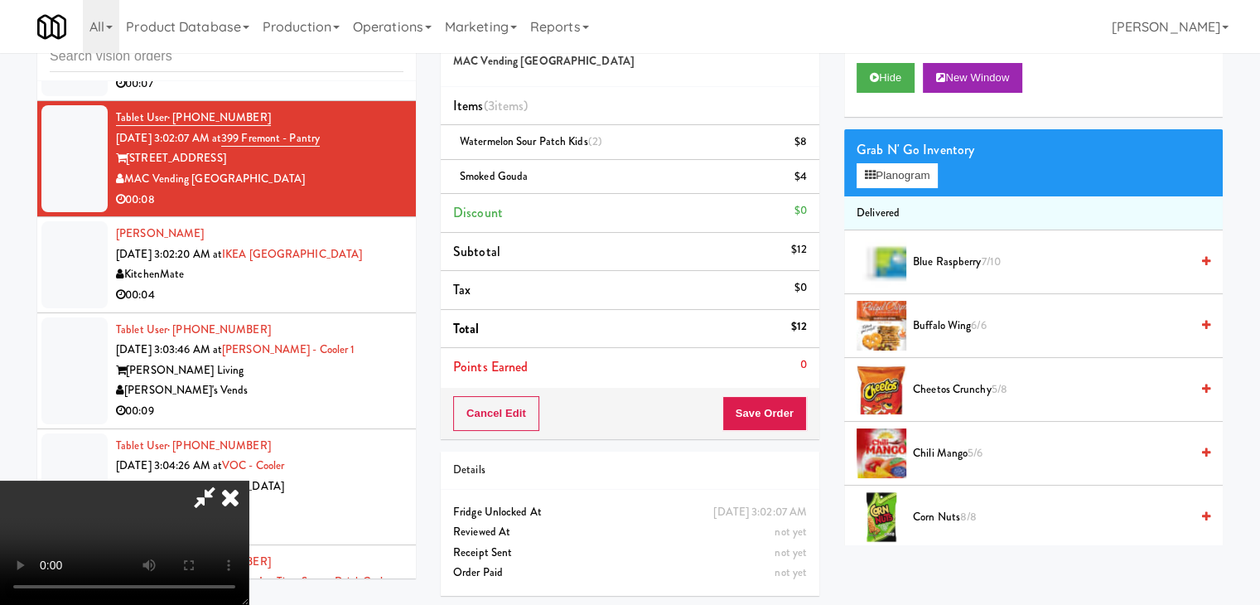
scroll to position [233, 0]
click at [249, 480] on video at bounding box center [124, 542] width 249 height 124
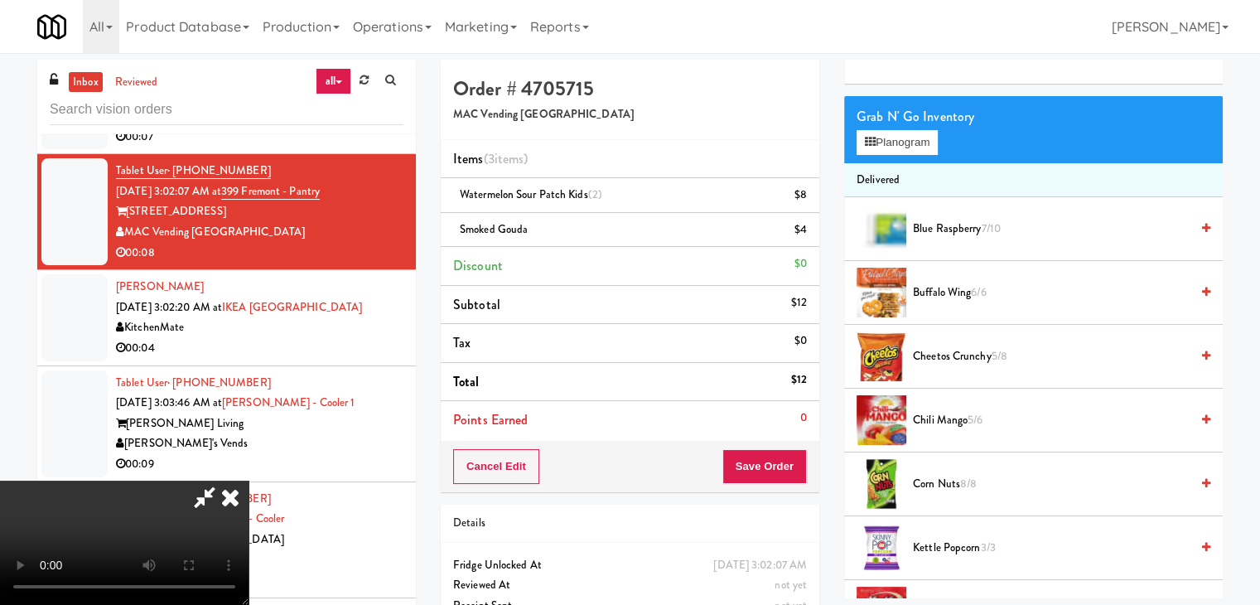
scroll to position [0, 0]
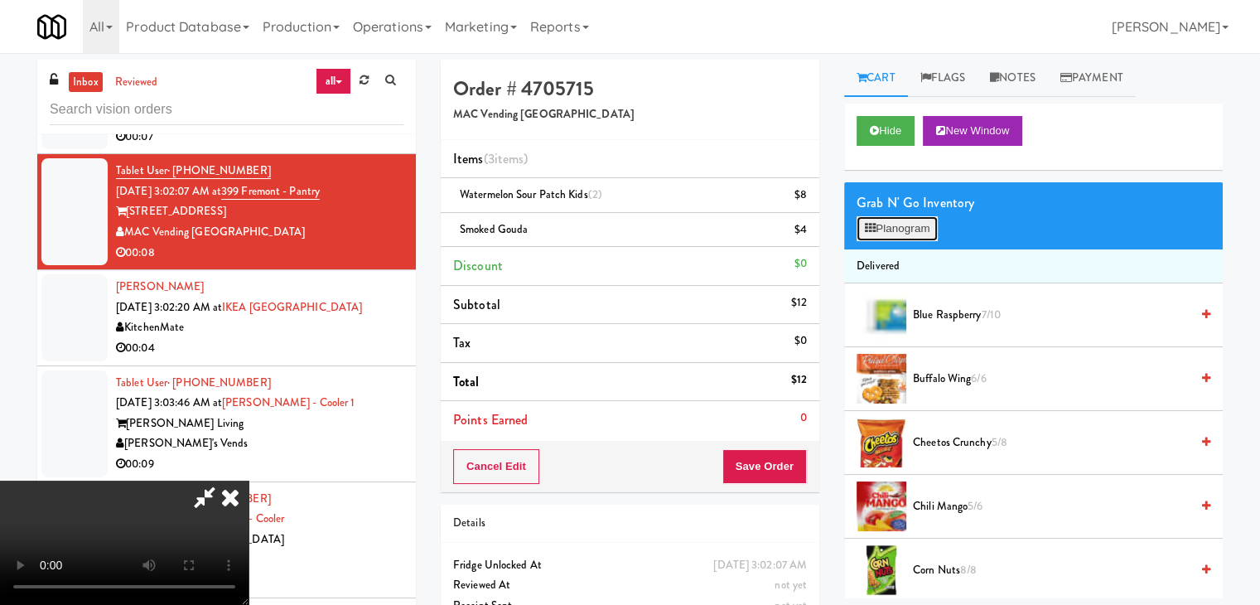
click at [924, 227] on button "Planogram" at bounding box center [897, 228] width 81 height 25
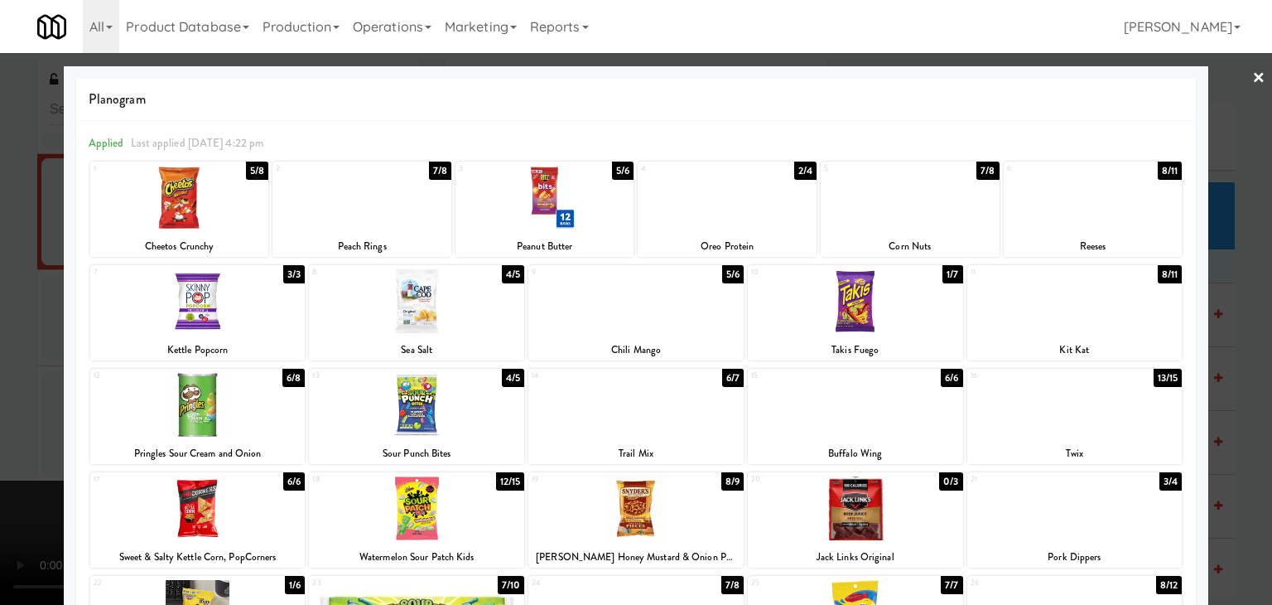
click at [934, 204] on div at bounding box center [910, 198] width 179 height 64
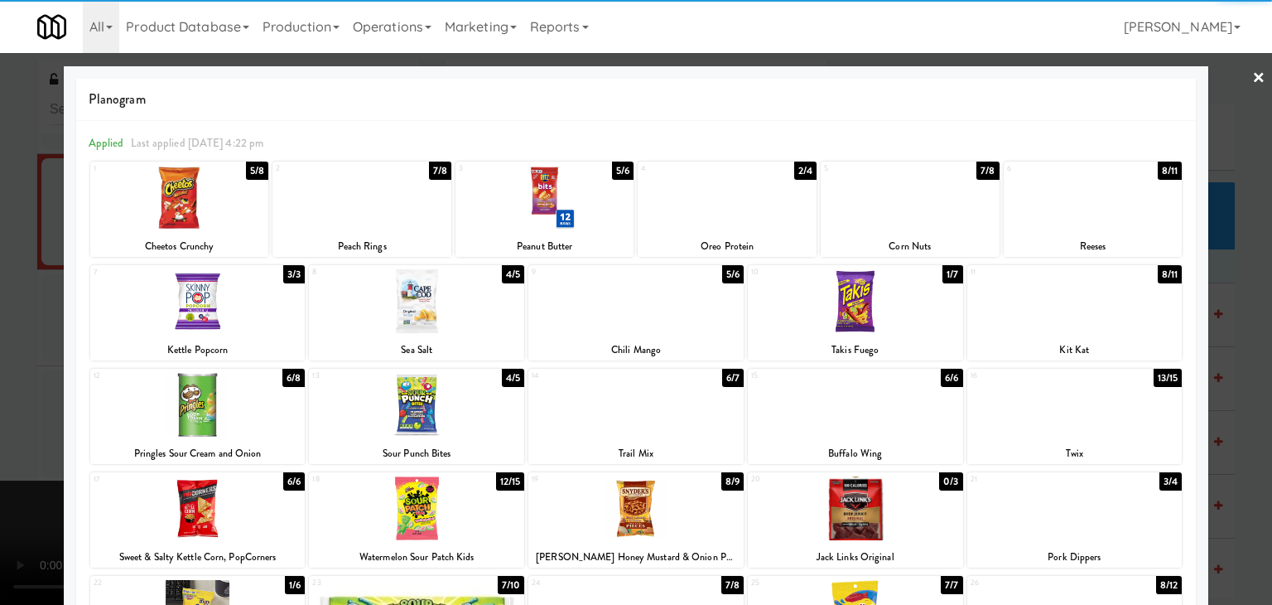
click at [2, 272] on div at bounding box center [636, 302] width 1272 height 605
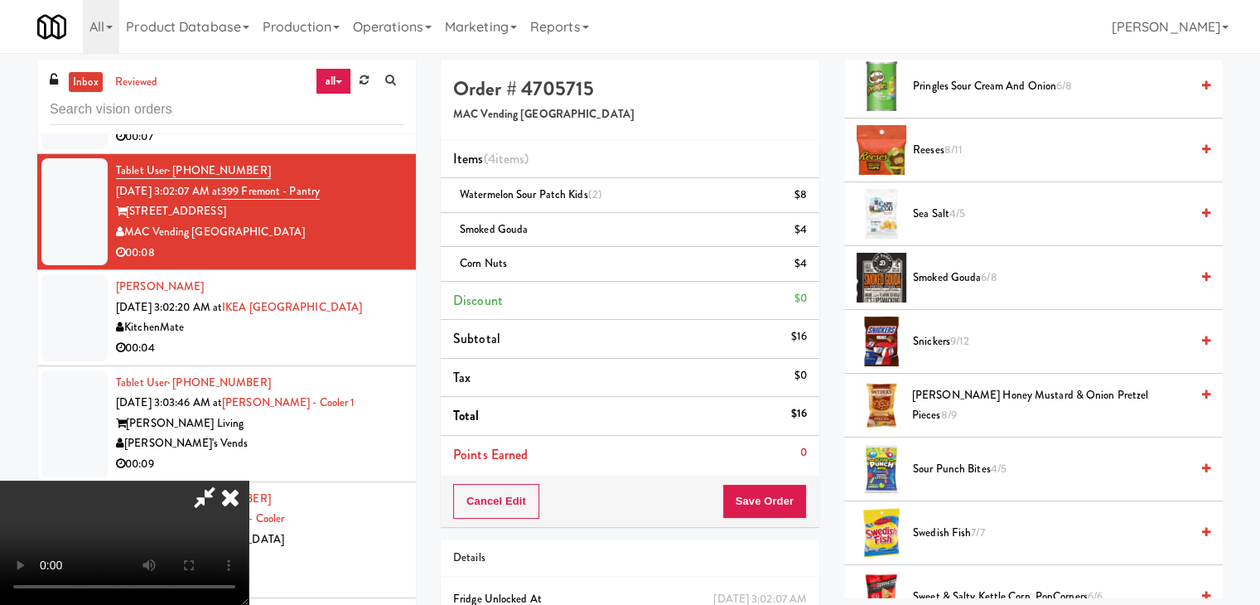
scroll to position [911, 0]
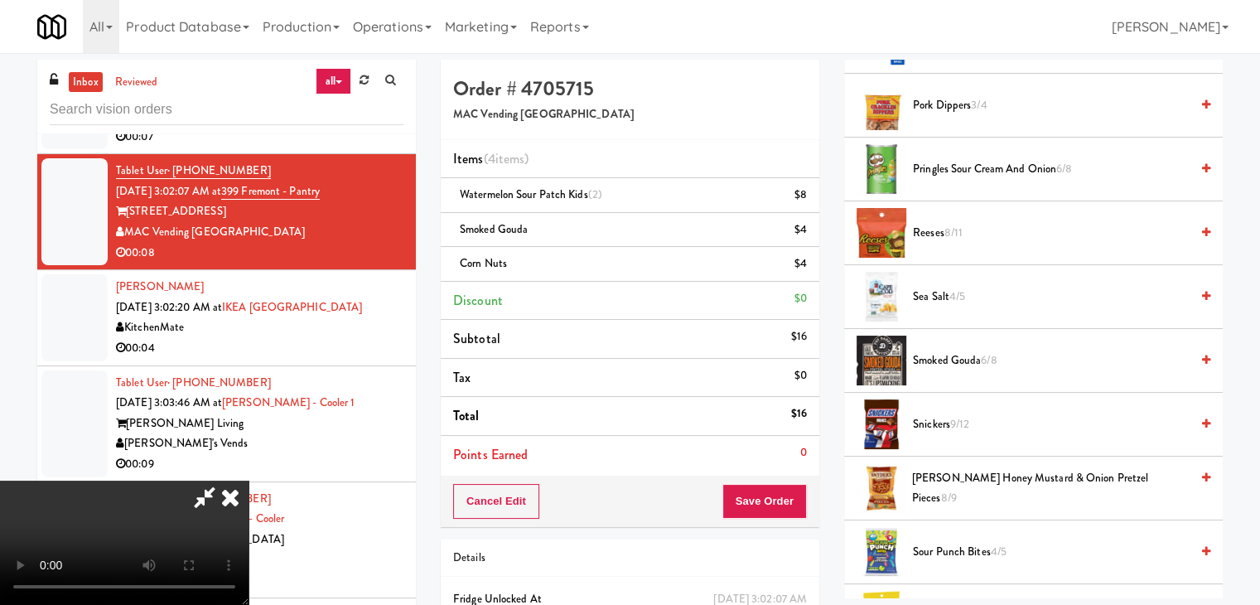
click at [249, 480] on video at bounding box center [124, 542] width 249 height 124
click at [780, 495] on button "Save Order" at bounding box center [764, 501] width 84 height 35
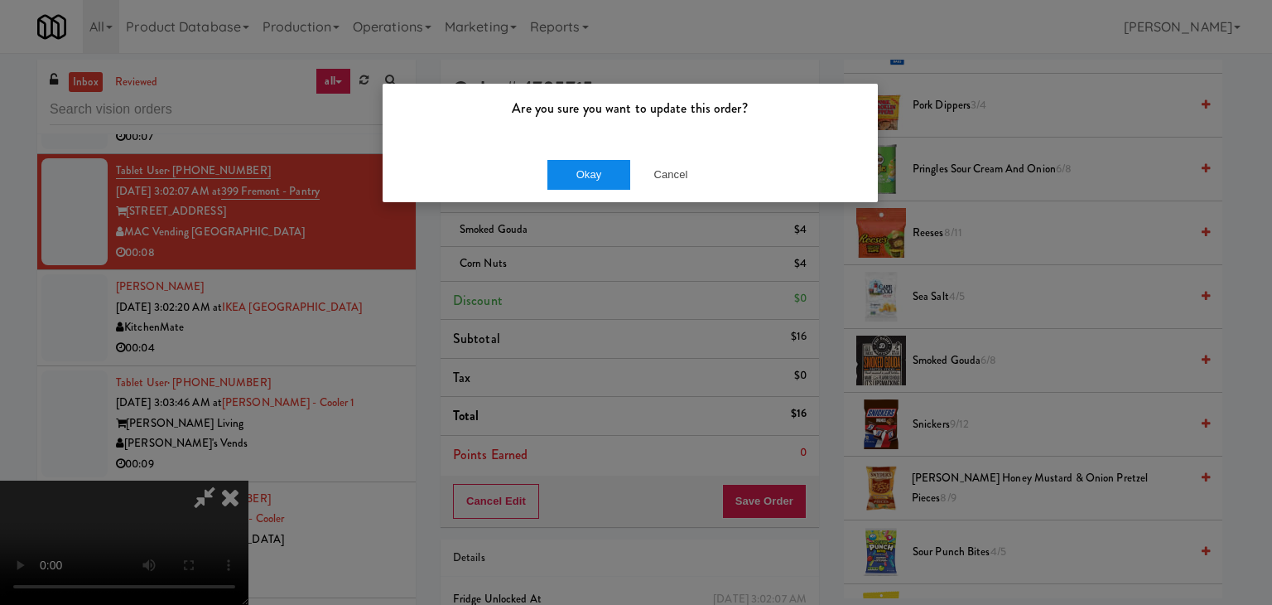
drag, startPoint x: 579, startPoint y: 152, endPoint x: 587, endPoint y: 169, distance: 18.2
click at [583, 157] on div "Okay Cancel" at bounding box center [630, 175] width 495 height 56
click at [587, 169] on button "Okay" at bounding box center [589, 175] width 83 height 30
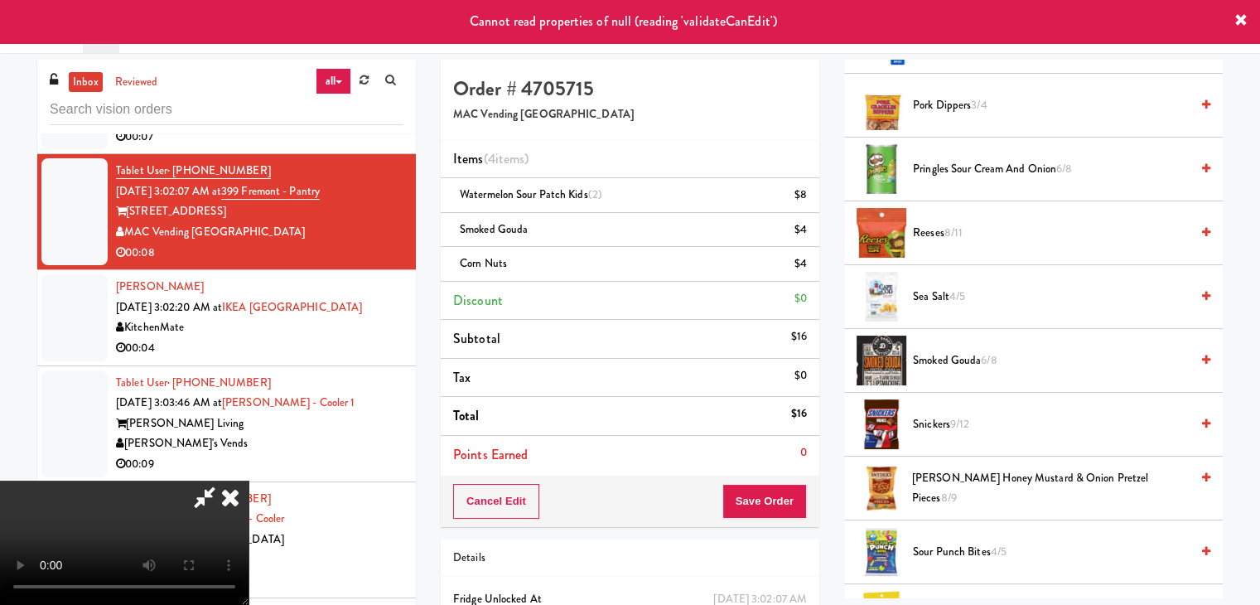
click at [249, 480] on icon at bounding box center [230, 496] width 36 height 33
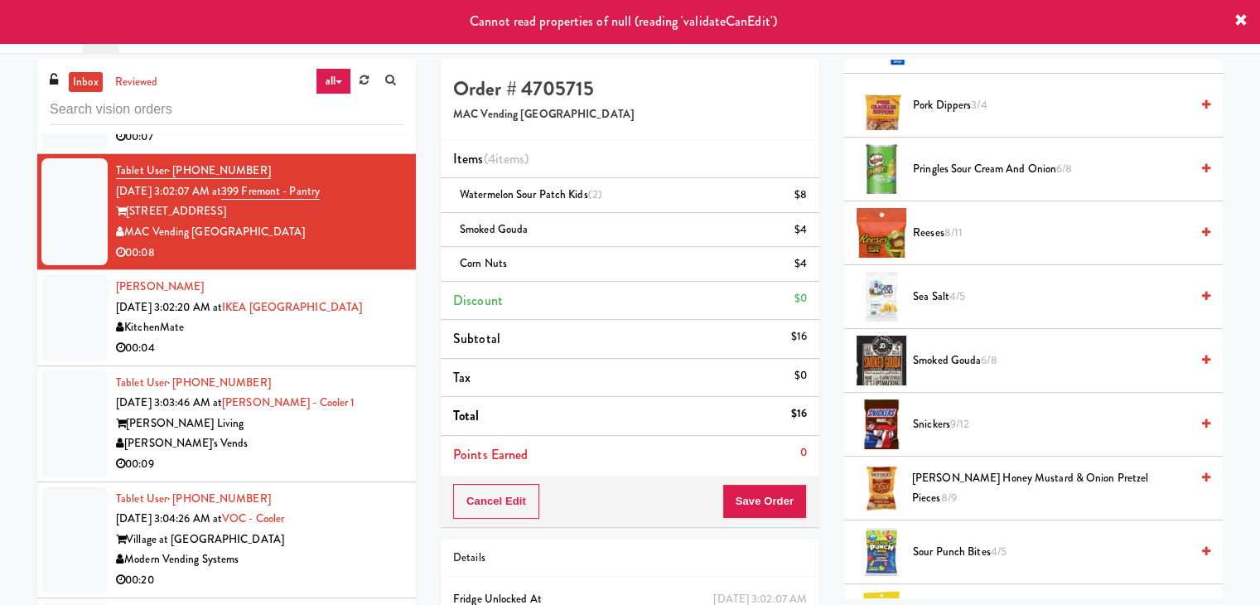
click at [251, 359] on div "00:04" at bounding box center [259, 348] width 287 height 21
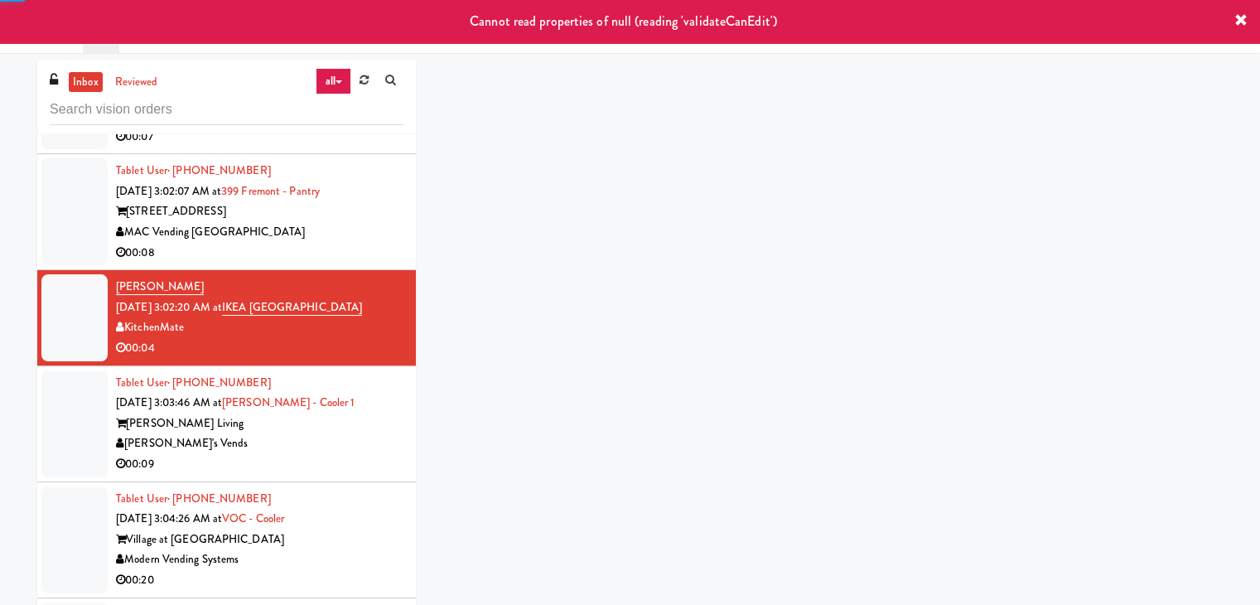
click at [312, 239] on div "MAC Vending [GEOGRAPHIC_DATA]" at bounding box center [259, 232] width 287 height 21
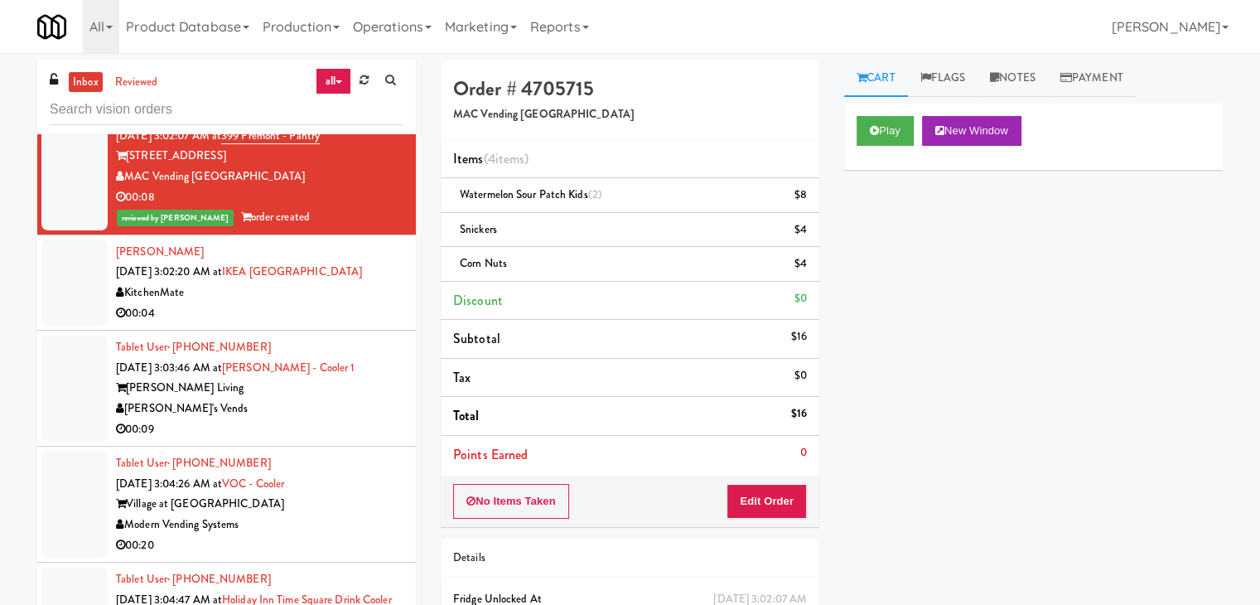
scroll to position [4417, 0]
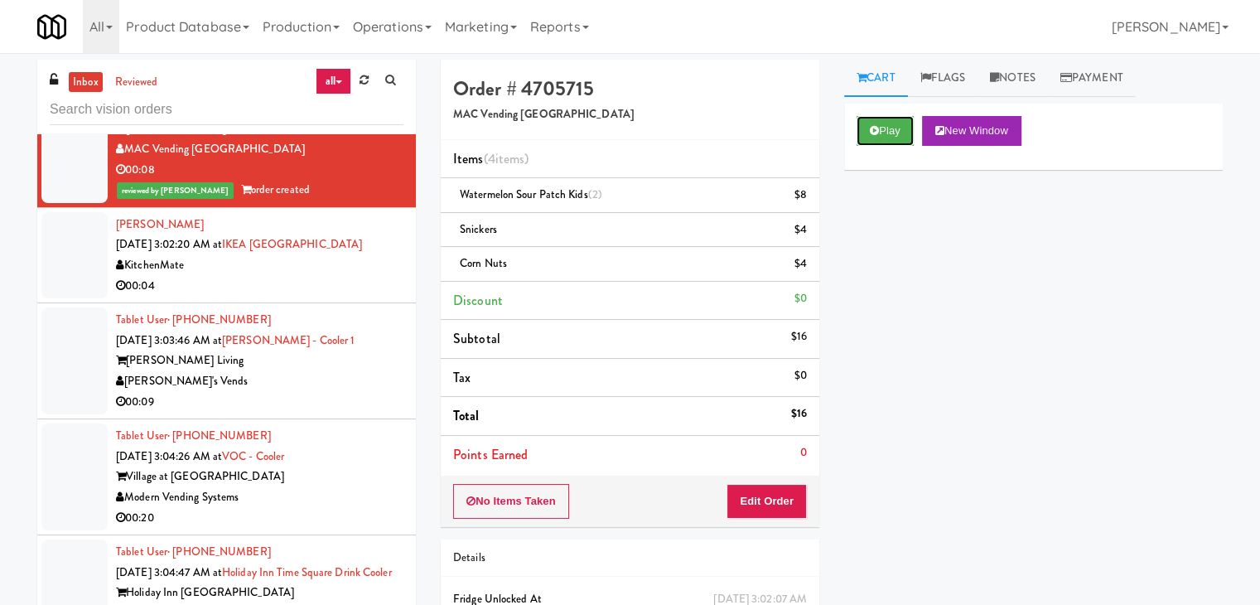
drag, startPoint x: 886, startPoint y: 130, endPoint x: 929, endPoint y: 360, distance: 233.3
click at [938, 352] on div "Play New Window Primary Flag Clear Flag if unable to determine what was taken o…" at bounding box center [1033, 414] width 379 height 621
click at [783, 502] on button "Edit Order" at bounding box center [767, 501] width 80 height 35
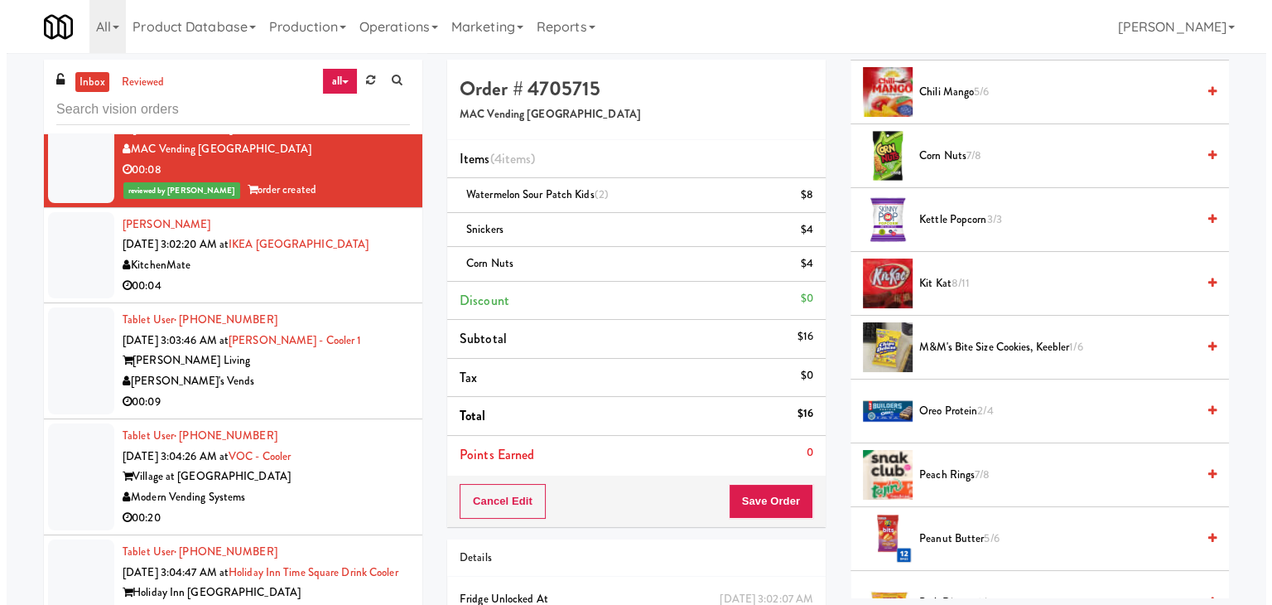
scroll to position [0, 0]
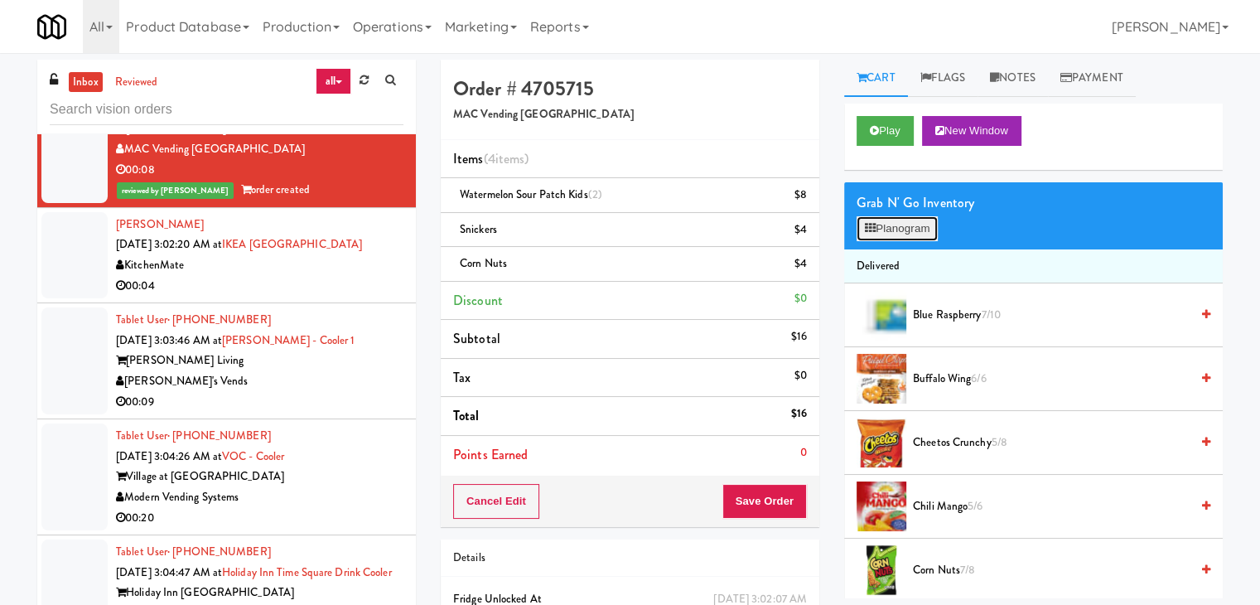
click at [923, 226] on button "Planogram" at bounding box center [897, 228] width 81 height 25
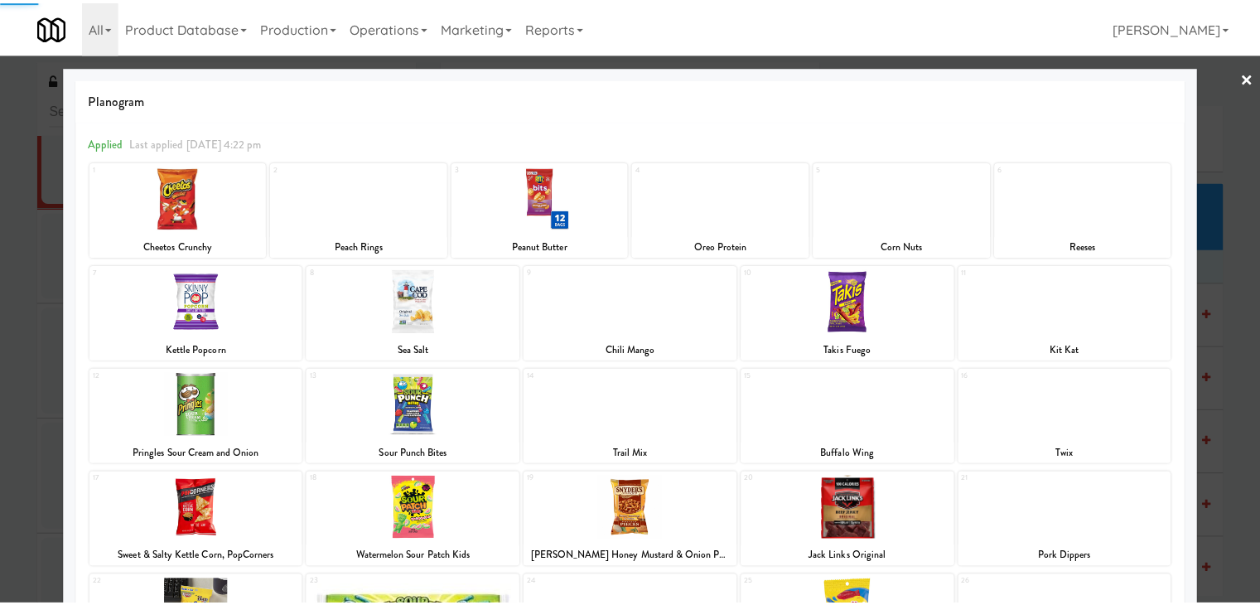
scroll to position [209, 0]
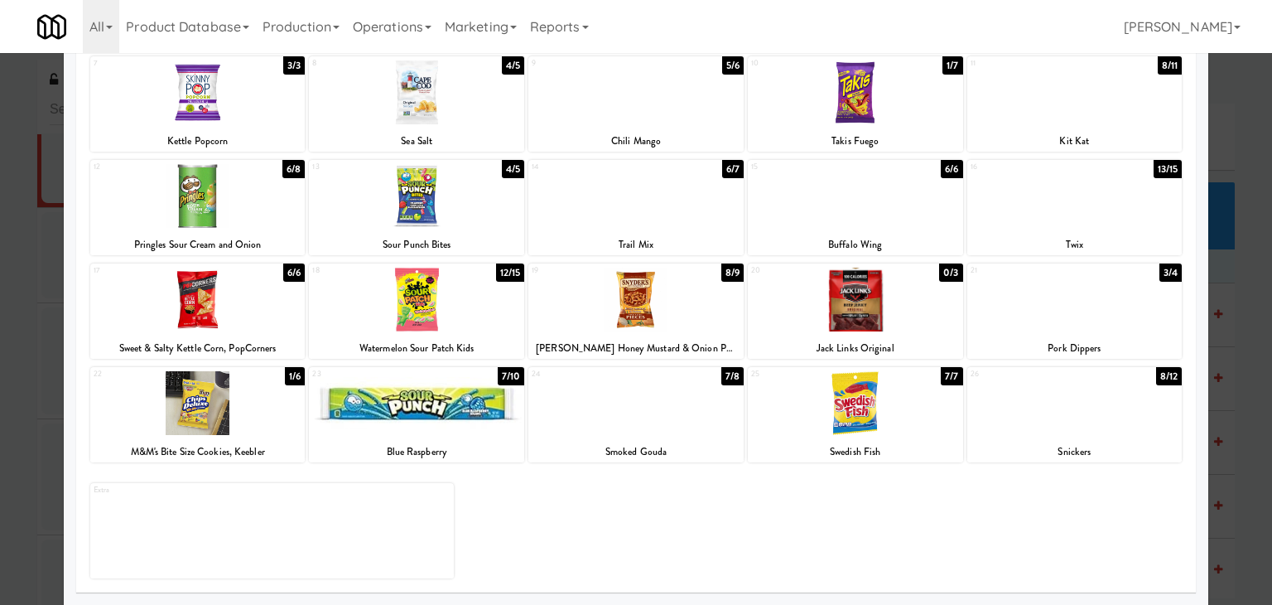
drag, startPoint x: 0, startPoint y: 350, endPoint x: 674, endPoint y: 323, distance: 674.8
click at [3, 348] on div at bounding box center [636, 302] width 1272 height 605
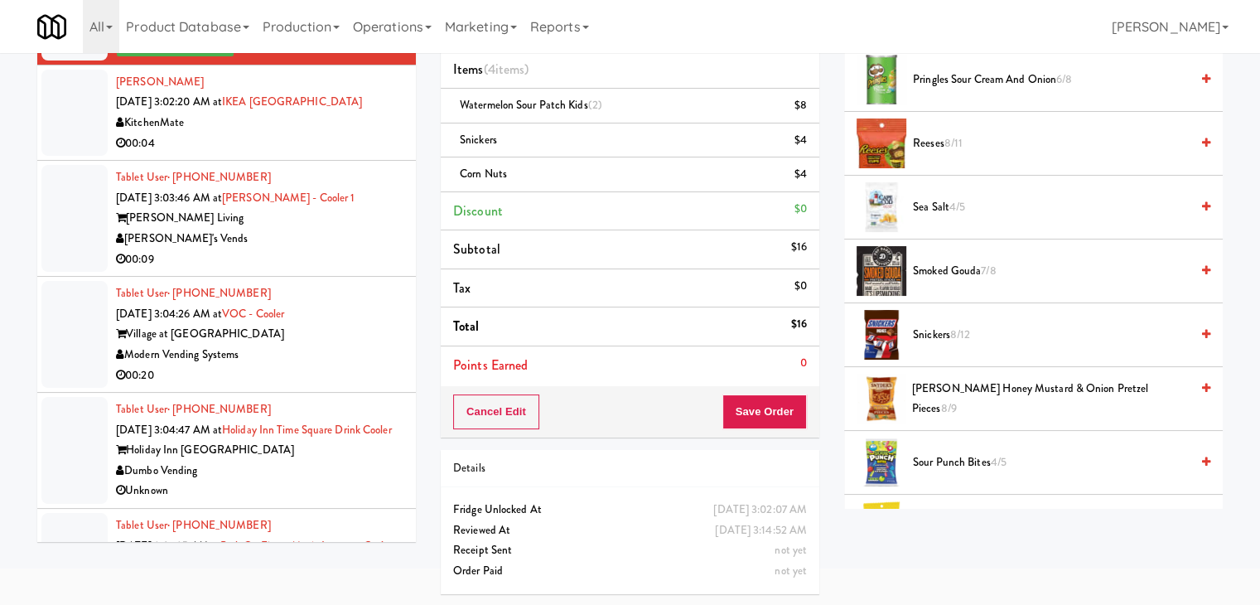
scroll to position [4500, 0]
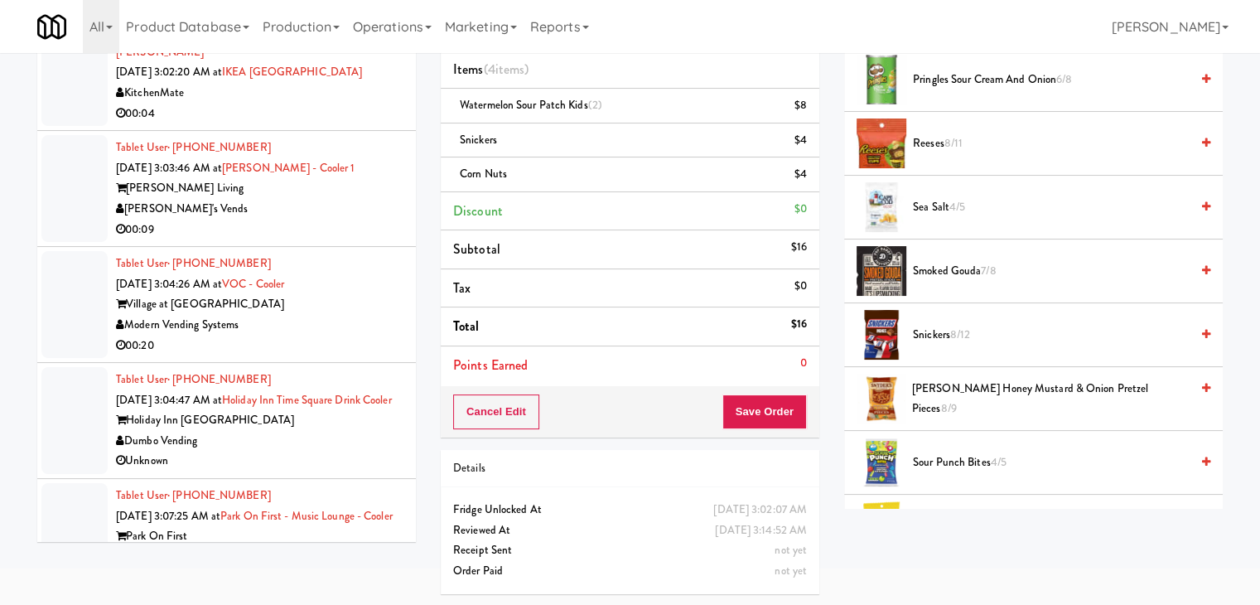
click at [328, 240] on div "00:09" at bounding box center [259, 230] width 287 height 21
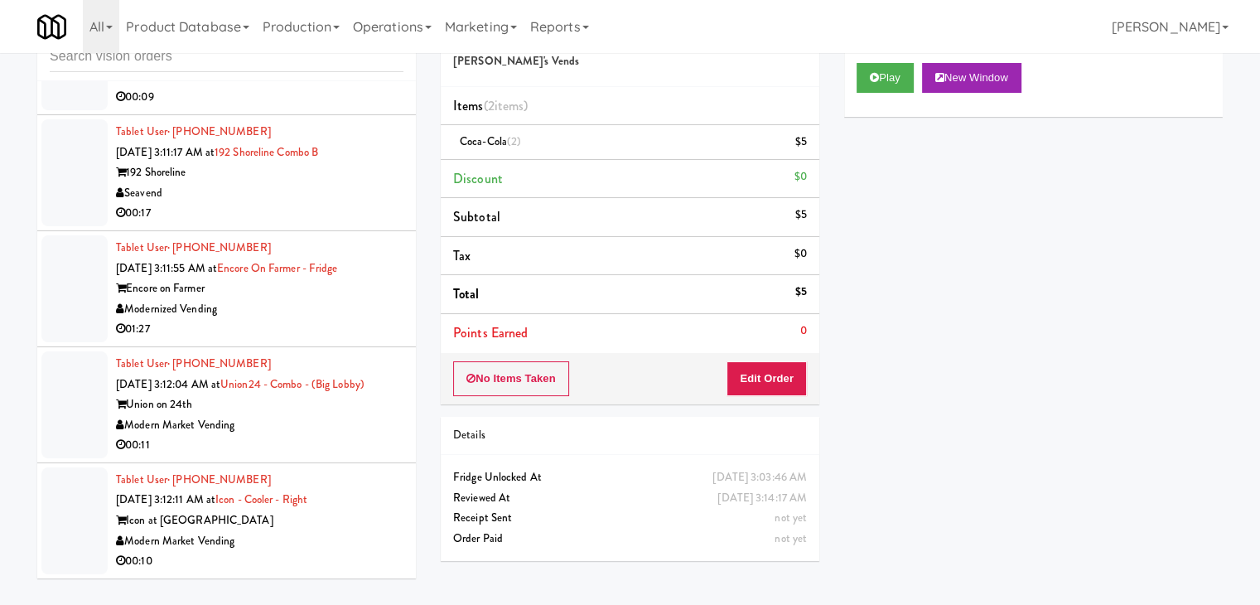
scroll to position [5304, 0]
click at [312, 427] on div "Modern Market Vending" at bounding box center [259, 425] width 287 height 21
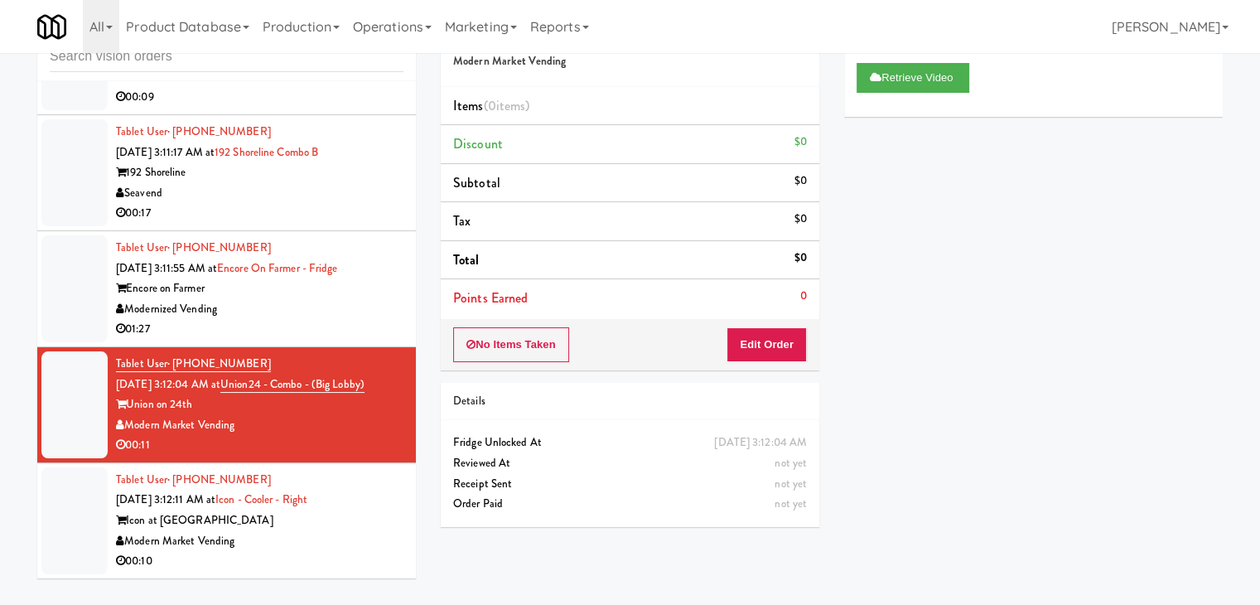
click at [324, 531] on div "Tablet User · (609) 787-5140 Sep 25, 2025 3:12:11 AM at Icon - Cooler - Right I…" at bounding box center [259, 521] width 287 height 102
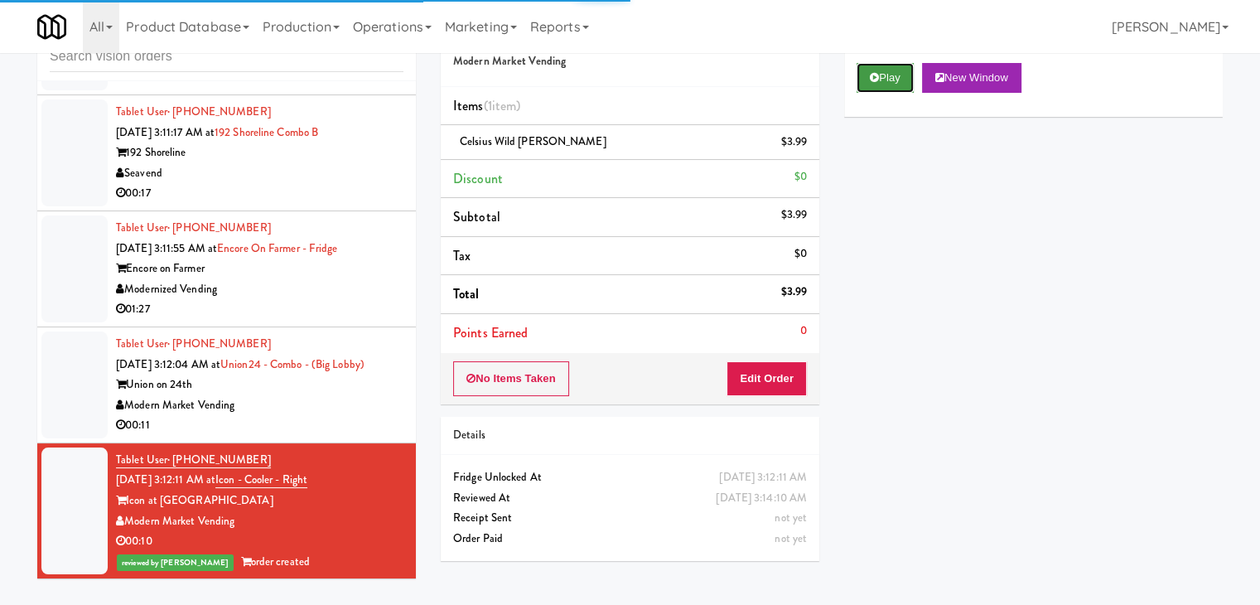
click at [880, 75] on button "Play" at bounding box center [885, 78] width 57 height 30
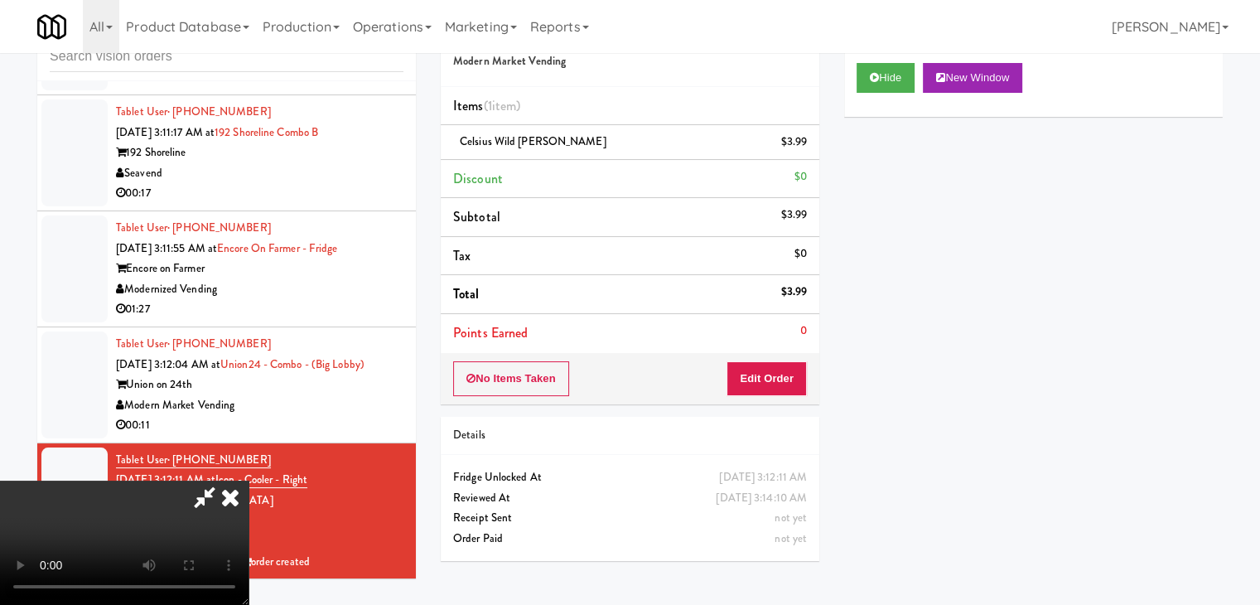
click at [241, 500] on icon at bounding box center [230, 496] width 36 height 33
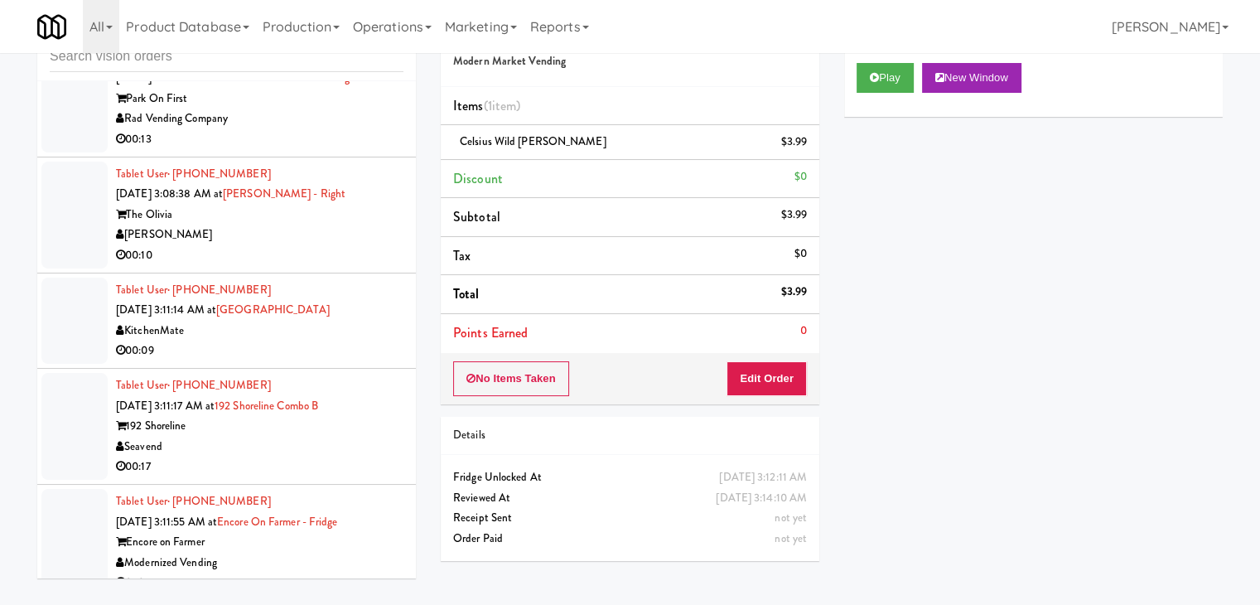
scroll to position [4993, 0]
click at [319, 247] on div "[PERSON_NAME]" at bounding box center [259, 236] width 287 height 21
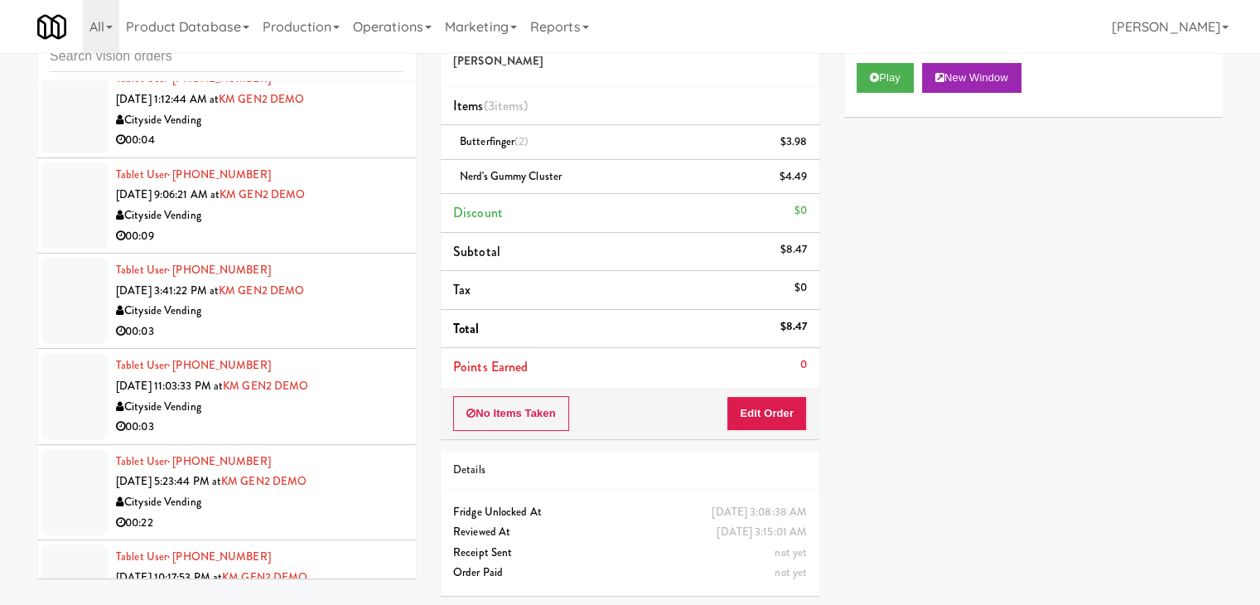
scroll to position [1616, 0]
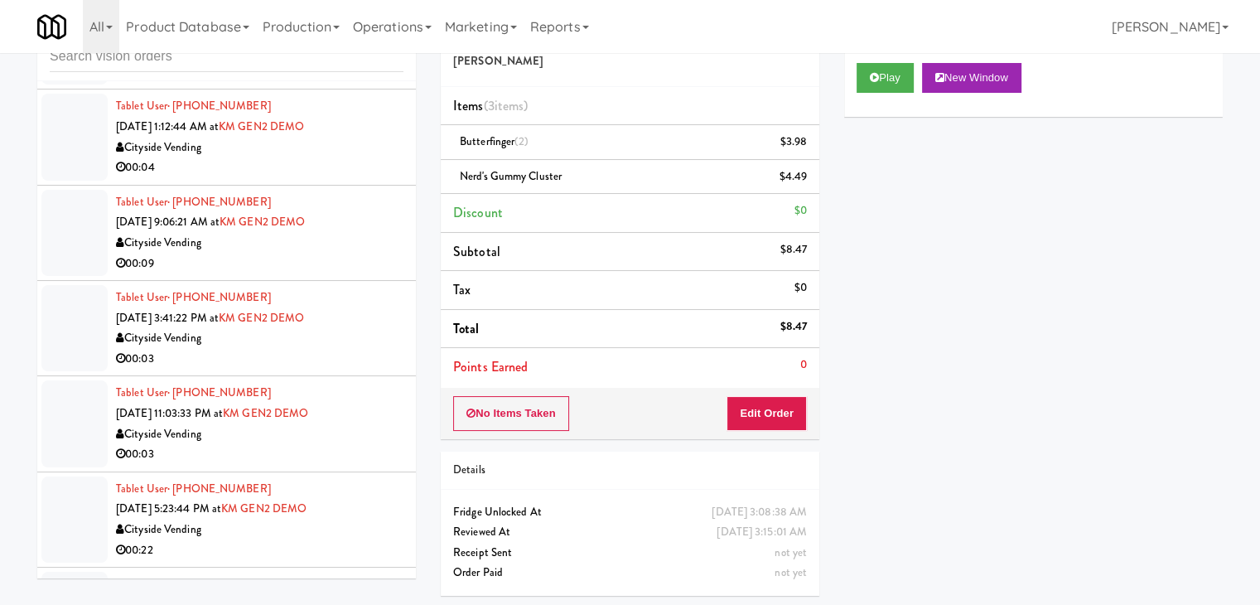
click at [0, 507] on div "inbox reviewed all all unclear take inventory issue suspicious failed recent ad…" at bounding box center [630, 307] width 1260 height 601
drag, startPoint x: 0, startPoint y: 475, endPoint x: 11, endPoint y: 409, distance: 66.3
click at [11, 409] on div "inbox reviewed all all unclear take inventory issue suspicious failed recent ad…" at bounding box center [630, 307] width 1260 height 601
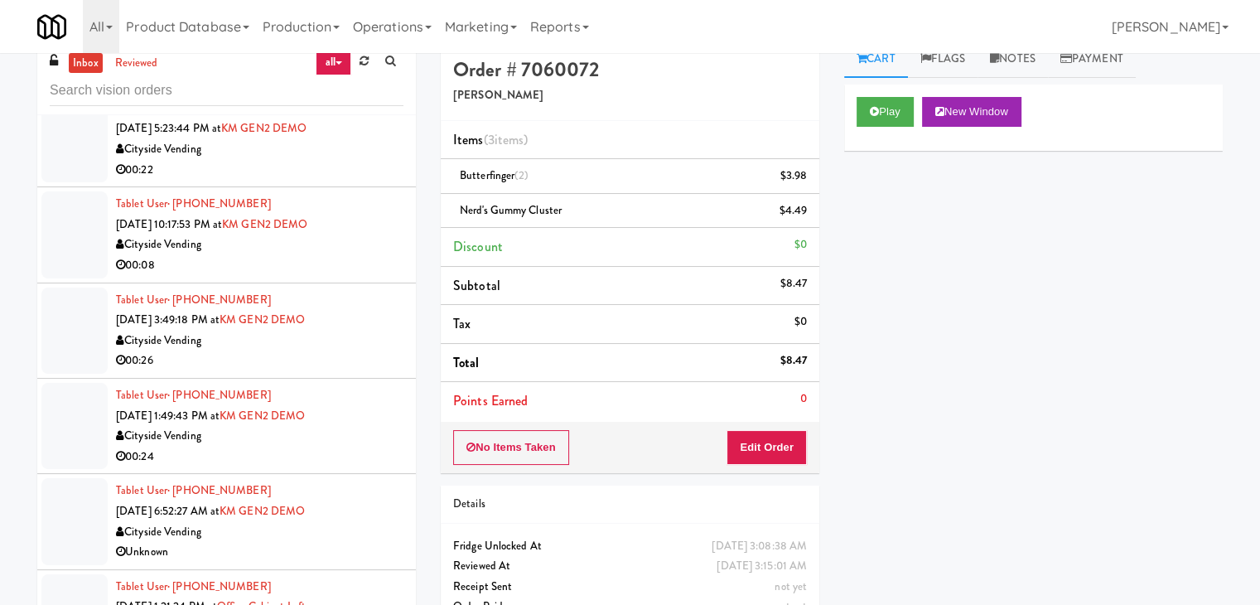
scroll to position [0, 0]
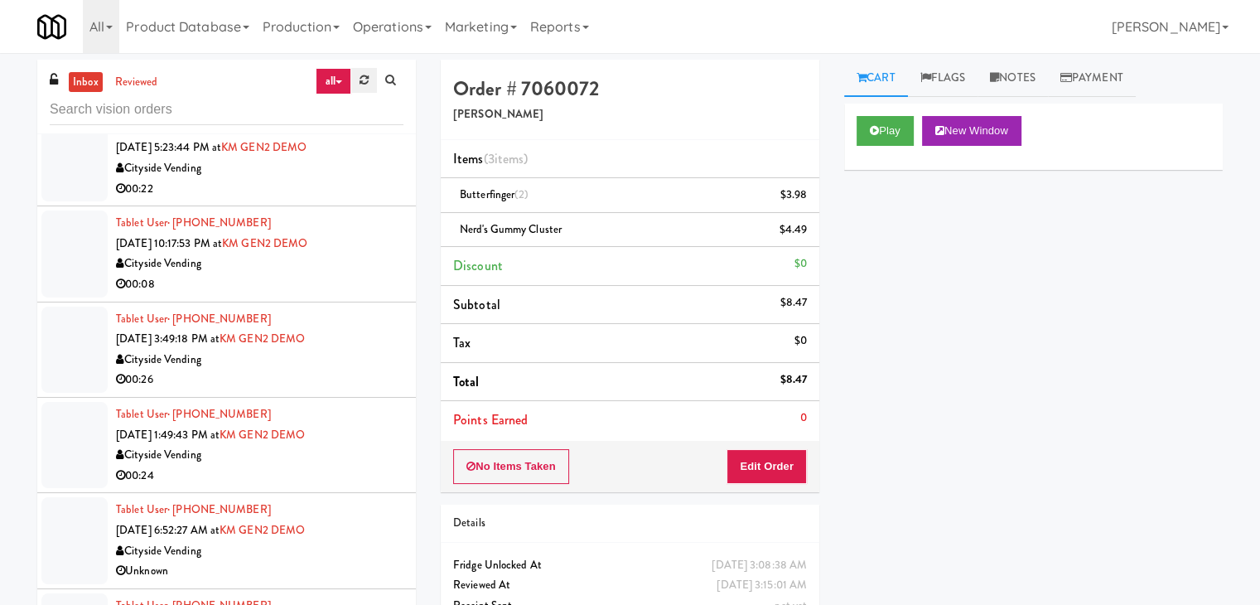
click at [375, 75] on link at bounding box center [364, 80] width 26 height 25
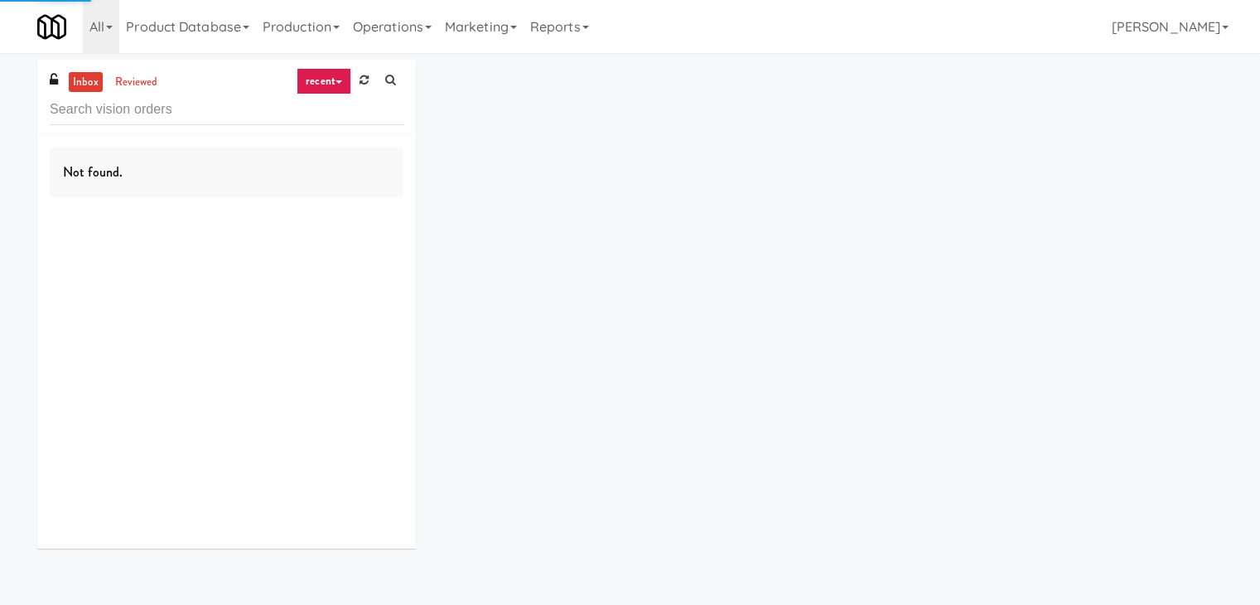
click at [331, 75] on link "recent" at bounding box center [324, 81] width 55 height 27
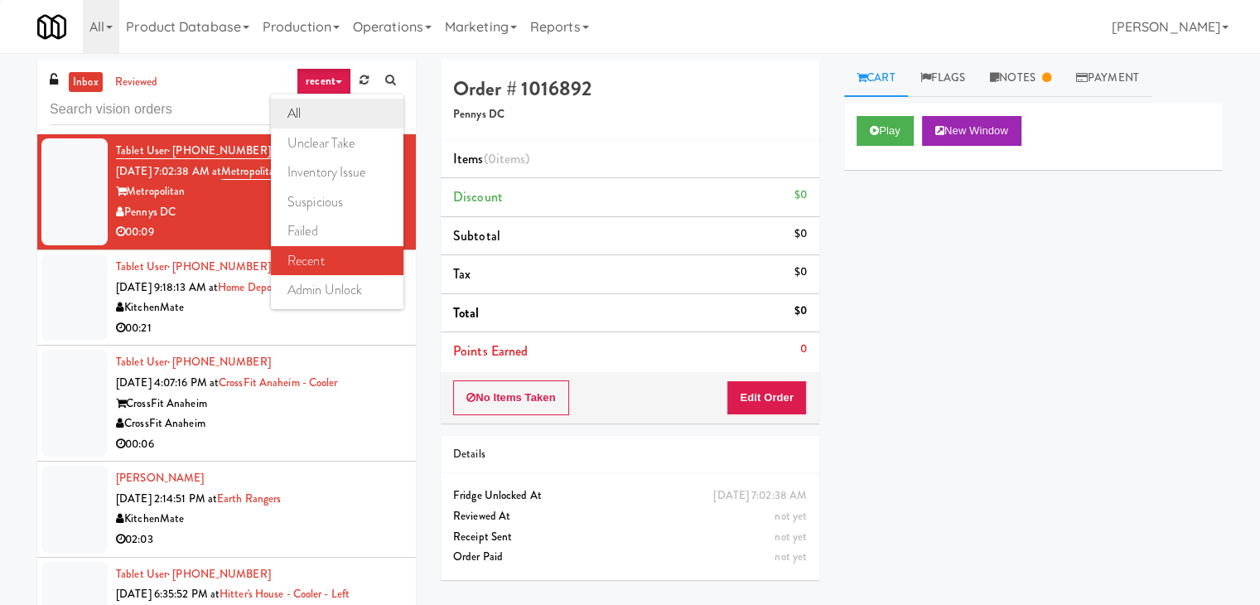
click at [331, 104] on link "all" at bounding box center [337, 114] width 133 height 30
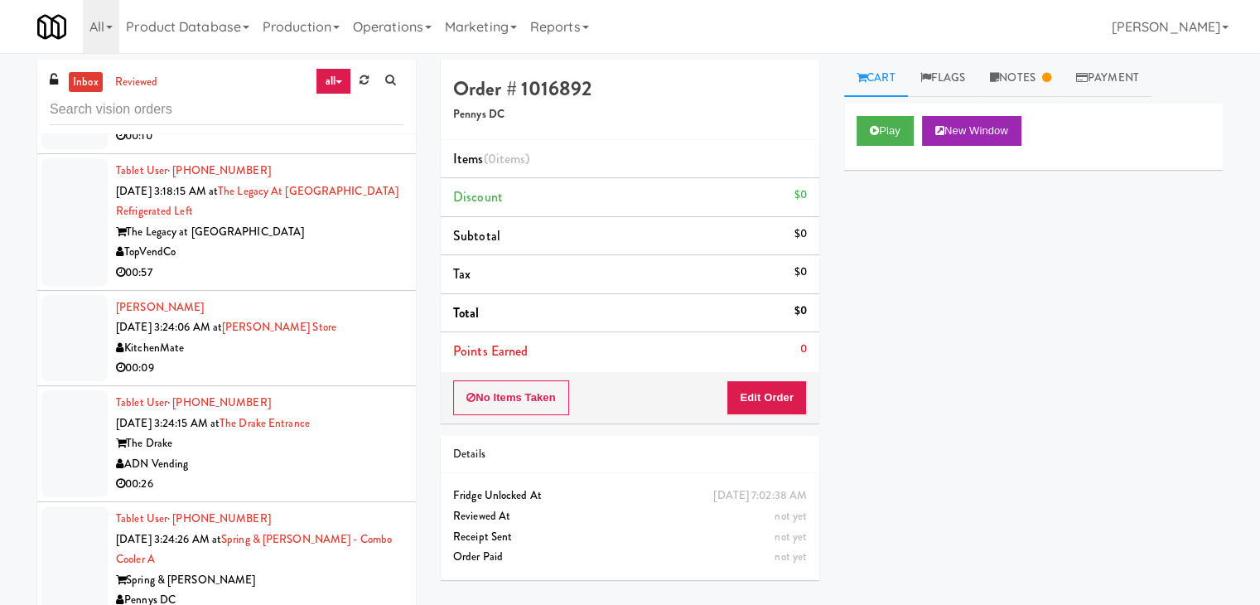
scroll to position [5072, 0]
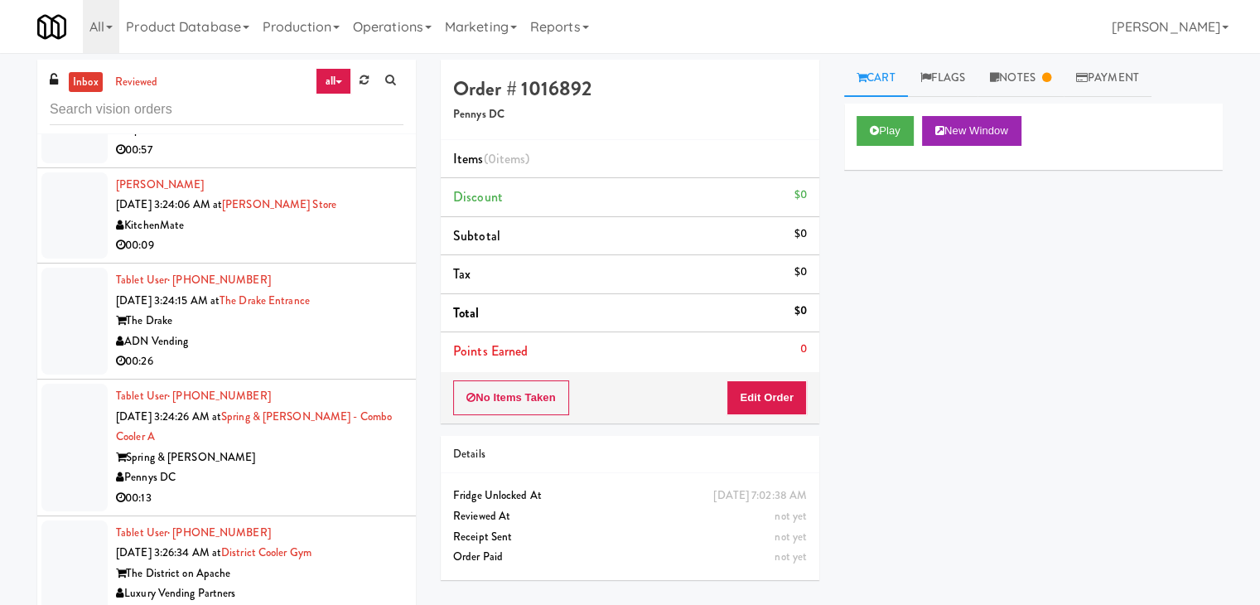
click at [351, 249] on div "00:09" at bounding box center [259, 245] width 287 height 21
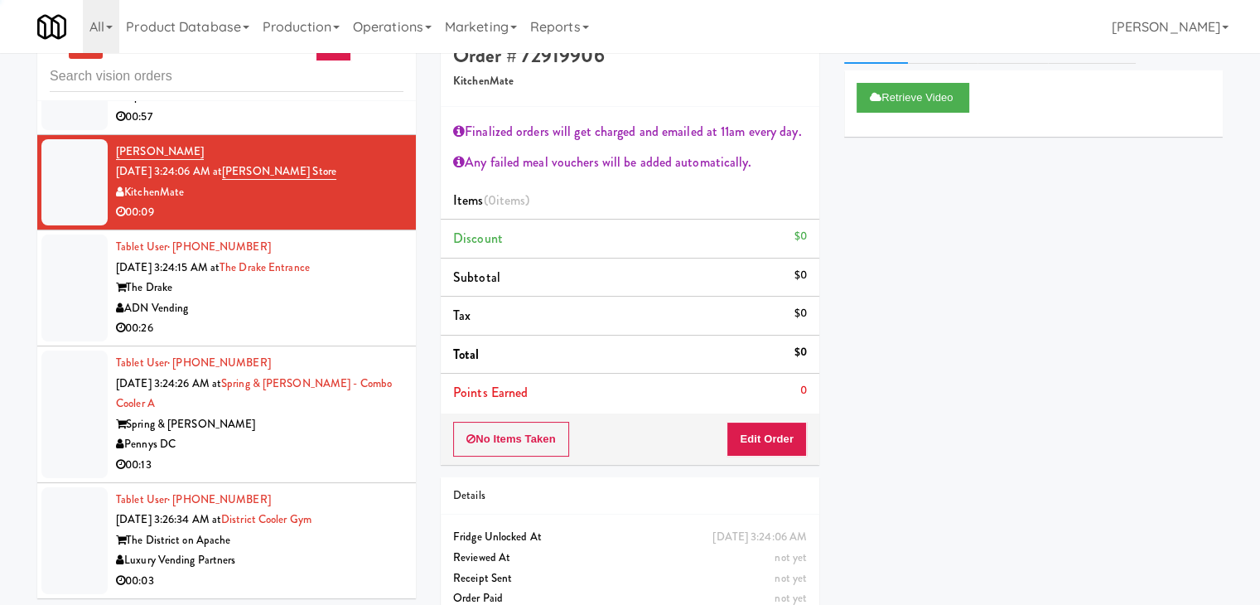
scroll to position [60, 0]
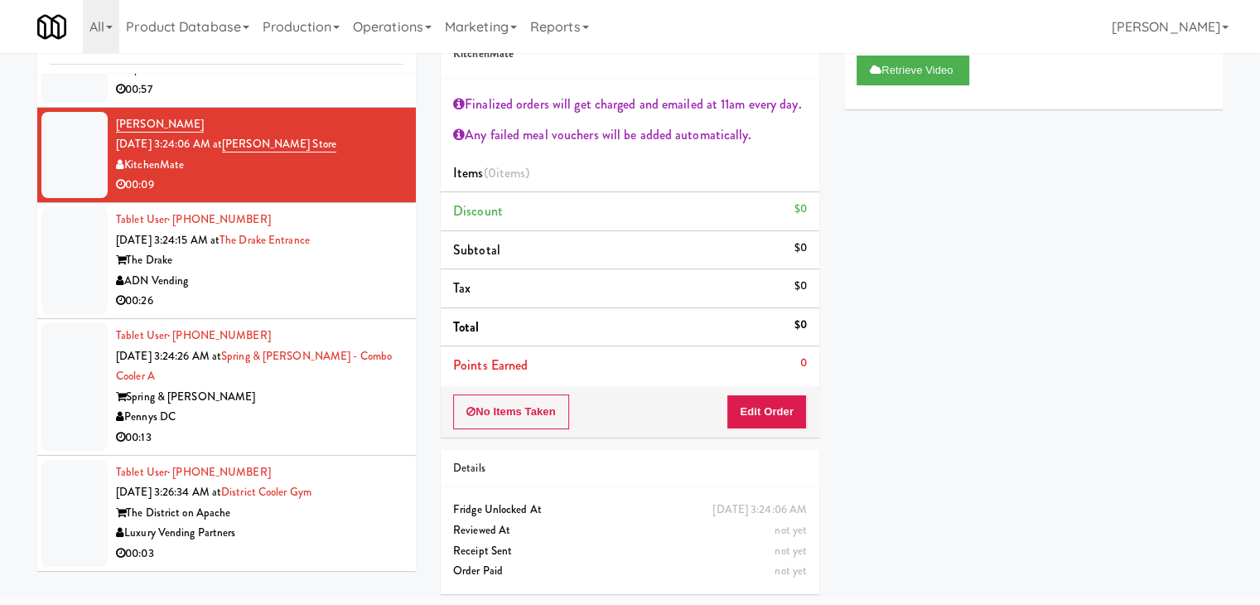
click at [296, 416] on div "Pennys DC" at bounding box center [259, 417] width 287 height 21
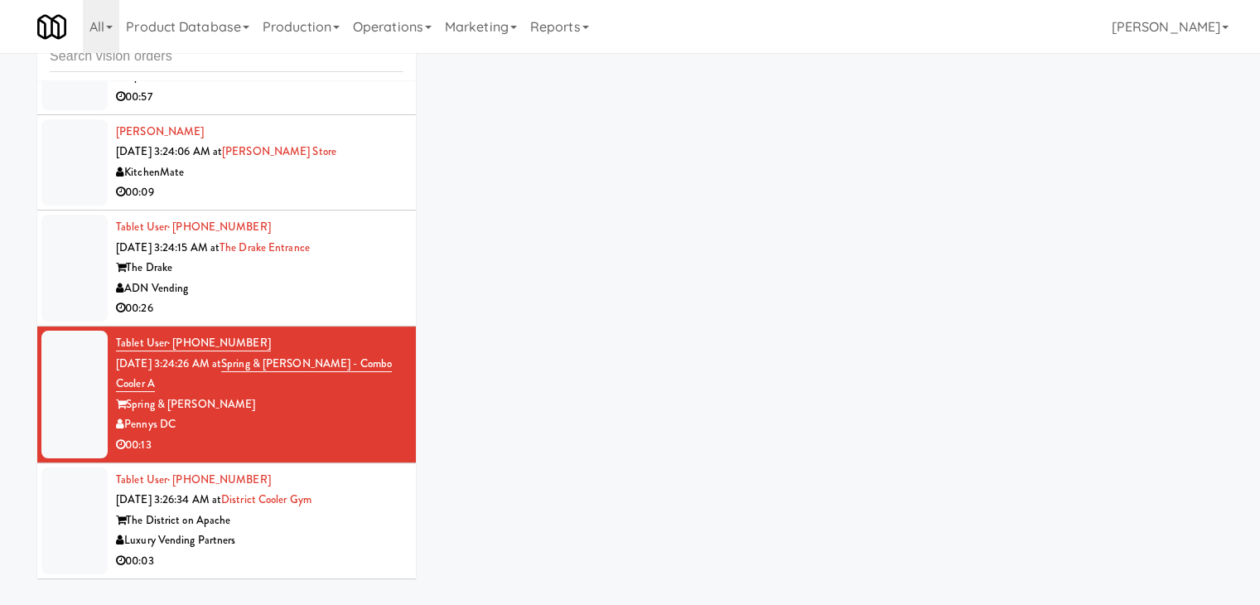
scroll to position [53, 0]
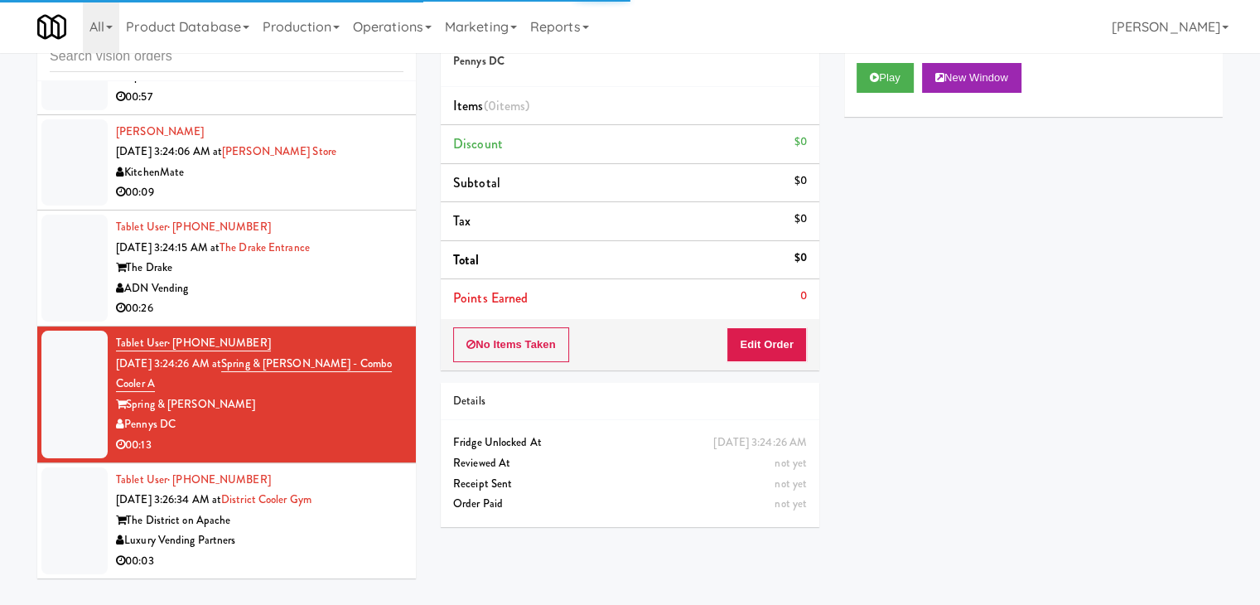
click at [889, 94] on div "Play New Window" at bounding box center [1033, 84] width 379 height 66
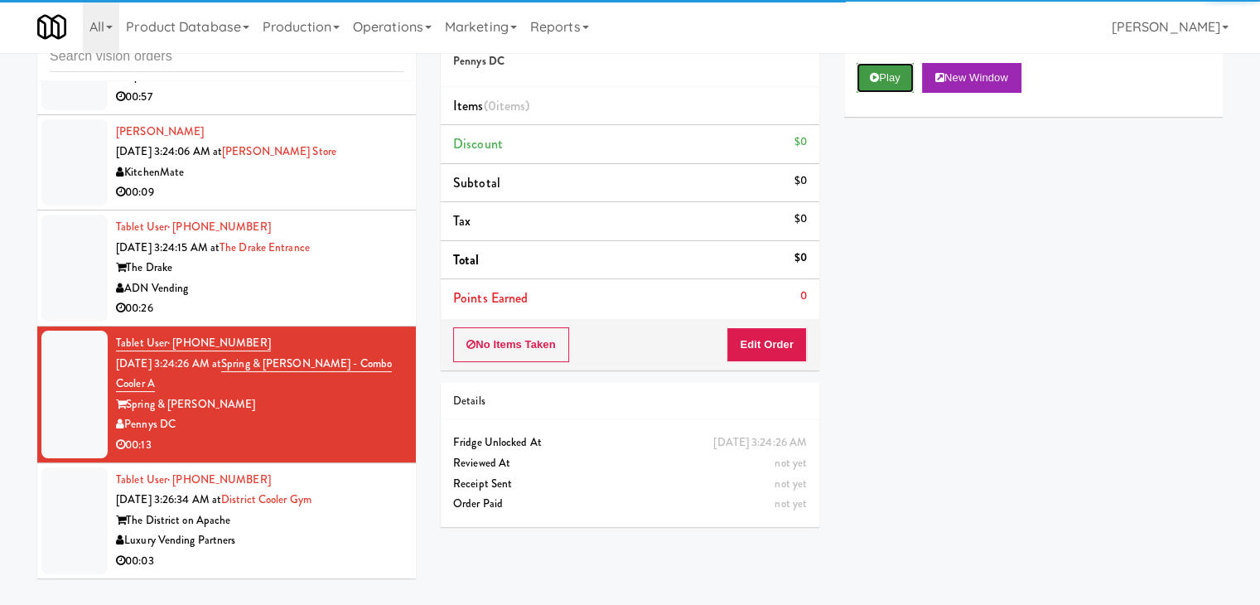
click at [887, 80] on button "Play" at bounding box center [885, 78] width 57 height 30
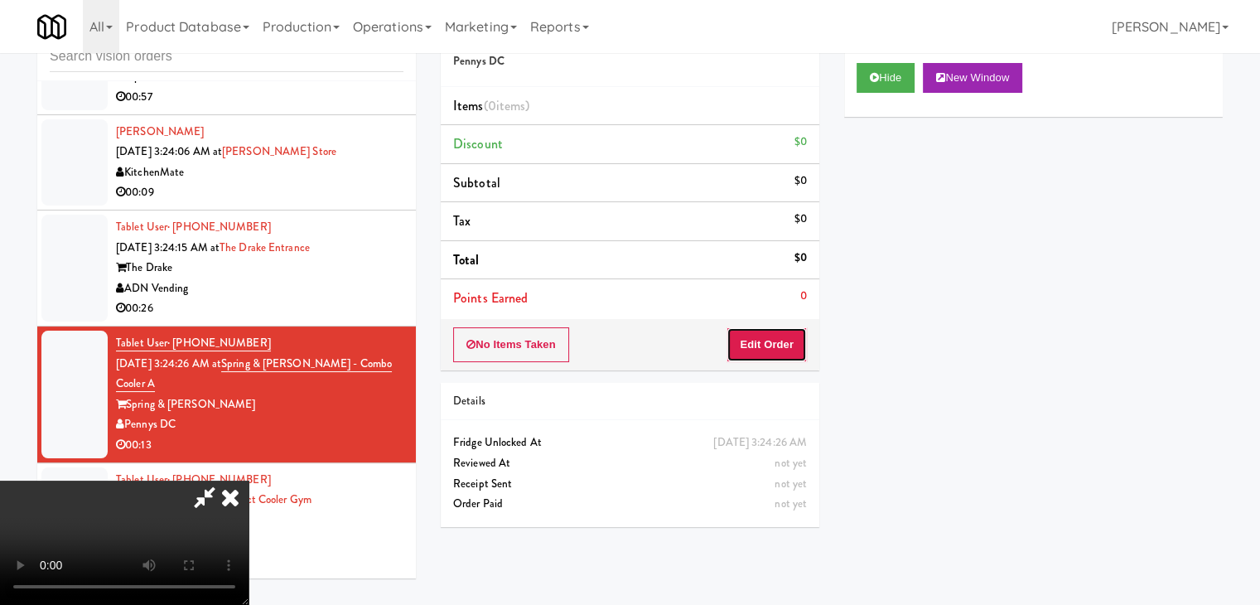
click at [795, 332] on button "Edit Order" at bounding box center [767, 344] width 80 height 35
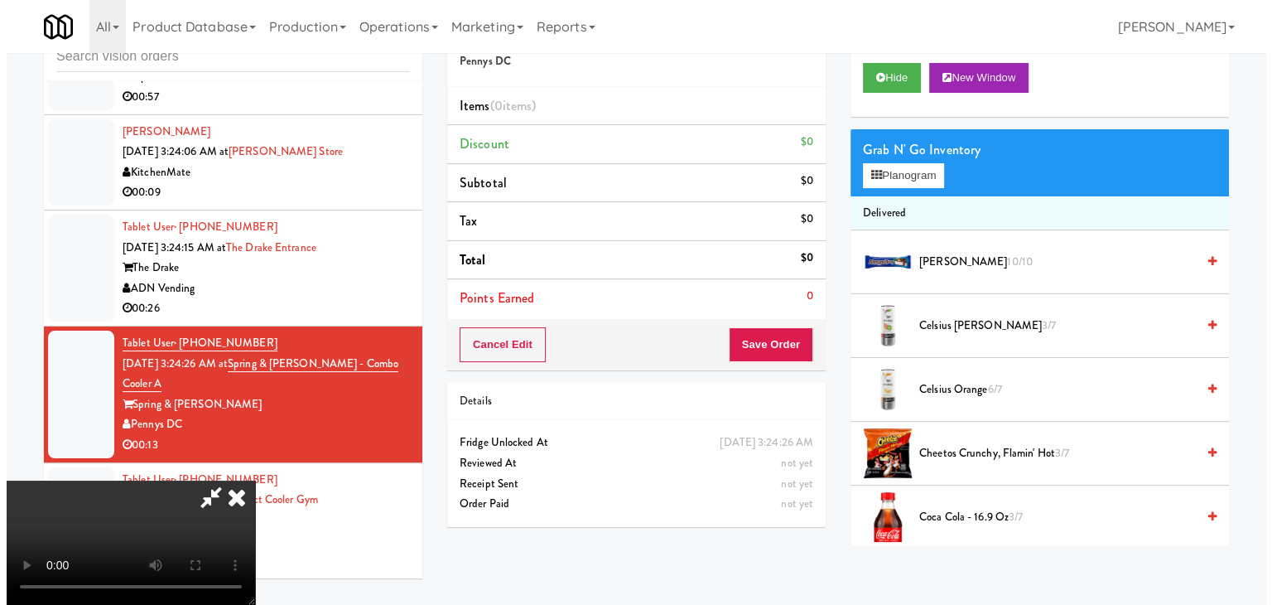
scroll to position [0, 0]
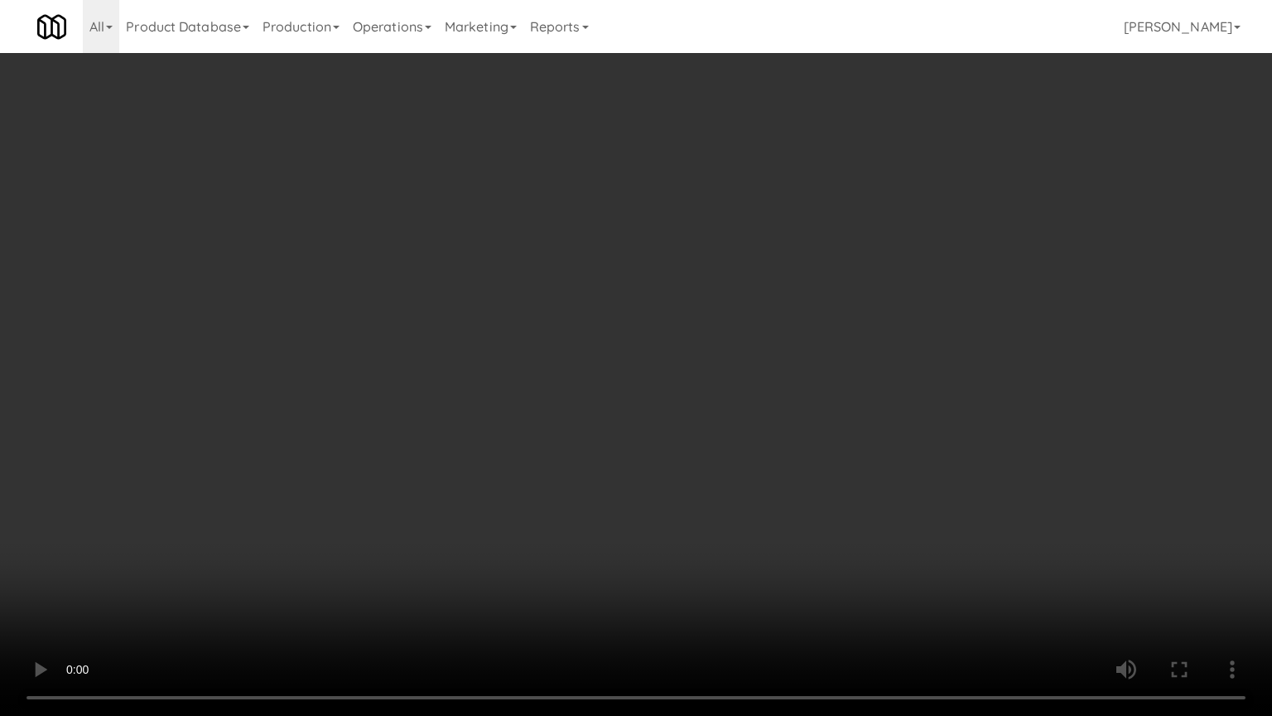
click at [857, 355] on video at bounding box center [636, 358] width 1272 height 716
click at [830, 378] on video at bounding box center [636, 358] width 1272 height 716
click at [839, 364] on video at bounding box center [636, 358] width 1272 height 716
drag, startPoint x: 839, startPoint y: 364, endPoint x: 920, endPoint y: 234, distance: 152.9
click at [840, 361] on video at bounding box center [636, 358] width 1272 height 716
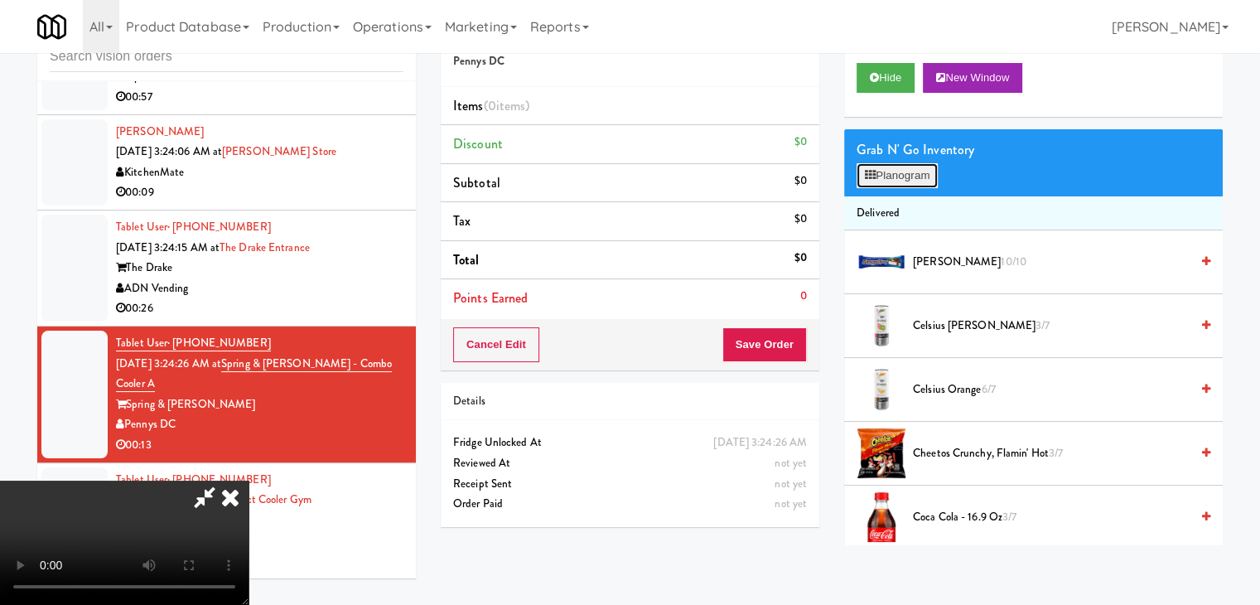
click at [919, 182] on button "Planogram" at bounding box center [897, 175] width 81 height 25
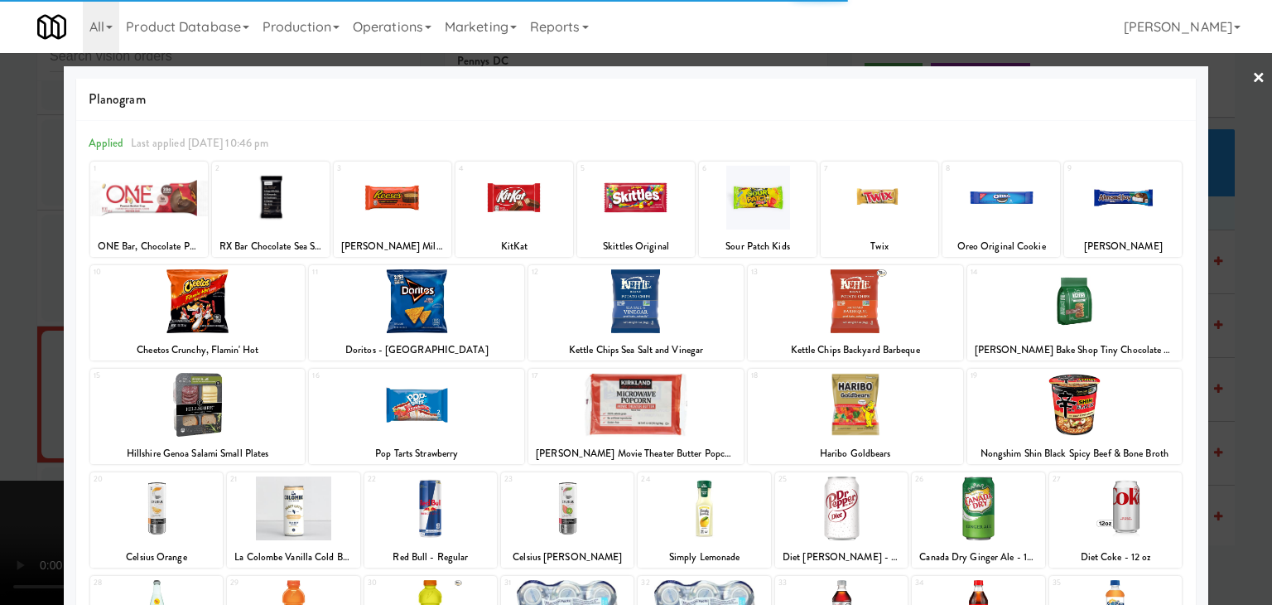
click at [0, 338] on div at bounding box center [636, 302] width 1272 height 605
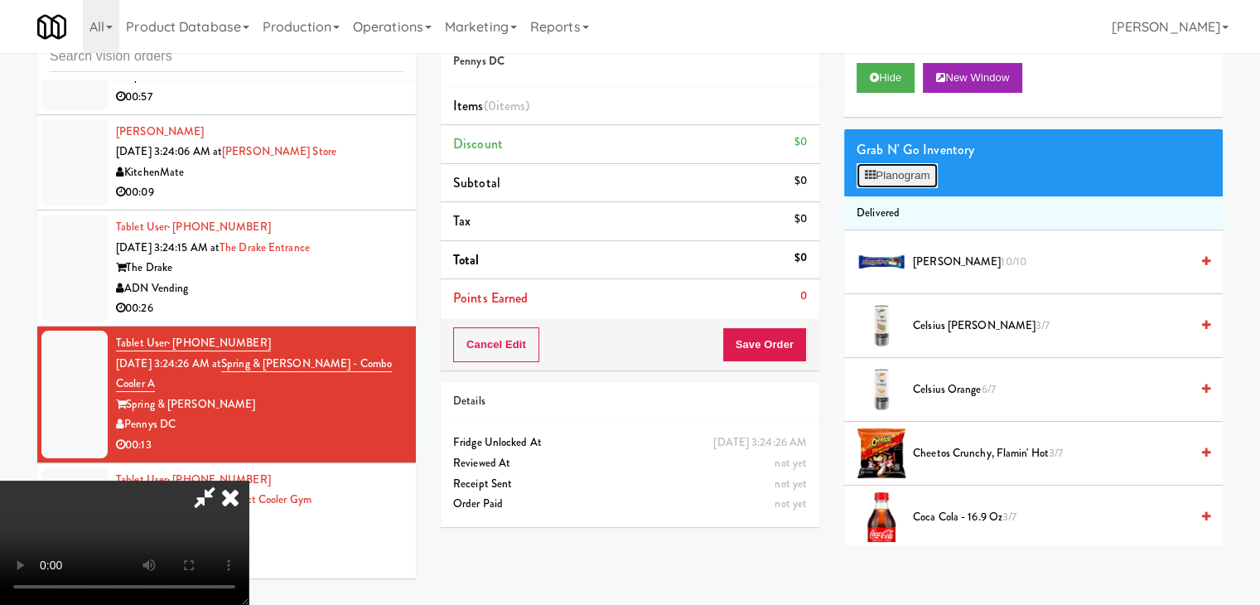
click at [905, 180] on button "Planogram" at bounding box center [897, 175] width 81 height 25
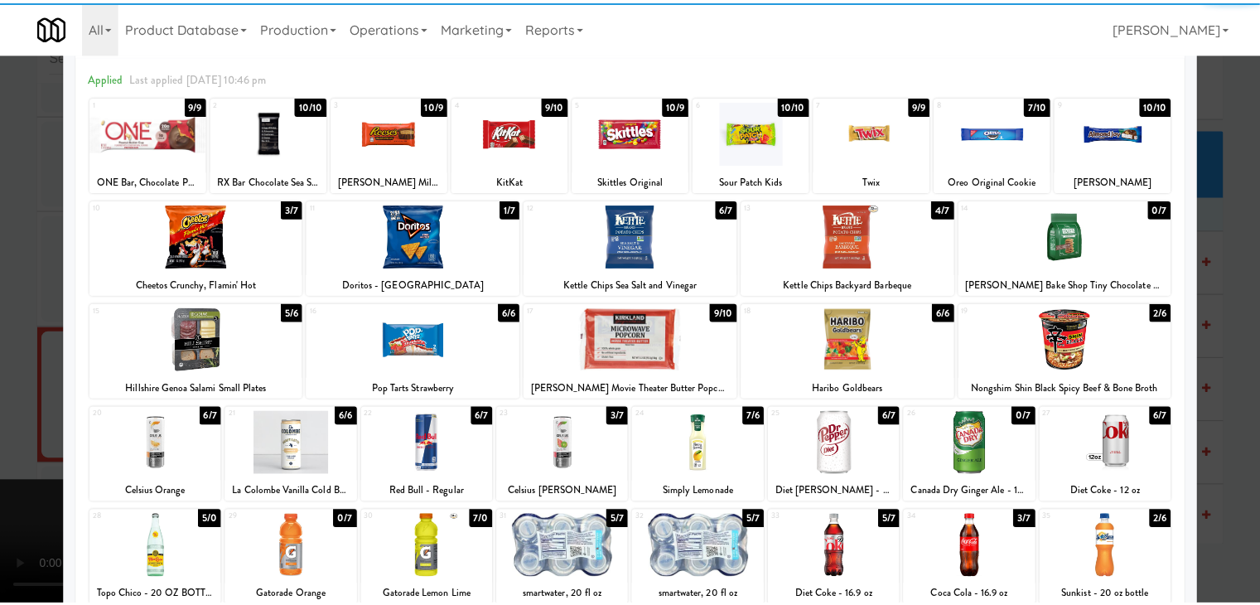
scroll to position [166, 0]
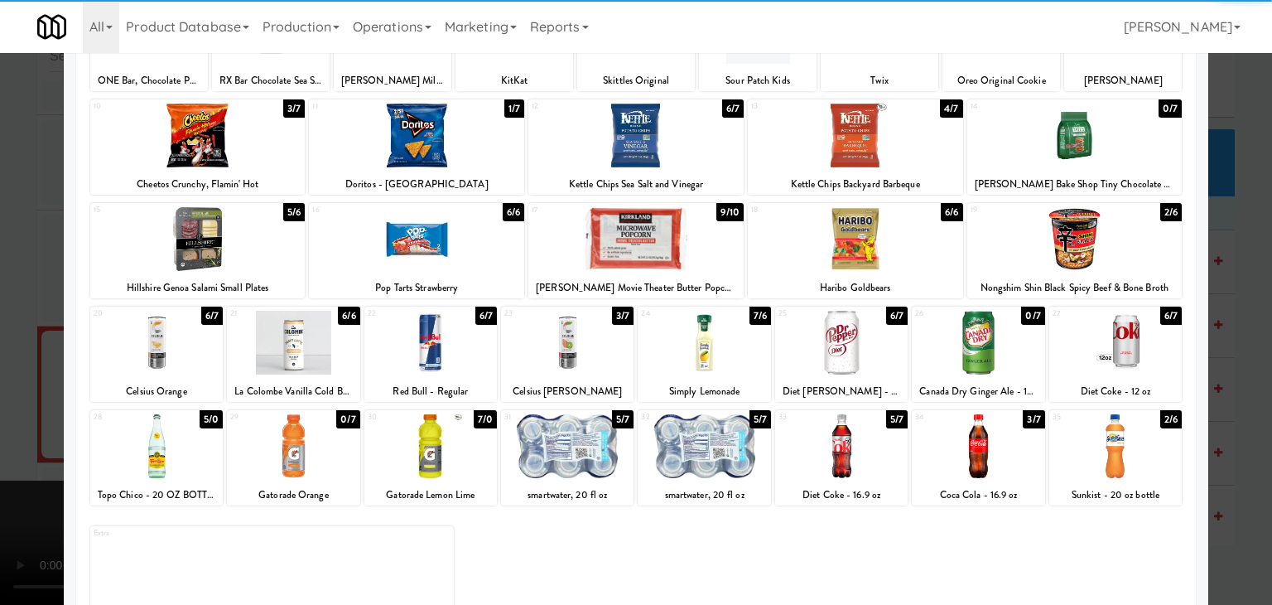
click at [860, 242] on div at bounding box center [855, 239] width 215 height 64
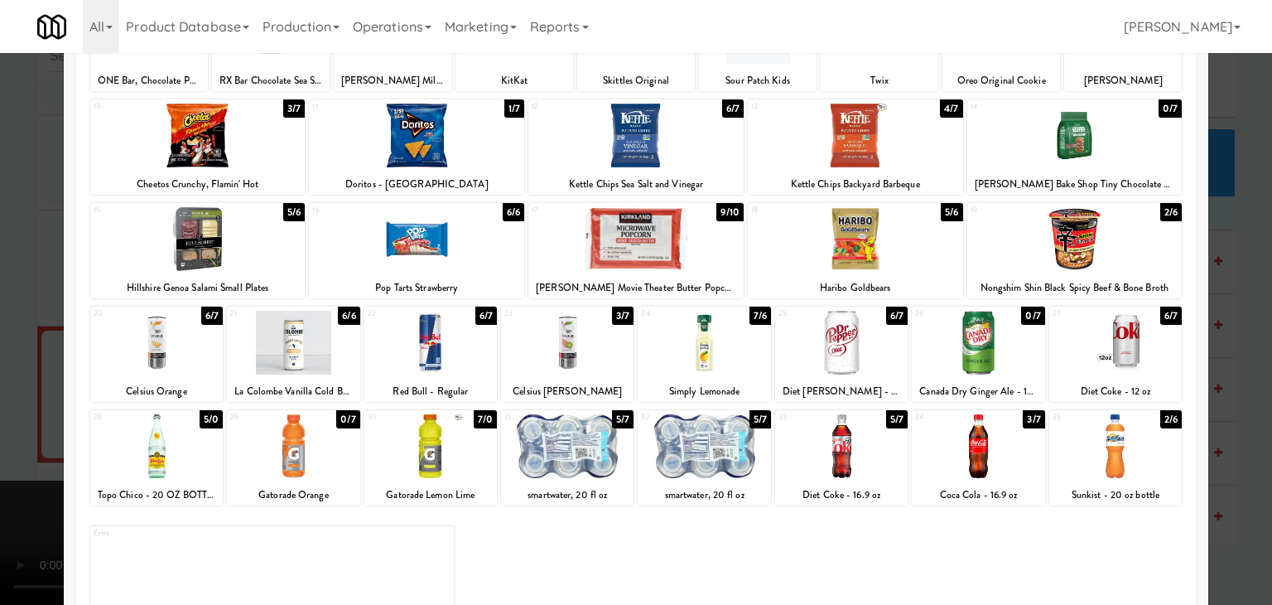
drag, startPoint x: 982, startPoint y: 458, endPoint x: 504, endPoint y: 448, distance: 478.9
click at [983, 457] on div at bounding box center [978, 446] width 133 height 64
drag, startPoint x: 0, startPoint y: 437, endPoint x: 67, endPoint y: 432, distance: 67.3
click at [1, 435] on div at bounding box center [636, 302] width 1272 height 605
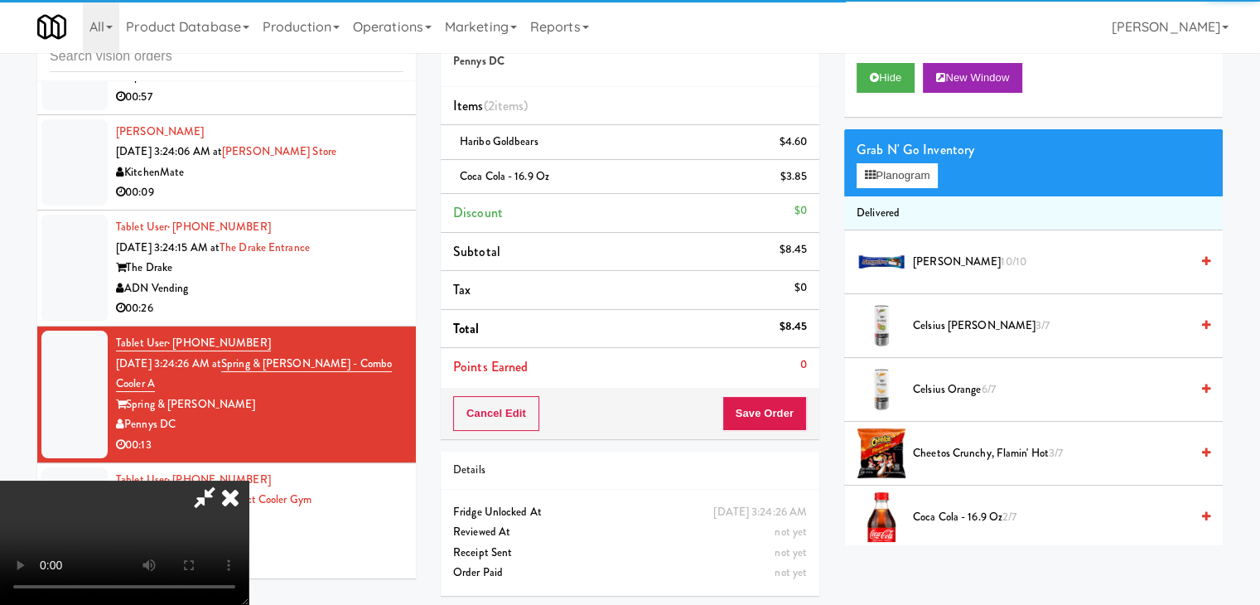
click at [782, 432] on div "Cancel Edit Save Order" at bounding box center [630, 413] width 379 height 51
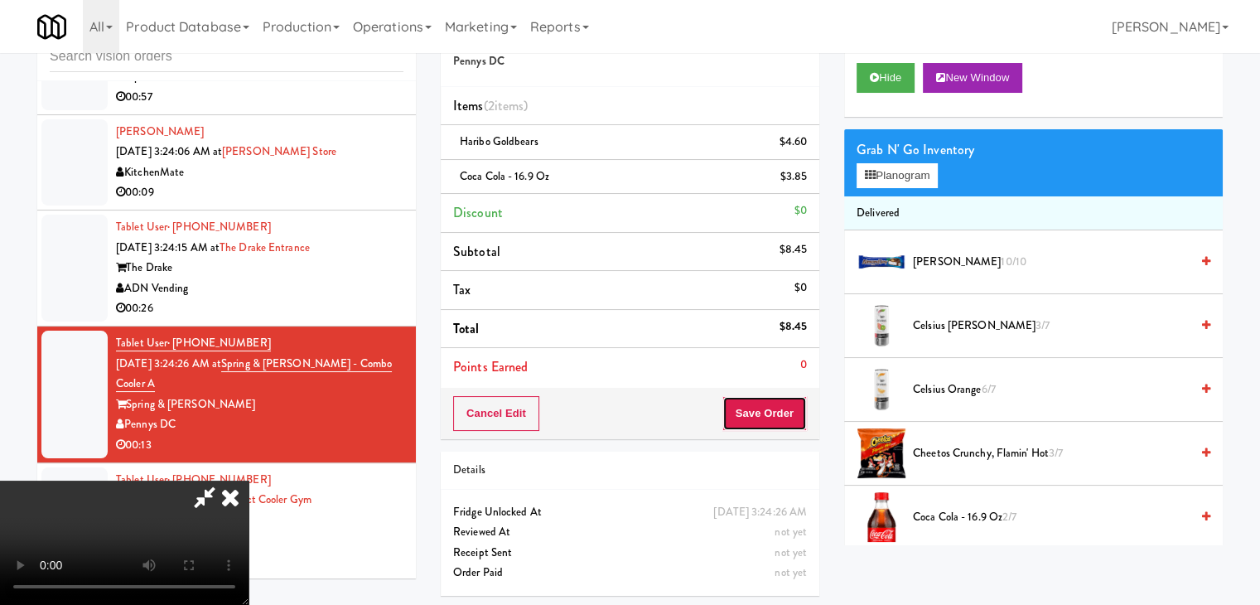
click at [785, 427] on button "Save Order" at bounding box center [764, 413] width 84 height 35
click at [785, 424] on button "Save Order" at bounding box center [764, 413] width 84 height 35
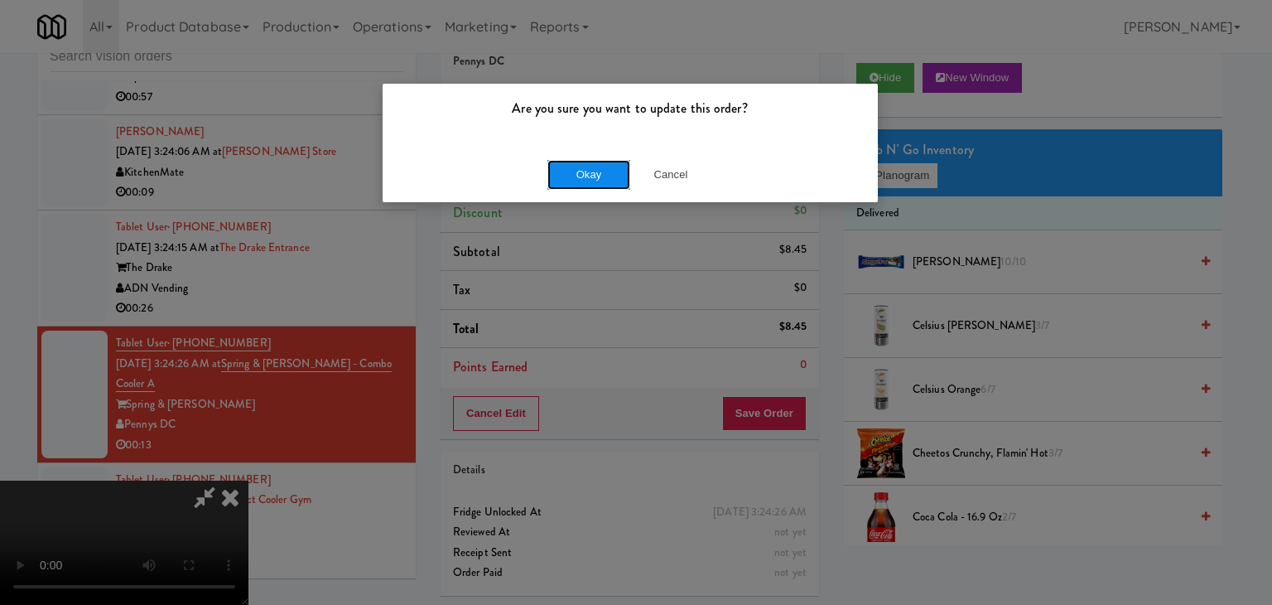
click at [611, 172] on button "Okay" at bounding box center [589, 175] width 83 height 30
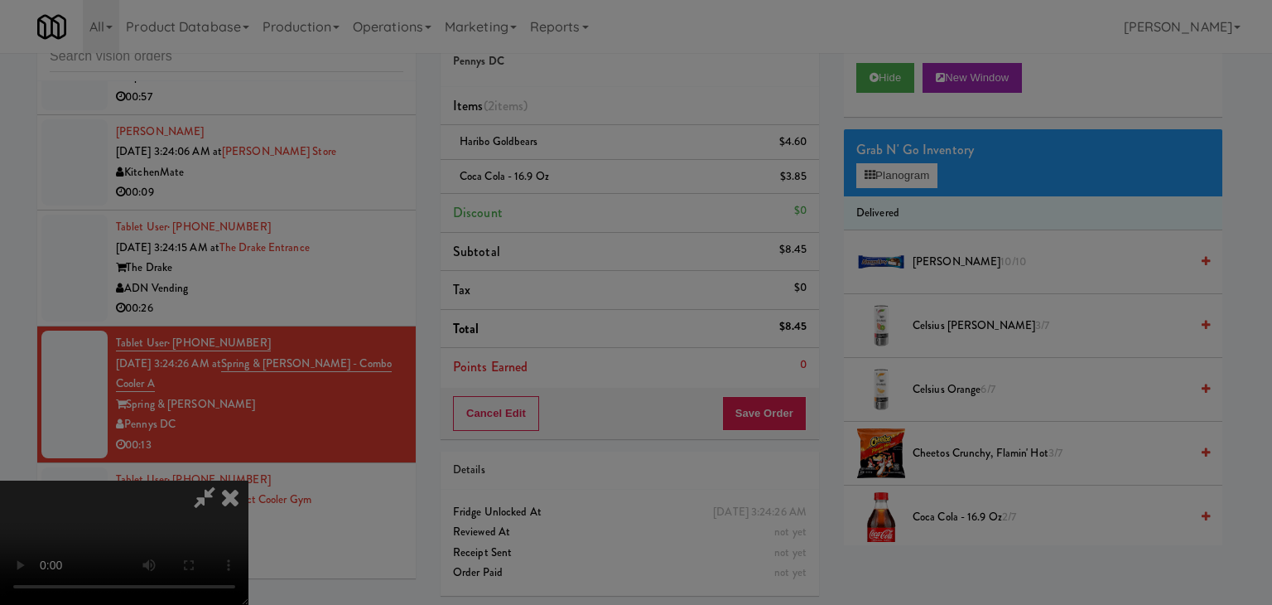
click at [611, 171] on div "Okay Cancel" at bounding box center [630, 144] width 495 height 56
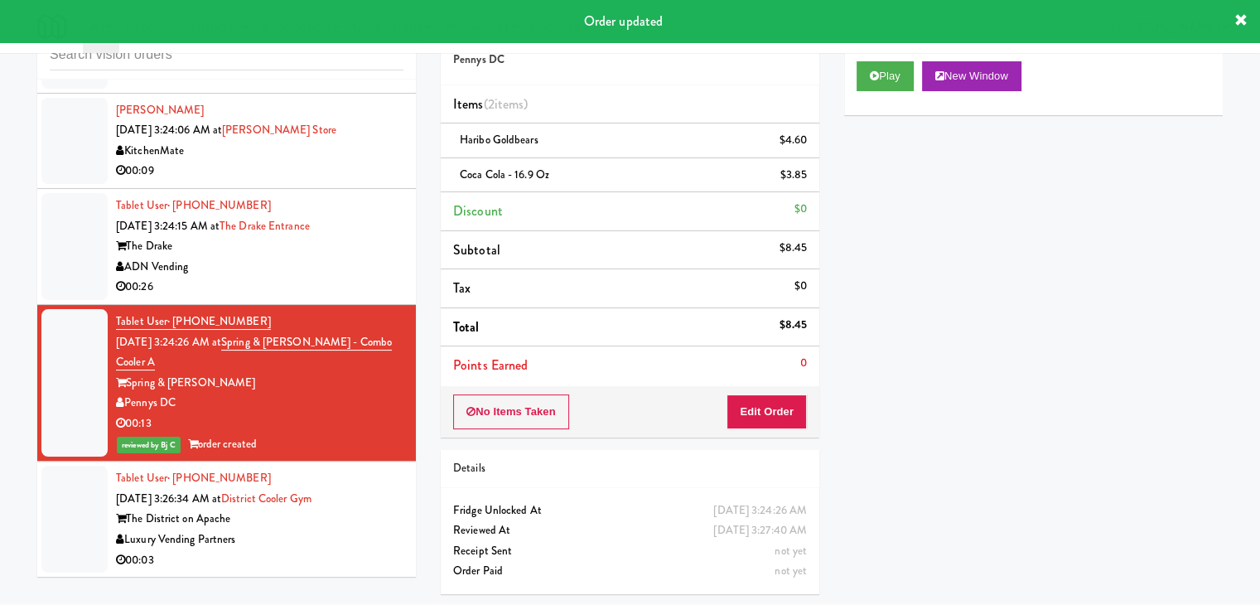
scroll to position [5092, 0]
click at [365, 524] on div "The District on Apache" at bounding box center [259, 519] width 287 height 21
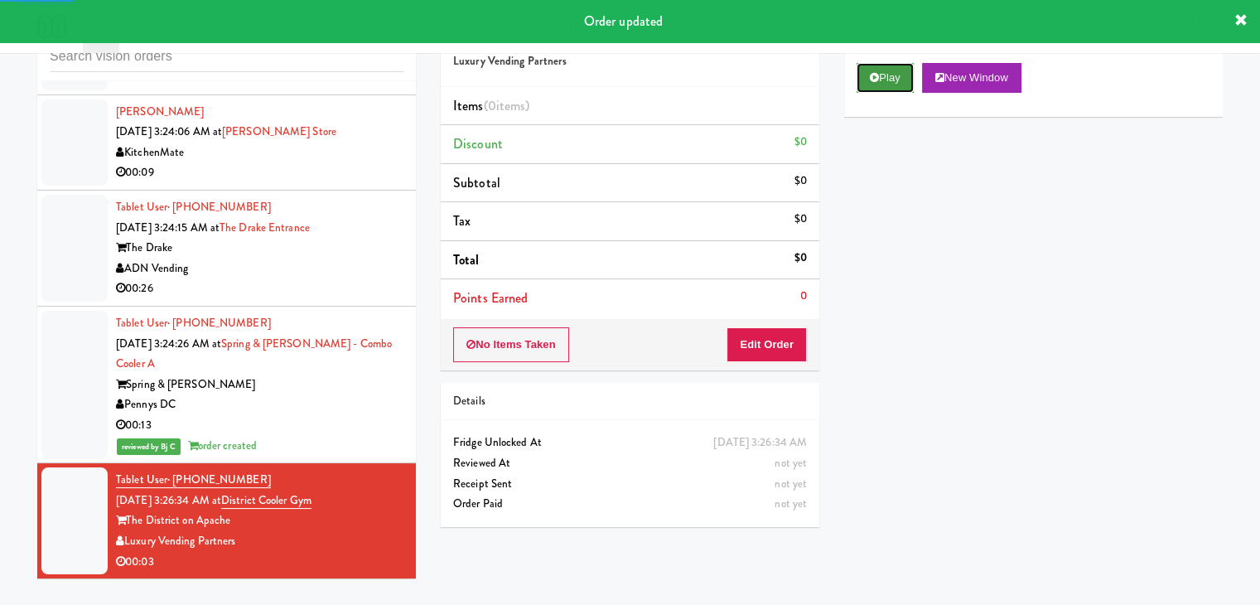
click at [905, 64] on button "Play" at bounding box center [885, 78] width 57 height 30
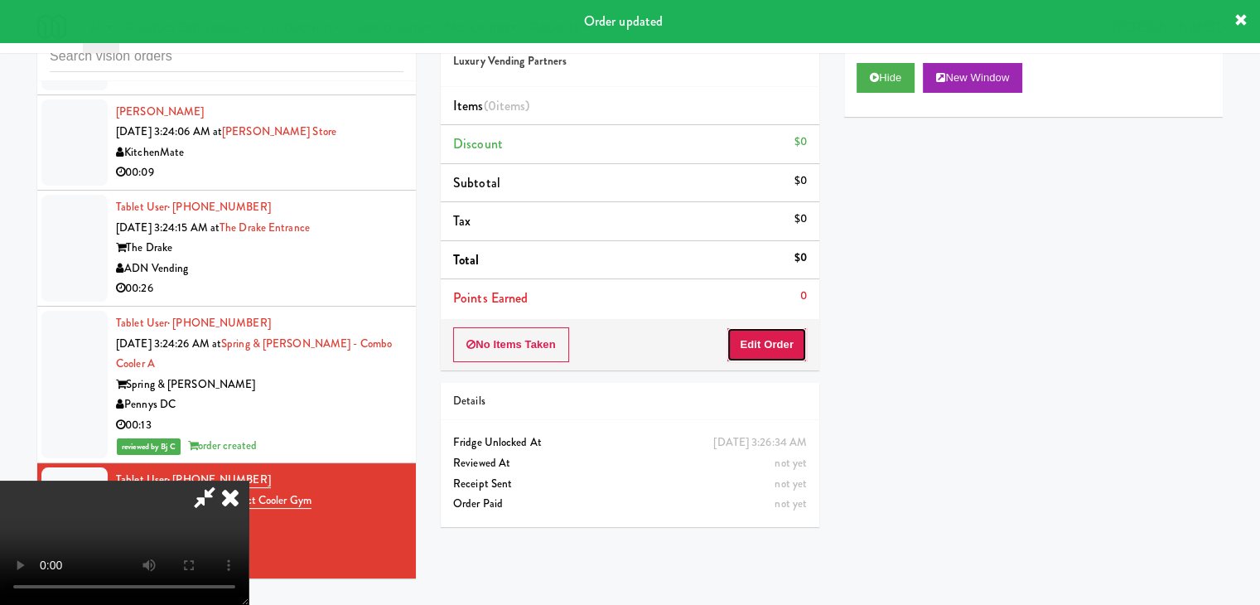
click at [789, 349] on button "Edit Order" at bounding box center [767, 344] width 80 height 35
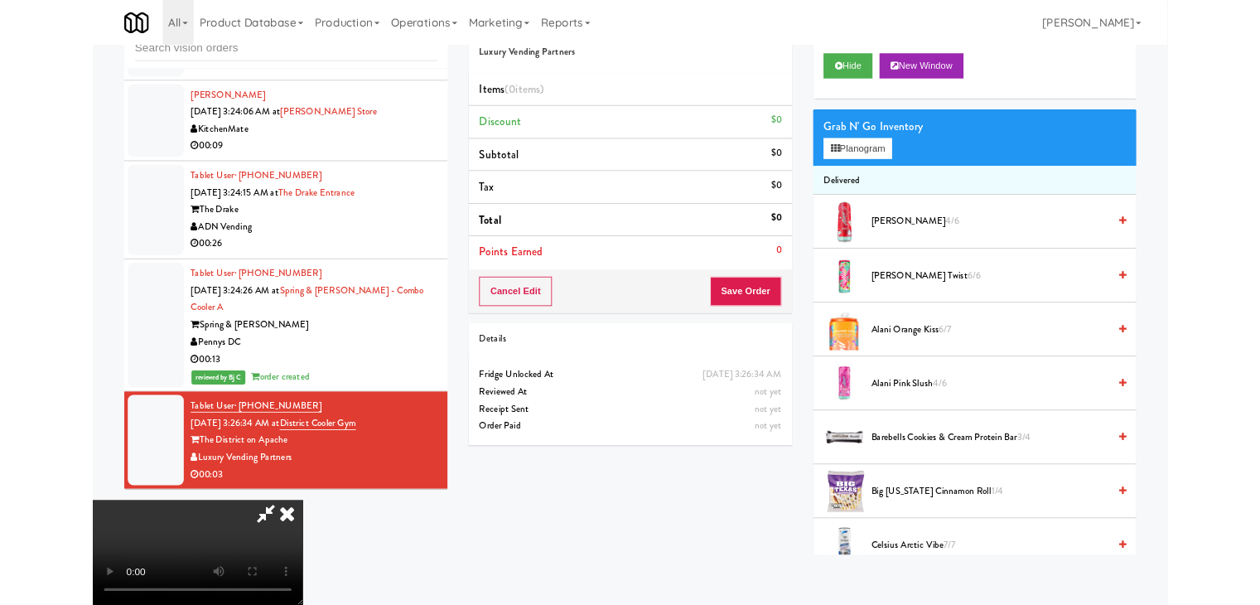
scroll to position [0, 0]
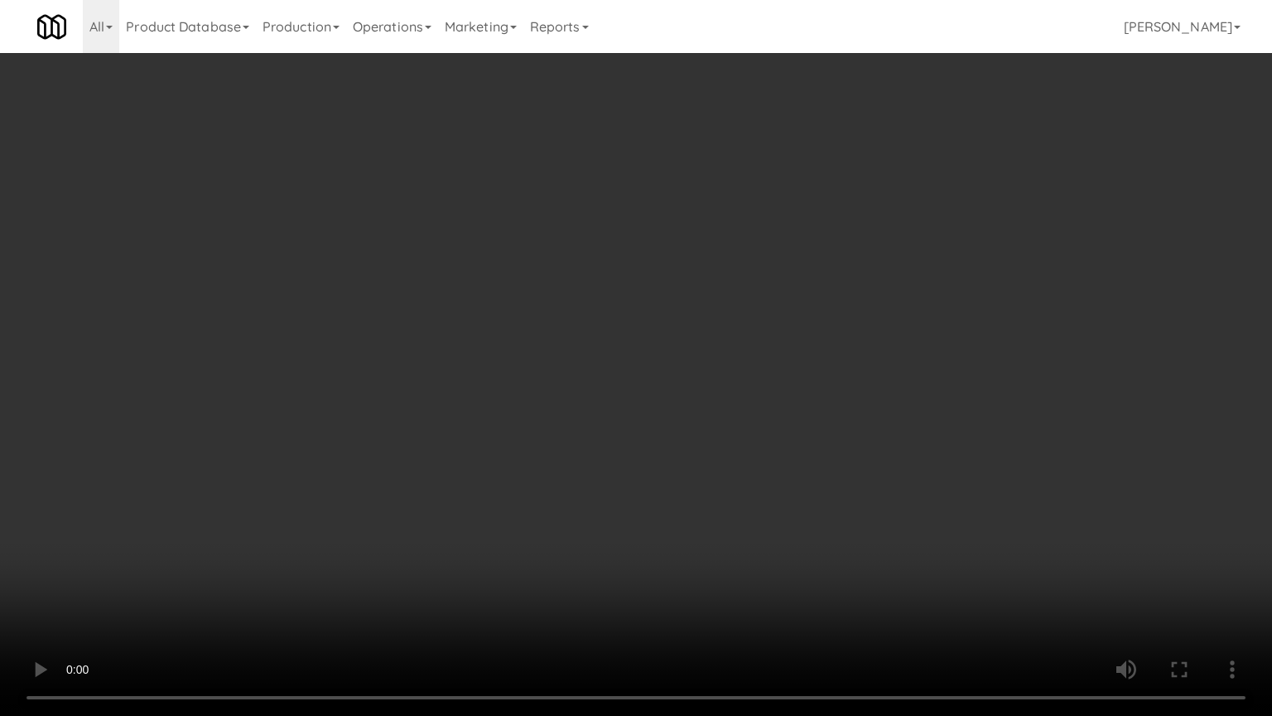
click at [789, 350] on video at bounding box center [636, 358] width 1272 height 716
click at [746, 458] on video at bounding box center [636, 358] width 1272 height 716
click at [763, 446] on video at bounding box center [636, 358] width 1272 height 716
click at [774, 427] on video at bounding box center [636, 358] width 1272 height 716
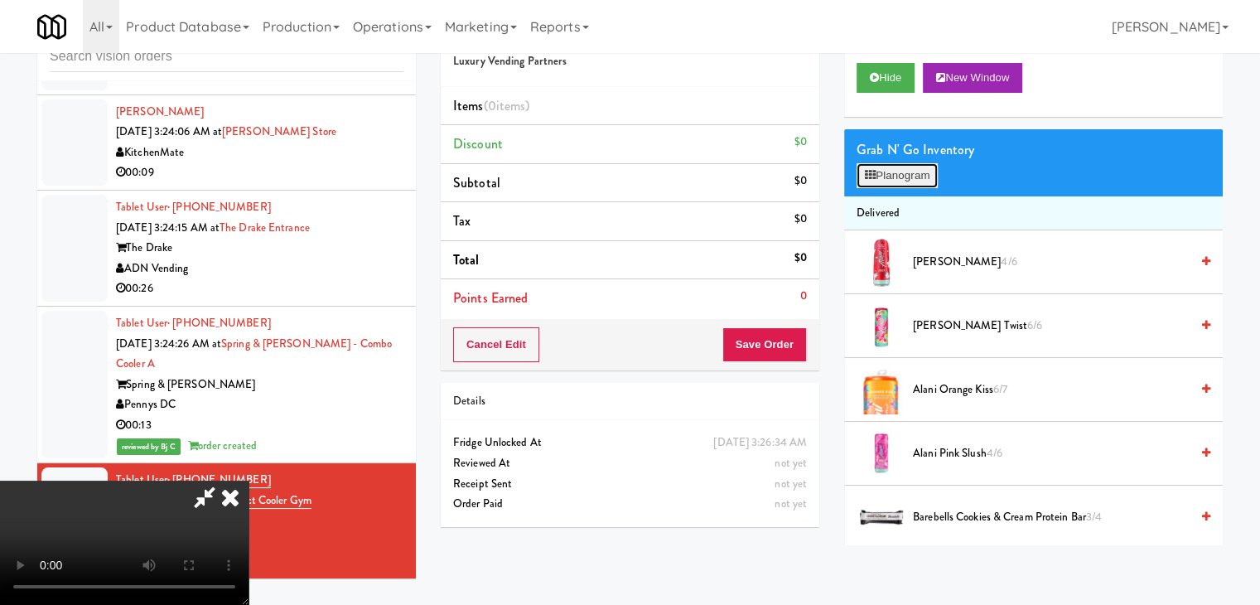
click at [928, 180] on button "Planogram" at bounding box center [897, 175] width 81 height 25
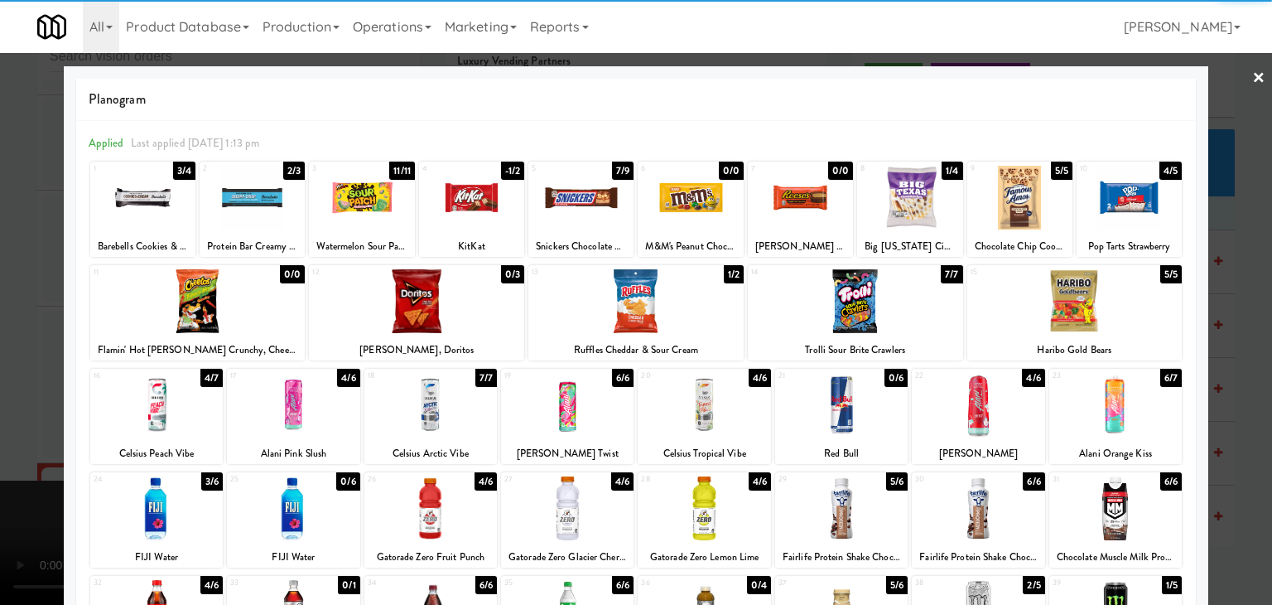
click at [476, 193] on div at bounding box center [471, 198] width 105 height 64
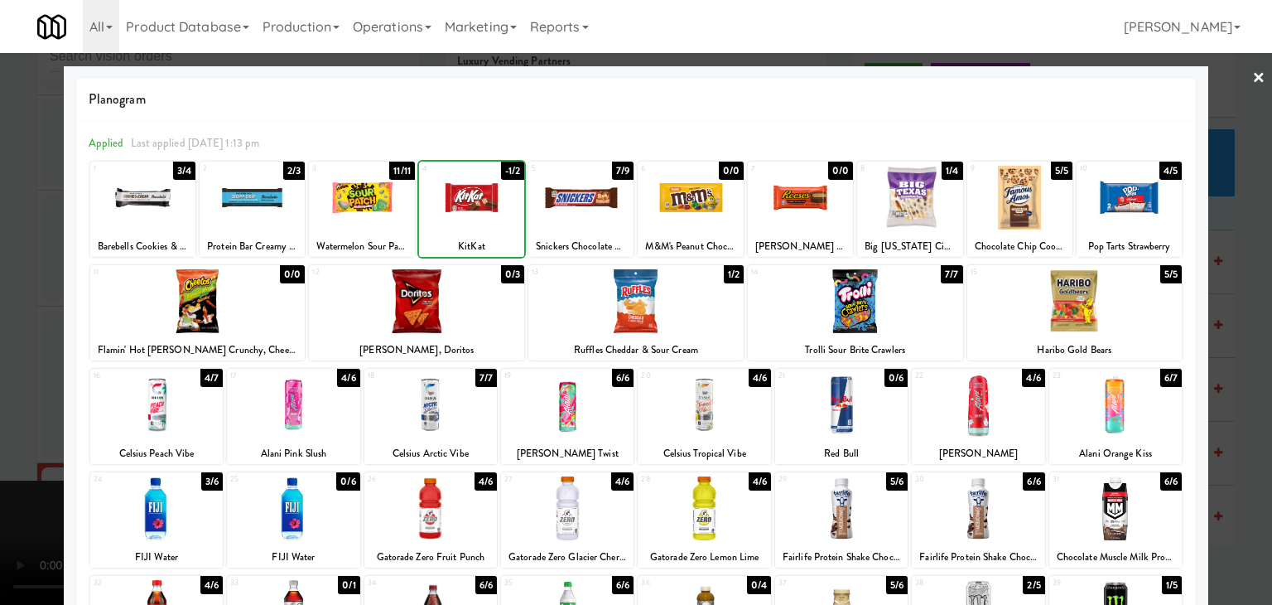
click at [0, 301] on div at bounding box center [636, 302] width 1272 height 605
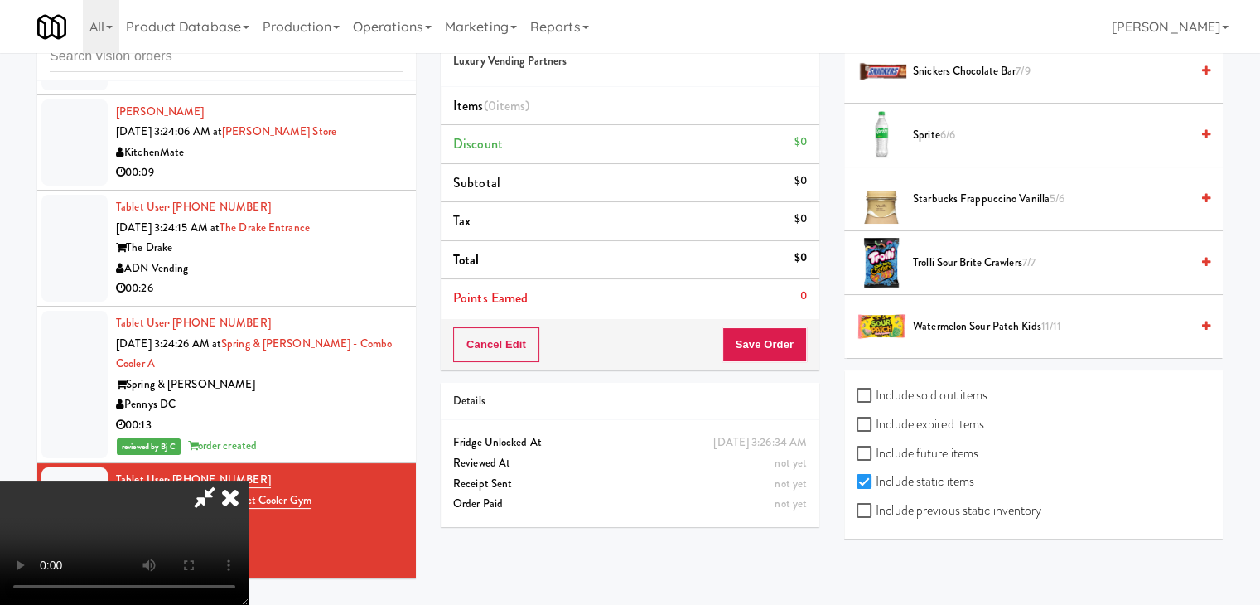
click at [967, 510] on label "Include previous static inventory" at bounding box center [949, 510] width 185 height 25
click at [876, 510] on input "Include previous static inventory" at bounding box center [866, 511] width 19 height 13
checkbox input "true"
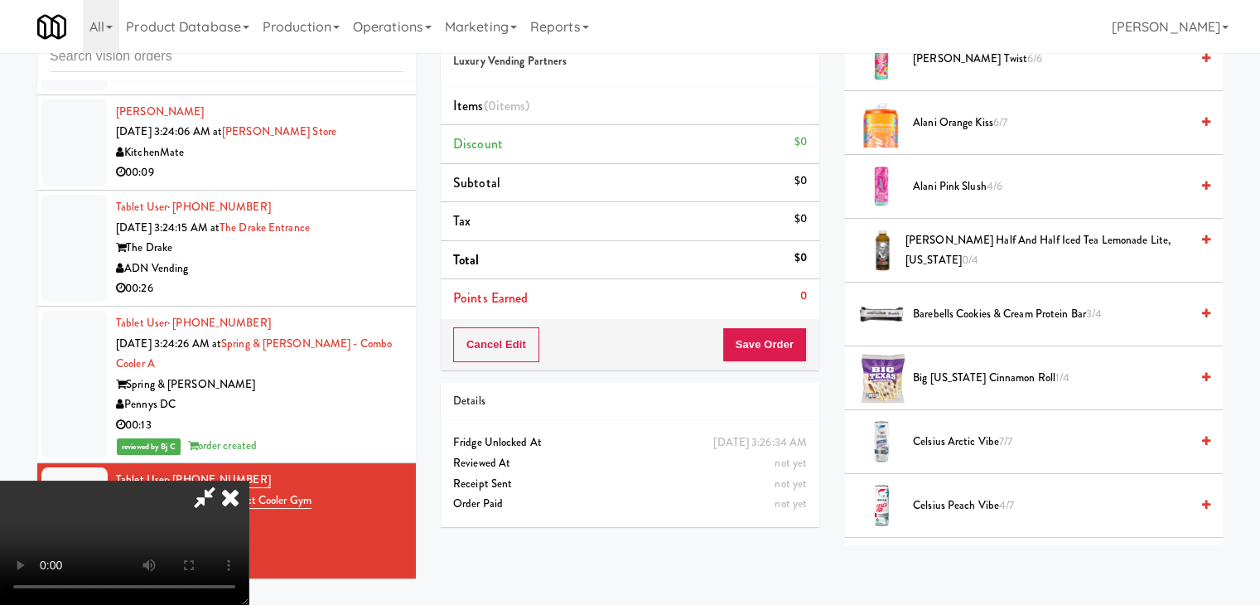
scroll to position [46, 0]
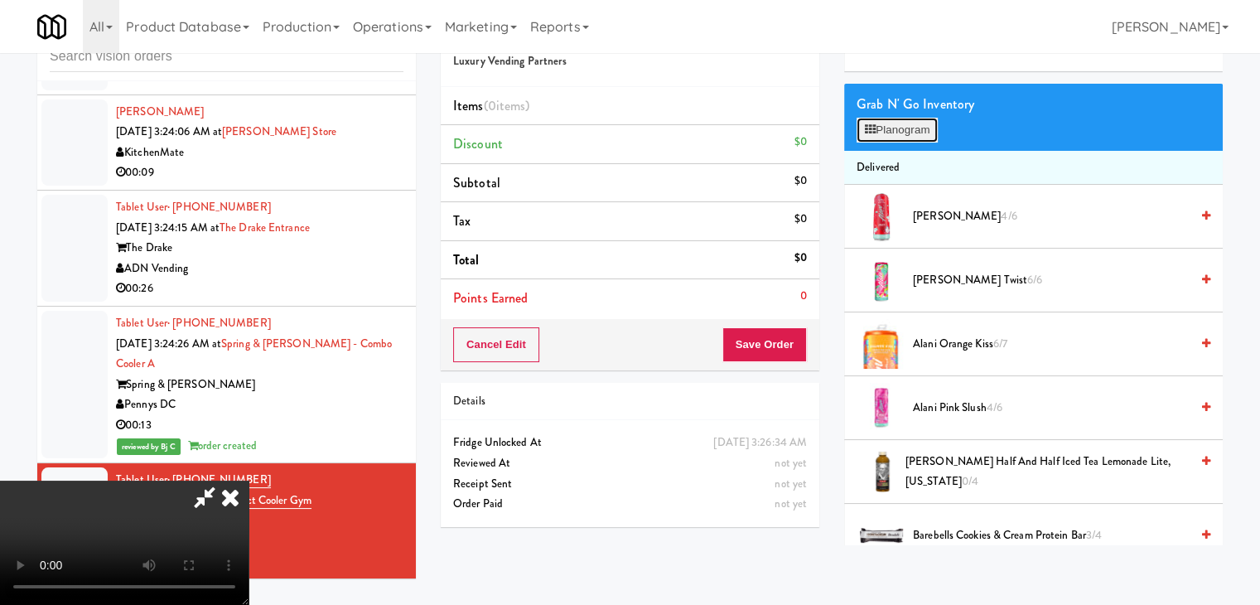
click at [900, 129] on button "Planogram" at bounding box center [897, 130] width 81 height 25
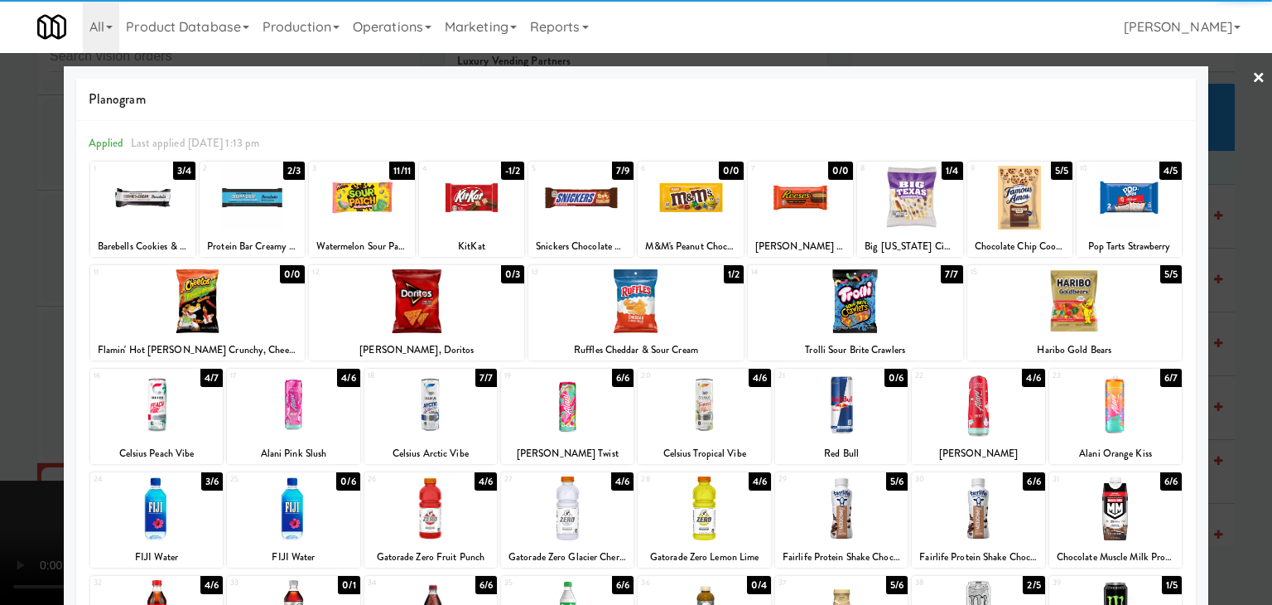
click at [464, 207] on div at bounding box center [471, 198] width 105 height 64
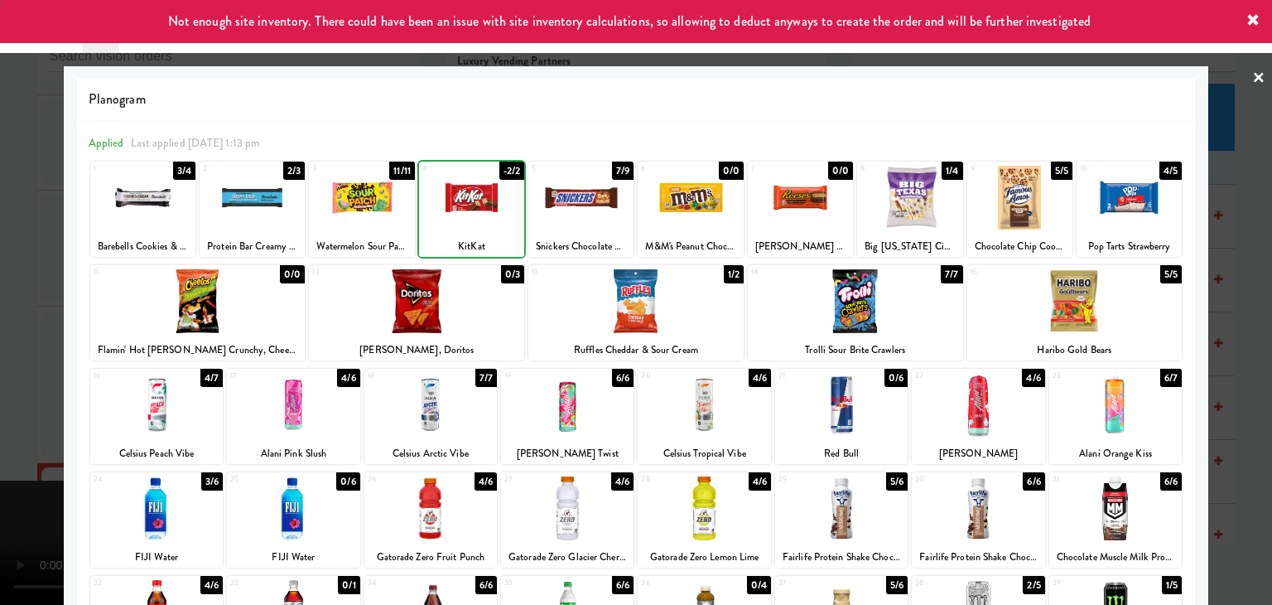
click at [10, 355] on div at bounding box center [636, 302] width 1272 height 605
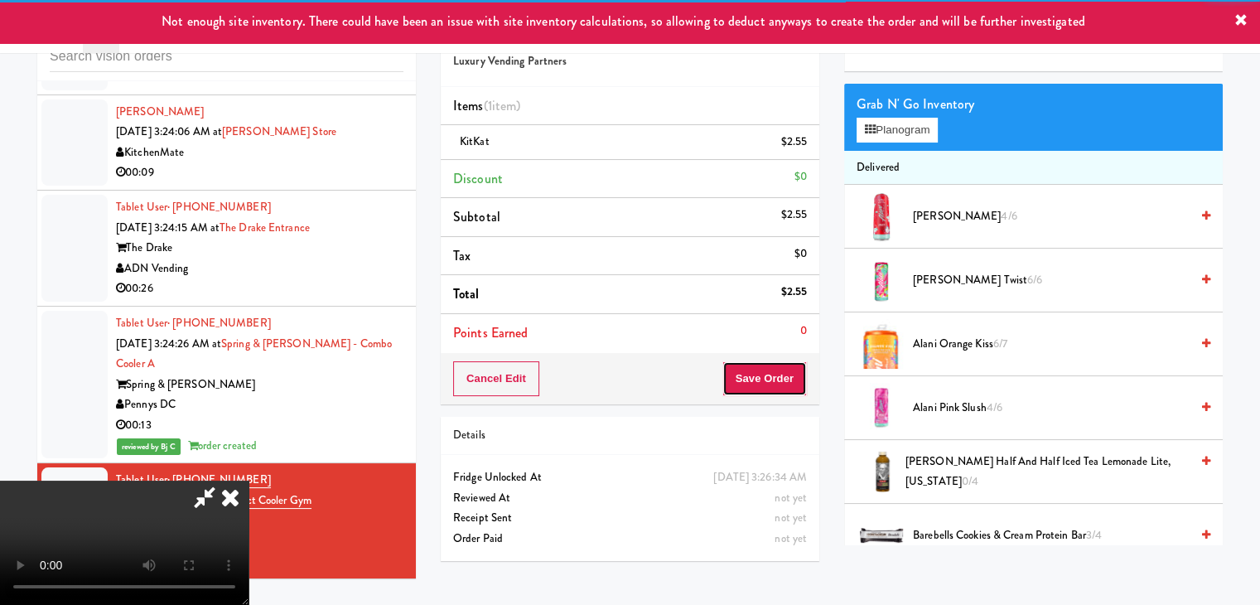
click at [787, 379] on button "Save Order" at bounding box center [764, 378] width 84 height 35
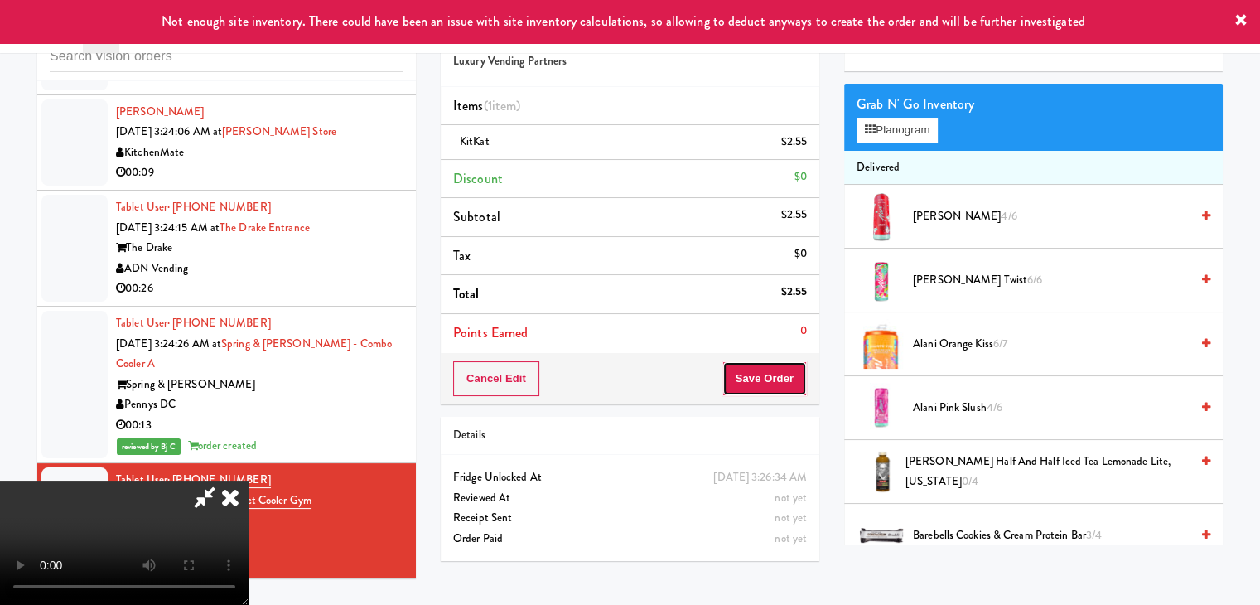
click at [787, 379] on button "Save Order" at bounding box center [764, 378] width 84 height 35
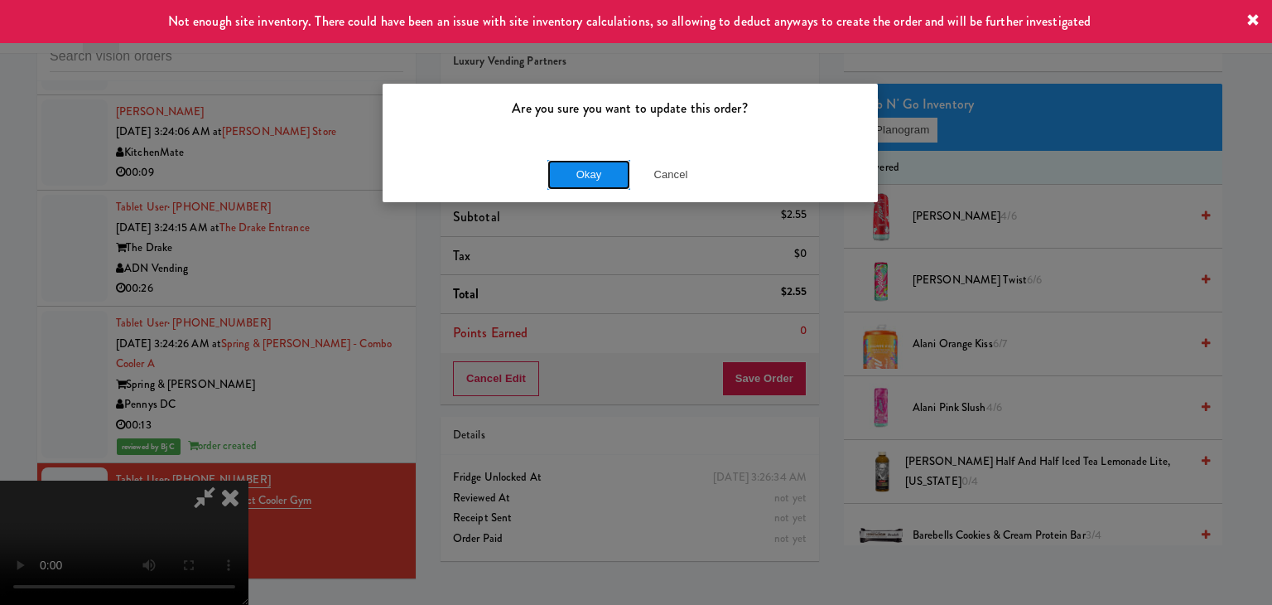
click at [590, 167] on button "Okay" at bounding box center [589, 175] width 83 height 30
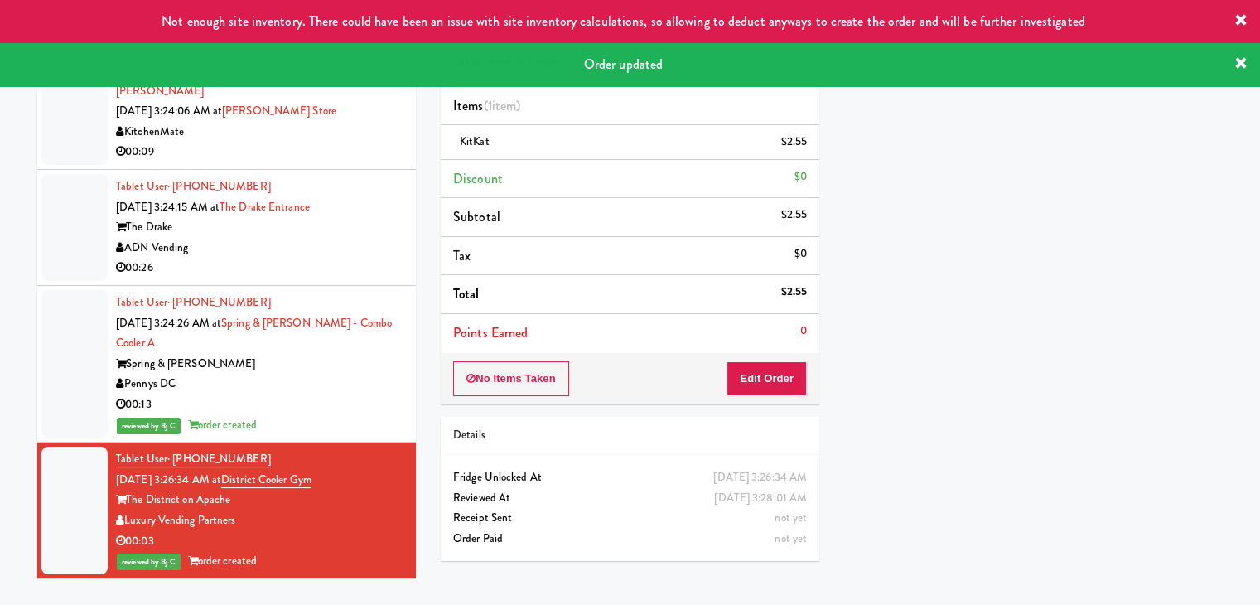
click at [288, 278] on div "00:26" at bounding box center [259, 268] width 287 height 21
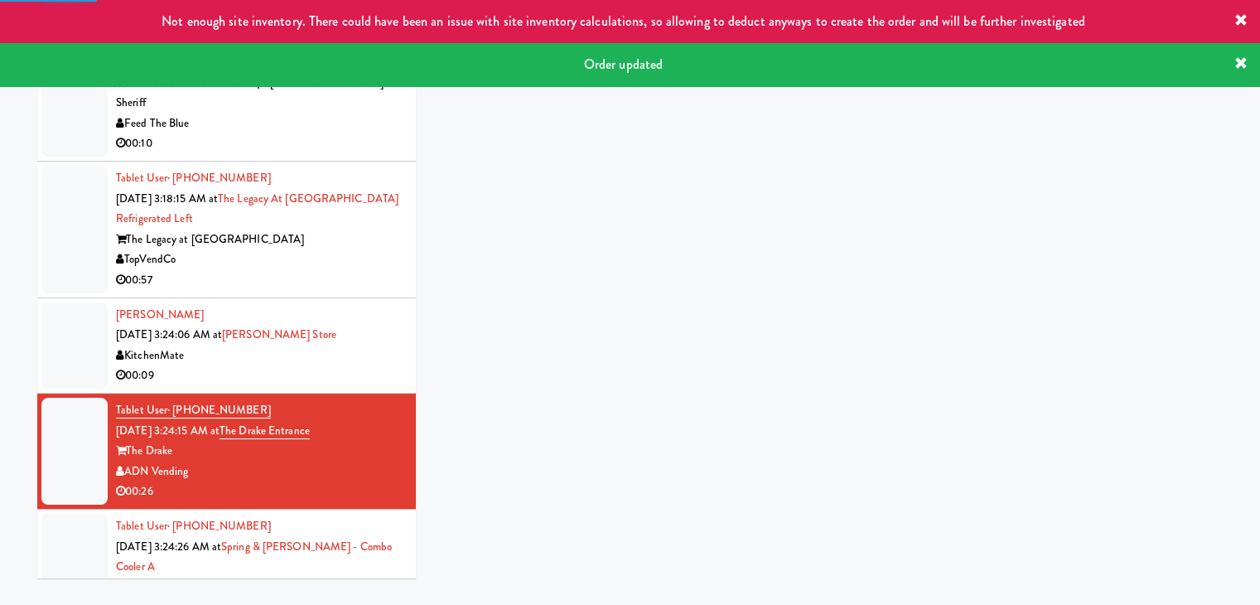
scroll to position [4844, 0]
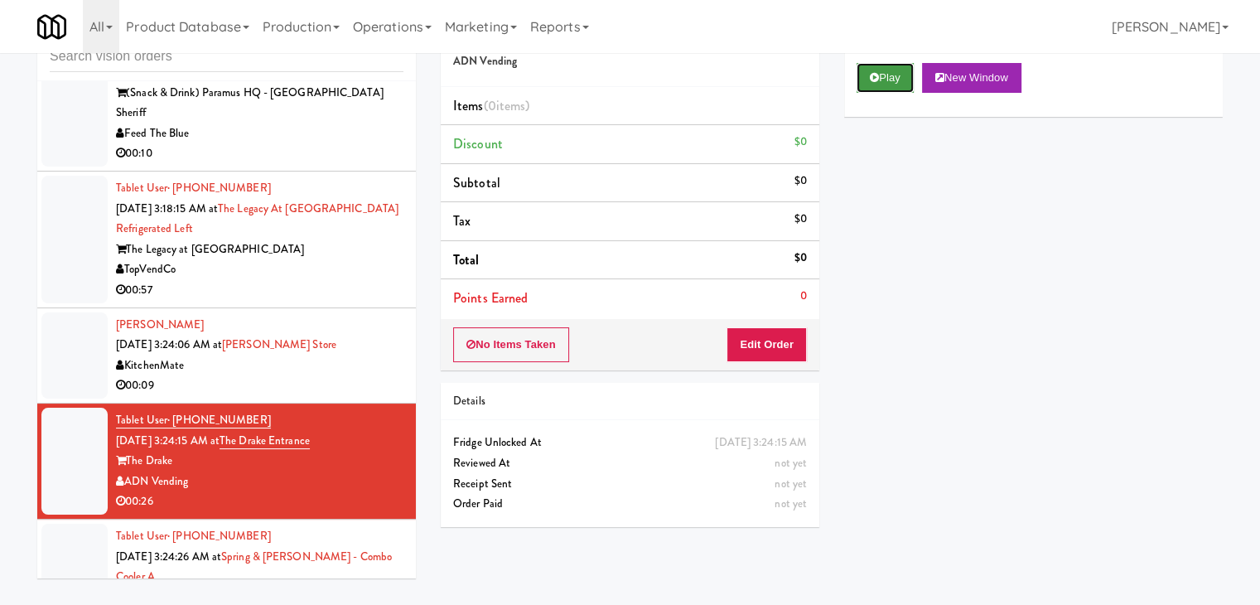
click at [890, 80] on button "Play" at bounding box center [885, 78] width 57 height 30
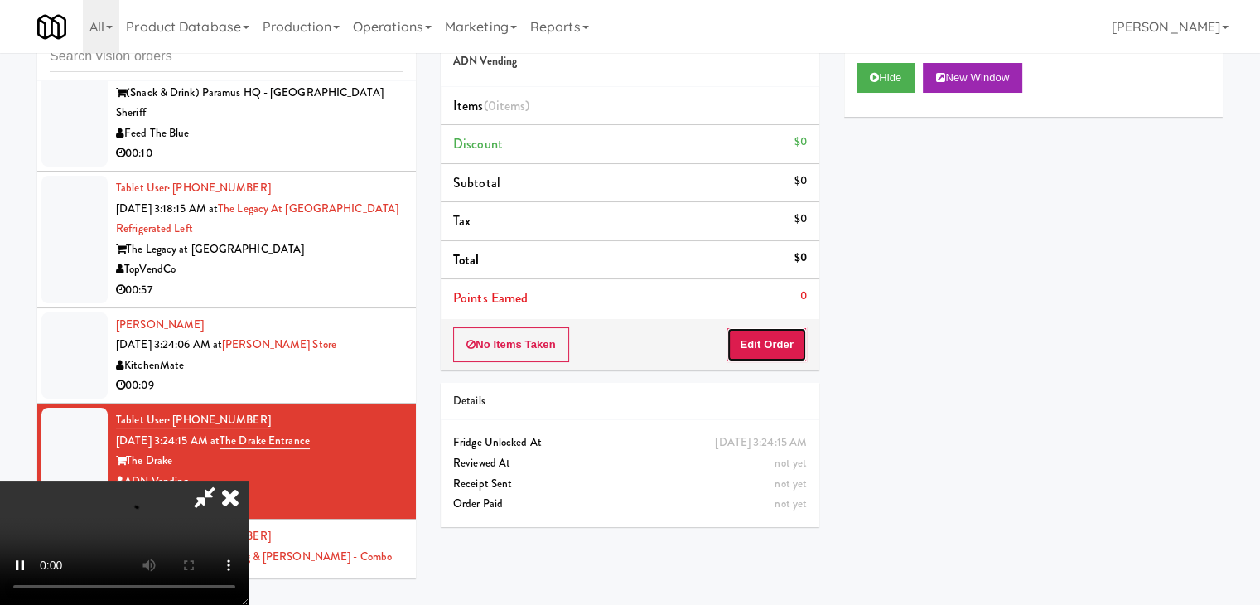
click at [774, 347] on button "Edit Order" at bounding box center [767, 344] width 80 height 35
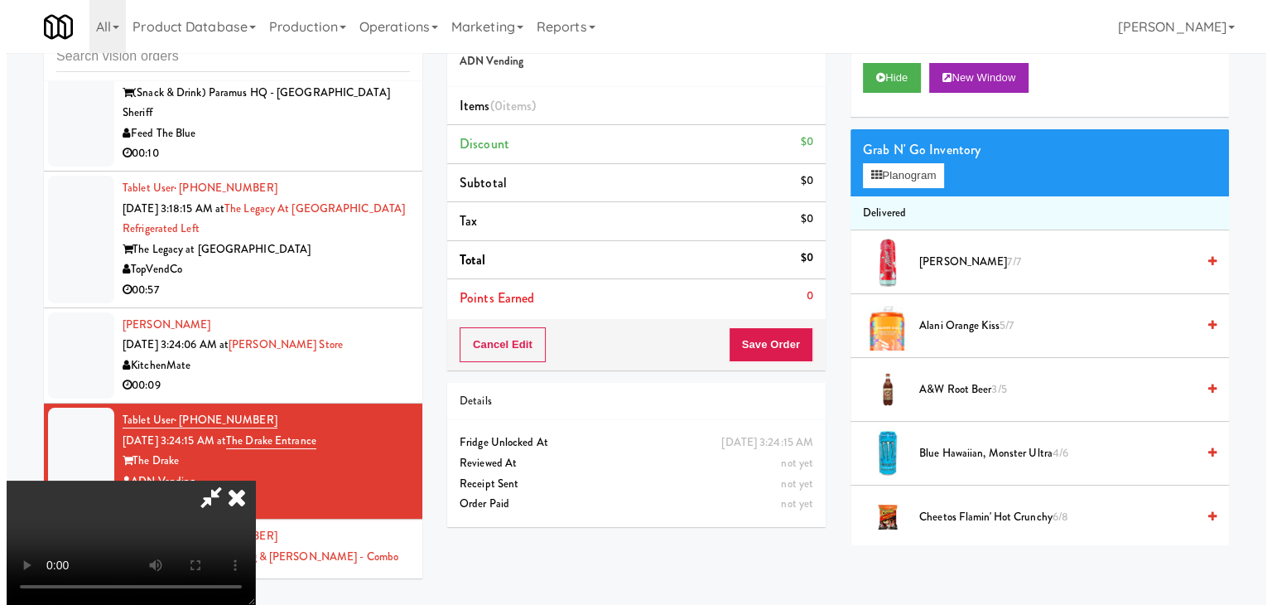
scroll to position [0, 0]
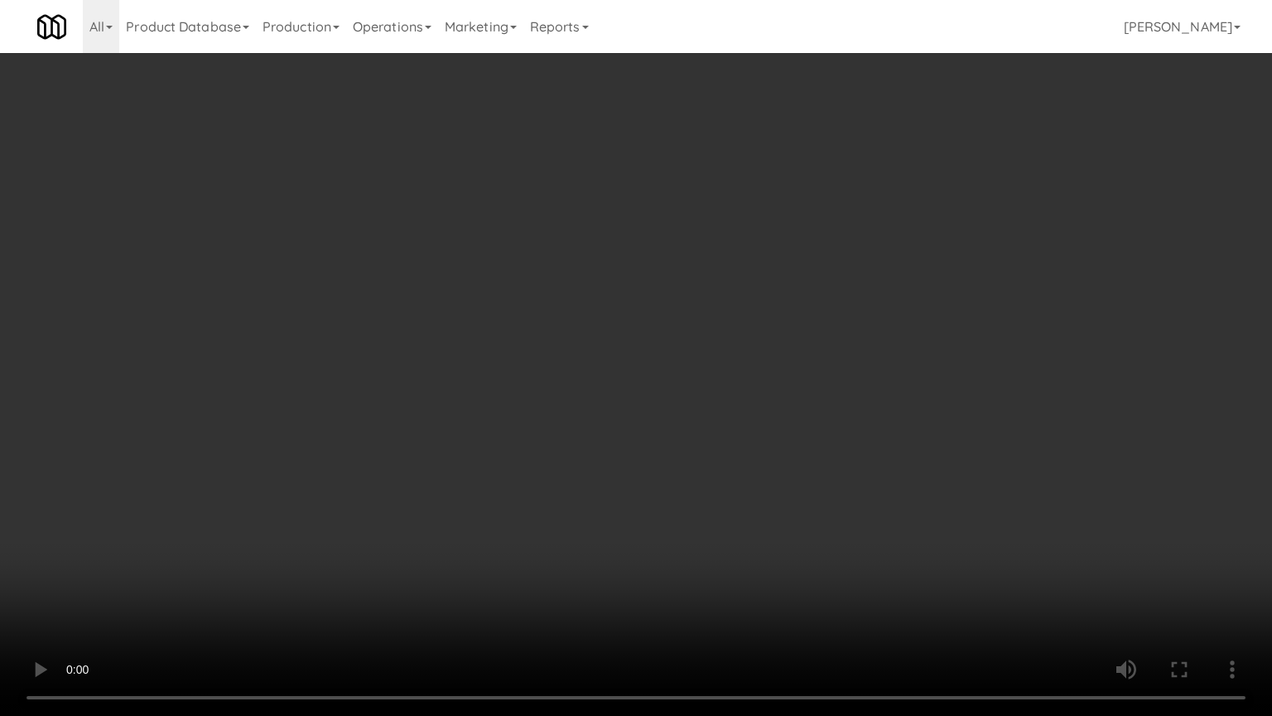
click at [741, 448] on video at bounding box center [636, 358] width 1272 height 716
click at [741, 443] on video at bounding box center [636, 358] width 1272 height 716
click at [756, 442] on video at bounding box center [636, 358] width 1272 height 716
click at [762, 418] on video at bounding box center [636, 358] width 1272 height 716
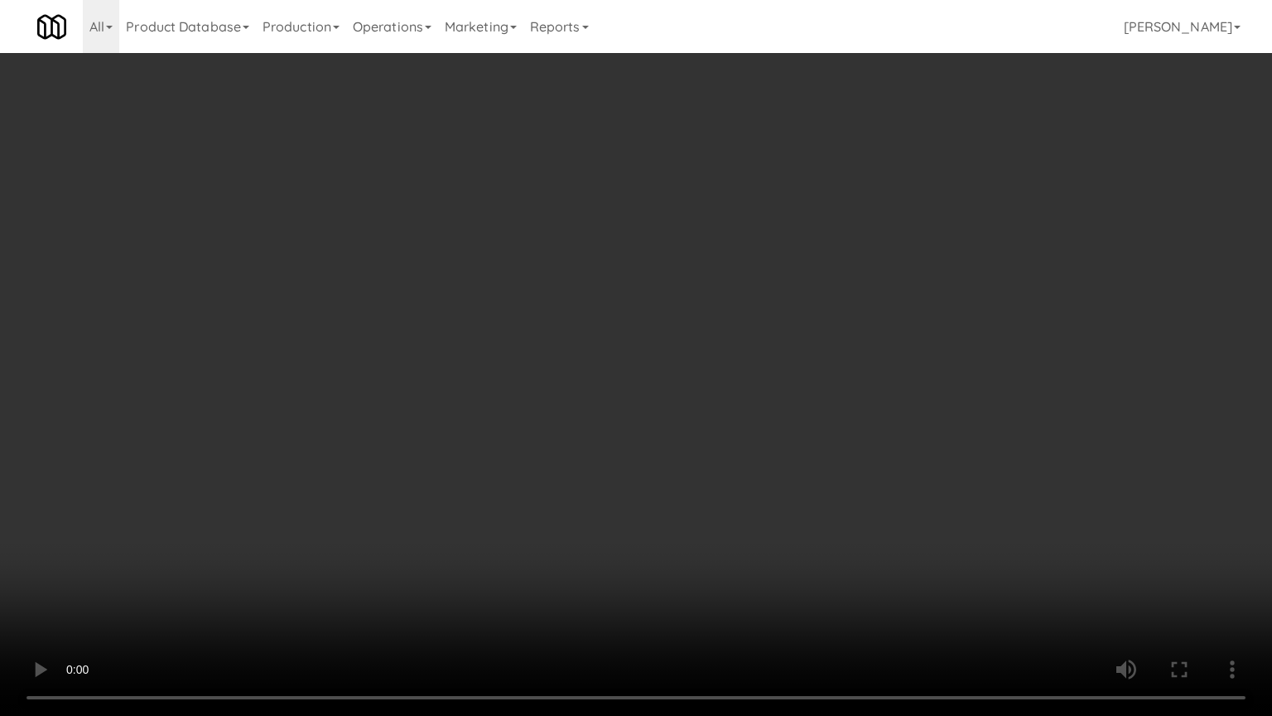
click at [755, 421] on video at bounding box center [636, 358] width 1272 height 716
click at [752, 421] on video at bounding box center [636, 358] width 1272 height 716
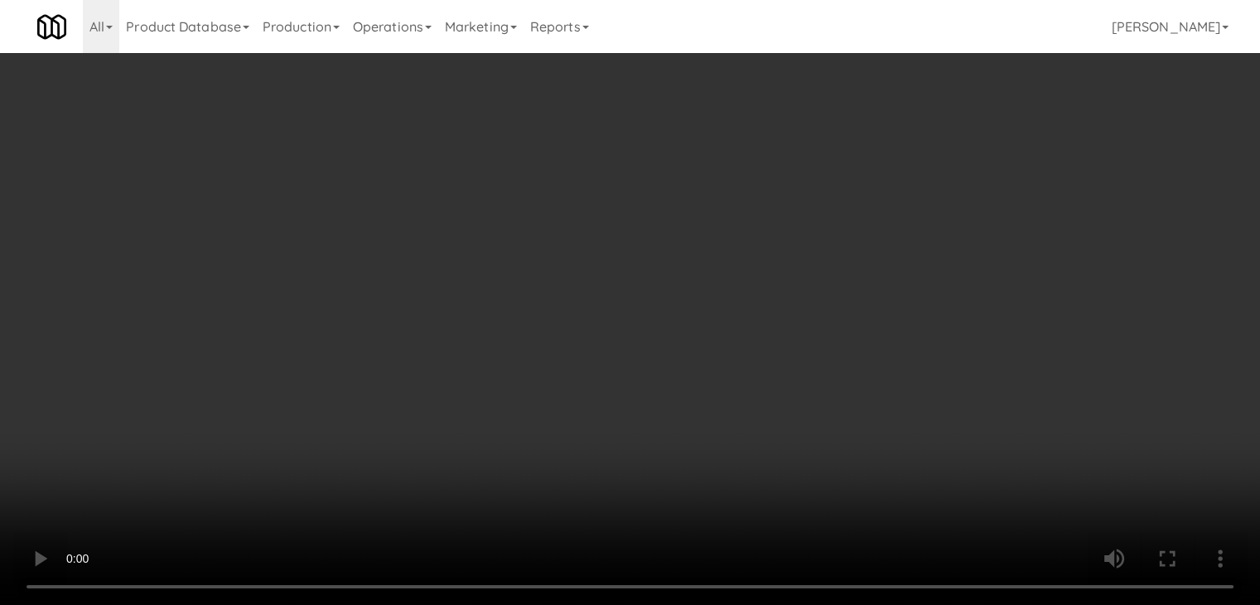
drag, startPoint x: 606, startPoint y: 309, endPoint x: 623, endPoint y: 299, distance: 19.3
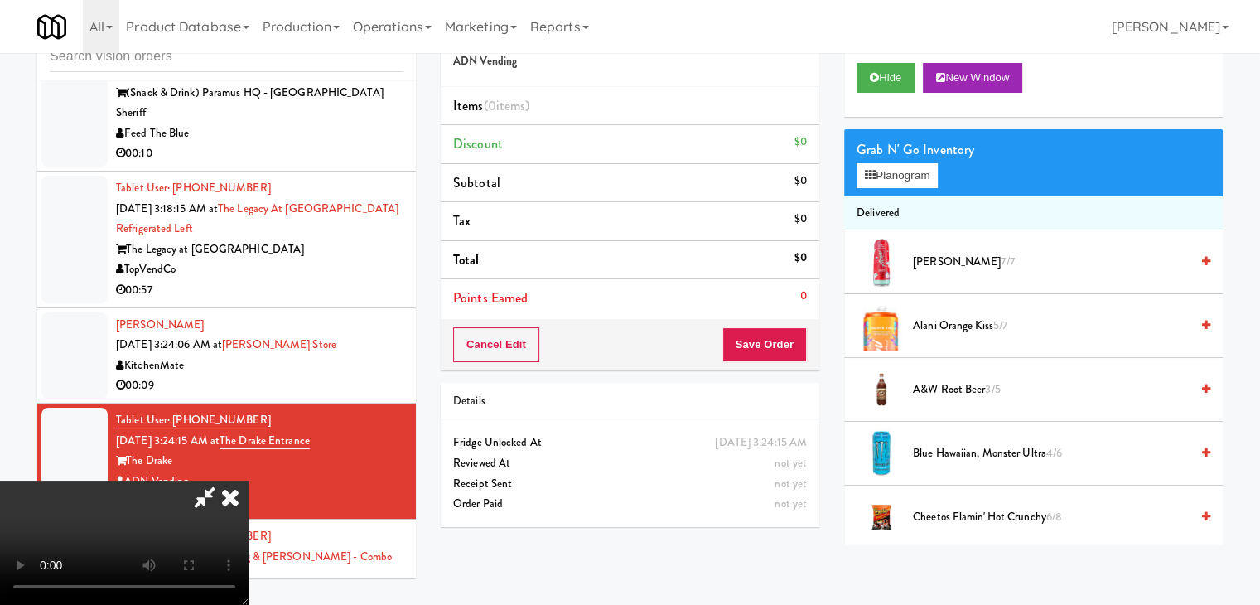
click at [249, 480] on video at bounding box center [124, 542] width 249 height 124
click at [910, 163] on button "Planogram" at bounding box center [897, 175] width 81 height 25
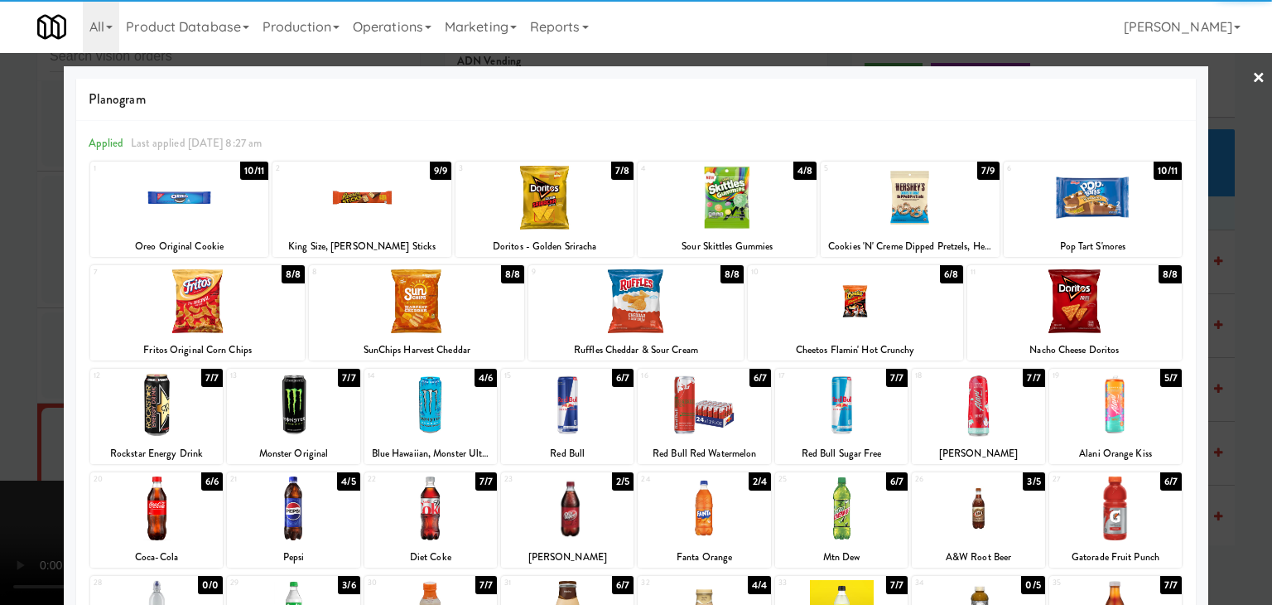
drag, startPoint x: 429, startPoint y: 411, endPoint x: 610, endPoint y: 409, distance: 180.6
click at [429, 408] on div at bounding box center [431, 405] width 133 height 64
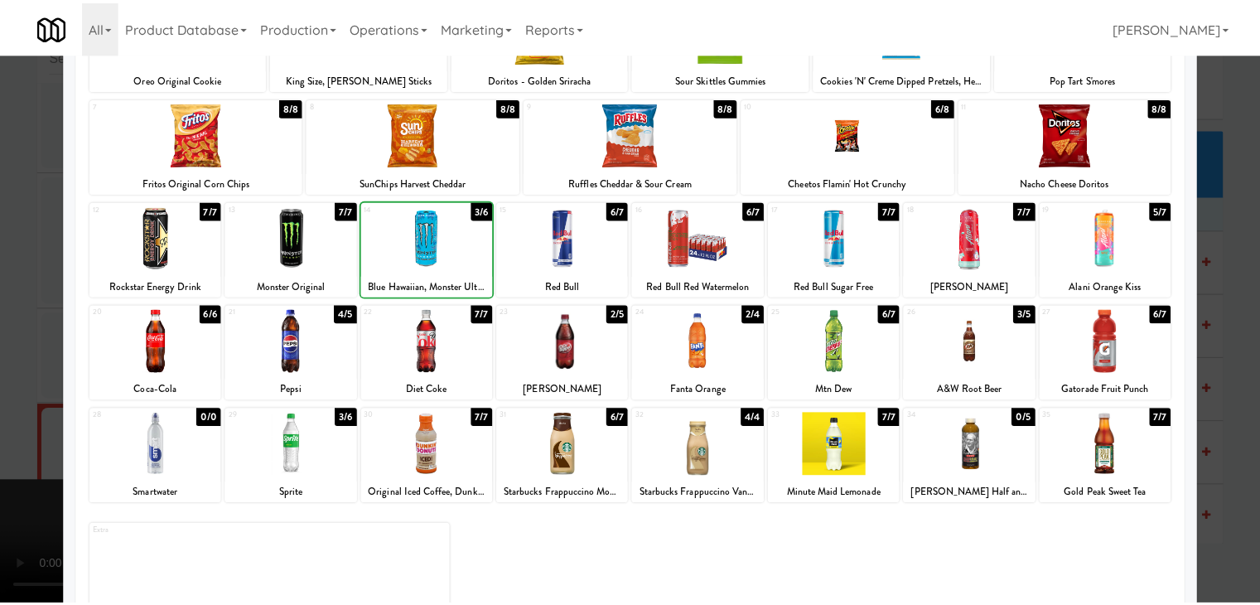
scroll to position [209, 0]
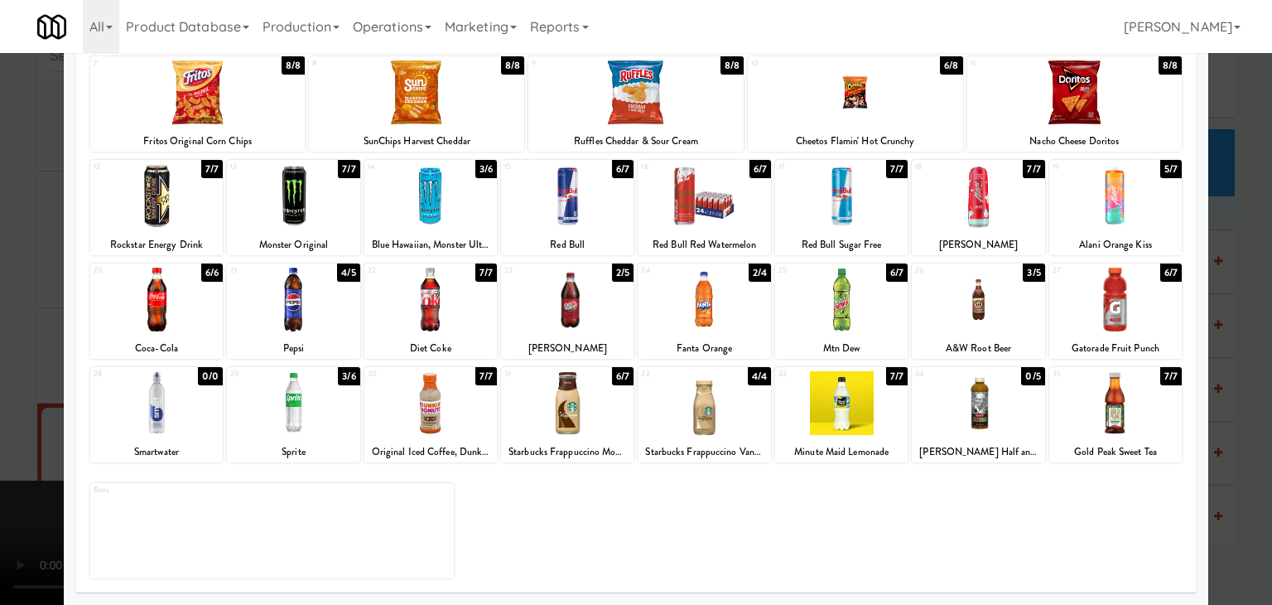
click at [837, 412] on div at bounding box center [841, 403] width 133 height 64
drag, startPoint x: 0, startPoint y: 453, endPoint x: 42, endPoint y: 448, distance: 42.5
click at [3, 451] on div at bounding box center [636, 302] width 1272 height 605
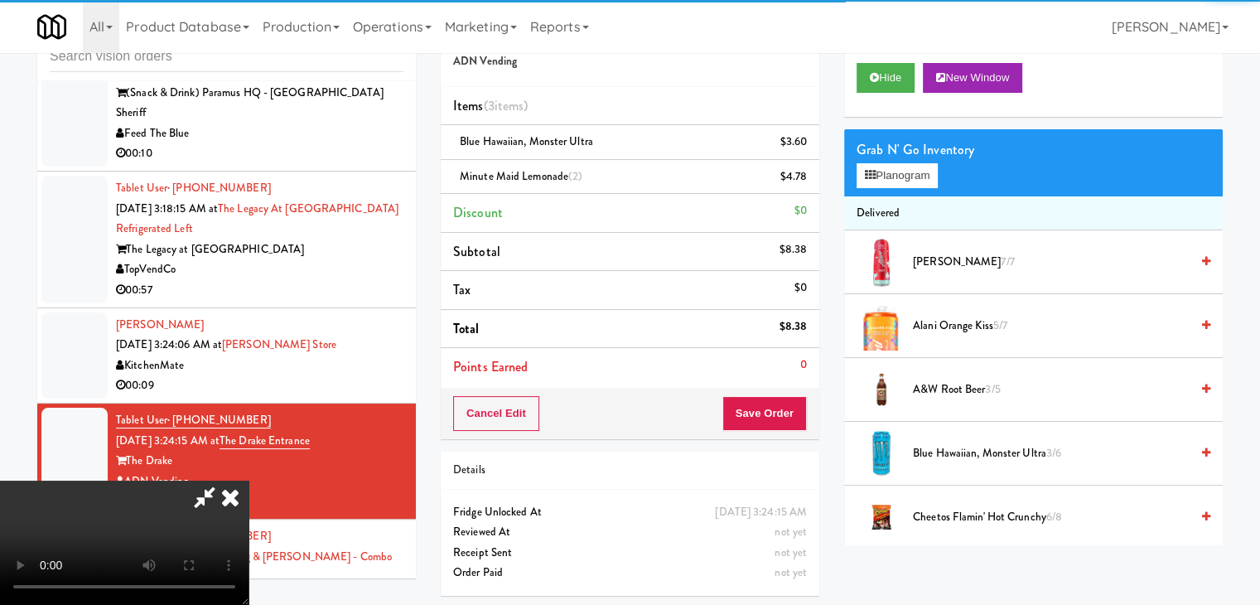
scroll to position [233, 0]
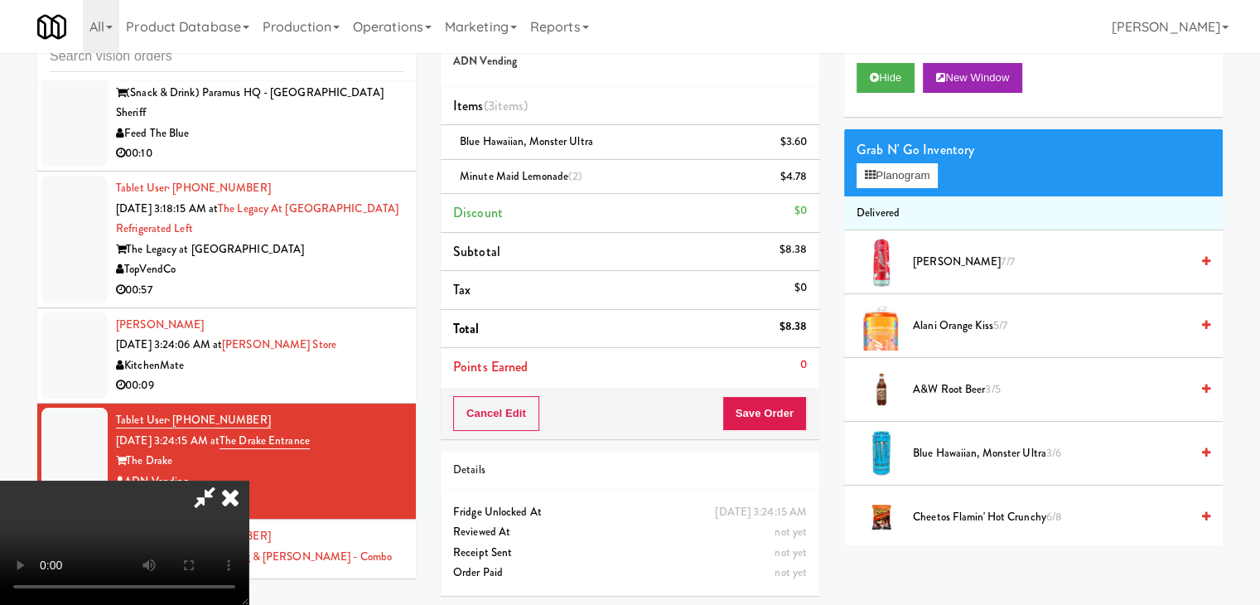
click at [249, 480] on video at bounding box center [124, 542] width 249 height 124
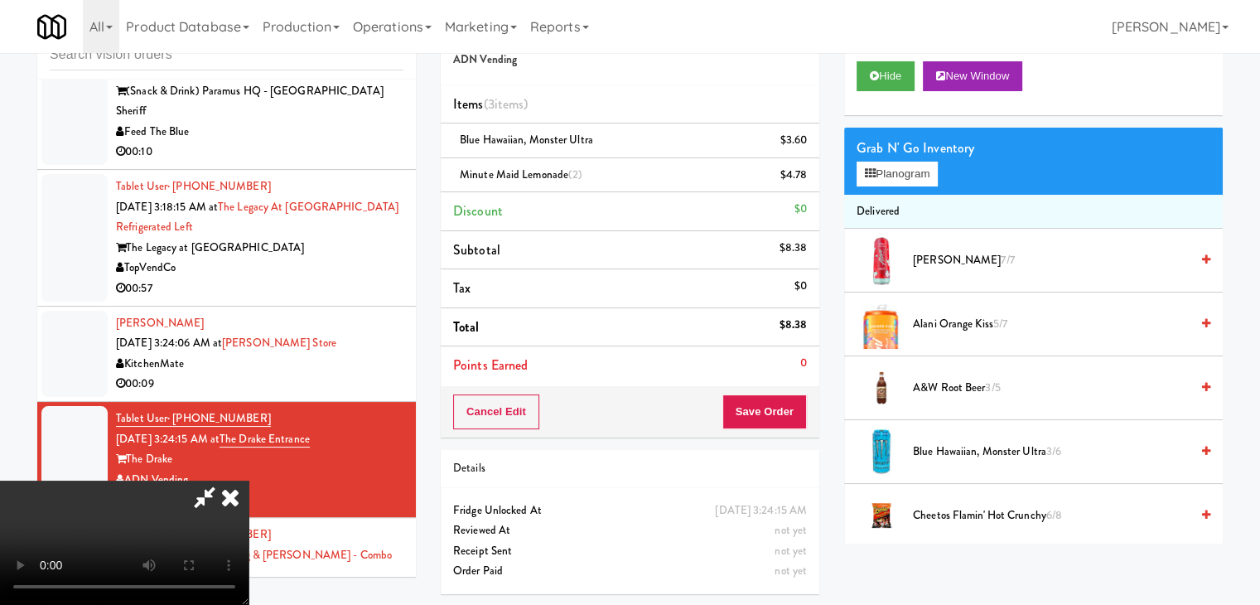
scroll to position [67, 0]
click at [929, 164] on button "Planogram" at bounding box center [897, 174] width 81 height 25
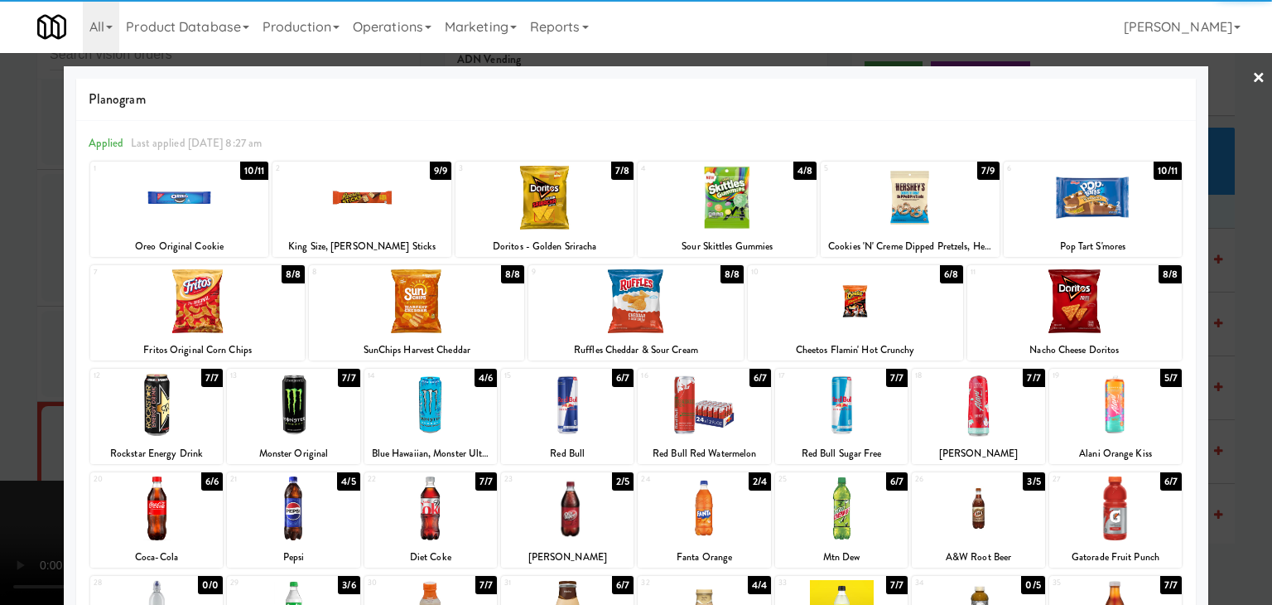
drag, startPoint x: 1142, startPoint y: 307, endPoint x: 1191, endPoint y: 334, distance: 56.0
click at [1143, 309] on div at bounding box center [1075, 301] width 215 height 64
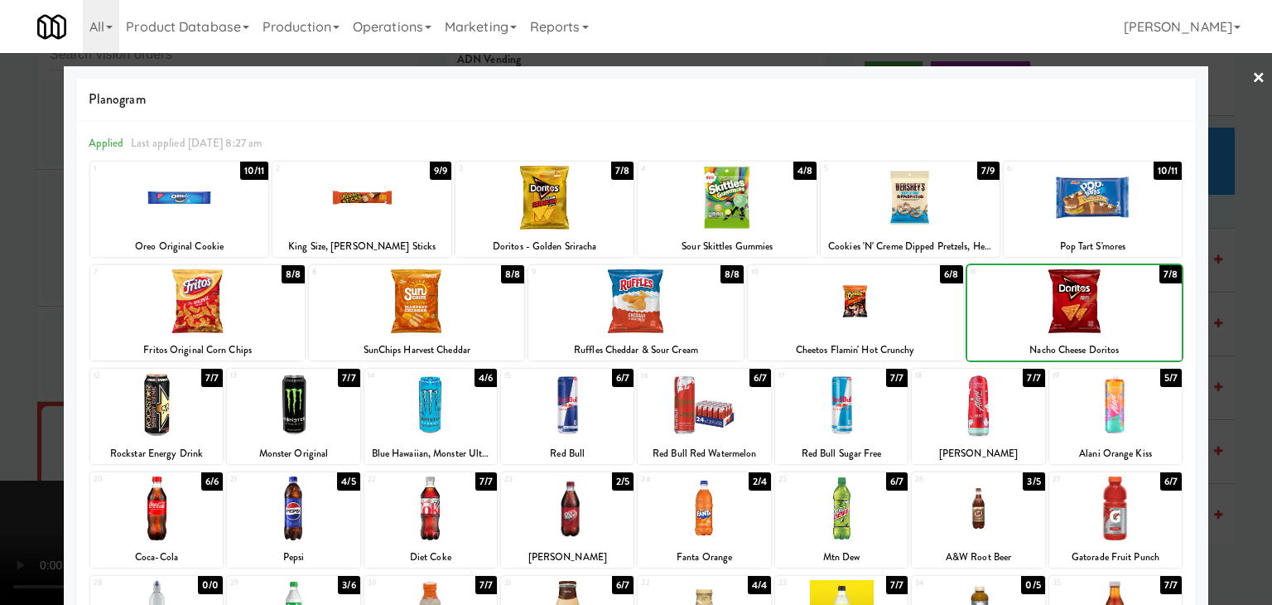
drag, startPoint x: 1237, startPoint y: 358, endPoint x: 1212, endPoint y: 366, distance: 26.2
click at [1237, 359] on div at bounding box center [636, 302] width 1272 height 605
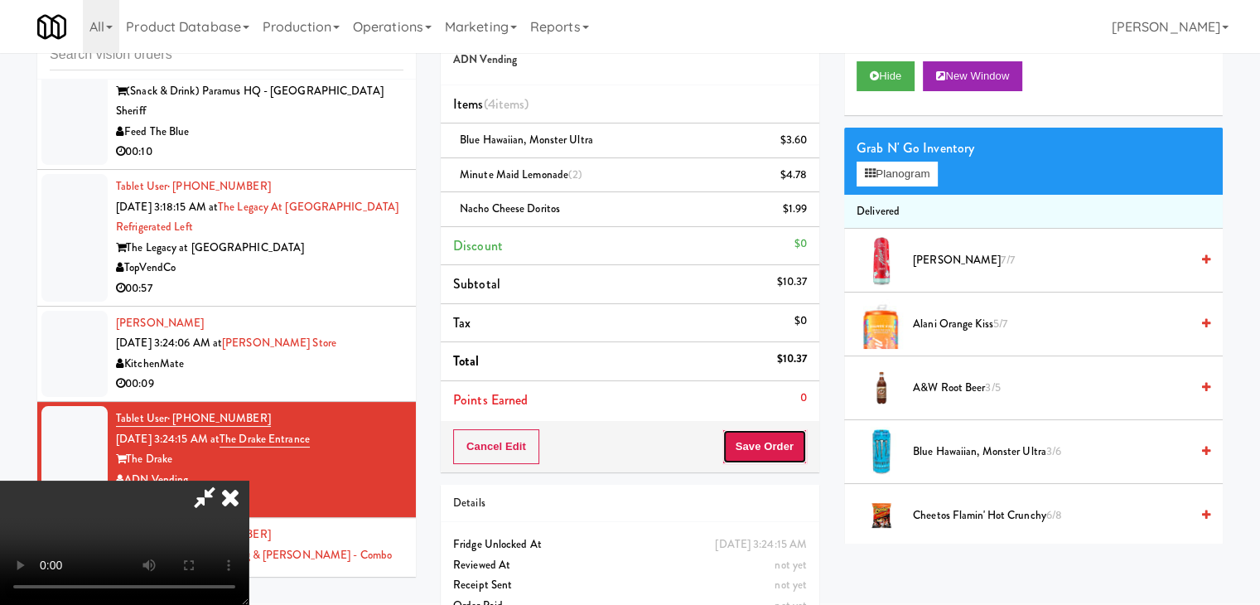
click at [779, 438] on button "Save Order" at bounding box center [764, 446] width 84 height 35
click at [777, 439] on button "Save Order" at bounding box center [764, 446] width 84 height 35
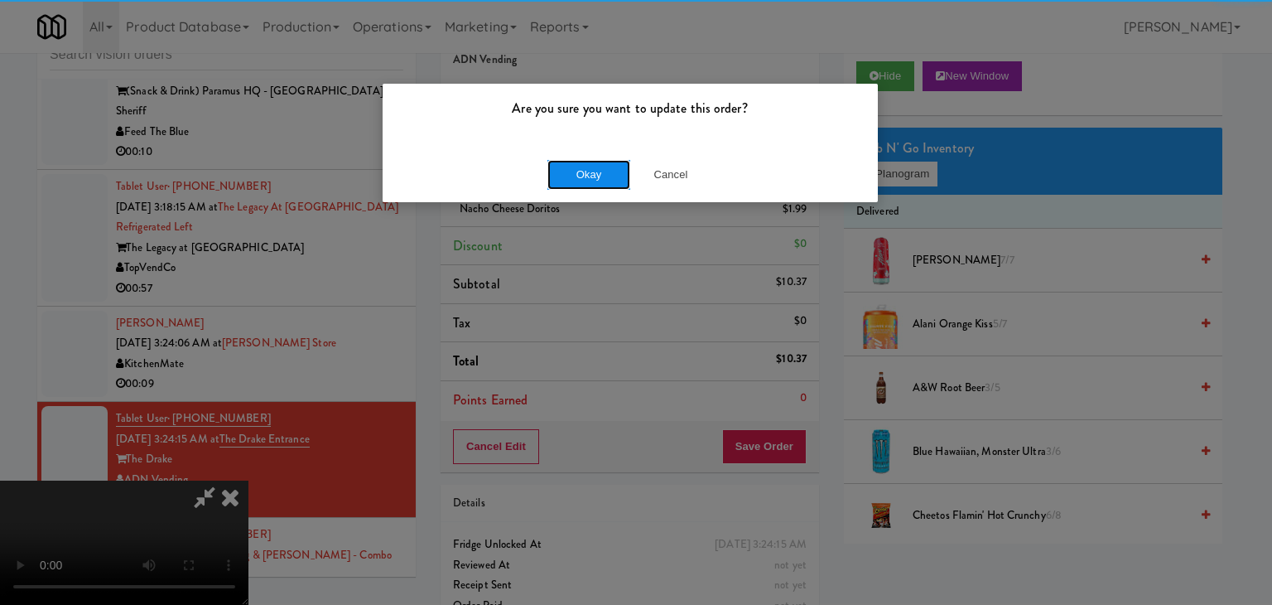
click at [612, 182] on button "Okay" at bounding box center [589, 175] width 83 height 30
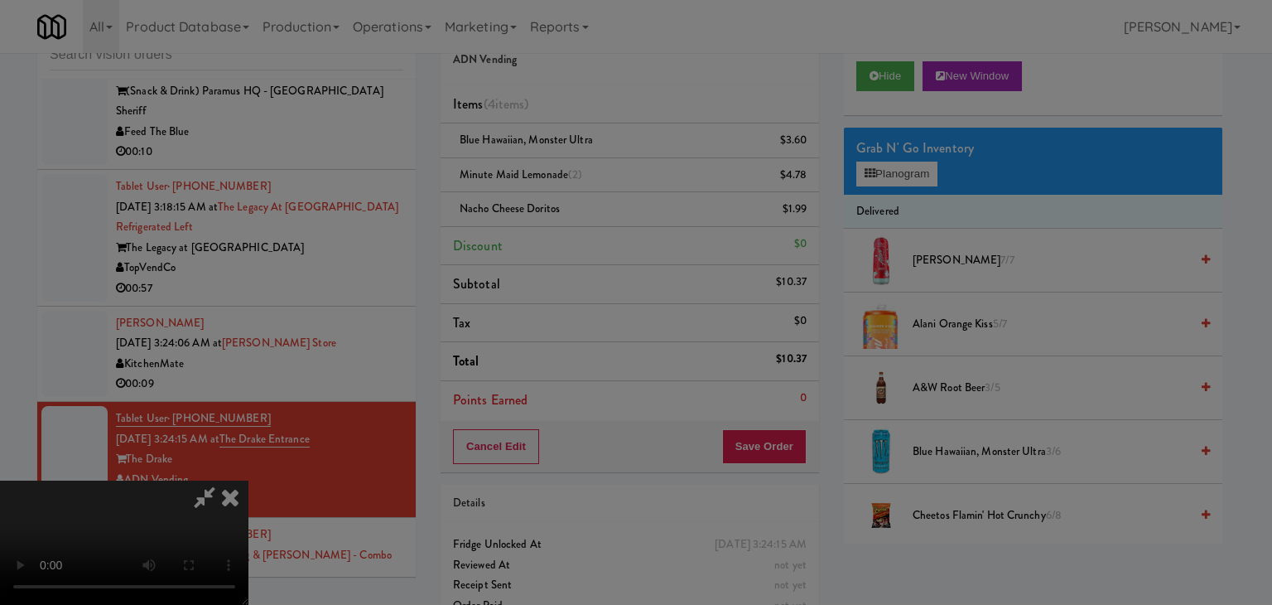
click at [612, 182] on body "Are you sure you want to update this order? Okay Cancel Okay Are you sure you w…" at bounding box center [636, 300] width 1272 height 605
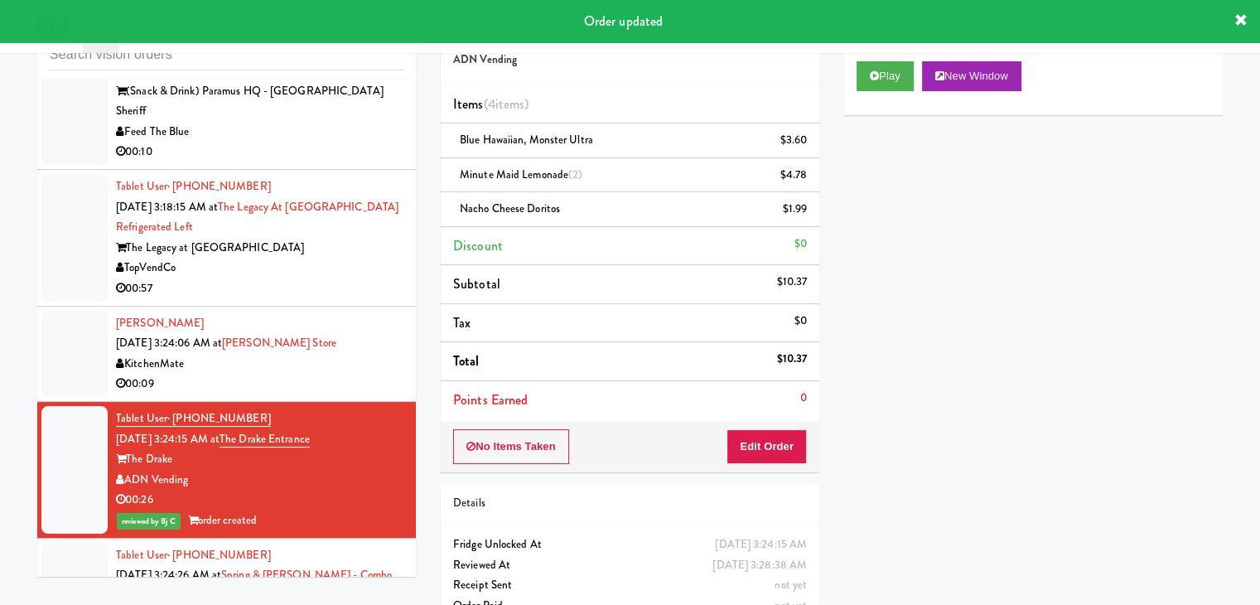
click at [280, 394] on div "00:09" at bounding box center [259, 384] width 287 height 21
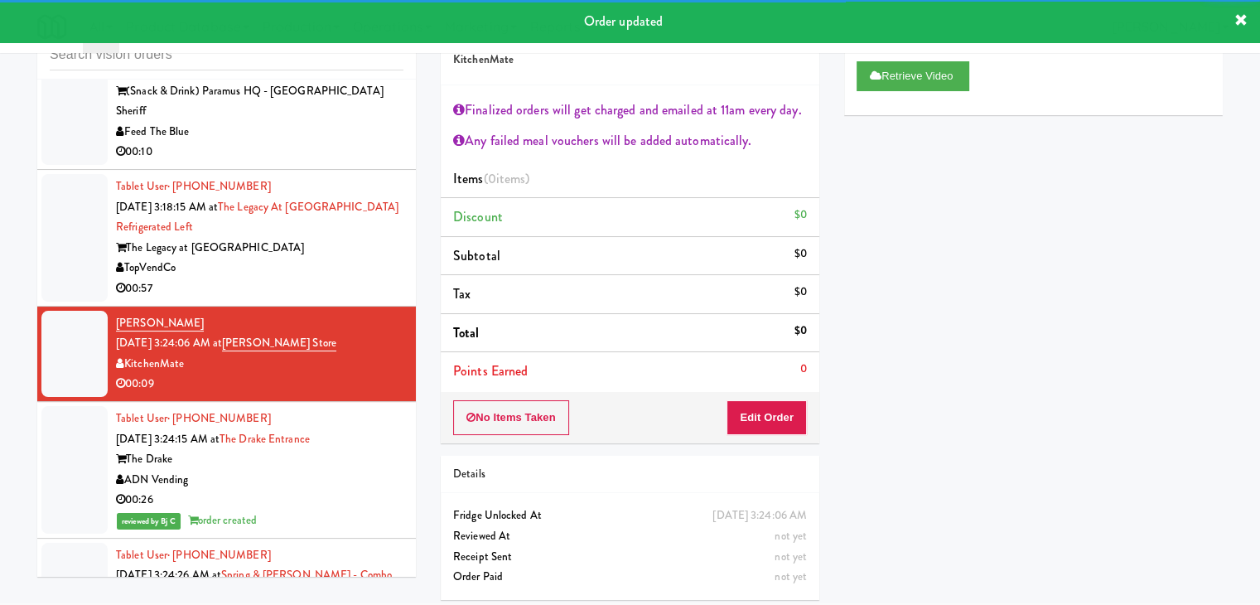
click at [340, 278] on div "TopVendCo" at bounding box center [259, 268] width 287 height 21
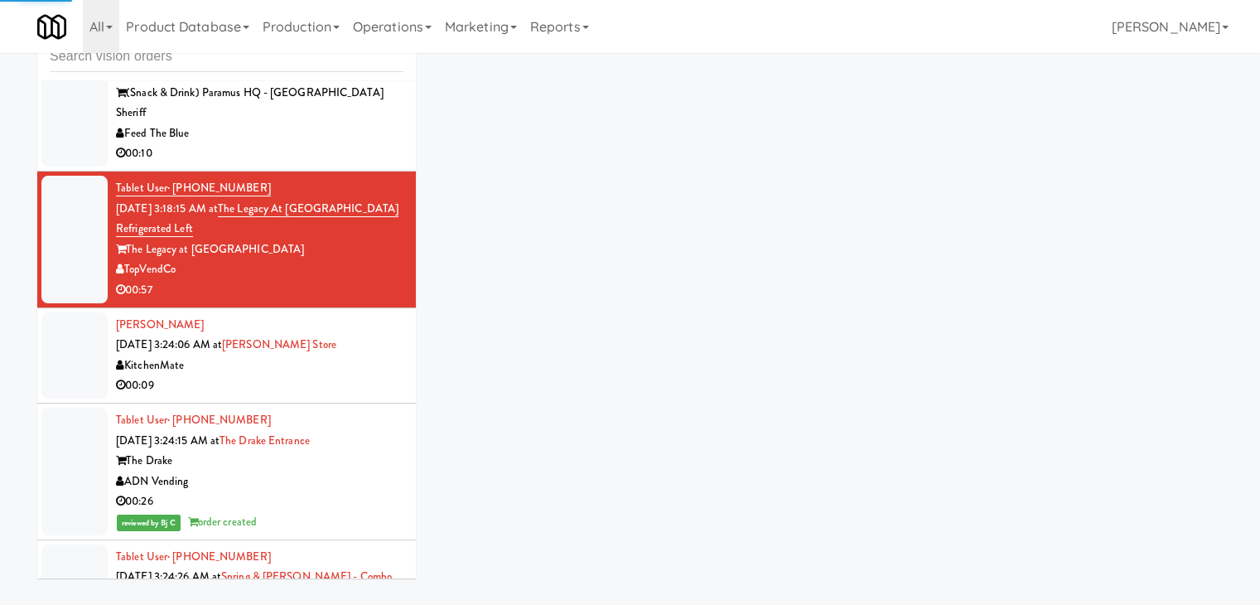
scroll to position [4678, 0]
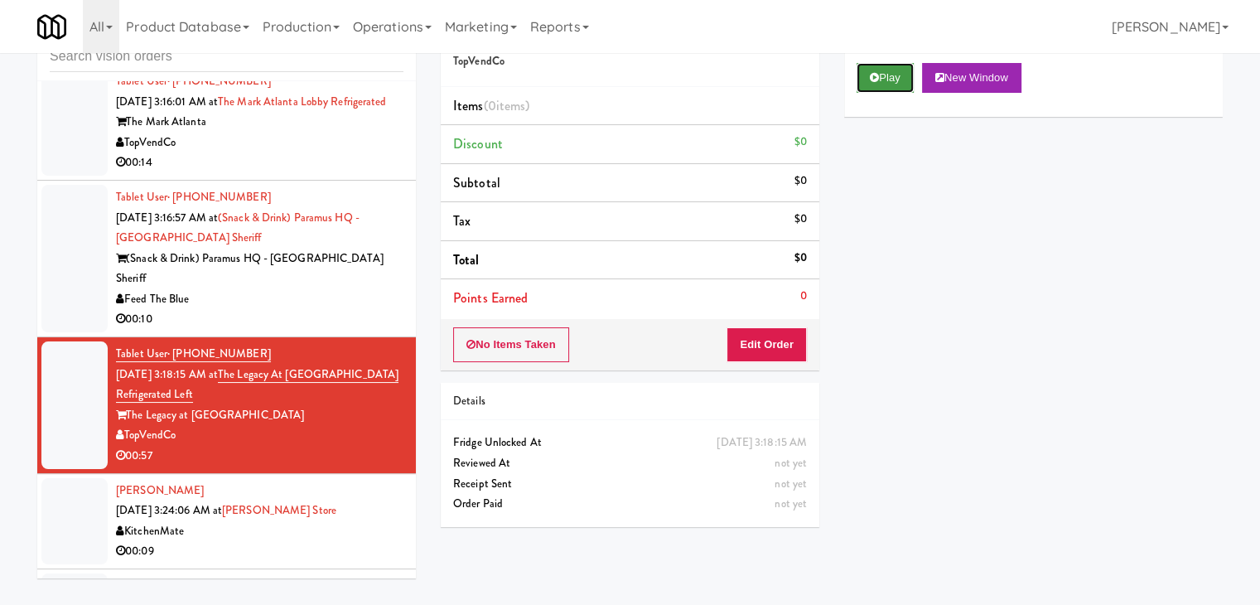
click at [901, 70] on button "Play" at bounding box center [885, 78] width 57 height 30
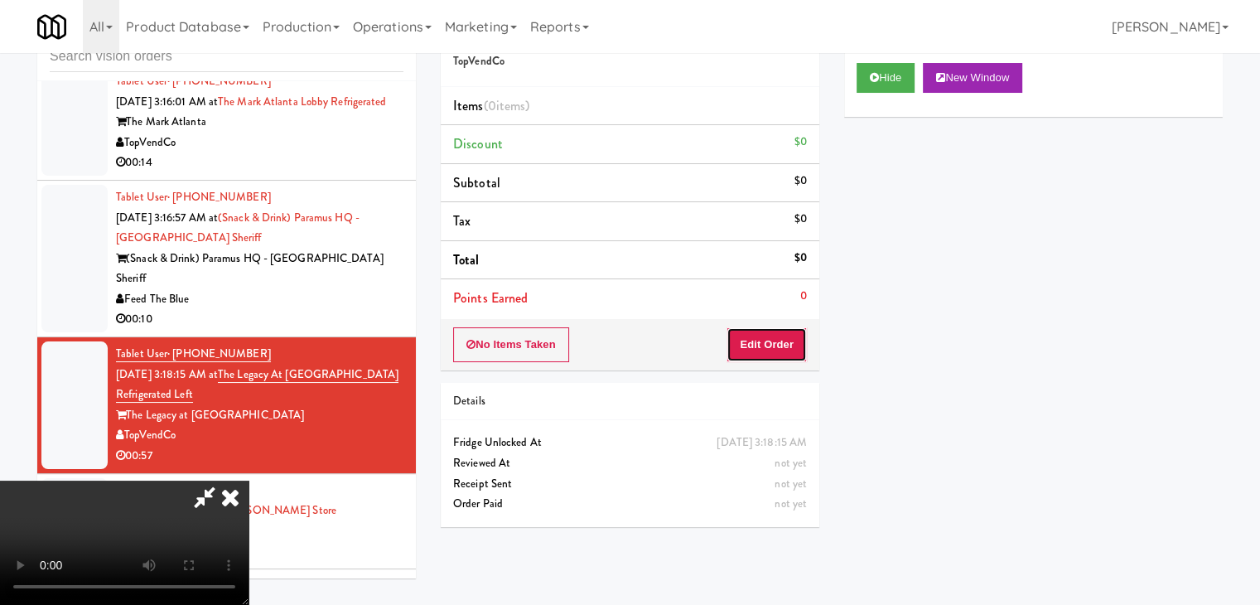
click at [757, 345] on button "Edit Order" at bounding box center [767, 344] width 80 height 35
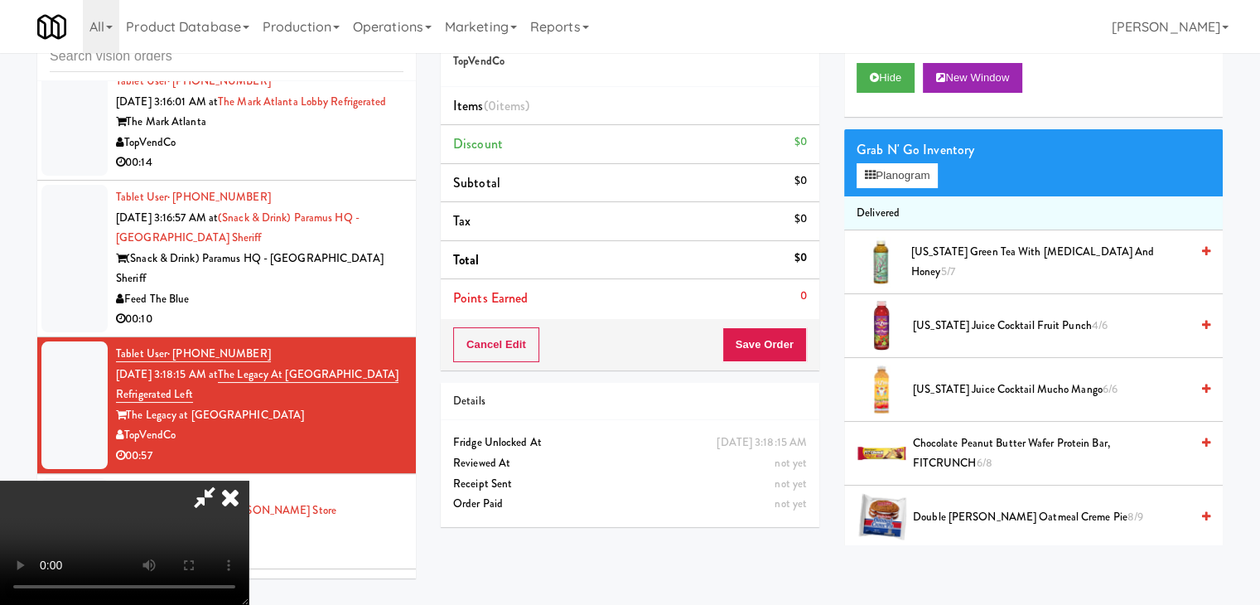
scroll to position [0, 0]
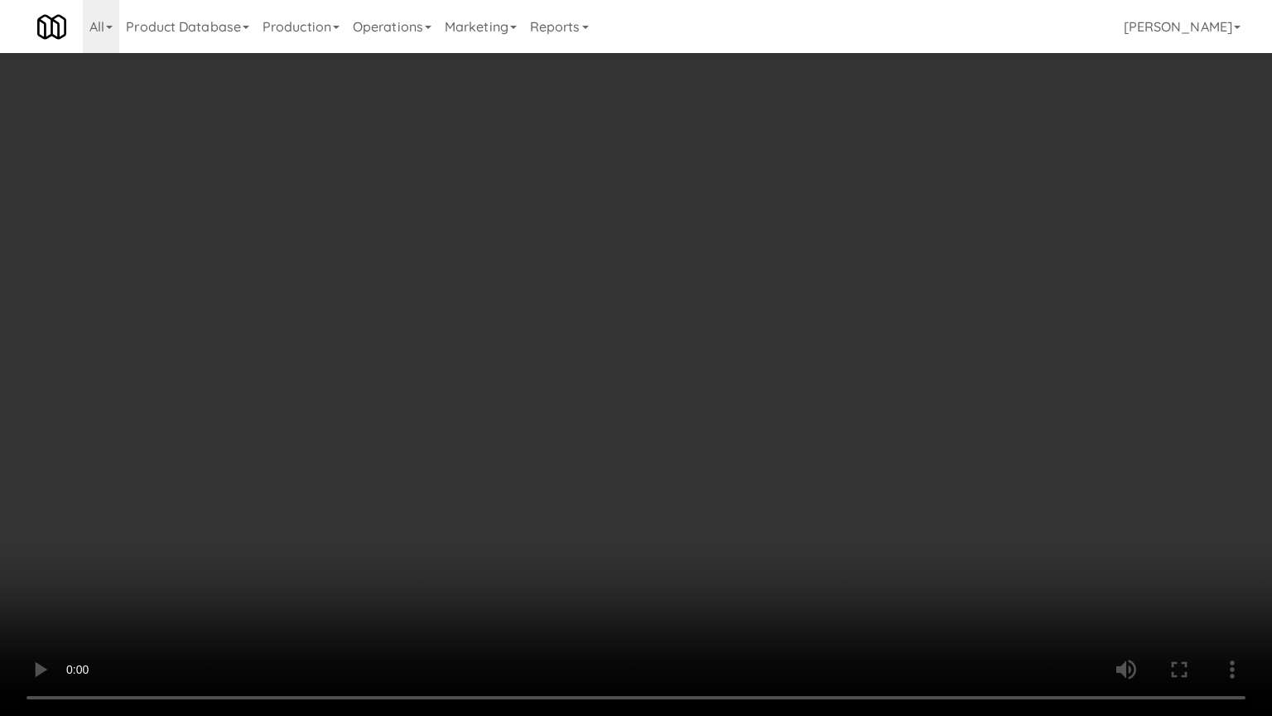
click at [756, 398] on video at bounding box center [636, 358] width 1272 height 716
click at [739, 403] on video at bounding box center [636, 358] width 1272 height 716
click at [717, 337] on video at bounding box center [636, 358] width 1272 height 716
drag, startPoint x: 717, startPoint y: 337, endPoint x: 712, endPoint y: 261, distance: 76.4
click at [717, 336] on video at bounding box center [636, 358] width 1272 height 716
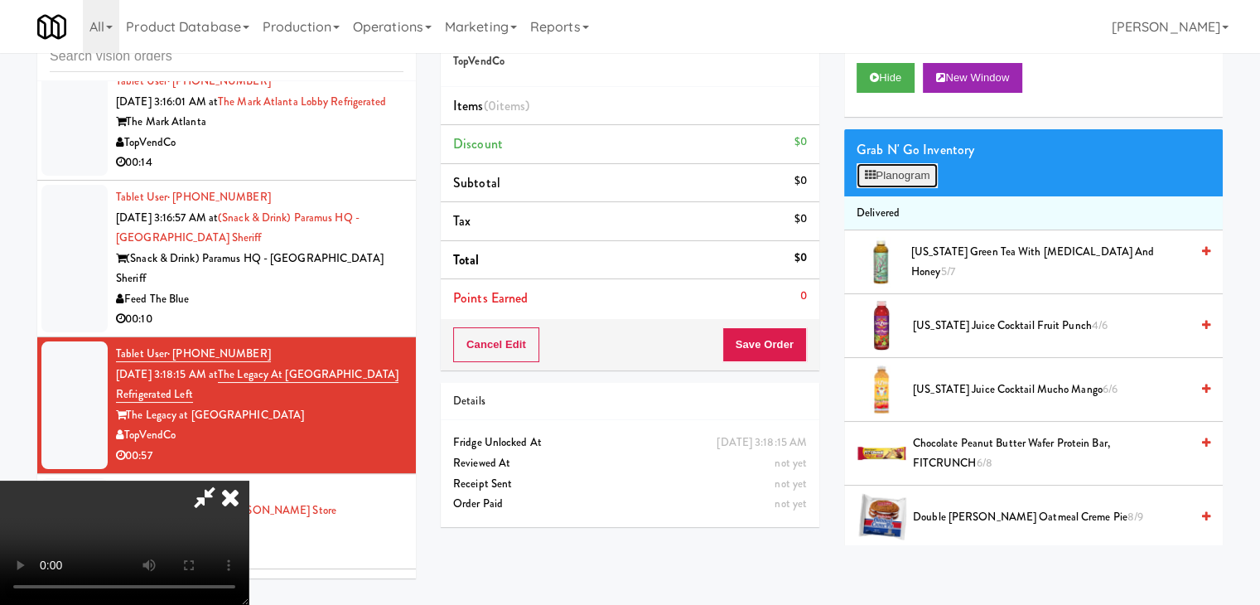
click at [878, 172] on button "Planogram" at bounding box center [897, 175] width 81 height 25
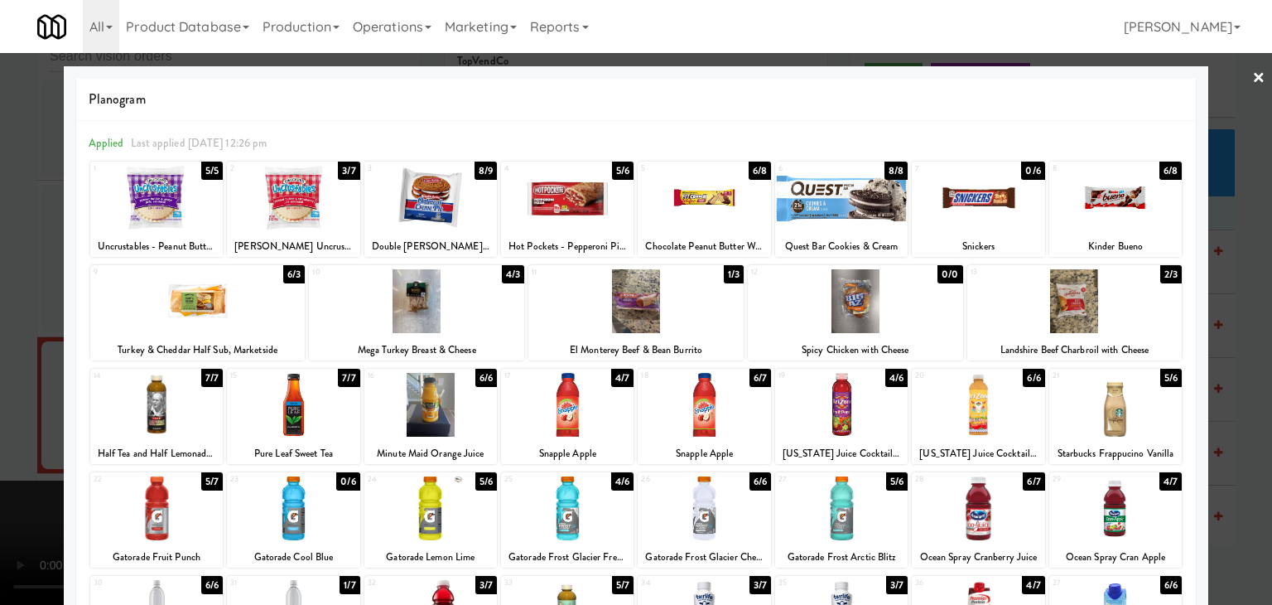
click at [249, 296] on div at bounding box center [197, 301] width 215 height 64
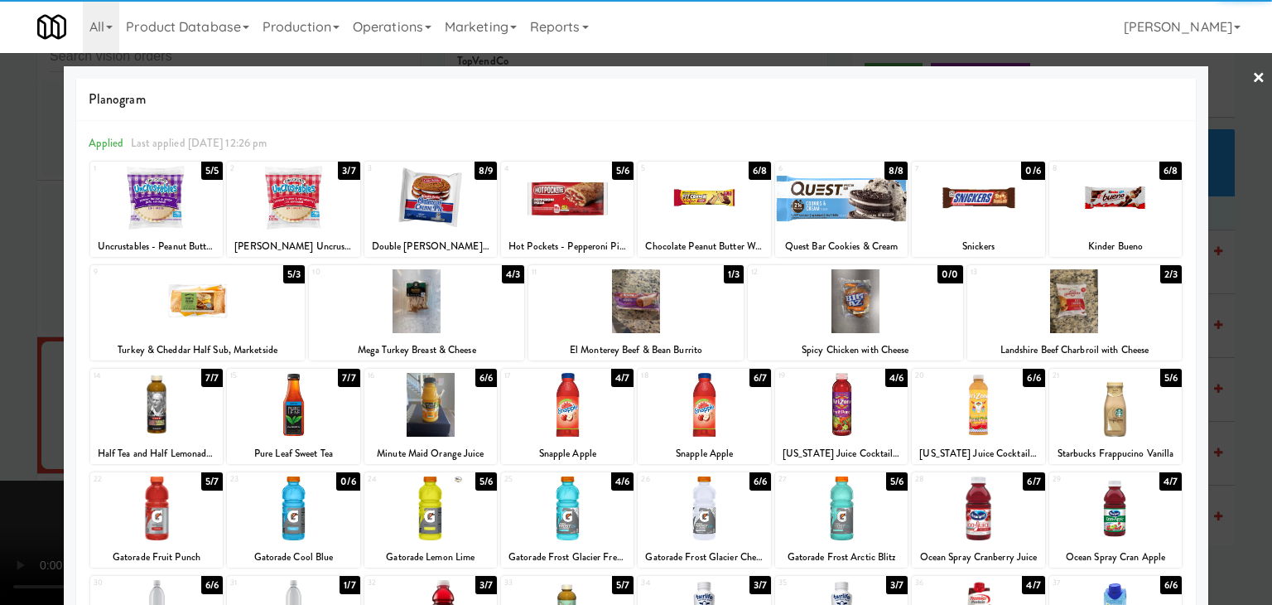
click at [249, 296] on div at bounding box center [197, 301] width 215 height 64
click at [0, 314] on div at bounding box center [636, 302] width 1272 height 605
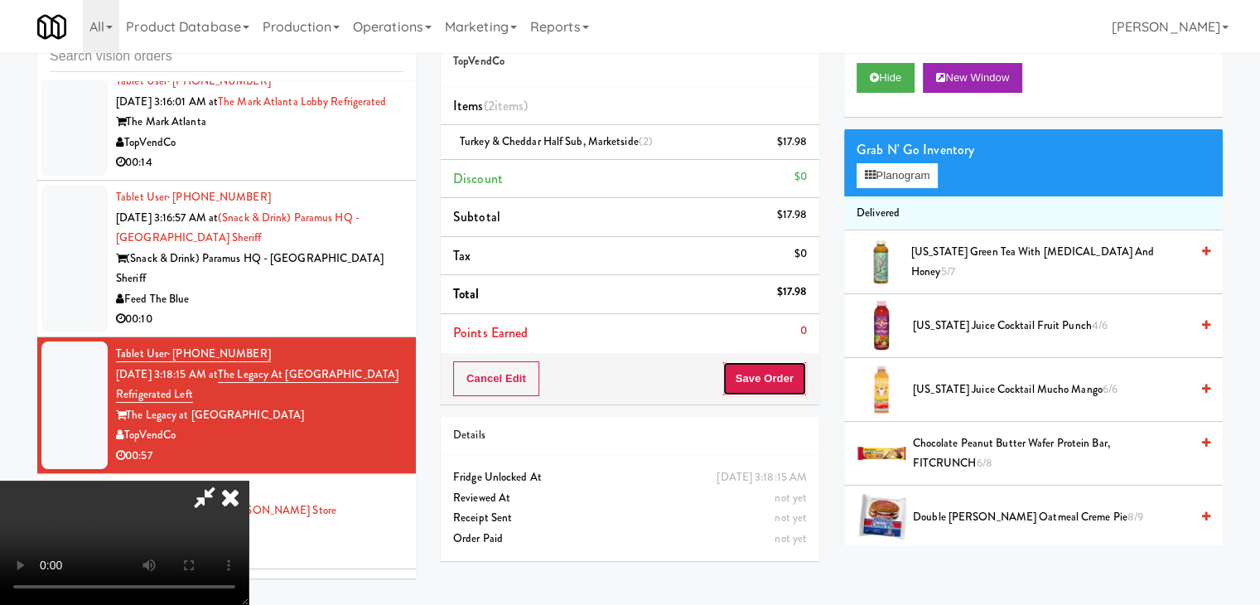
click at [789, 375] on button "Save Order" at bounding box center [764, 378] width 84 height 35
click at [789, 374] on button "Save Order" at bounding box center [764, 378] width 84 height 35
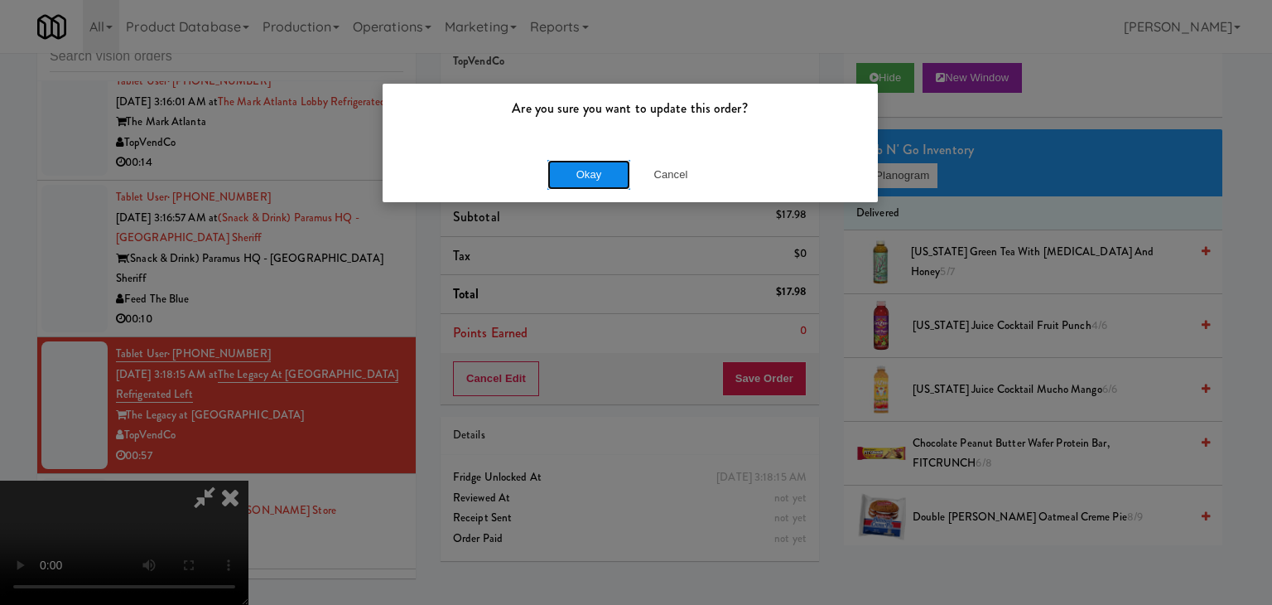
click at [600, 176] on button "Okay" at bounding box center [589, 175] width 83 height 30
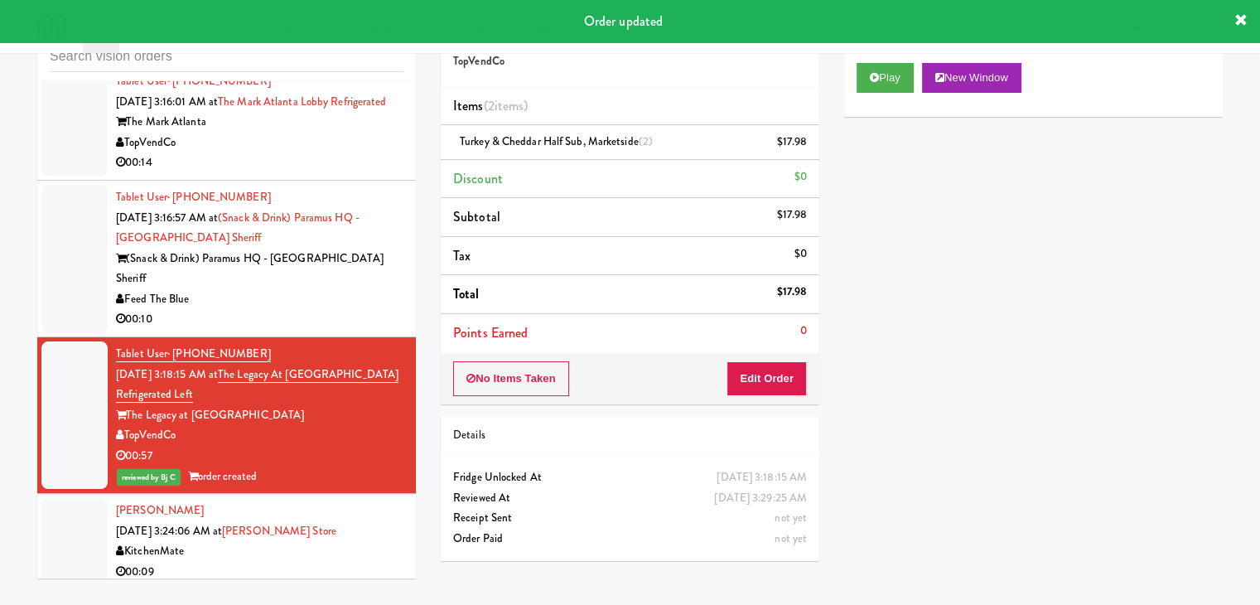
click at [279, 330] on div "00:10" at bounding box center [259, 319] width 287 height 21
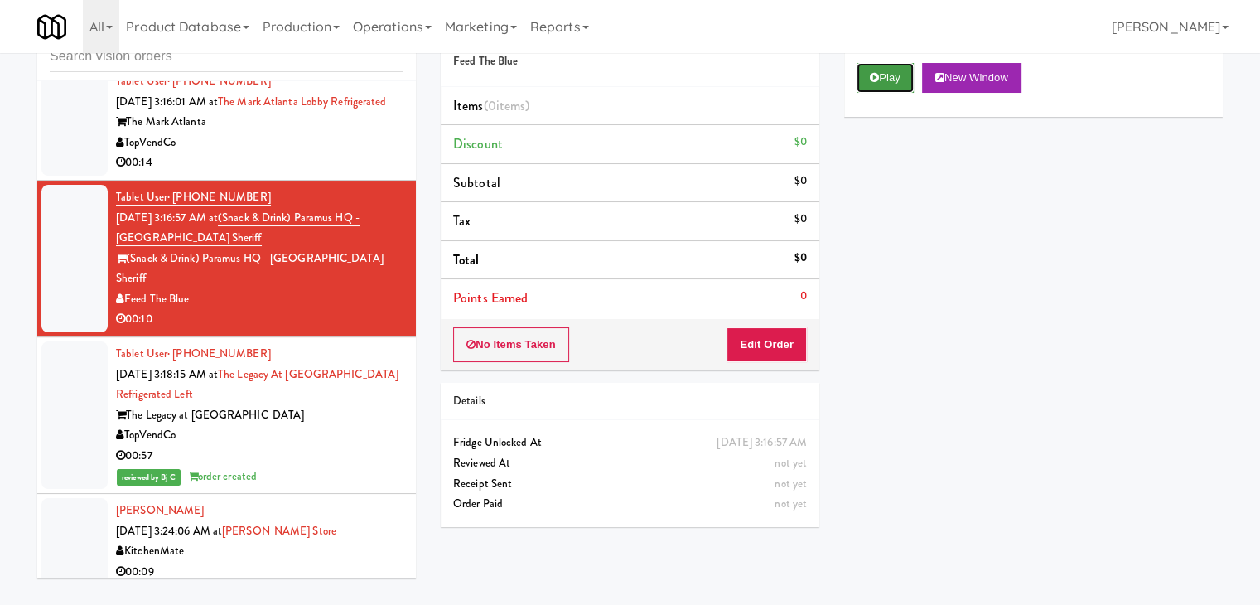
click at [887, 75] on button "Play" at bounding box center [885, 78] width 57 height 30
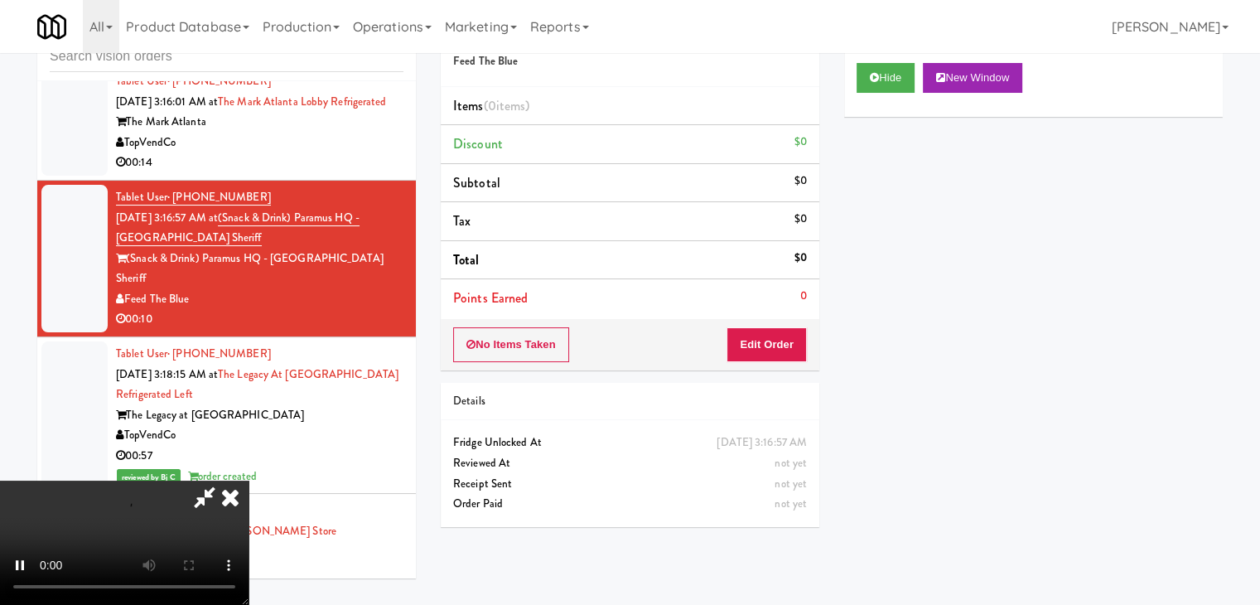
click at [759, 325] on div "No Items Taken Edit Order" at bounding box center [630, 344] width 379 height 51
click at [759, 327] on button "Edit Order" at bounding box center [767, 344] width 80 height 35
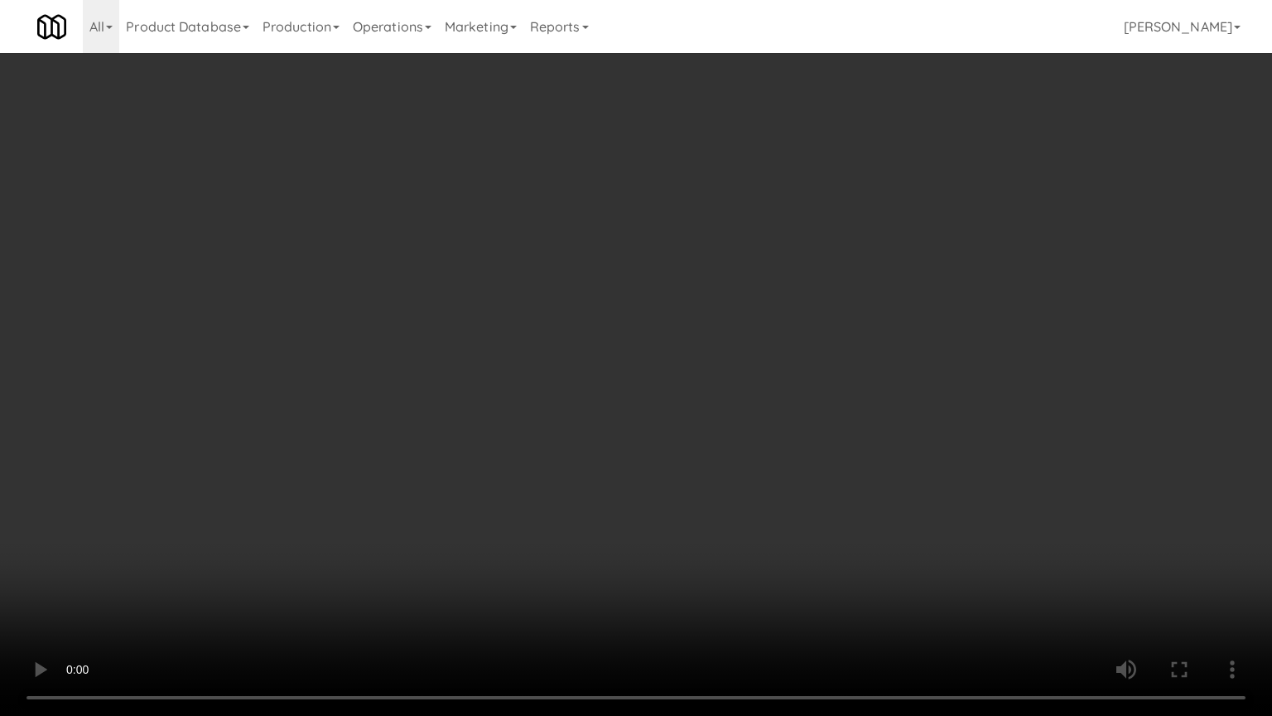
click at [791, 418] on video at bounding box center [636, 358] width 1272 height 716
drag, startPoint x: 790, startPoint y: 418, endPoint x: 782, endPoint y: 443, distance: 27.0
click at [787, 426] on video at bounding box center [636, 358] width 1272 height 716
click at [812, 424] on video at bounding box center [636, 358] width 1272 height 716
click at [817, 428] on video at bounding box center [636, 358] width 1272 height 716
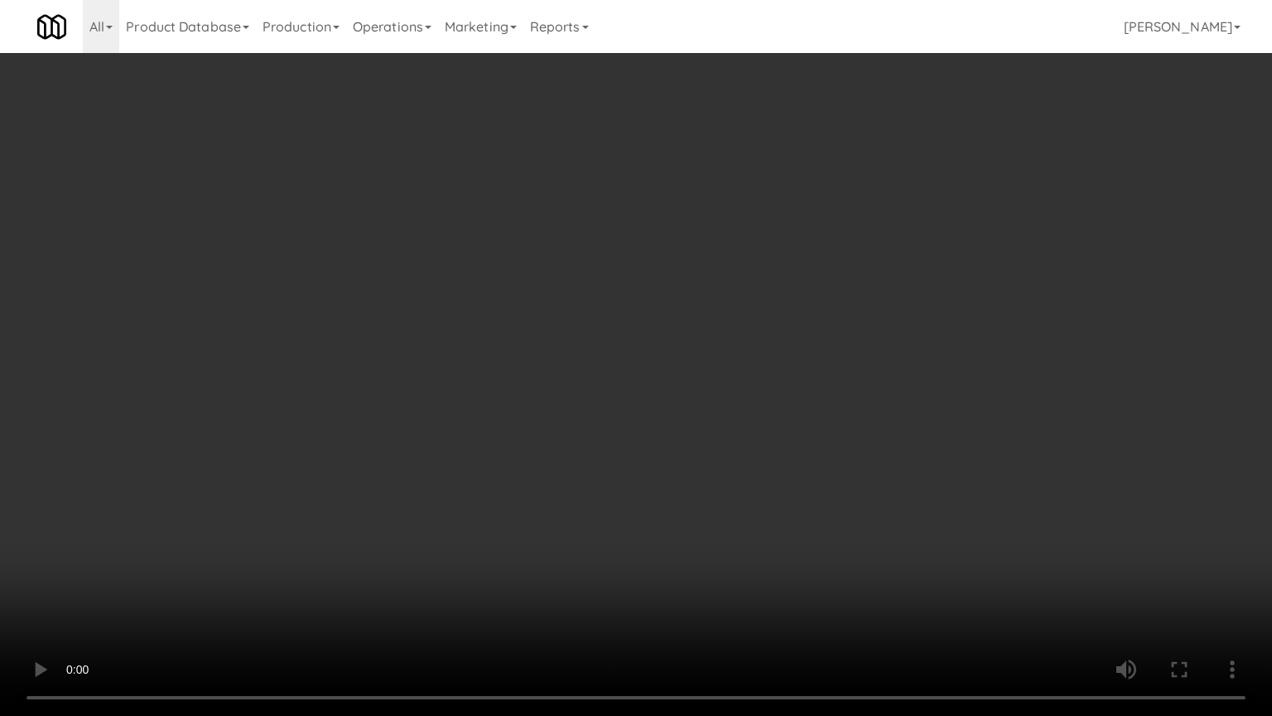
click at [823, 421] on video at bounding box center [636, 358] width 1272 height 716
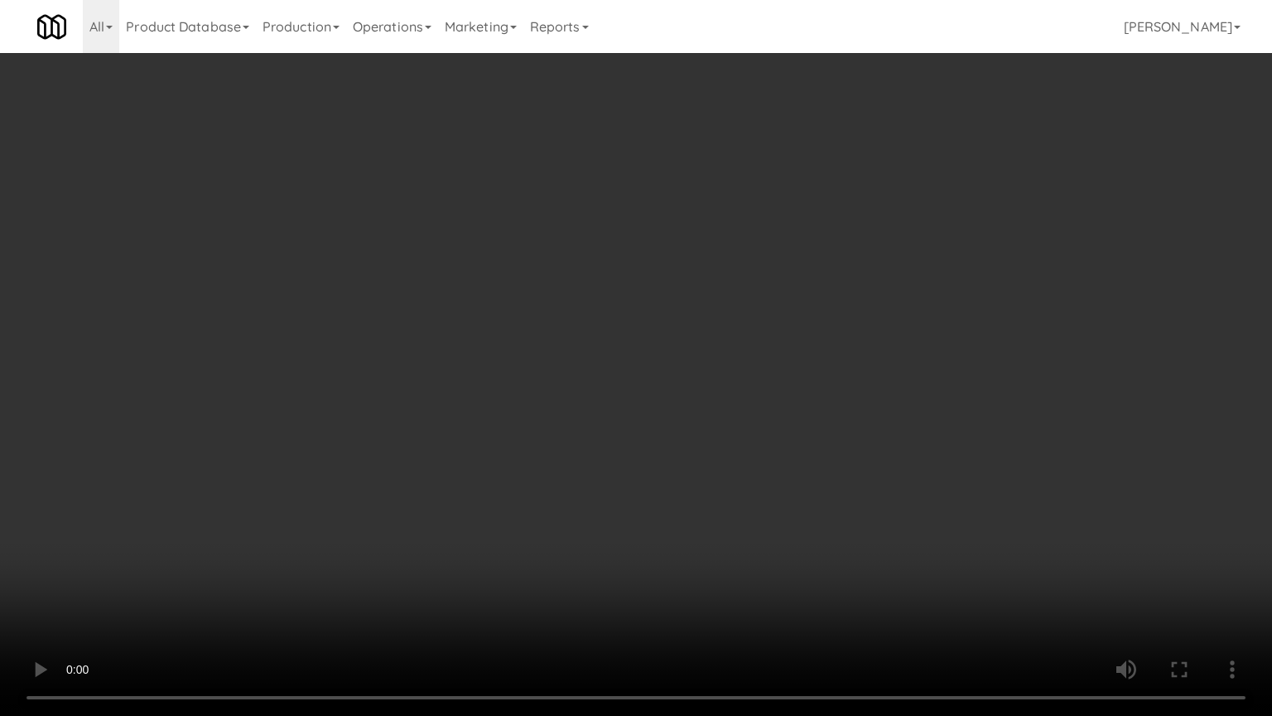
click at [823, 421] on video at bounding box center [636, 358] width 1272 height 716
click at [815, 417] on video at bounding box center [636, 358] width 1272 height 716
click at [816, 413] on video at bounding box center [636, 358] width 1272 height 716
drag, startPoint x: 816, startPoint y: 413, endPoint x: 932, endPoint y: 269, distance: 185.0
click at [822, 408] on video at bounding box center [636, 358] width 1272 height 716
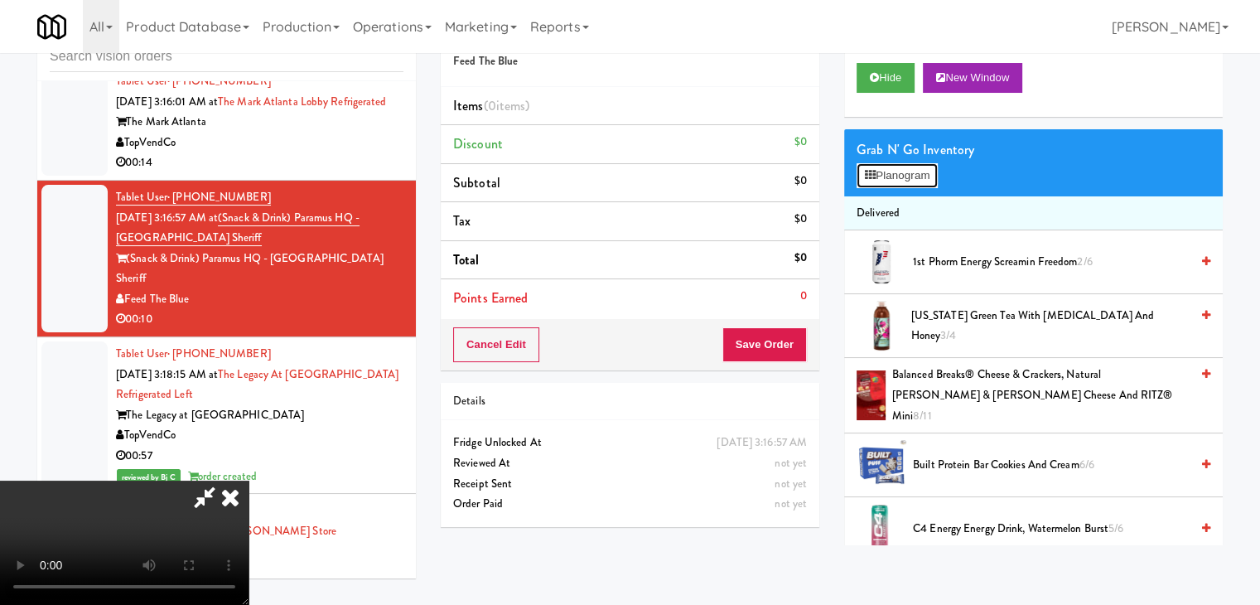
click at [928, 182] on button "Planogram" at bounding box center [897, 175] width 81 height 25
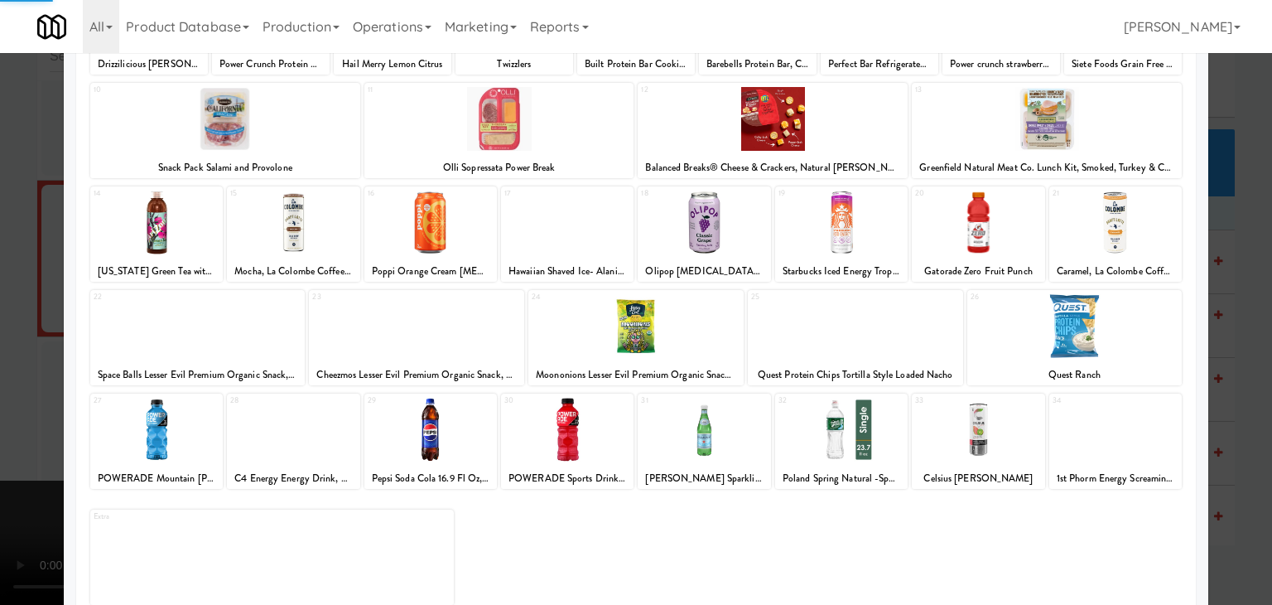
scroll to position [209, 0]
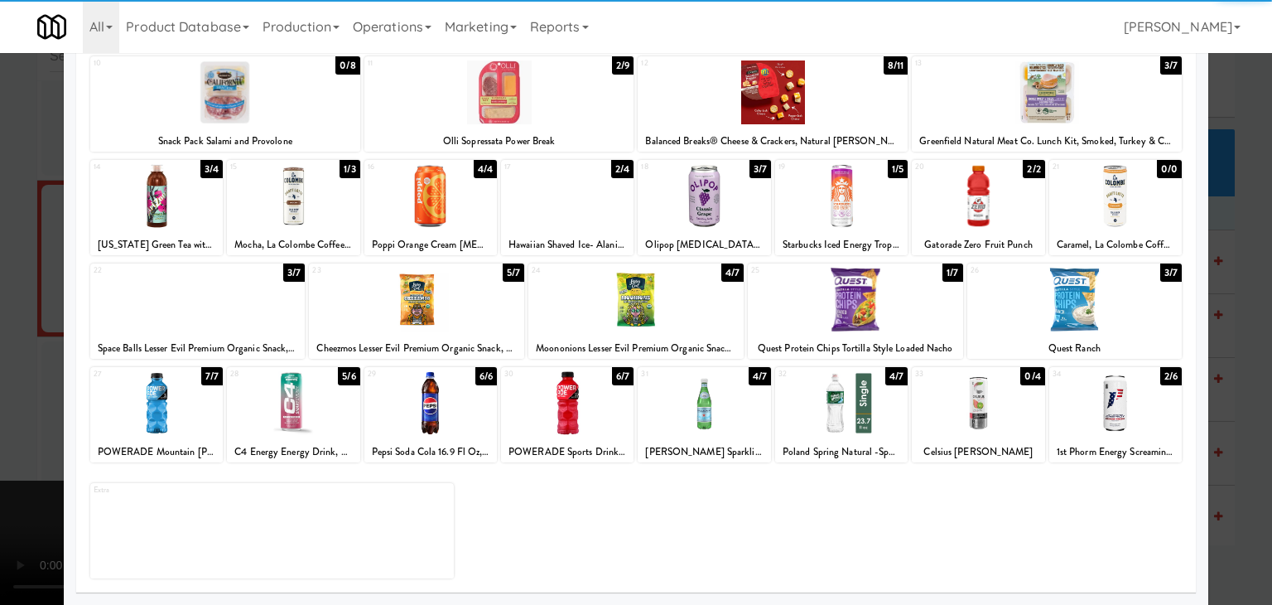
click at [990, 280] on div at bounding box center [1075, 300] width 215 height 64
click at [0, 369] on div at bounding box center [636, 302] width 1272 height 605
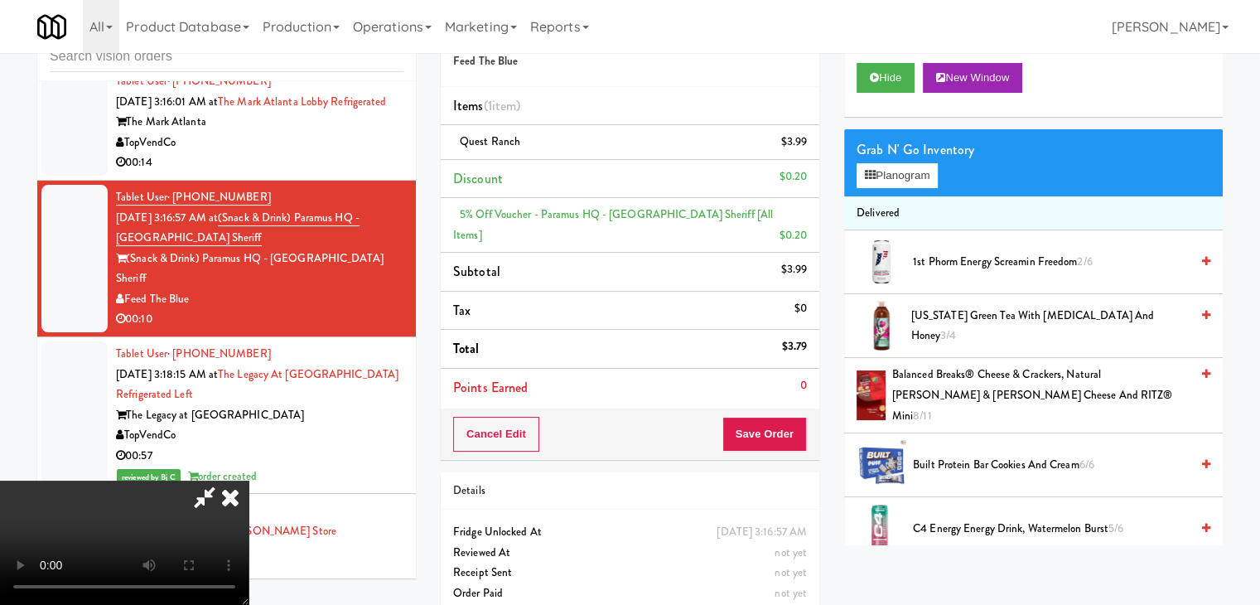
click at [249, 480] on video at bounding box center [124, 542] width 249 height 124
drag, startPoint x: 447, startPoint y: 359, endPoint x: 494, endPoint y: 431, distance: 85.7
click at [249, 480] on video at bounding box center [124, 542] width 249 height 124
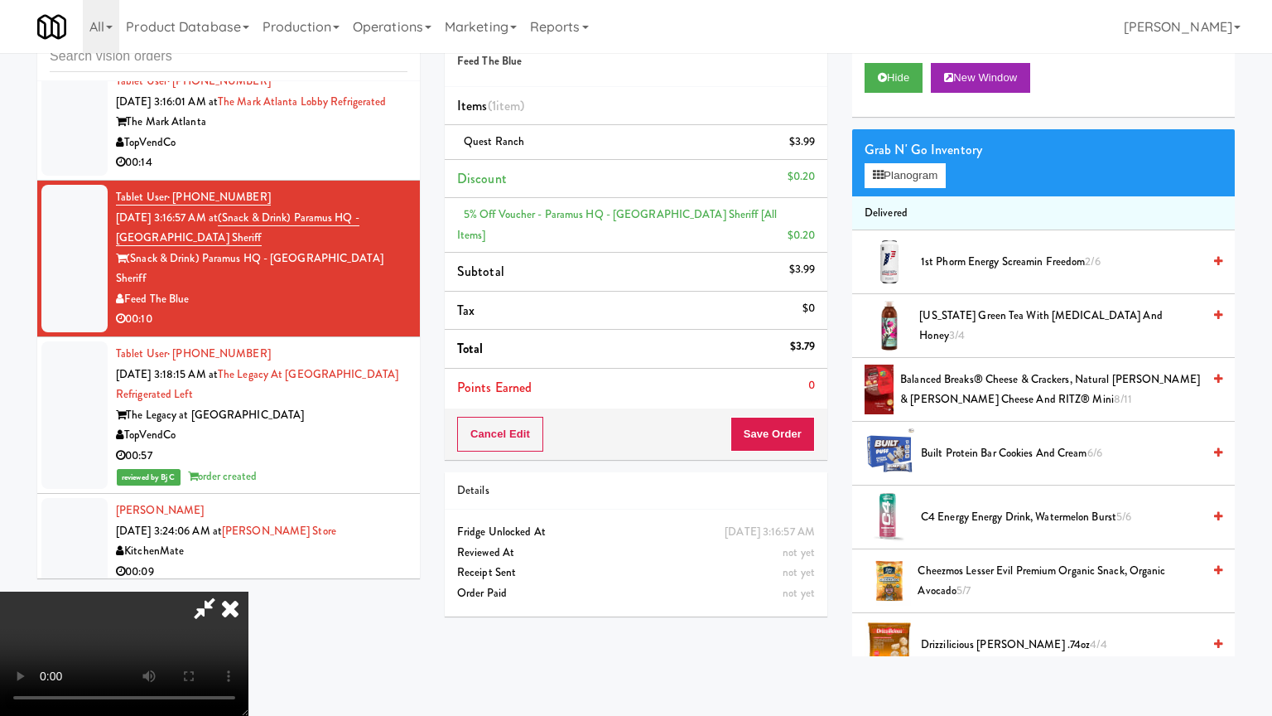
click at [249, 575] on video at bounding box center [124, 653] width 249 height 124
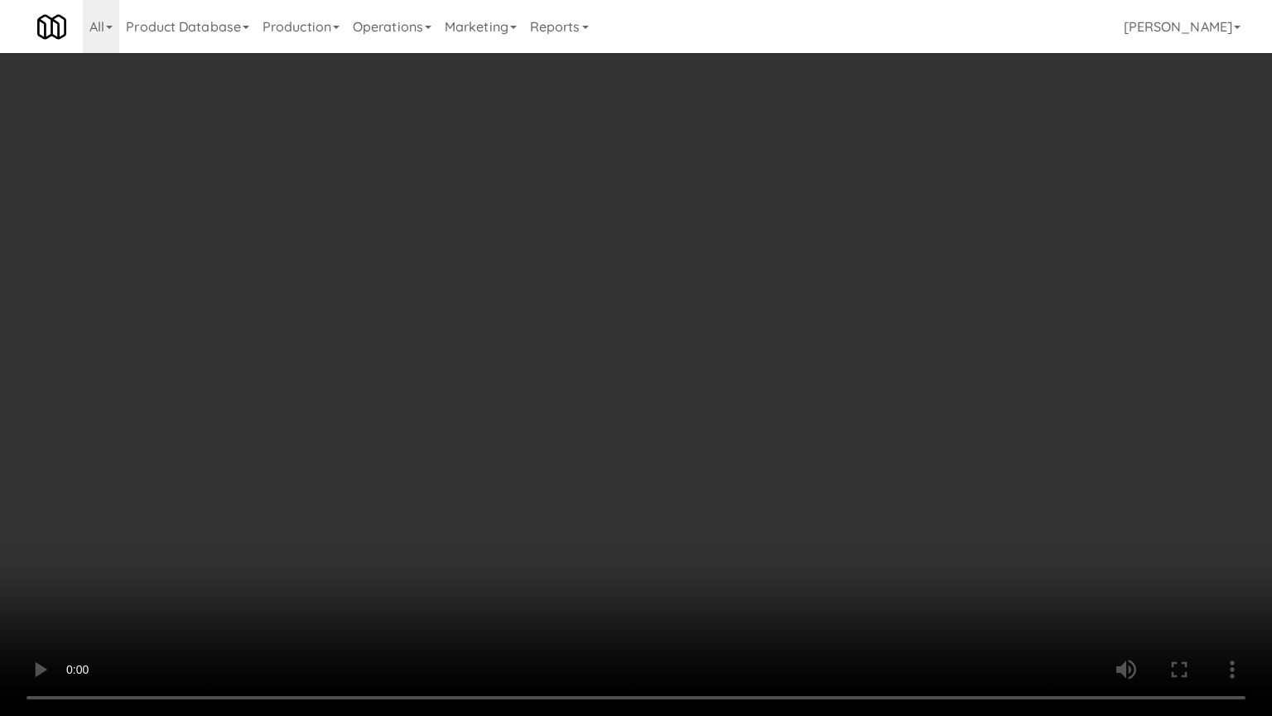
click at [580, 424] on video at bounding box center [636, 358] width 1272 height 716
click at [582, 424] on video at bounding box center [636, 358] width 1272 height 716
drag, startPoint x: 582, startPoint y: 424, endPoint x: 605, endPoint y: 322, distance: 104.5
click at [587, 411] on video at bounding box center [636, 358] width 1272 height 716
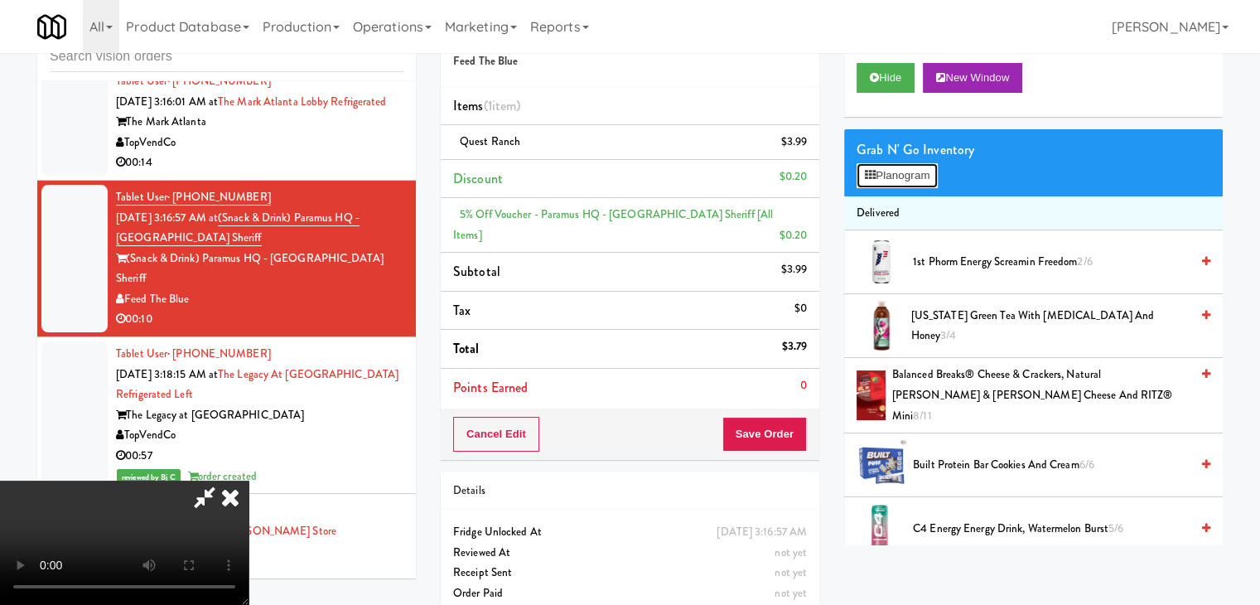
click at [875, 184] on button "Planogram" at bounding box center [897, 175] width 81 height 25
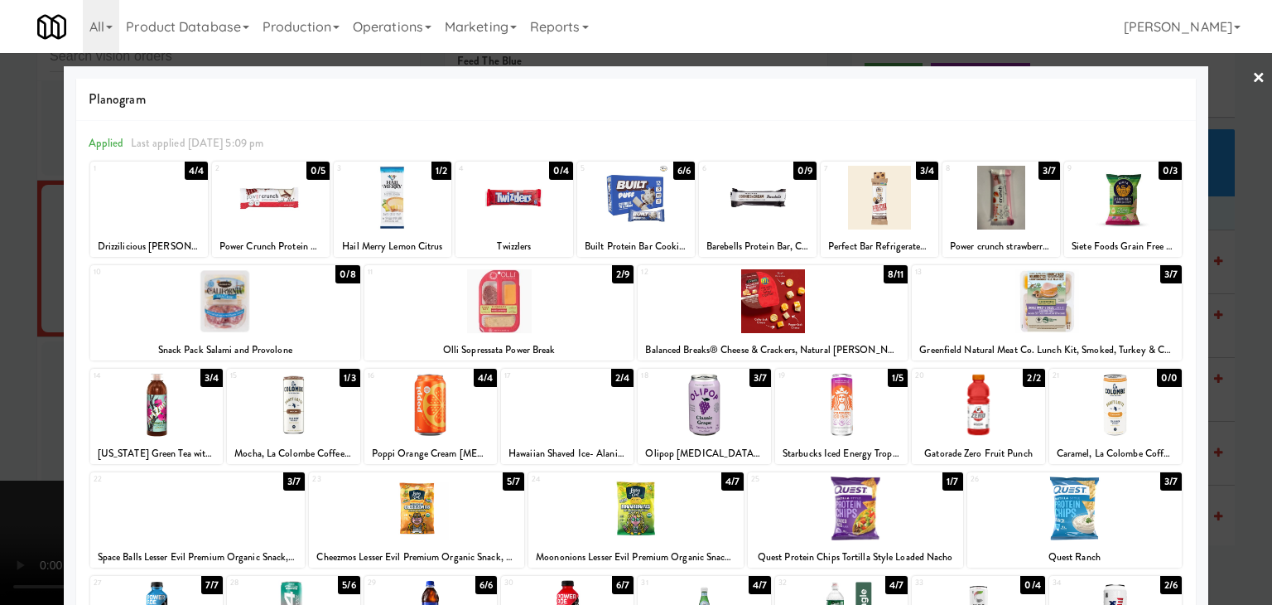
click at [191, 503] on div at bounding box center [197, 508] width 215 height 64
drag, startPoint x: 0, startPoint y: 490, endPoint x: 205, endPoint y: 466, distance: 206.8
click at [4, 485] on div at bounding box center [636, 302] width 1272 height 605
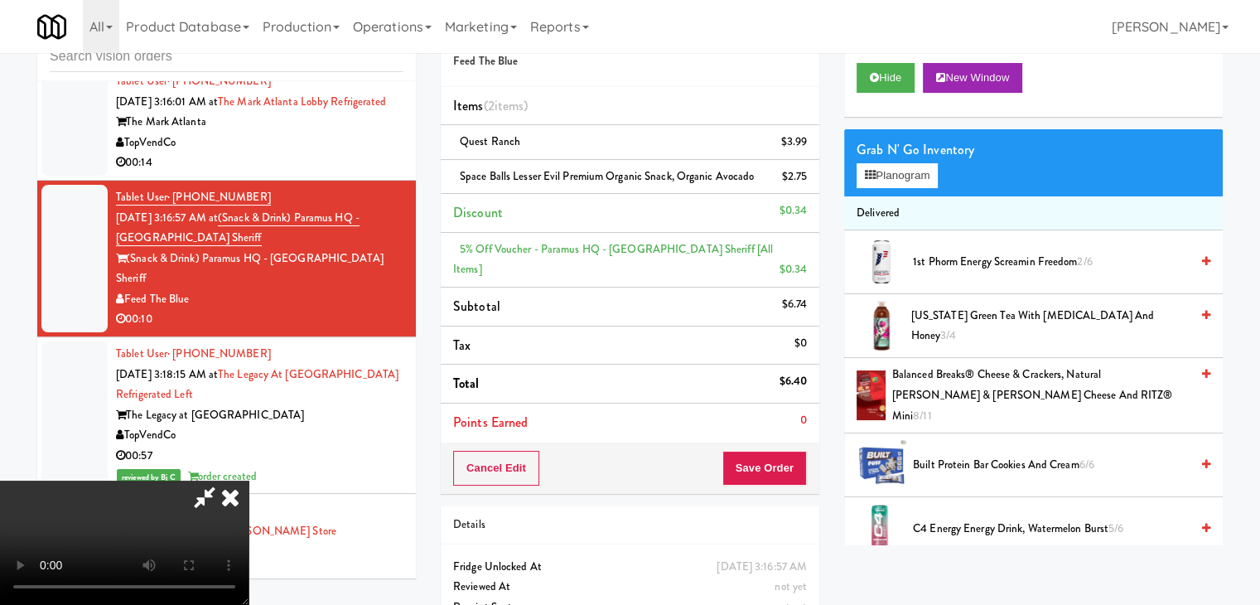
click at [249, 480] on video at bounding box center [124, 542] width 249 height 124
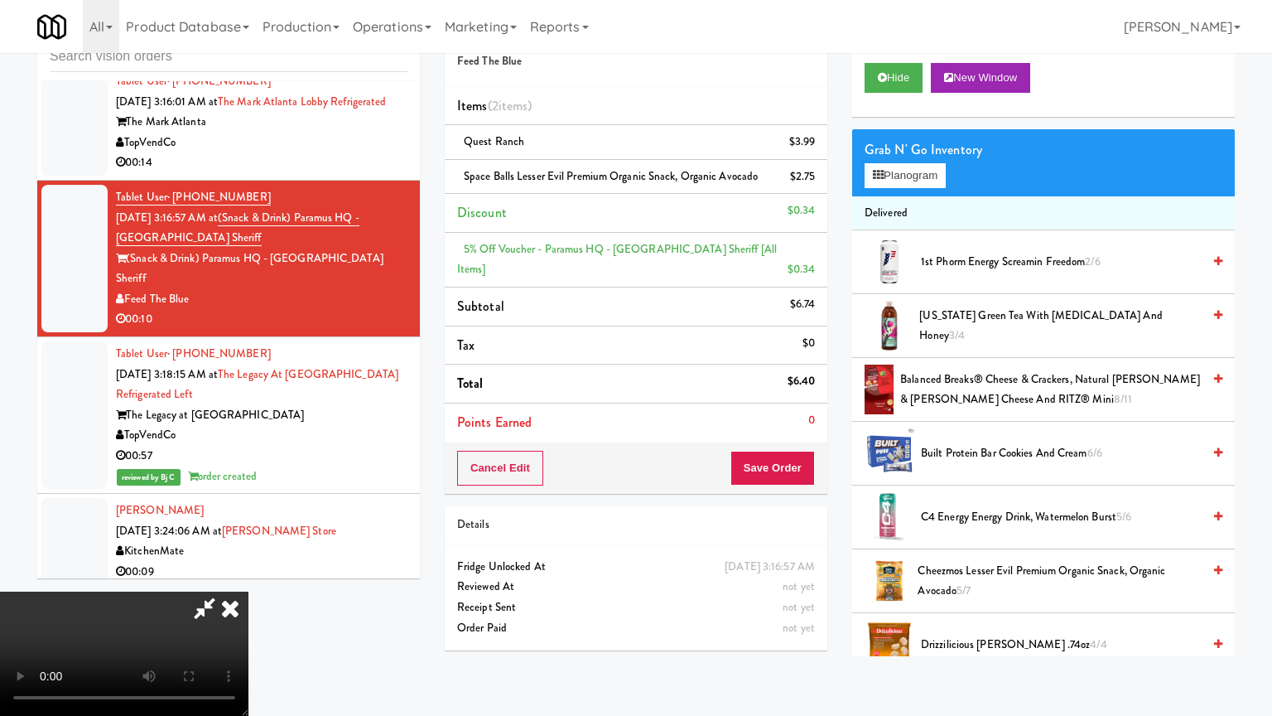
click at [249, 575] on video at bounding box center [124, 653] width 249 height 124
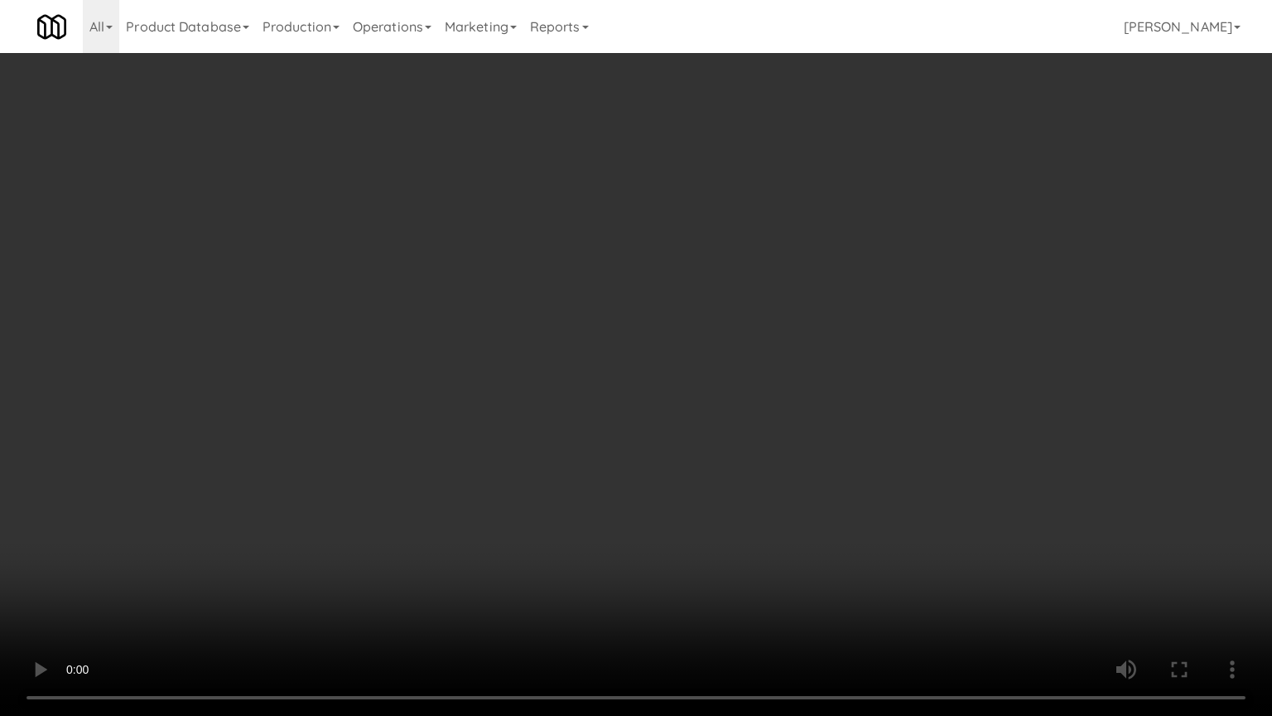
click at [696, 533] on video at bounding box center [636, 358] width 1272 height 716
drag, startPoint x: 699, startPoint y: 531, endPoint x: 767, endPoint y: 458, distance: 99.6
click at [702, 531] on video at bounding box center [636, 358] width 1272 height 716
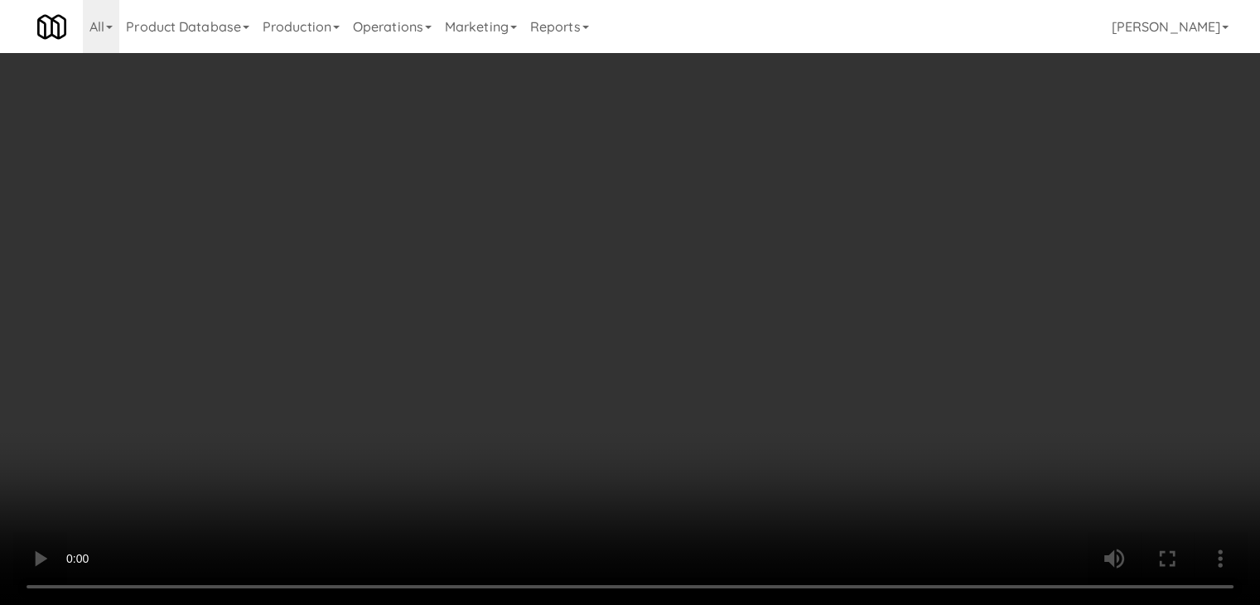
drag, startPoint x: 808, startPoint y: 471, endPoint x: 795, endPoint y: 471, distance: 12.4
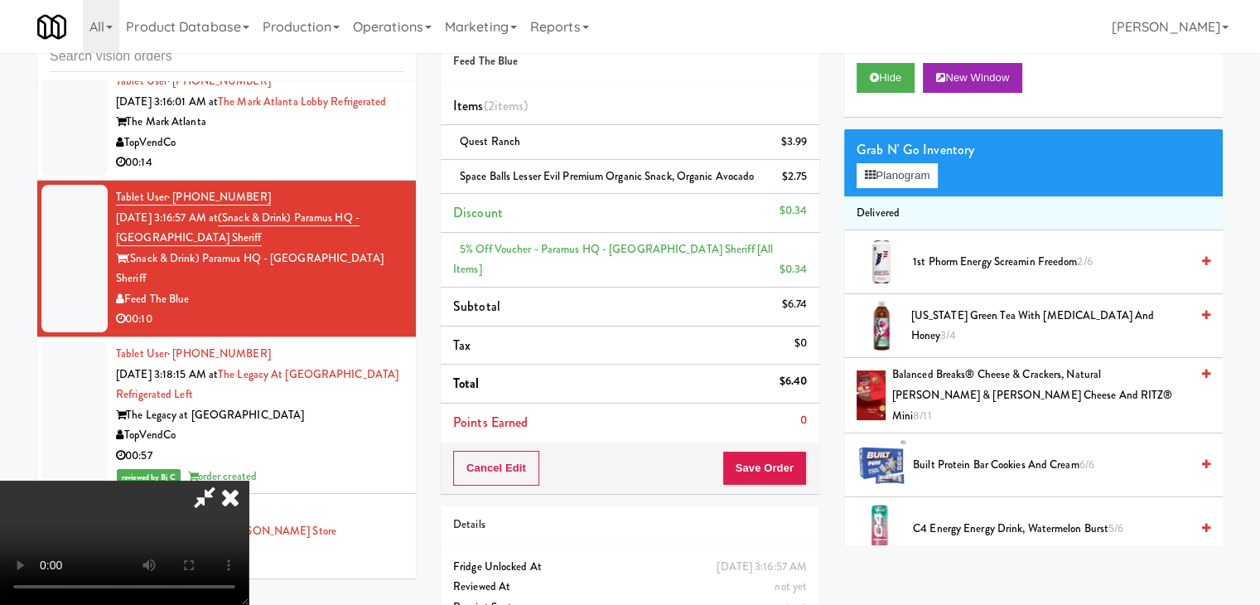
click at [805, 472] on div "Cancel Edit Save Order" at bounding box center [630, 467] width 379 height 51
drag, startPoint x: 795, startPoint y: 471, endPoint x: 780, endPoint y: 457, distance: 20.5
click at [791, 469] on button "Save Order" at bounding box center [764, 468] width 84 height 35
drag, startPoint x: 780, startPoint y: 457, endPoint x: 769, endPoint y: 447, distance: 15.3
click at [773, 448] on div "Cancel Edit Save Order" at bounding box center [630, 467] width 379 height 51
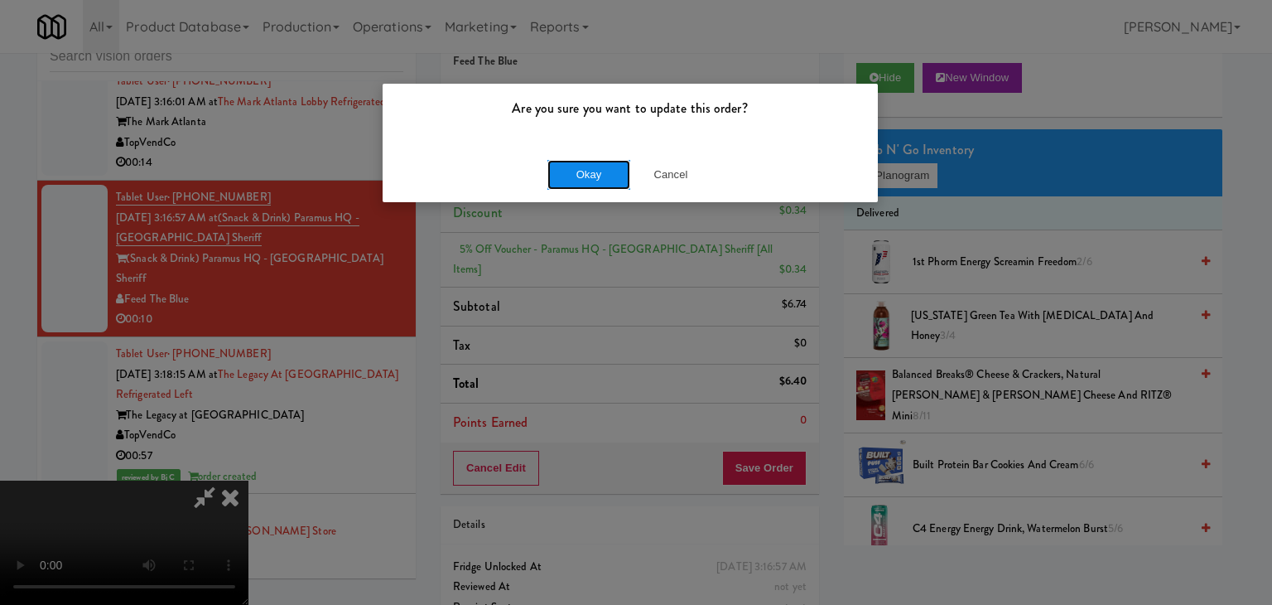
click at [604, 171] on button "Okay" at bounding box center [589, 175] width 83 height 30
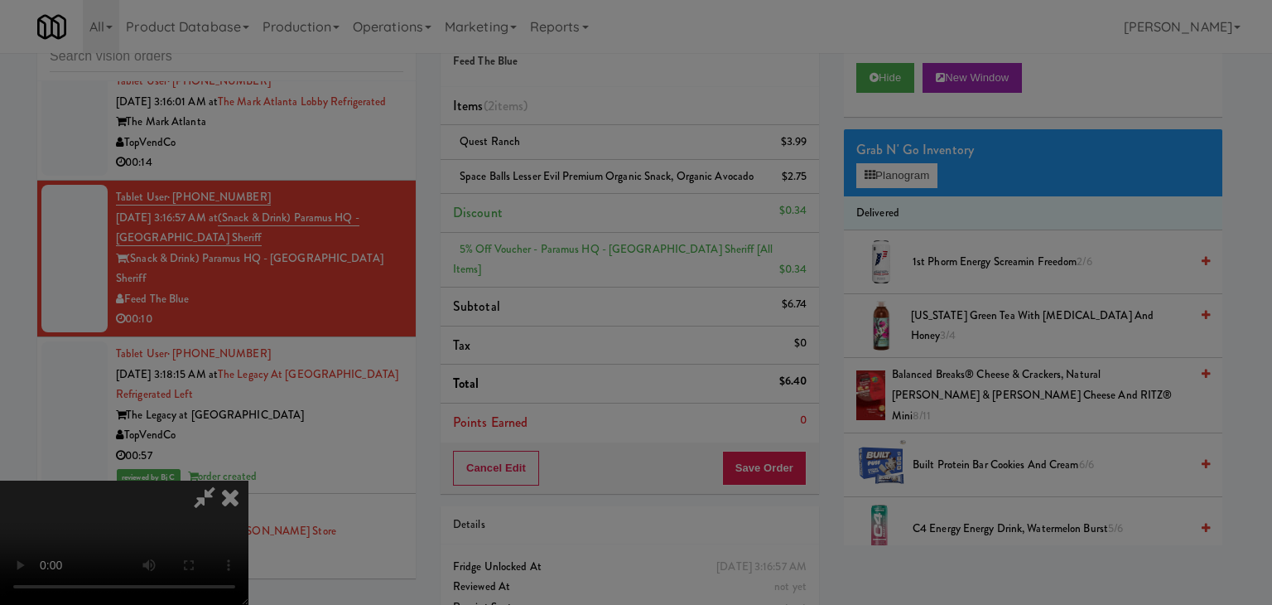
click at [603, 171] on body "Are you sure you want to update this order? Okay Cancel Okay Are you sure you w…" at bounding box center [636, 302] width 1272 height 605
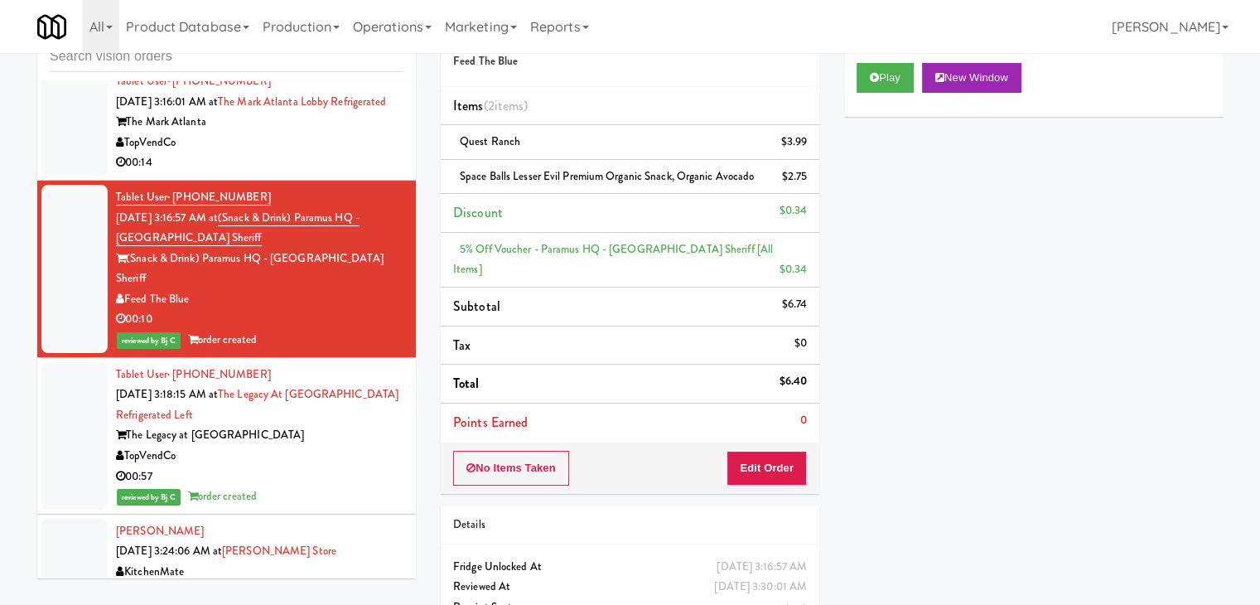
click at [378, 153] on div "TopVendCo" at bounding box center [259, 143] width 287 height 21
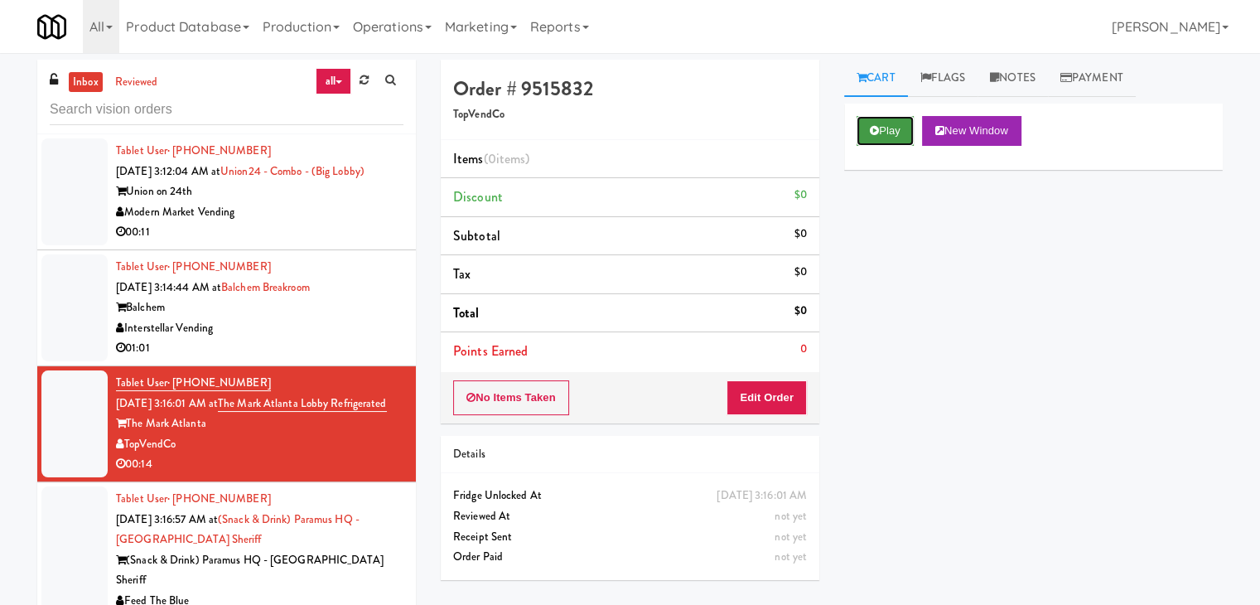
click at [891, 128] on button "Play" at bounding box center [885, 131] width 57 height 30
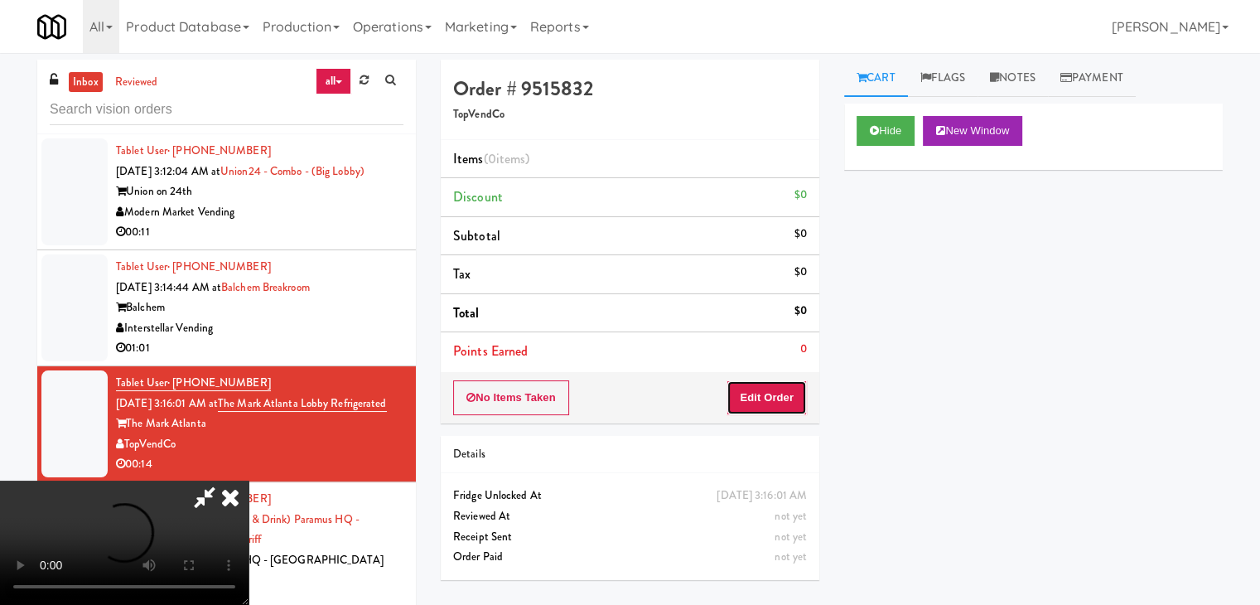
click at [769, 394] on button "Edit Order" at bounding box center [767, 397] width 80 height 35
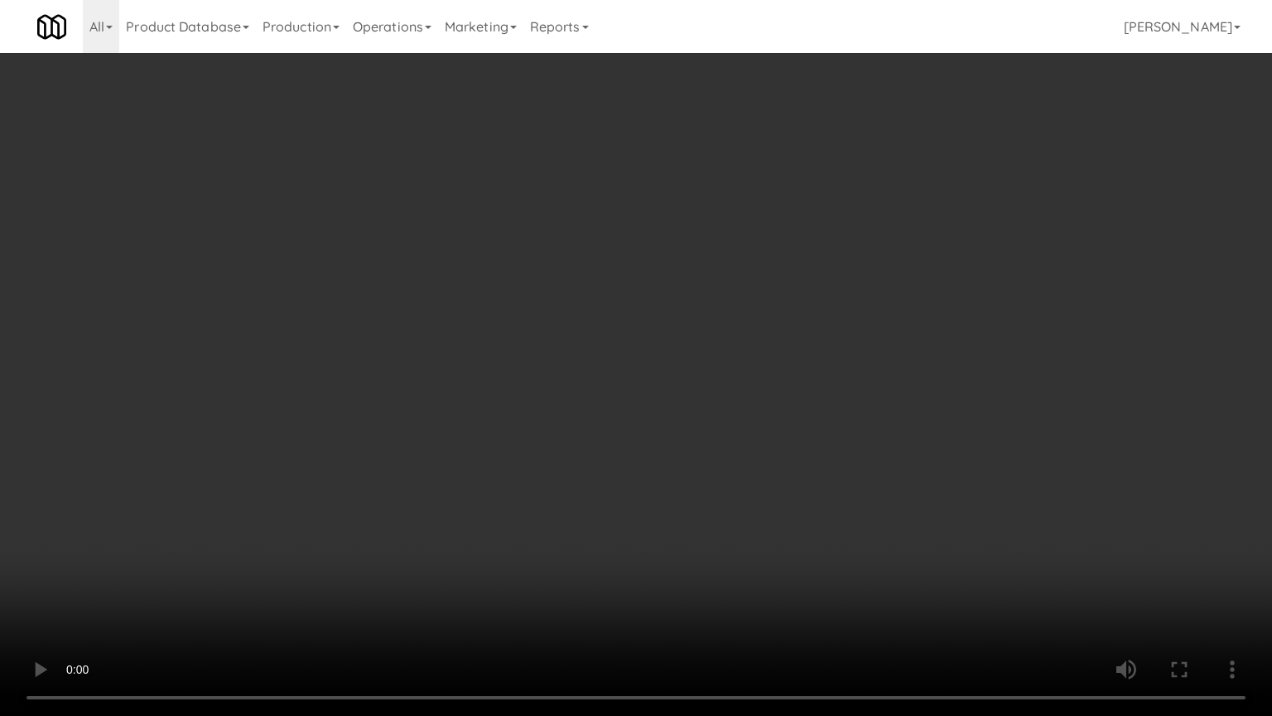
click at [749, 433] on video at bounding box center [636, 358] width 1272 height 716
click at [747, 431] on video at bounding box center [636, 358] width 1272 height 716
click at [751, 418] on video at bounding box center [636, 358] width 1272 height 716
click at [759, 412] on video at bounding box center [636, 358] width 1272 height 716
click at [774, 399] on video at bounding box center [636, 358] width 1272 height 716
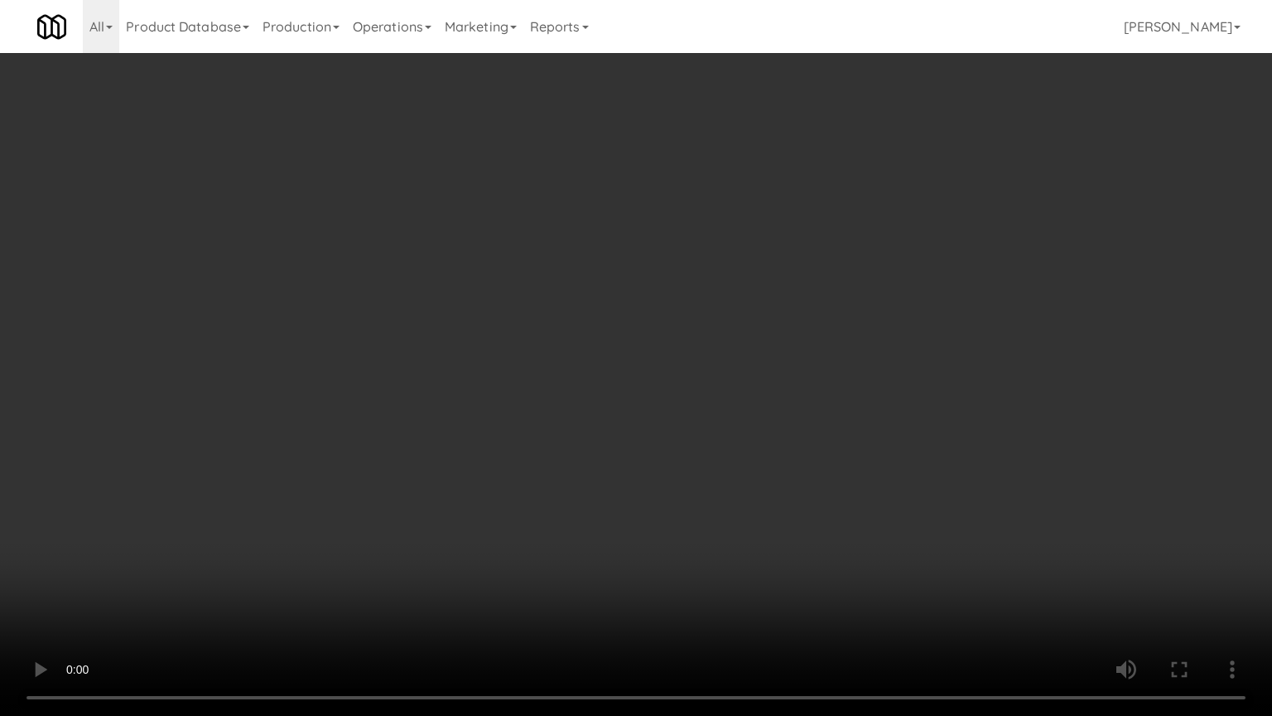
click at [774, 399] on video at bounding box center [636, 358] width 1272 height 716
click at [766, 393] on video at bounding box center [636, 358] width 1272 height 716
click at [768, 392] on video at bounding box center [636, 358] width 1272 height 716
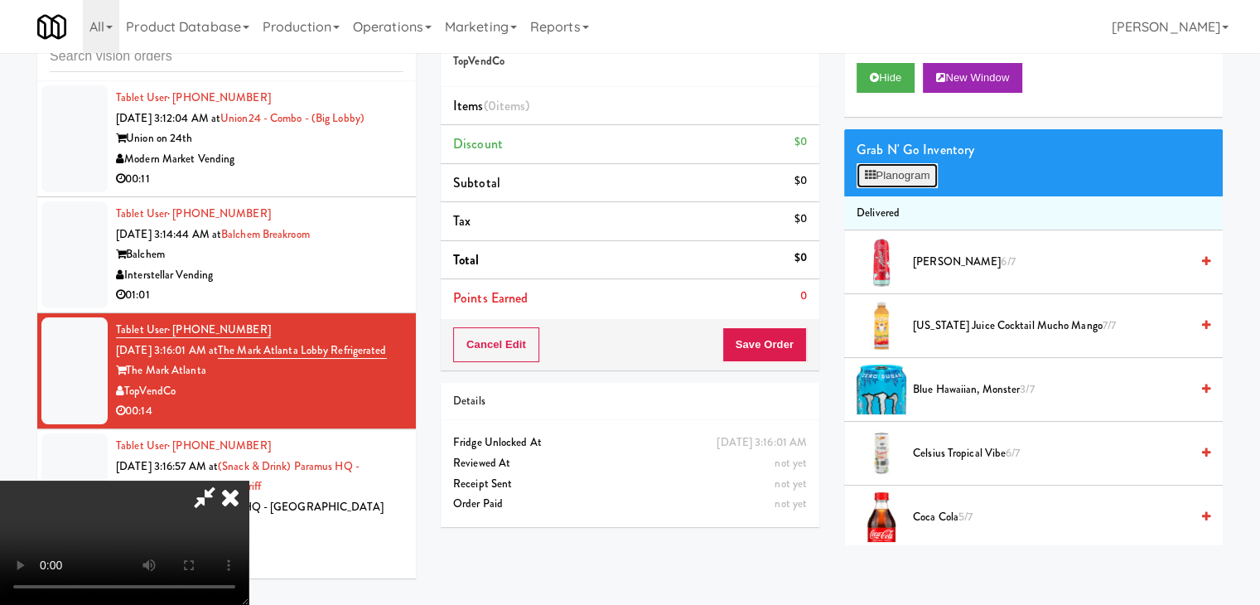
click at [925, 176] on button "Planogram" at bounding box center [897, 175] width 81 height 25
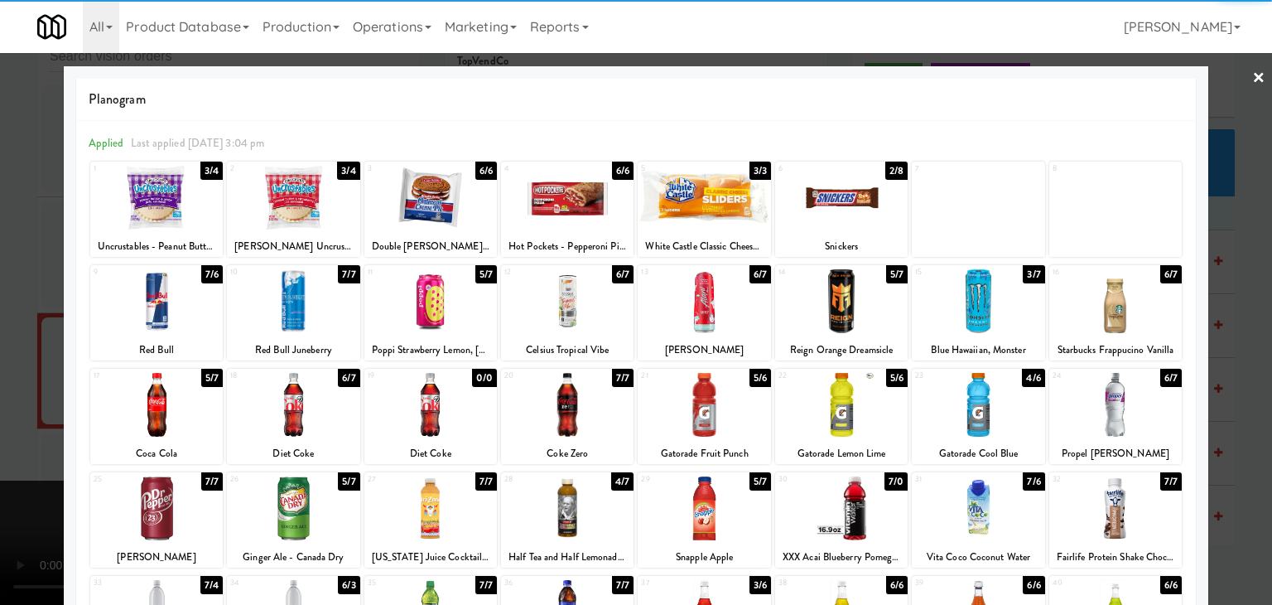
click at [139, 296] on div at bounding box center [156, 301] width 133 height 64
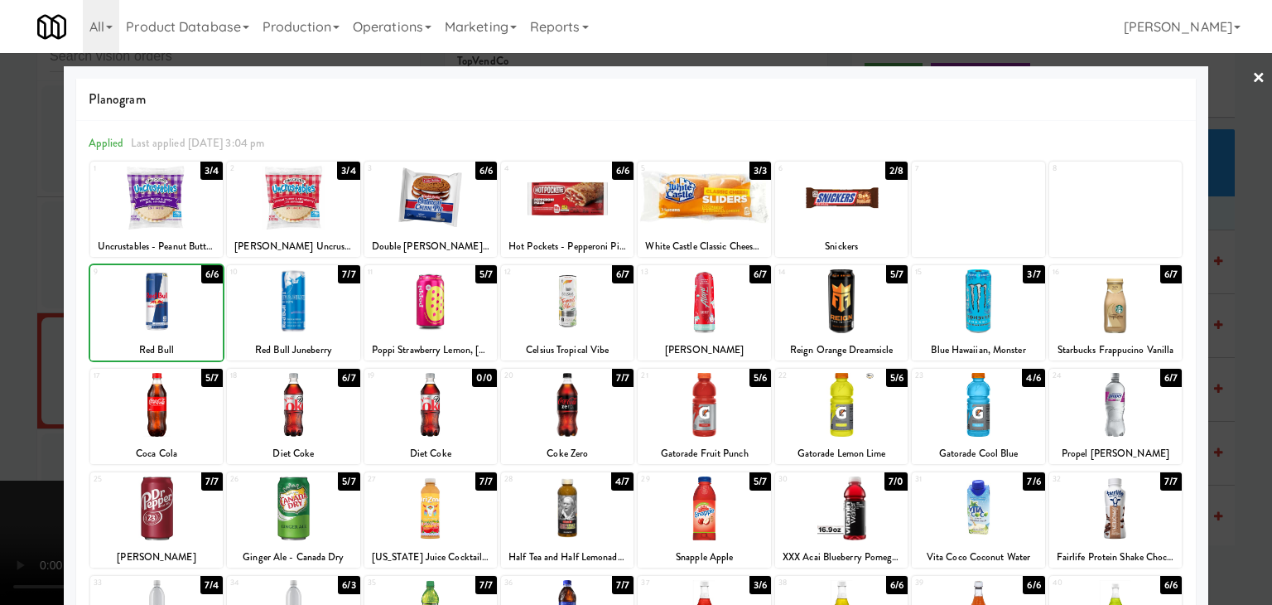
drag, startPoint x: 7, startPoint y: 320, endPoint x: 291, endPoint y: 324, distance: 283.3
click at [33, 315] on div at bounding box center [636, 302] width 1272 height 605
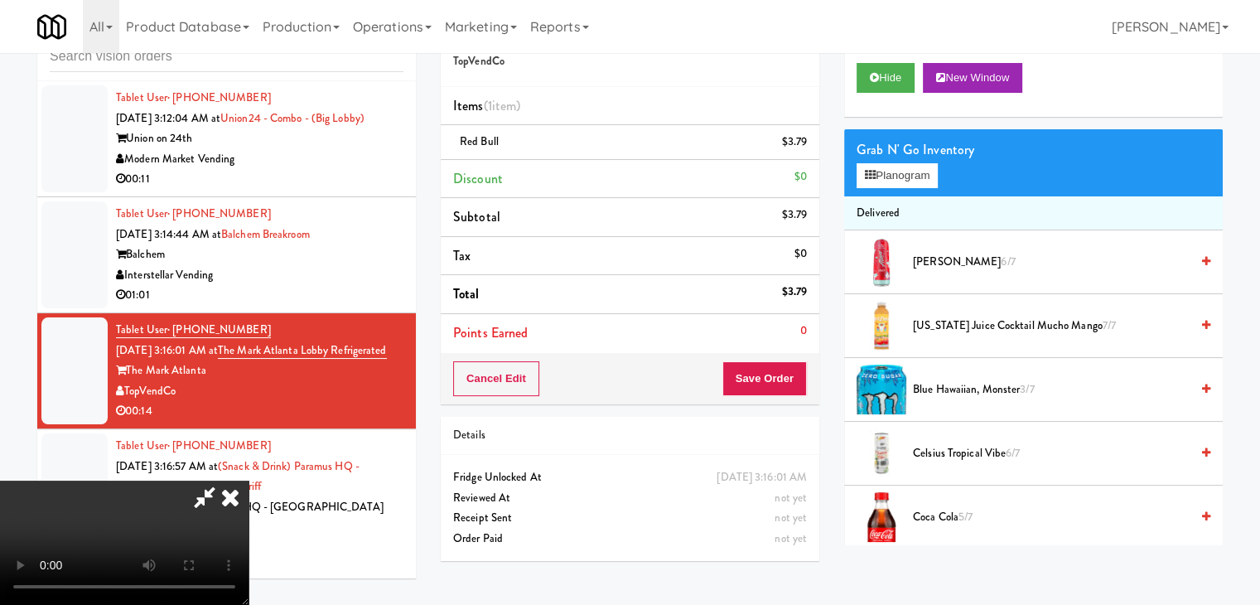
click at [249, 480] on video at bounding box center [124, 542] width 249 height 124
drag, startPoint x: 514, startPoint y: 347, endPoint x: 509, endPoint y: 418, distance: 70.6
click at [249, 480] on video at bounding box center [124, 542] width 249 height 124
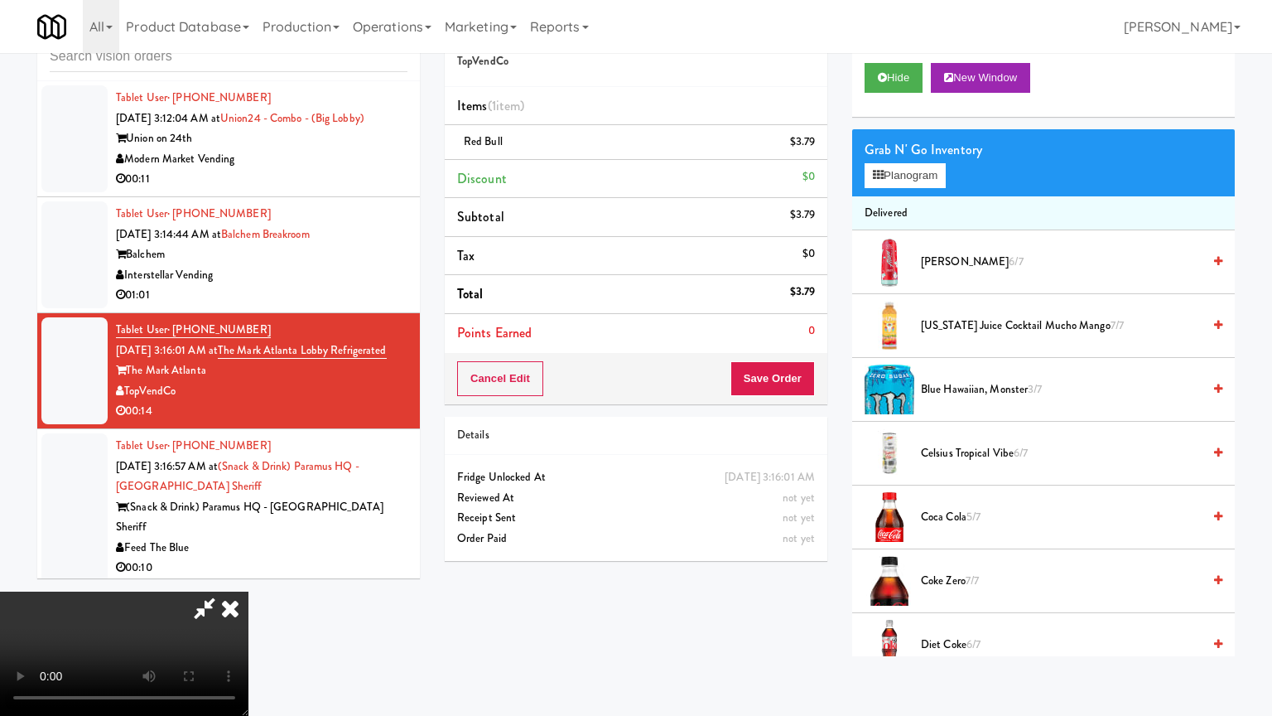
click at [249, 575] on video at bounding box center [124, 653] width 249 height 124
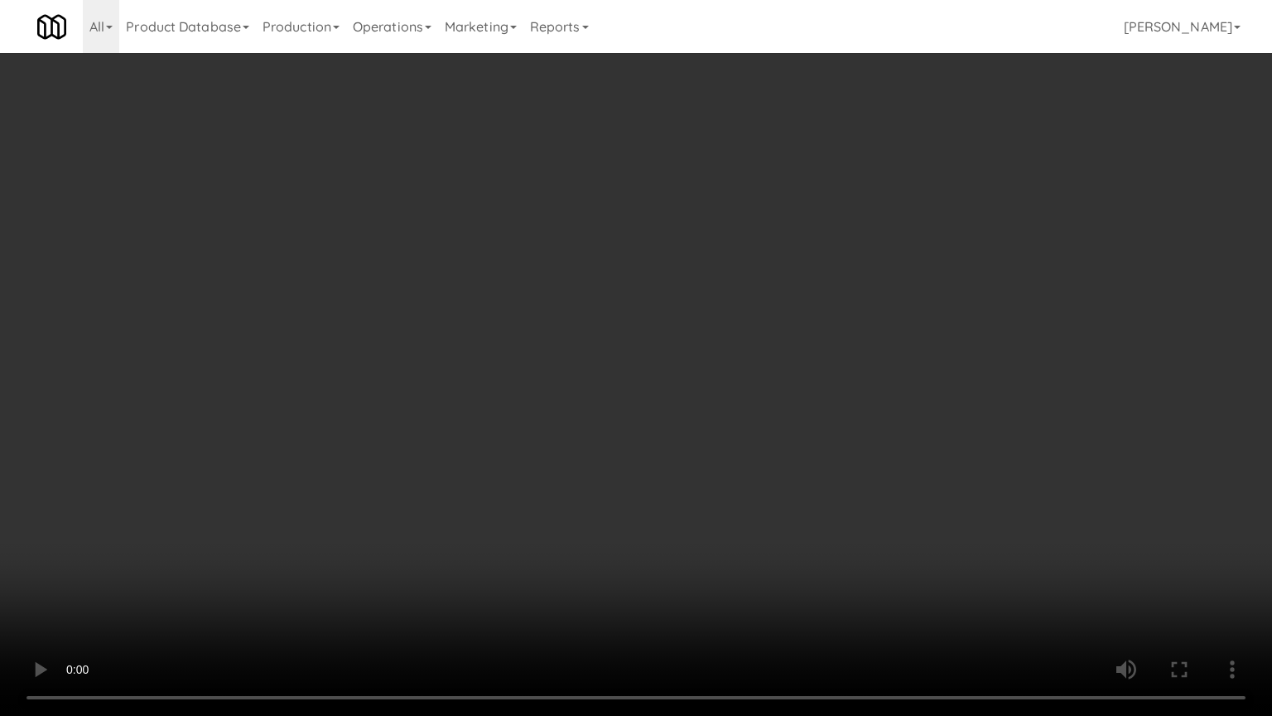
click at [591, 408] on video at bounding box center [636, 358] width 1272 height 716
drag, startPoint x: 598, startPoint y: 408, endPoint x: 719, endPoint y: 362, distance: 129.2
click at [630, 418] on video at bounding box center [636, 358] width 1272 height 716
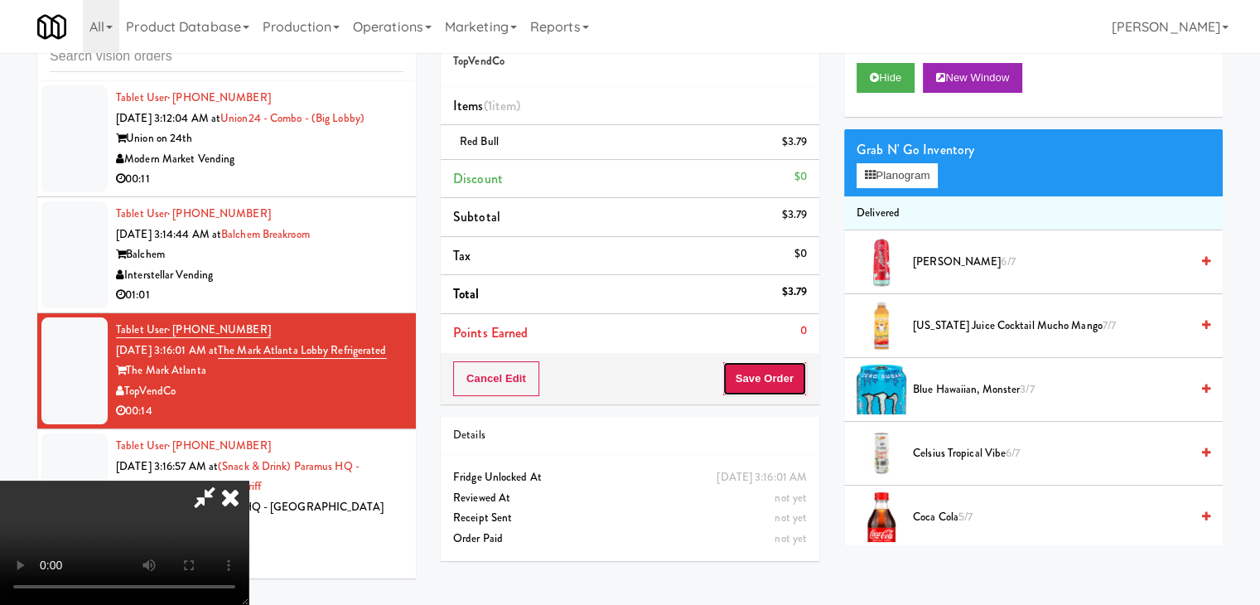
click at [779, 371] on button "Save Order" at bounding box center [764, 378] width 84 height 35
click at [779, 370] on button "Save Order" at bounding box center [764, 378] width 84 height 35
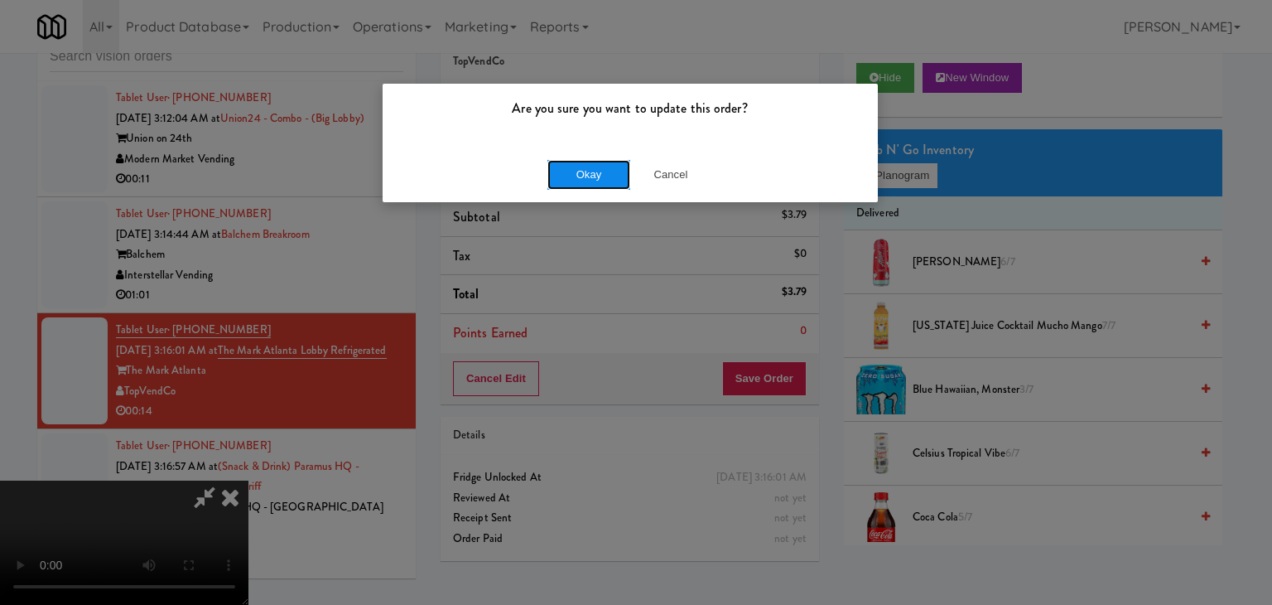
click at [601, 180] on button "Okay" at bounding box center [589, 175] width 83 height 30
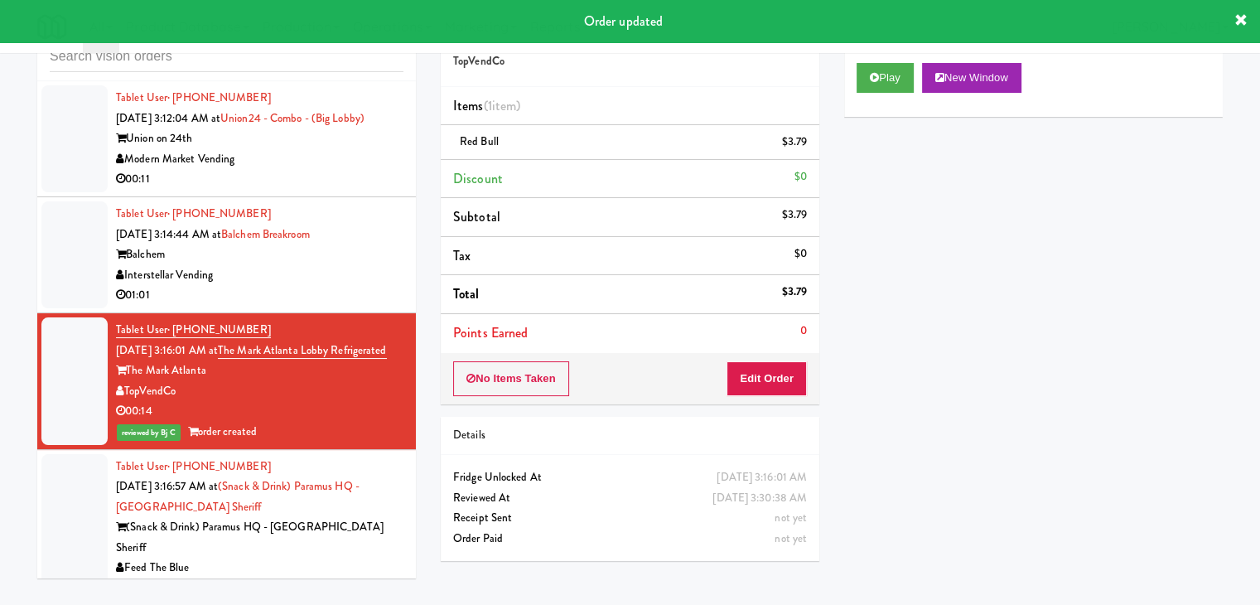
click at [276, 265] on div "Balchem" at bounding box center [259, 254] width 287 height 21
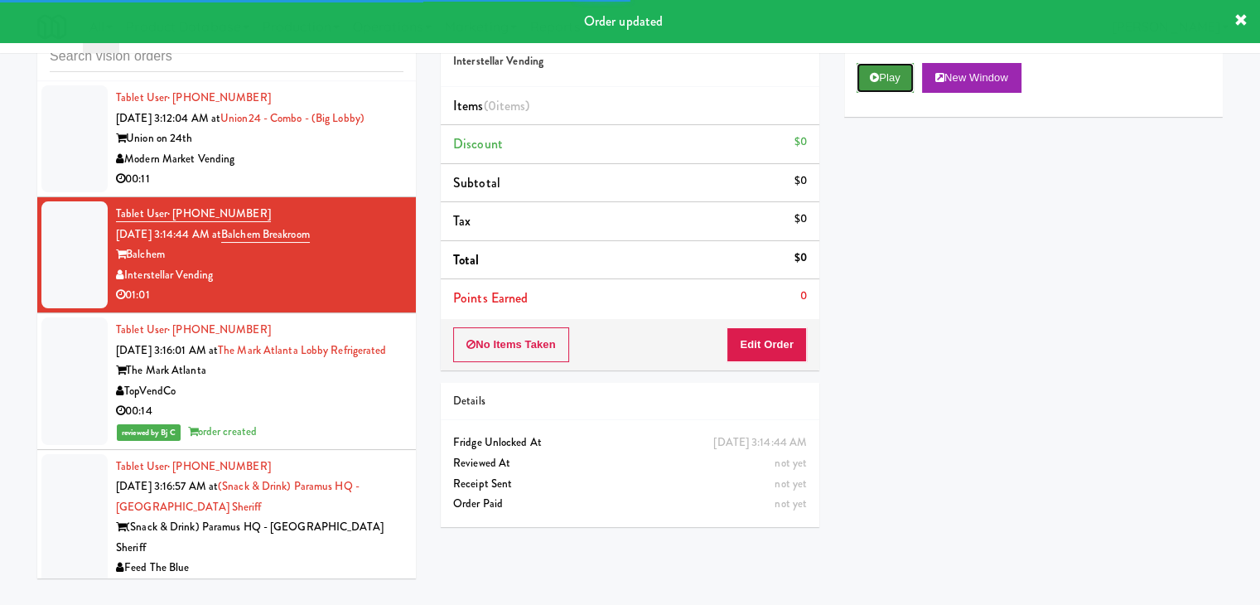
click at [890, 79] on button "Play" at bounding box center [885, 78] width 57 height 30
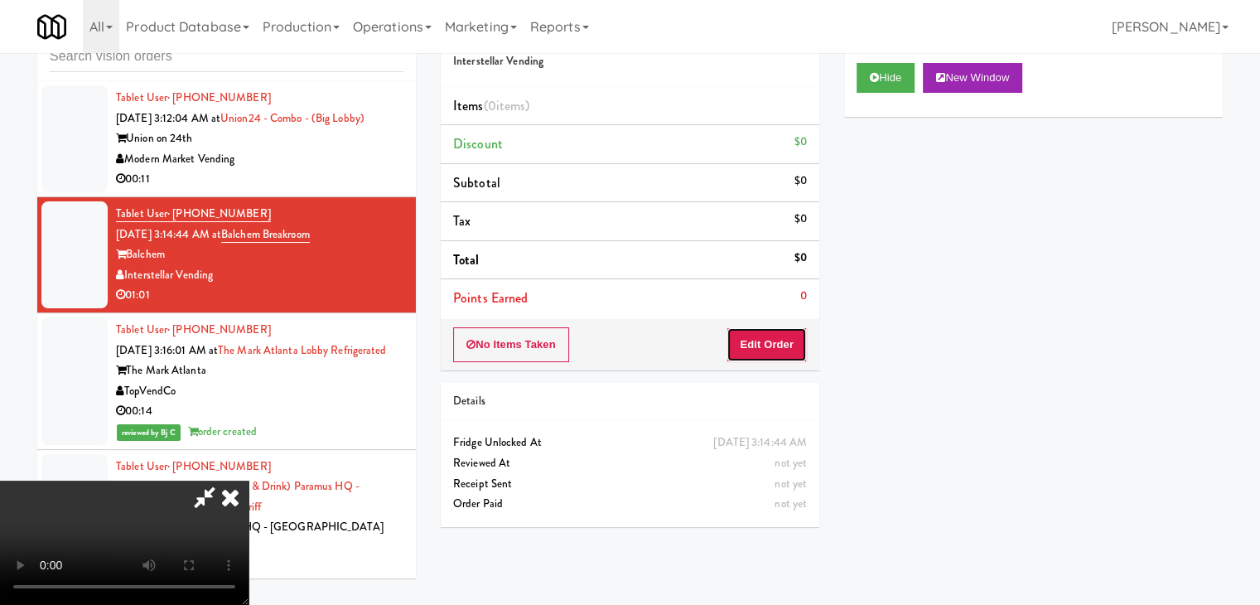
click at [767, 332] on button "Edit Order" at bounding box center [767, 344] width 80 height 35
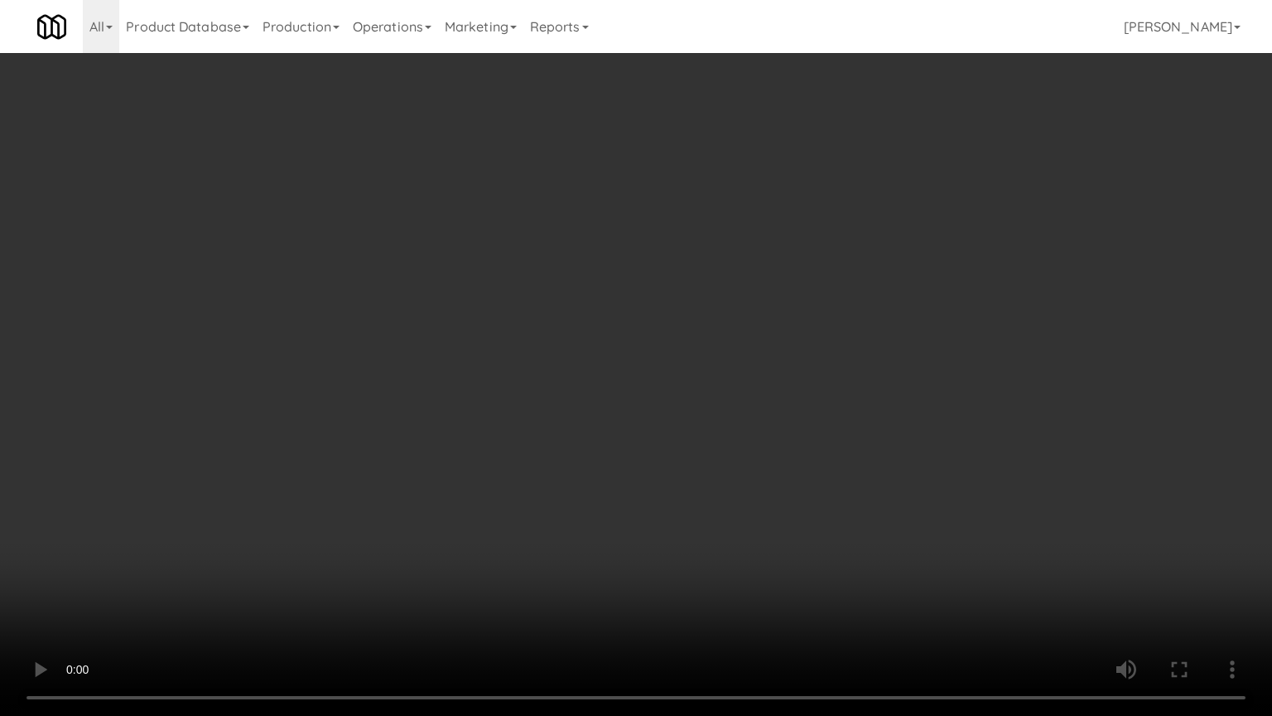
click at [738, 496] on video at bounding box center [636, 358] width 1272 height 716
click at [754, 458] on video at bounding box center [636, 358] width 1272 height 716
click at [765, 401] on video at bounding box center [636, 358] width 1272 height 716
click at [760, 401] on video at bounding box center [636, 358] width 1272 height 716
click at [846, 216] on video at bounding box center [636, 358] width 1272 height 716
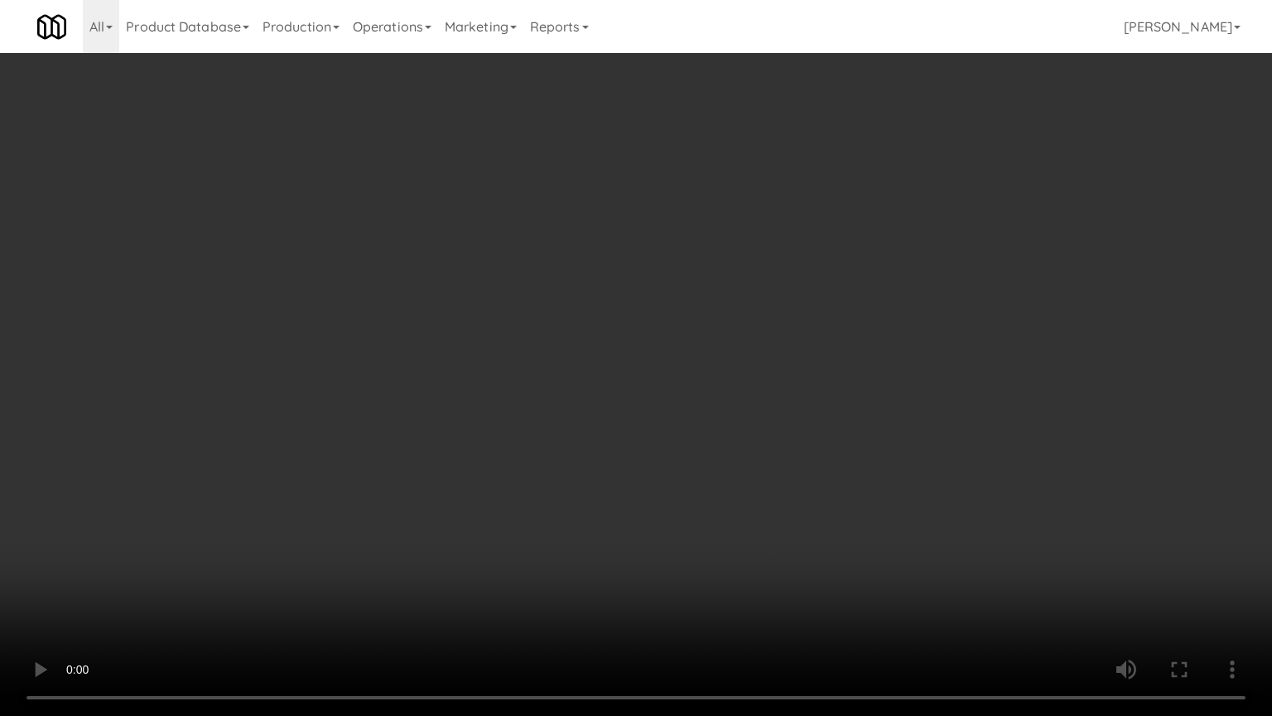
drag, startPoint x: 847, startPoint y: 216, endPoint x: 926, endPoint y: 104, distance: 137.9
click at [850, 215] on video at bounding box center [636, 358] width 1272 height 716
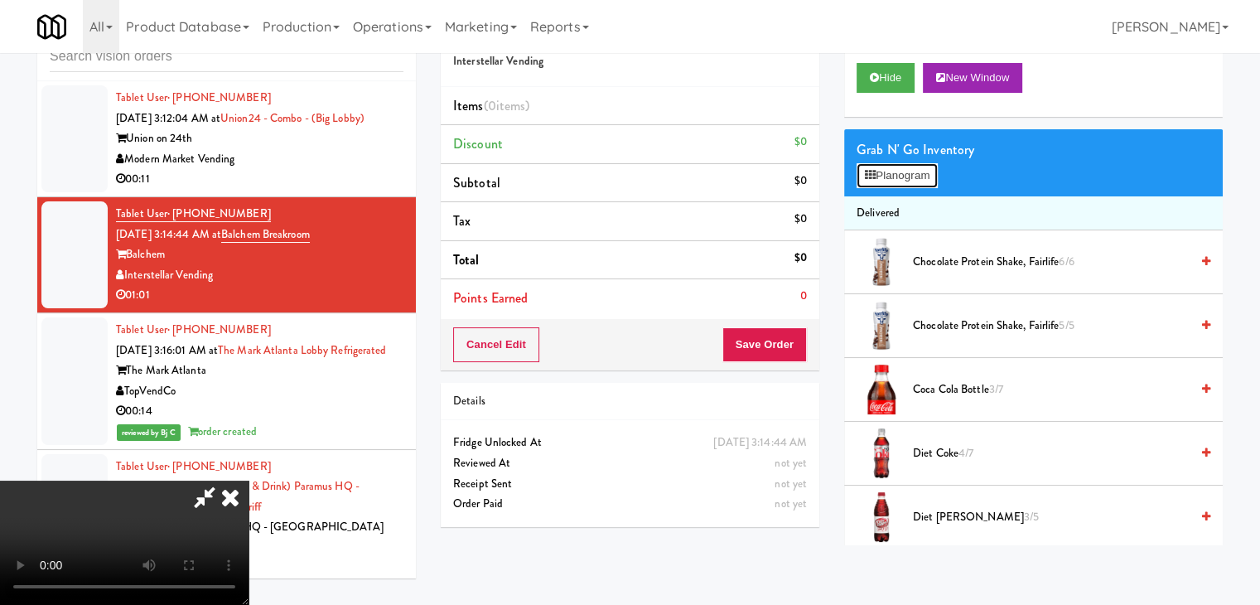
click at [910, 164] on button "Planogram" at bounding box center [897, 175] width 81 height 25
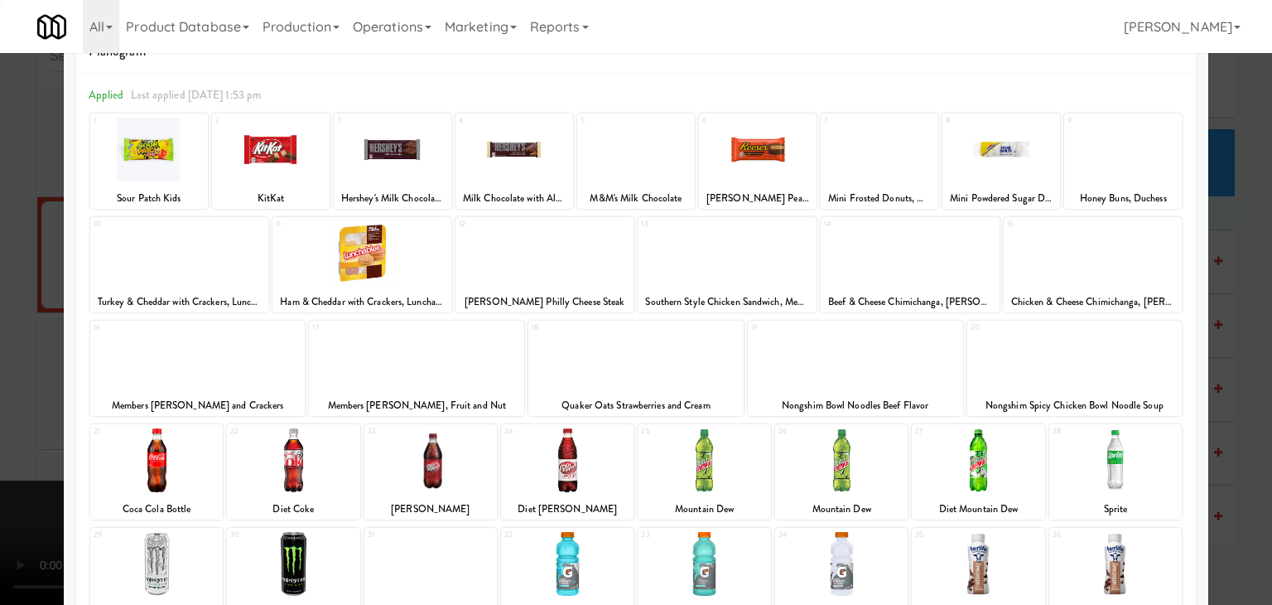
scroll to position [209, 0]
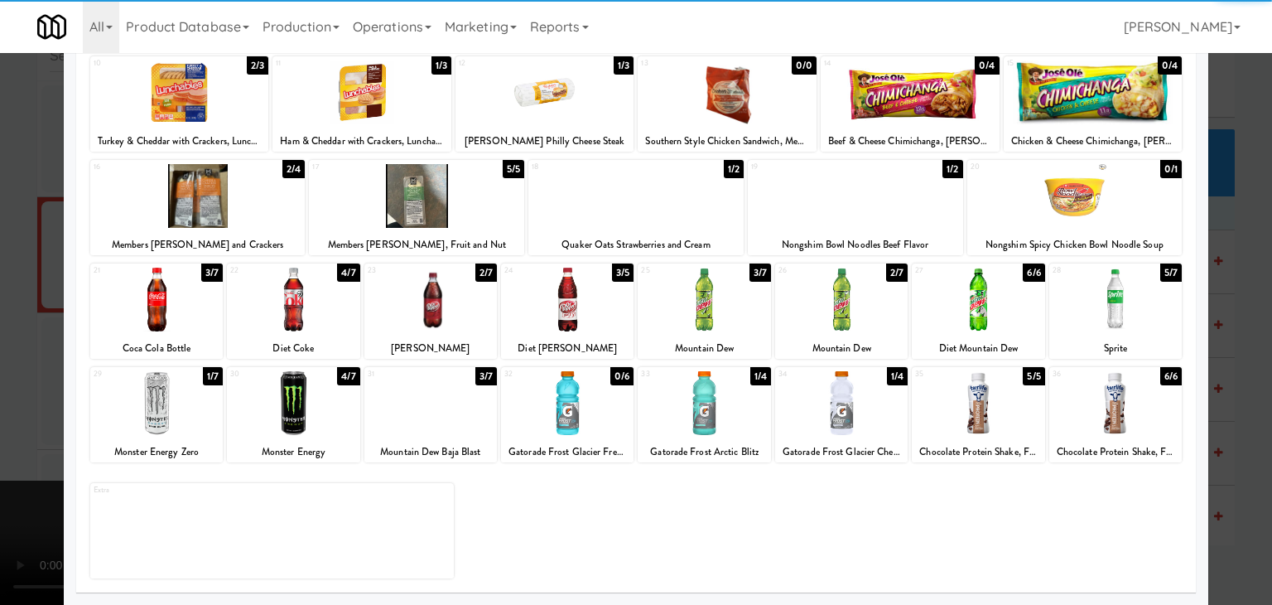
click at [832, 394] on div at bounding box center [841, 403] width 133 height 64
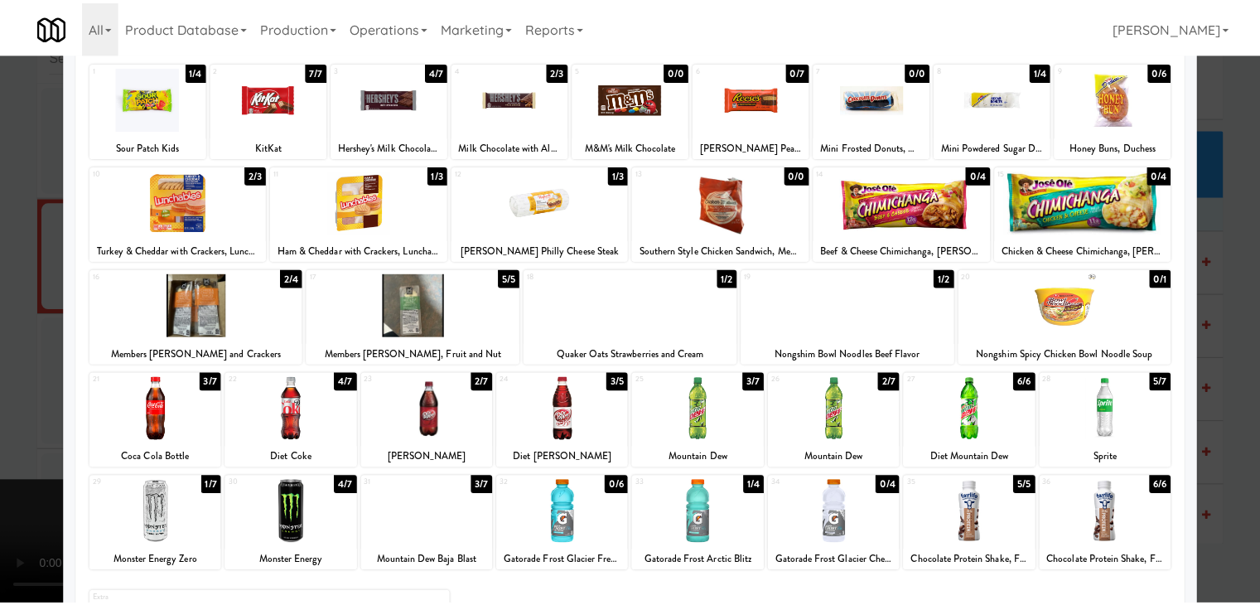
scroll to position [0, 0]
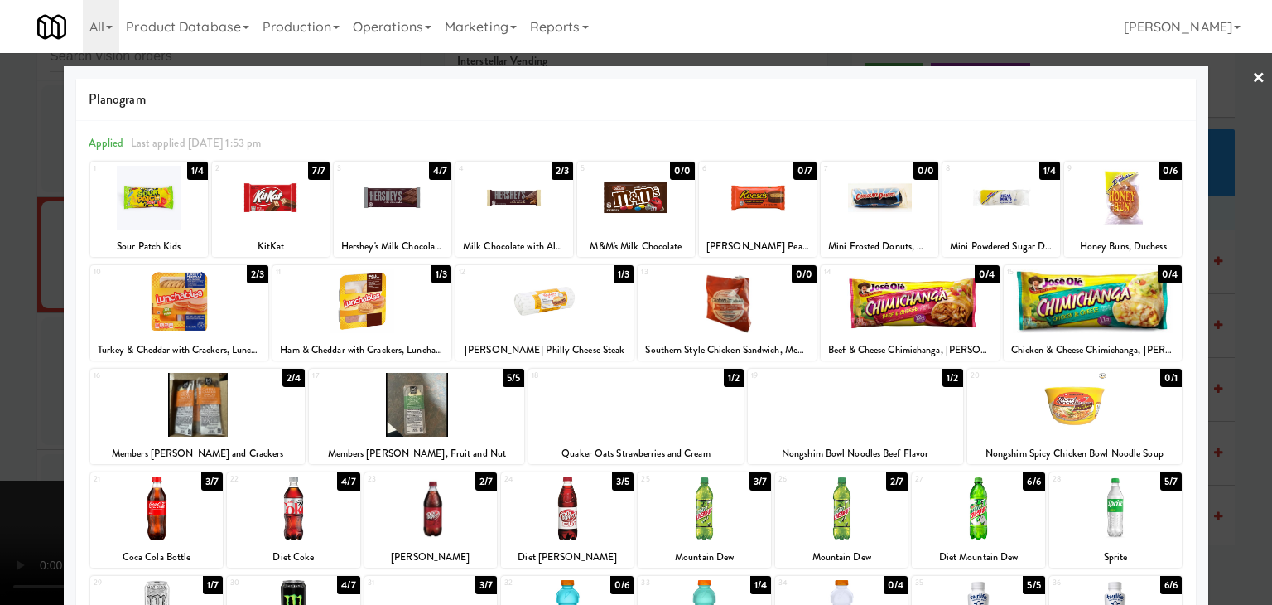
click at [1236, 339] on div at bounding box center [636, 302] width 1272 height 605
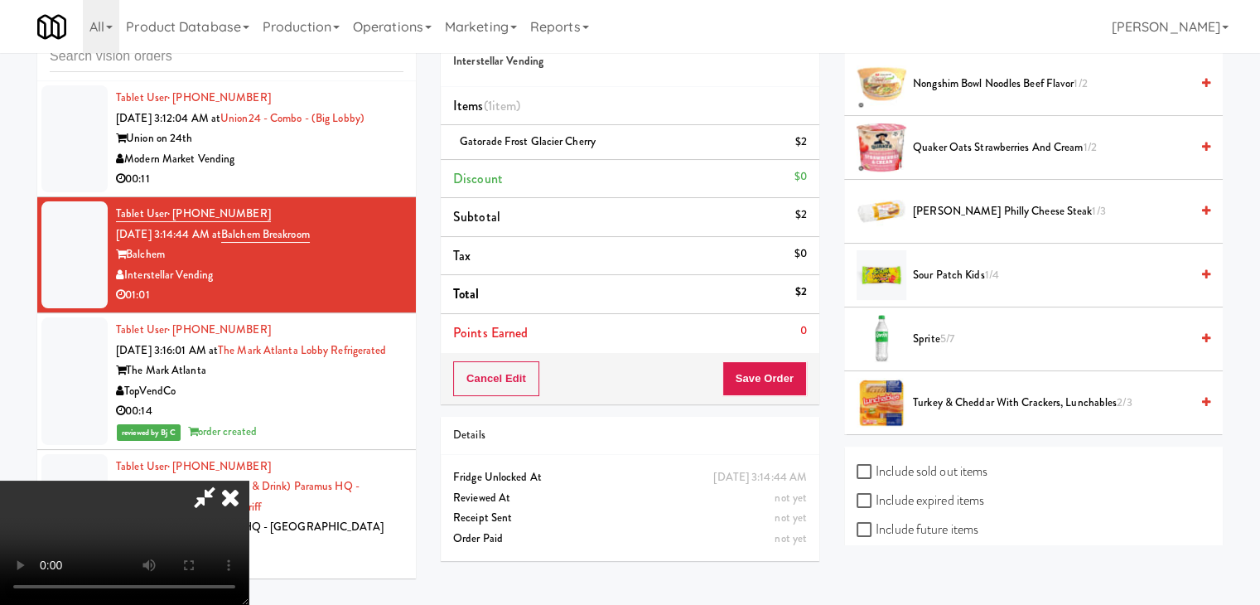
scroll to position [1594, 0]
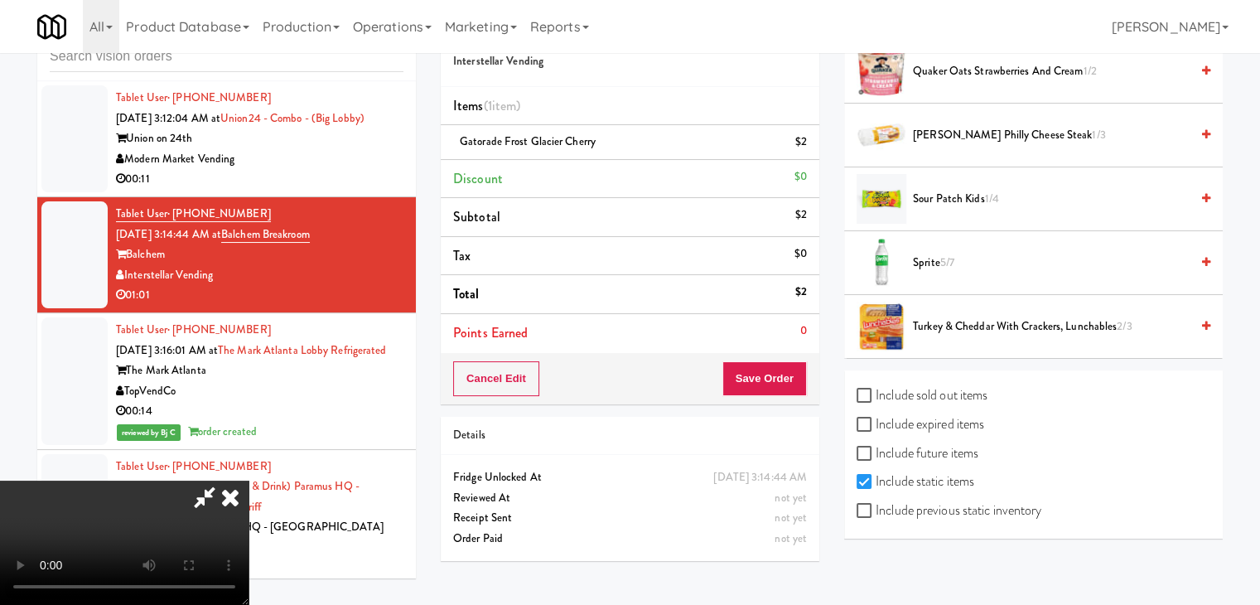
click at [963, 498] on label "Include previous static inventory" at bounding box center [949, 510] width 185 height 25
click at [876, 505] on input "Include previous static inventory" at bounding box center [866, 511] width 19 height 13
checkbox input "true"
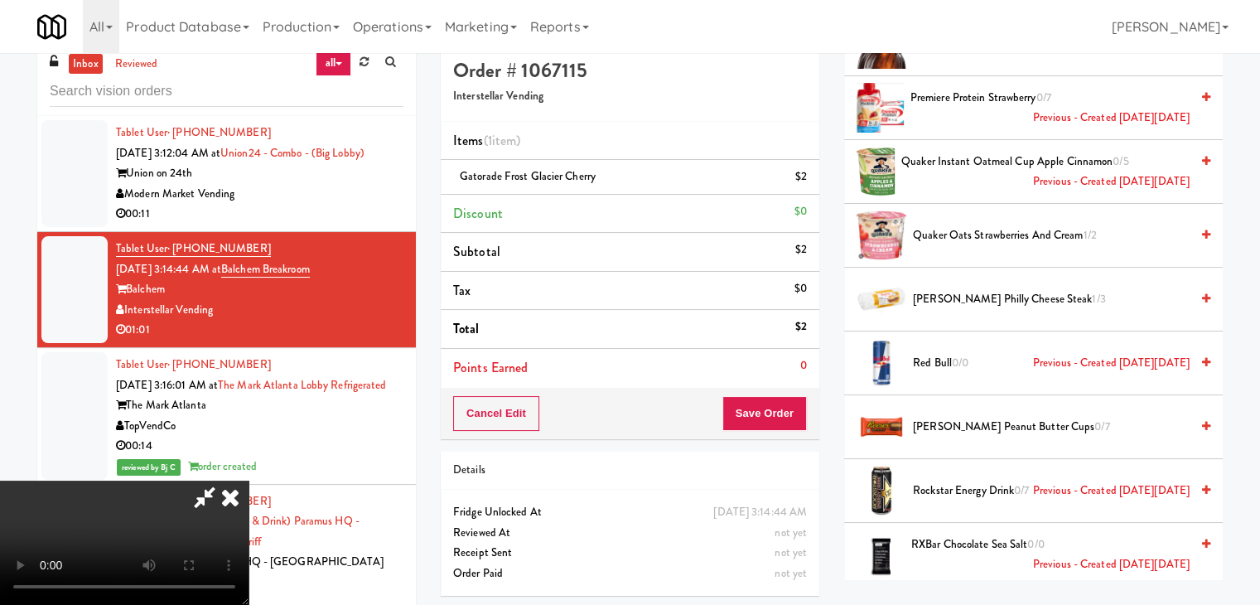
scroll to position [0, 0]
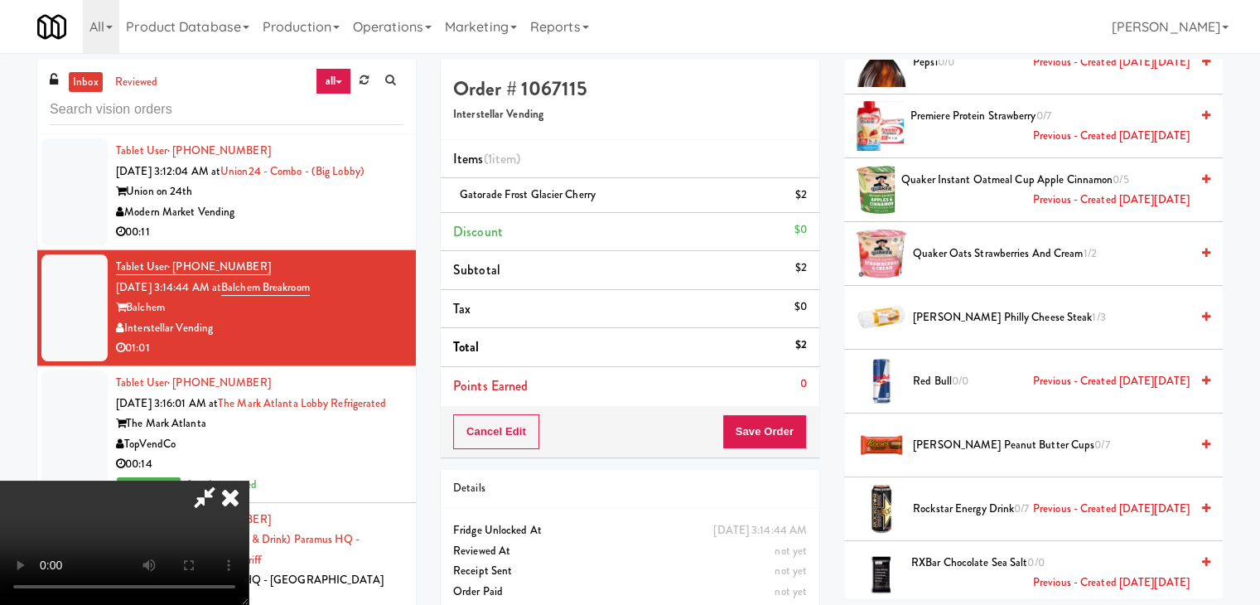
click at [249, 480] on video at bounding box center [124, 542] width 249 height 124
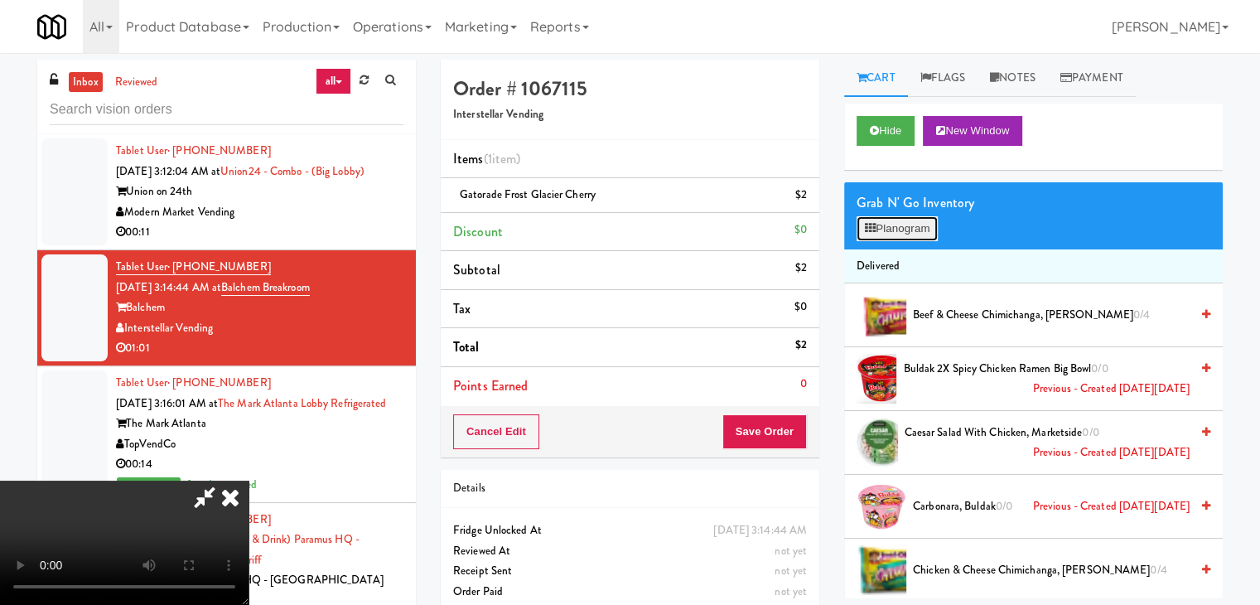
click at [925, 227] on button "Planogram" at bounding box center [897, 228] width 81 height 25
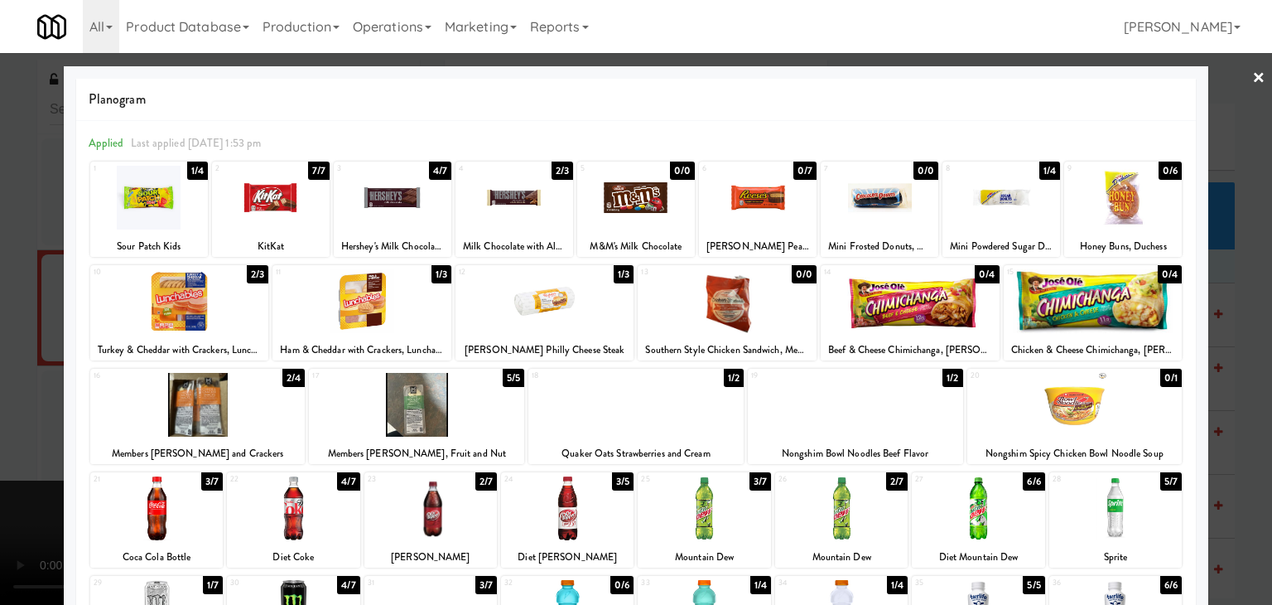
click at [0, 308] on div at bounding box center [636, 302] width 1272 height 605
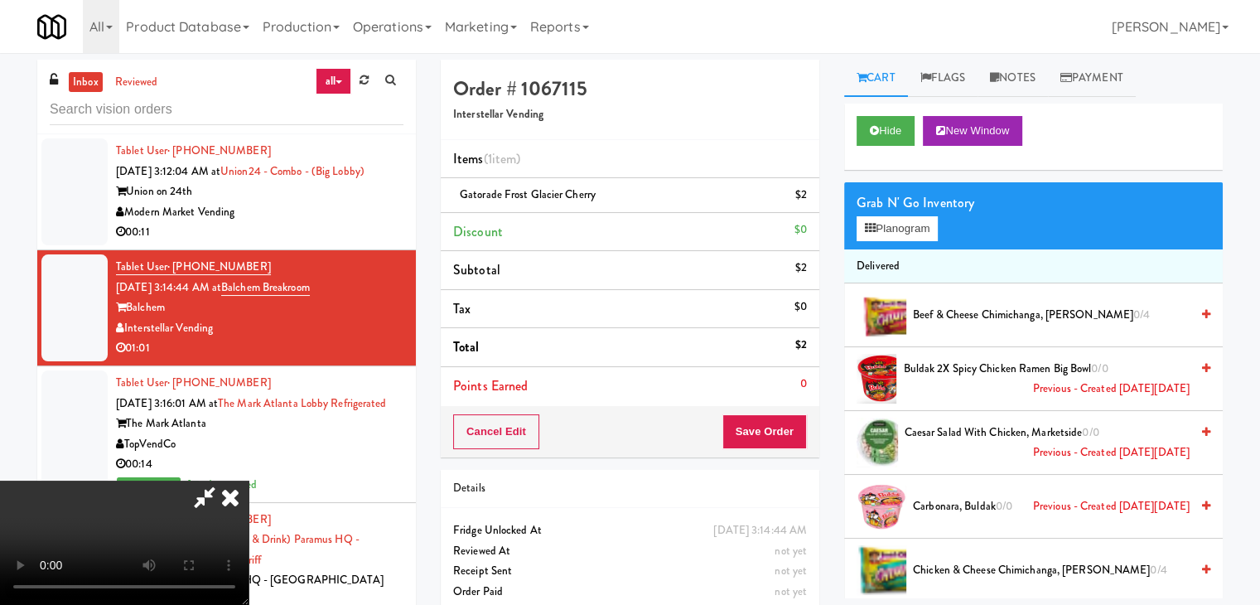
click at [249, 480] on video at bounding box center [124, 542] width 249 height 124
drag, startPoint x: 372, startPoint y: 312, endPoint x: 422, endPoint y: 288, distance: 56.0
click at [249, 480] on video at bounding box center [124, 542] width 249 height 124
click at [912, 223] on button "Planogram" at bounding box center [897, 228] width 81 height 25
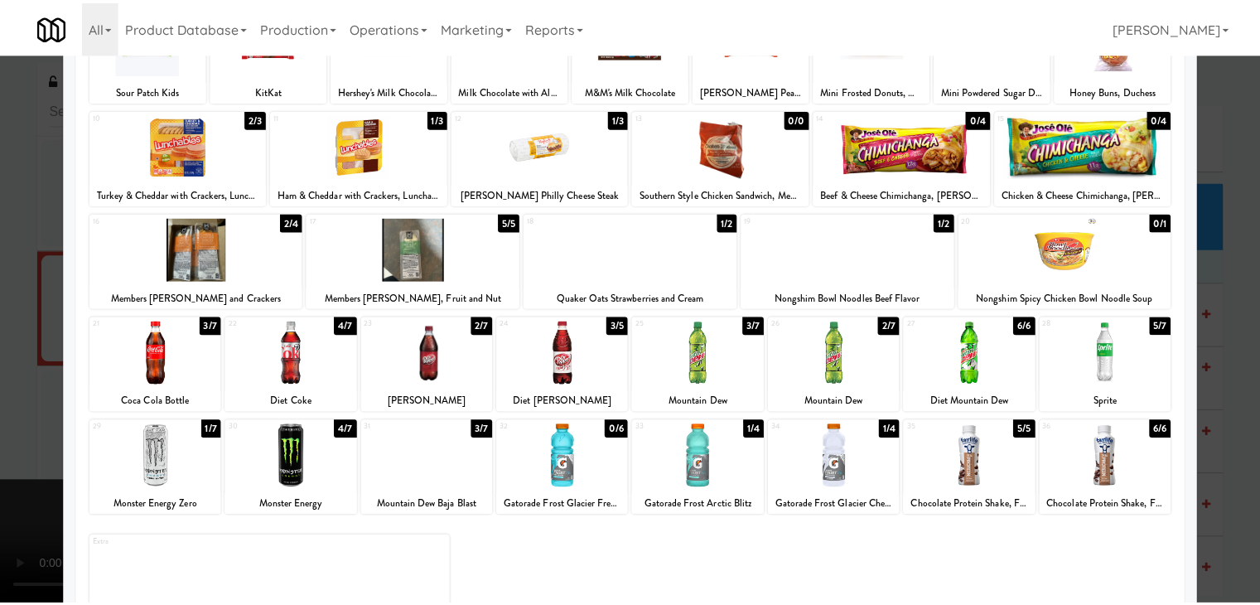
scroll to position [166, 0]
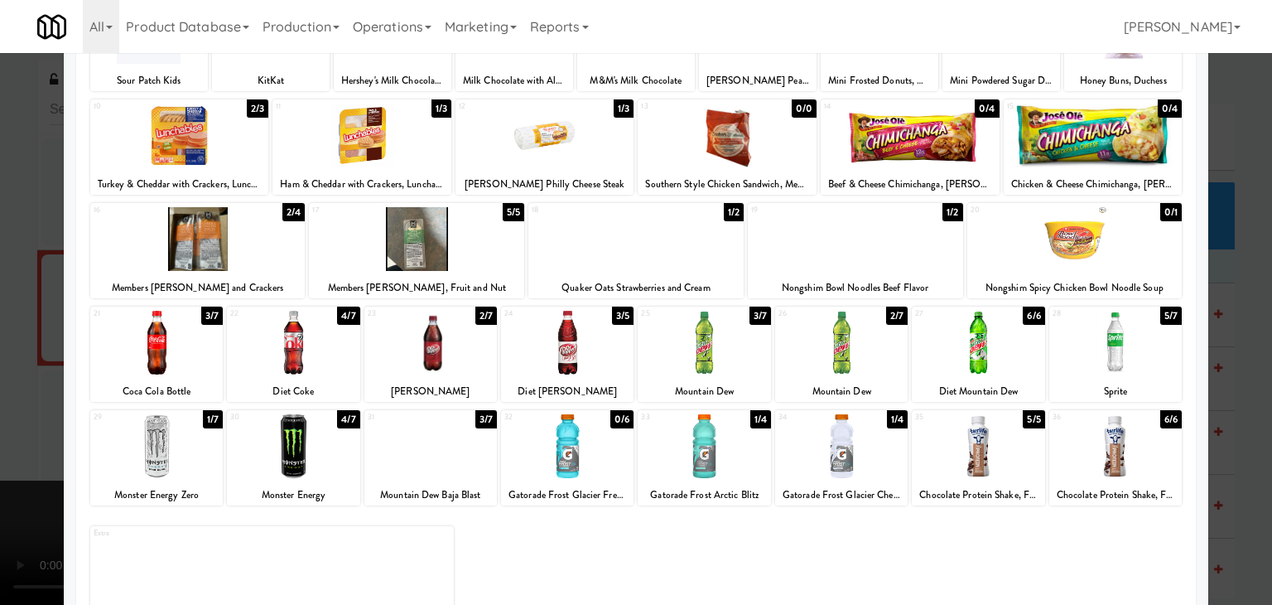
click at [613, 252] on div at bounding box center [636, 239] width 215 height 64
click at [0, 271] on div at bounding box center [636, 302] width 1272 height 605
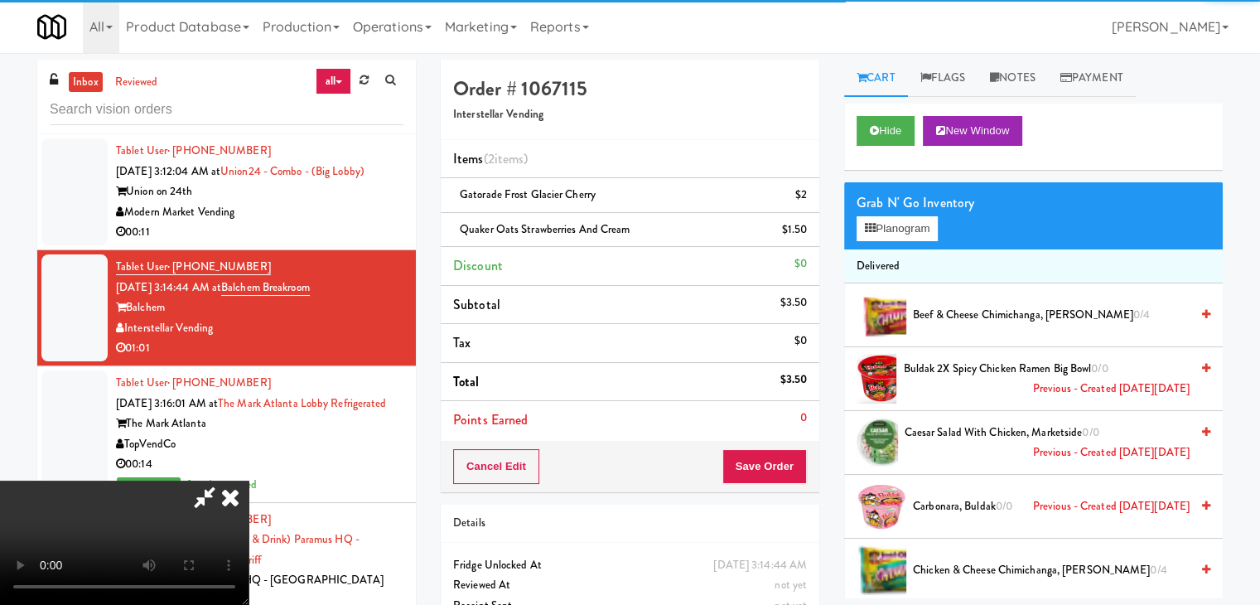
scroll to position [233, 0]
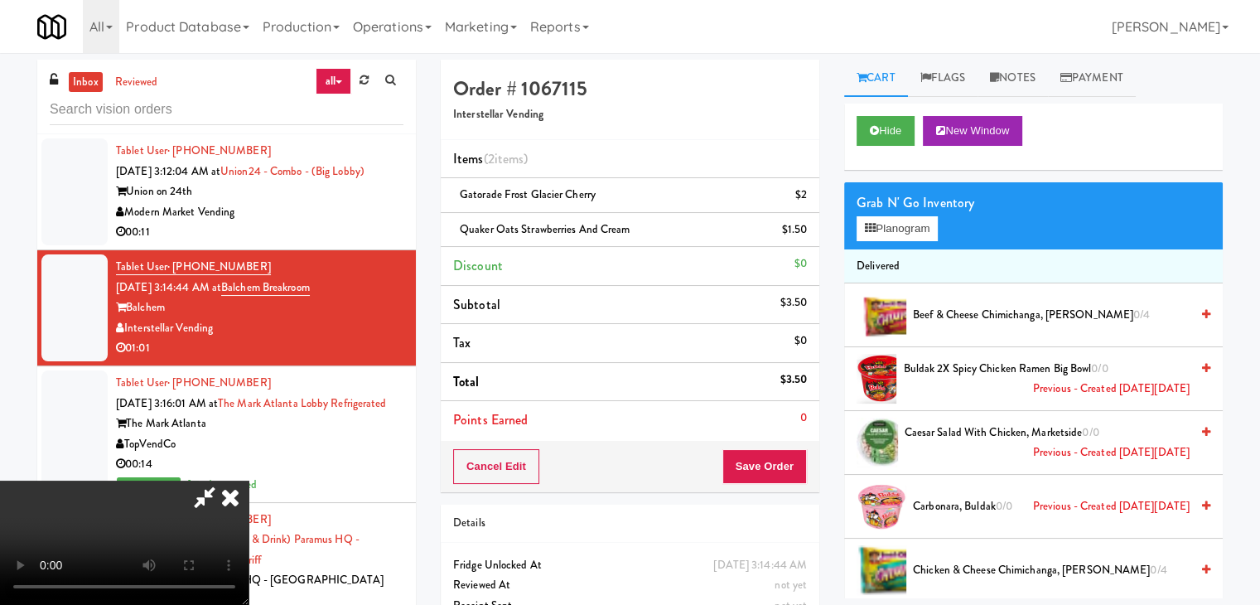
click at [249, 515] on video at bounding box center [124, 542] width 249 height 124
click at [249, 501] on video at bounding box center [124, 542] width 249 height 124
click at [249, 505] on video at bounding box center [124, 542] width 249 height 124
click at [249, 490] on video at bounding box center [124, 542] width 249 height 124
click at [249, 480] on video at bounding box center [124, 542] width 249 height 124
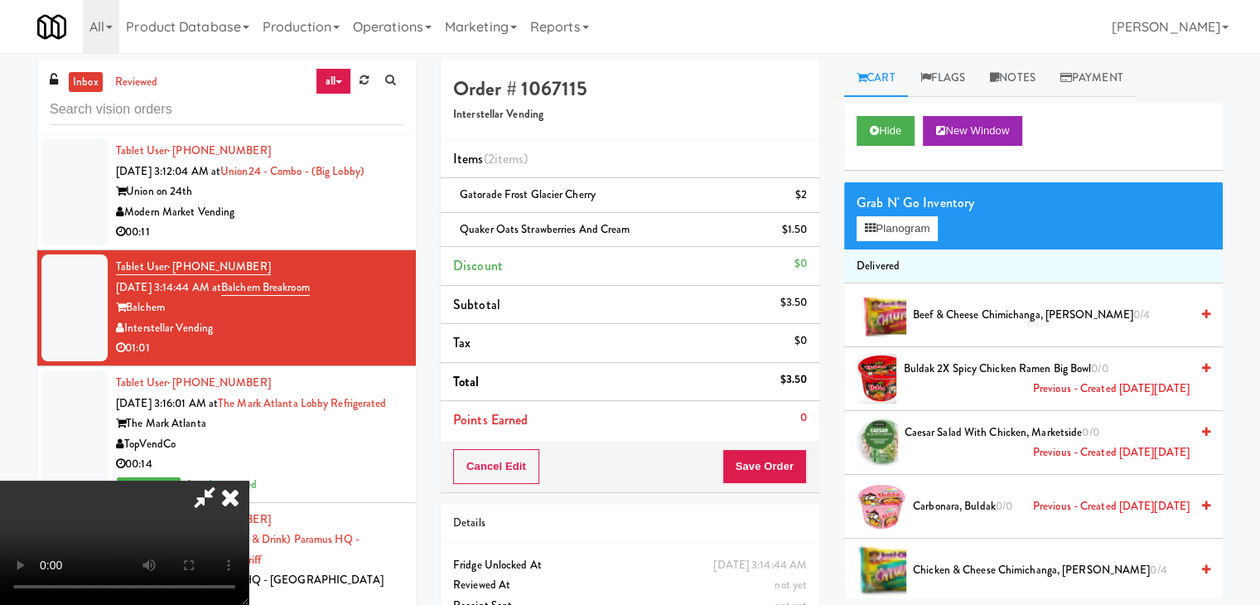
click at [249, 480] on video at bounding box center [124, 542] width 249 height 124
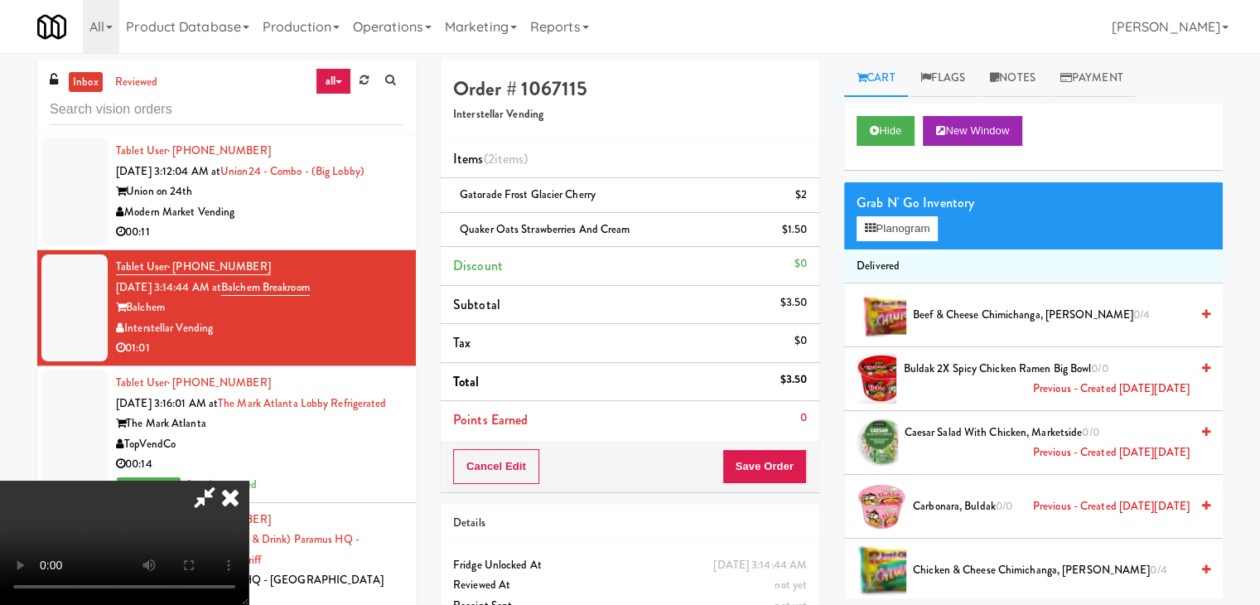
click at [249, 480] on video at bounding box center [124, 542] width 249 height 124
click at [773, 451] on button "Save Order" at bounding box center [764, 466] width 84 height 35
click at [773, 453] on button "Save Order" at bounding box center [764, 466] width 84 height 35
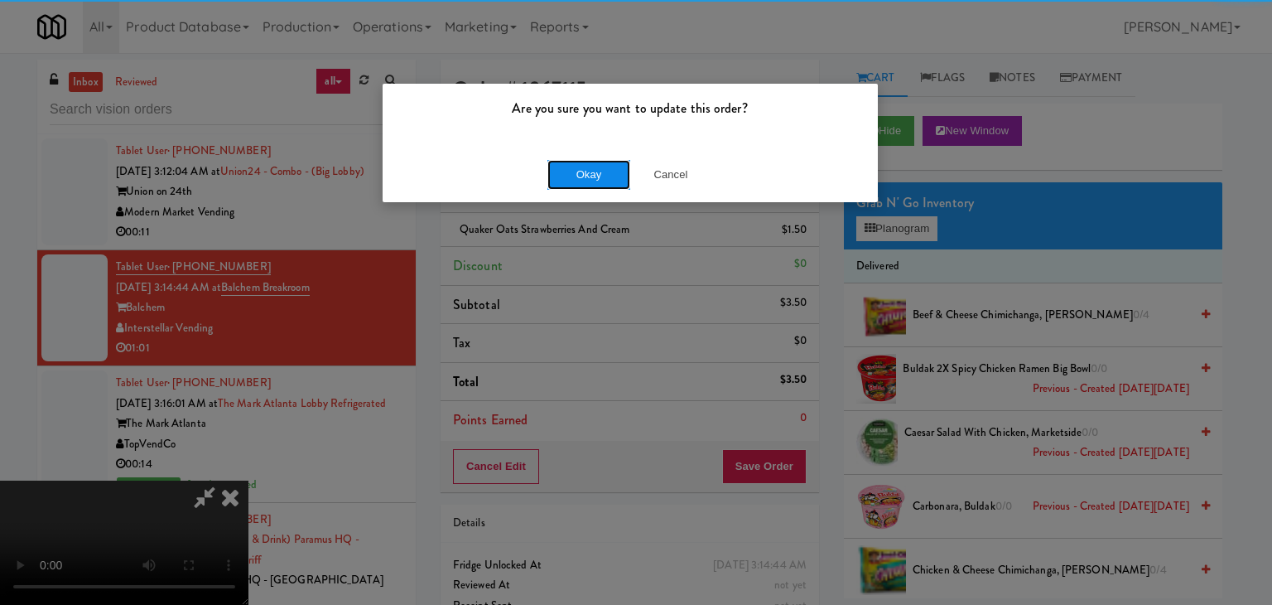
click at [596, 185] on button "Okay" at bounding box center [589, 175] width 83 height 30
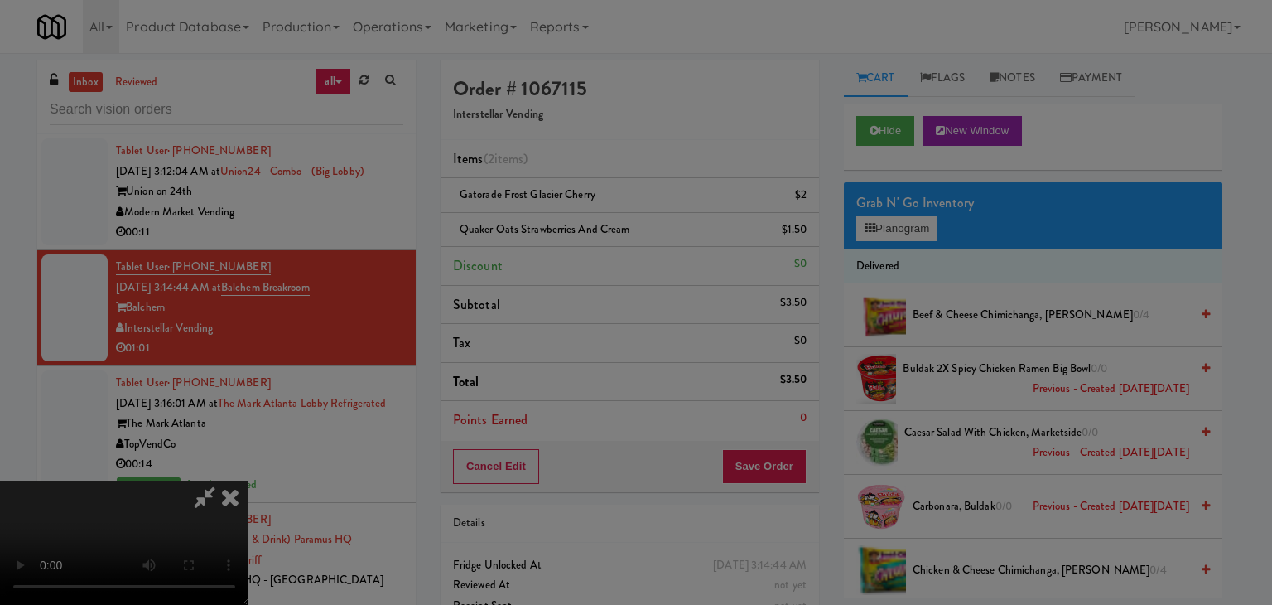
click at [600, 171] on div "Okay Cancel" at bounding box center [630, 144] width 495 height 56
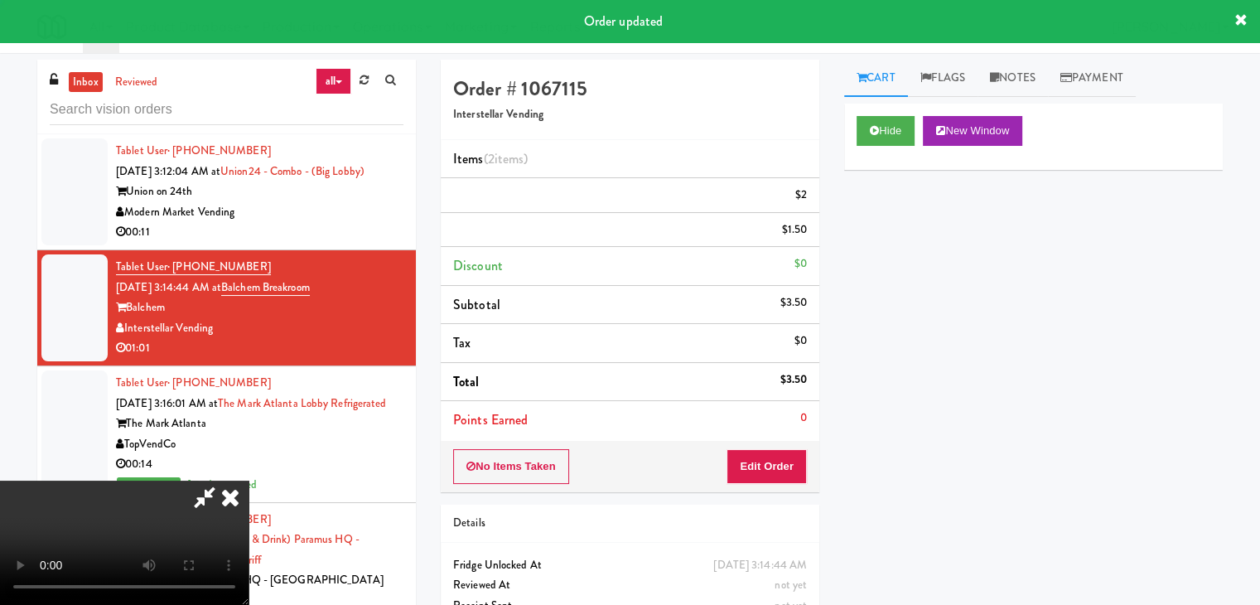
scroll to position [0, 0]
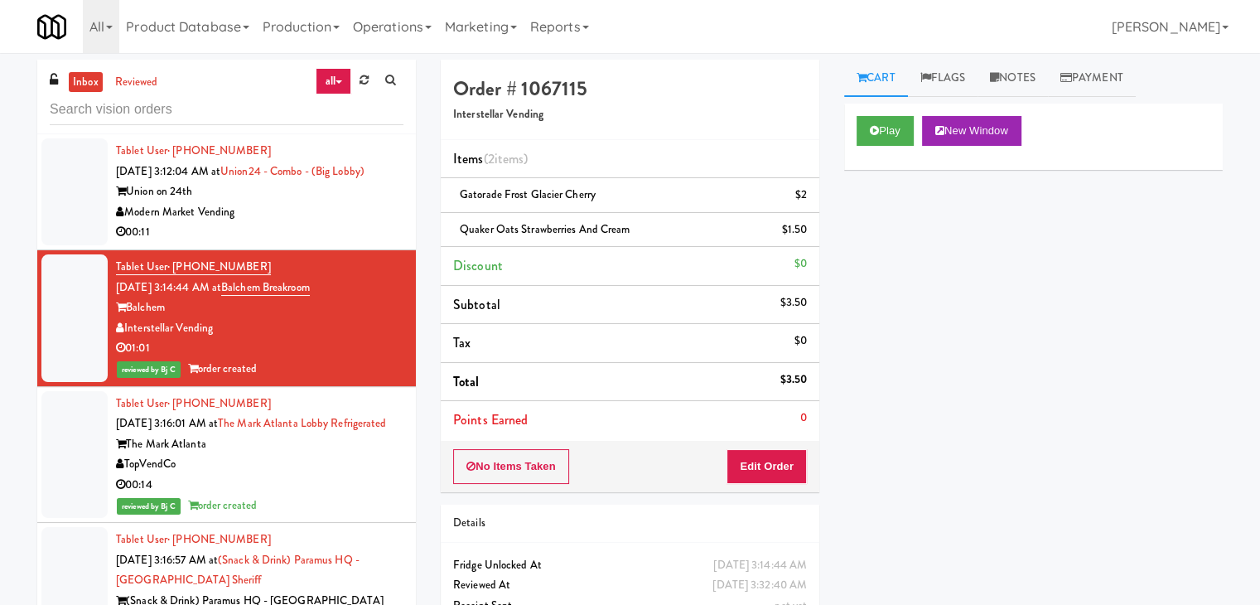
click at [321, 223] on div "Modern Market Vending" at bounding box center [259, 212] width 287 height 21
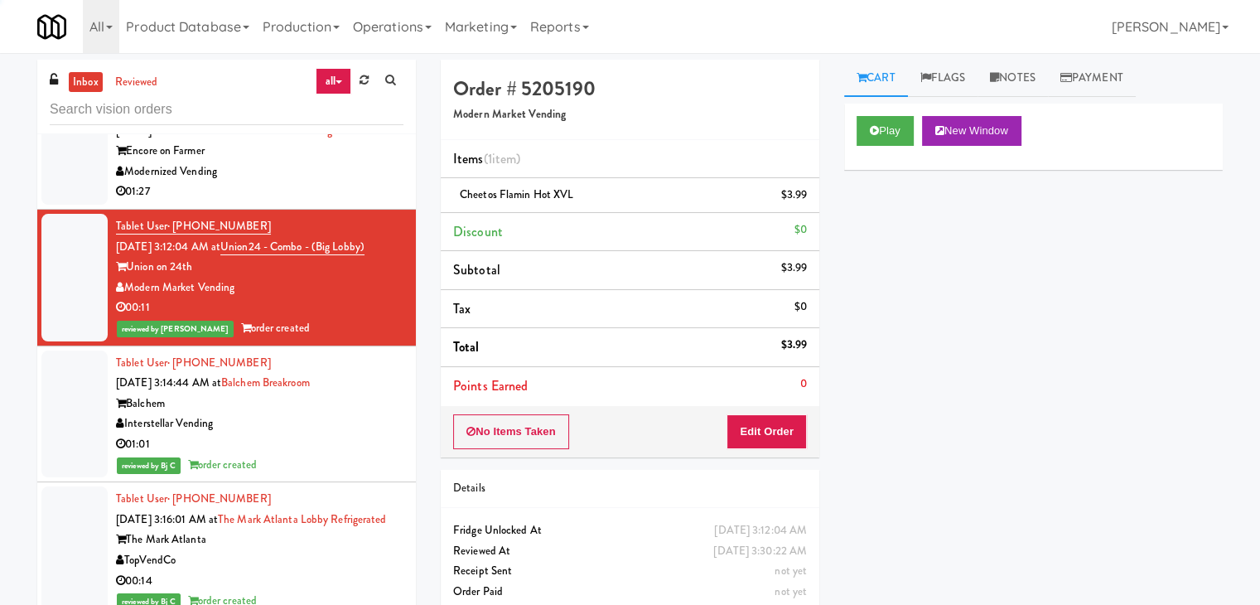
scroll to position [4264, 0]
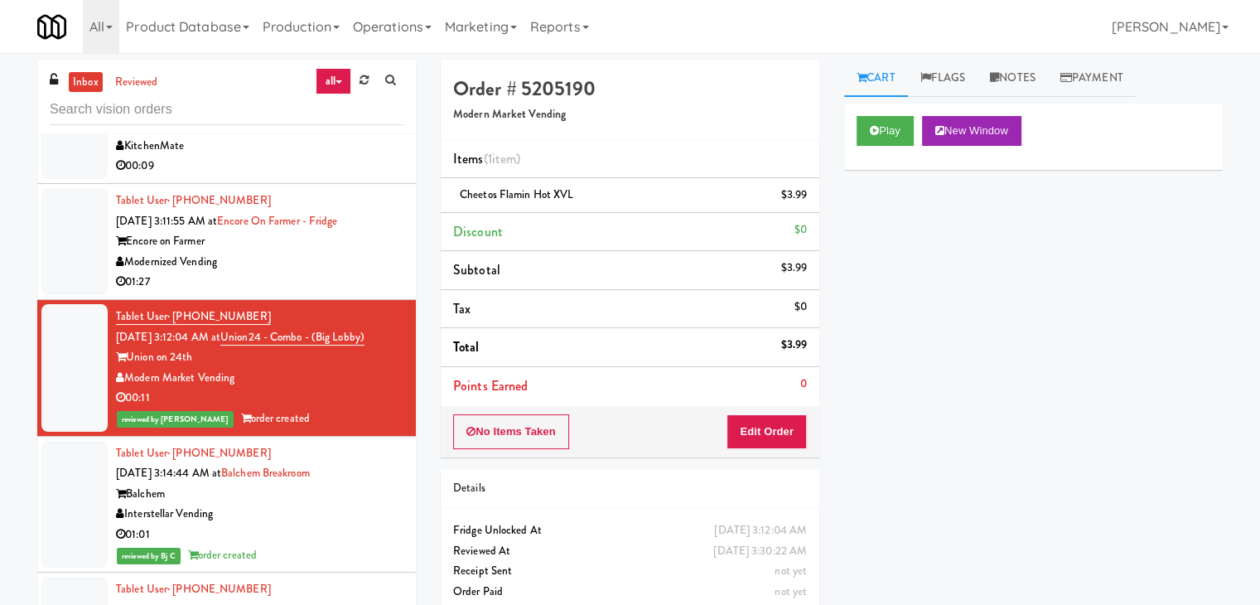
click at [321, 273] on div "Modernized Vending" at bounding box center [259, 262] width 287 height 21
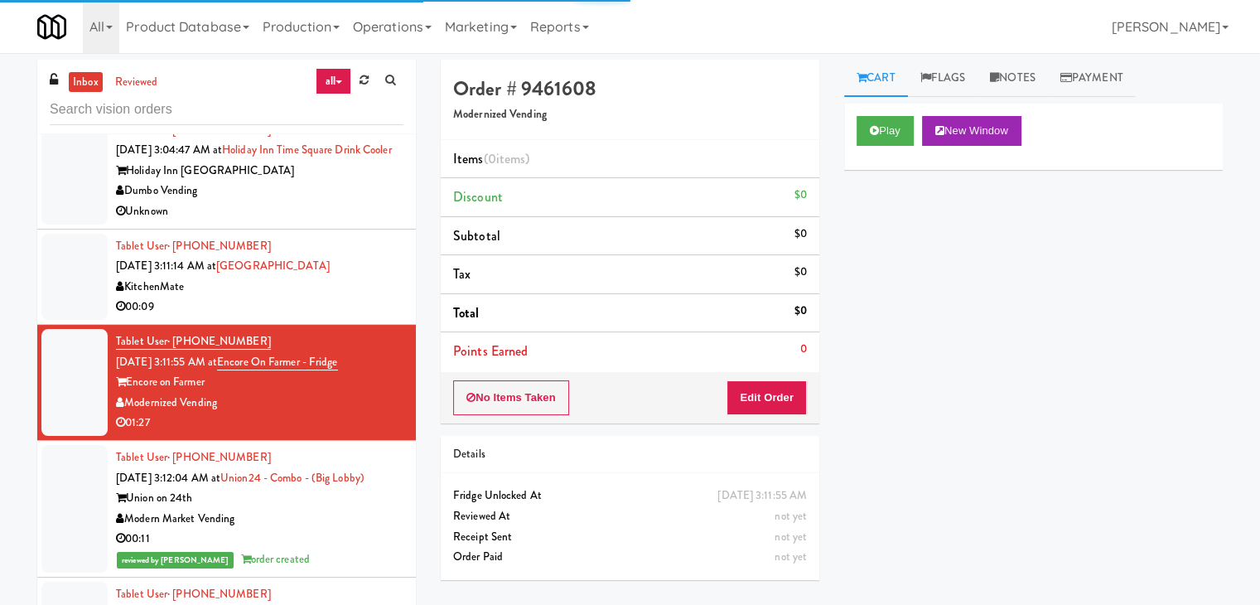
scroll to position [4098, 0]
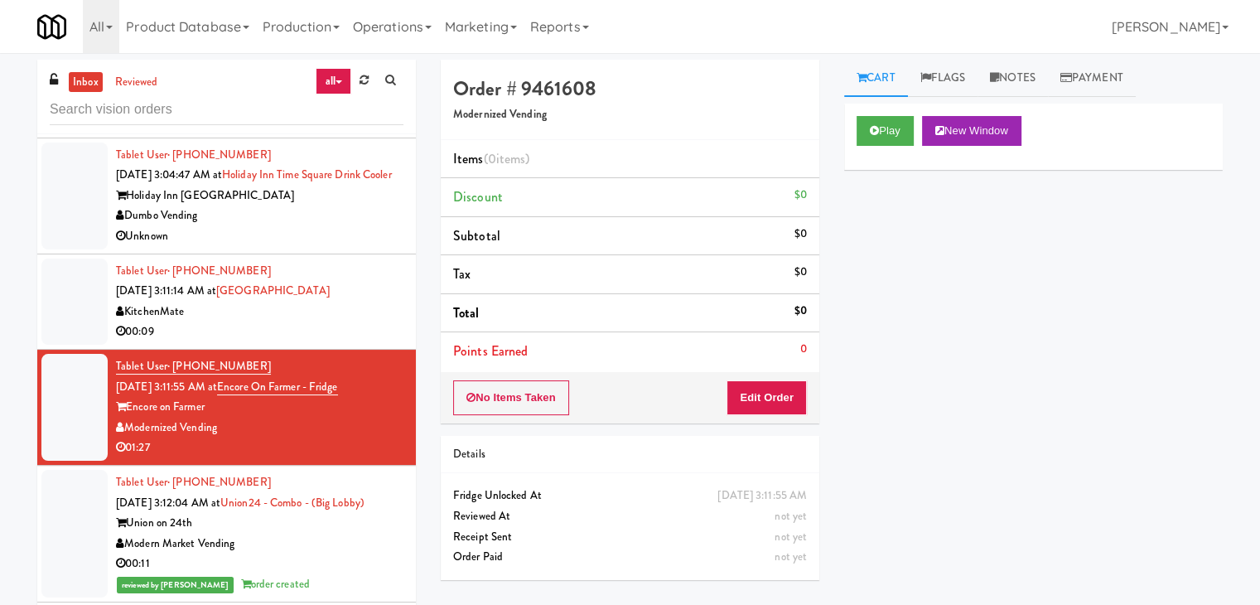
click at [330, 322] on div "KitchenMate" at bounding box center [259, 312] width 287 height 21
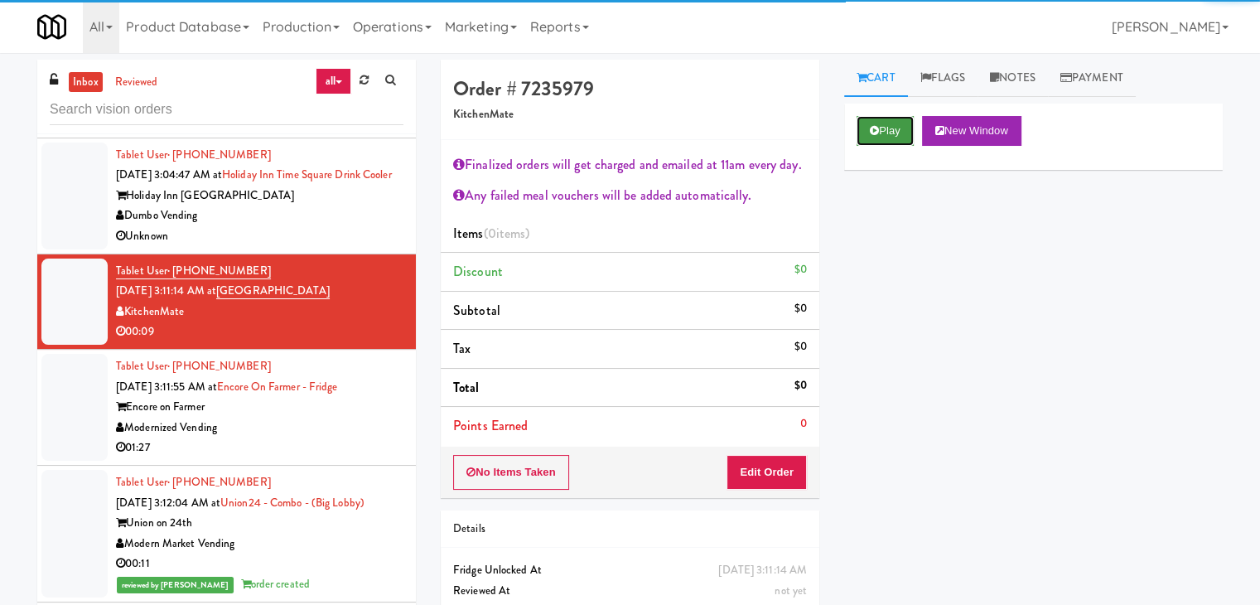
click at [891, 133] on button "Play" at bounding box center [885, 131] width 57 height 30
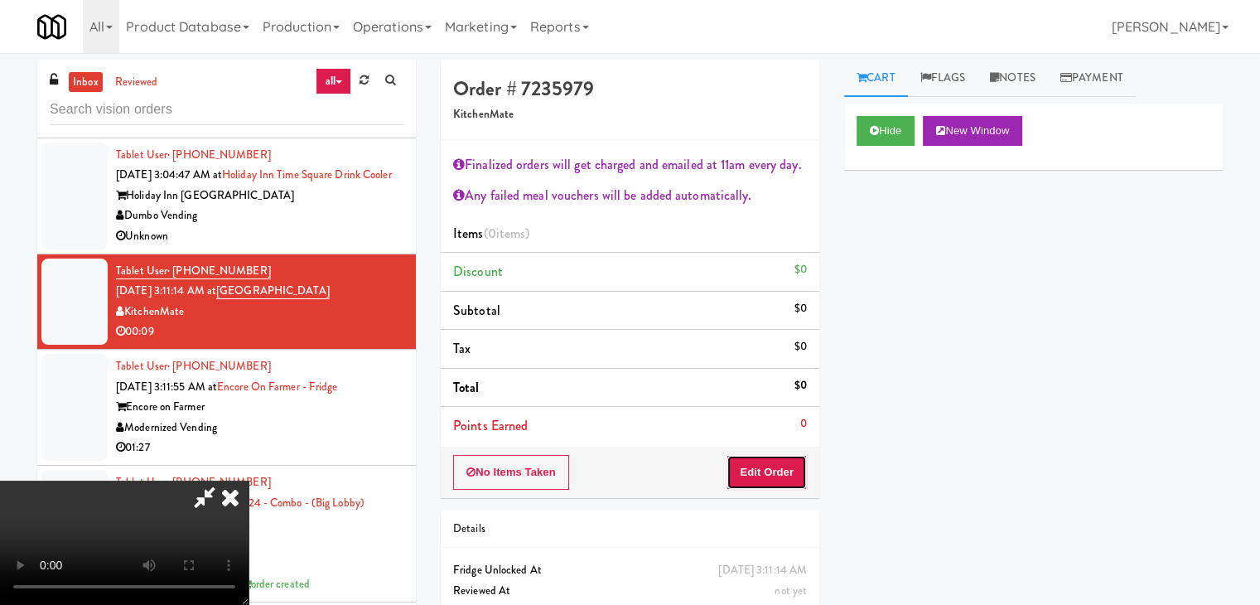
click at [771, 461] on button "Edit Order" at bounding box center [767, 472] width 80 height 35
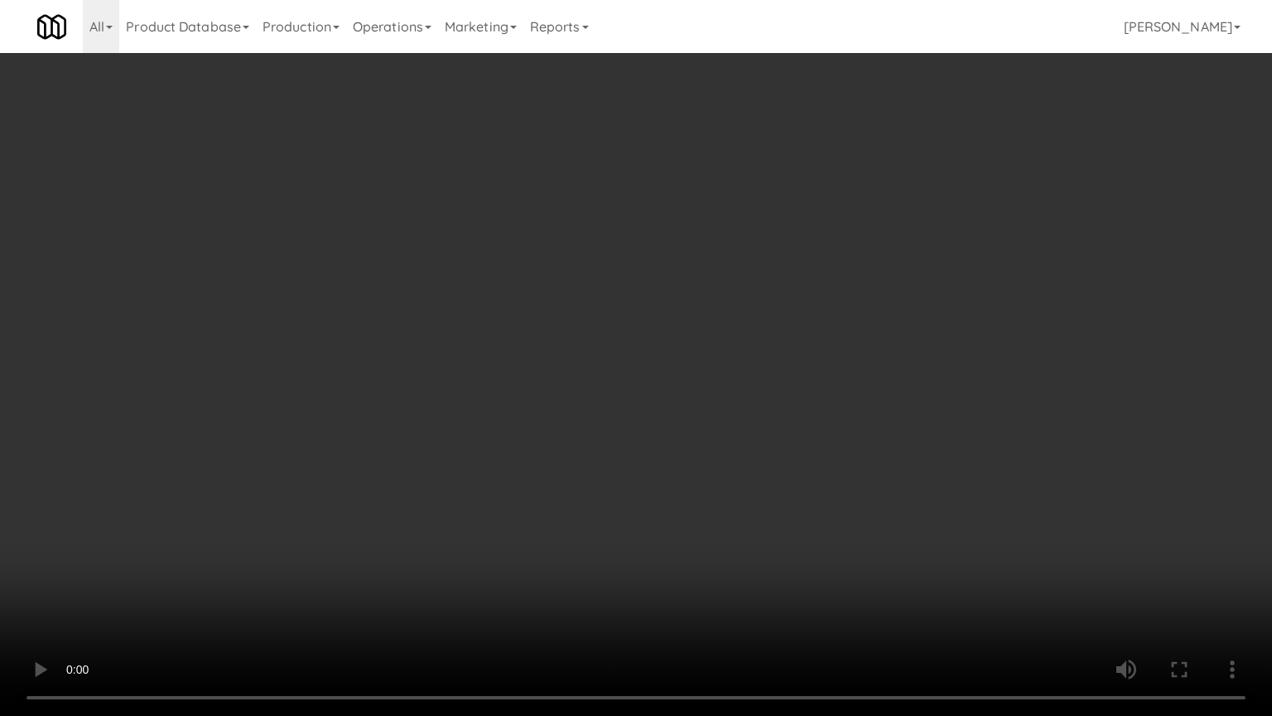
click at [729, 508] on video at bounding box center [636, 358] width 1272 height 716
click at [733, 507] on video at bounding box center [636, 358] width 1272 height 716
click at [742, 497] on video at bounding box center [636, 358] width 1272 height 716
click at [737, 494] on video at bounding box center [636, 358] width 1272 height 716
click at [741, 484] on video at bounding box center [636, 358] width 1272 height 716
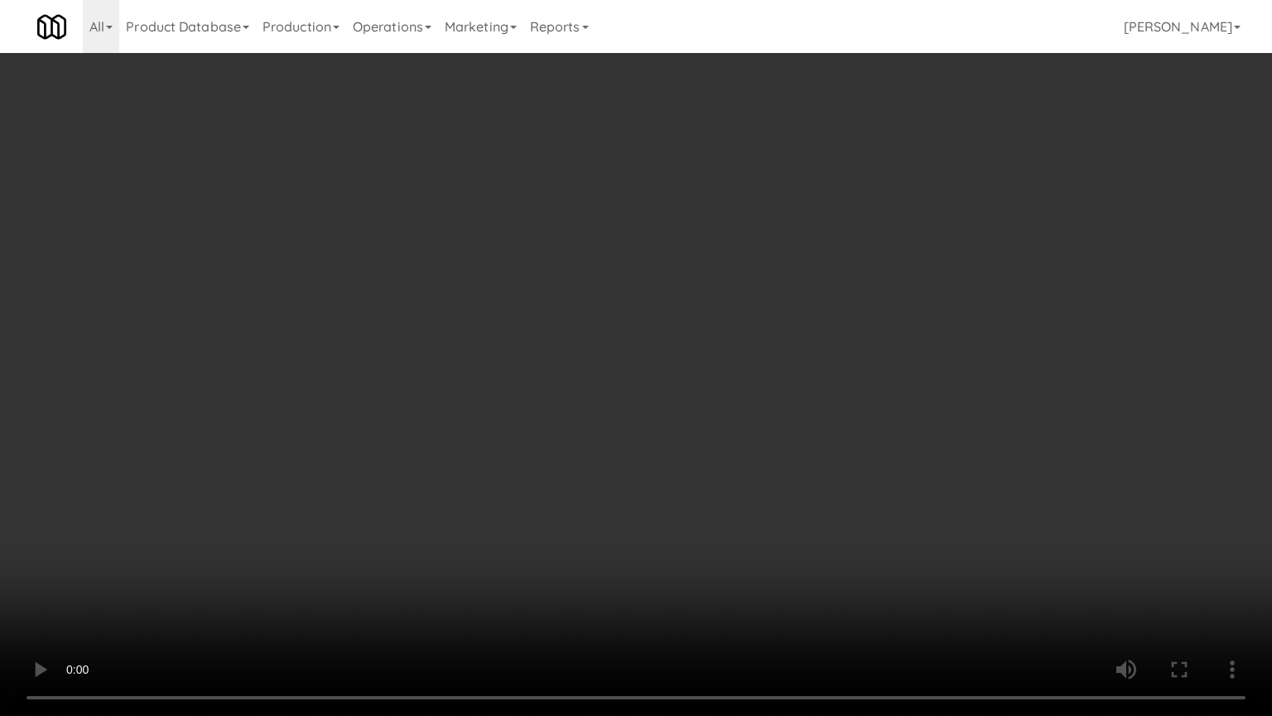
click at [744, 483] on video at bounding box center [636, 358] width 1272 height 716
click at [765, 452] on video at bounding box center [636, 358] width 1272 height 716
drag, startPoint x: 765, startPoint y: 452, endPoint x: 842, endPoint y: 316, distance: 157.3
click at [767, 447] on video at bounding box center [636, 358] width 1272 height 716
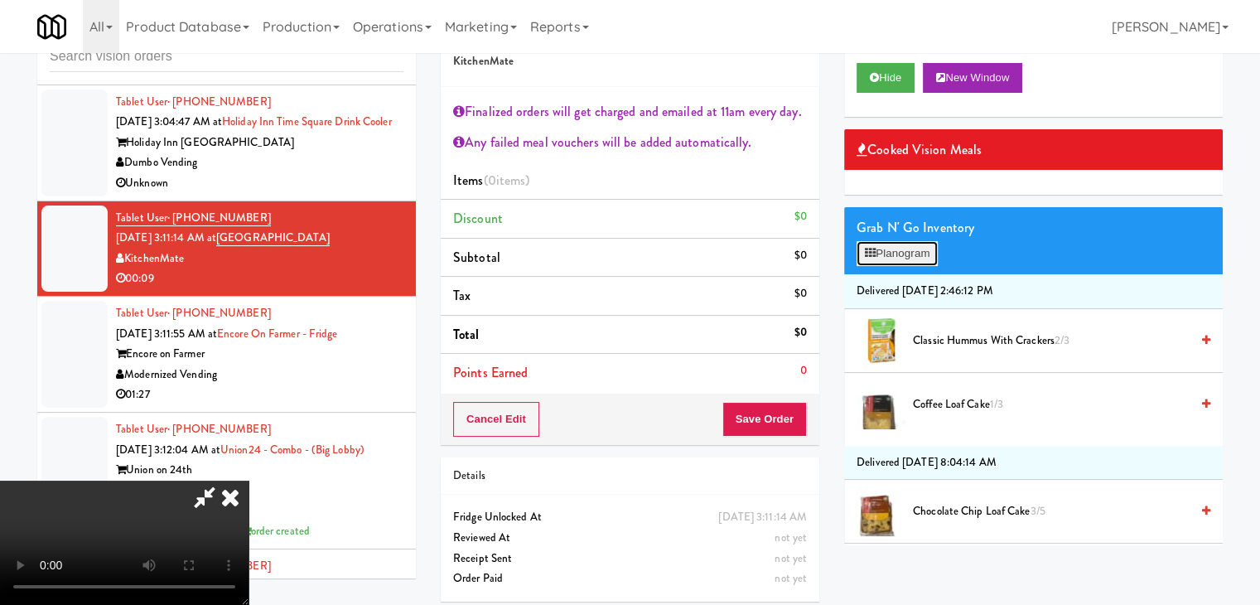
click at [915, 247] on button "Planogram" at bounding box center [897, 253] width 81 height 25
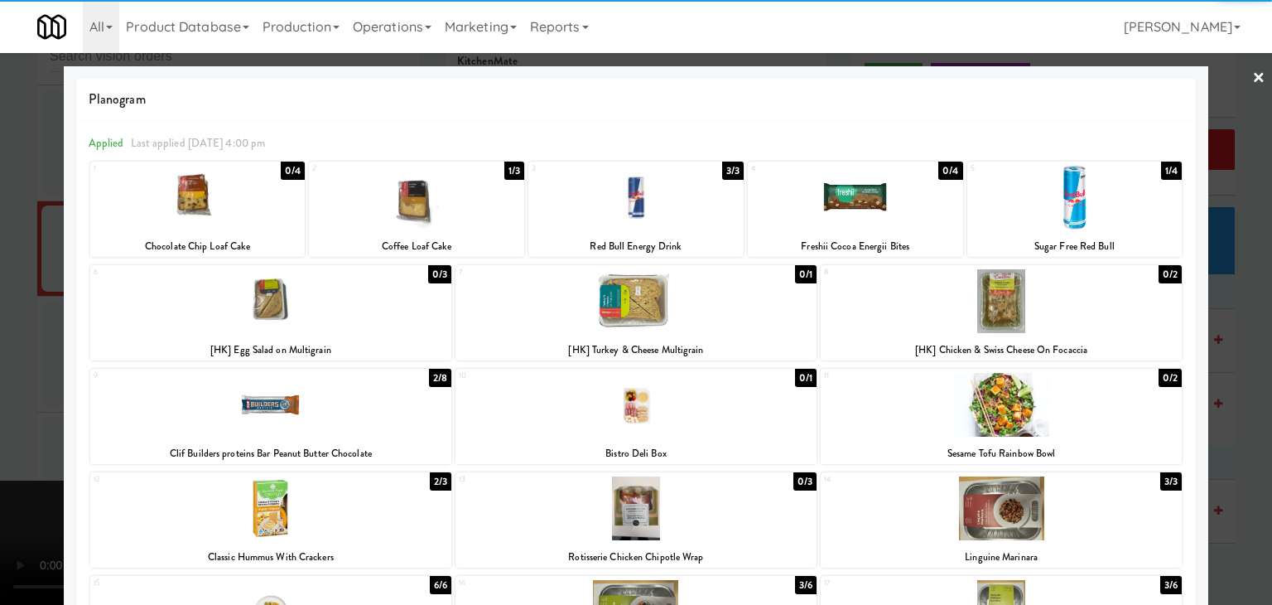
click at [279, 203] on div at bounding box center [197, 198] width 215 height 64
click at [5, 285] on div at bounding box center [636, 302] width 1272 height 605
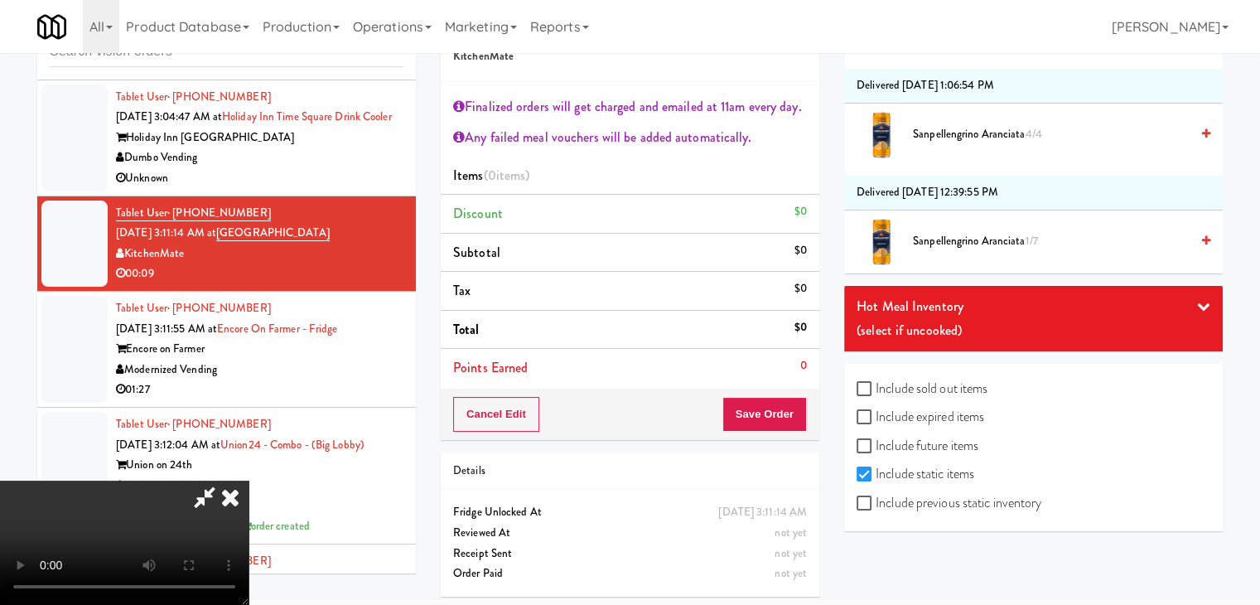
scroll to position [60, 0]
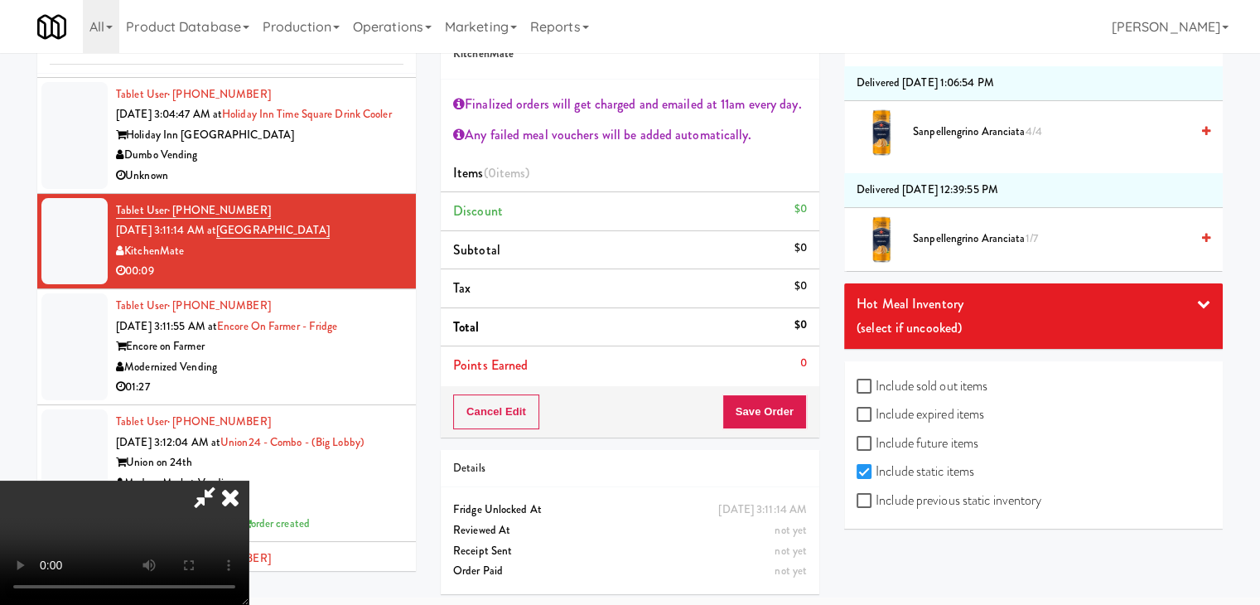
click at [1016, 495] on label "Include previous static inventory" at bounding box center [949, 500] width 185 height 25
click at [876, 495] on input "Include previous static inventory" at bounding box center [866, 501] width 19 height 13
checkbox input "true"
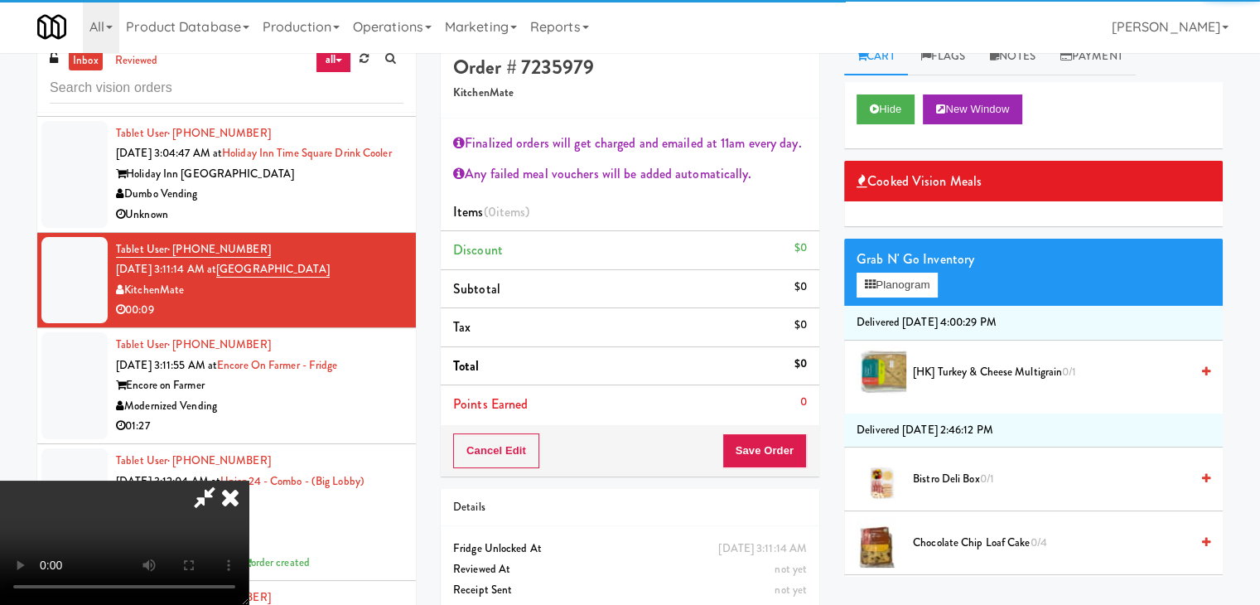
scroll to position [0, 0]
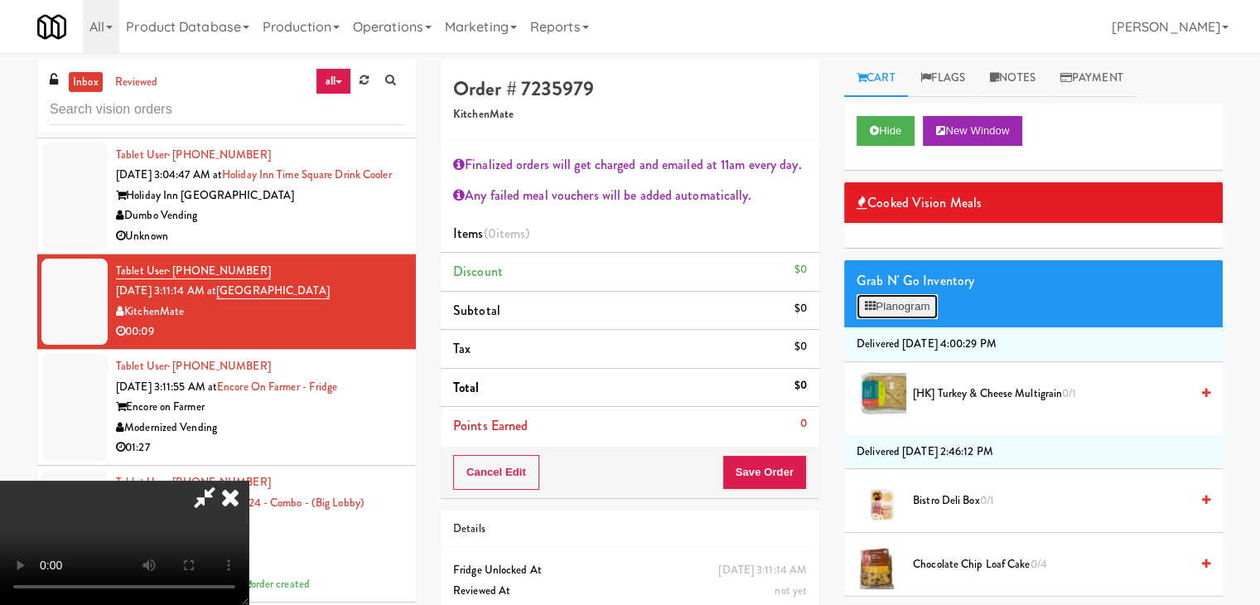
click at [915, 307] on button "Planogram" at bounding box center [897, 306] width 81 height 25
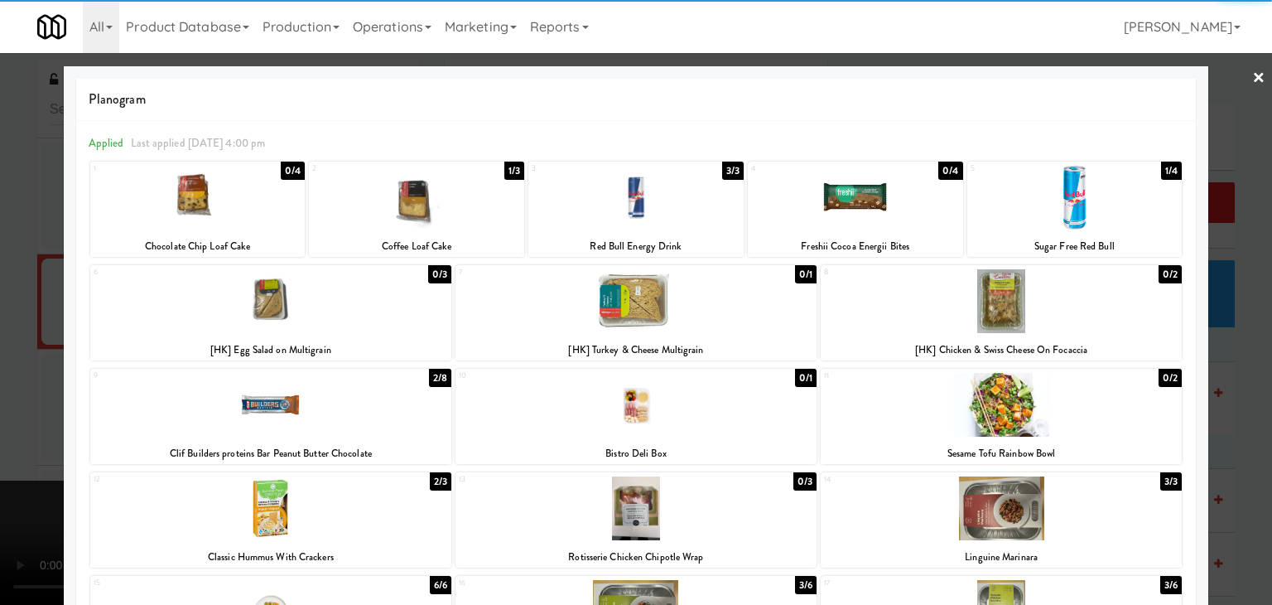
click at [244, 200] on div at bounding box center [197, 198] width 215 height 64
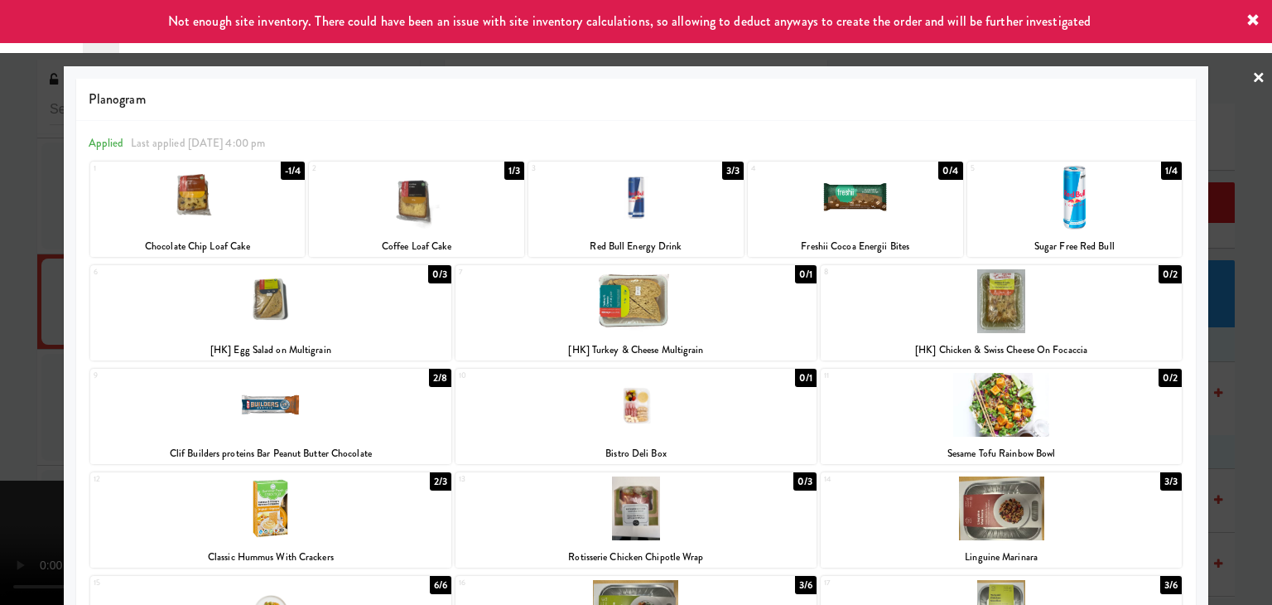
drag, startPoint x: 0, startPoint y: 256, endPoint x: 275, endPoint y: 268, distance: 275.3
click at [2, 255] on div at bounding box center [636, 302] width 1272 height 605
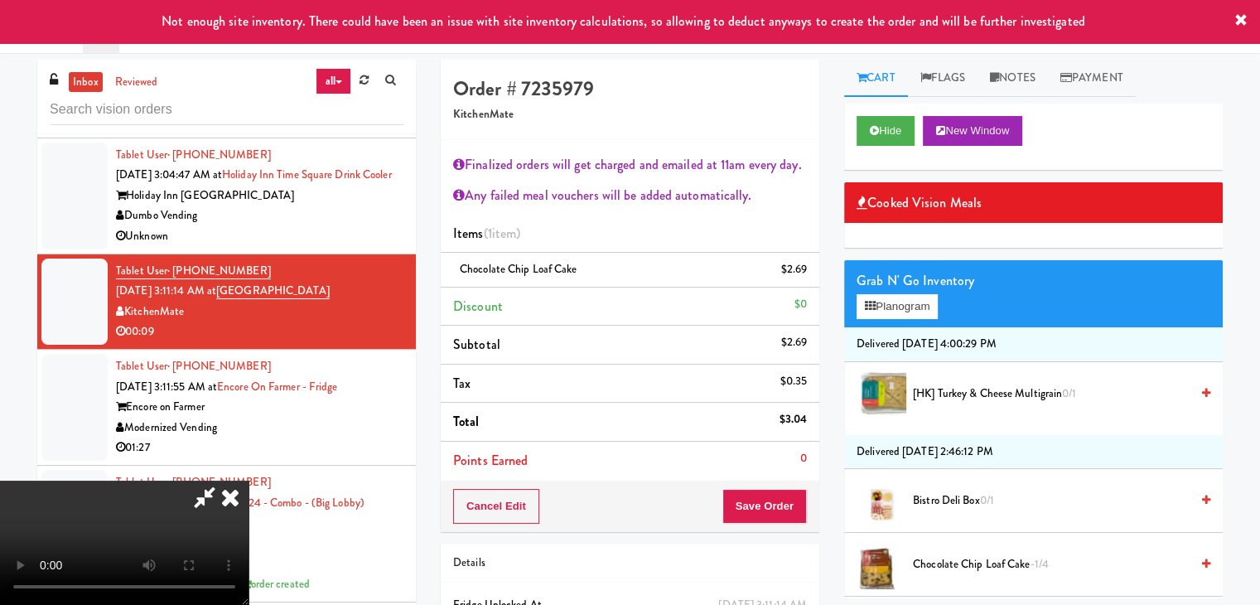
click at [249, 480] on video at bounding box center [124, 542] width 249 height 124
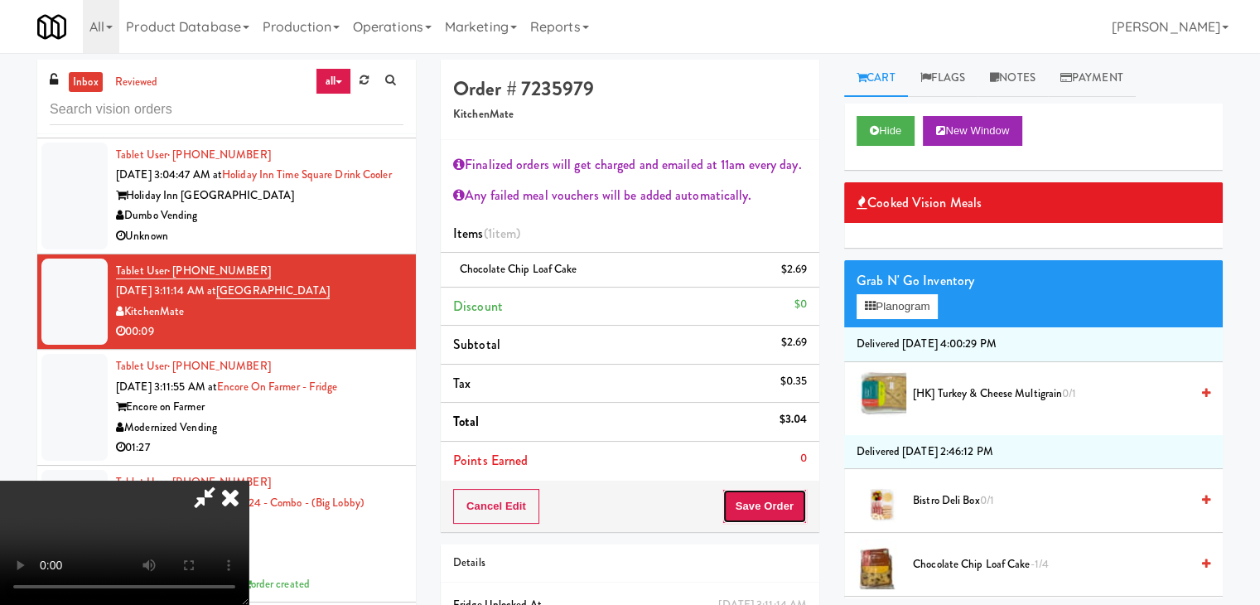
click at [785, 506] on button "Save Order" at bounding box center [764, 506] width 84 height 35
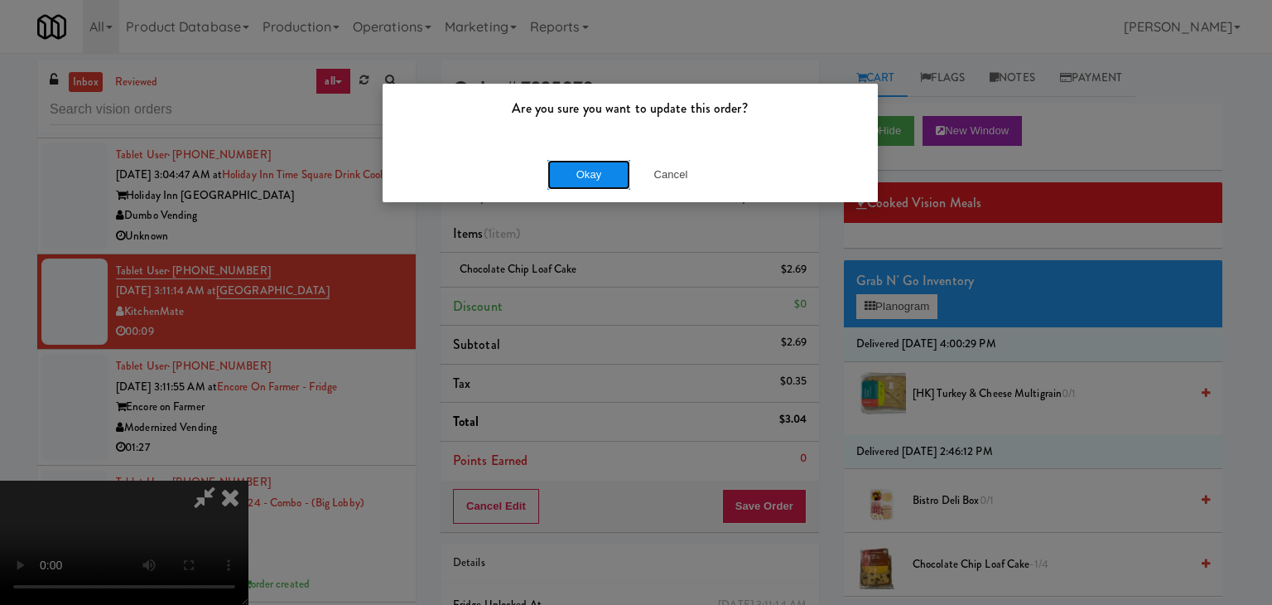
click at [587, 178] on button "Okay" at bounding box center [589, 175] width 83 height 30
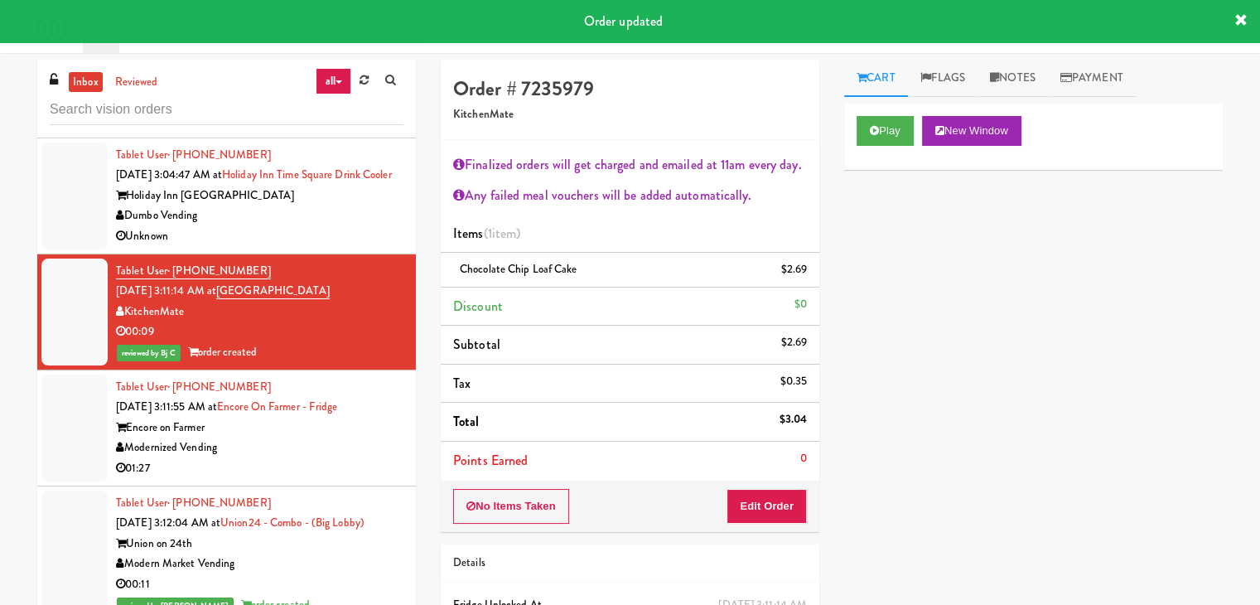
click at [305, 226] on div "Dumbo Vending" at bounding box center [259, 215] width 287 height 21
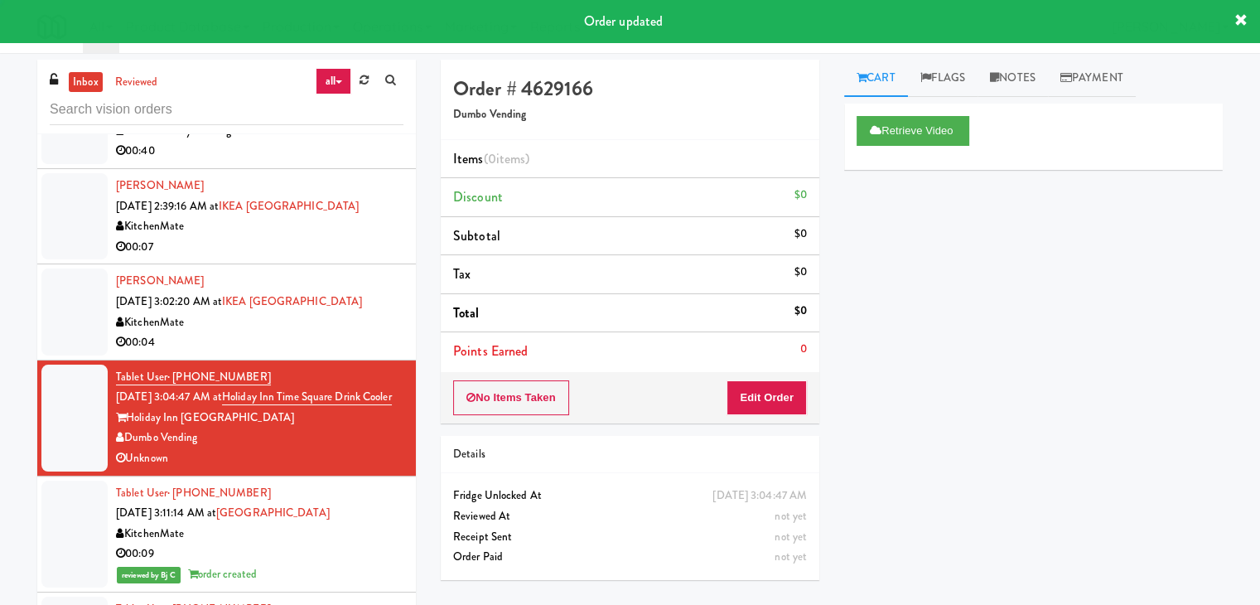
scroll to position [3850, 0]
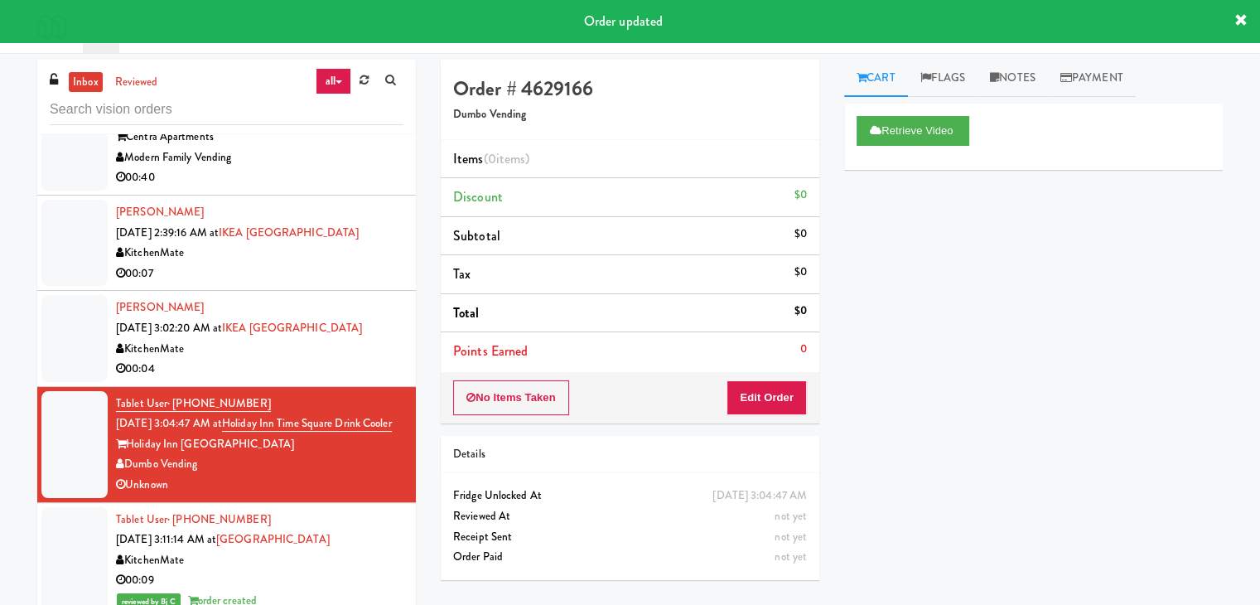
click at [318, 379] on div "00:04" at bounding box center [259, 369] width 287 height 21
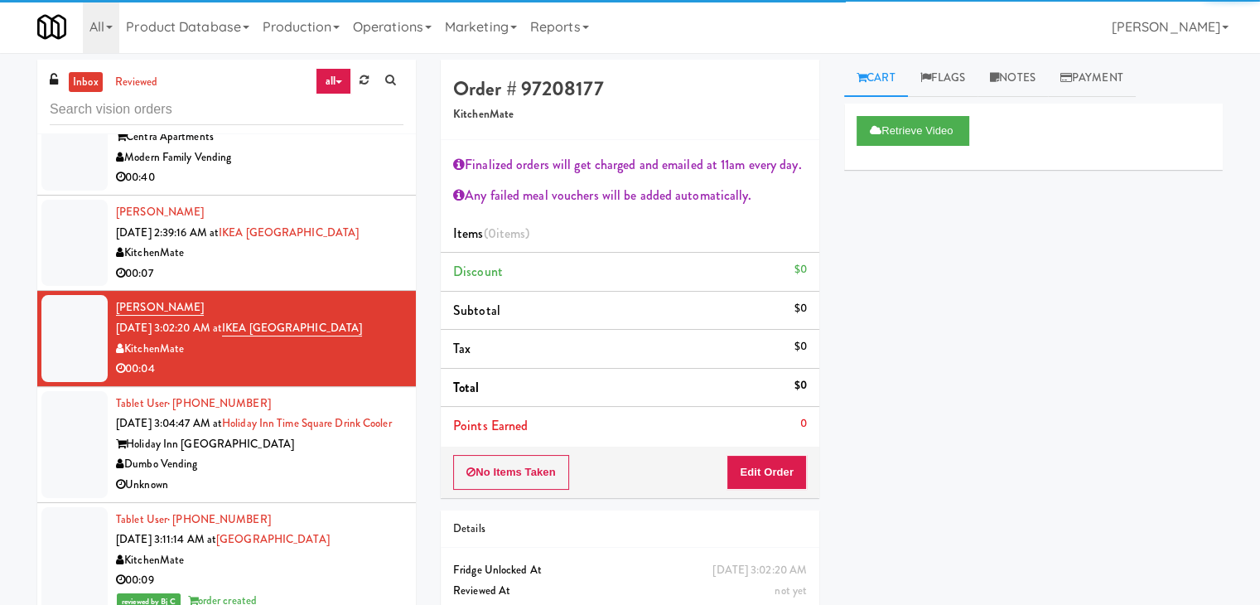
click at [365, 278] on div "00:07" at bounding box center [259, 273] width 287 height 21
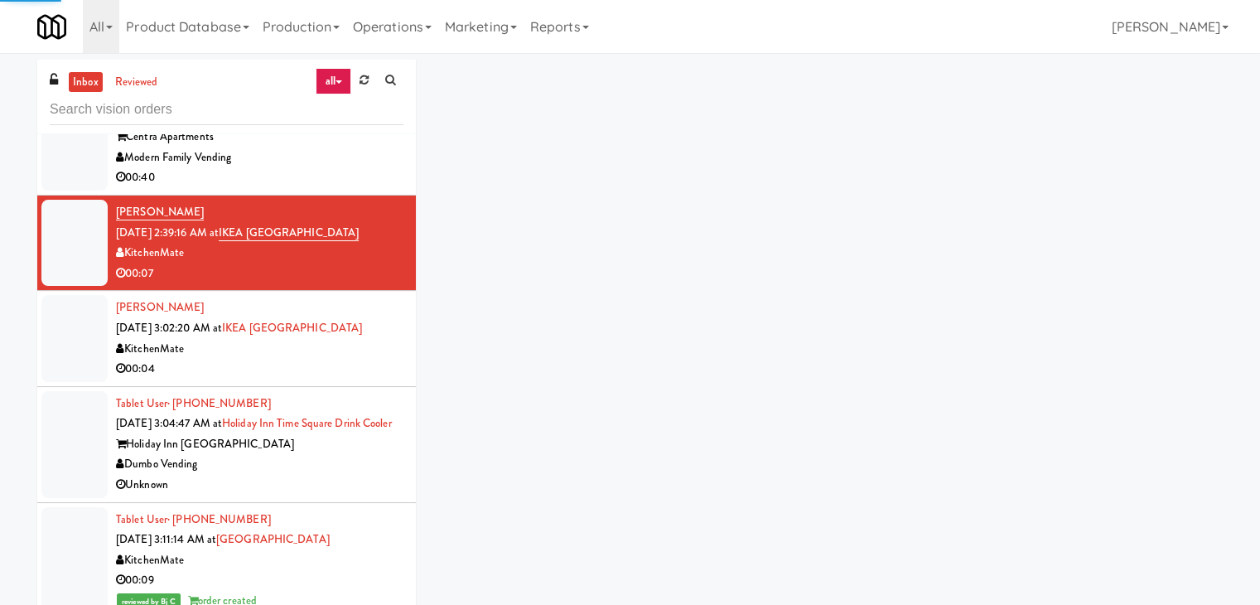
scroll to position [3684, 0]
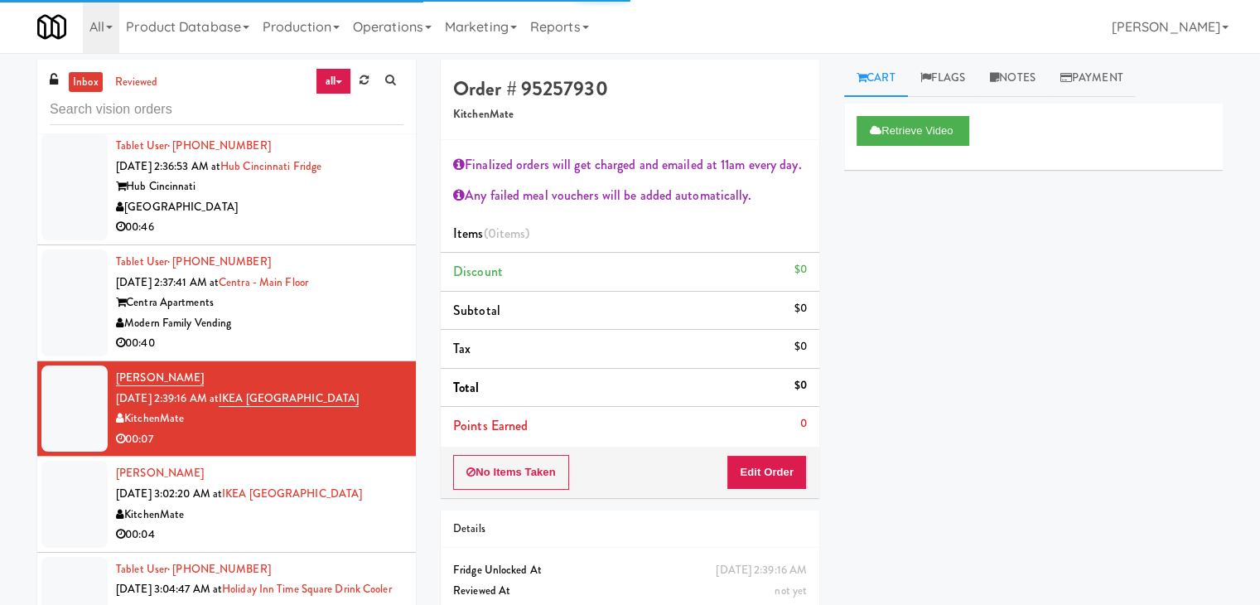
click at [344, 334] on div "Modern Family Vending" at bounding box center [259, 323] width 287 height 21
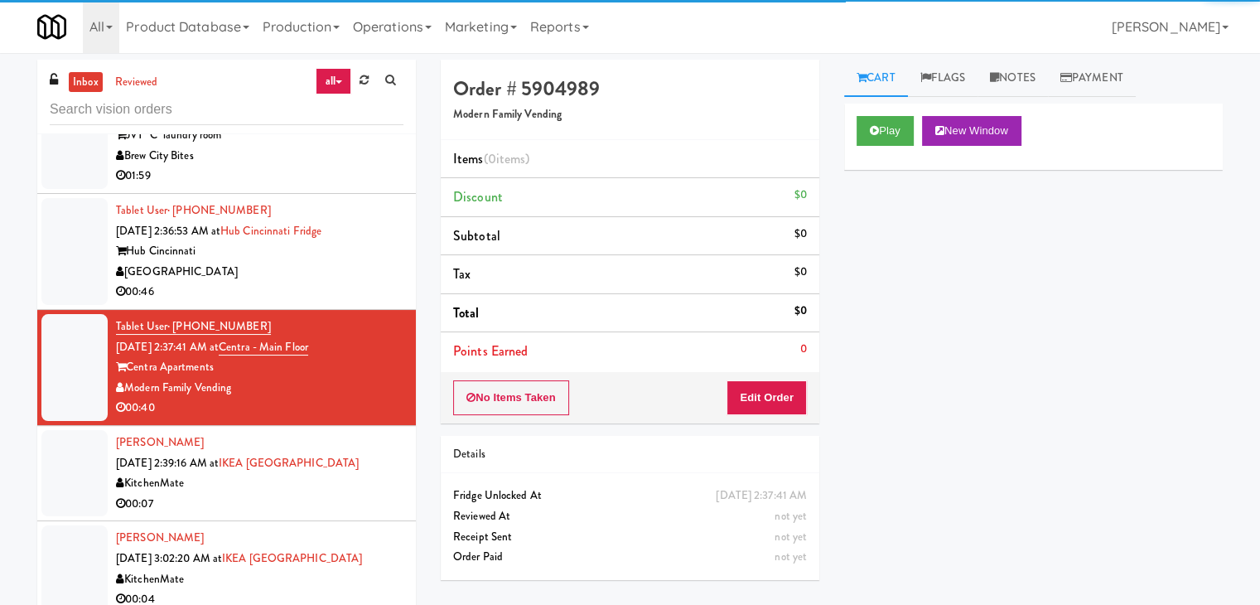
scroll to position [3601, 0]
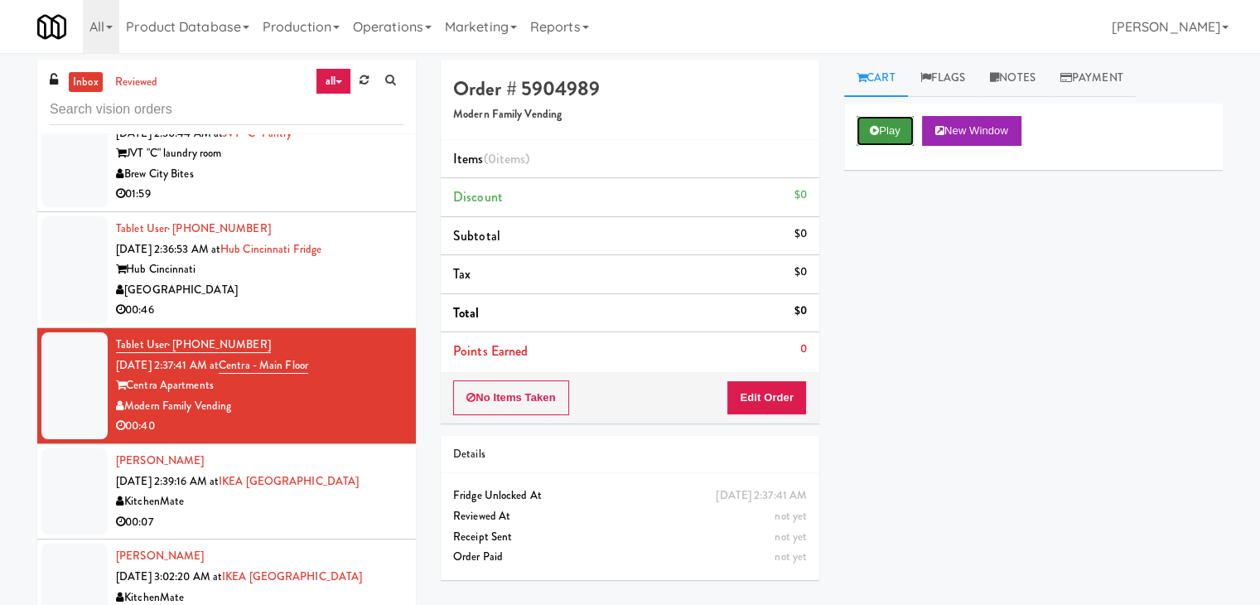
click at [883, 123] on button "Play" at bounding box center [885, 131] width 57 height 30
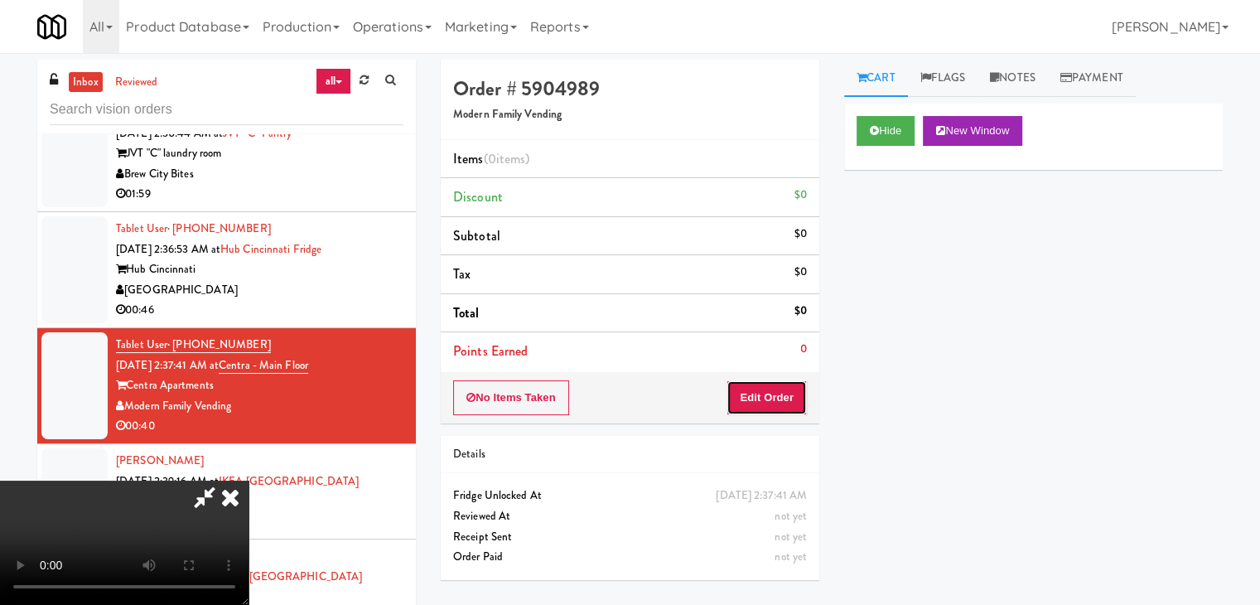
click at [785, 405] on button "Edit Order" at bounding box center [767, 397] width 80 height 35
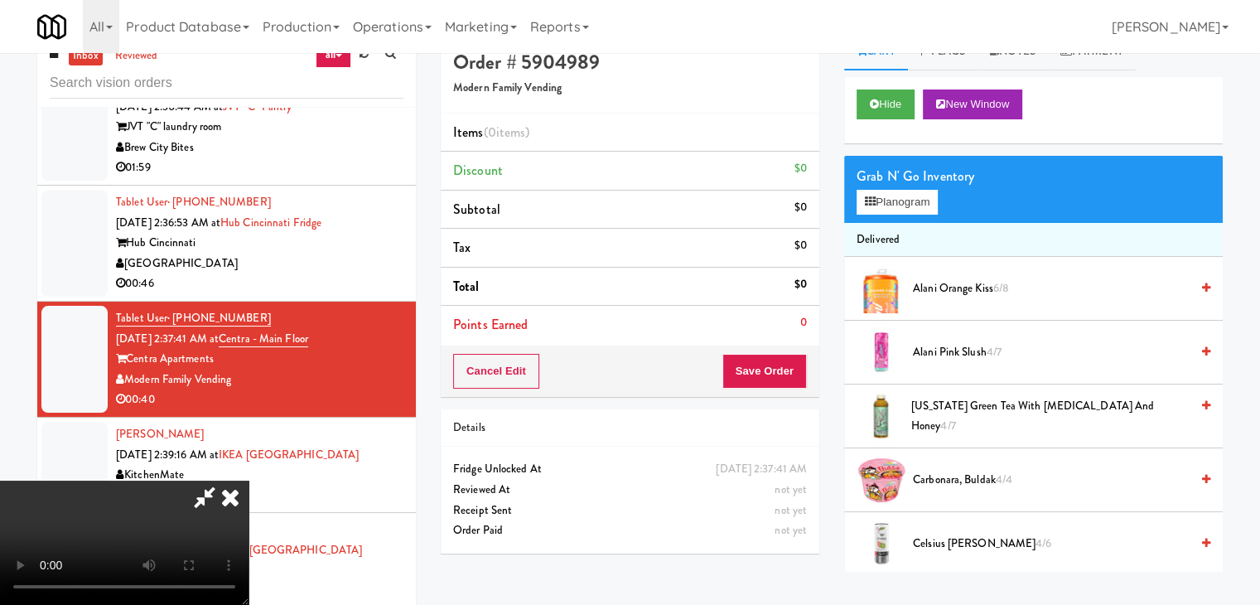
scroll to position [53, 0]
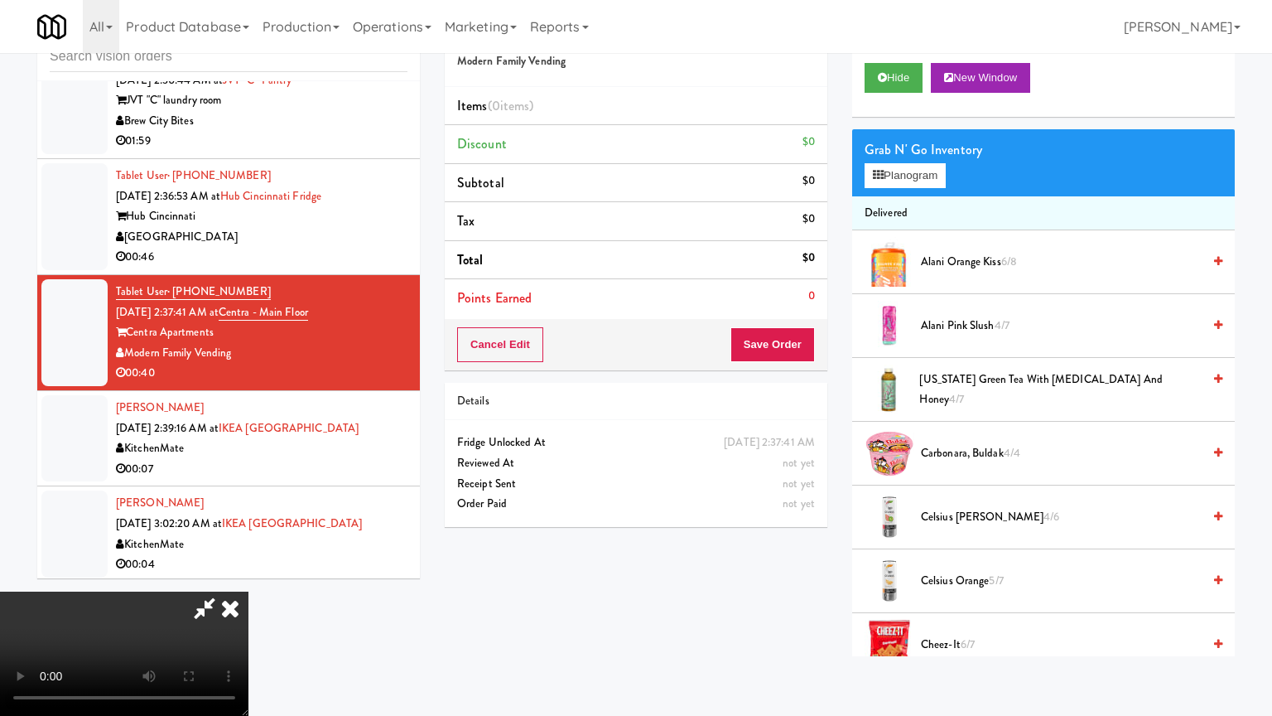
click at [249, 575] on video at bounding box center [124, 653] width 249 height 124
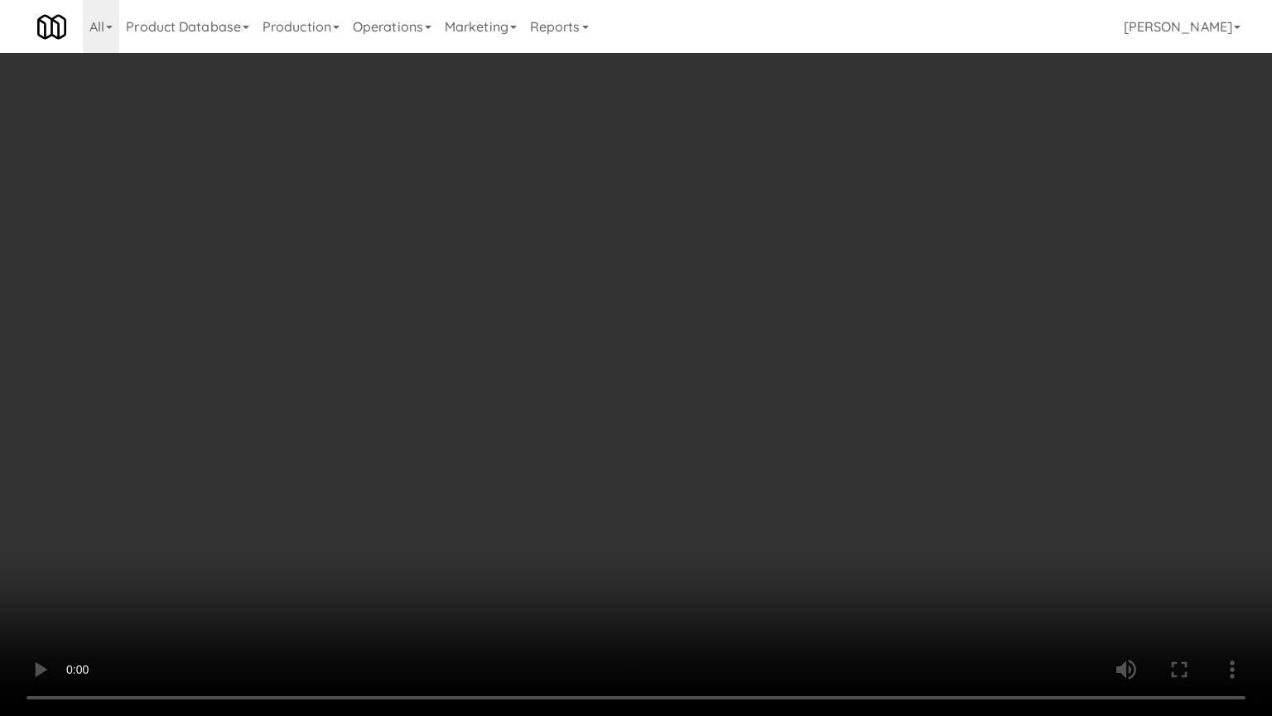
click at [804, 288] on video at bounding box center [636, 358] width 1272 height 716
drag, startPoint x: 804, startPoint y: 288, endPoint x: 838, endPoint y: 159, distance: 133.6
click at [805, 285] on video at bounding box center [636, 358] width 1272 height 716
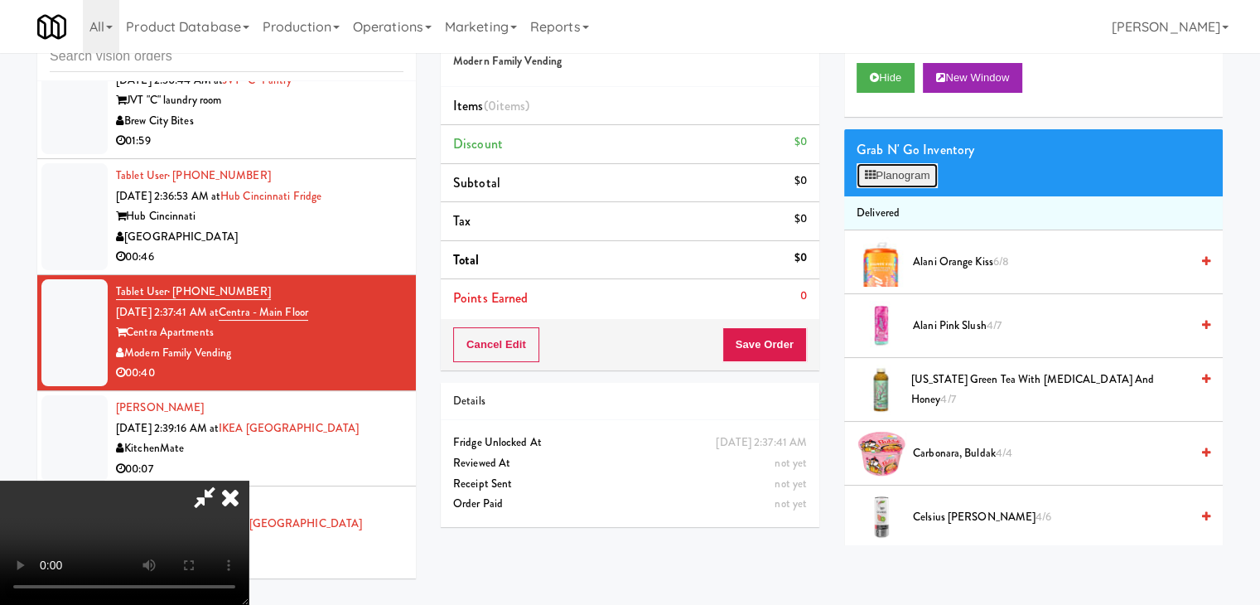
drag, startPoint x: 916, startPoint y: 176, endPoint x: 925, endPoint y: 175, distance: 8.4
click at [917, 176] on button "Planogram" at bounding box center [897, 175] width 81 height 25
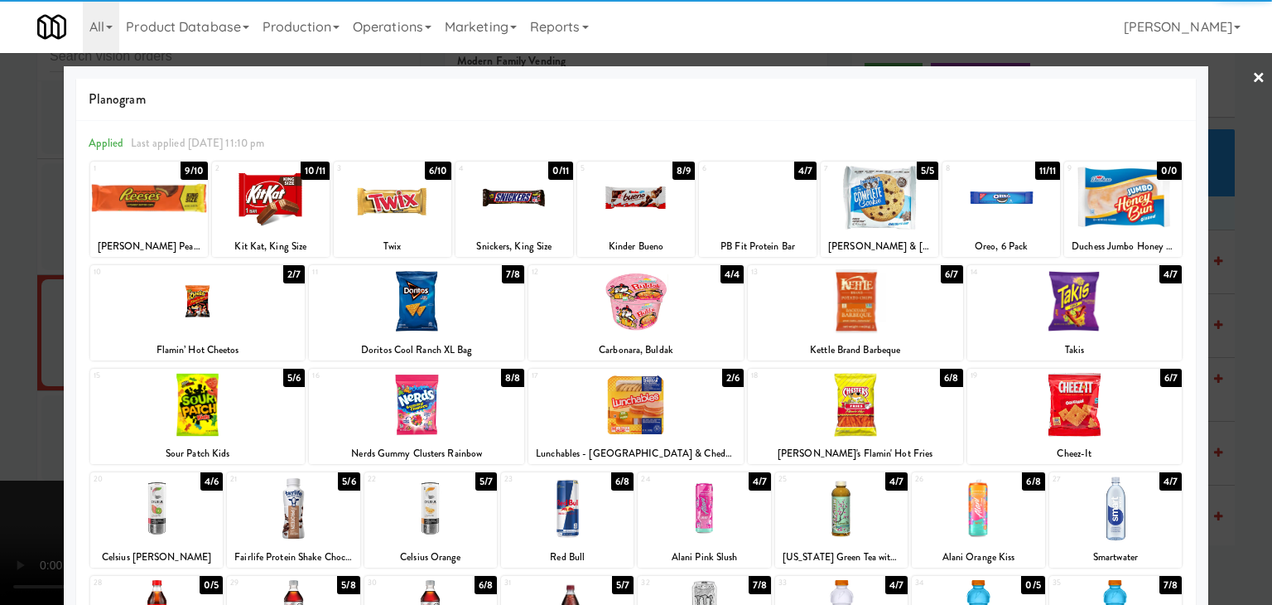
drag, startPoint x: 244, startPoint y: 301, endPoint x: 235, endPoint y: 321, distance: 21.5
click at [243, 302] on div at bounding box center [197, 301] width 215 height 64
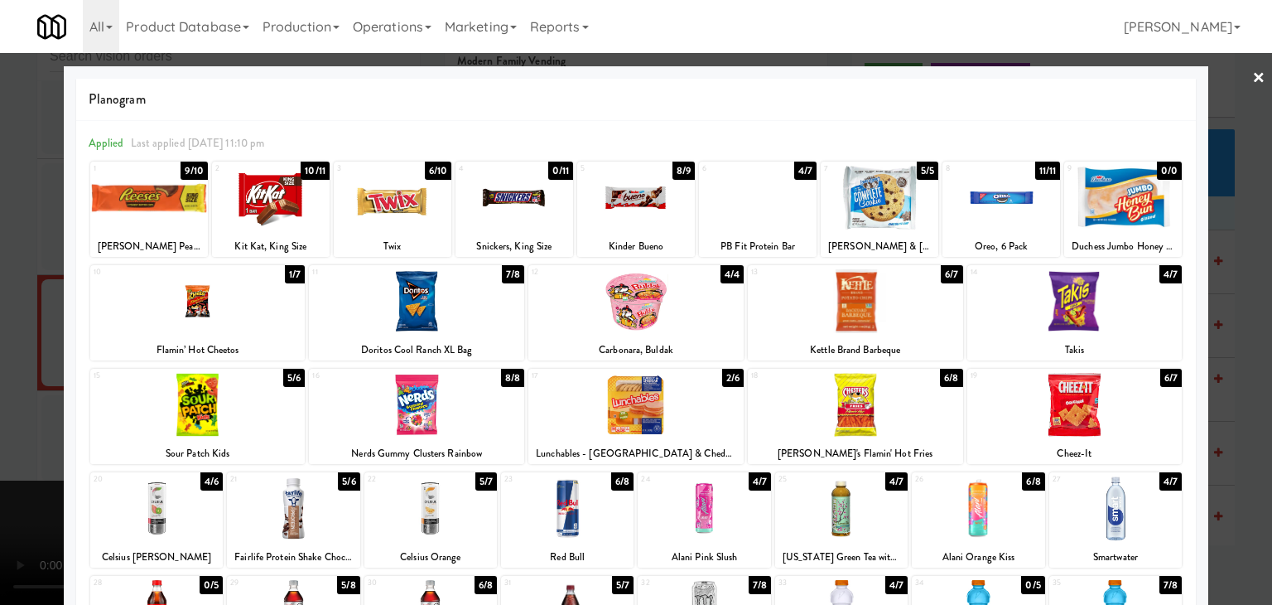
drag, startPoint x: 225, startPoint y: 395, endPoint x: 116, endPoint y: 395, distance: 108.5
click at [221, 395] on div at bounding box center [197, 405] width 215 height 64
drag, startPoint x: 0, startPoint y: 392, endPoint x: 258, endPoint y: 388, distance: 257.7
click at [0, 391] on div at bounding box center [636, 302] width 1272 height 605
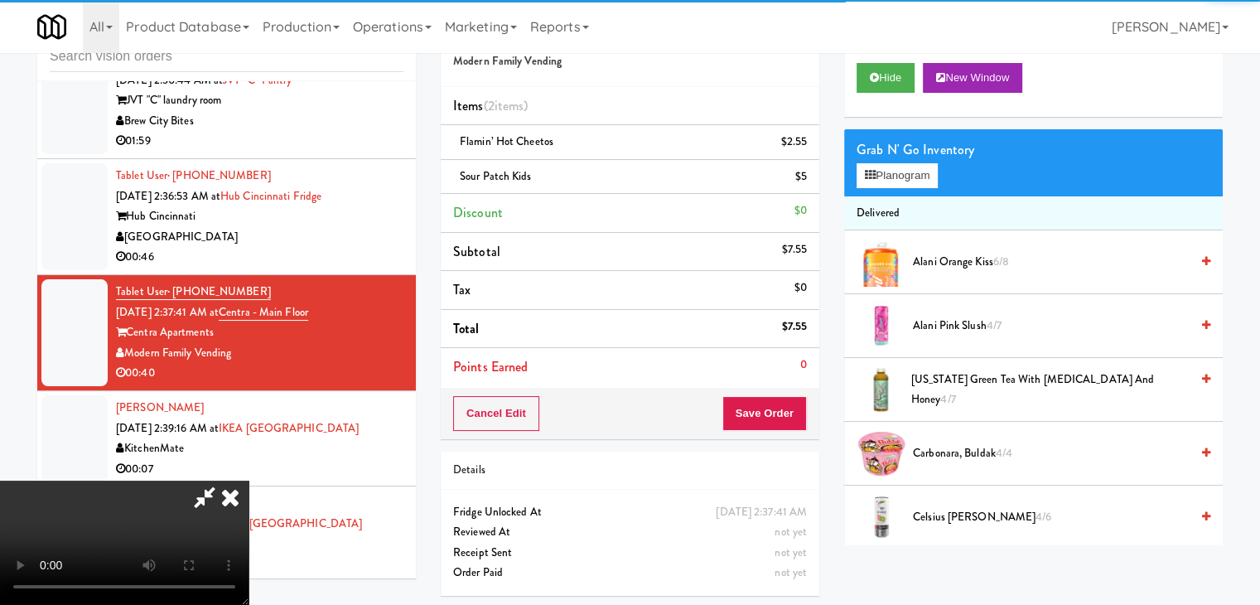
click at [249, 480] on video at bounding box center [124, 542] width 249 height 124
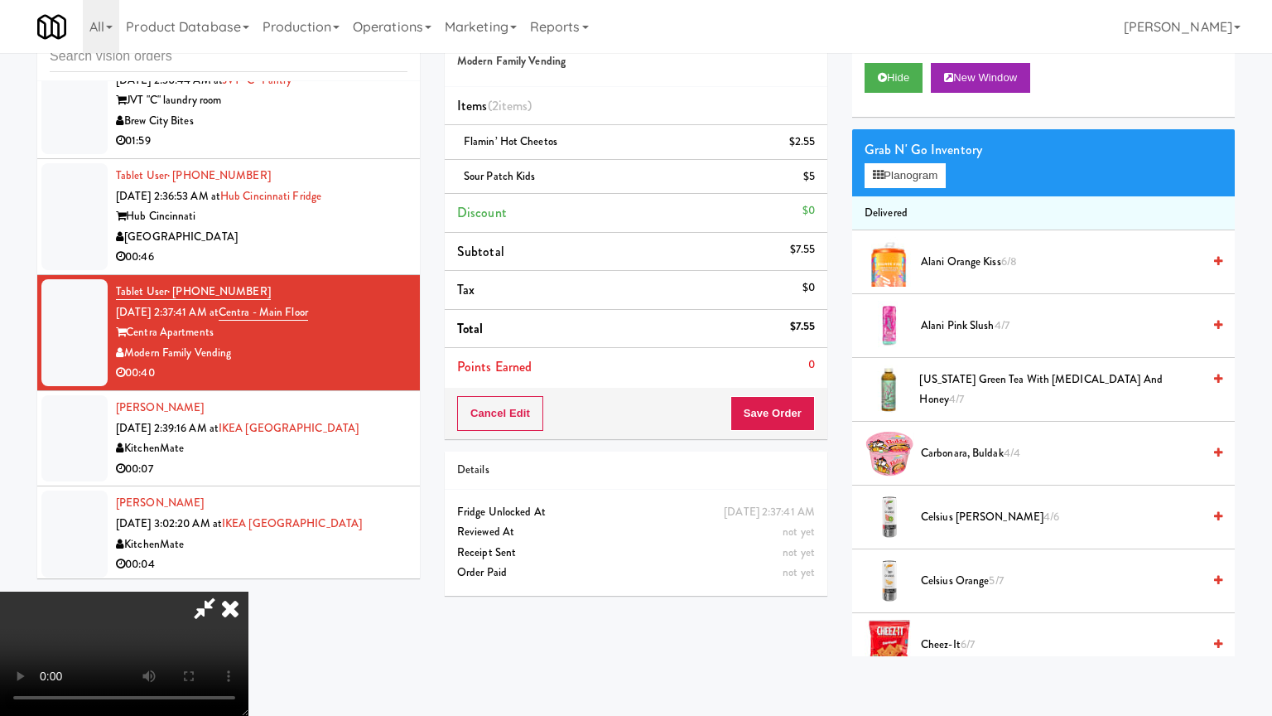
drag, startPoint x: 534, startPoint y: 434, endPoint x: 556, endPoint y: 426, distance: 23.1
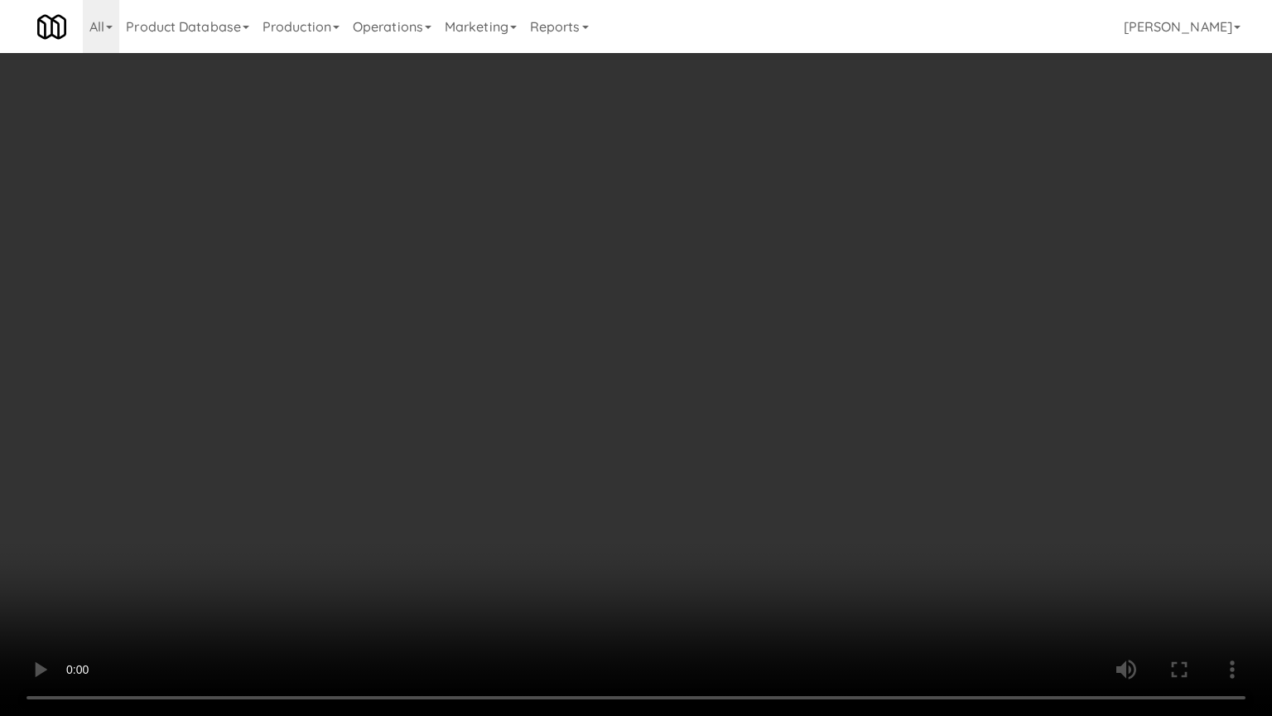
click at [545, 429] on video at bounding box center [636, 358] width 1272 height 716
click at [582, 397] on video at bounding box center [636, 358] width 1272 height 716
click at [582, 393] on video at bounding box center [636, 358] width 1272 height 716
click at [590, 377] on video at bounding box center [636, 358] width 1272 height 716
drag, startPoint x: 590, startPoint y: 377, endPoint x: 678, endPoint y: 223, distance: 177.4
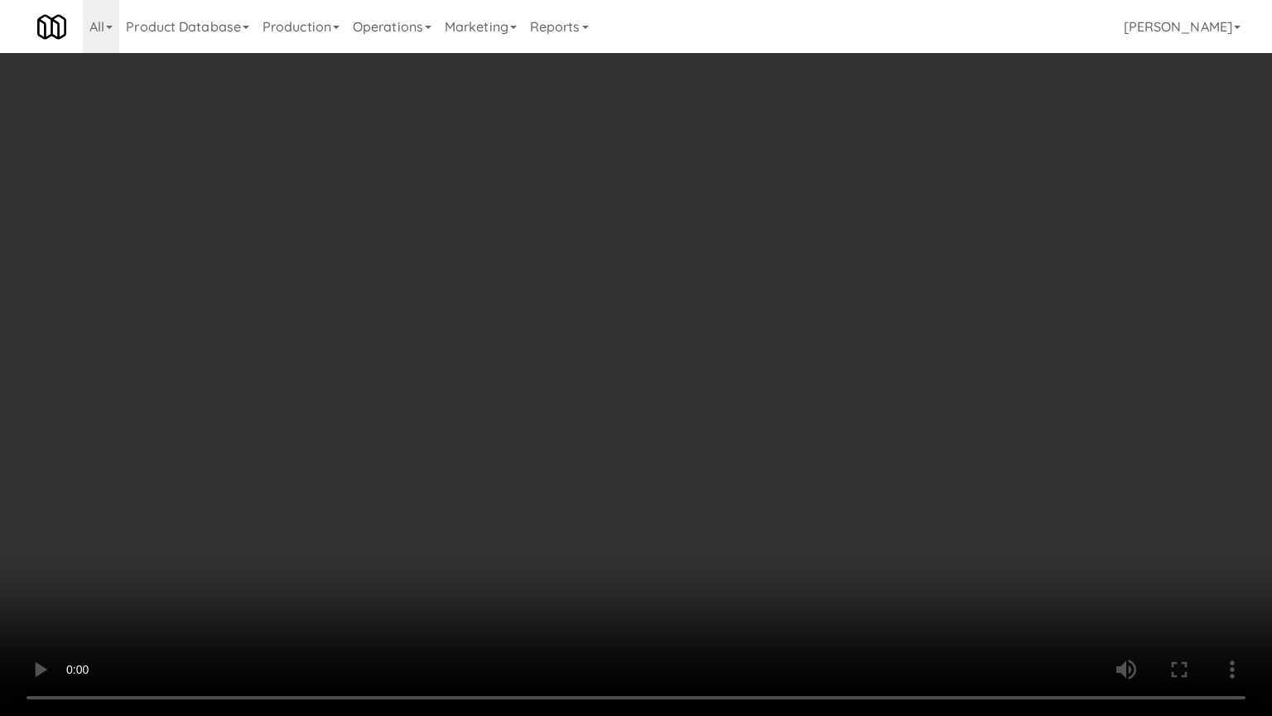
click at [603, 359] on video at bounding box center [636, 358] width 1272 height 716
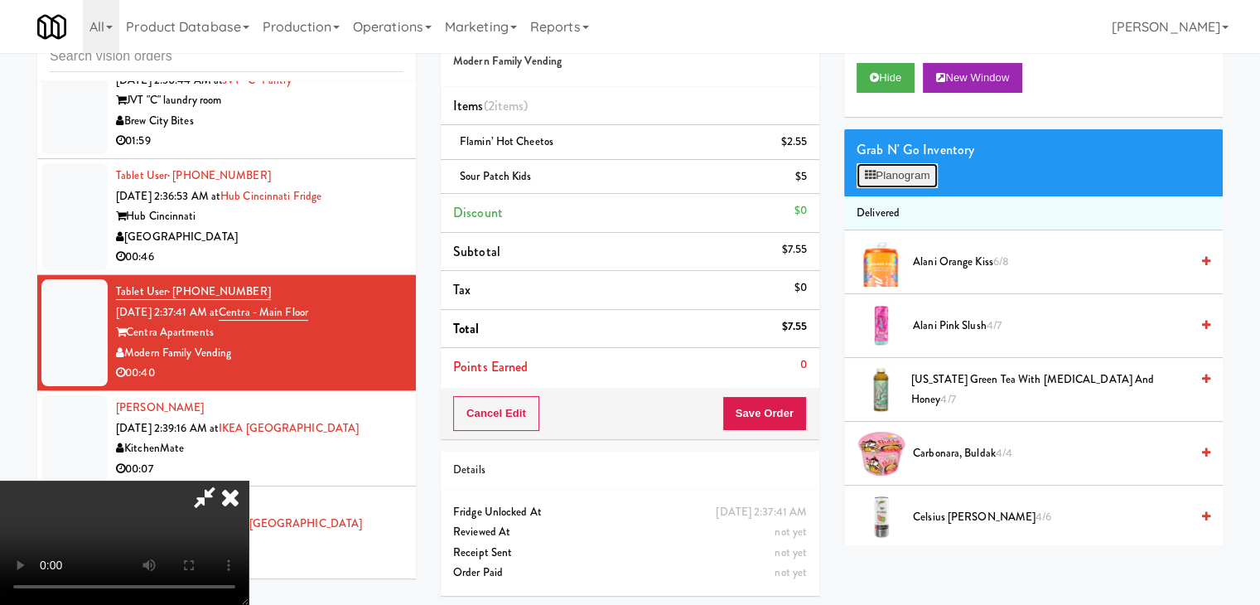
click at [925, 182] on button "Planogram" at bounding box center [897, 175] width 81 height 25
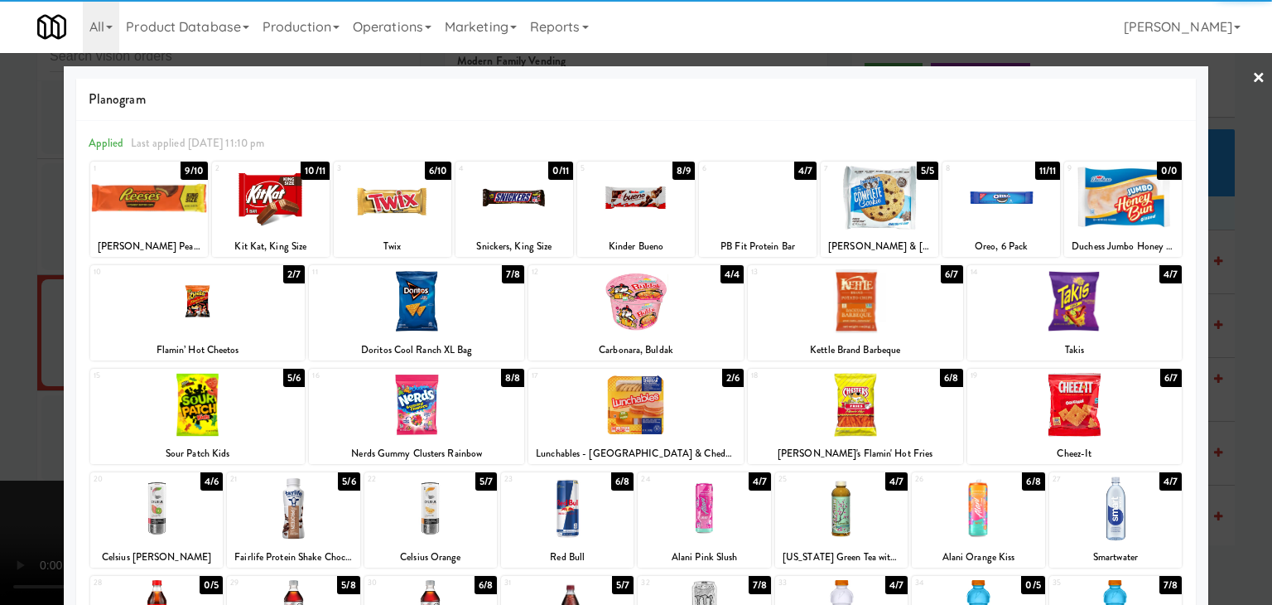
click at [851, 402] on div at bounding box center [855, 405] width 215 height 64
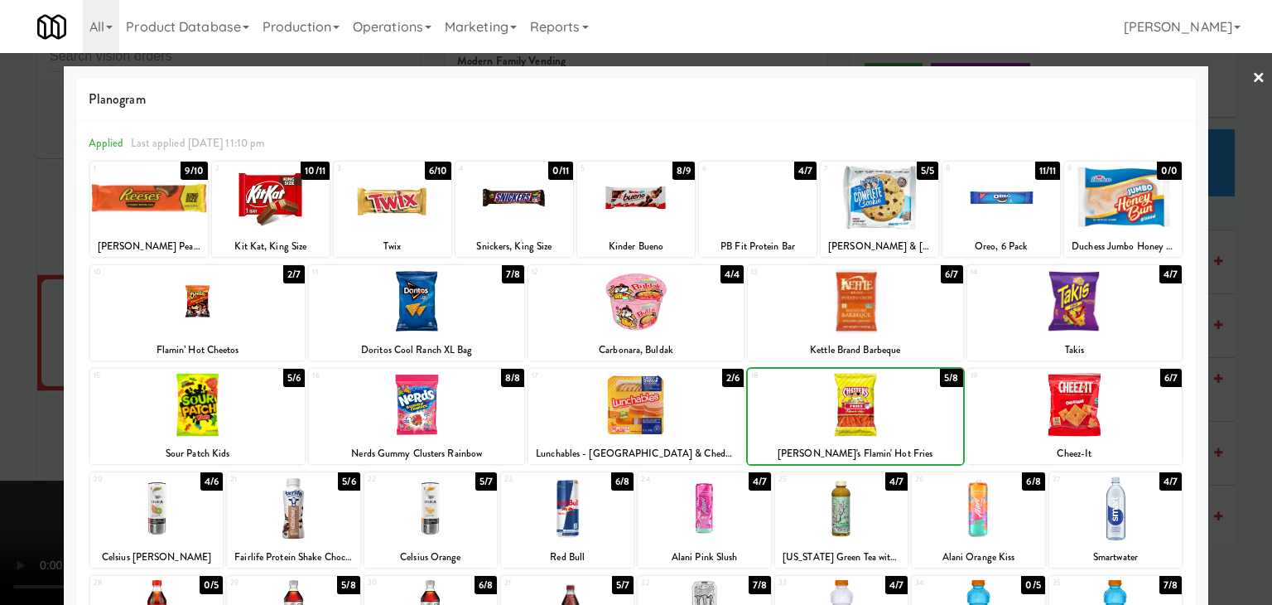
drag, startPoint x: 0, startPoint y: 382, endPoint x: 122, endPoint y: 374, distance: 122.0
click at [17, 382] on div at bounding box center [636, 302] width 1272 height 605
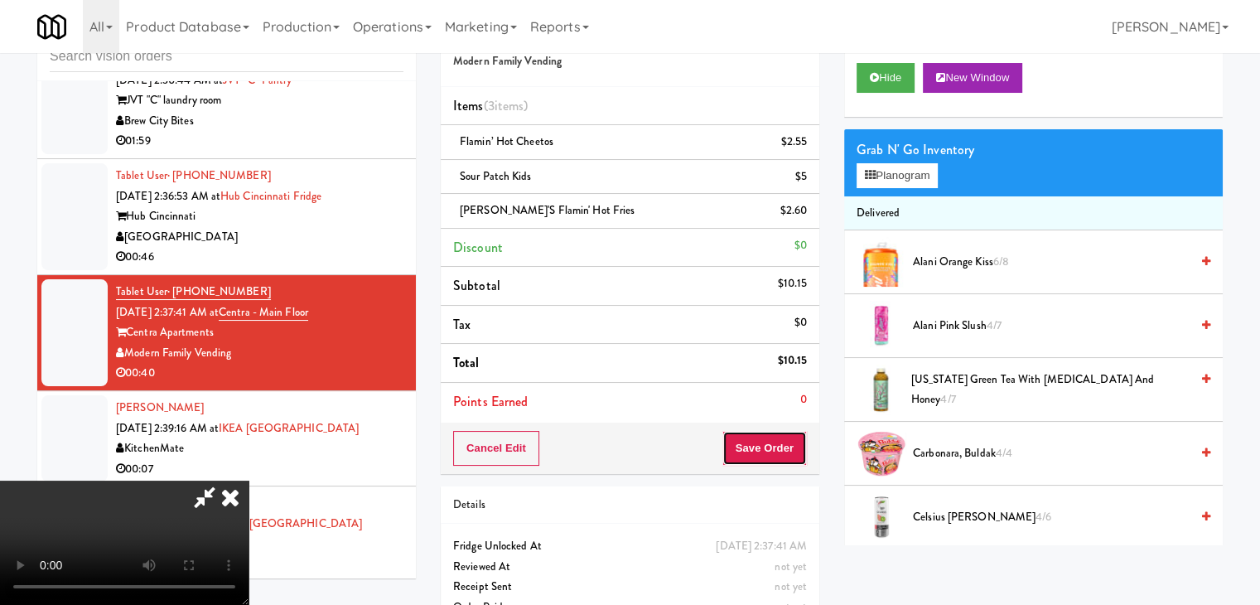
click at [785, 439] on button "Save Order" at bounding box center [764, 448] width 84 height 35
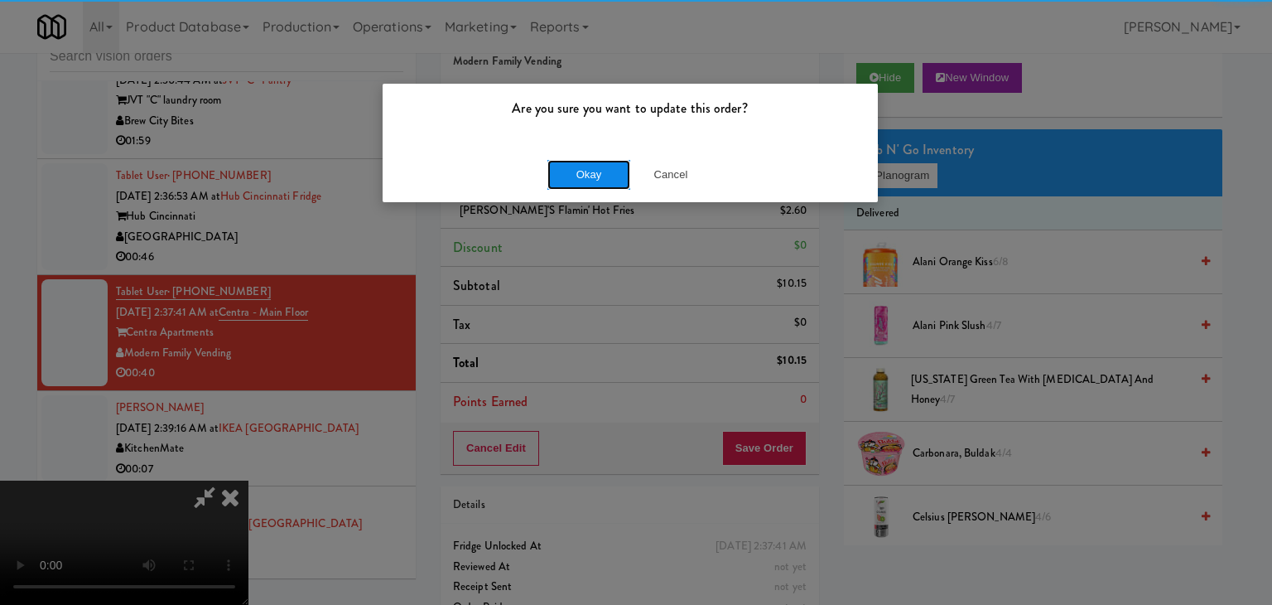
drag, startPoint x: 560, startPoint y: 186, endPoint x: 573, endPoint y: 176, distance: 16.1
click at [563, 183] on button "Okay" at bounding box center [589, 175] width 83 height 30
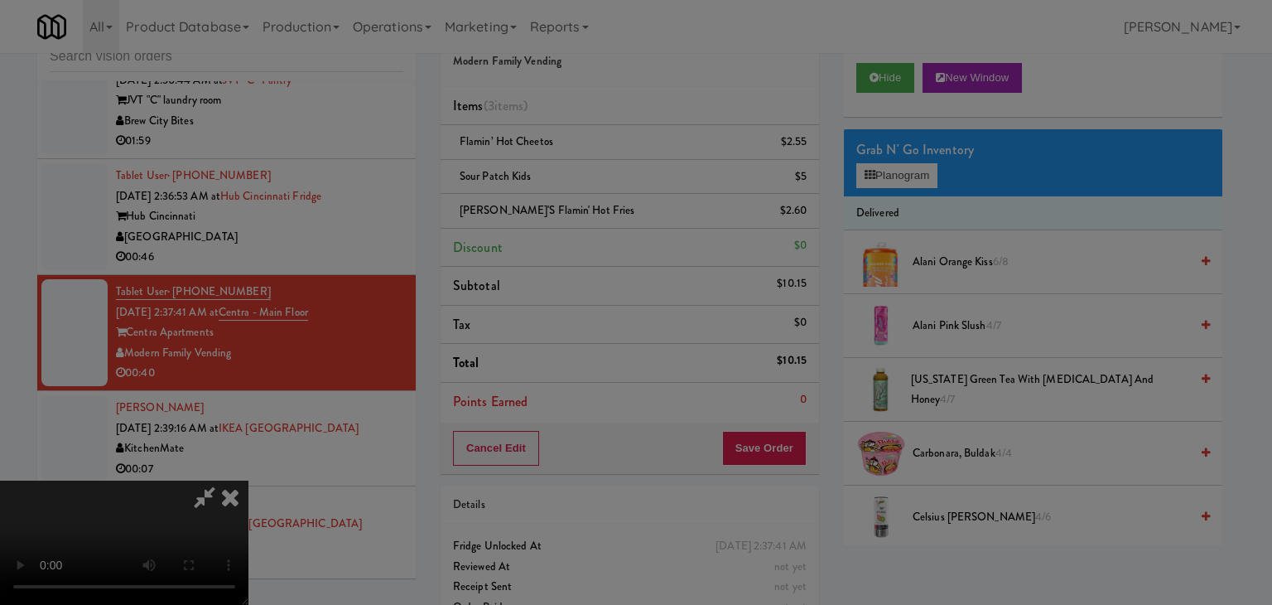
click at [573, 176] on body "Are you sure you want to update this order? Okay Cancel Okay Are you sure you w…" at bounding box center [636, 302] width 1272 height 605
click at [573, 176] on div at bounding box center [636, 302] width 1272 height 605
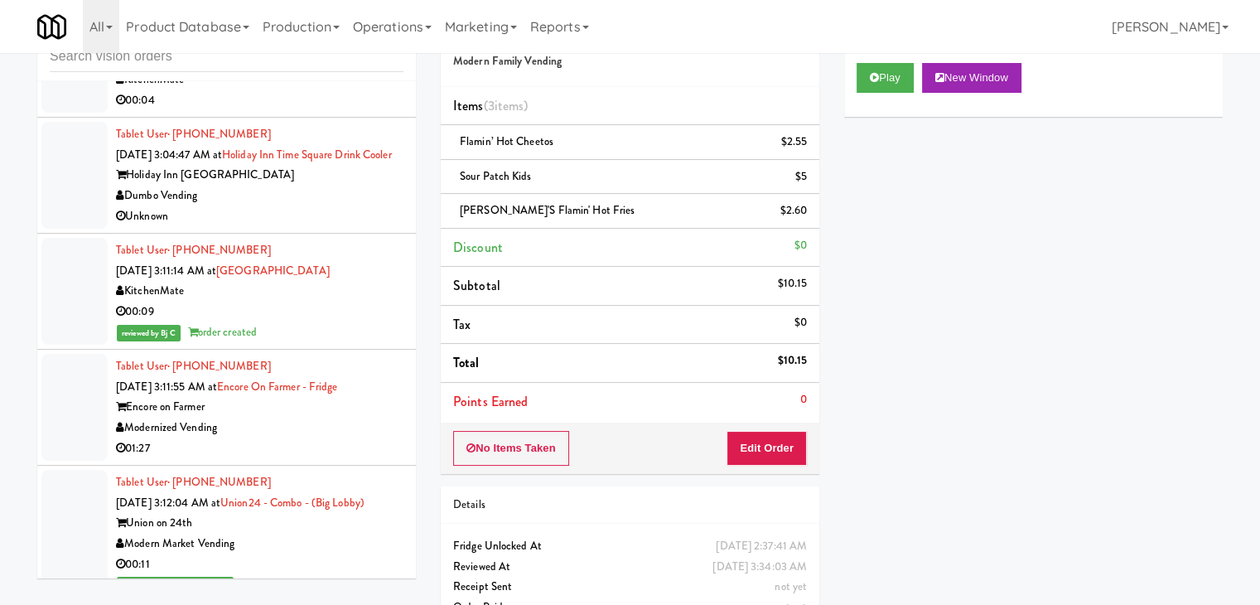
scroll to position [4015, 0]
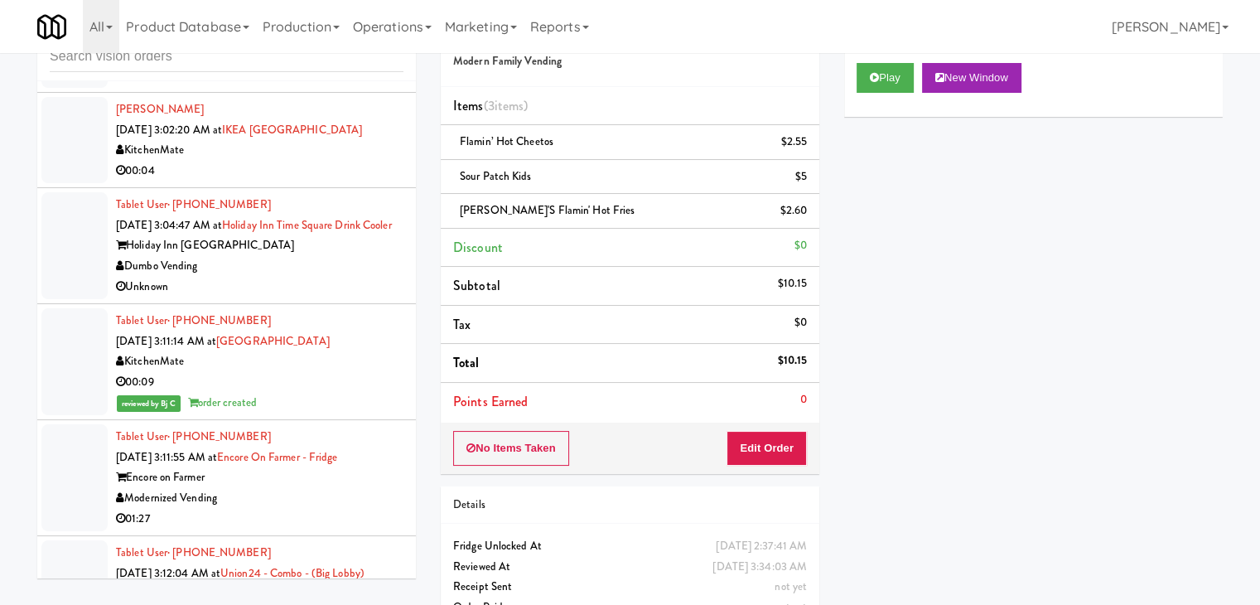
click at [302, 277] on div "Dumbo Vending" at bounding box center [259, 266] width 287 height 21
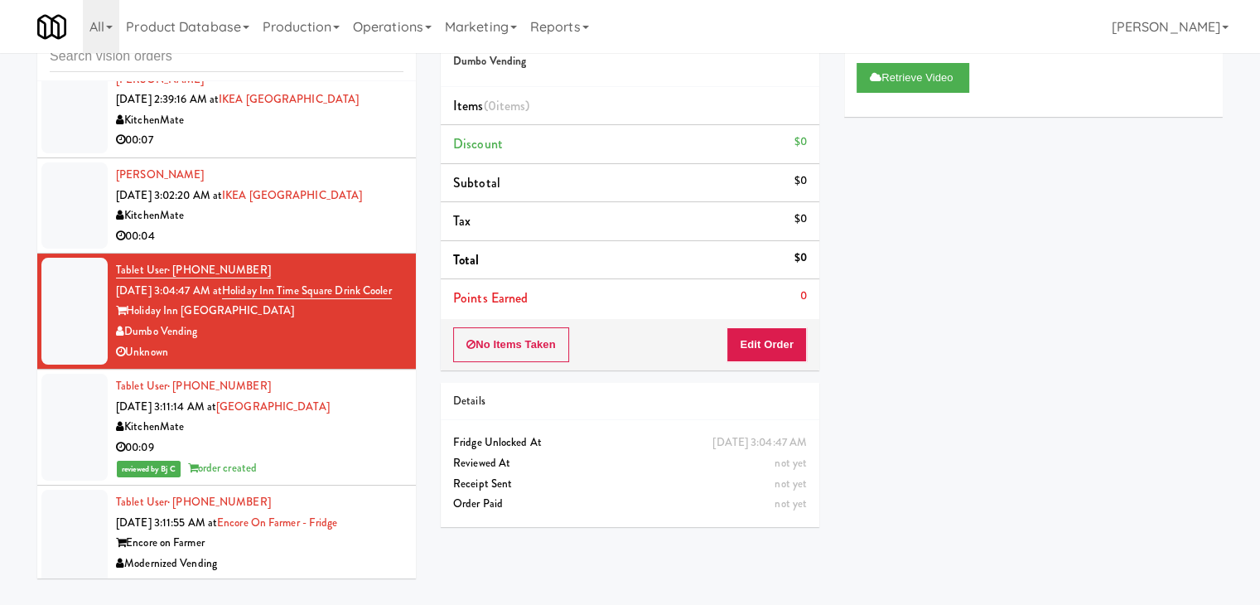
scroll to position [3619, 0]
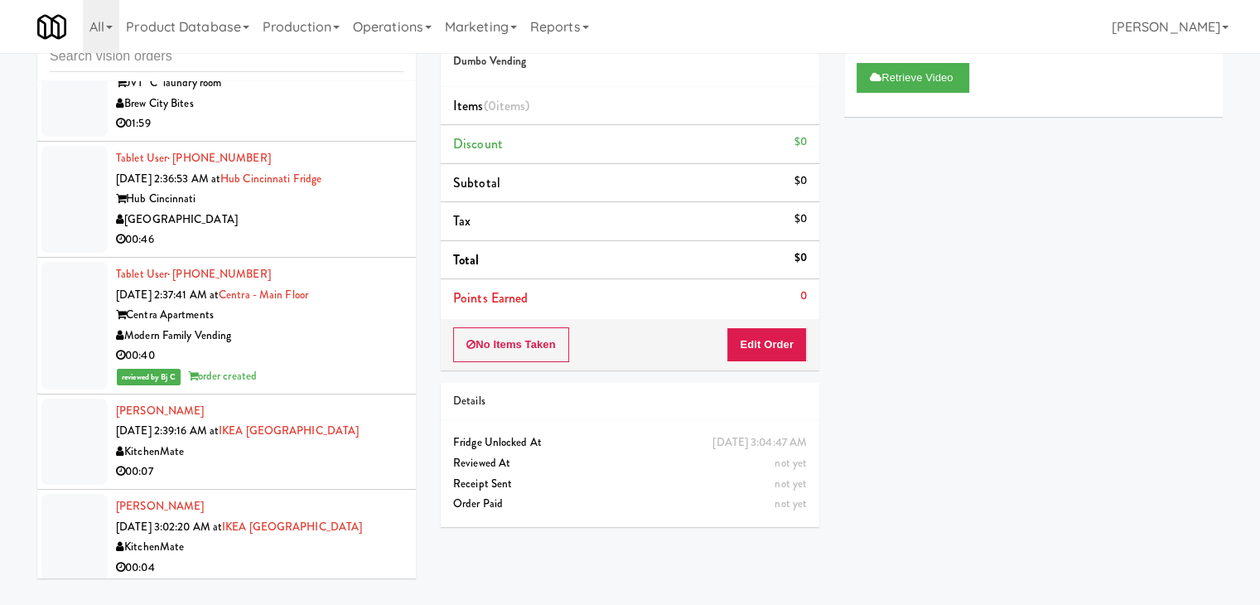
click at [312, 482] on div "00:07" at bounding box center [259, 471] width 287 height 21
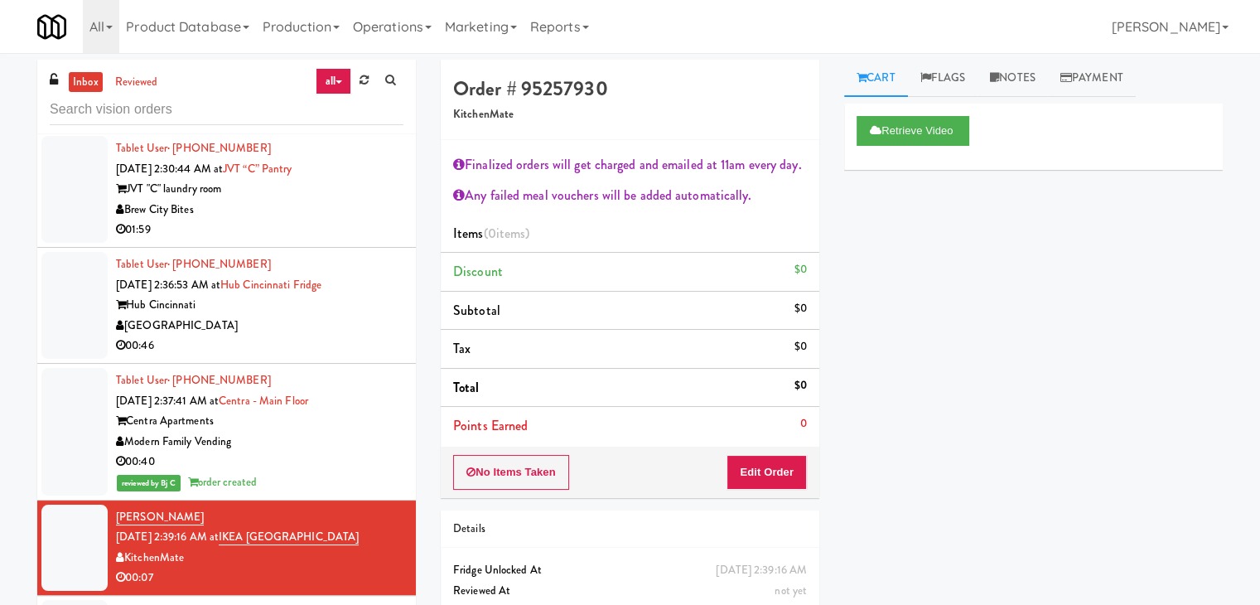
scroll to position [3536, 0]
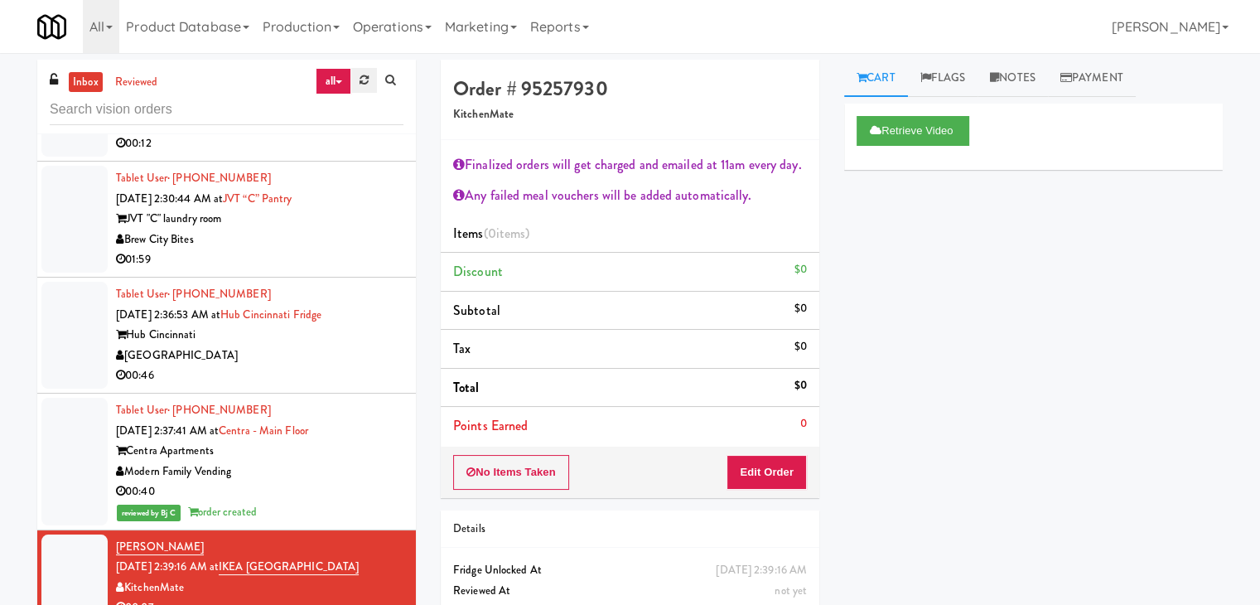
click at [373, 84] on link at bounding box center [364, 80] width 26 height 25
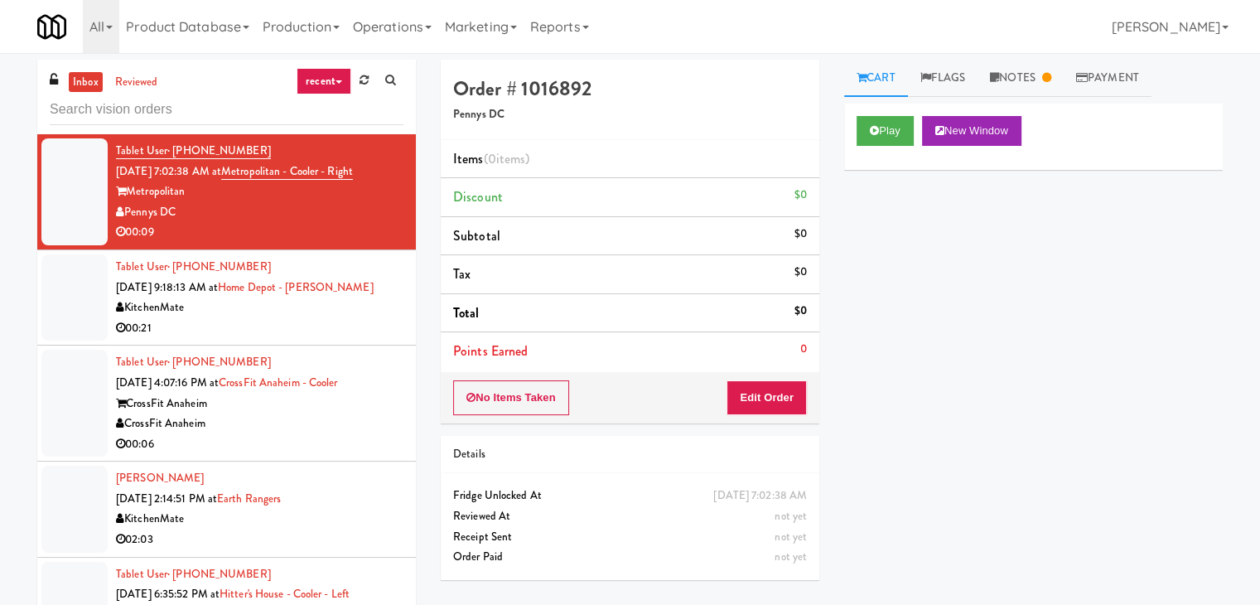
click at [328, 81] on link "recent" at bounding box center [324, 81] width 55 height 27
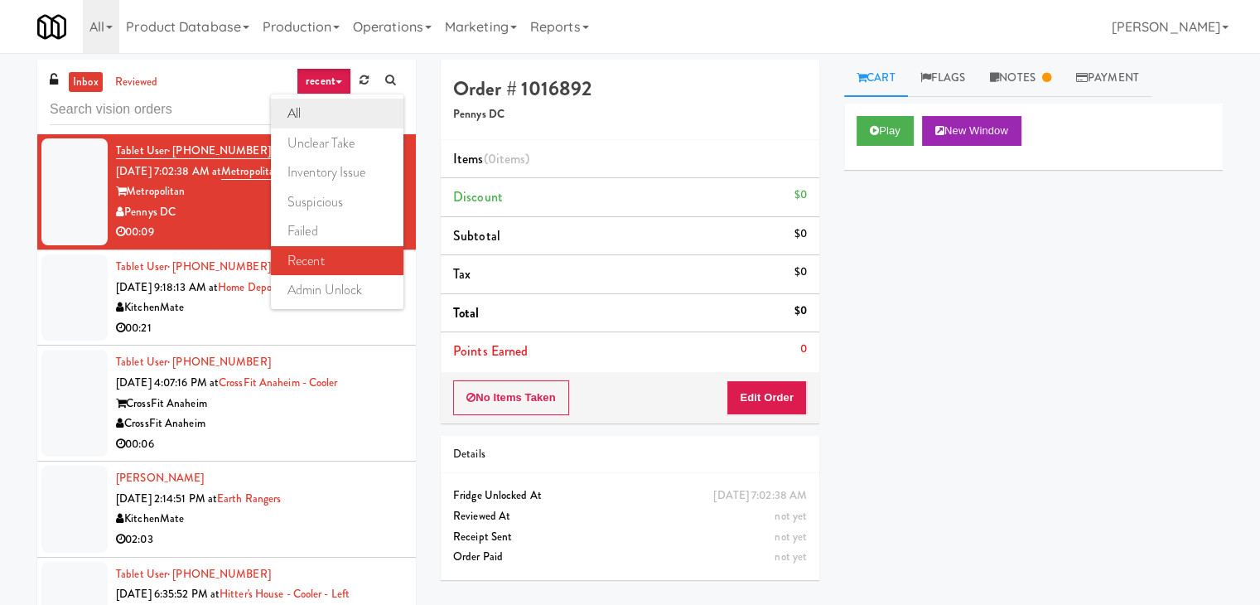
click at [318, 109] on link "all" at bounding box center [337, 114] width 133 height 30
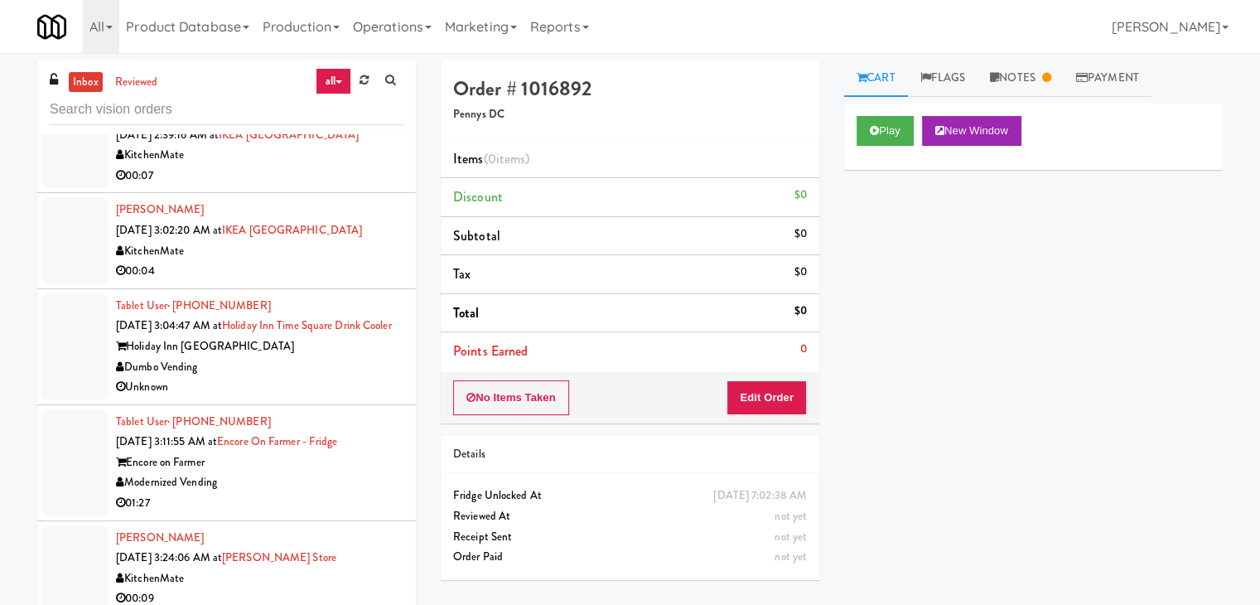
scroll to position [3857, 0]
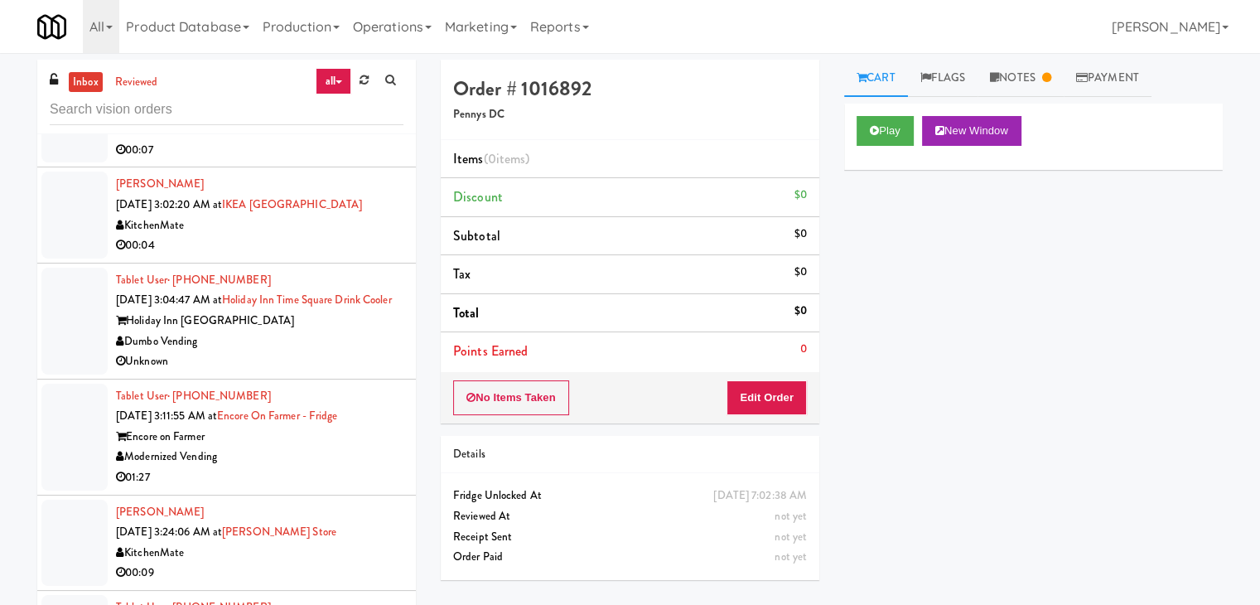
click at [285, 256] on div "00:04" at bounding box center [259, 245] width 287 height 21
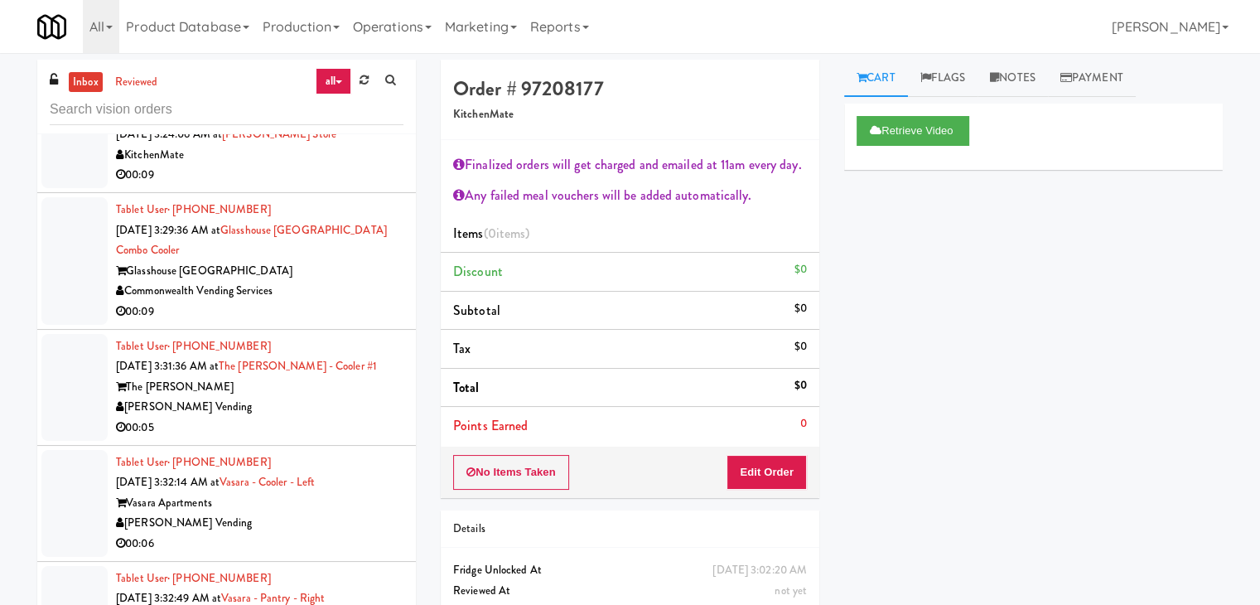
scroll to position [4271, 0]
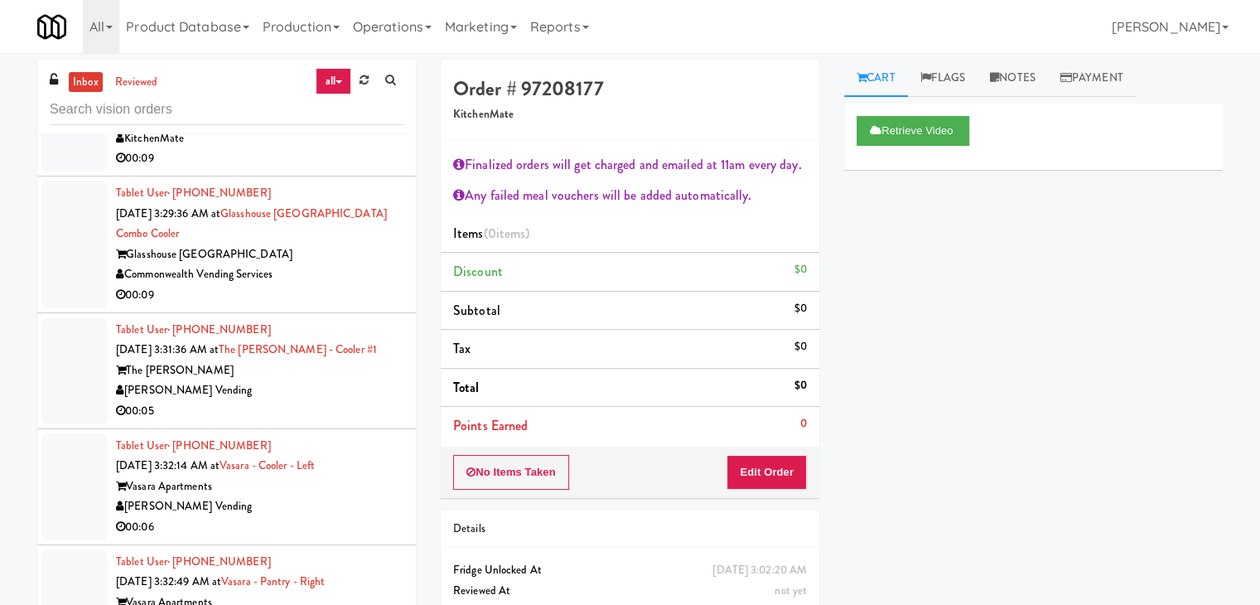
click at [338, 285] on div "Commonwealth Vending Services" at bounding box center [259, 274] width 287 height 21
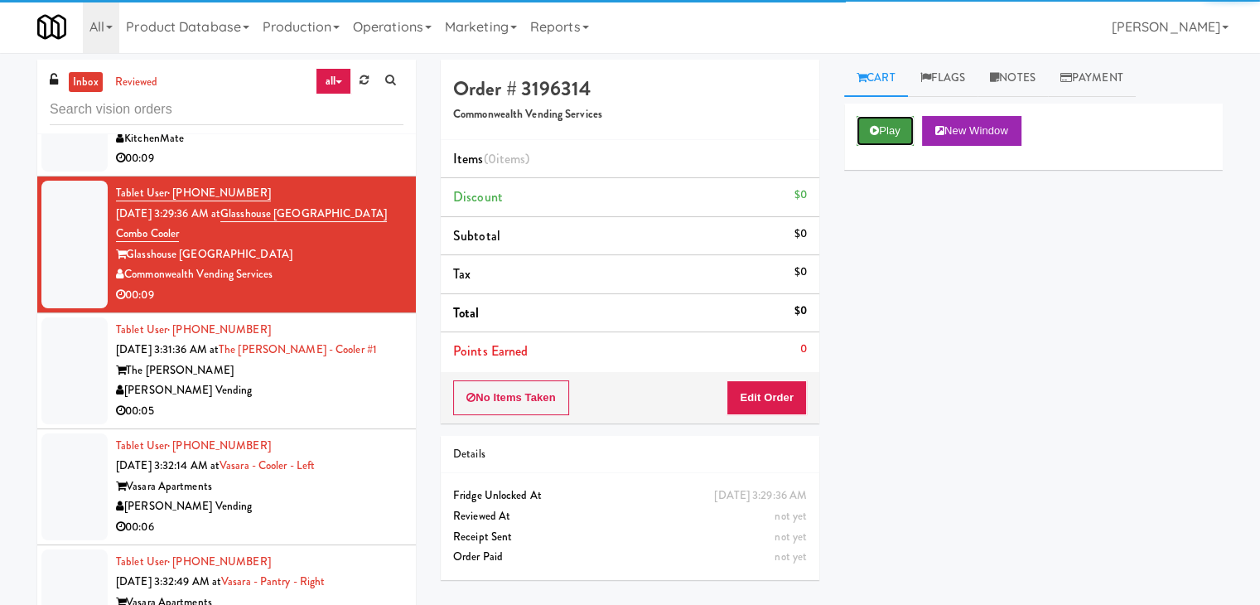
click at [878, 140] on button "Play" at bounding box center [885, 131] width 57 height 30
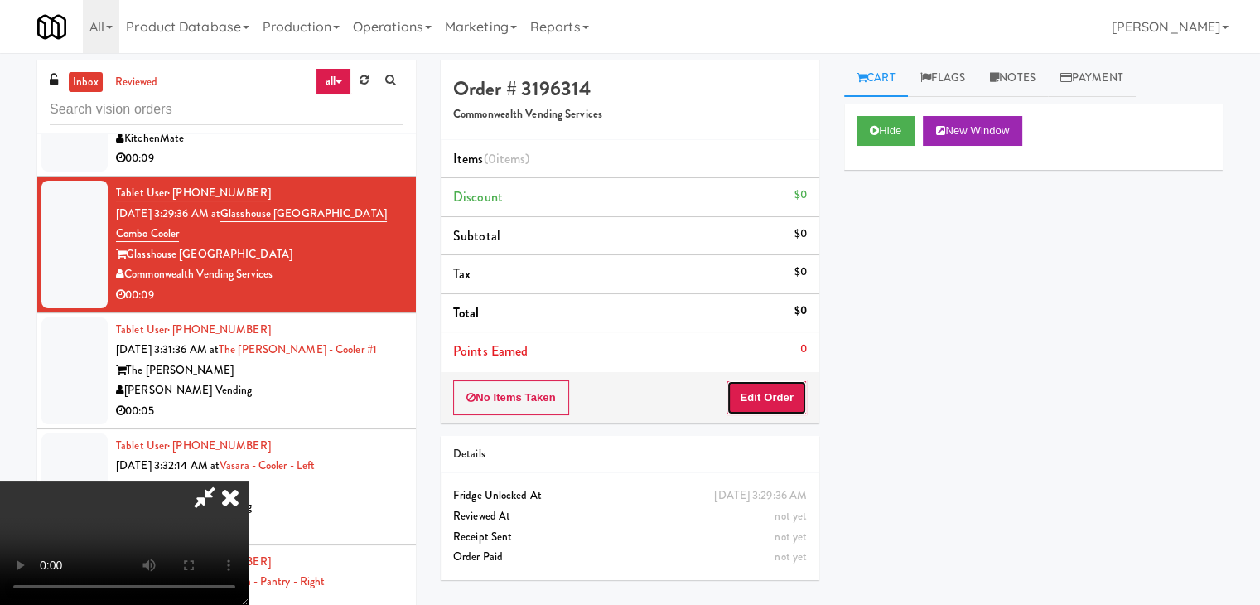
click at [795, 389] on button "Edit Order" at bounding box center [767, 397] width 80 height 35
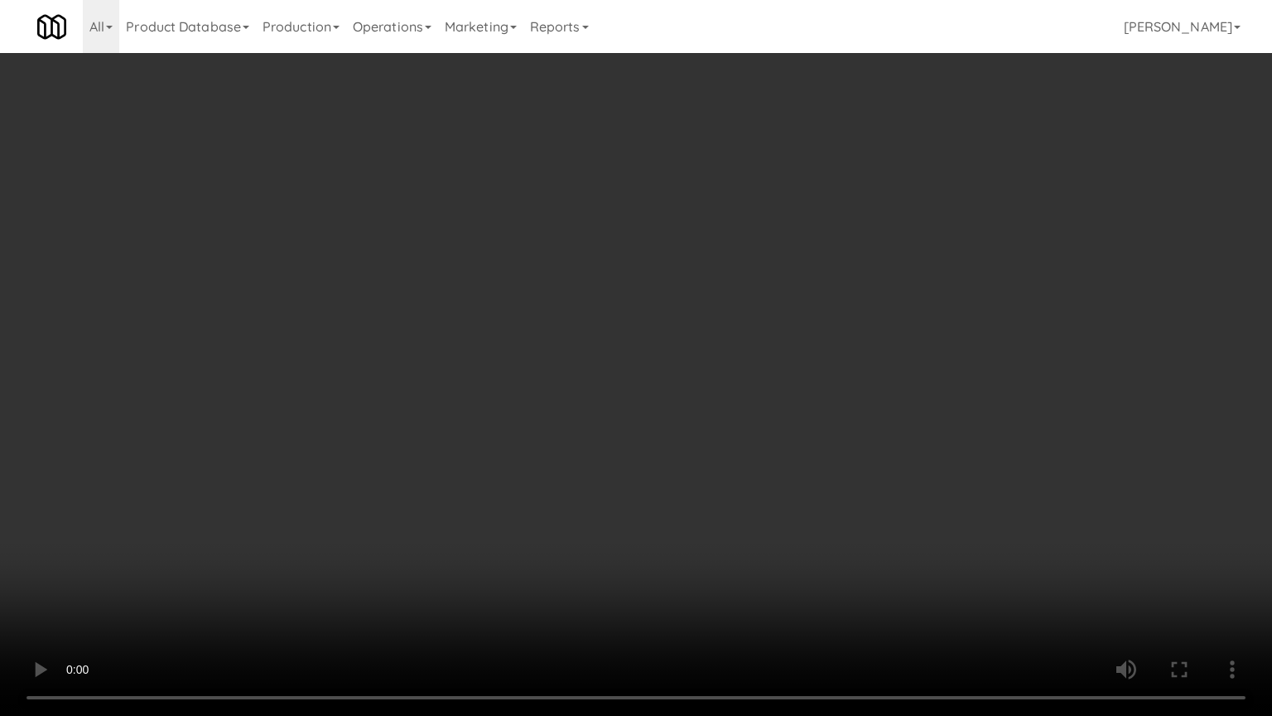
click at [763, 451] on video at bounding box center [636, 358] width 1272 height 716
drag, startPoint x: 758, startPoint y: 467, endPoint x: 758, endPoint y: 477, distance: 9.9
click at [759, 475] on video at bounding box center [636, 358] width 1272 height 716
click at [754, 483] on video at bounding box center [636, 358] width 1272 height 716
click at [747, 477] on video at bounding box center [636, 358] width 1272 height 716
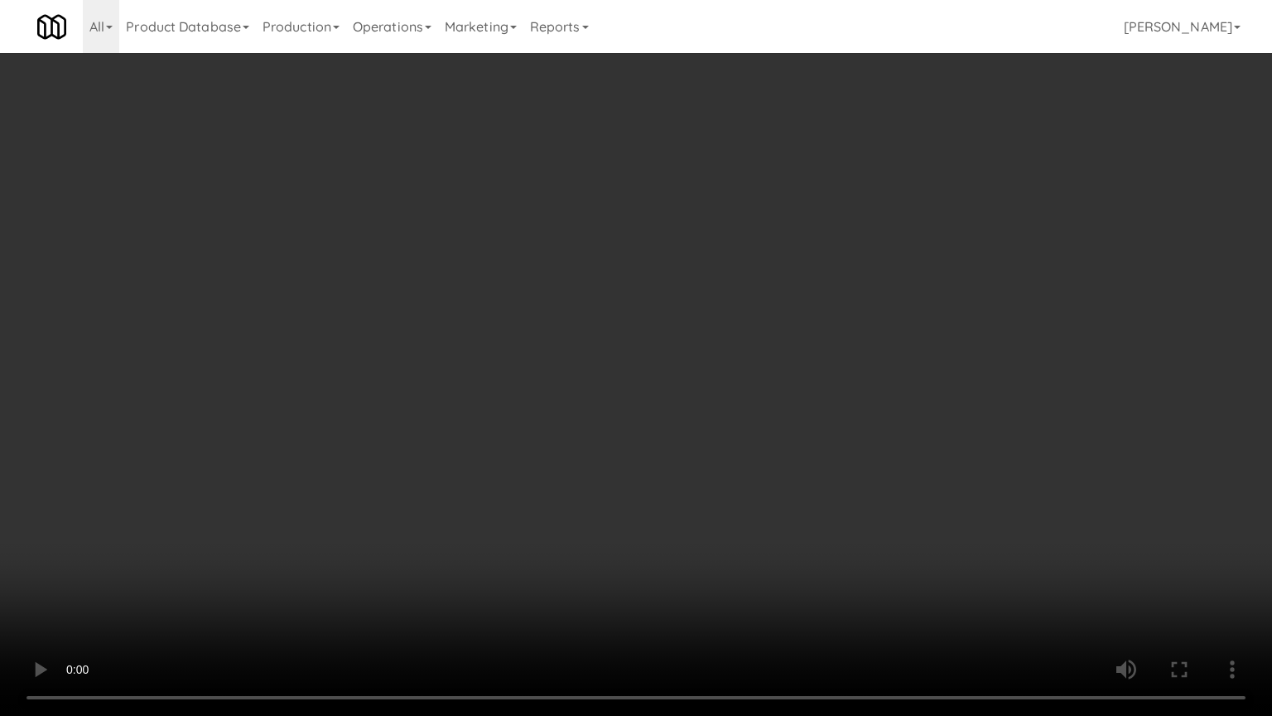
click at [752, 476] on video at bounding box center [636, 358] width 1272 height 716
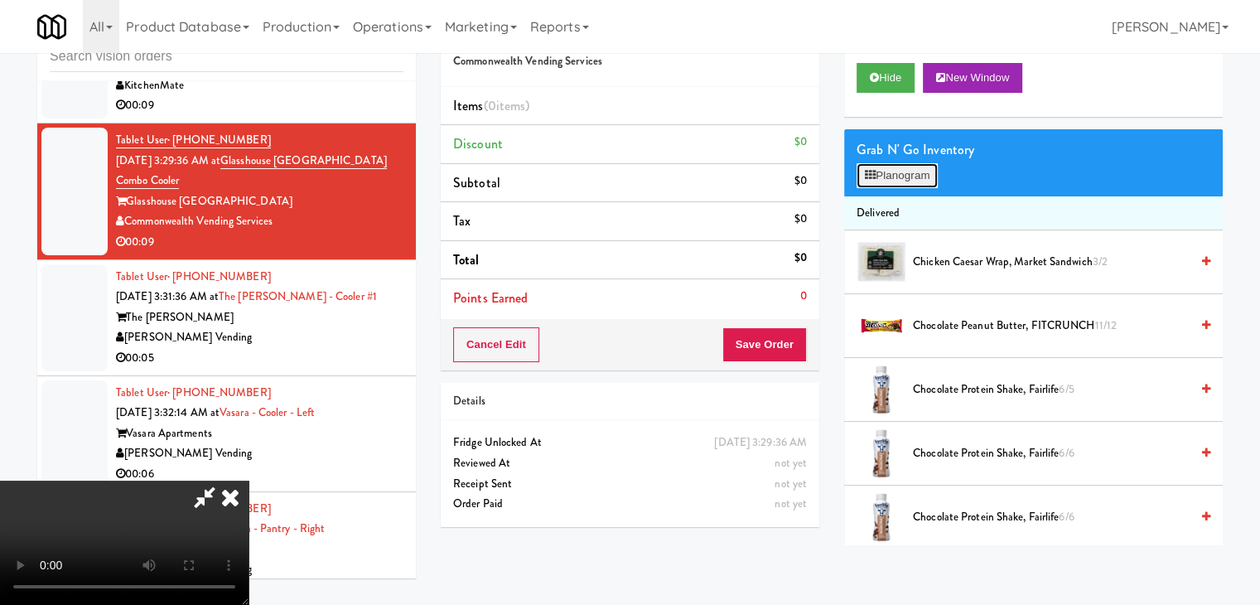
drag, startPoint x: 895, startPoint y: 170, endPoint x: 886, endPoint y: 190, distance: 21.9
click at [895, 170] on button "Planogram" at bounding box center [897, 175] width 81 height 25
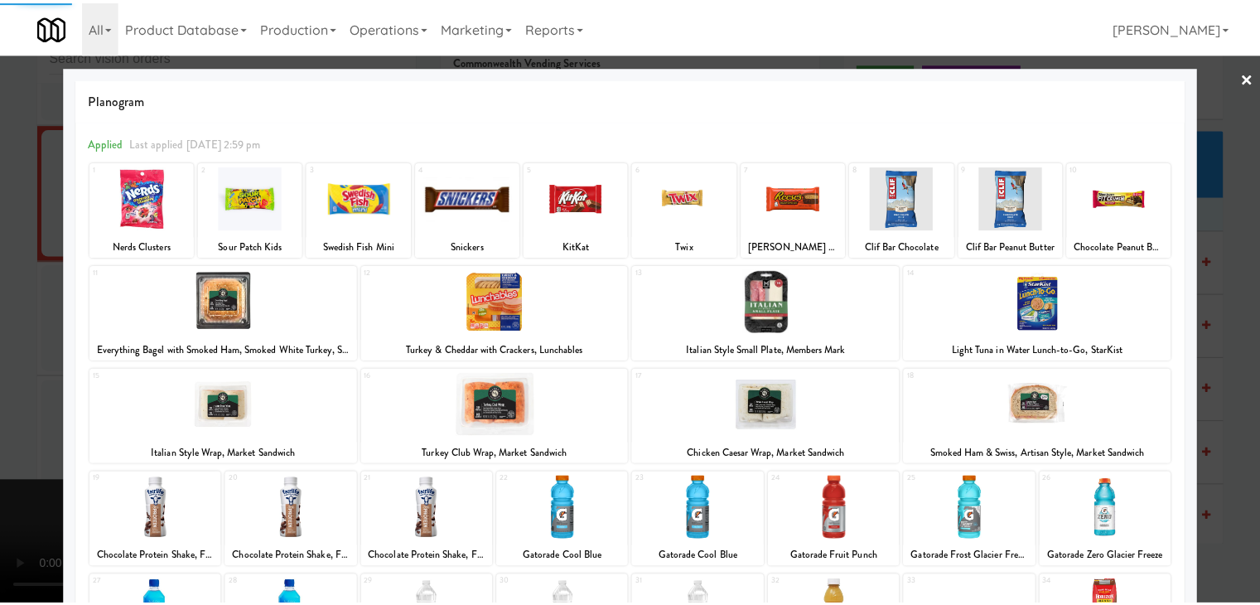
scroll to position [209, 0]
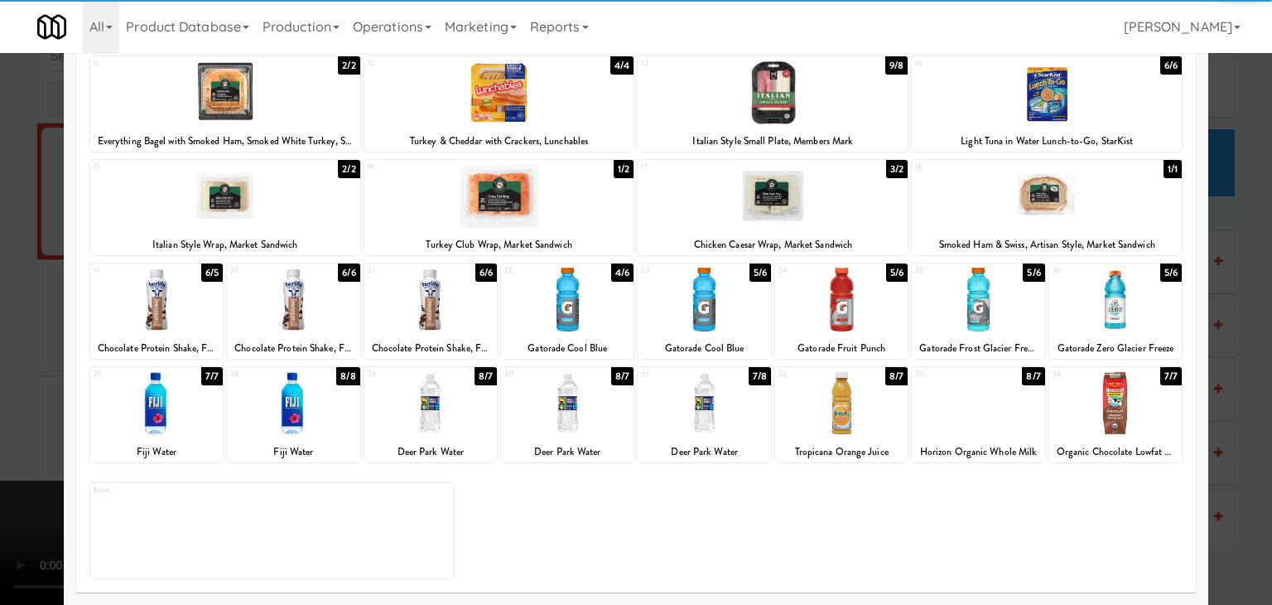
click at [557, 427] on div at bounding box center [567, 403] width 133 height 64
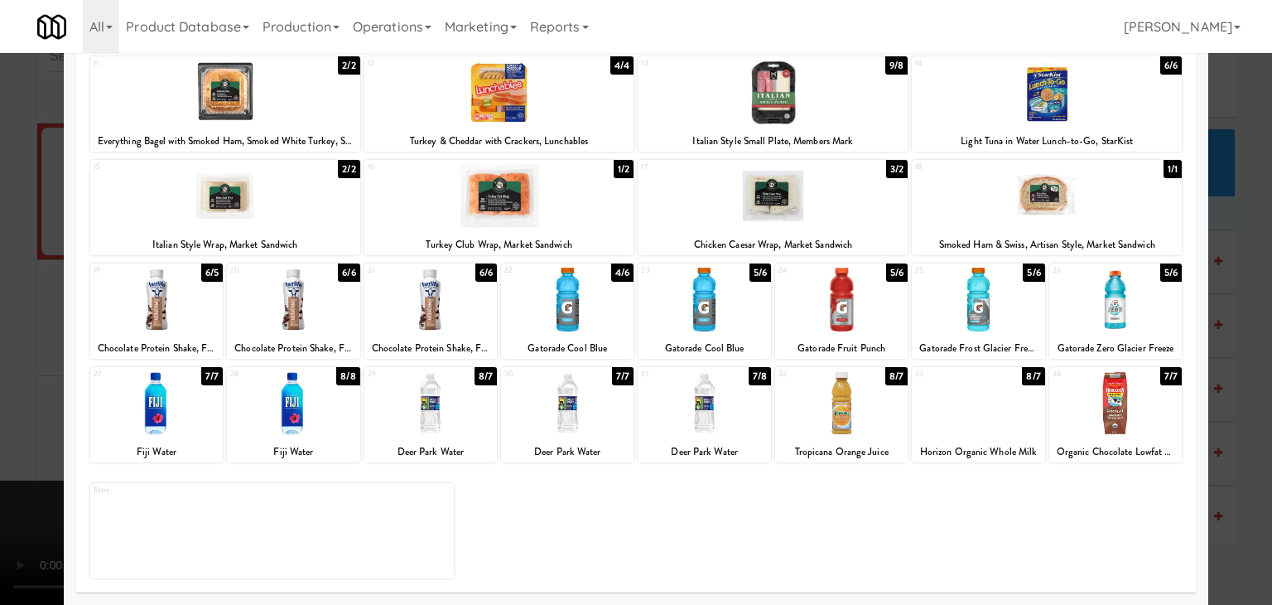
click at [954, 299] on div at bounding box center [978, 300] width 133 height 64
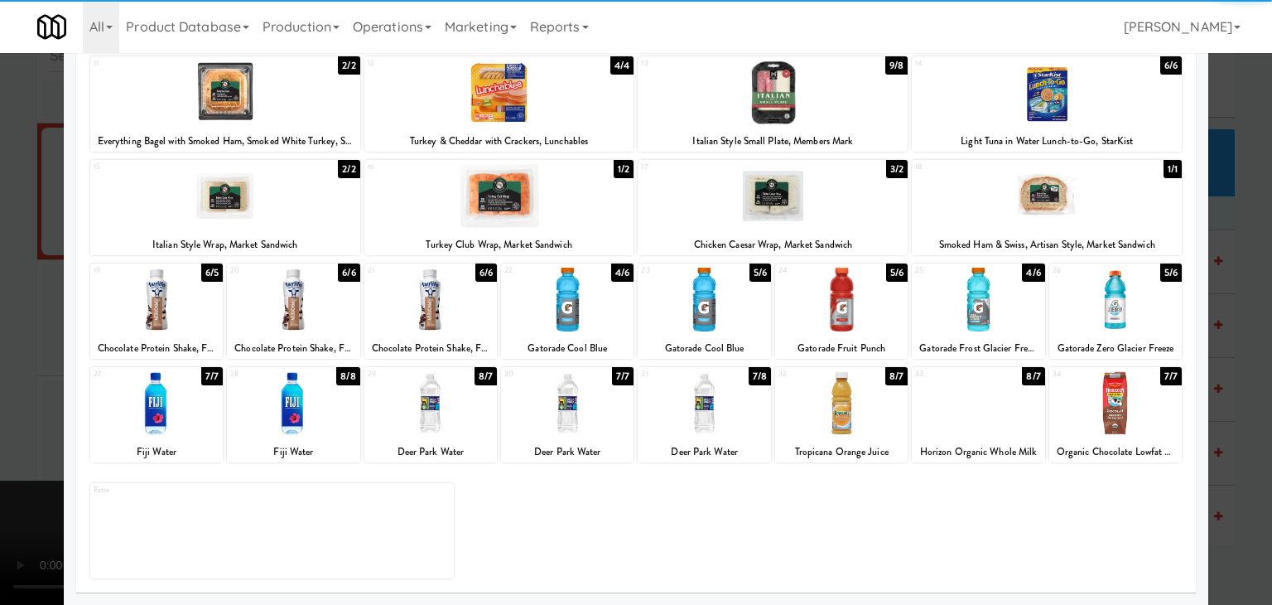
click at [0, 379] on div at bounding box center [636, 302] width 1272 height 605
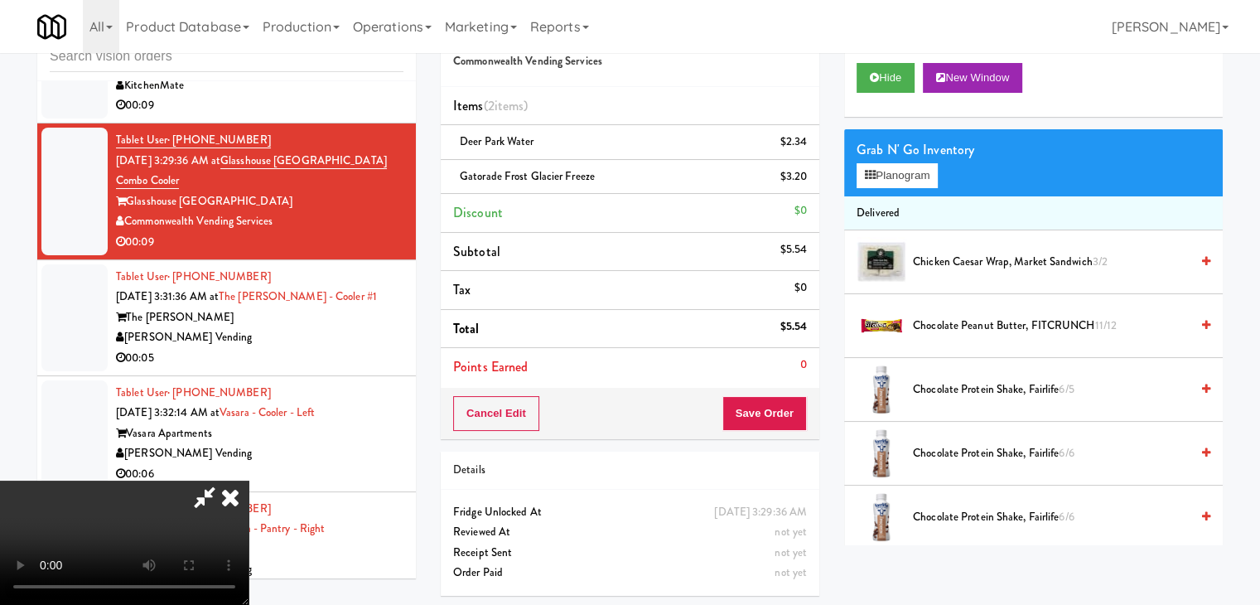
drag, startPoint x: 451, startPoint y: 378, endPoint x: 477, endPoint y: 380, distance: 26.6
click at [249, 480] on video at bounding box center [124, 542] width 249 height 124
drag, startPoint x: 727, startPoint y: 408, endPoint x: 763, endPoint y: 412, distance: 36.7
click at [249, 480] on div at bounding box center [124, 542] width 249 height 124
click at [765, 412] on button "Save Order" at bounding box center [764, 413] width 84 height 35
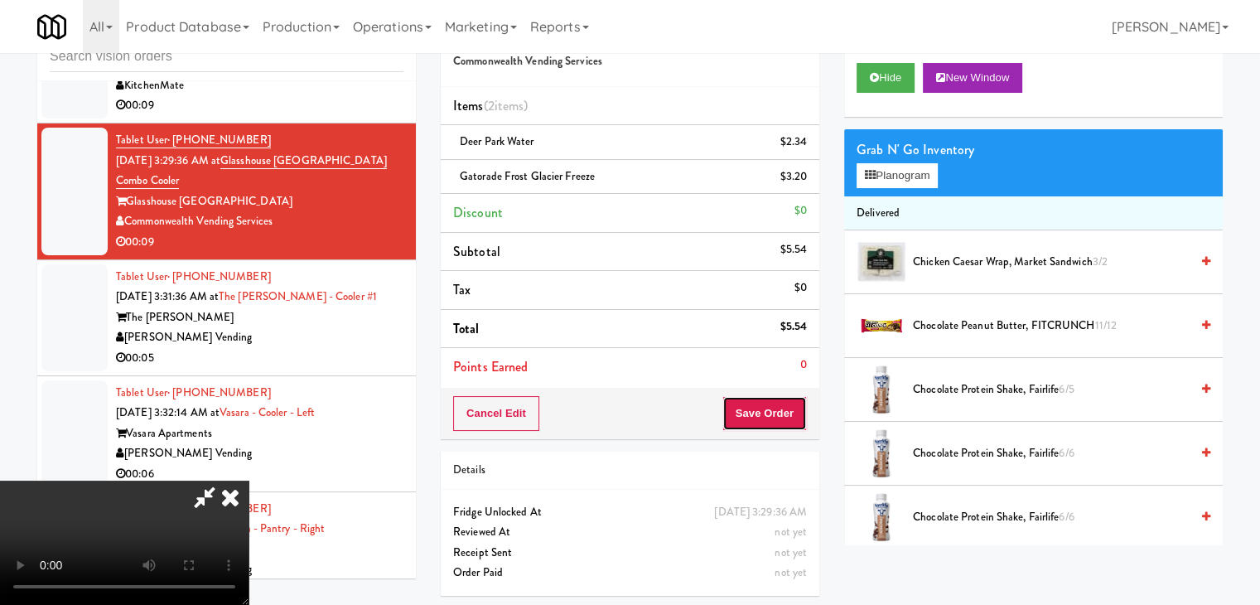
click at [766, 413] on button "Save Order" at bounding box center [764, 413] width 84 height 35
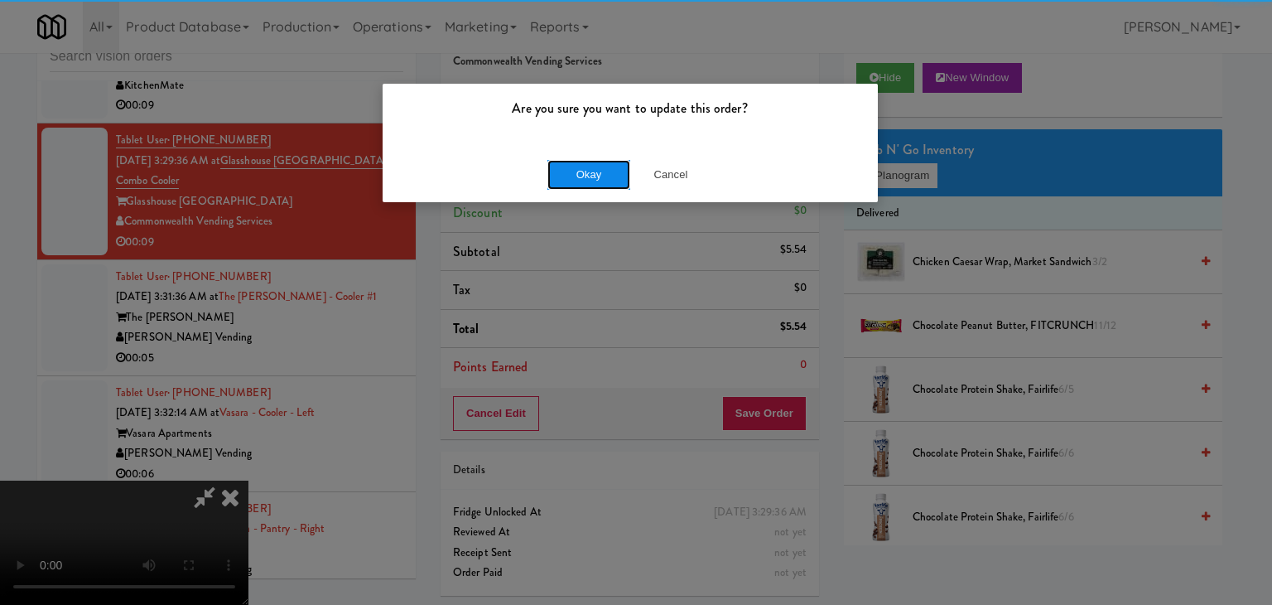
click at [610, 175] on button "Okay" at bounding box center [589, 175] width 83 height 30
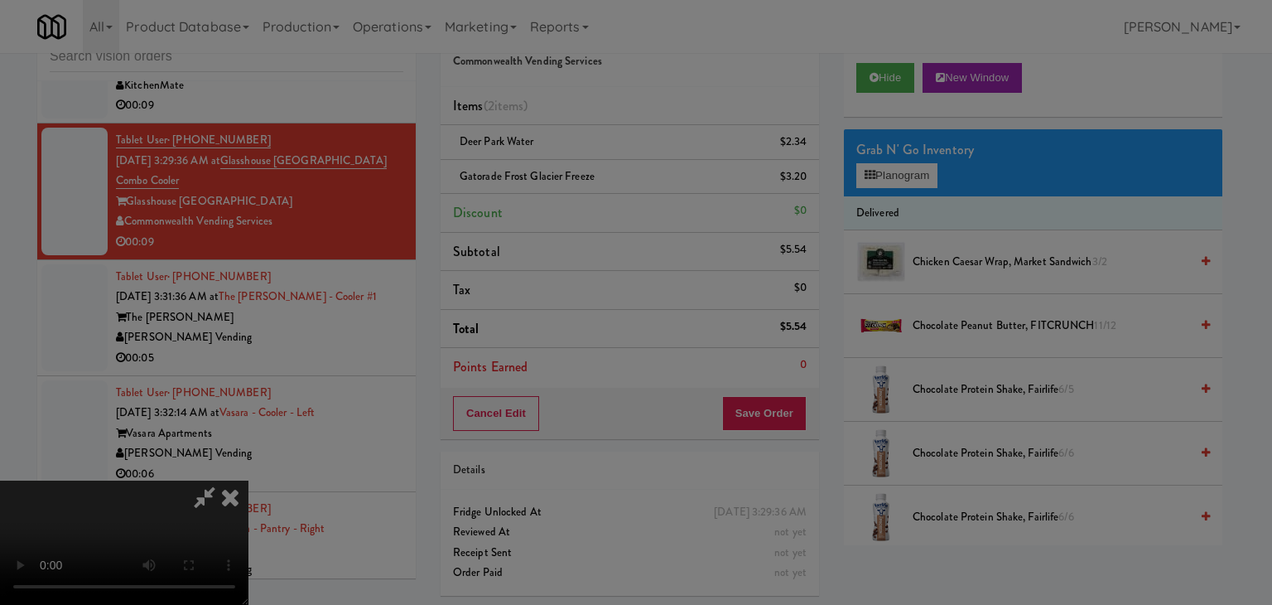
click at [610, 175] on body "Are you sure you want to update this order? Okay Cancel Okay Are you sure you w…" at bounding box center [636, 302] width 1272 height 605
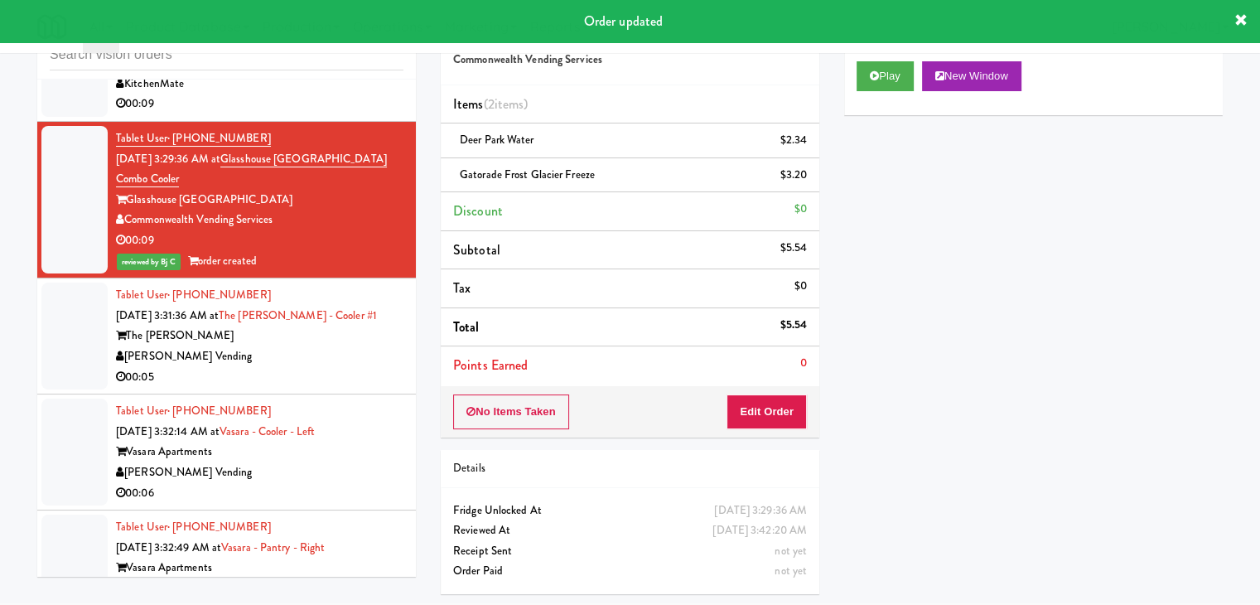
click at [321, 367] on div "[PERSON_NAME] Vending" at bounding box center [259, 356] width 287 height 21
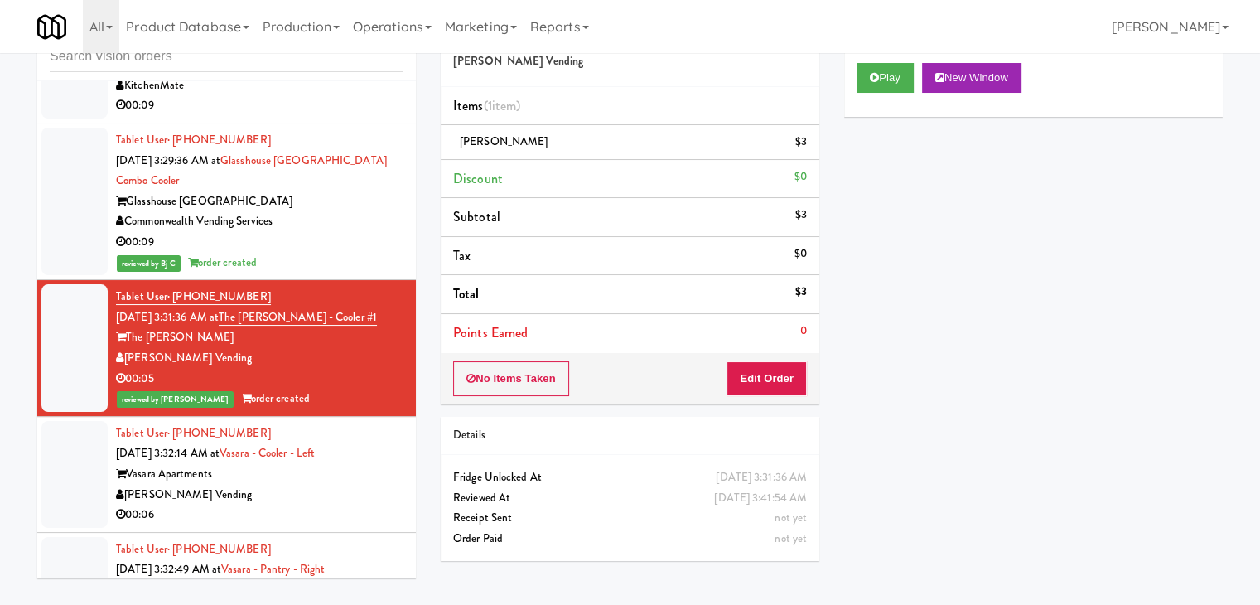
scroll to position [4520, 0]
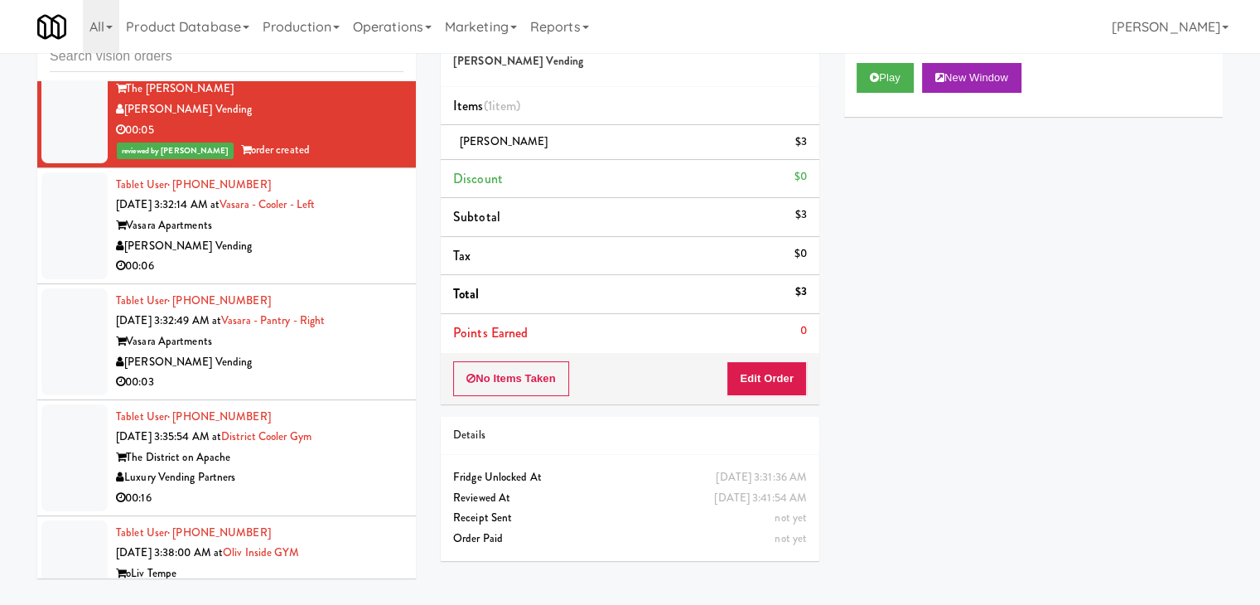
click at [318, 257] on div "[PERSON_NAME] Vending" at bounding box center [259, 246] width 287 height 21
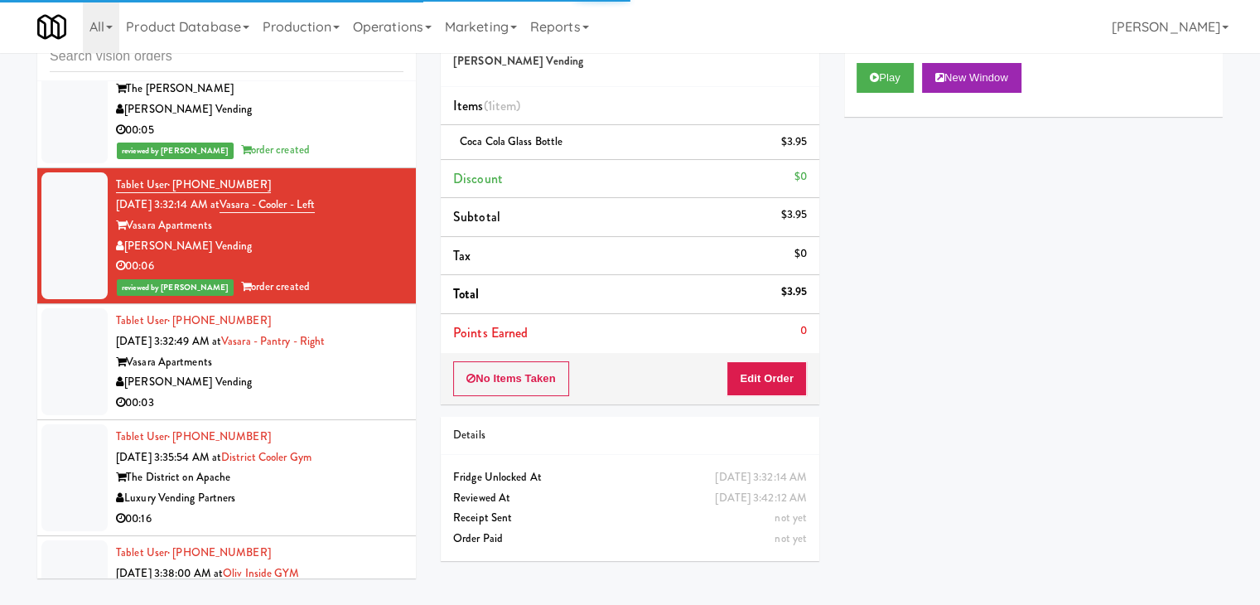
scroll to position [4629, 0]
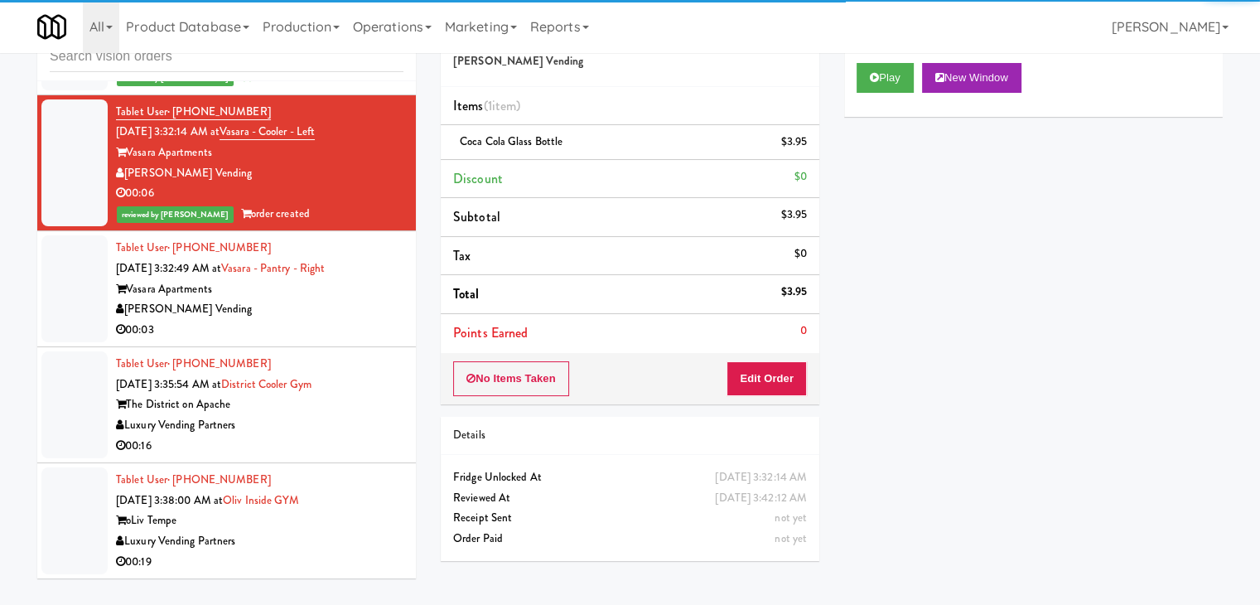
click at [334, 445] on div "00:16" at bounding box center [259, 446] width 287 height 21
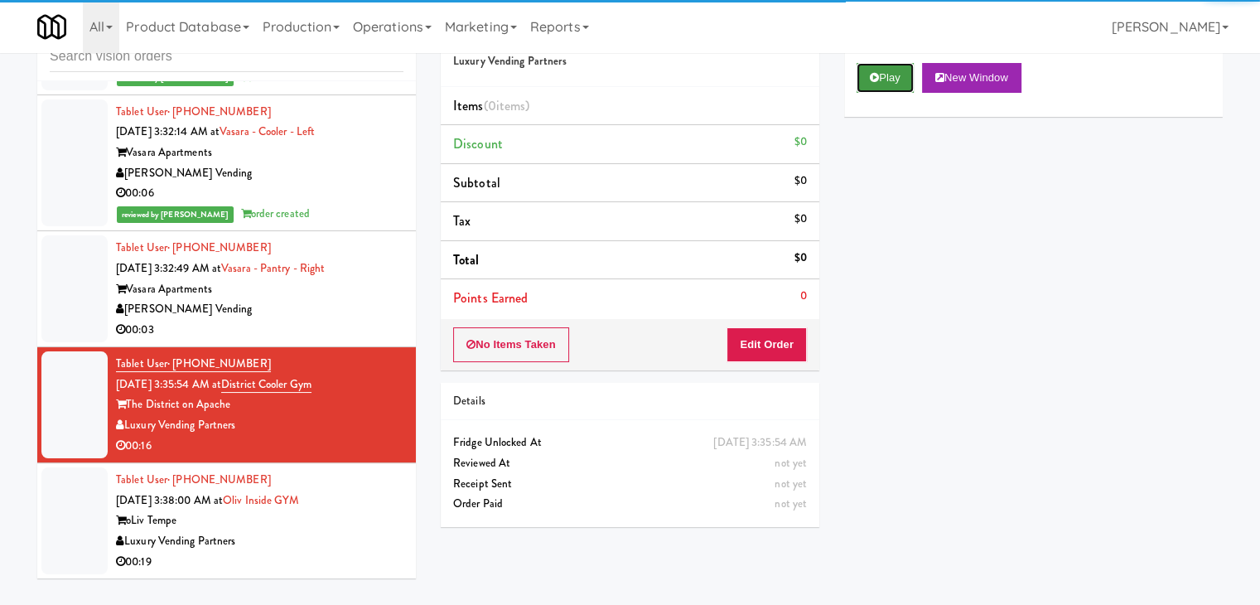
click at [881, 84] on button "Play" at bounding box center [885, 78] width 57 height 30
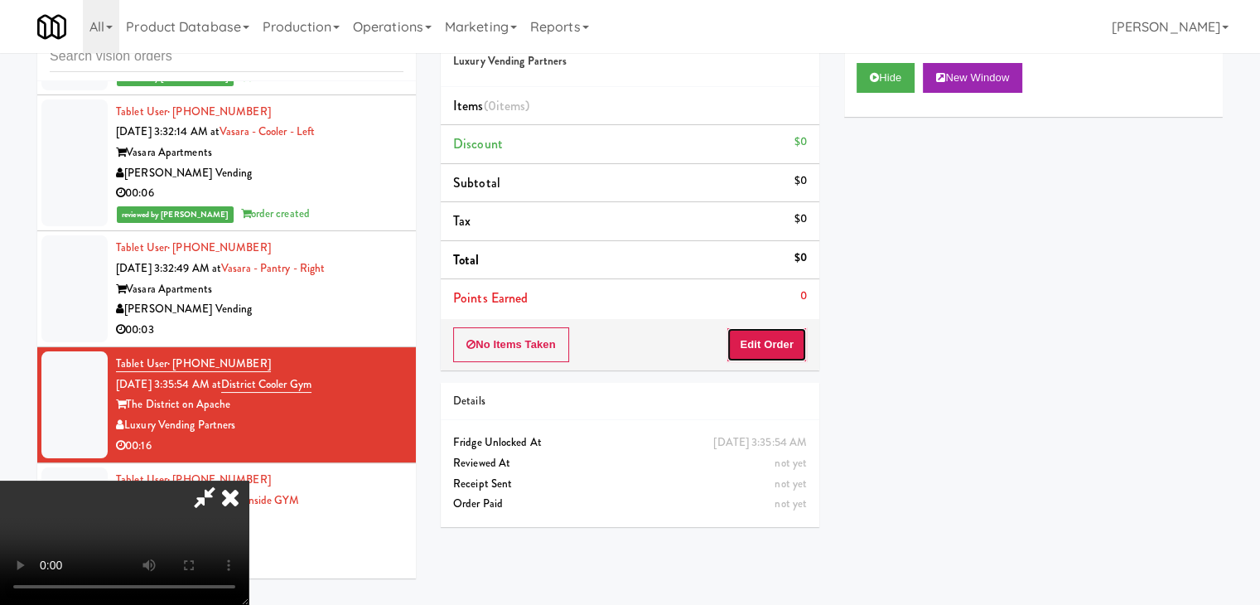
click at [773, 346] on button "Edit Order" at bounding box center [767, 344] width 80 height 35
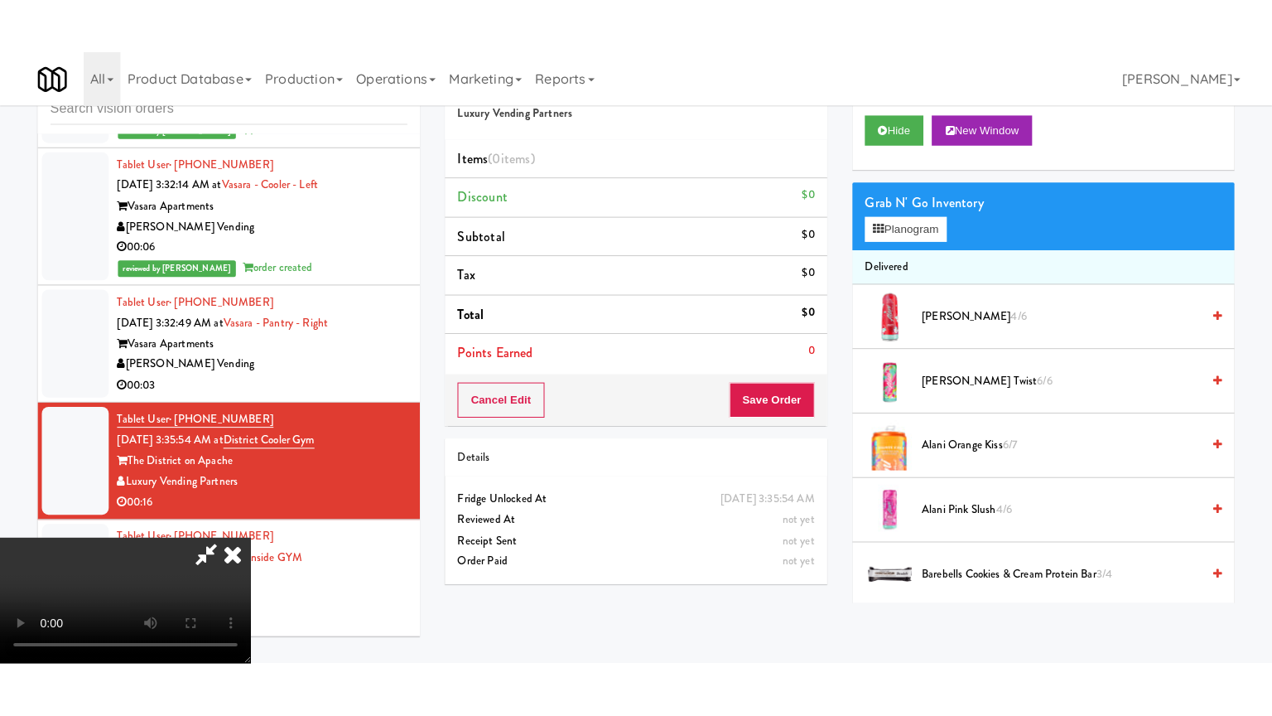
scroll to position [233, 0]
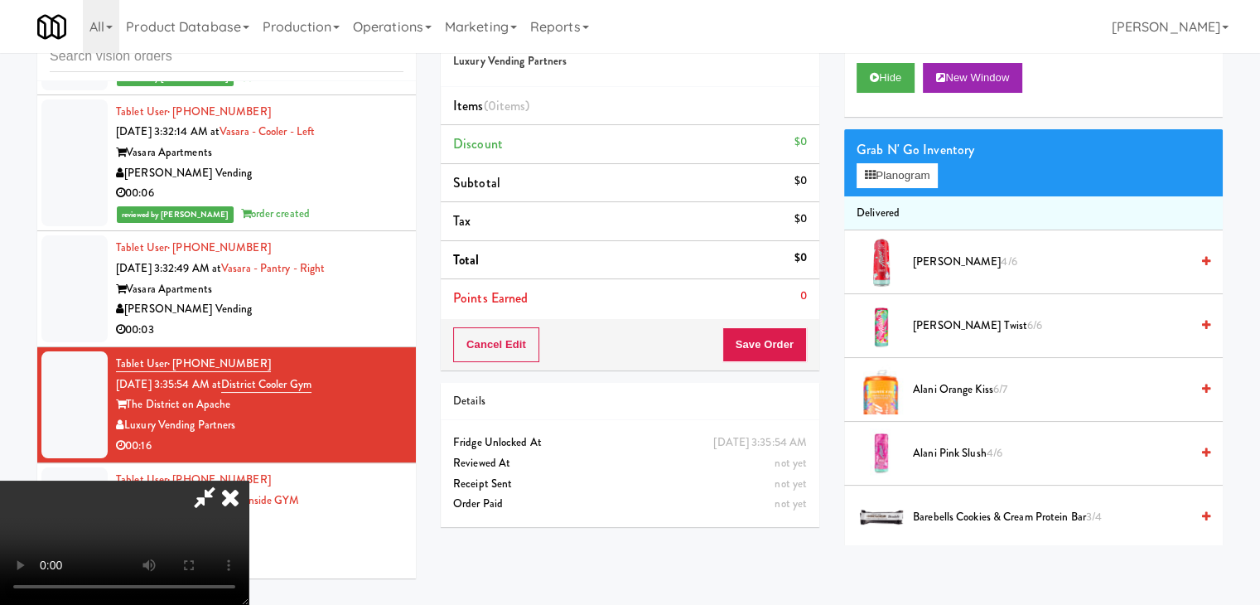
drag, startPoint x: 678, startPoint y: 541, endPoint x: 683, endPoint y: 551, distance: 11.1
click at [249, 541] on video at bounding box center [124, 542] width 249 height 124
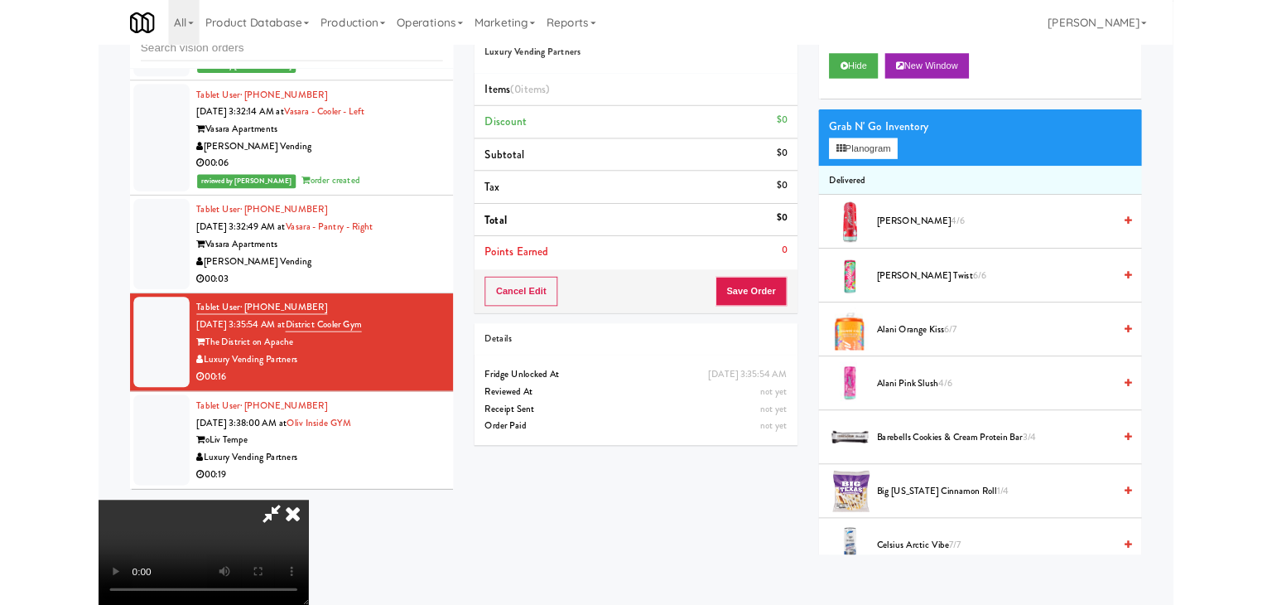
scroll to position [0, 0]
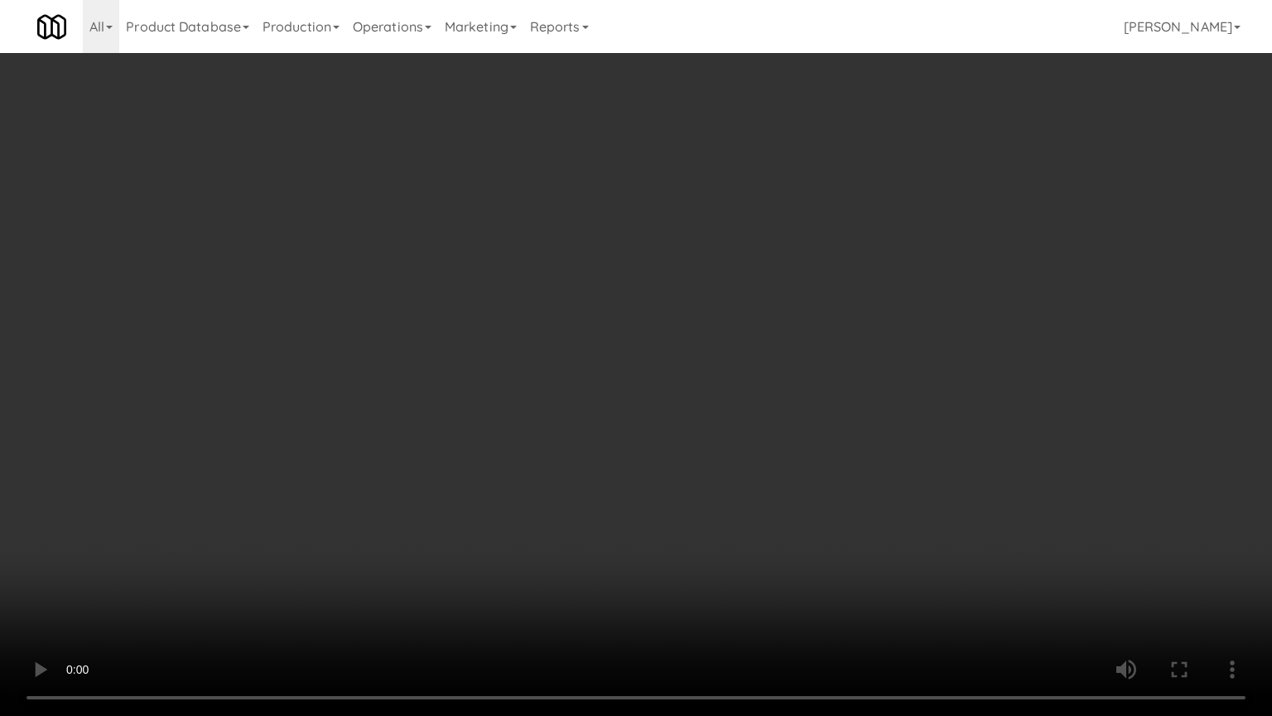
drag, startPoint x: 675, startPoint y: 533, endPoint x: 683, endPoint y: 542, distance: 12.3
click at [679, 531] on video at bounding box center [636, 358] width 1272 height 716
click at [795, 457] on video at bounding box center [636, 358] width 1272 height 716
click at [794, 457] on video at bounding box center [636, 358] width 1272 height 716
drag, startPoint x: 762, startPoint y: 435, endPoint x: 773, endPoint y: 421, distance: 17.7
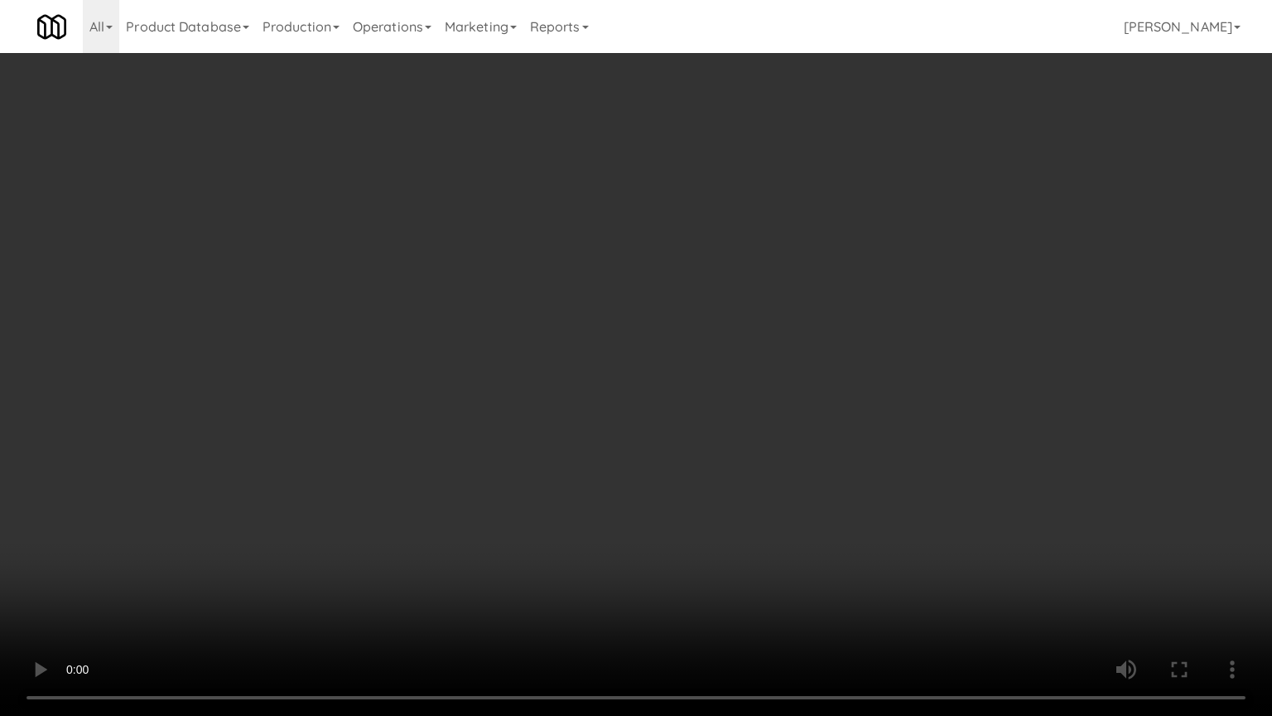
click at [764, 434] on video at bounding box center [636, 358] width 1272 height 716
drag, startPoint x: 773, startPoint y: 421, endPoint x: 862, endPoint y: 296, distance: 153.8
click at [789, 411] on video at bounding box center [636, 358] width 1272 height 716
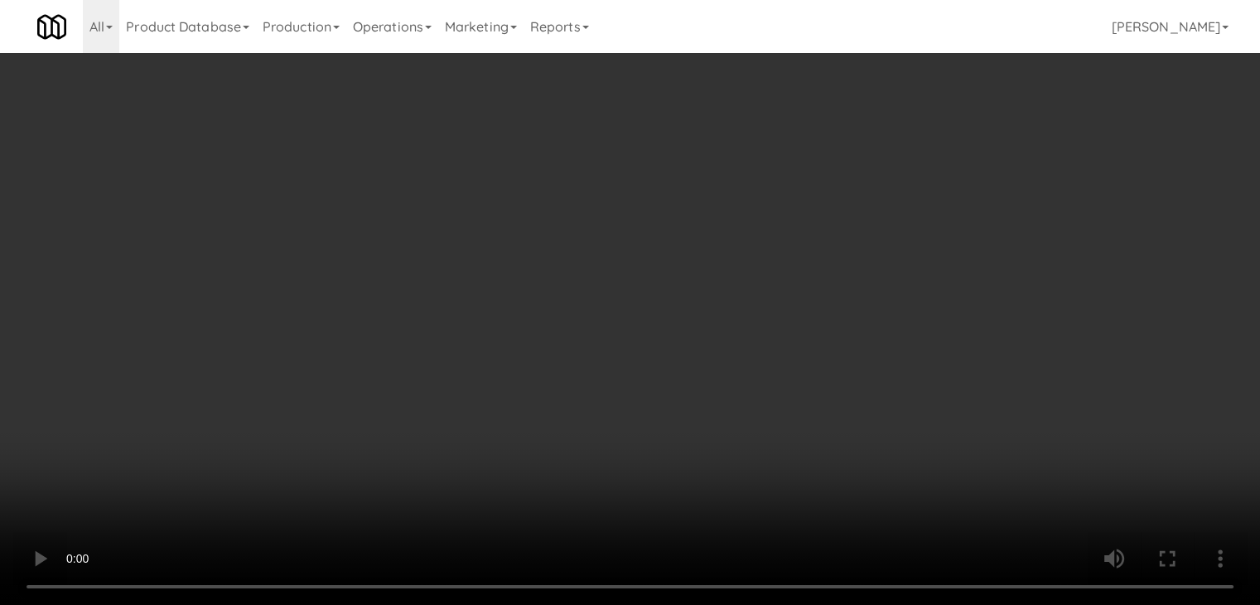
click at [922, 186] on div "Grab N' Go Inventory Planogram" at bounding box center [1033, 162] width 379 height 67
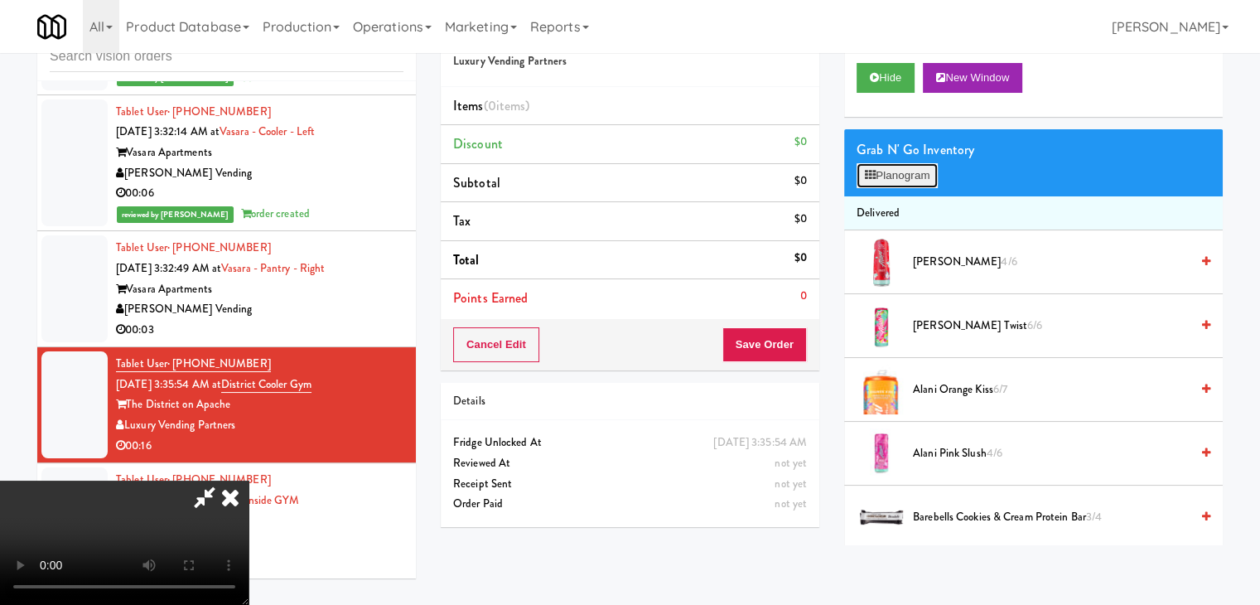
click at [918, 182] on button "Planogram" at bounding box center [897, 175] width 81 height 25
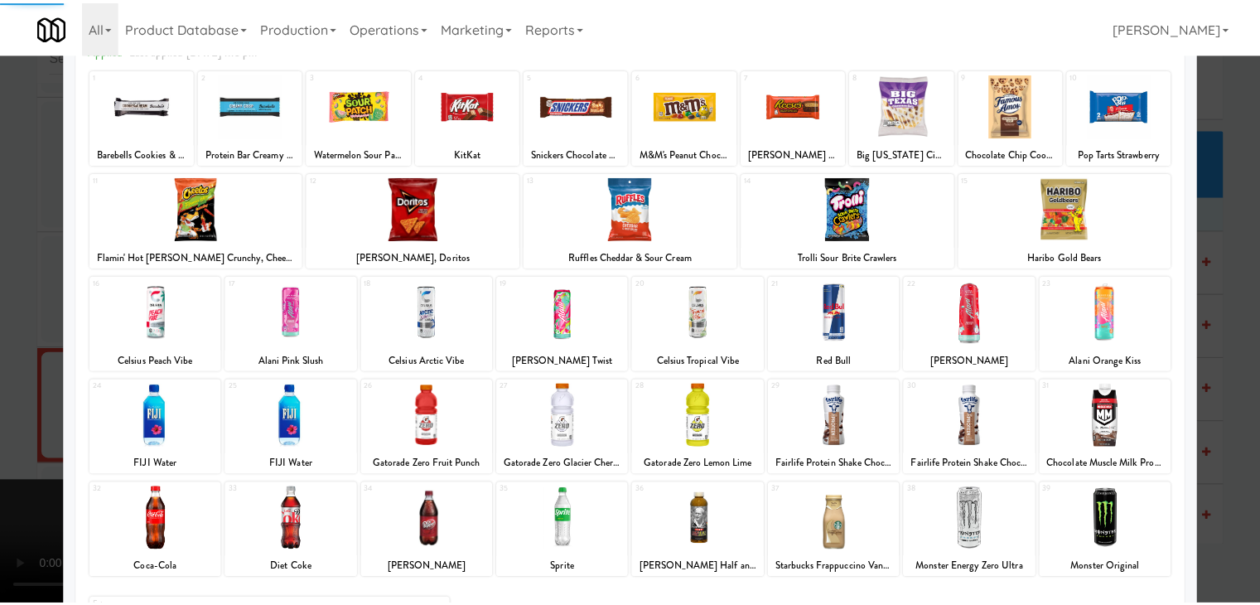
scroll to position [209, 0]
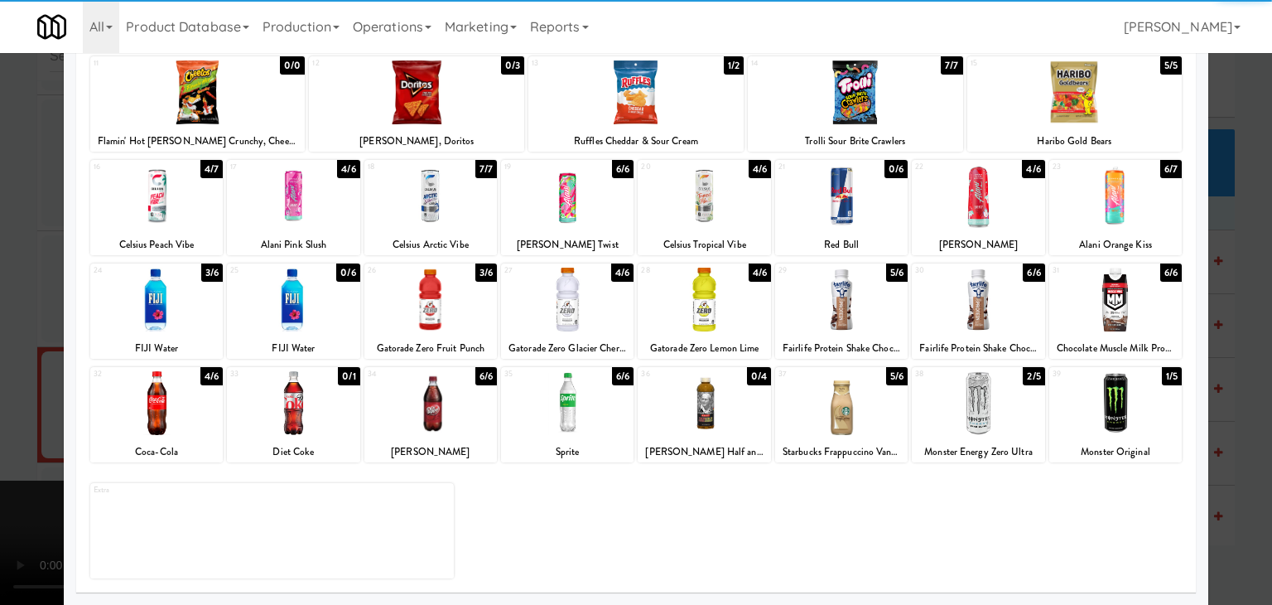
click at [428, 306] on div at bounding box center [431, 300] width 133 height 64
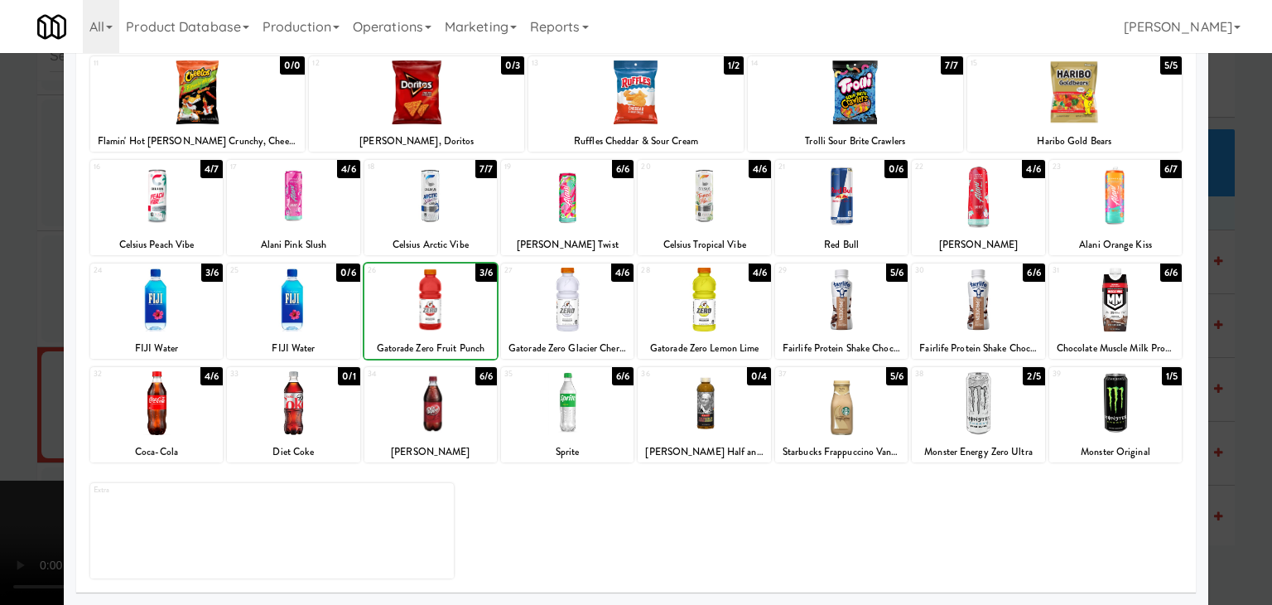
click at [7, 398] on div at bounding box center [636, 302] width 1272 height 605
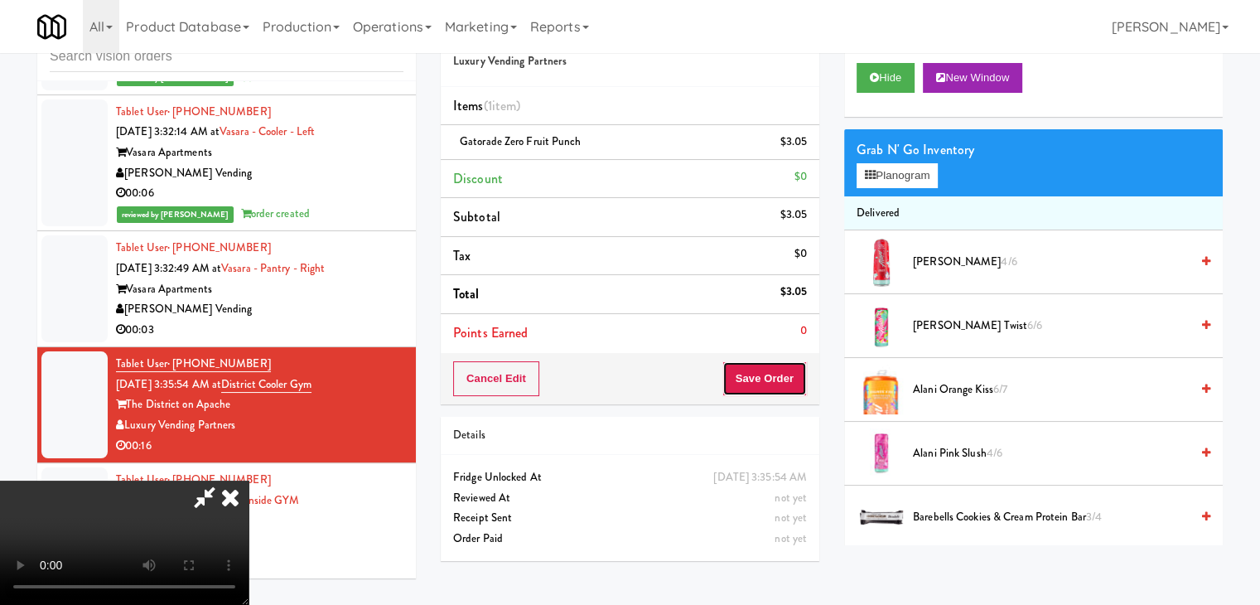
drag, startPoint x: 789, startPoint y: 384, endPoint x: 778, endPoint y: 384, distance: 10.8
click at [779, 384] on button "Save Order" at bounding box center [764, 378] width 84 height 35
click at [778, 383] on button "Save Order" at bounding box center [764, 378] width 84 height 35
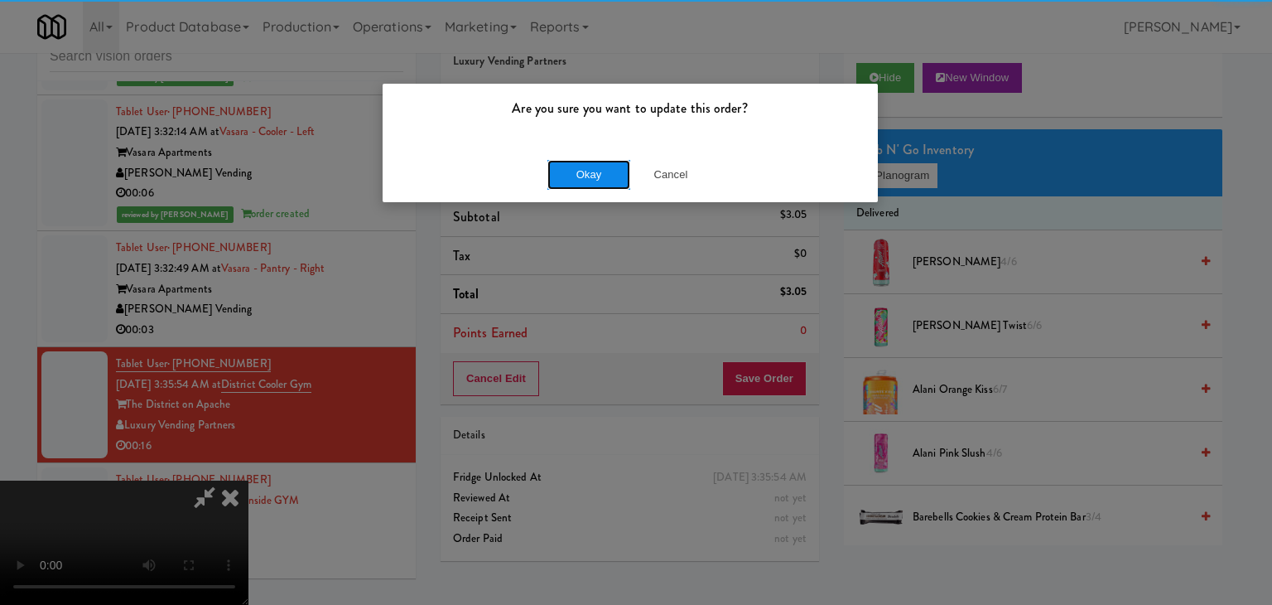
click at [587, 171] on button "Okay" at bounding box center [589, 175] width 83 height 30
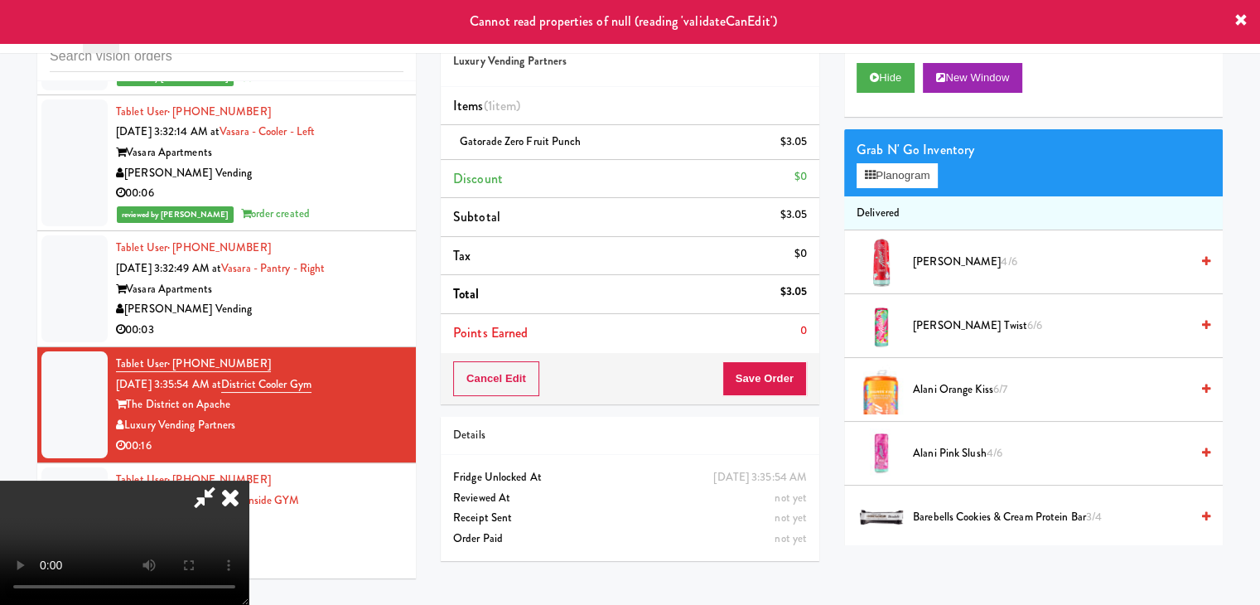
click at [249, 480] on icon at bounding box center [230, 496] width 36 height 33
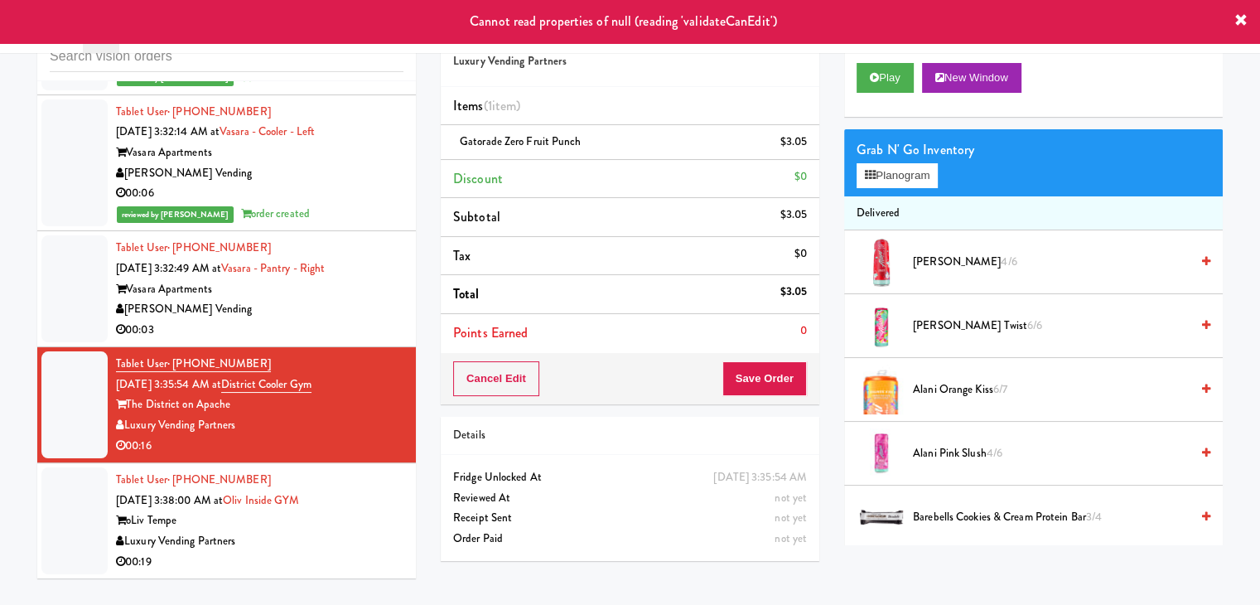
click at [319, 310] on div "[PERSON_NAME] Vending" at bounding box center [259, 309] width 287 height 21
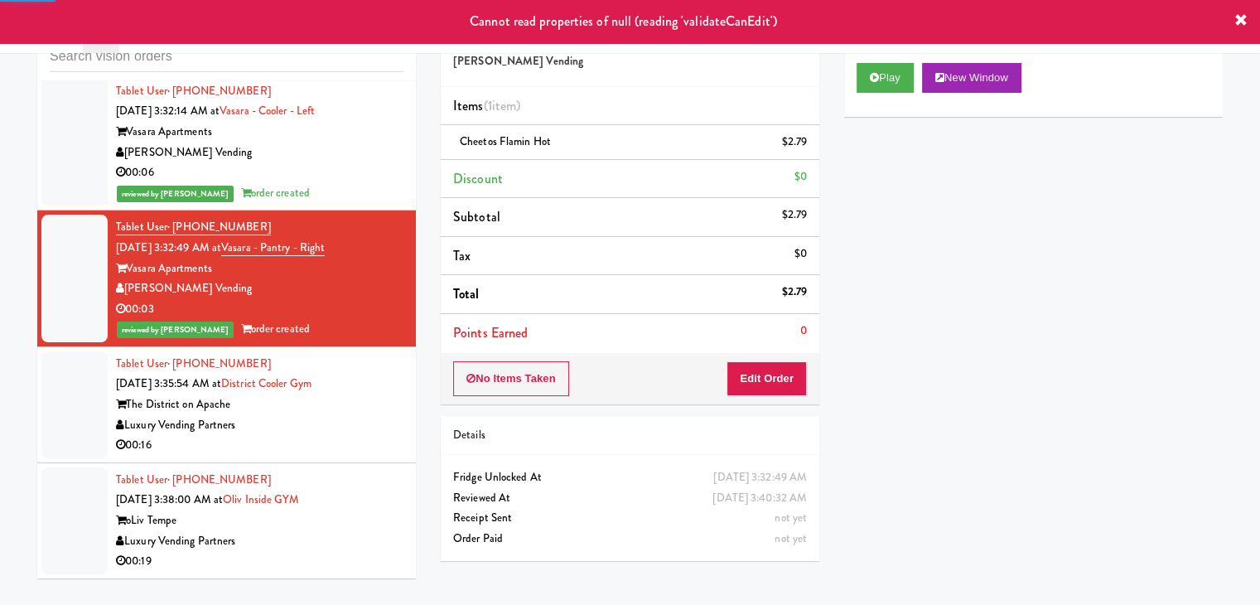
drag, startPoint x: 311, startPoint y: 416, endPoint x: 309, endPoint y: 424, distance: 8.4
click at [309, 424] on div "Tablet User · (480) 653-7152 Sep 25, 2025 3:35:54 AM at District Cooler Gym The…" at bounding box center [259, 405] width 287 height 102
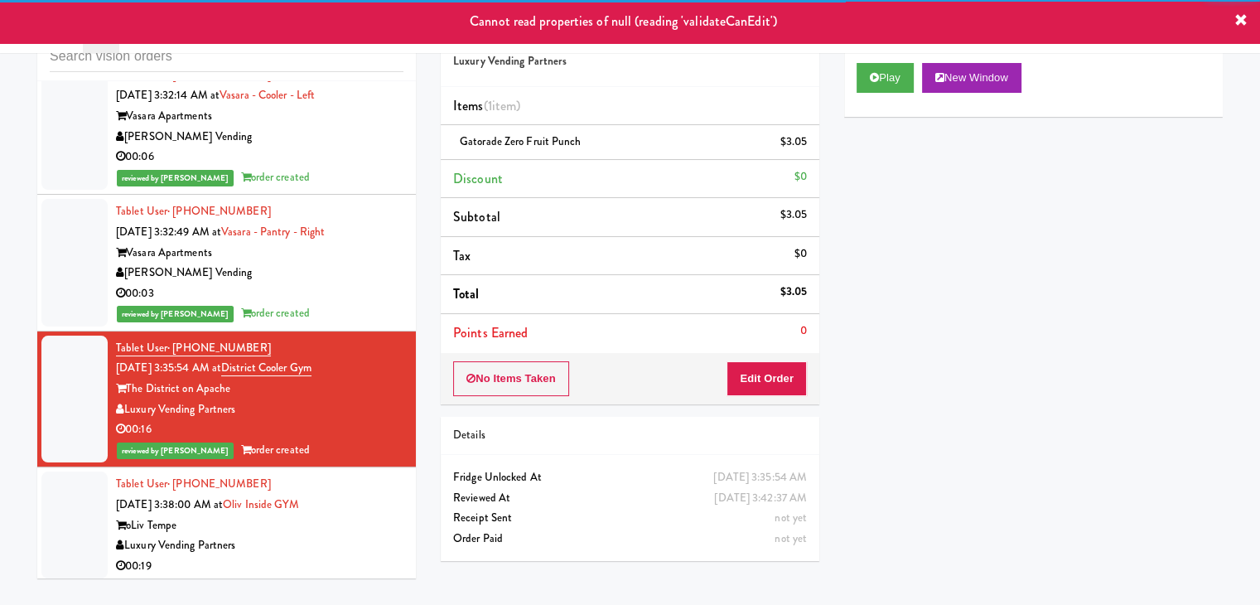
scroll to position [4669, 0]
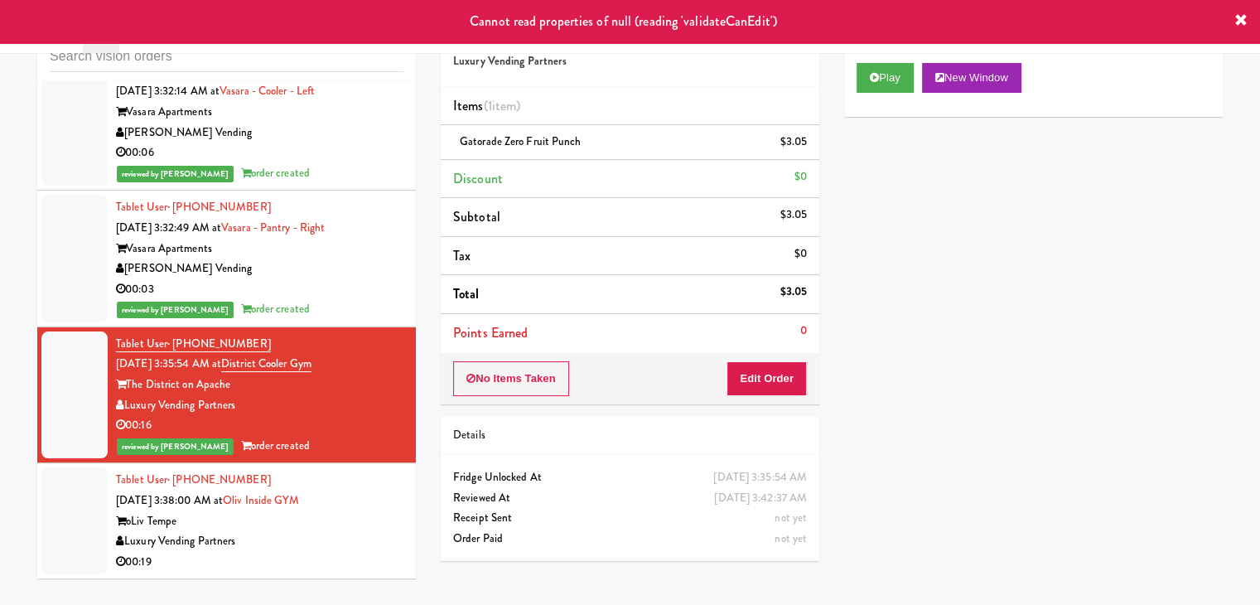
click at [350, 528] on div "oLiv Tempe" at bounding box center [259, 521] width 287 height 21
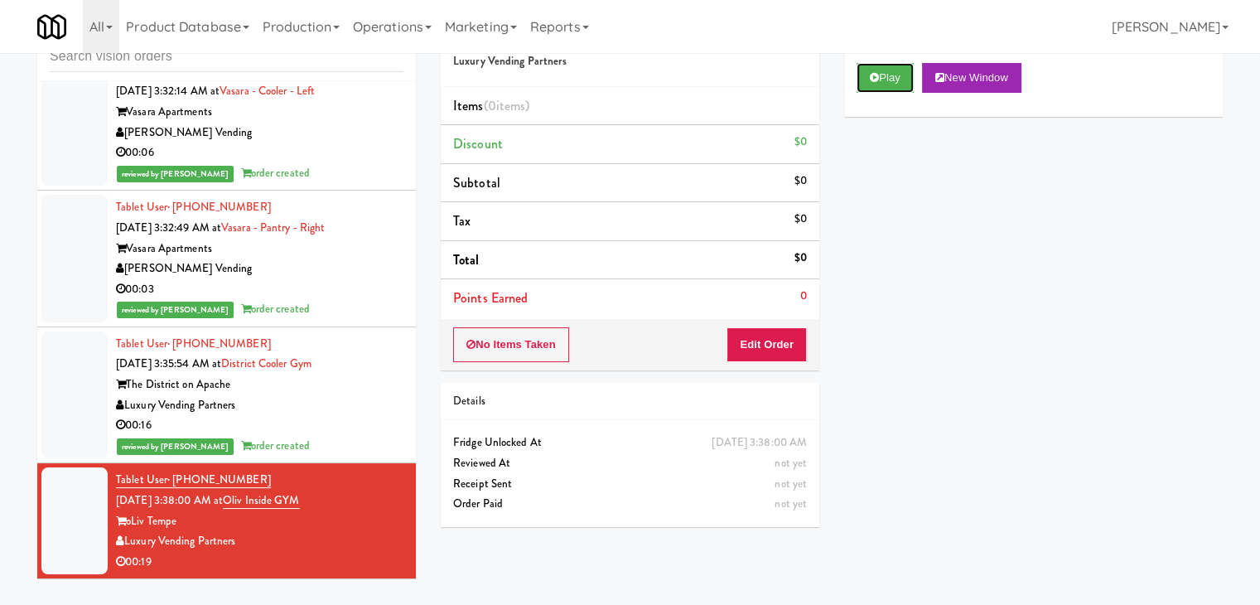
drag, startPoint x: 890, startPoint y: 72, endPoint x: 870, endPoint y: 171, distance: 100.6
click at [890, 74] on button "Play" at bounding box center [885, 78] width 57 height 30
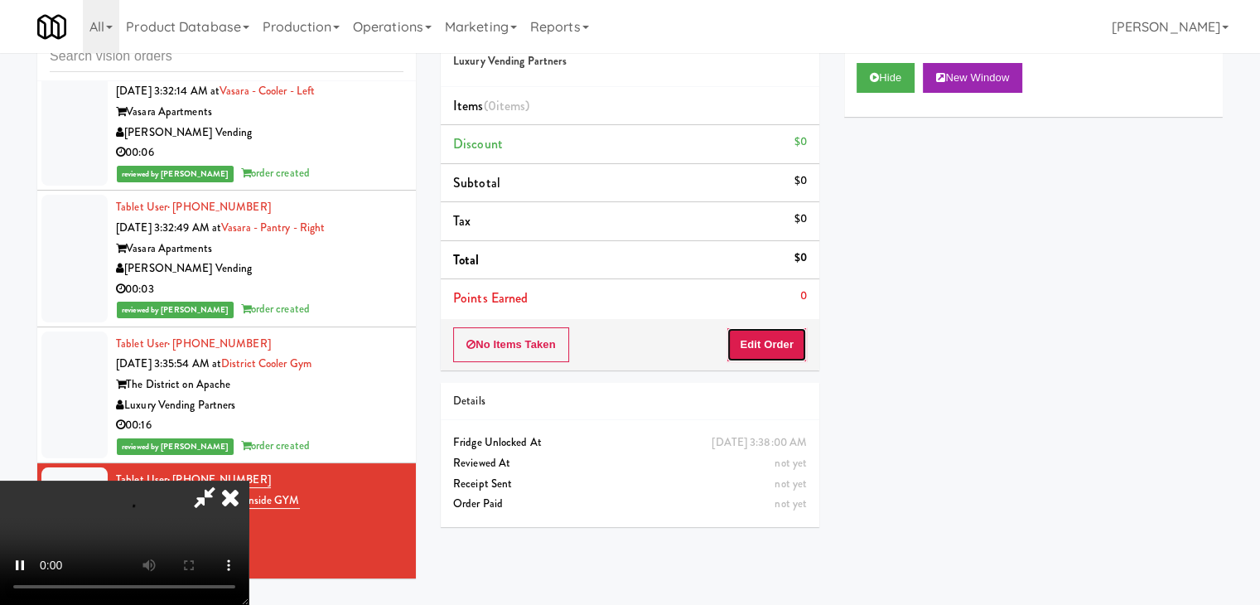
click at [783, 336] on button "Edit Order" at bounding box center [767, 344] width 80 height 35
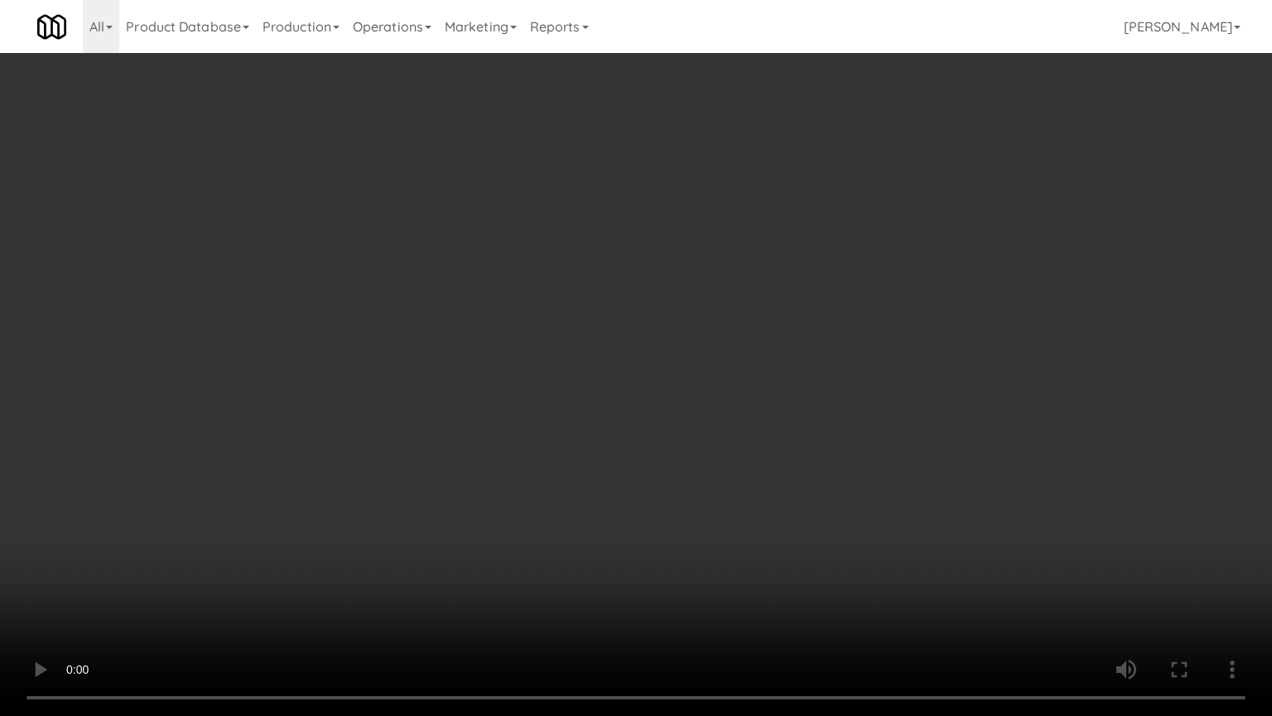
click at [674, 477] on video at bounding box center [636, 358] width 1272 height 716
drag, startPoint x: 674, startPoint y: 477, endPoint x: 711, endPoint y: 374, distance: 109.8
click at [679, 473] on video at bounding box center [636, 358] width 1272 height 716
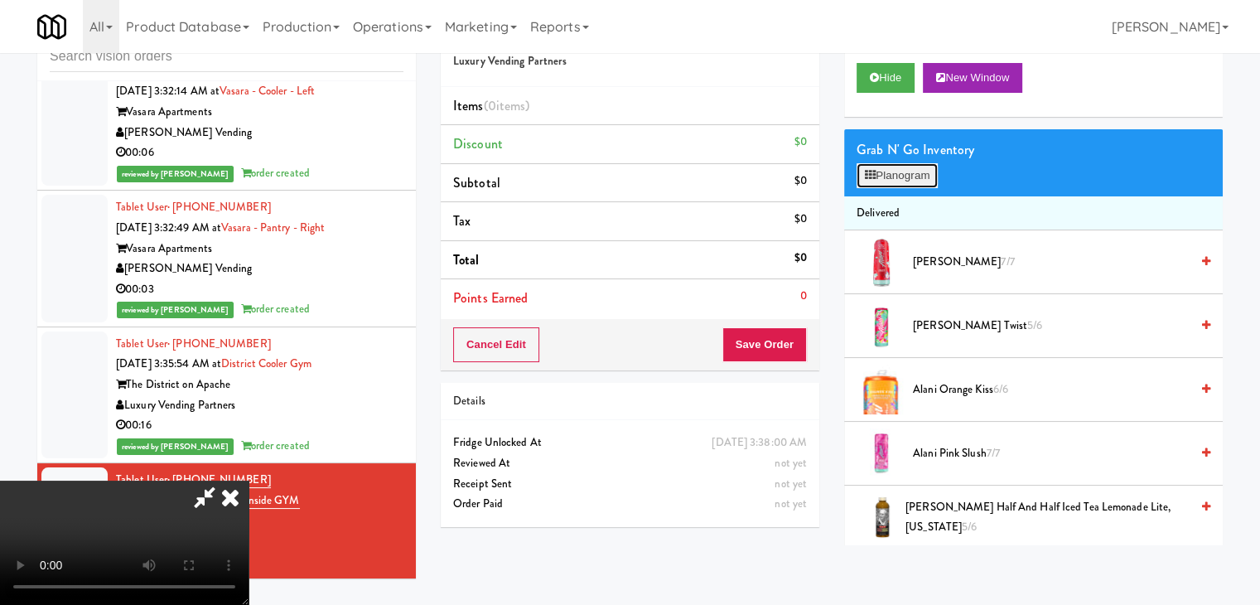
click at [888, 168] on button "Planogram" at bounding box center [897, 175] width 81 height 25
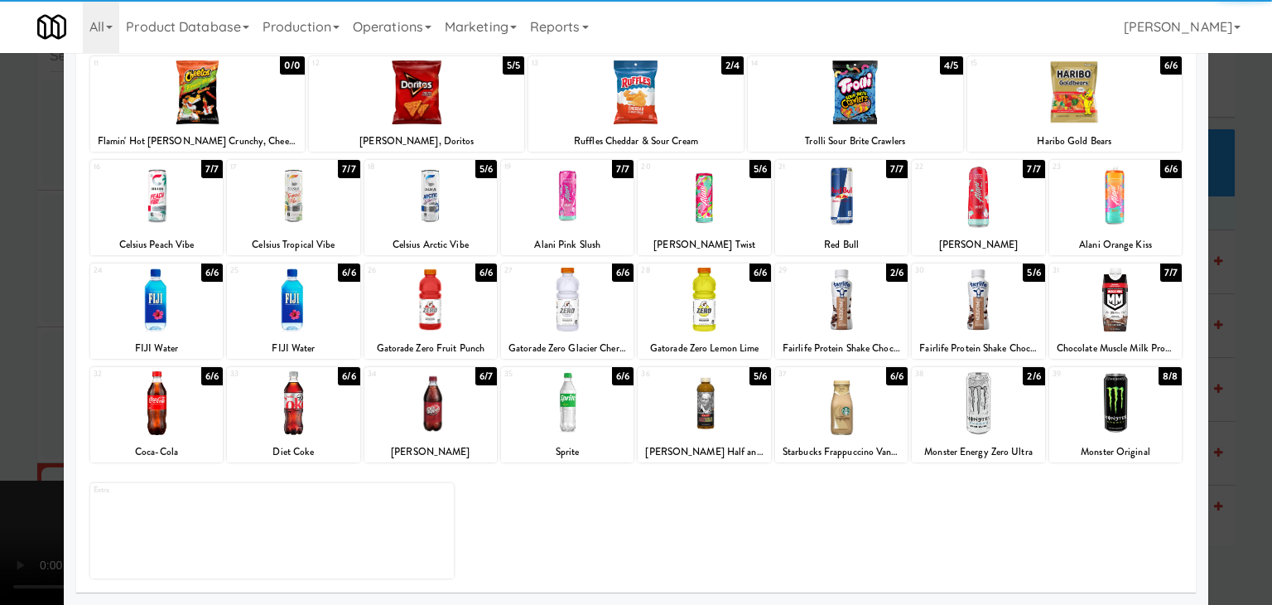
click at [189, 421] on div at bounding box center [156, 403] width 133 height 64
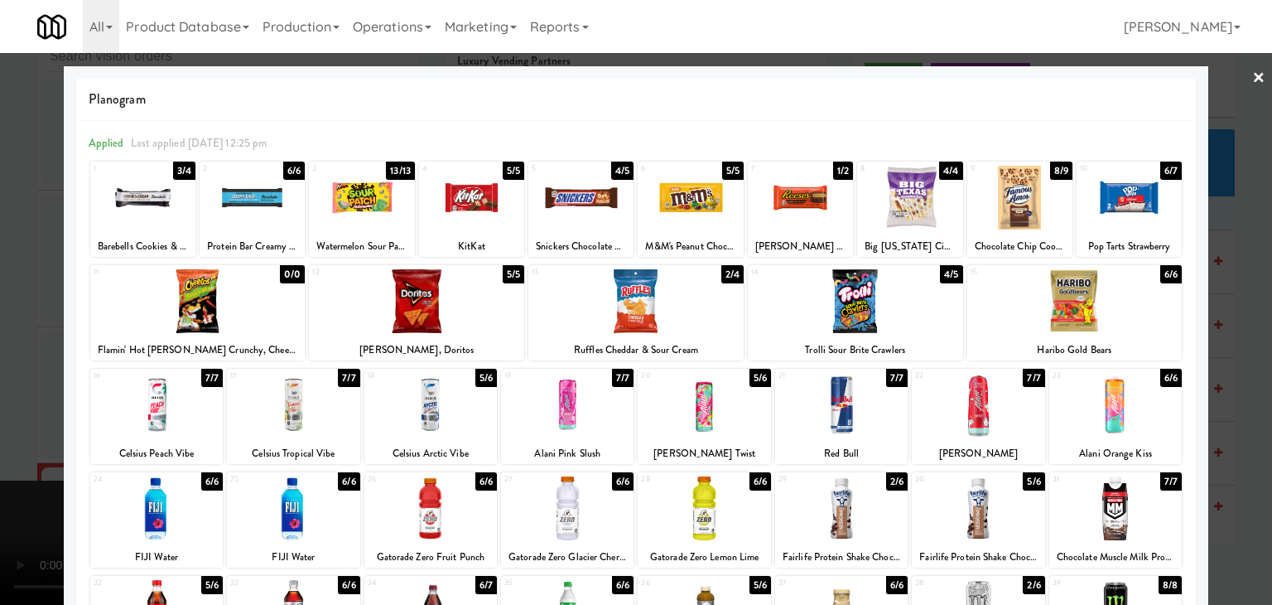
click at [1073, 309] on div at bounding box center [1075, 301] width 215 height 64
click at [449, 304] on div at bounding box center [416, 301] width 215 height 64
click at [596, 191] on div at bounding box center [581, 198] width 105 height 64
click at [0, 365] on div at bounding box center [636, 302] width 1272 height 605
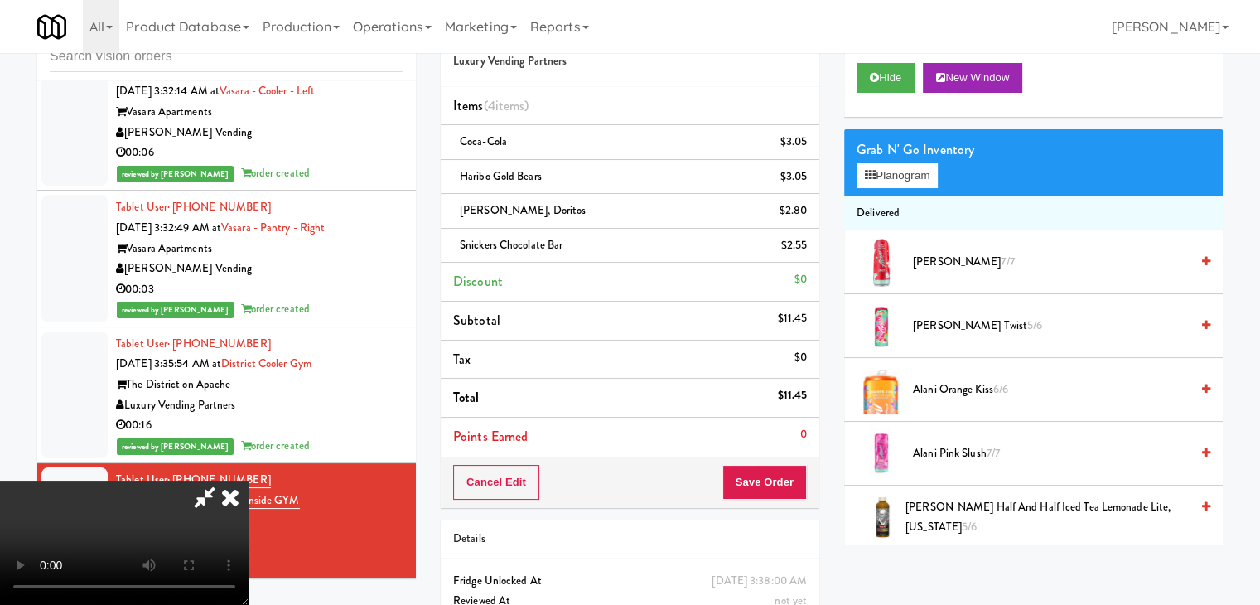
click at [249, 480] on video at bounding box center [124, 542] width 249 height 124
click at [830, 495] on div "Order # 8615782 Luxury Vending Partners Items (4 items ) Coca-Cola $3.05 Haribo…" at bounding box center [629, 342] width 403 height 670
click at [793, 488] on button "Save Order" at bounding box center [764, 482] width 84 height 35
click at [792, 485] on button "Save Order" at bounding box center [764, 482] width 84 height 35
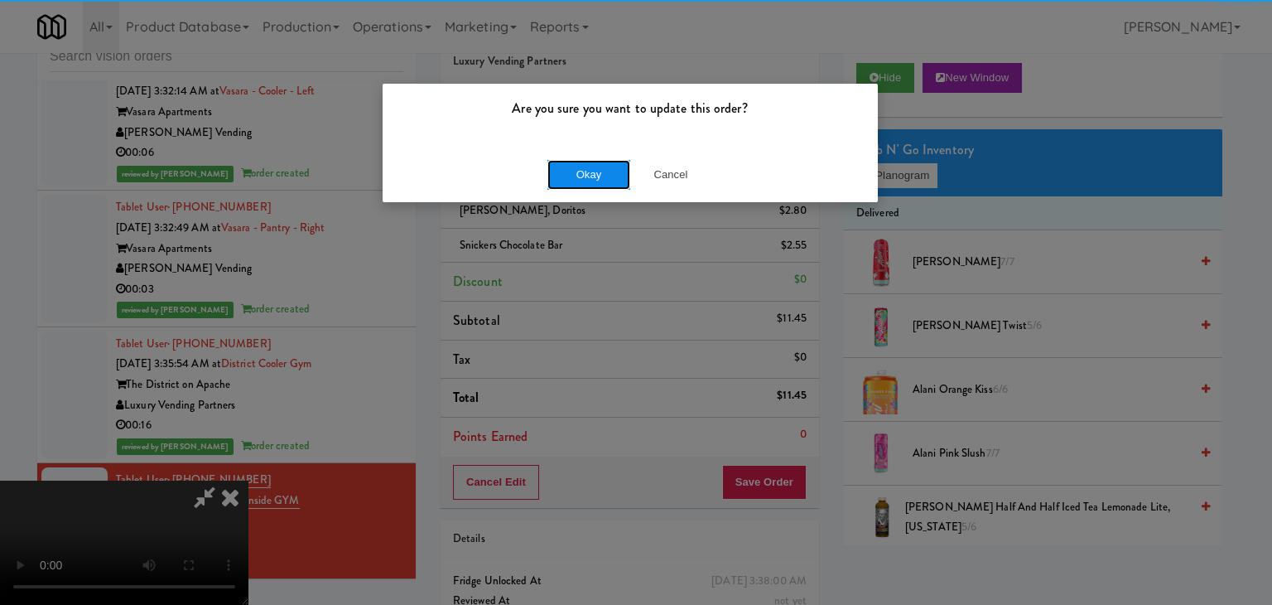
click at [606, 175] on button "Okay" at bounding box center [589, 175] width 83 height 30
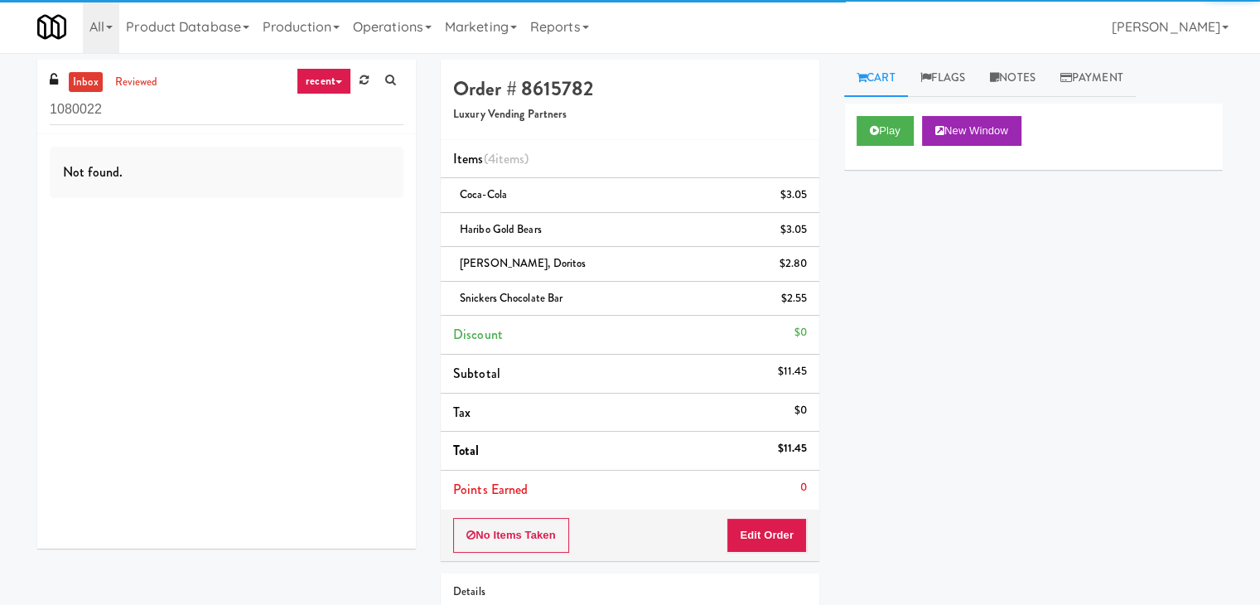
click at [340, 81] on icon at bounding box center [339, 81] width 7 height 3
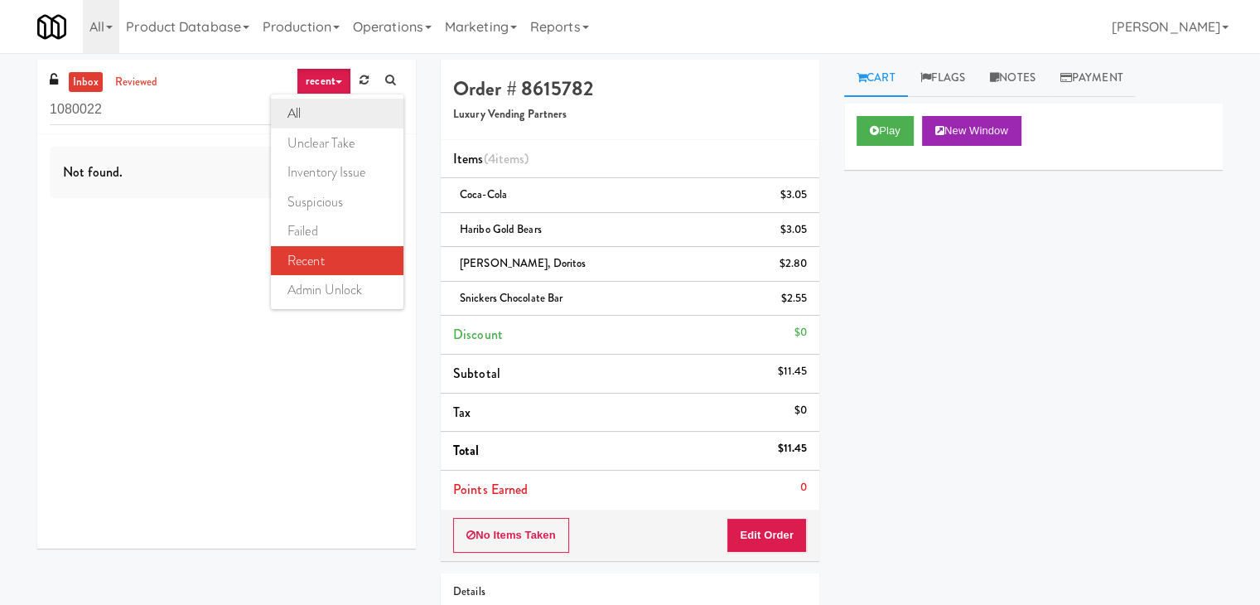
click at [328, 104] on link "all" at bounding box center [337, 114] width 133 height 30
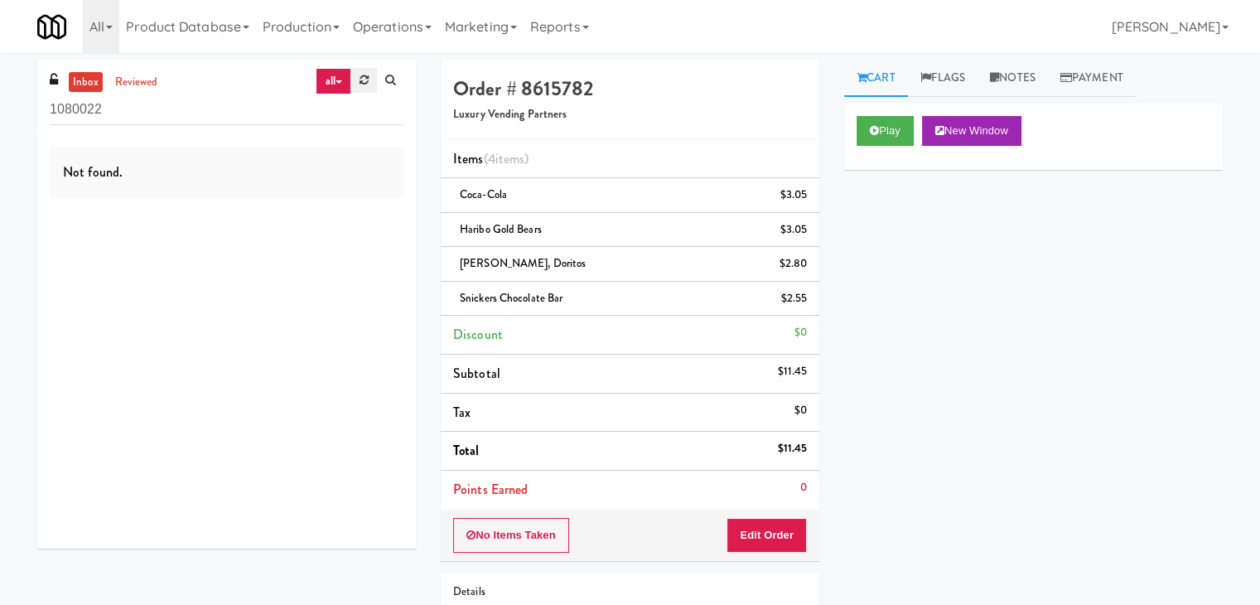
click at [364, 82] on icon at bounding box center [364, 80] width 9 height 11
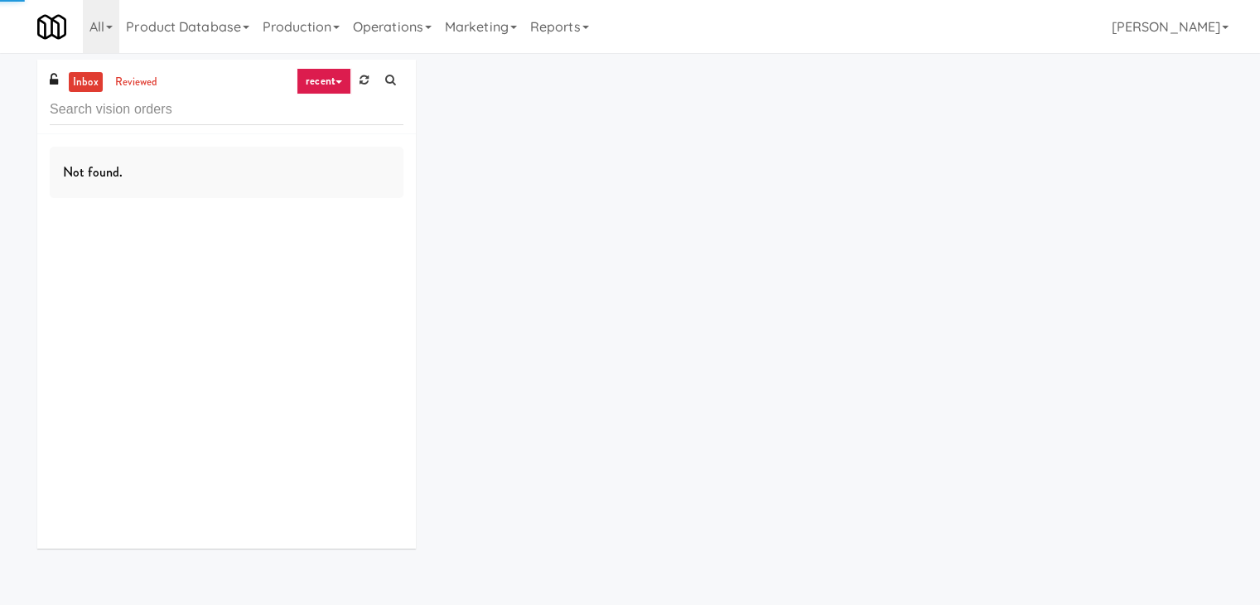
click at [338, 80] on link "recent" at bounding box center [324, 81] width 55 height 27
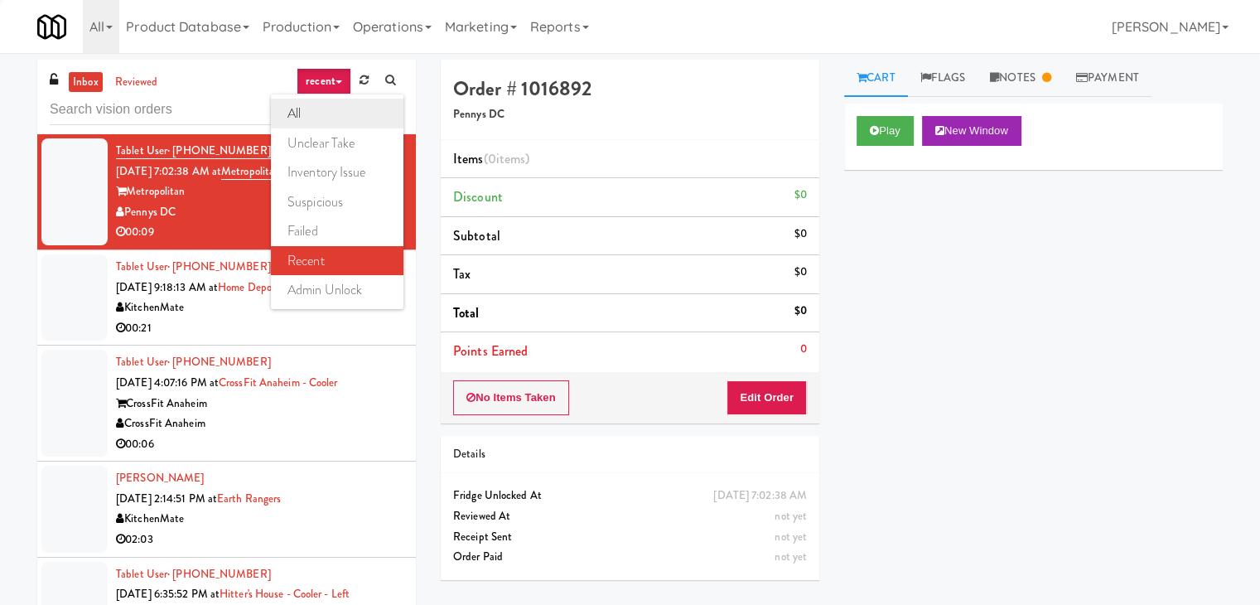
click at [336, 111] on link "all" at bounding box center [337, 114] width 133 height 30
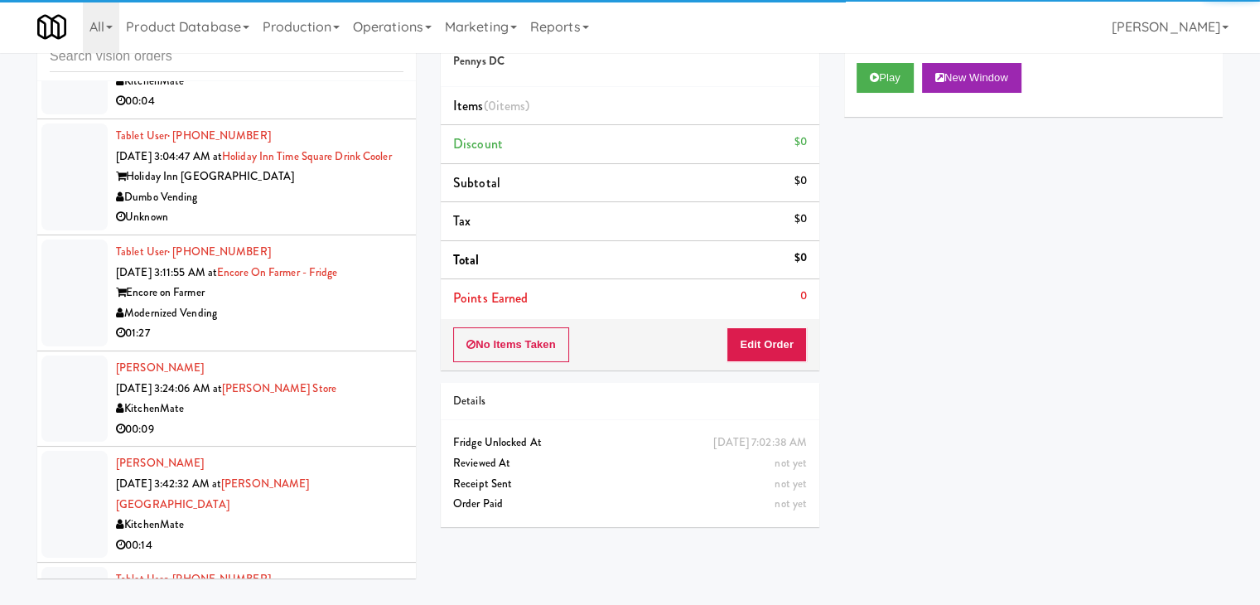
scroll to position [3872, 0]
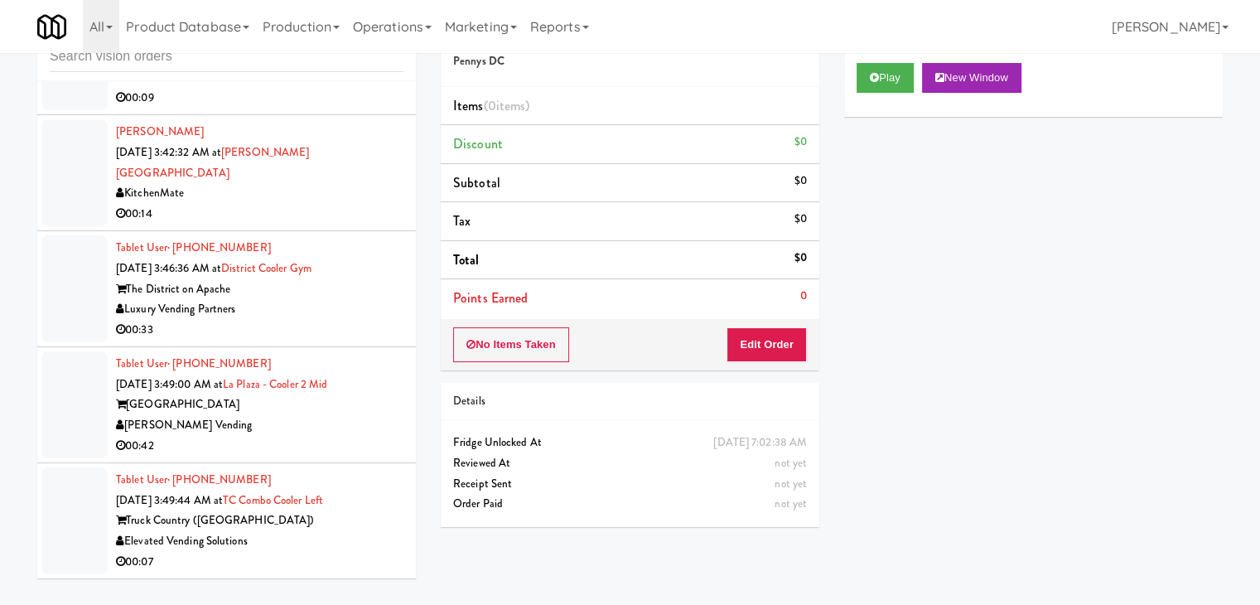
click at [327, 543] on div "Elevated Vending Solutions" at bounding box center [259, 541] width 287 height 21
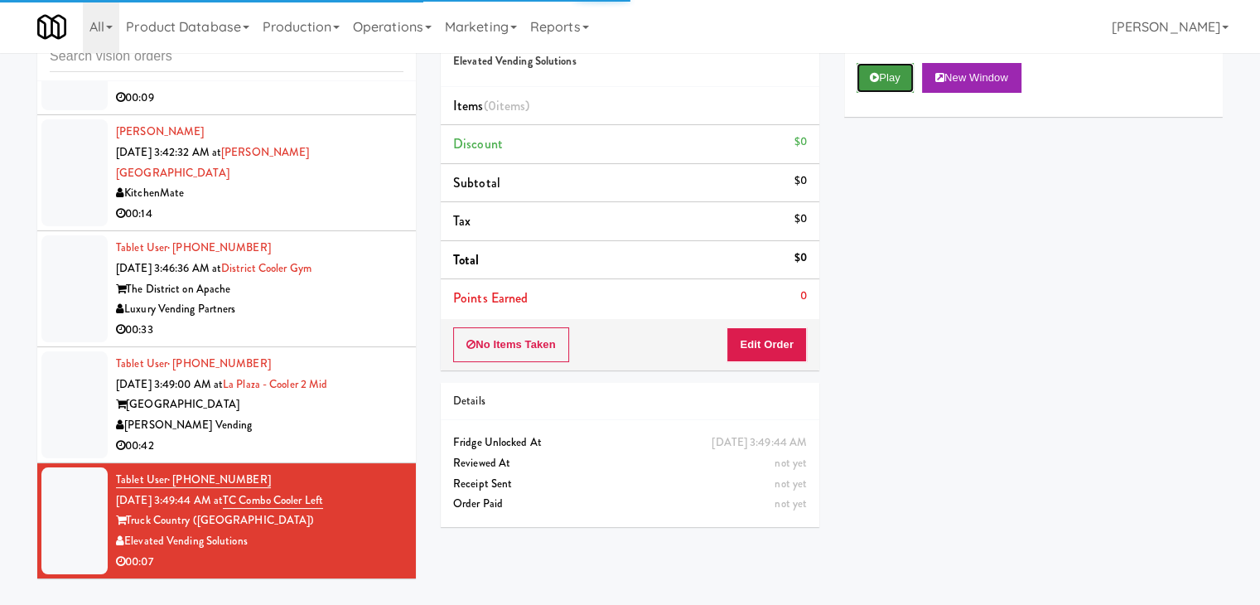
click at [901, 77] on button "Play" at bounding box center [885, 78] width 57 height 30
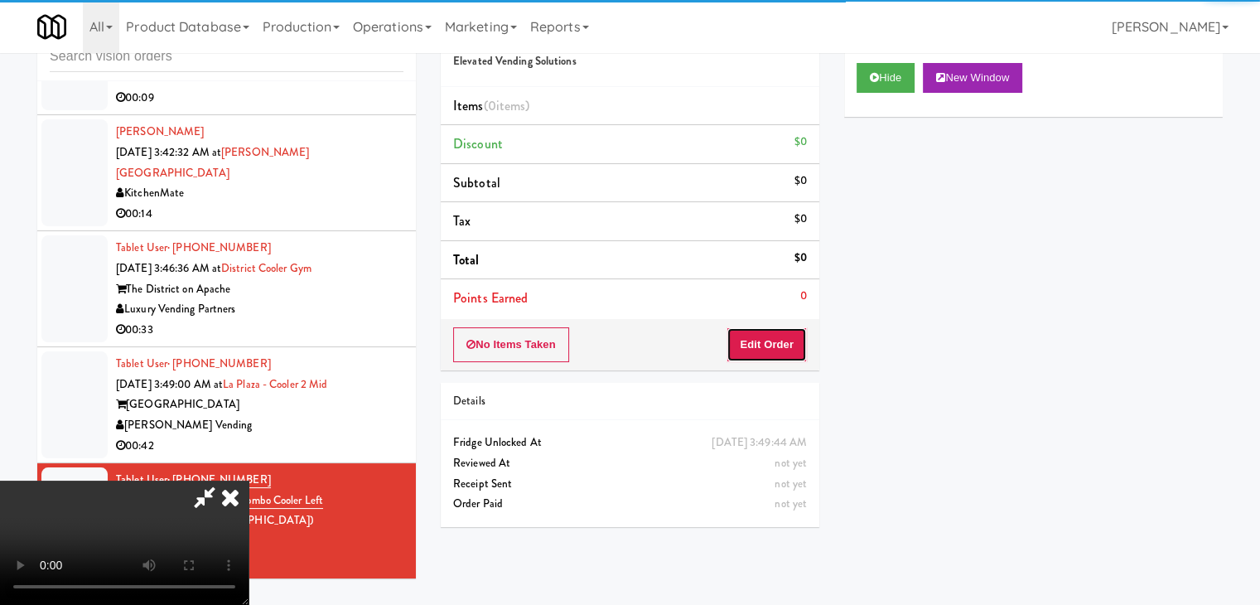
click at [782, 336] on button "Edit Order" at bounding box center [767, 344] width 80 height 35
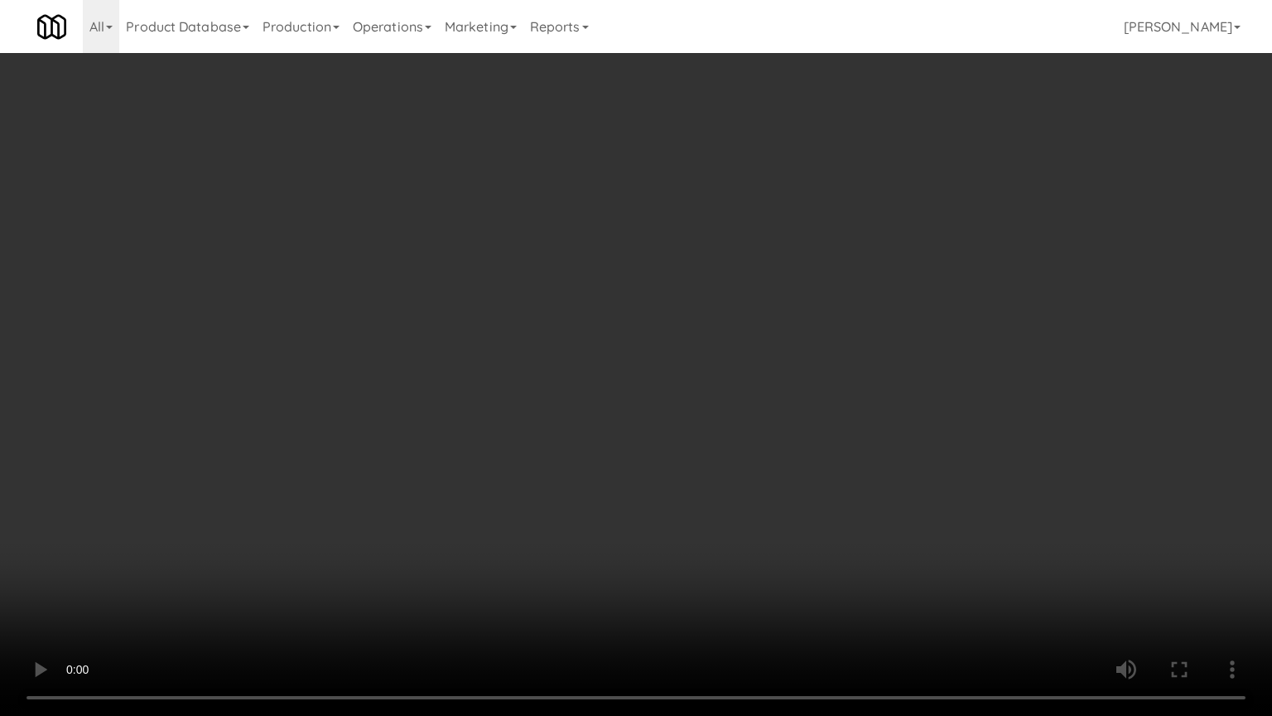
click at [766, 419] on video at bounding box center [636, 358] width 1272 height 716
drag, startPoint x: 770, startPoint y: 419, endPoint x: 848, endPoint y: 295, distance: 147.1
click at [779, 405] on video at bounding box center [636, 358] width 1272 height 716
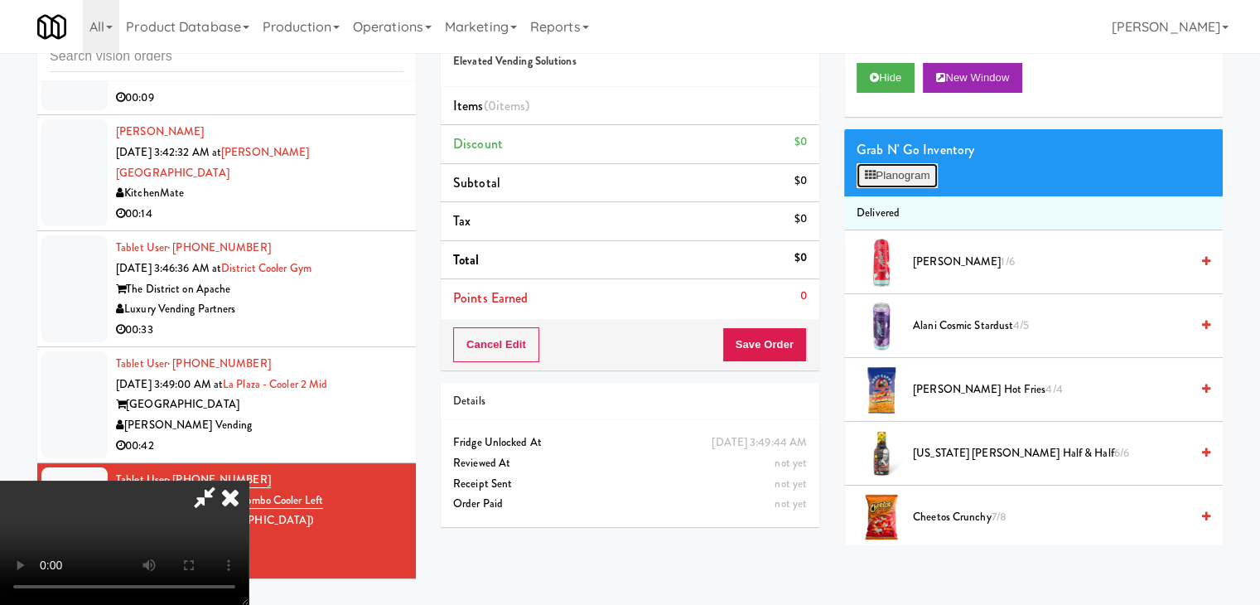
click at [918, 176] on button "Planogram" at bounding box center [897, 175] width 81 height 25
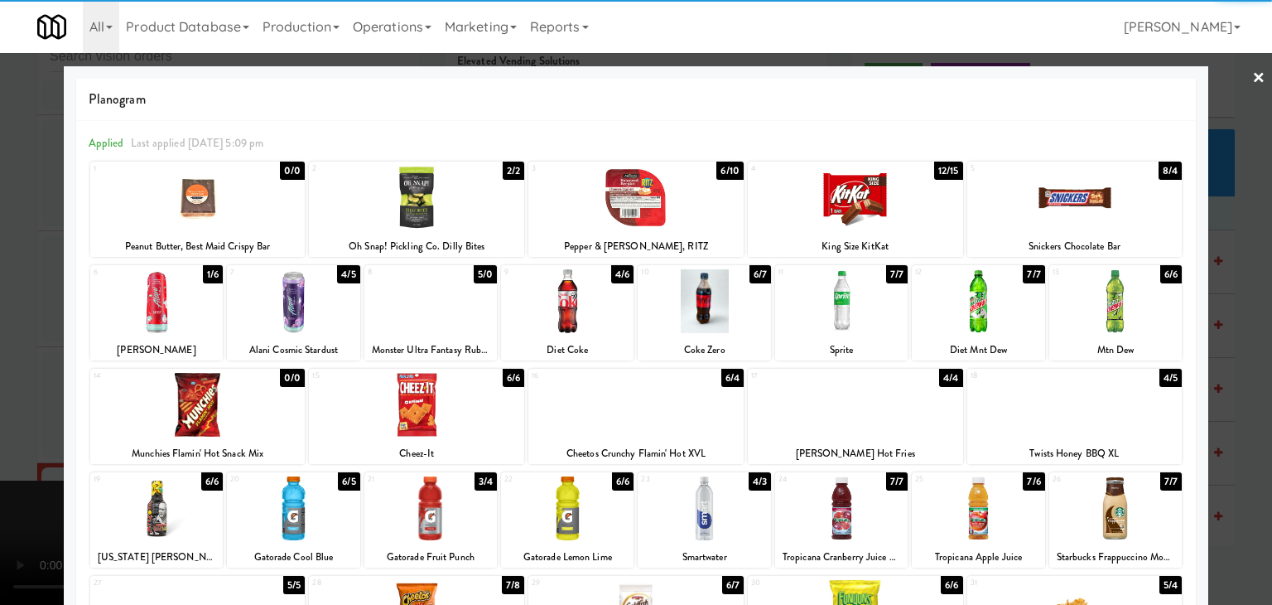
click at [1075, 200] on div at bounding box center [1075, 198] width 215 height 64
drag, startPoint x: 1229, startPoint y: 245, endPoint x: 1137, endPoint y: 268, distance: 94.8
click at [1229, 244] on div at bounding box center [636, 302] width 1272 height 605
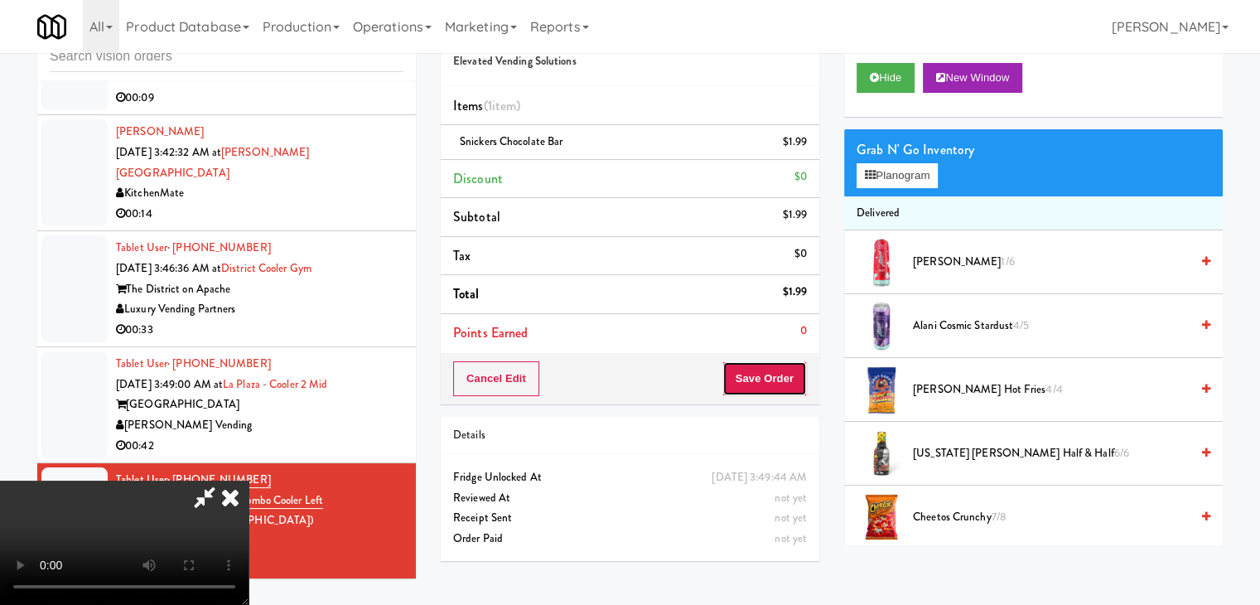
click at [762, 369] on button "Save Order" at bounding box center [764, 378] width 84 height 35
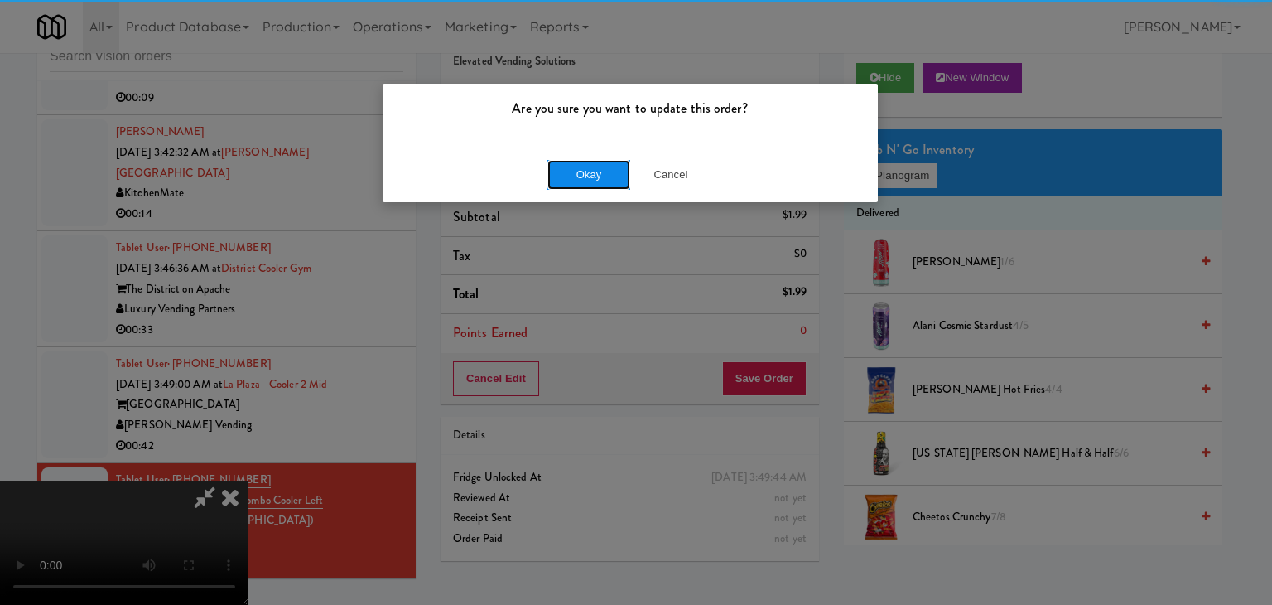
click at [587, 160] on button "Okay" at bounding box center [589, 175] width 83 height 30
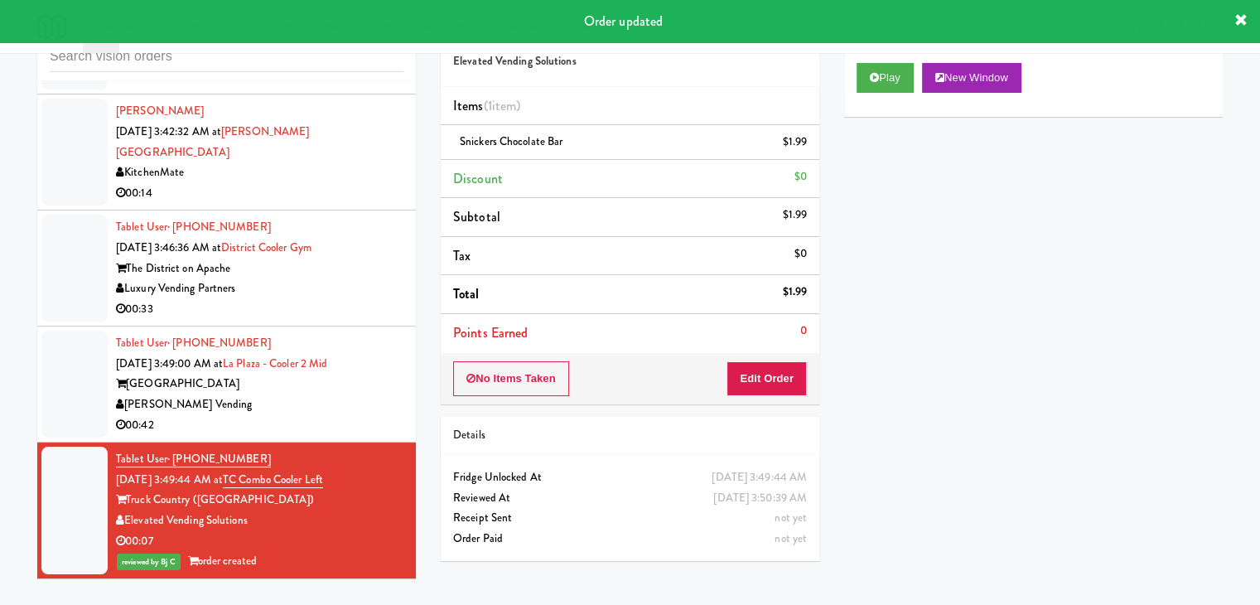
scroll to position [3893, 0]
click at [309, 397] on div "[PERSON_NAME] Vending" at bounding box center [259, 404] width 287 height 21
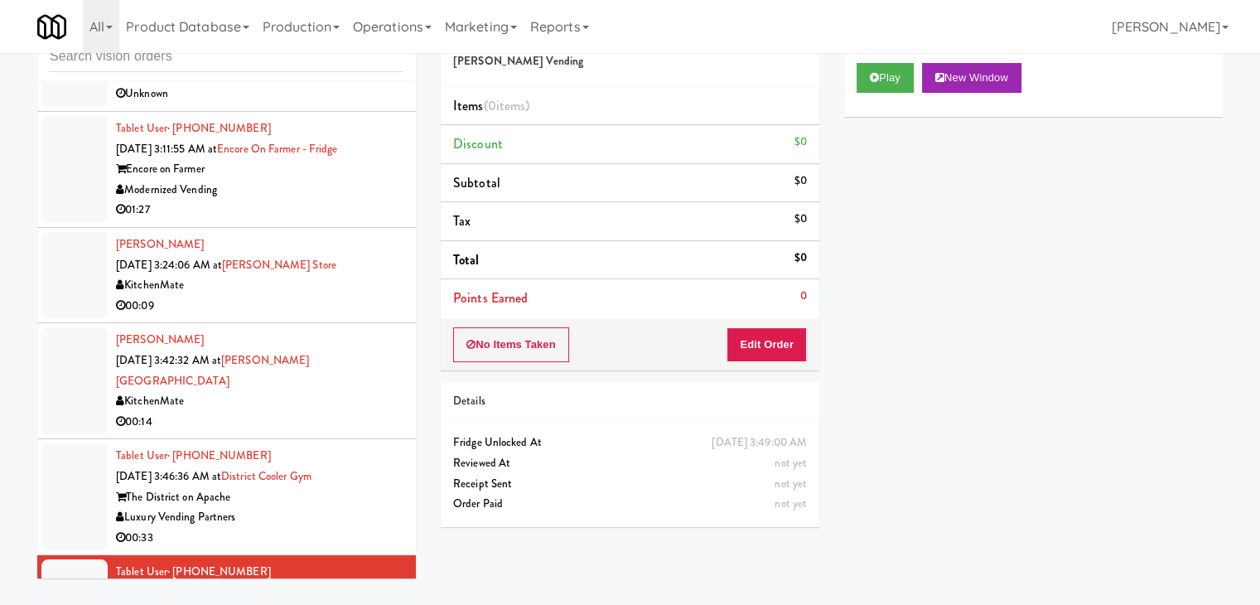
scroll to position [3644, 0]
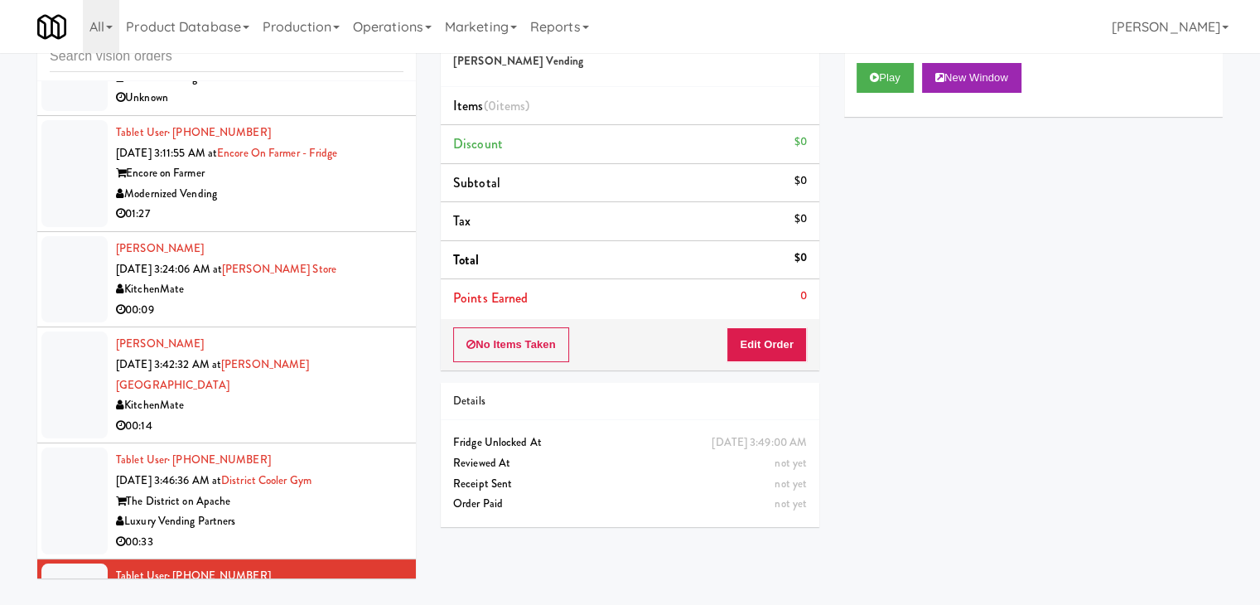
click at [289, 205] on div "Modernized Vending" at bounding box center [259, 194] width 287 height 21
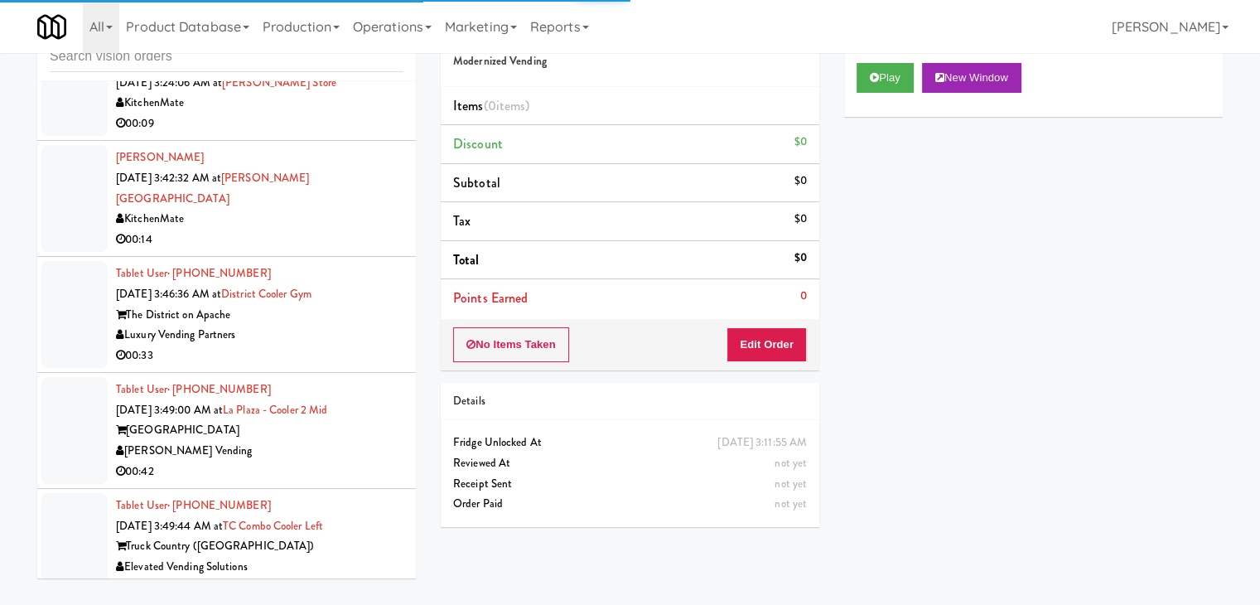
scroll to position [3893, 0]
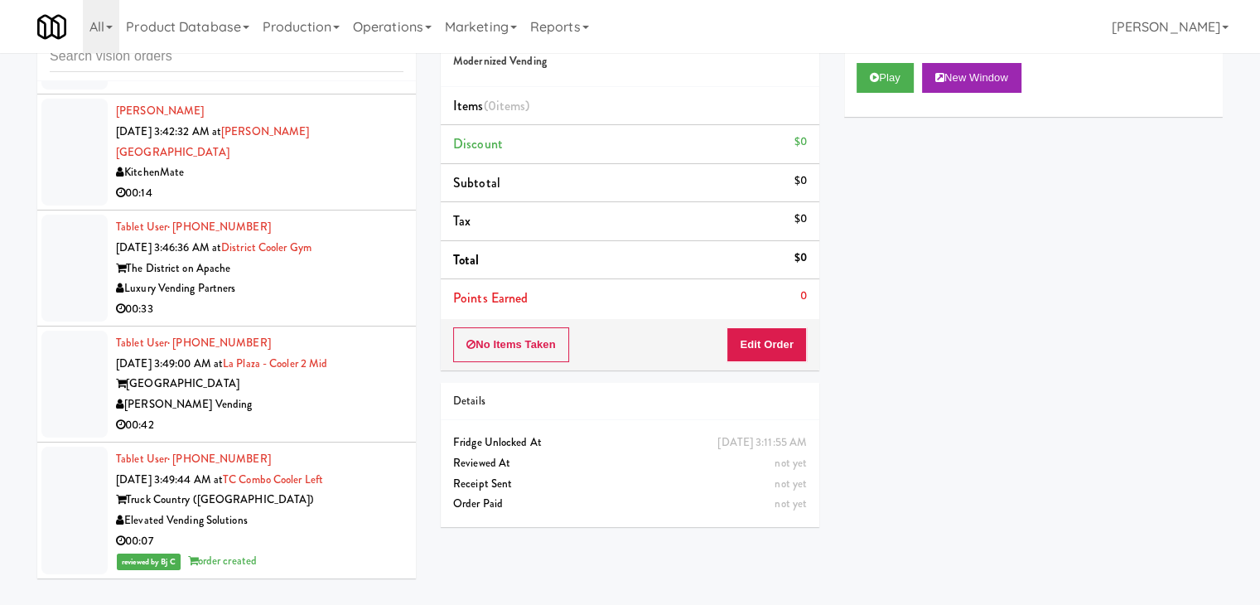
click at [297, 376] on div "[GEOGRAPHIC_DATA]" at bounding box center [259, 384] width 287 height 21
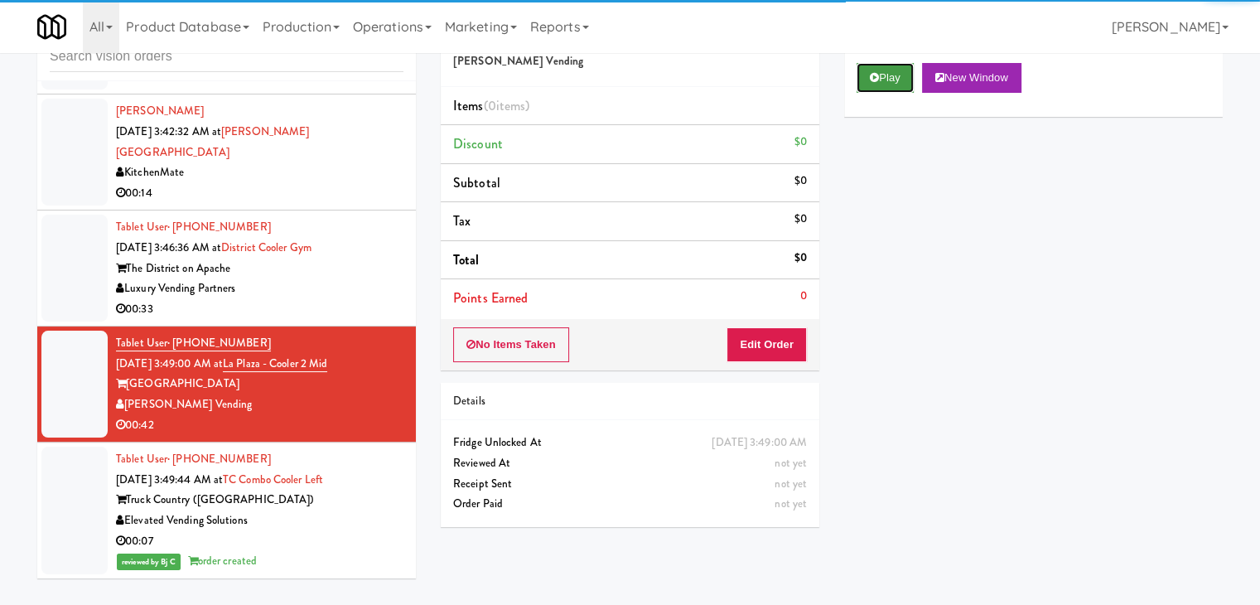
click at [890, 70] on button "Play" at bounding box center [885, 78] width 57 height 30
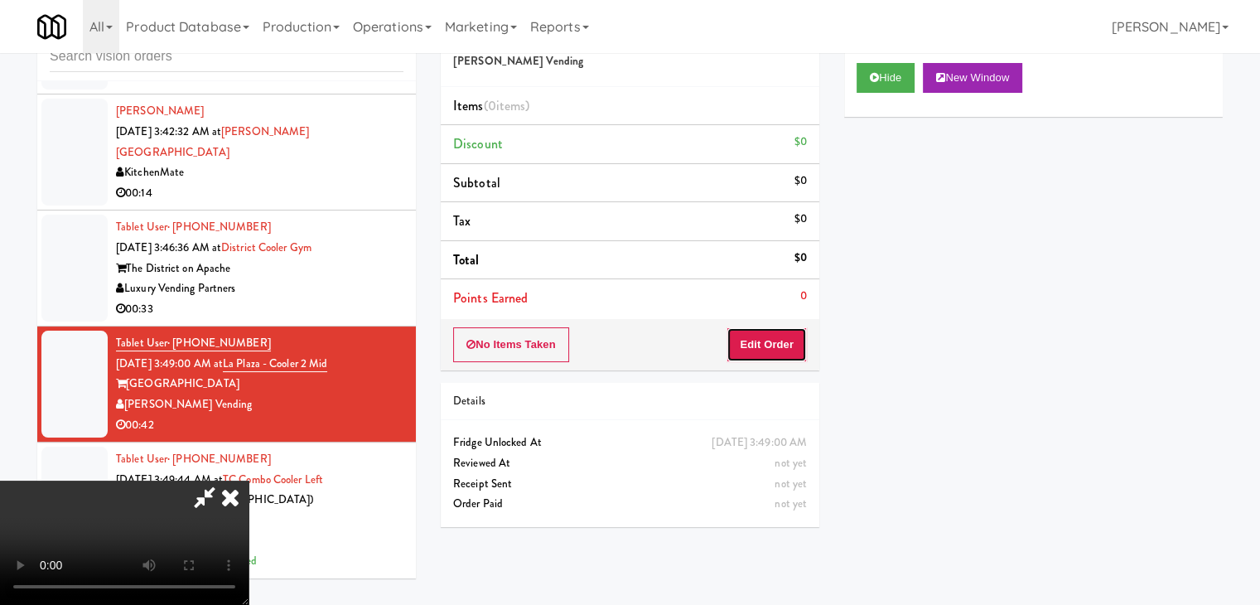
click at [750, 344] on button "Edit Order" at bounding box center [767, 344] width 80 height 35
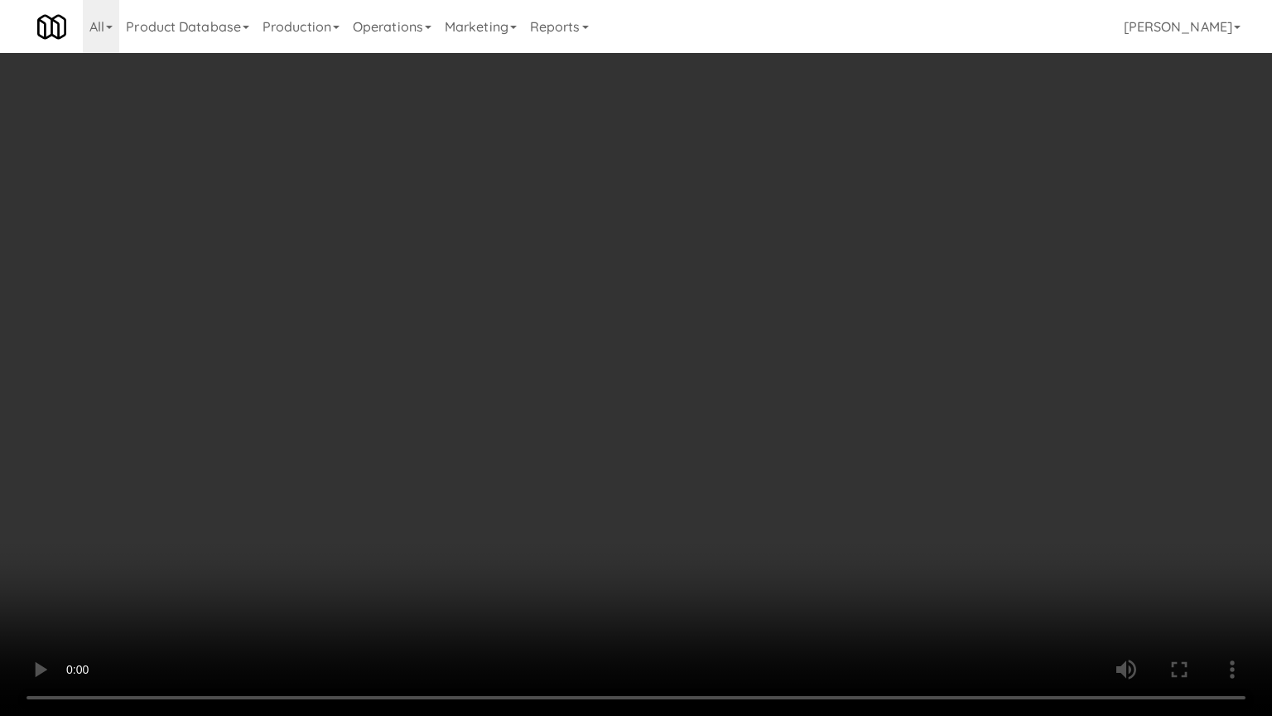
click at [707, 488] on video at bounding box center [636, 358] width 1272 height 716
click at [708, 486] on video at bounding box center [636, 358] width 1272 height 716
click at [657, 497] on video at bounding box center [636, 358] width 1272 height 716
click at [658, 495] on video at bounding box center [636, 358] width 1272 height 716
click at [669, 493] on video at bounding box center [636, 358] width 1272 height 716
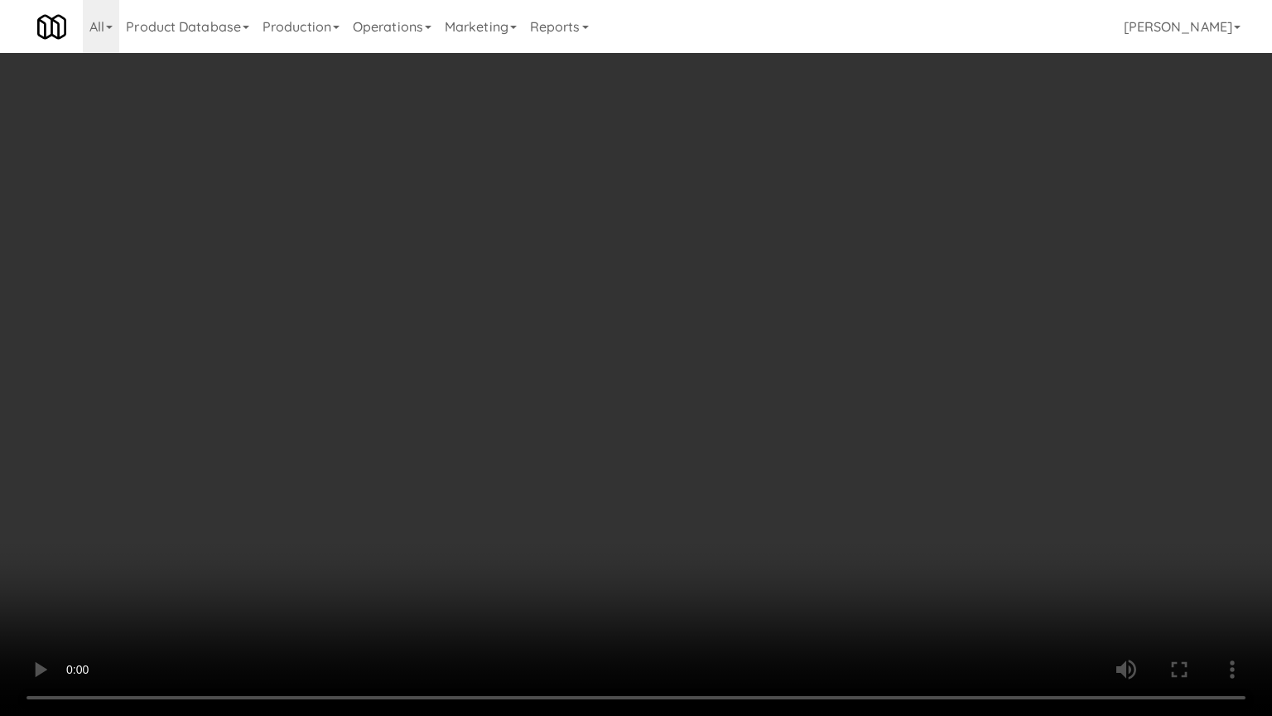
click at [732, 468] on video at bounding box center [636, 358] width 1272 height 716
click at [784, 454] on video at bounding box center [636, 358] width 1272 height 716
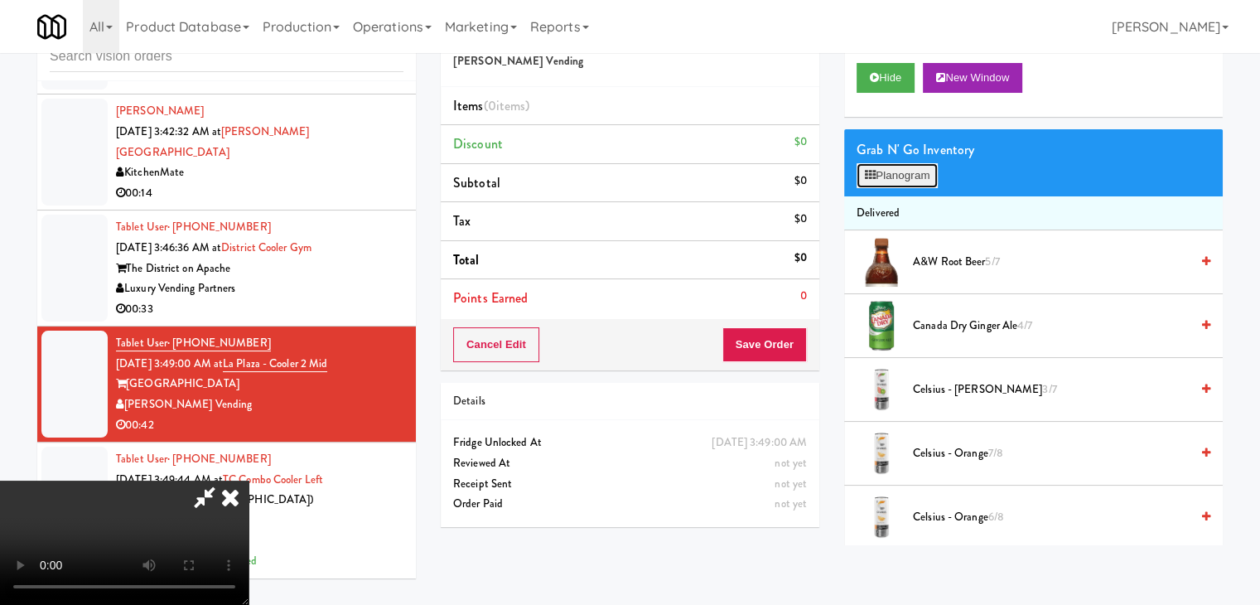
click at [915, 173] on button "Planogram" at bounding box center [897, 175] width 81 height 25
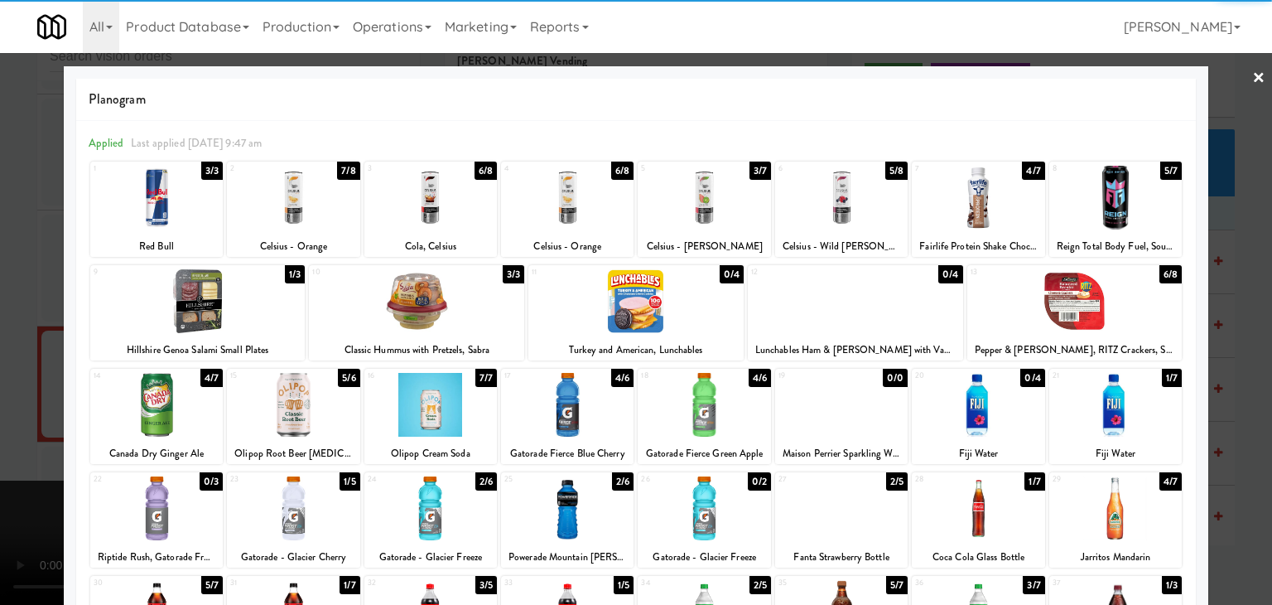
click at [229, 305] on div at bounding box center [197, 301] width 215 height 64
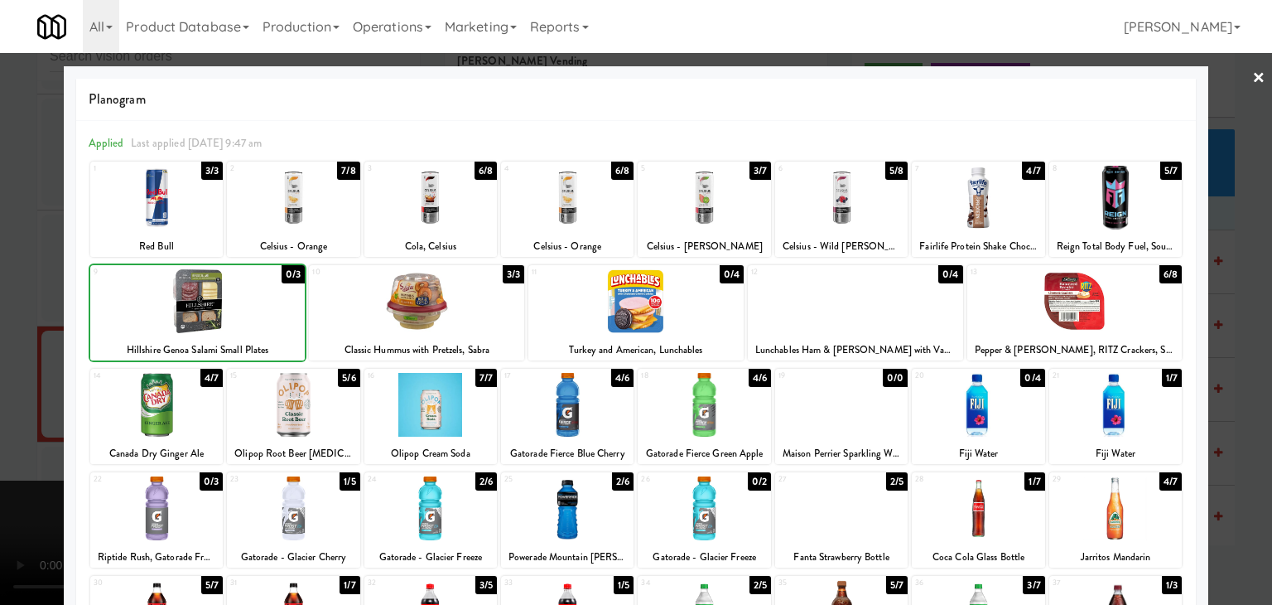
click at [12, 342] on div at bounding box center [636, 302] width 1272 height 605
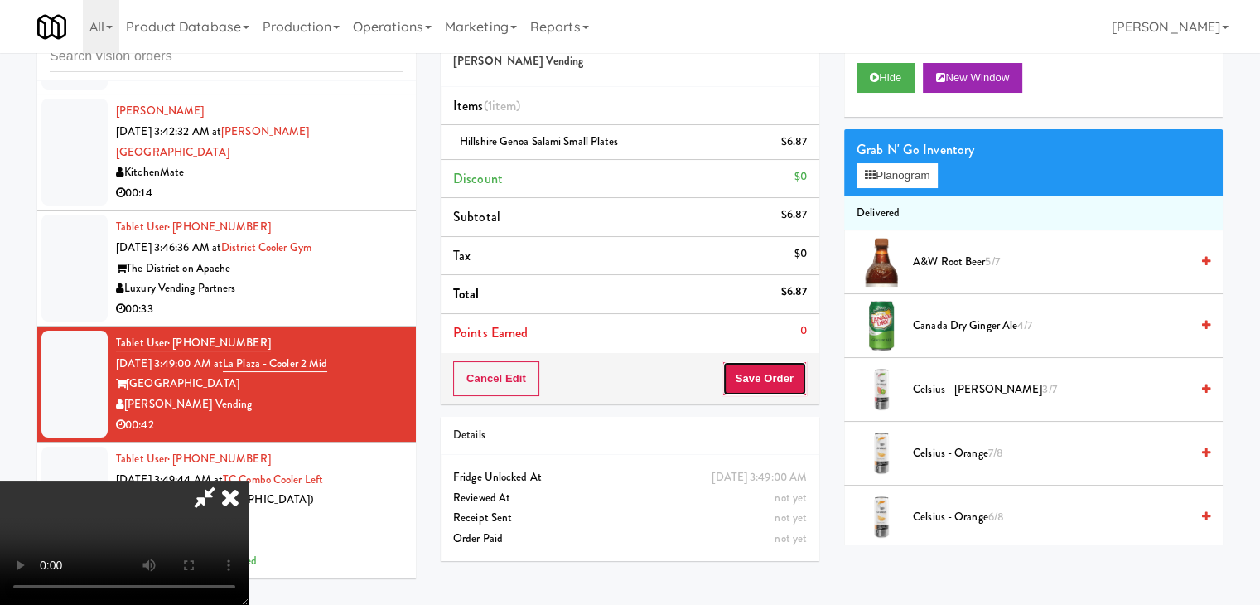
click at [792, 375] on button "Save Order" at bounding box center [764, 378] width 84 height 35
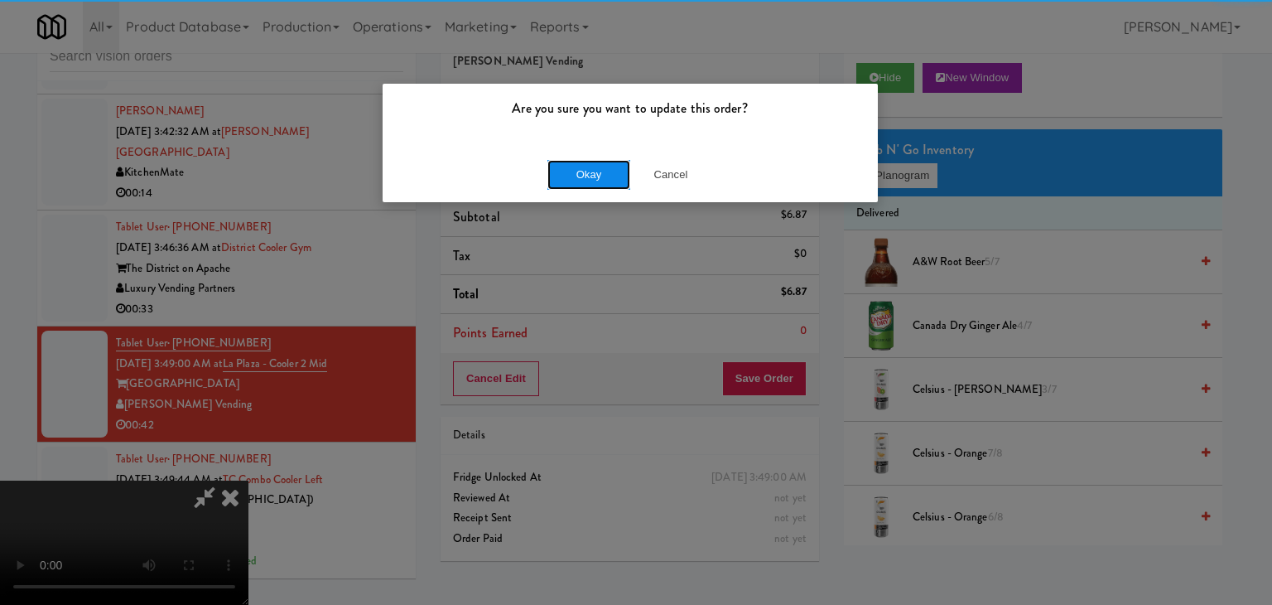
click at [600, 180] on button "Okay" at bounding box center [589, 175] width 83 height 30
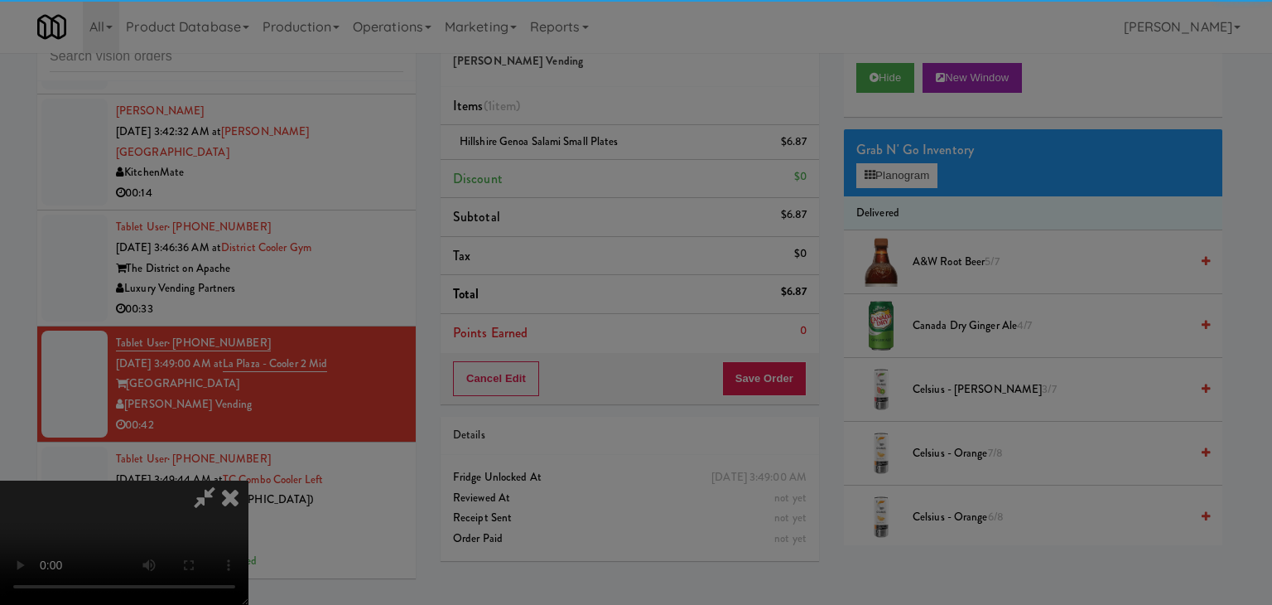
click at [601, 172] on body "Are you sure you want to update this order? Okay Cancel Okay Are you sure you w…" at bounding box center [636, 302] width 1272 height 605
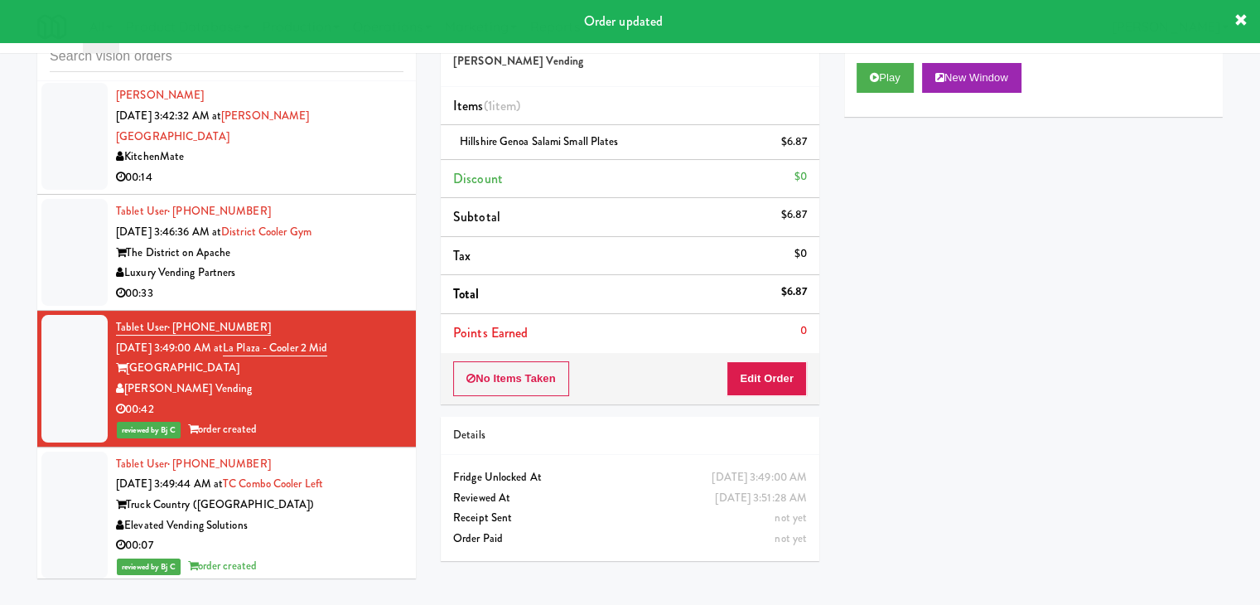
click at [376, 283] on div "Luxury Vending Partners" at bounding box center [259, 273] width 287 height 21
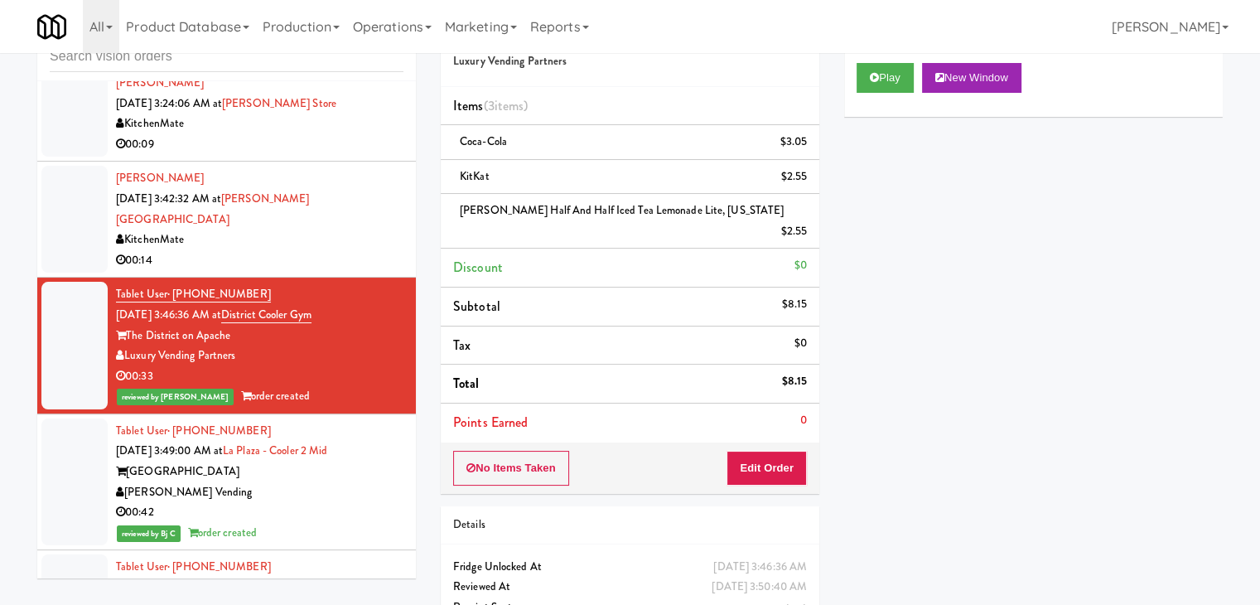
click at [376, 250] on div "KitchenMate" at bounding box center [259, 239] width 287 height 21
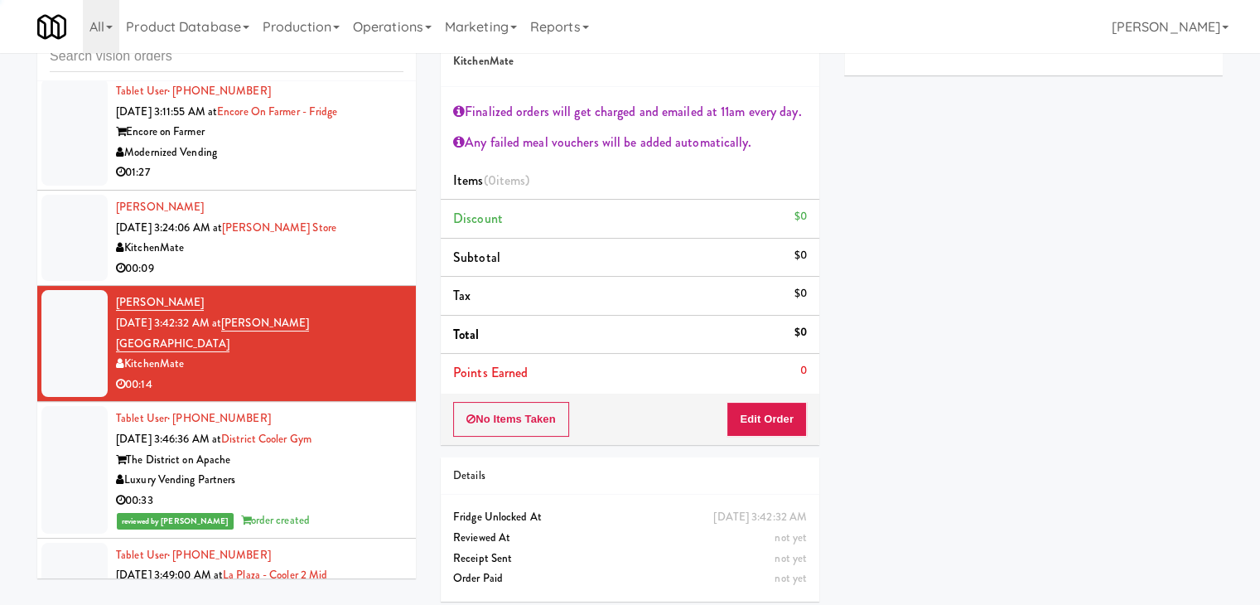
scroll to position [3644, 0]
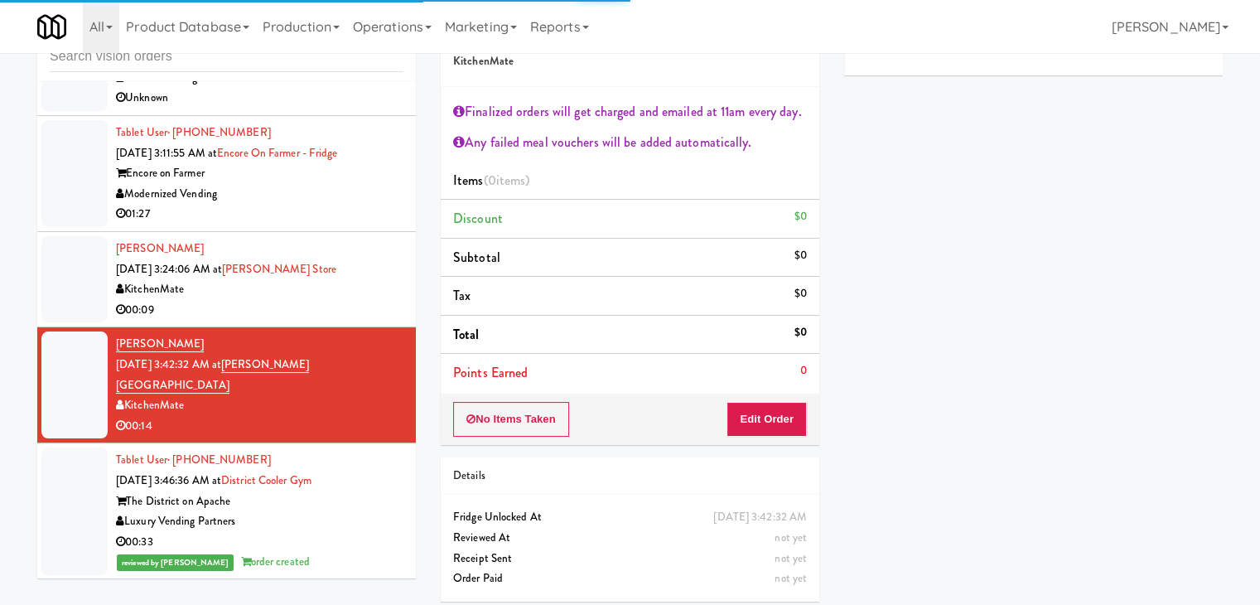
click at [383, 311] on div "Odeon [PERSON_NAME] [DATE] 3:24:06 AM at [PERSON_NAME][GEOGRAPHIC_DATA] 00:09" at bounding box center [259, 279] width 287 height 81
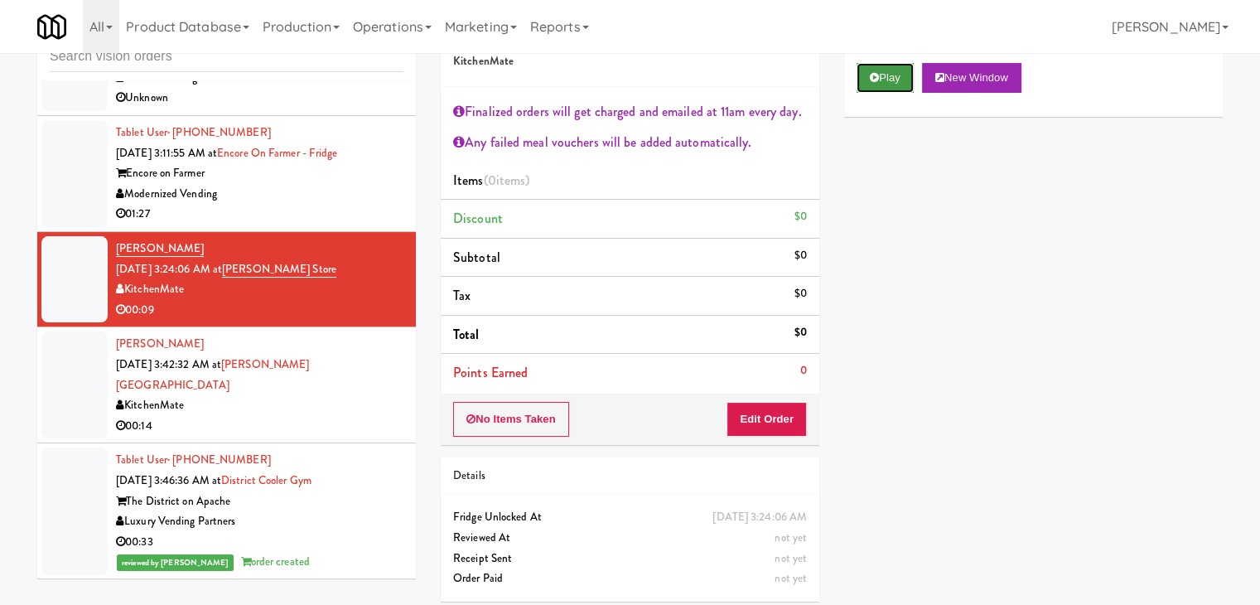
click at [881, 67] on button "Play" at bounding box center [885, 78] width 57 height 30
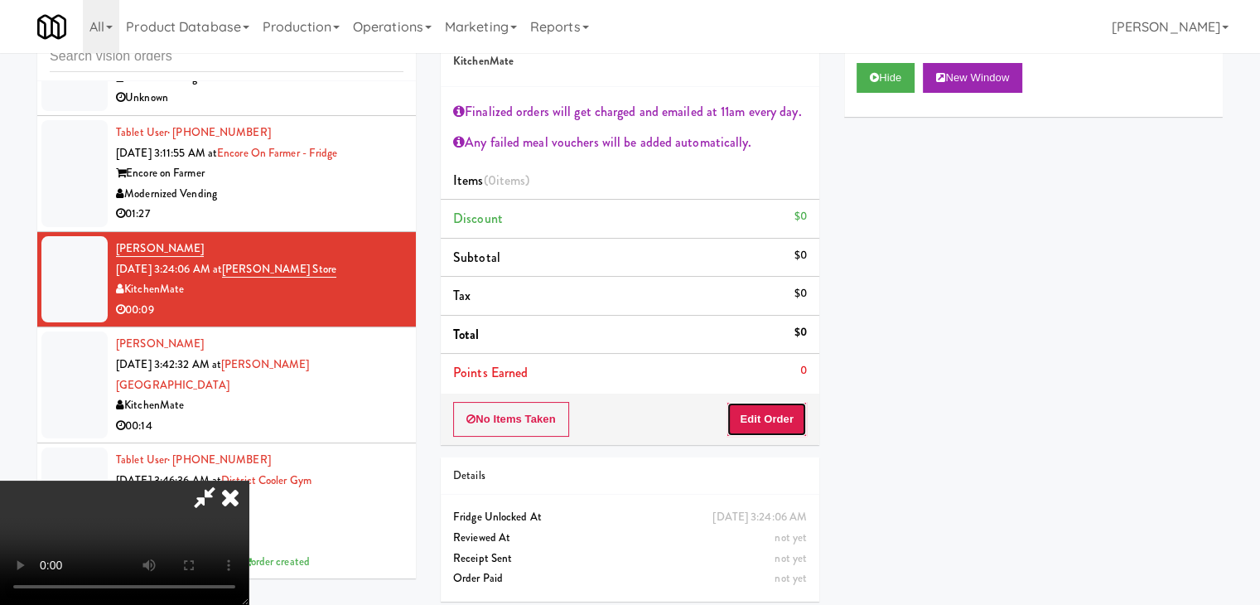
click at [762, 418] on button "Edit Order" at bounding box center [767, 419] width 80 height 35
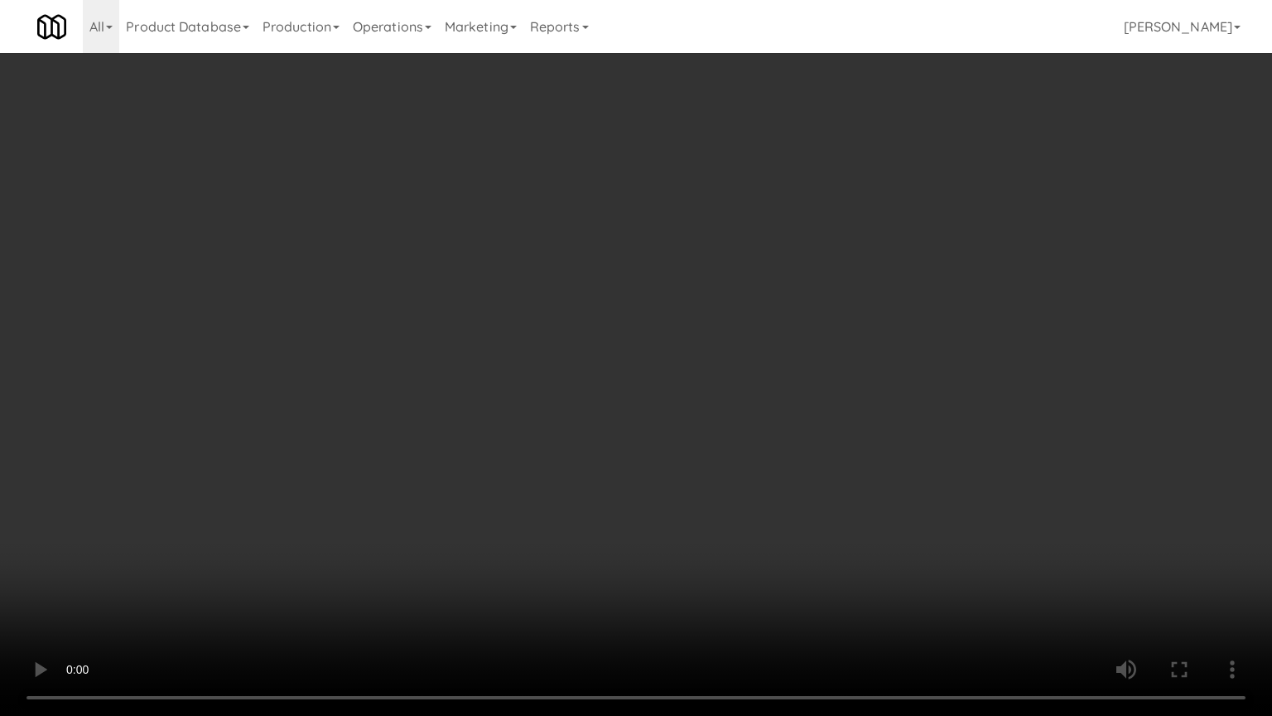
click at [739, 465] on video at bounding box center [636, 358] width 1272 height 716
drag, startPoint x: 739, startPoint y: 465, endPoint x: 727, endPoint y: 480, distance: 19.6
click at [733, 476] on video at bounding box center [636, 358] width 1272 height 716
click at [742, 467] on video at bounding box center [636, 358] width 1272 height 716
drag, startPoint x: 742, startPoint y: 467, endPoint x: 779, endPoint y: 307, distance: 164.0
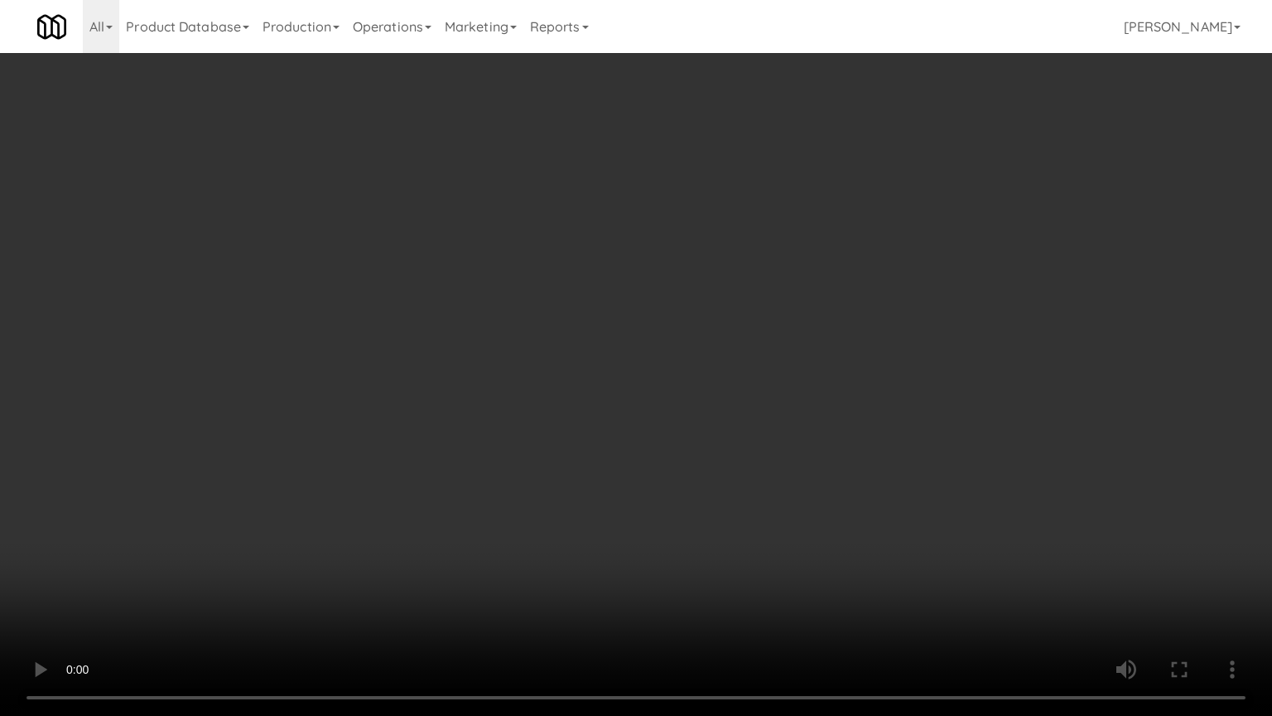
click at [742, 461] on video at bounding box center [636, 358] width 1272 height 716
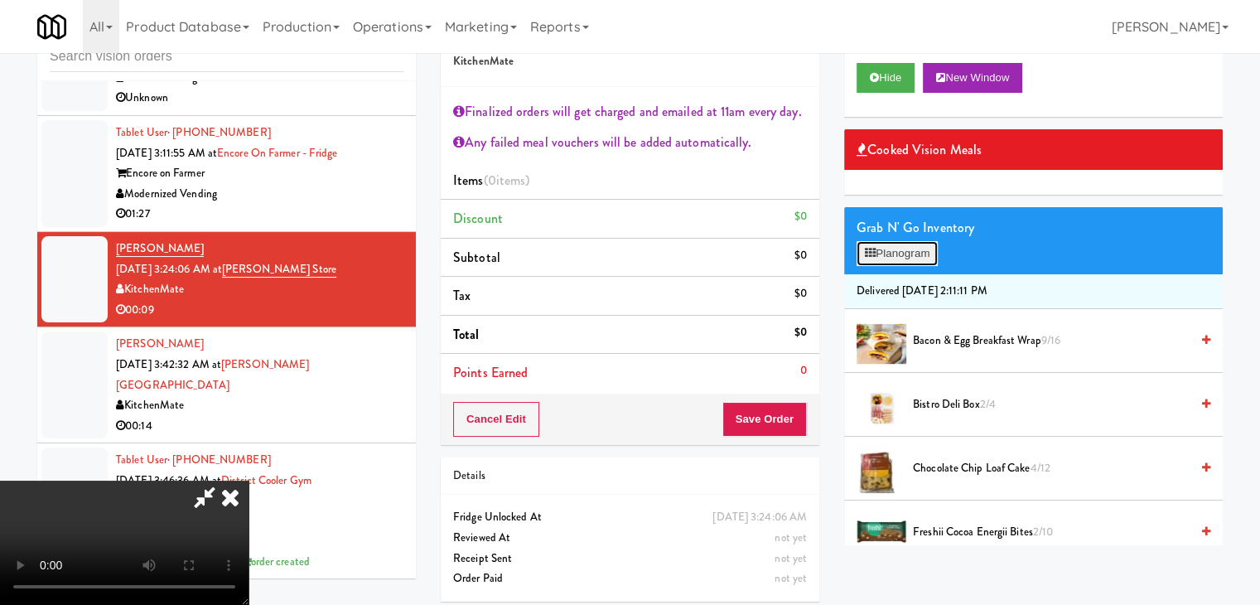
click at [920, 252] on button "Planogram" at bounding box center [897, 253] width 81 height 25
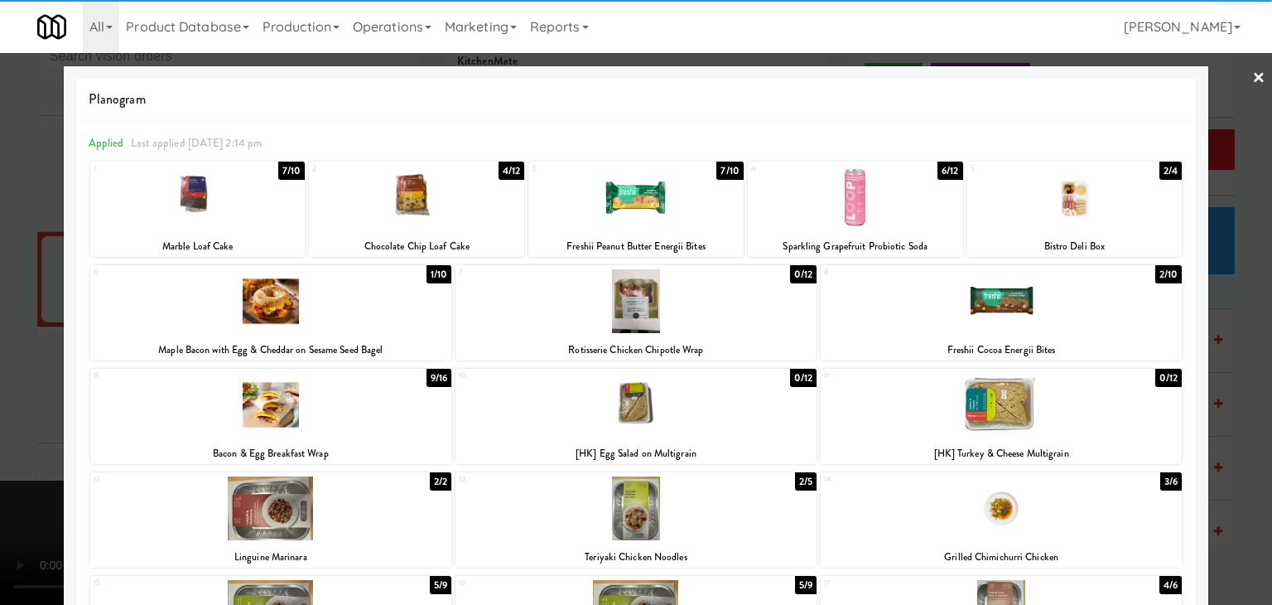
click at [623, 201] on div at bounding box center [636, 198] width 215 height 64
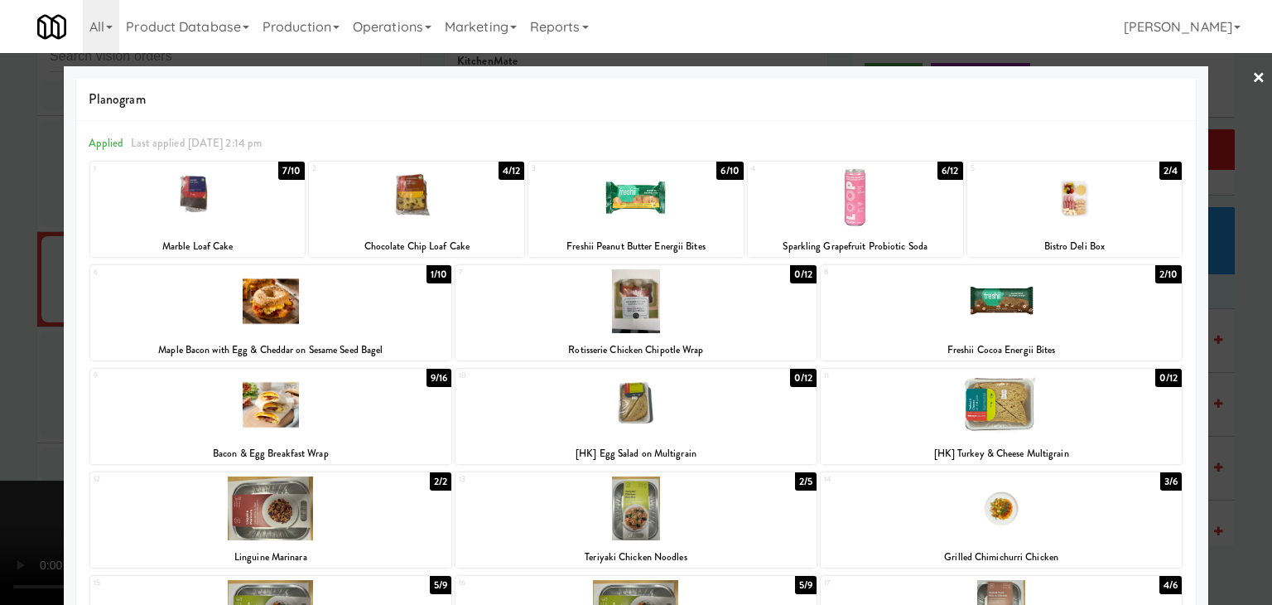
click at [331, 422] on div at bounding box center [270, 405] width 361 height 64
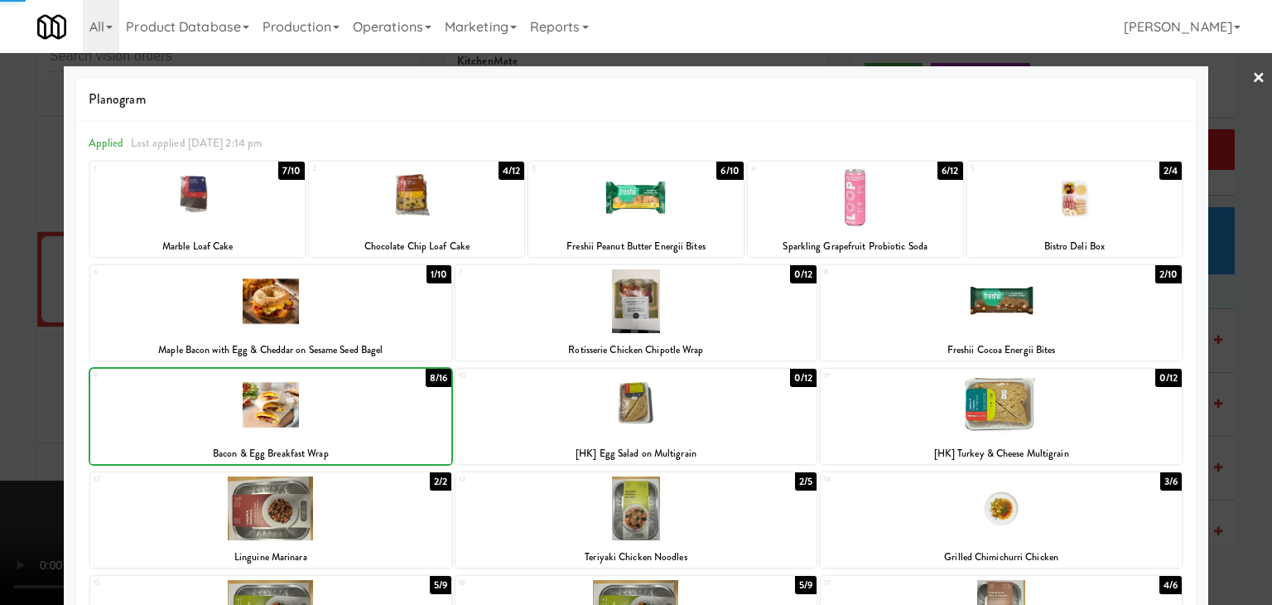
drag, startPoint x: 0, startPoint y: 405, endPoint x: 447, endPoint y: 387, distance: 446.9
click at [41, 397] on div at bounding box center [636, 302] width 1272 height 605
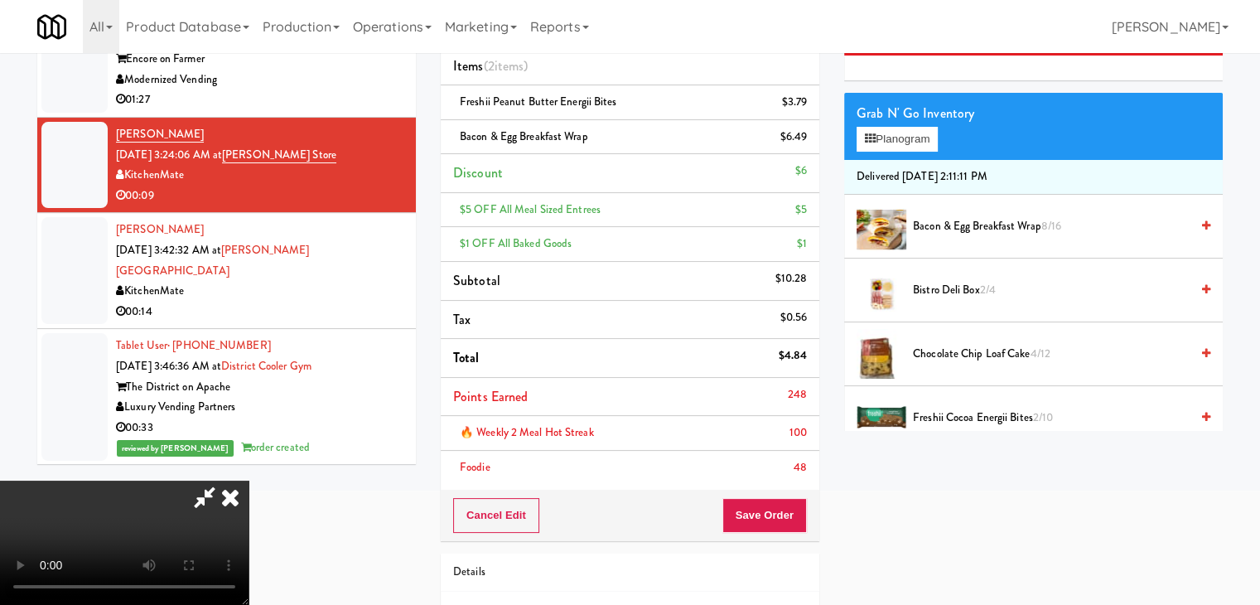
scroll to position [271, 0]
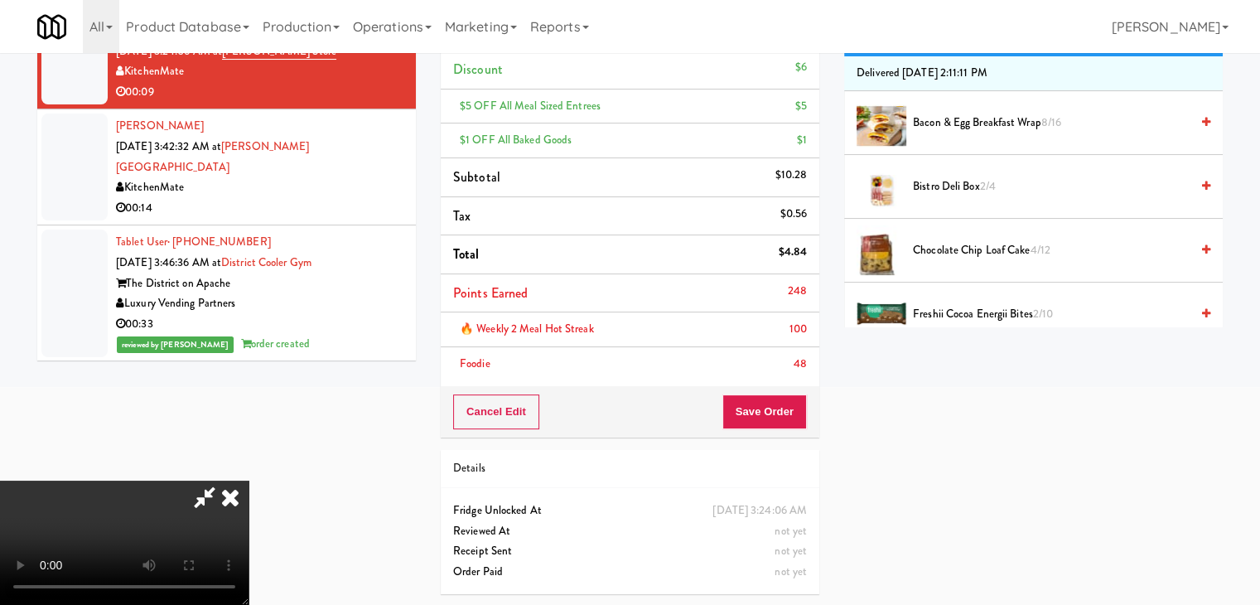
click at [773, 427] on div "Cancel Edit Save Order" at bounding box center [630, 411] width 379 height 51
drag, startPoint x: 775, startPoint y: 427, endPoint x: 765, endPoint y: 413, distance: 16.1
click at [775, 422] on button "Save Order" at bounding box center [764, 411] width 84 height 35
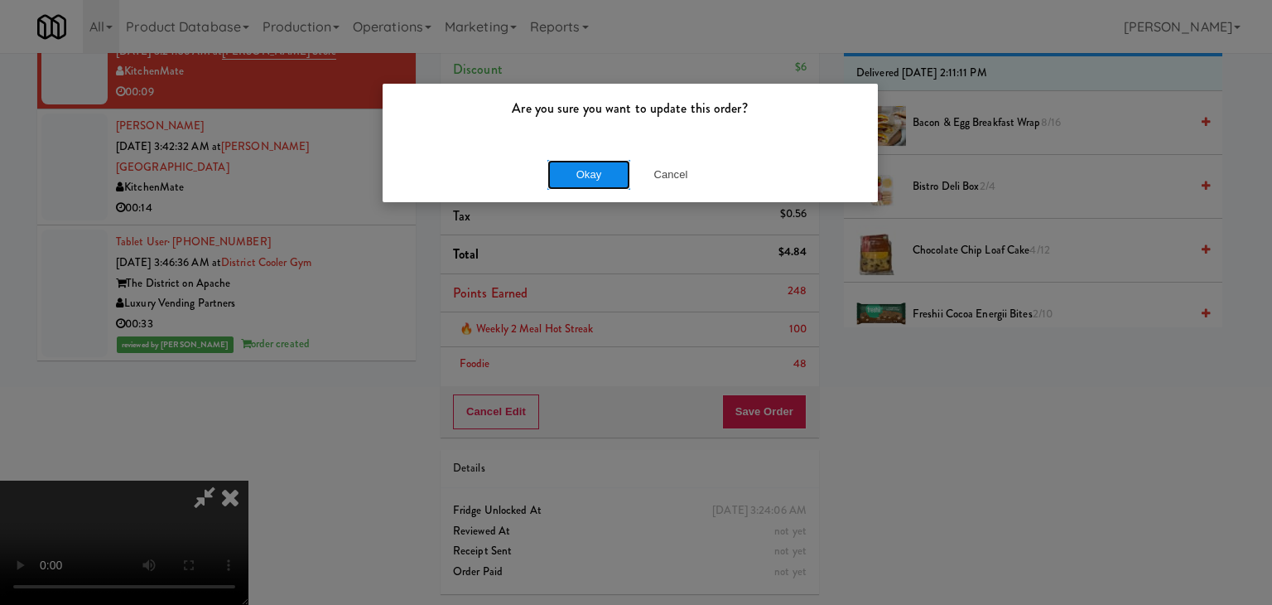
click at [591, 167] on button "Okay" at bounding box center [589, 175] width 83 height 30
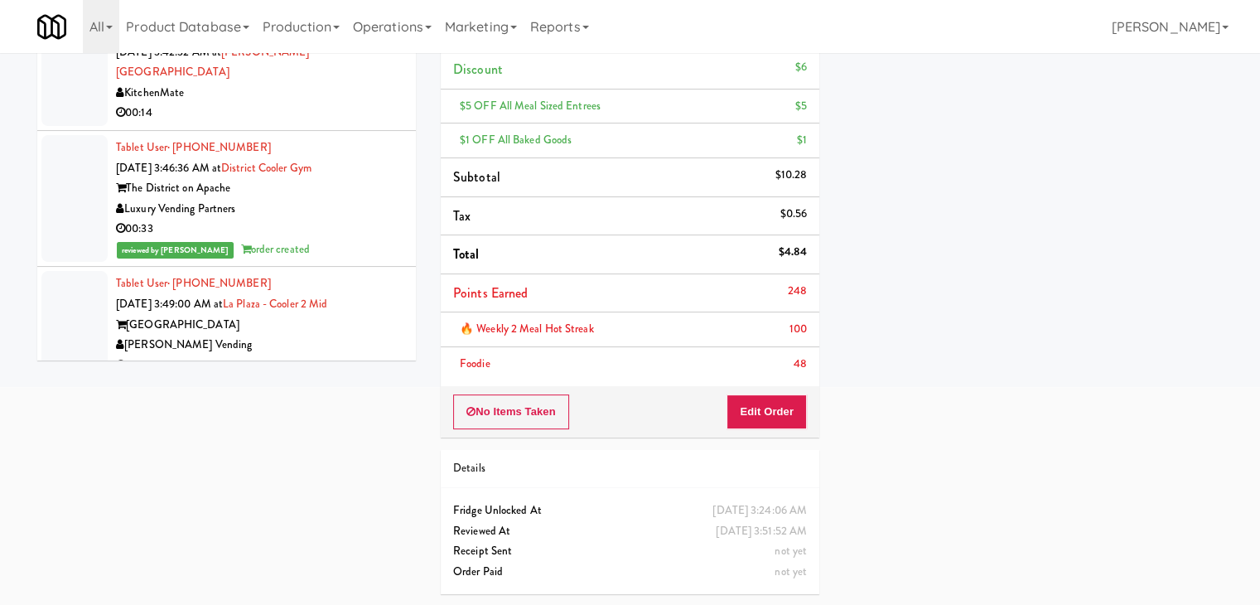
scroll to position [3953, 0]
